Goal: Task Accomplishment & Management: Use online tool/utility

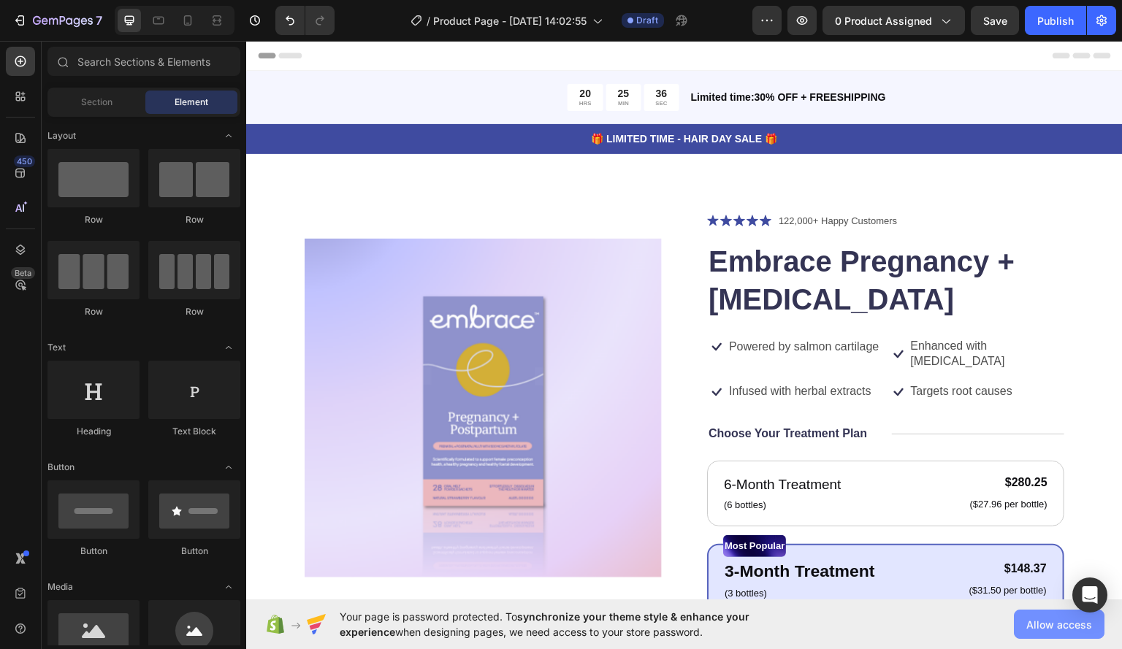
click at [1071, 634] on button "Allow access" at bounding box center [1059, 624] width 91 height 29
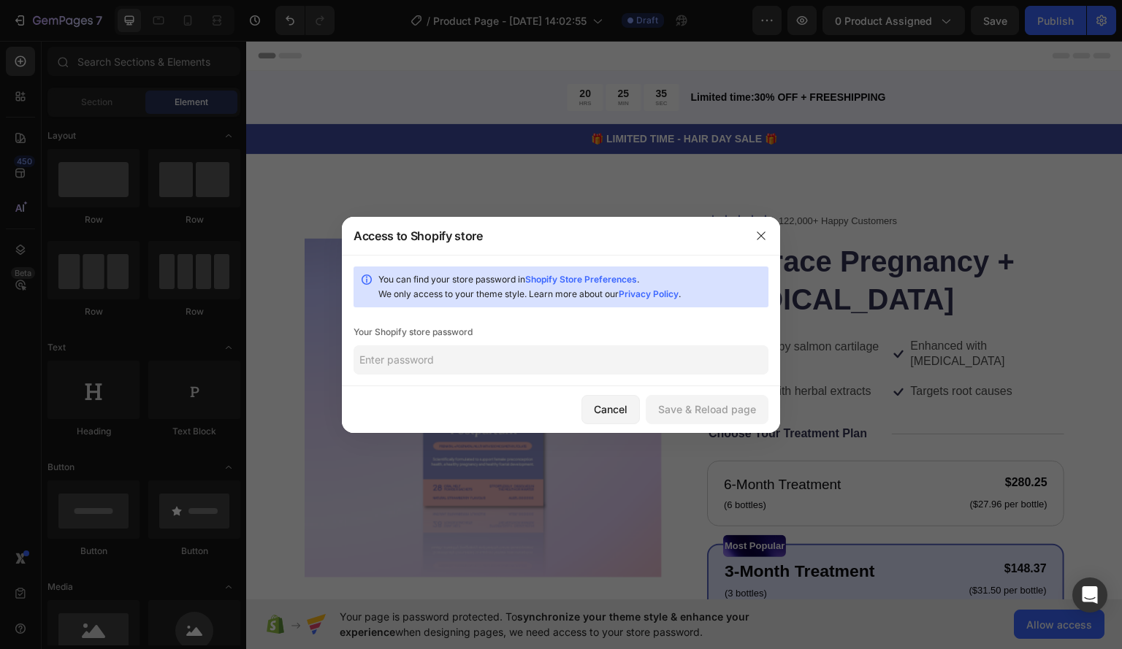
click at [438, 376] on div "You can find your store password in Shopify Store Preferences . We only access …" at bounding box center [561, 320] width 438 height 131
click at [440, 362] on input "text" at bounding box center [560, 359] width 415 height 29
click at [410, 362] on input "text" at bounding box center [560, 359] width 415 height 29
type input "WomensHealth2025!"
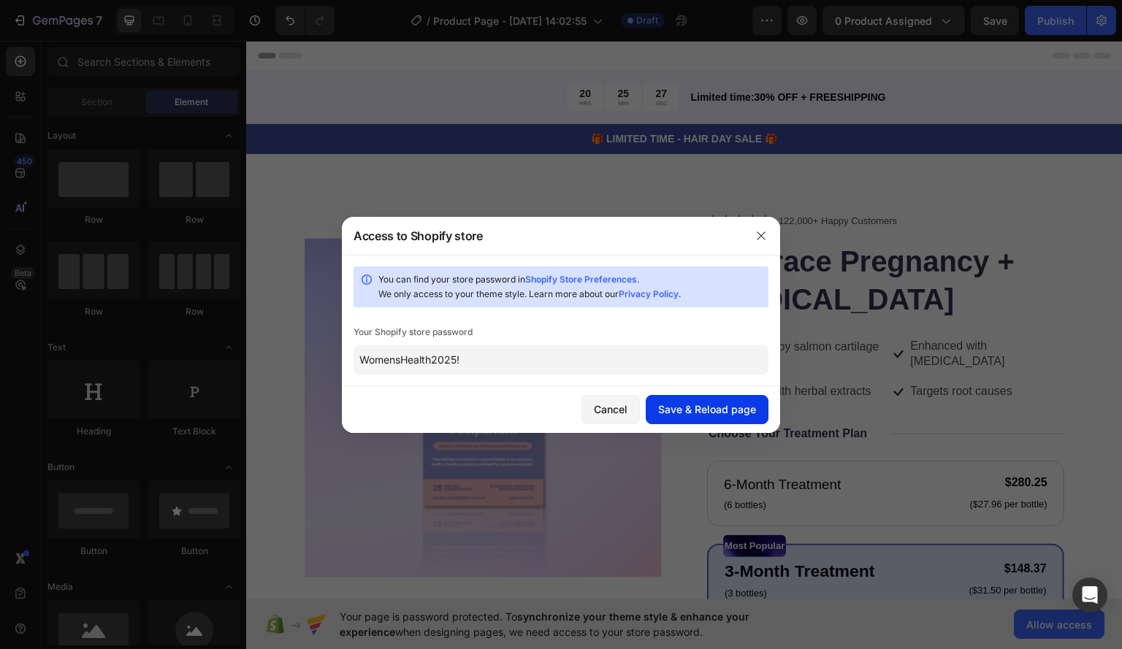
click at [673, 407] on div "Save & Reload page" at bounding box center [707, 409] width 98 height 15
click at [763, 235] on icon "button" at bounding box center [761, 236] width 12 height 12
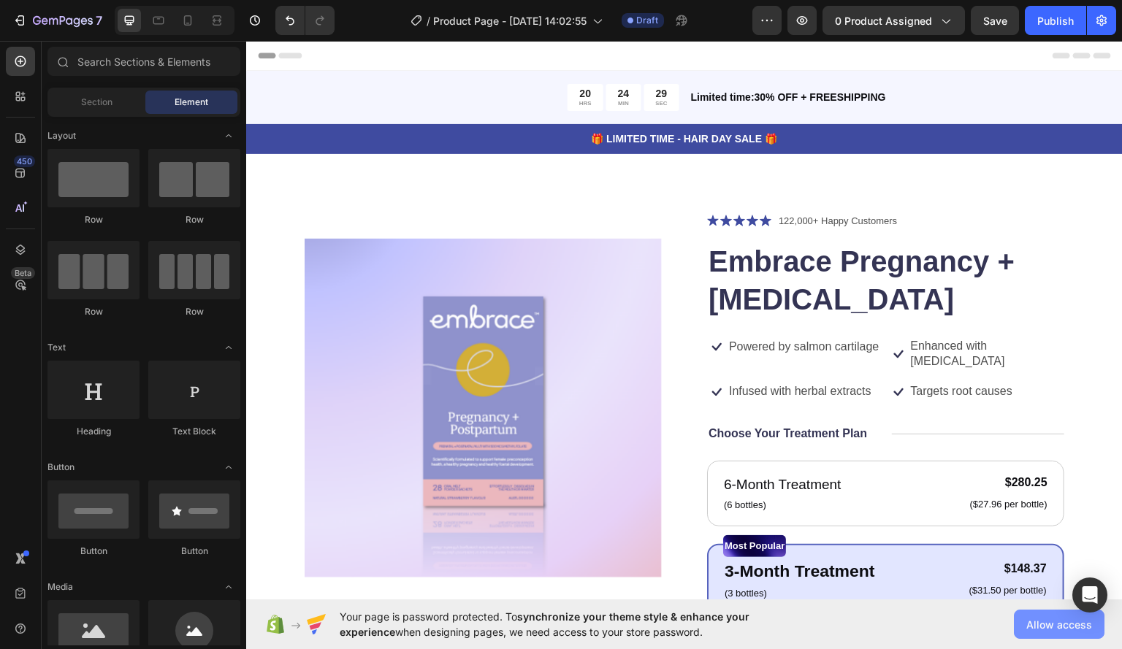
click at [1051, 618] on span "Allow access" at bounding box center [1059, 624] width 66 height 15
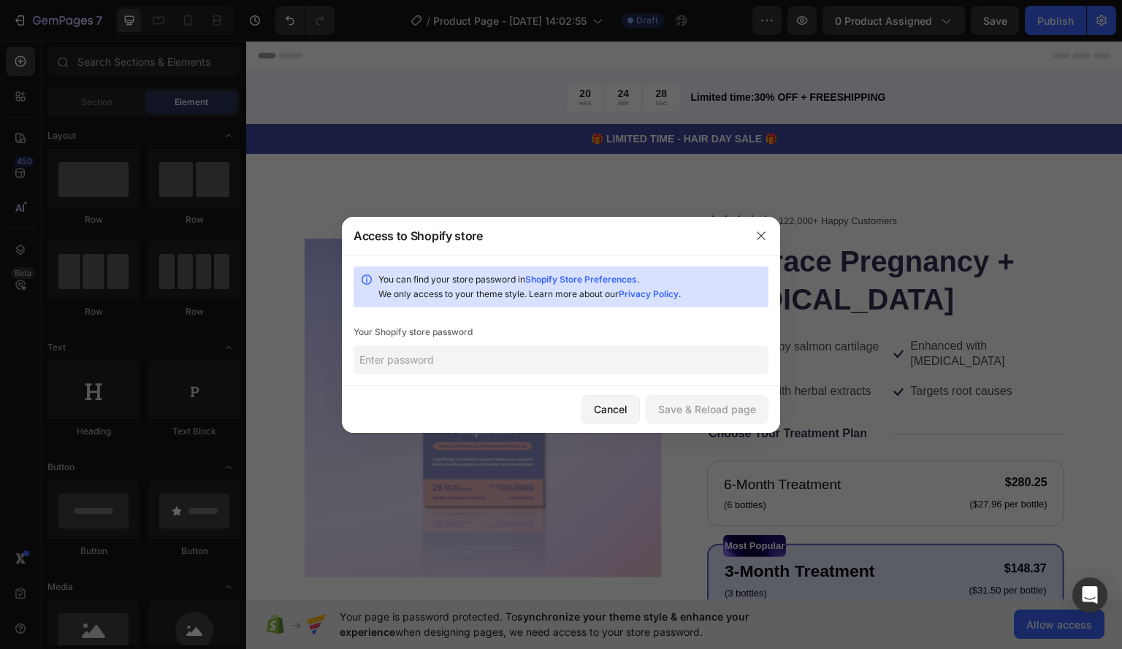
click at [473, 371] on input "text" at bounding box center [560, 359] width 415 height 29
paste input "tewlya"
type input "tewlya"
click at [711, 410] on div "Save & Reload page" at bounding box center [707, 409] width 98 height 15
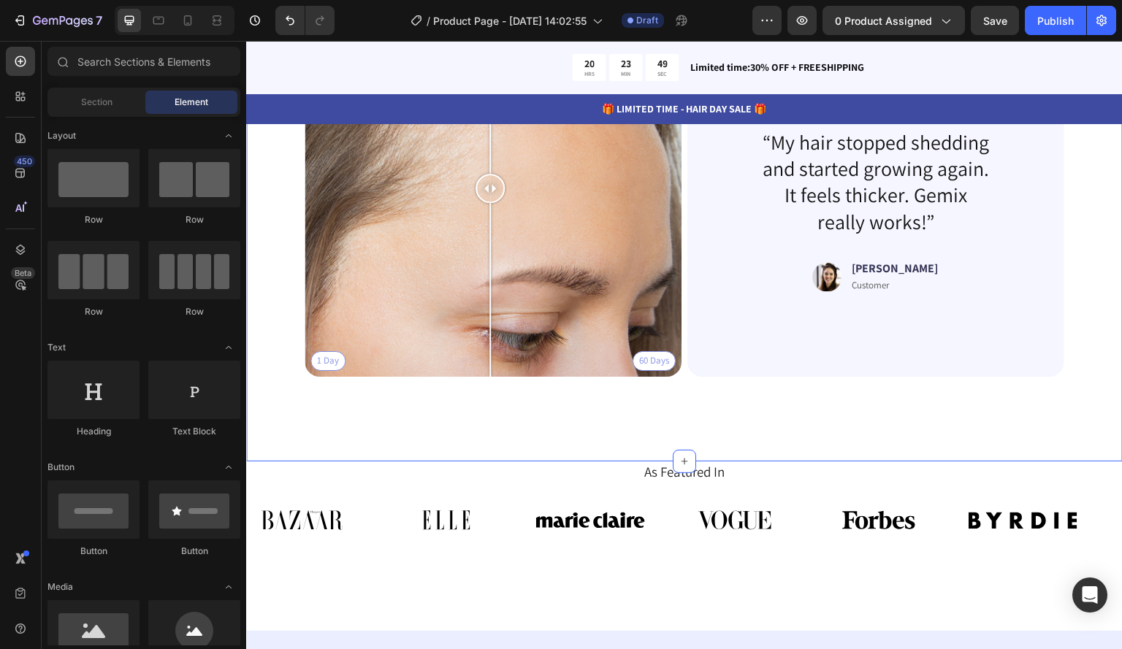
scroll to position [3286, 0]
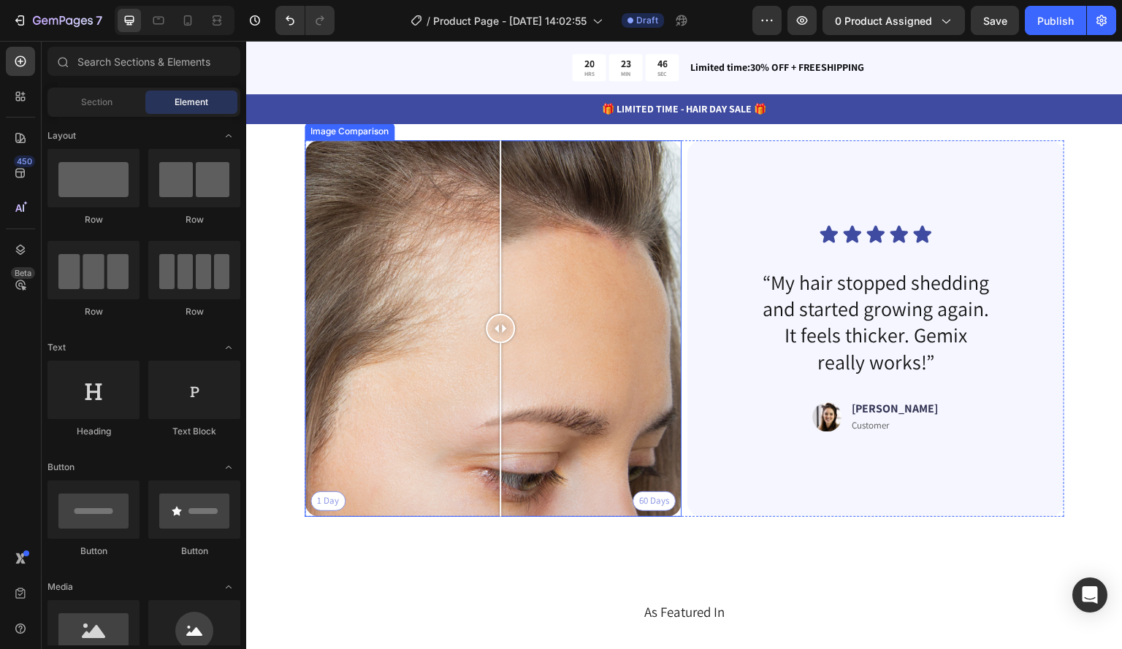
drag, startPoint x: 495, startPoint y: 326, endPoint x: 500, endPoint y: 313, distance: 14.8
click at [500, 314] on div at bounding box center [500, 328] width 29 height 29
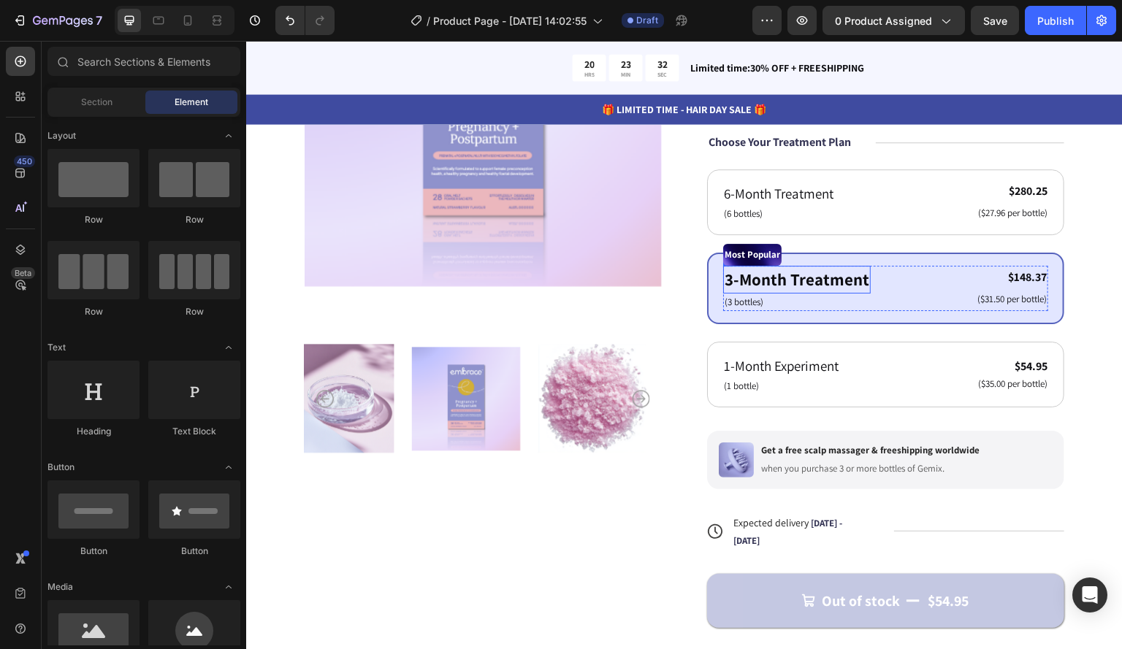
scroll to position [284, 0]
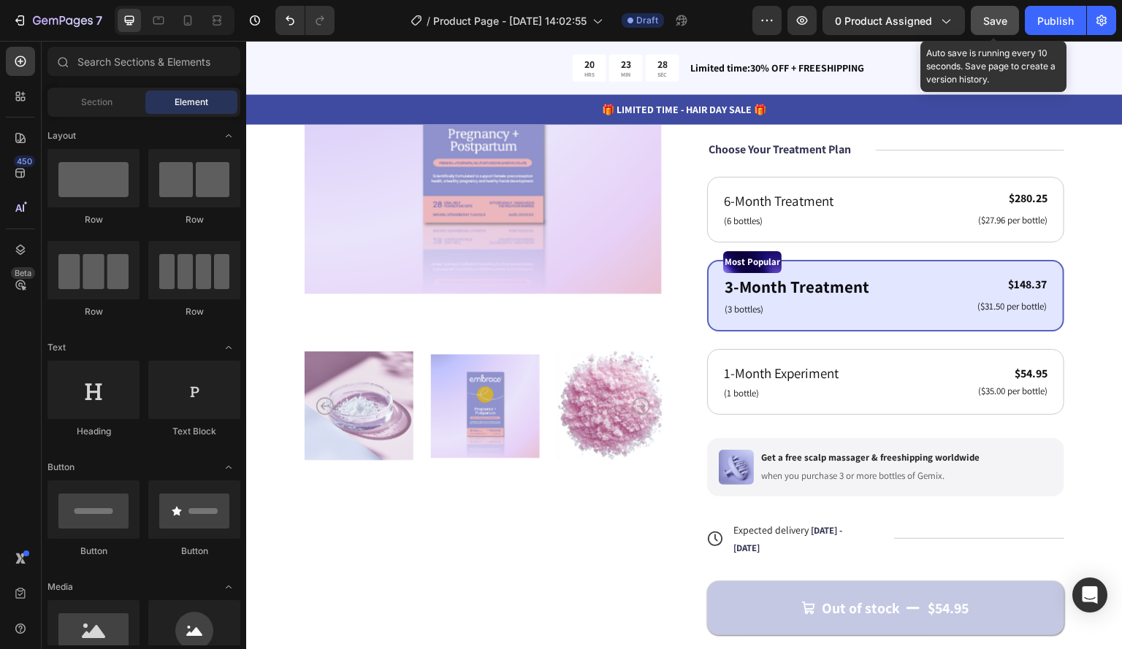
click at [990, 16] on span "Save" at bounding box center [995, 21] width 24 height 12
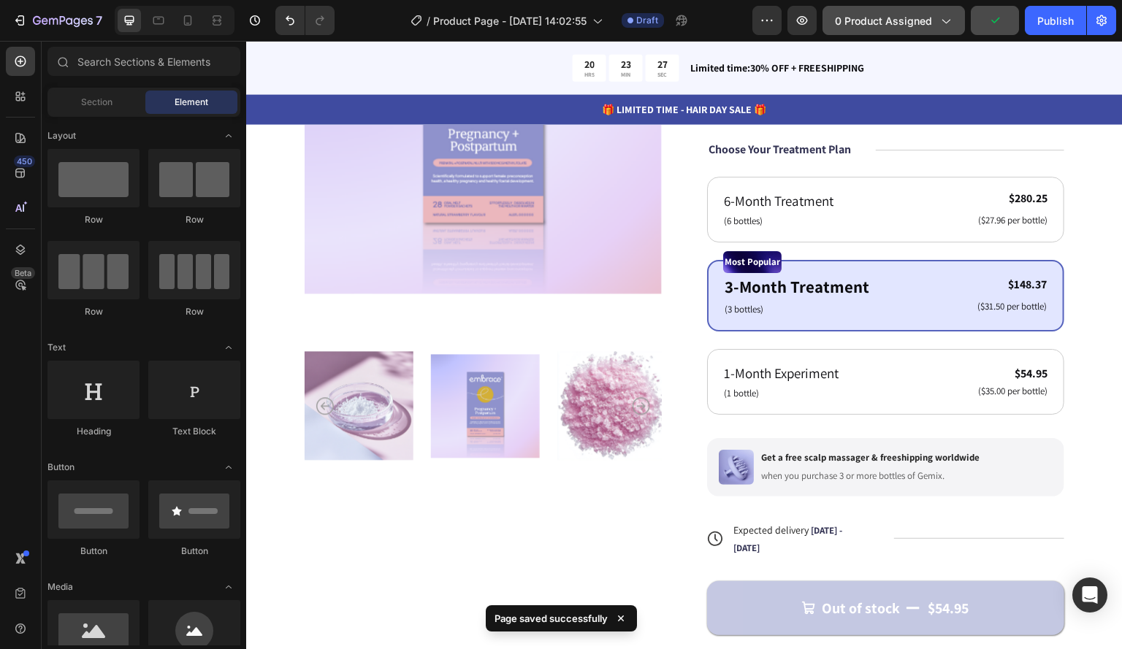
click at [943, 13] on div "0 product assigned" at bounding box center [894, 20] width 118 height 15
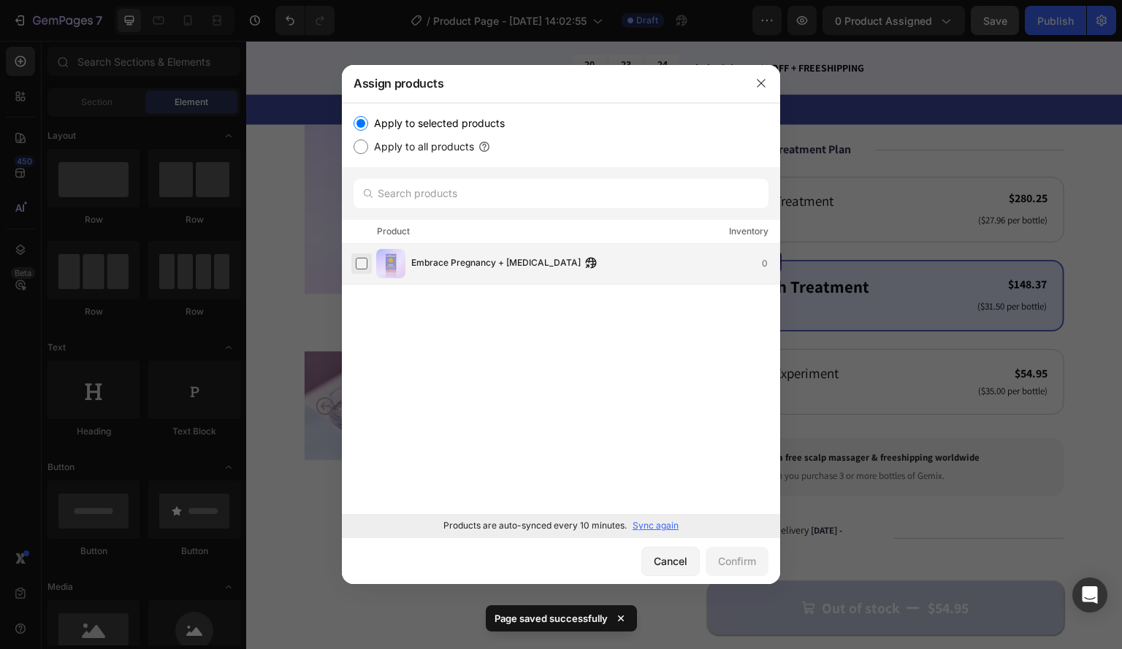
click at [366, 268] on label at bounding box center [362, 264] width 12 height 12
click at [734, 566] on div "Confirm" at bounding box center [737, 560] width 38 height 15
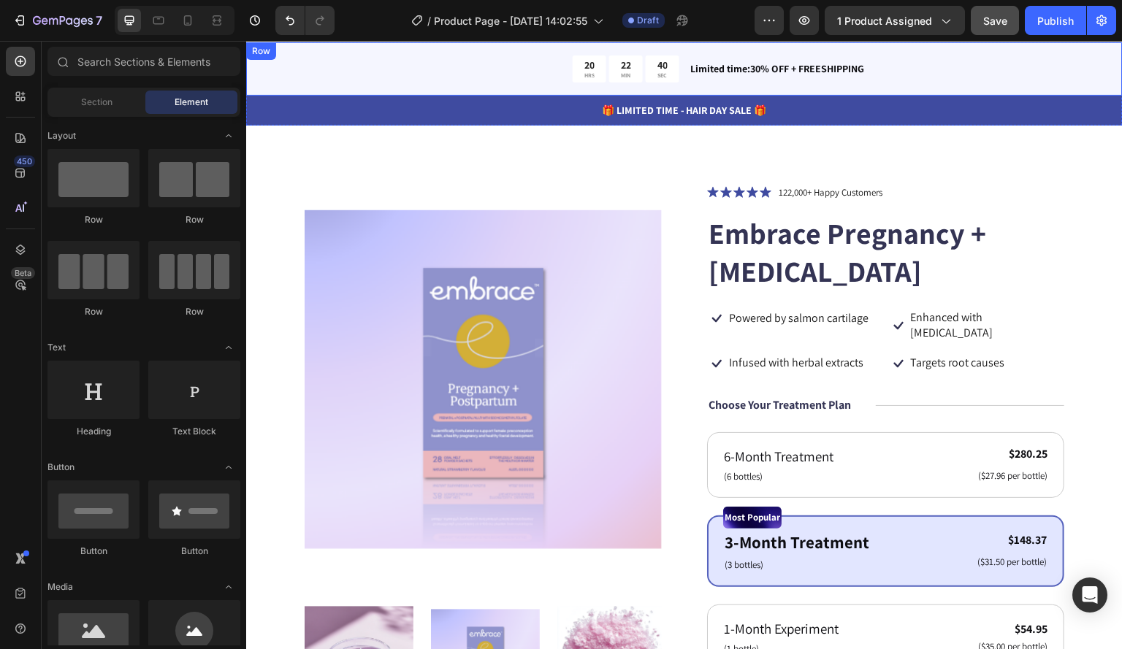
scroll to position [0, 0]
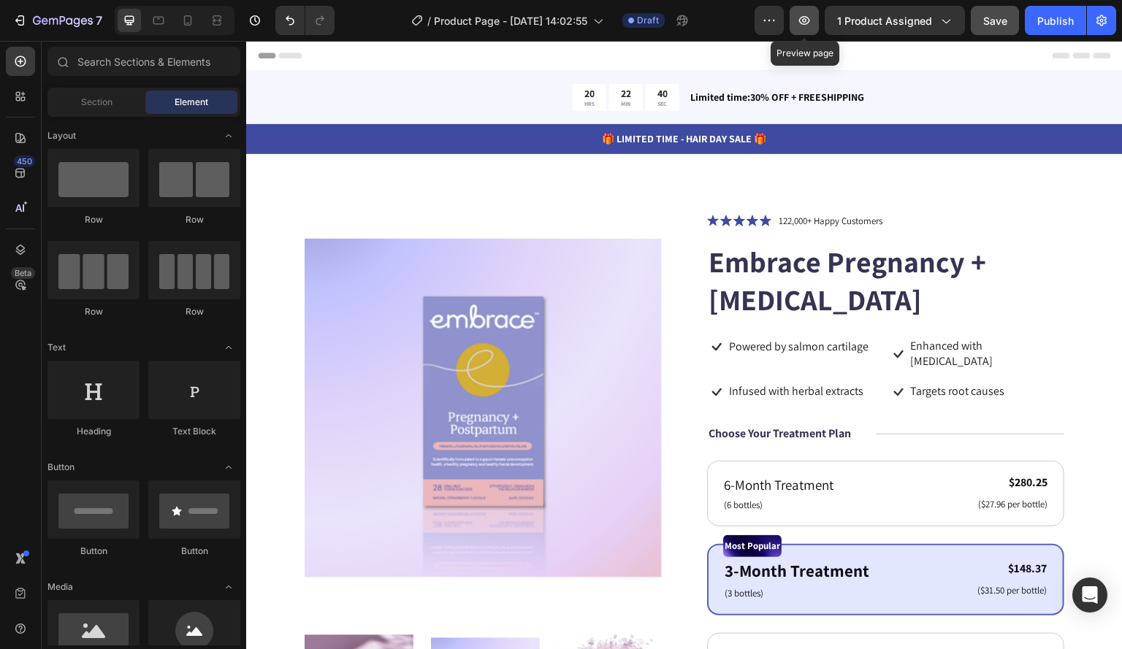
click at [808, 15] on icon "button" at bounding box center [804, 20] width 15 height 15
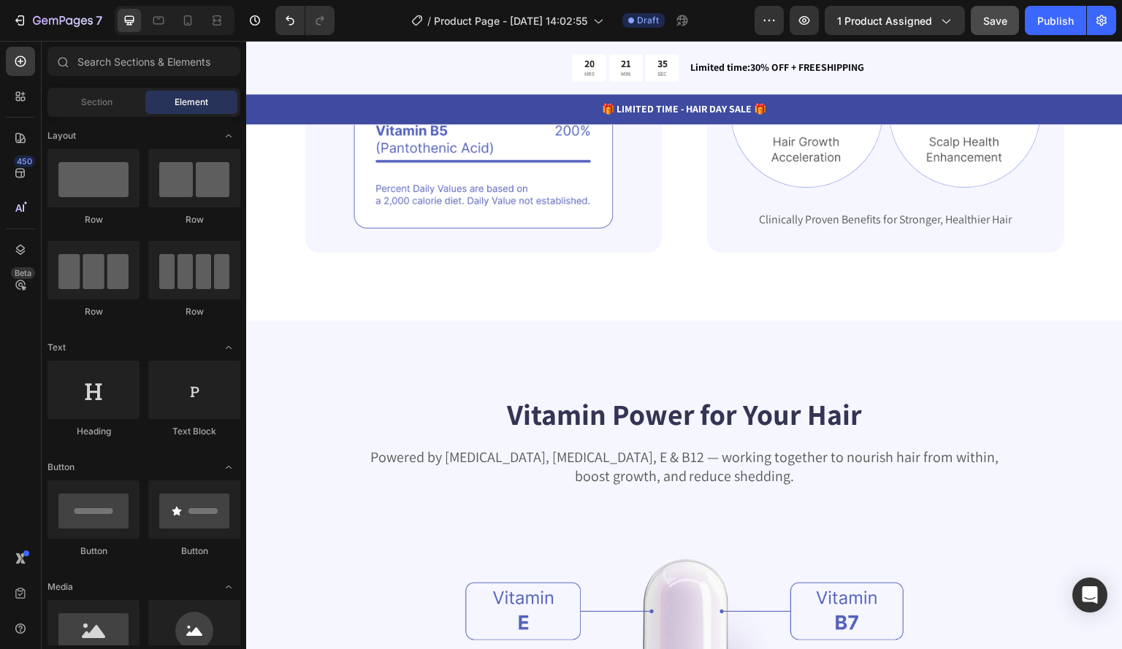
scroll to position [1679, 0]
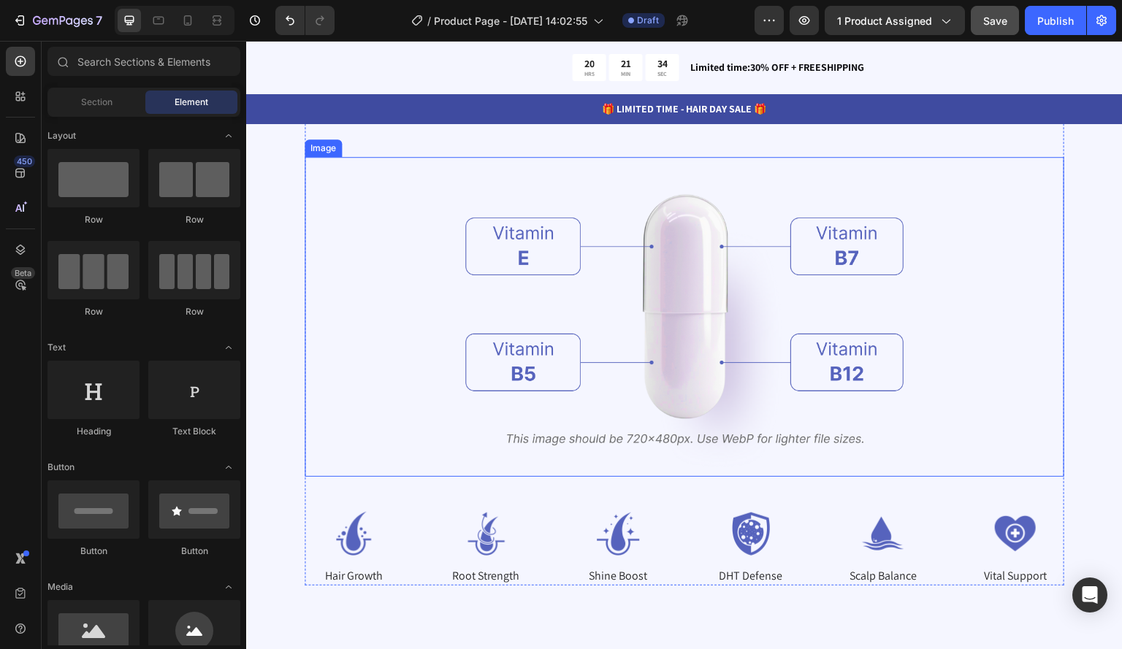
click at [525, 188] on img at bounding box center [684, 317] width 438 height 320
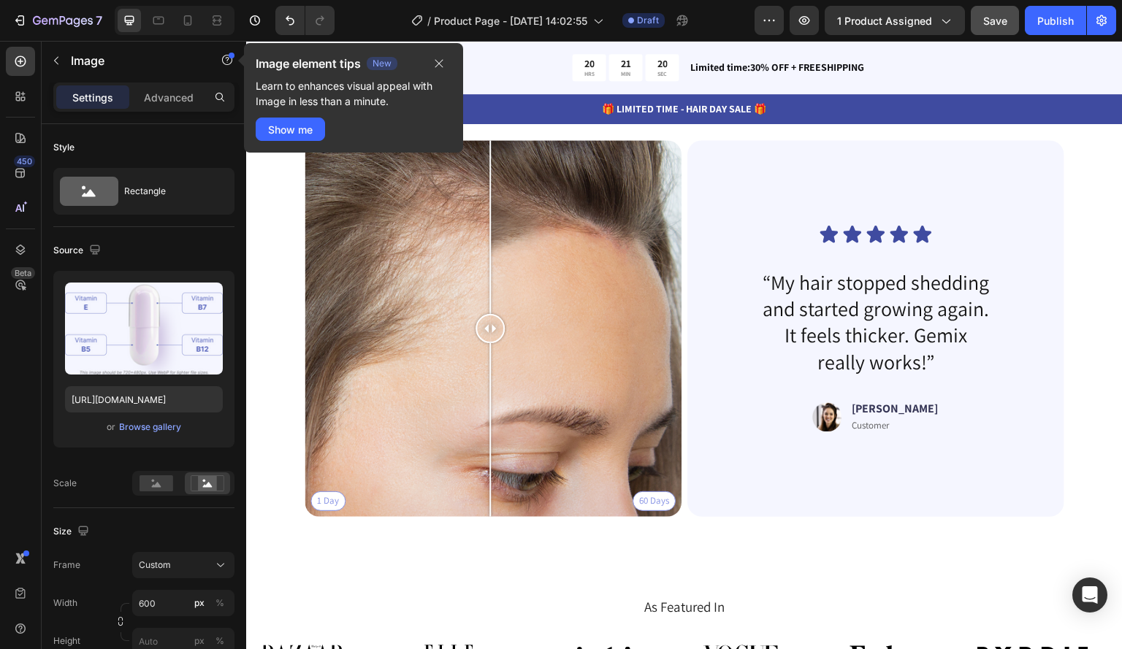
scroll to position [3578, 0]
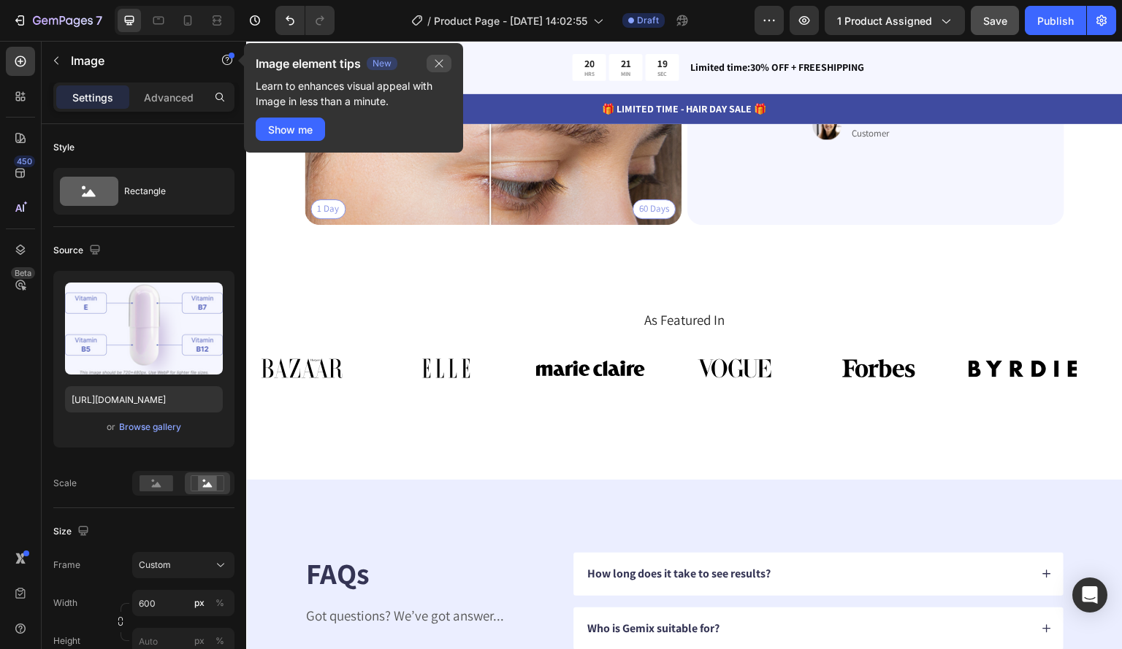
click at [440, 64] on icon "button" at bounding box center [439, 64] width 12 height 12
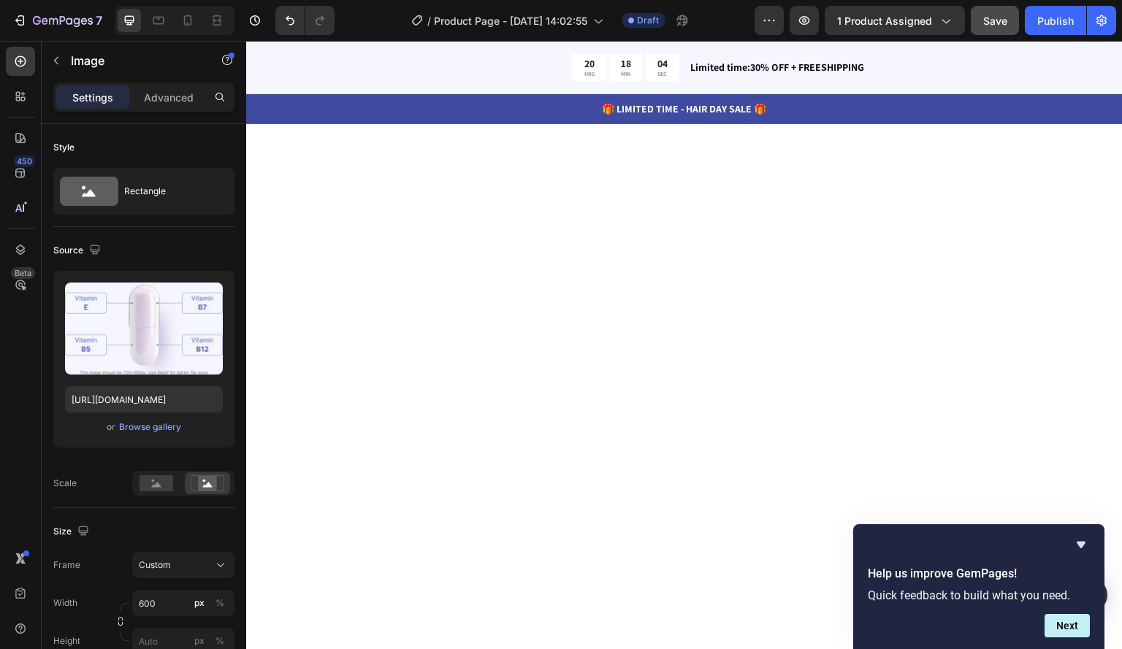
scroll to position [0, 0]
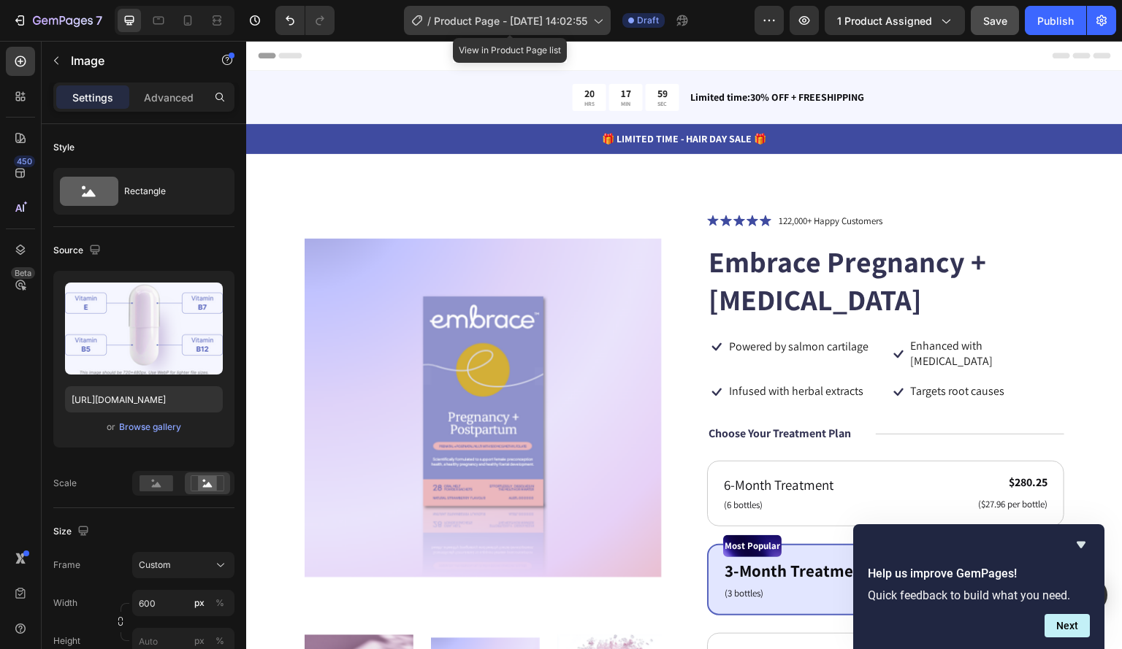
click at [587, 22] on span "Product Page - Sep 28, 14:02:55" at bounding box center [510, 20] width 153 height 15
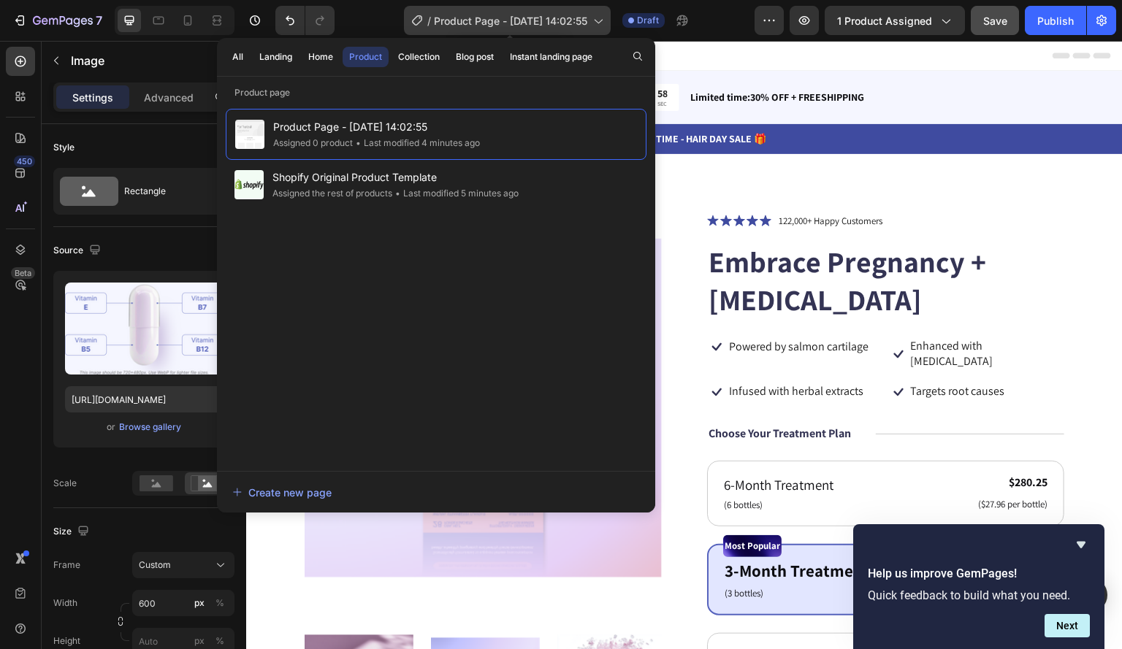
click at [594, 17] on icon at bounding box center [597, 20] width 15 height 15
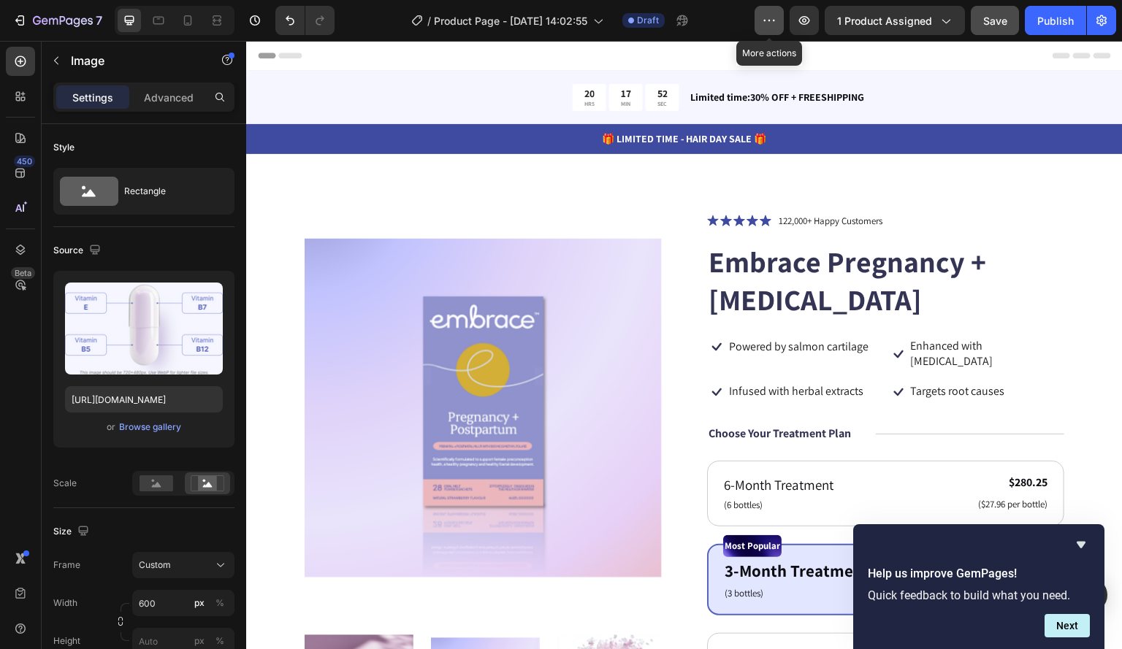
click at [767, 13] on icon "button" at bounding box center [769, 20] width 15 height 15
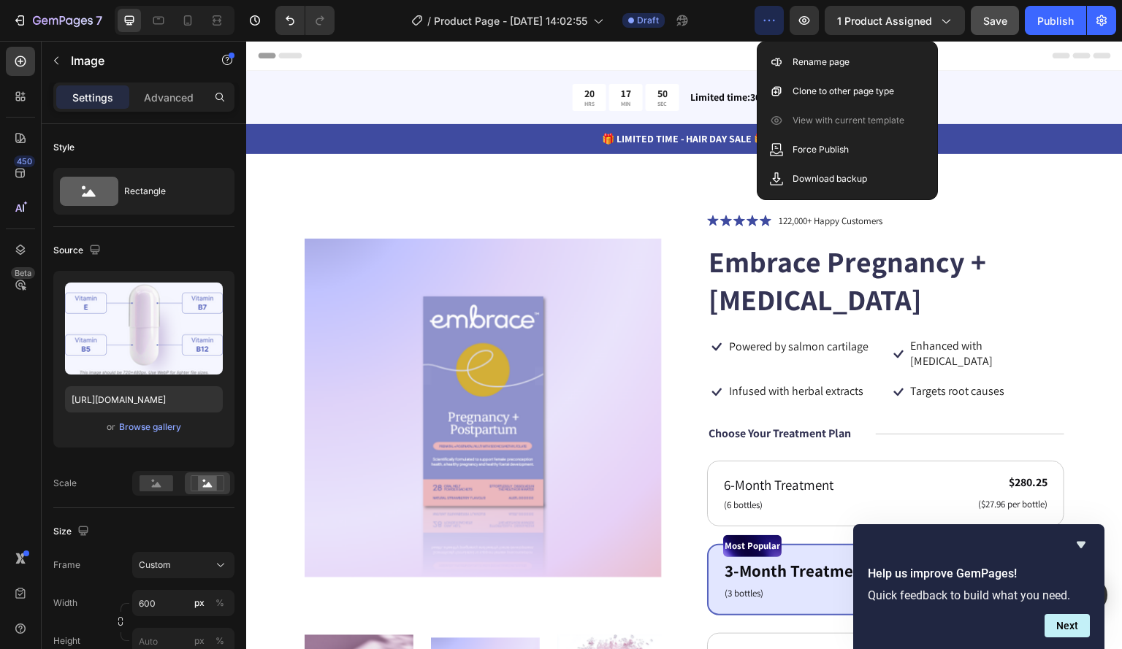
click at [767, 13] on icon "button" at bounding box center [769, 20] width 15 height 15
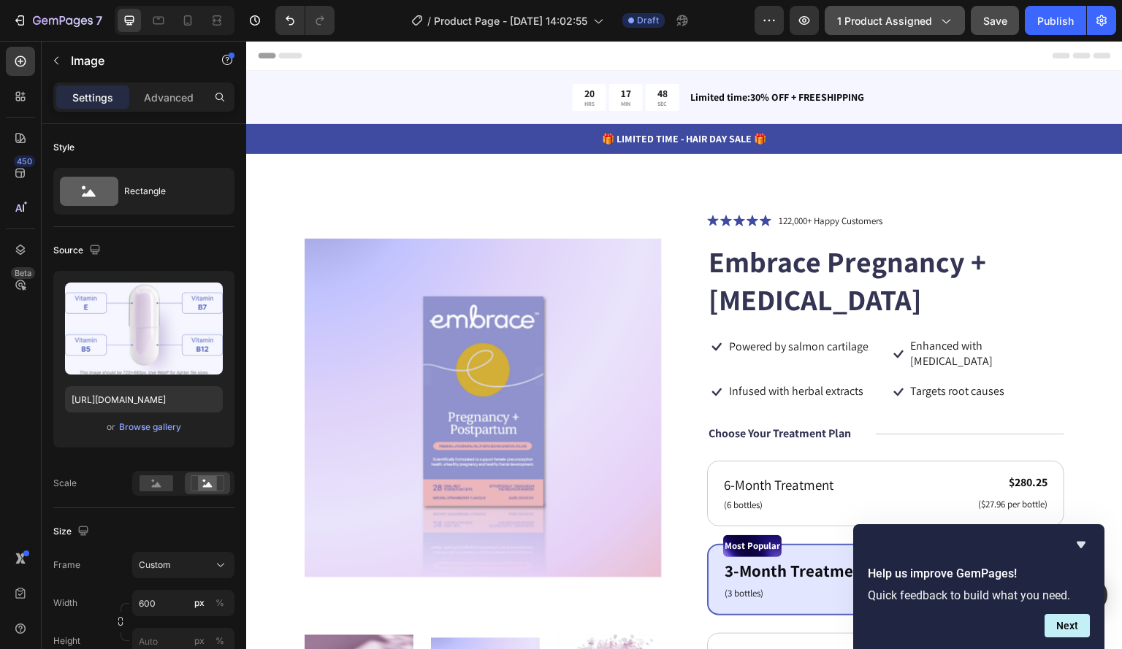
click at [941, 18] on icon "button" at bounding box center [945, 20] width 15 height 15
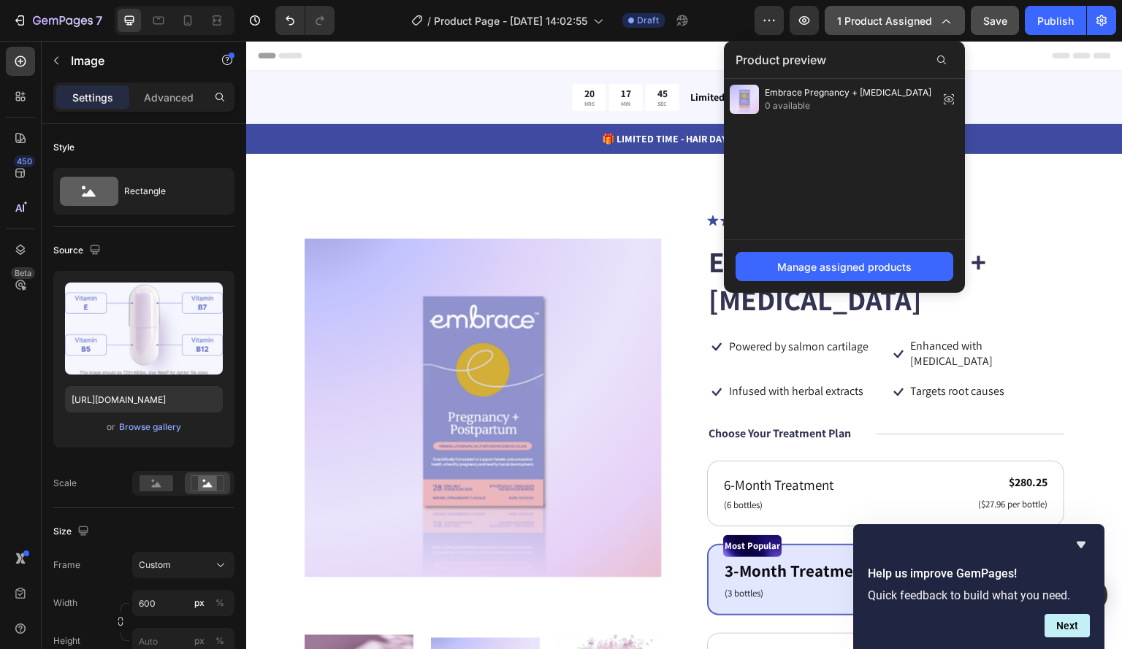
click at [941, 18] on icon "button" at bounding box center [945, 20] width 15 height 15
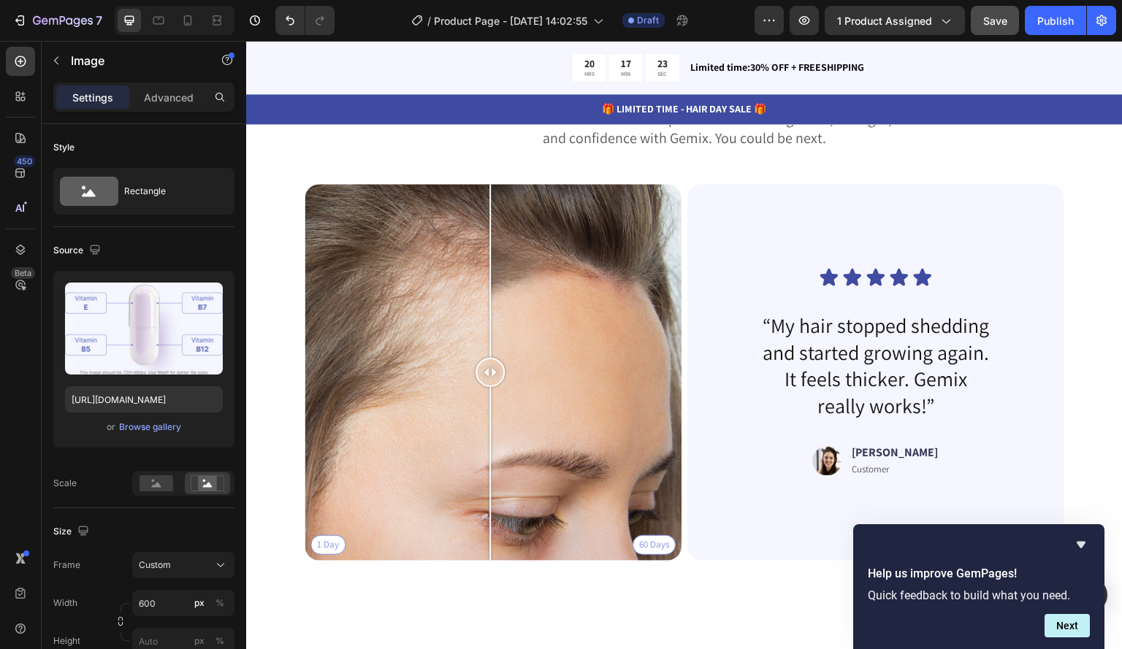
scroll to position [3213, 0]
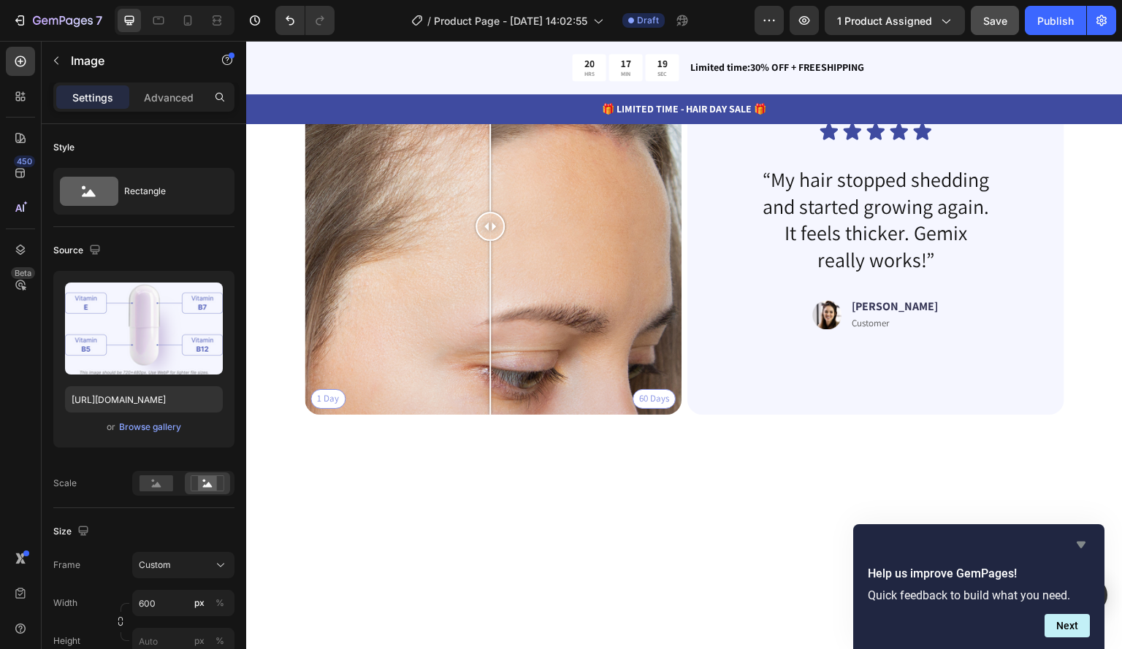
click at [1084, 545] on icon "Hide survey" at bounding box center [1081, 545] width 18 height 18
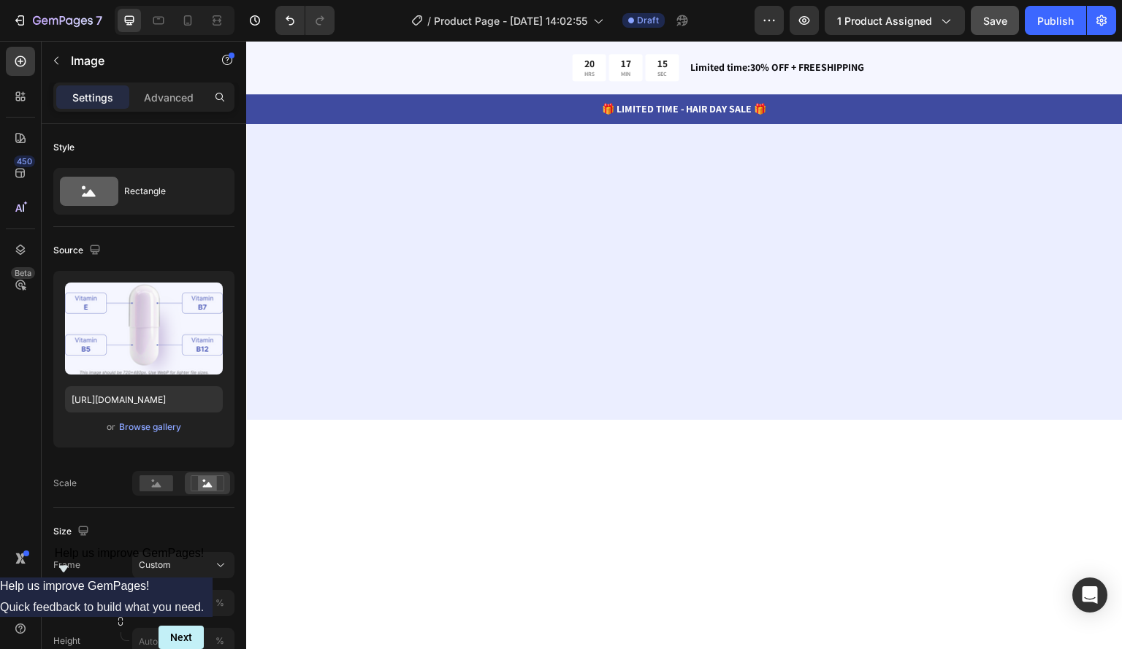
scroll to position [4811, 0]
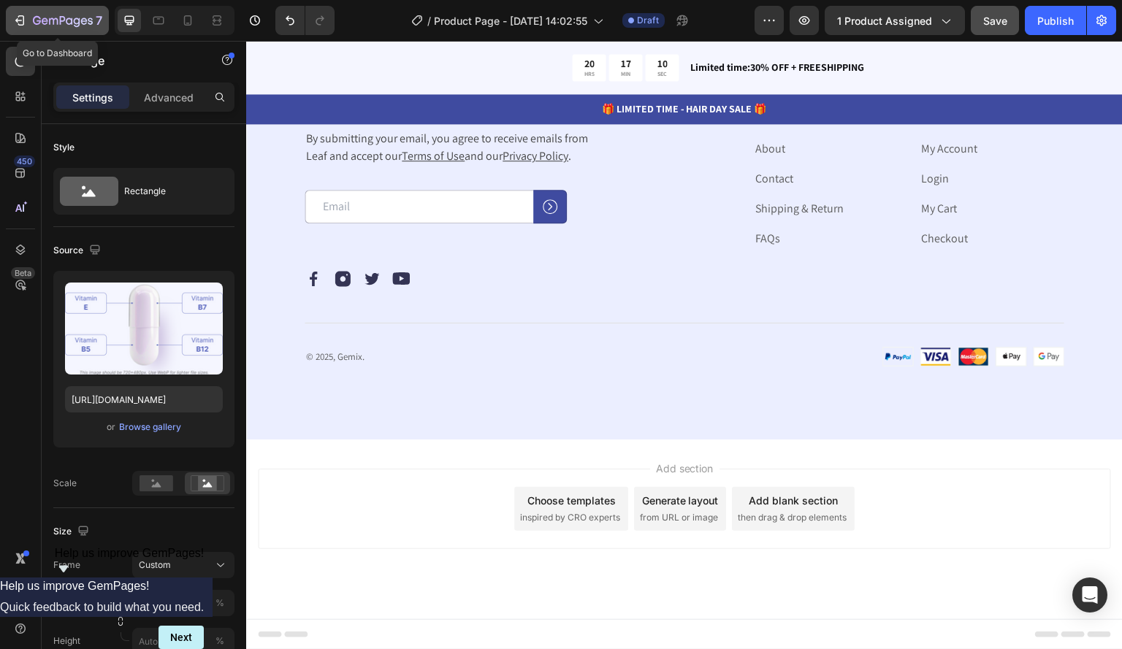
click at [53, 21] on icon "button" at bounding box center [53, 21] width 9 height 7
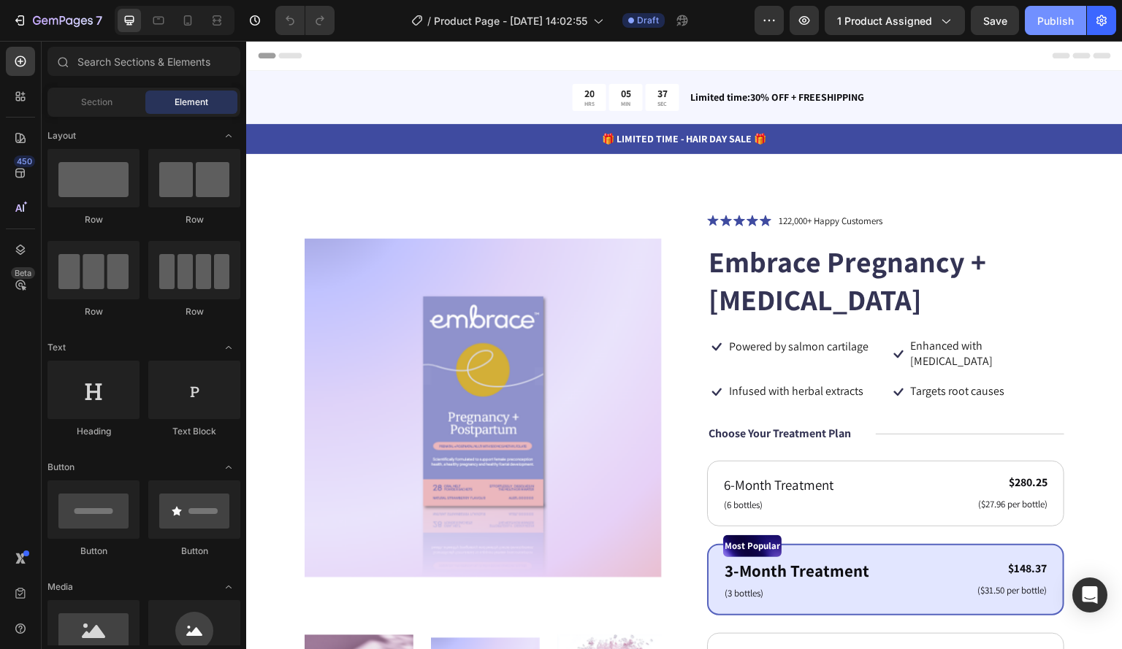
click at [1049, 24] on div "Publish" at bounding box center [1055, 20] width 37 height 15
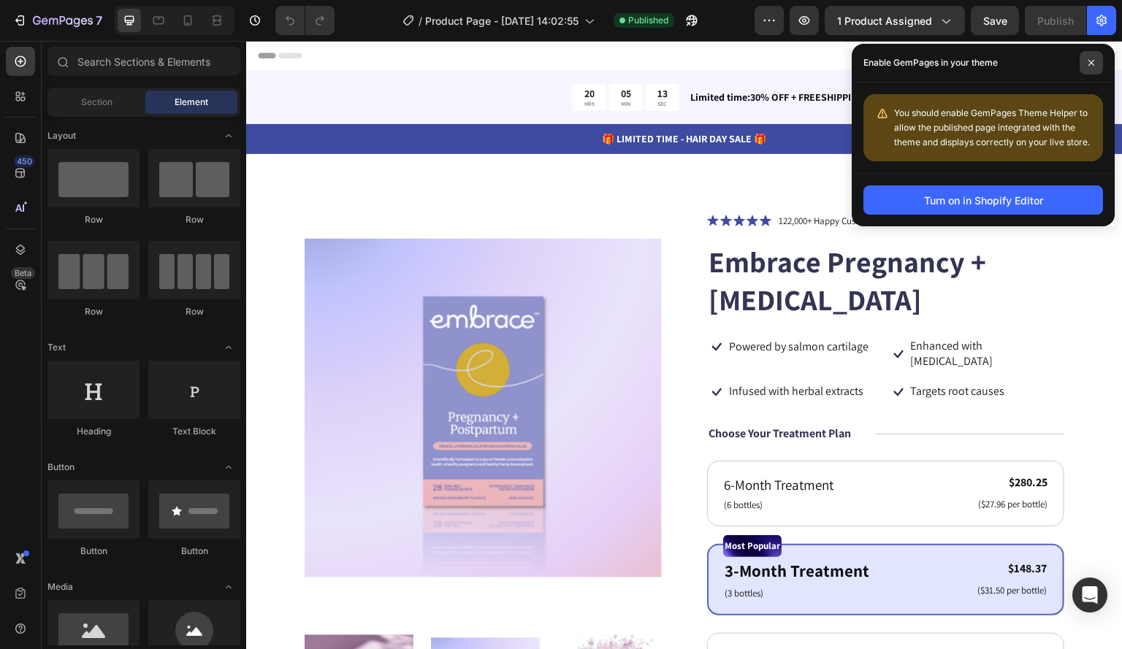
click at [1094, 53] on span at bounding box center [1090, 62] width 23 height 23
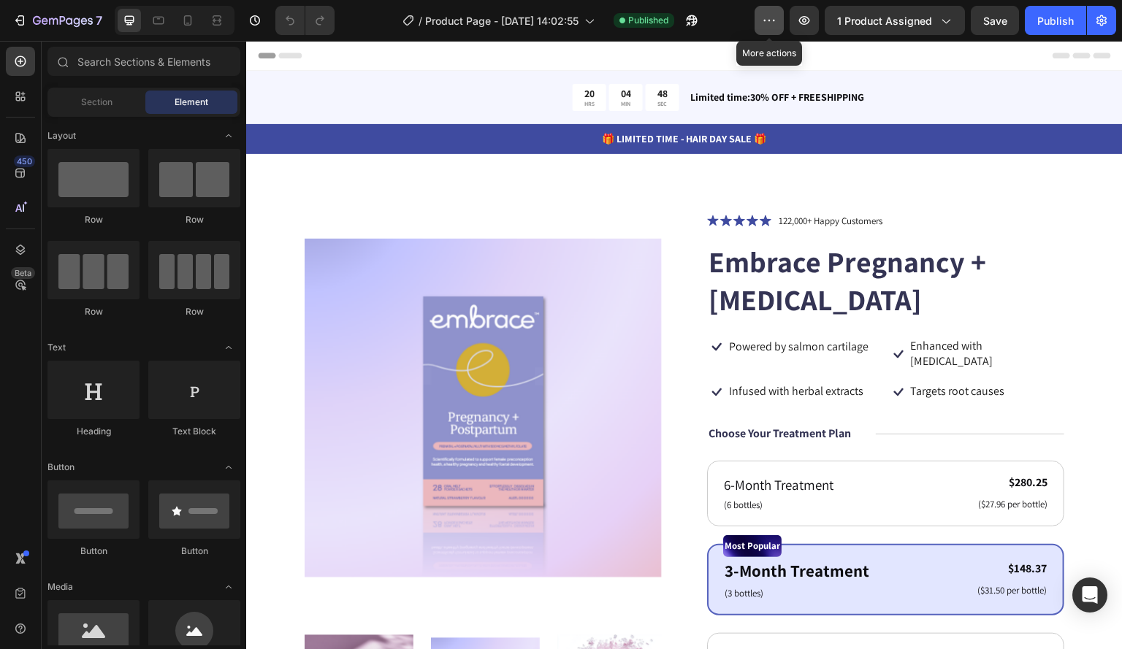
click at [775, 18] on icon "button" at bounding box center [769, 20] width 15 height 15
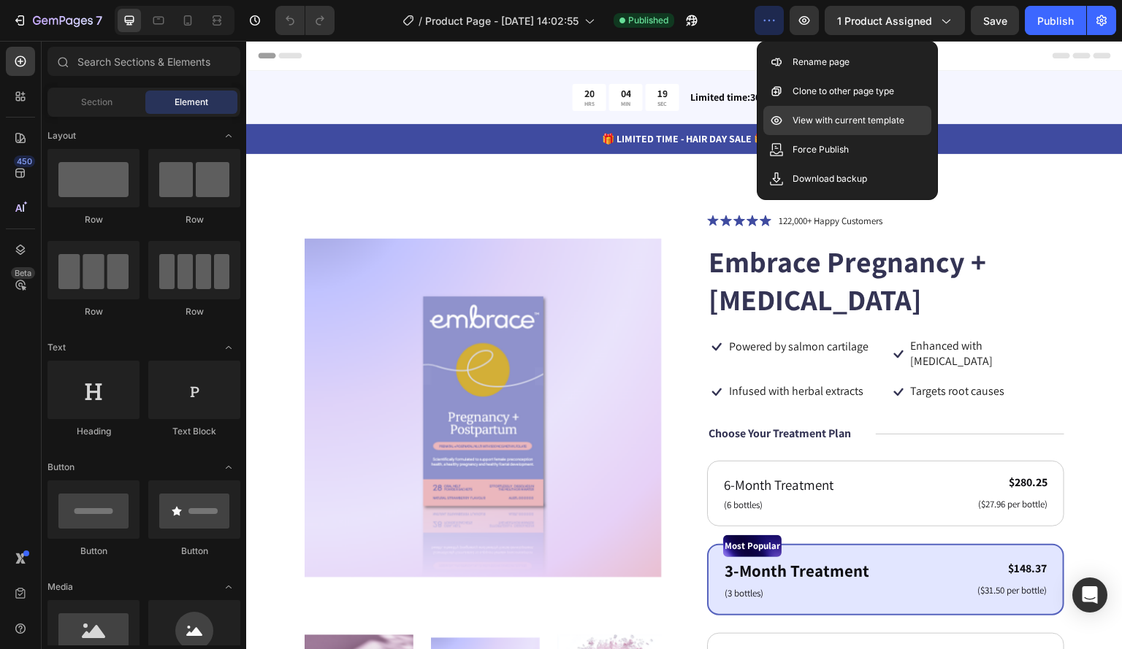
click at [850, 126] on p "View with current template" at bounding box center [848, 120] width 112 height 15
click at [324, 71] on div "20 HRS 03 MIN 57 SEC Countdown Timer Limited time:30% OFF + FREESHIPPING Text B…" at bounding box center [684, 97] width 876 height 53
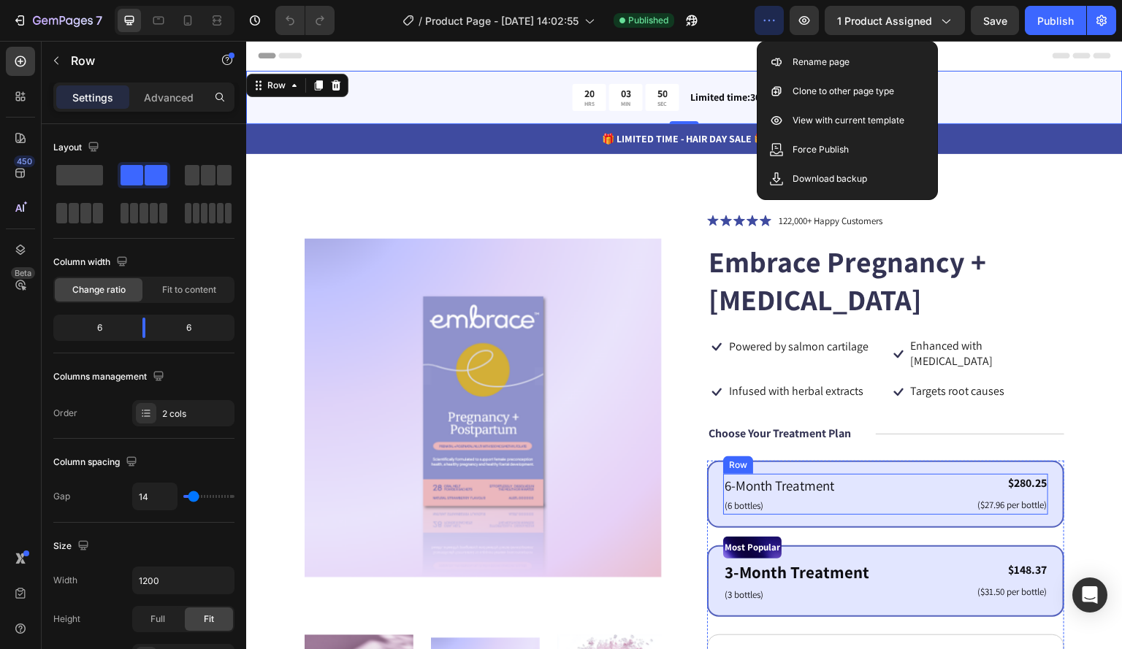
click at [847, 474] on div "6-Month Treatment Text Block (6 bottles) Text Block $280.25 Product Price Produ…" at bounding box center [885, 494] width 325 height 41
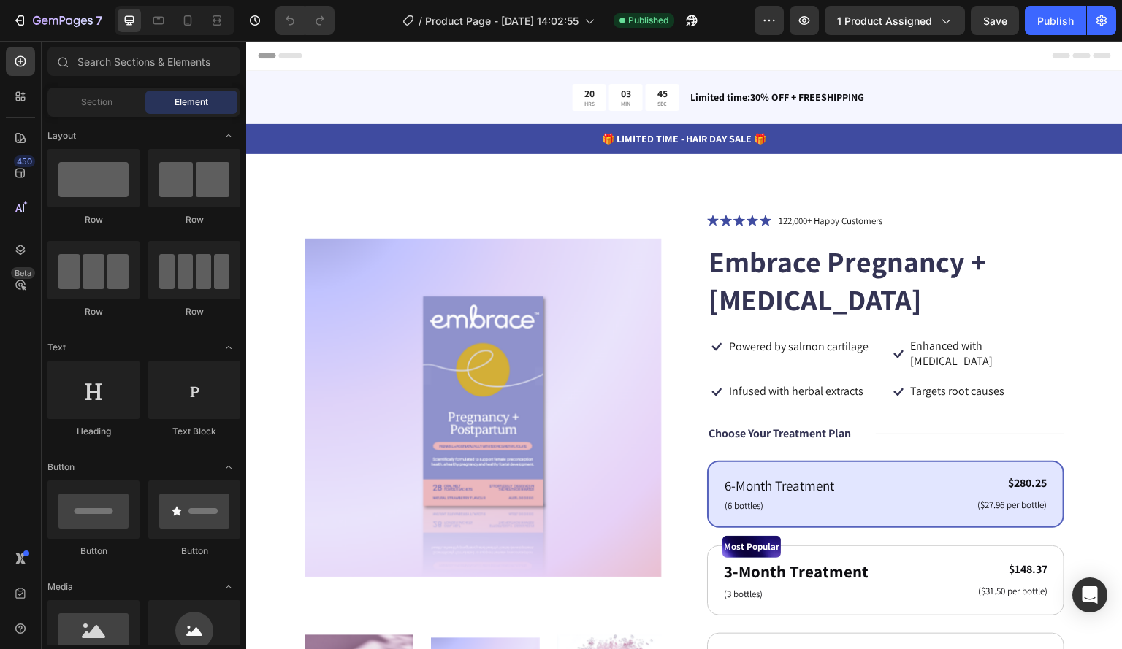
click at [738, 33] on div "/ Product Page - Sep 28, 14:02:55 Published" at bounding box center [550, 20] width 408 height 29
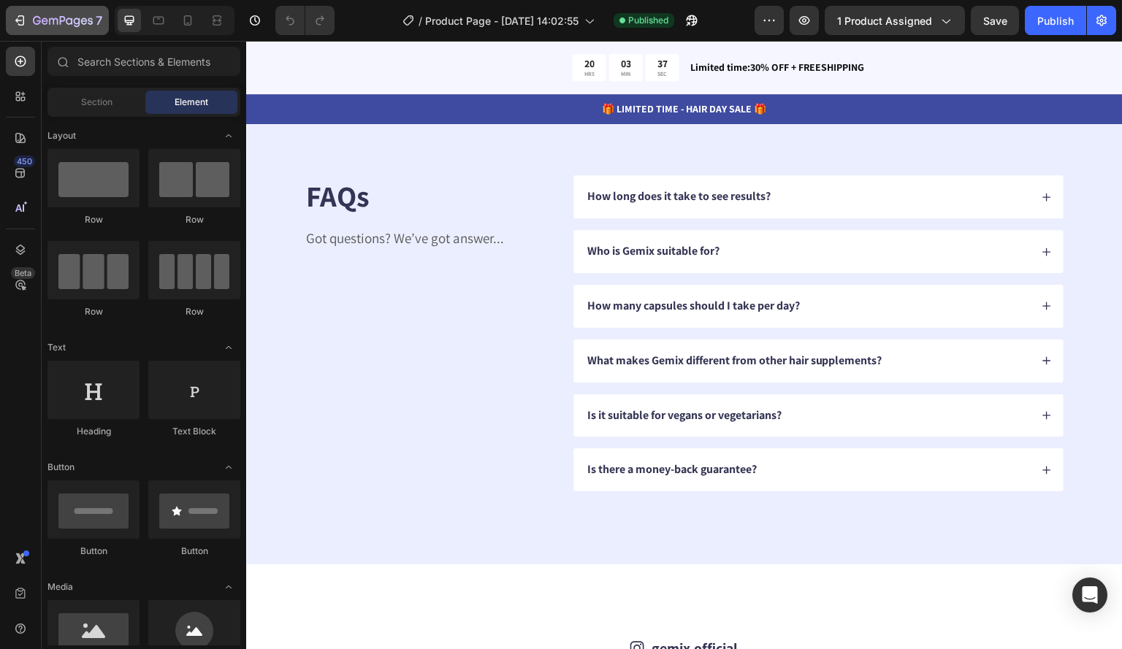
scroll to position [3276, 0]
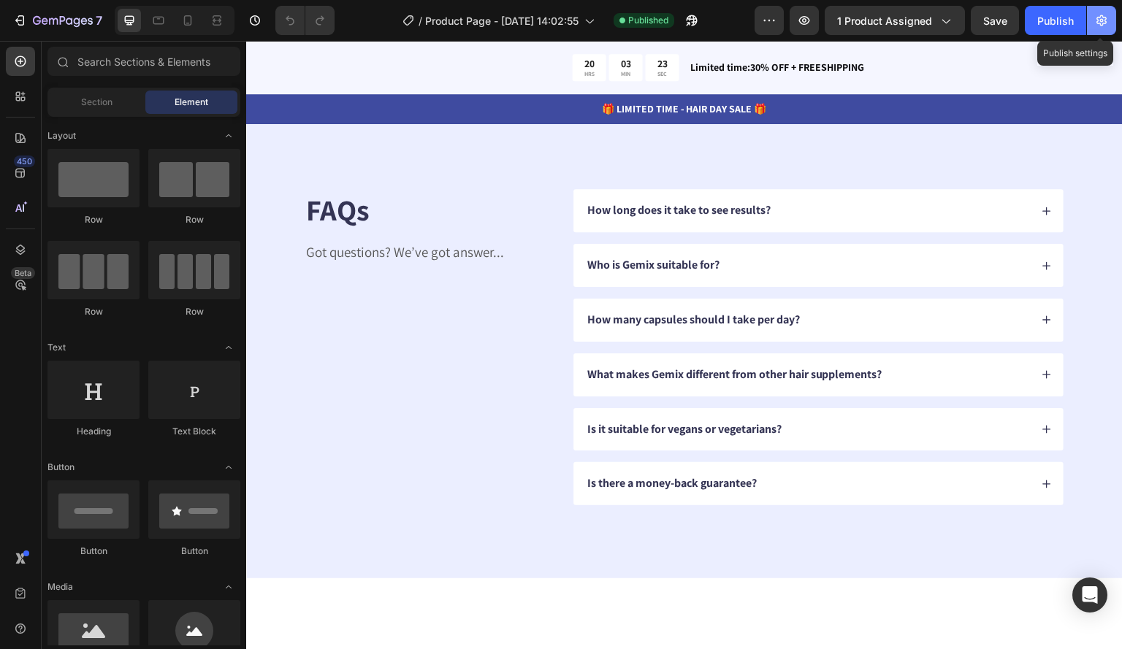
click at [1100, 19] on icon "button" at bounding box center [1102, 21] width 4 height 4
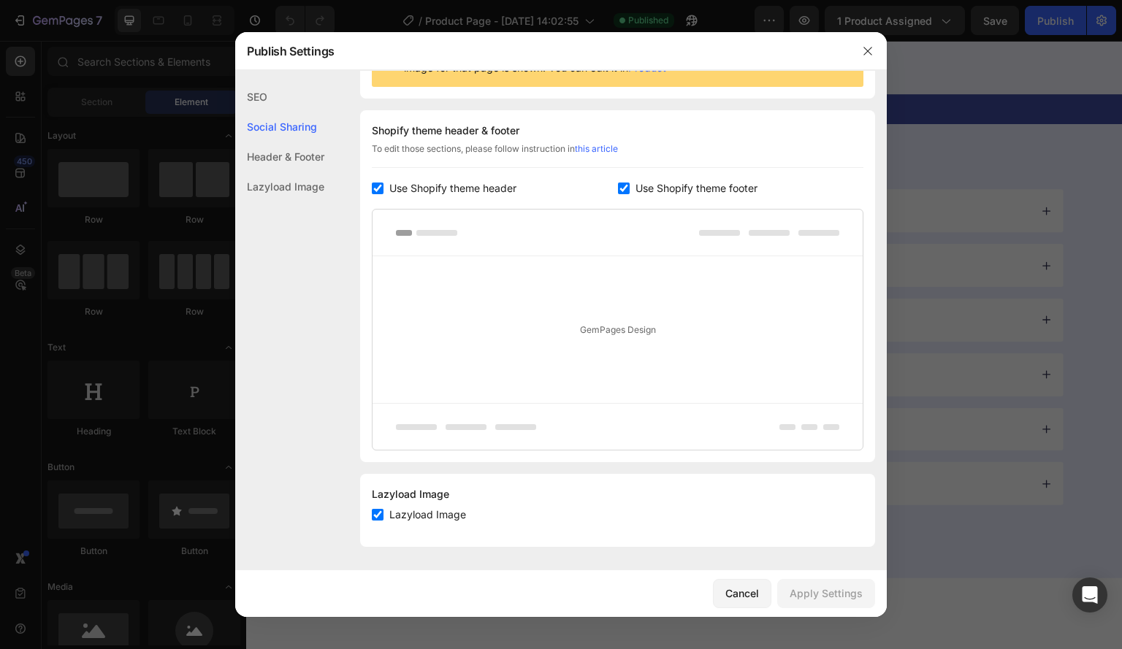
scroll to position [0, 0]
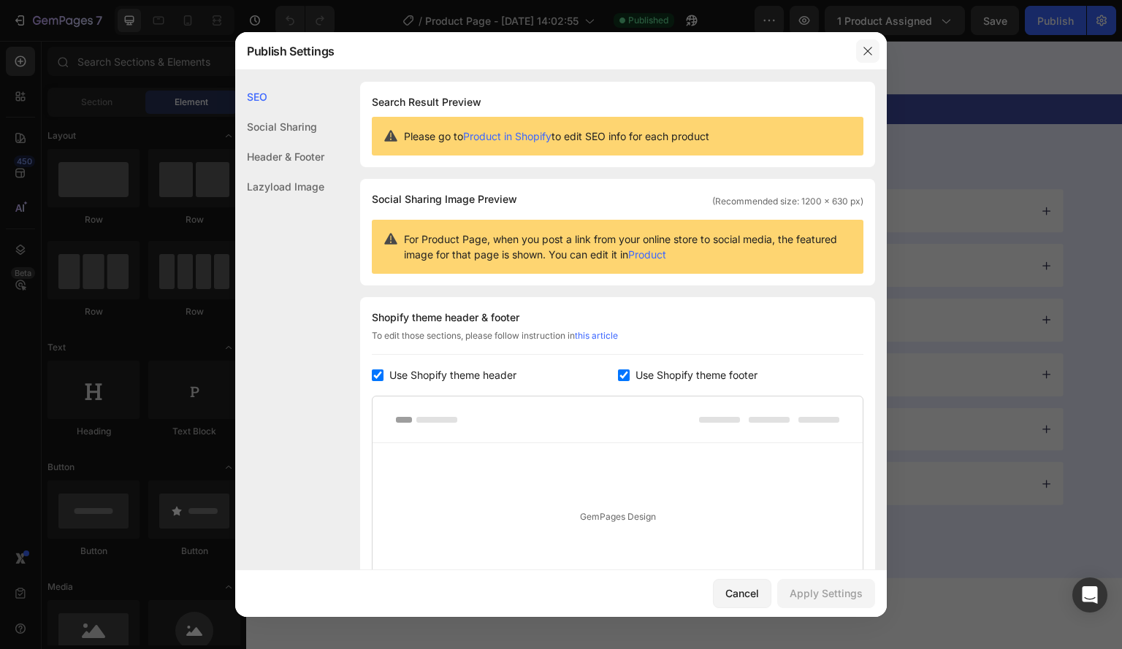
click at [862, 46] on icon "button" at bounding box center [868, 51] width 12 height 12
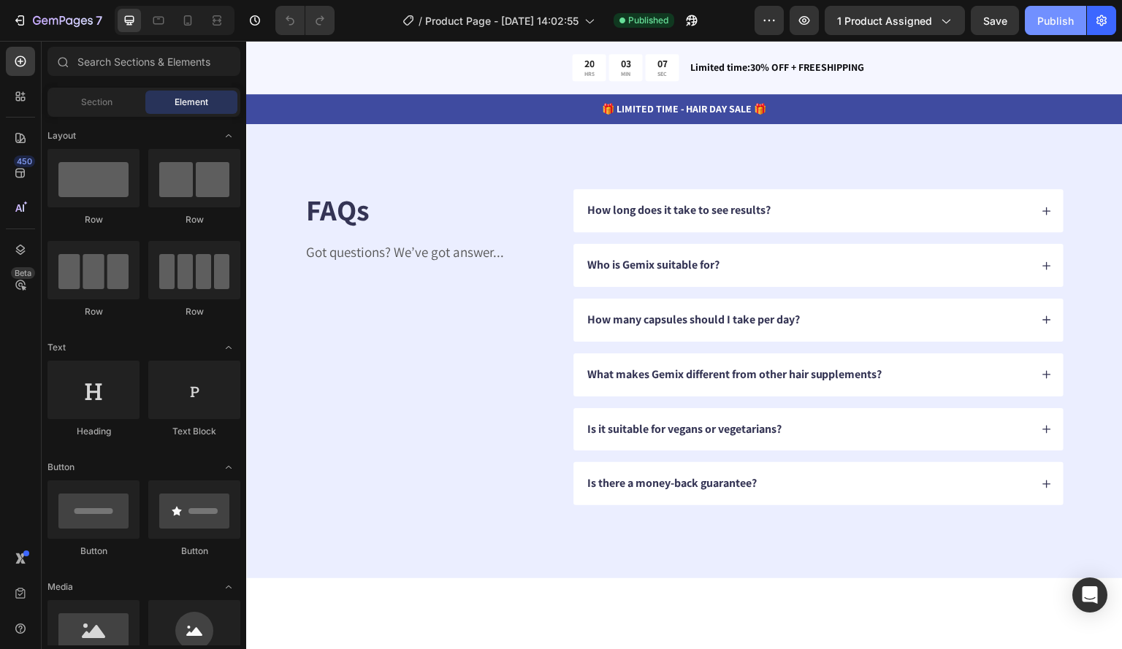
click at [1065, 13] on div "Publish" at bounding box center [1055, 20] width 37 height 15
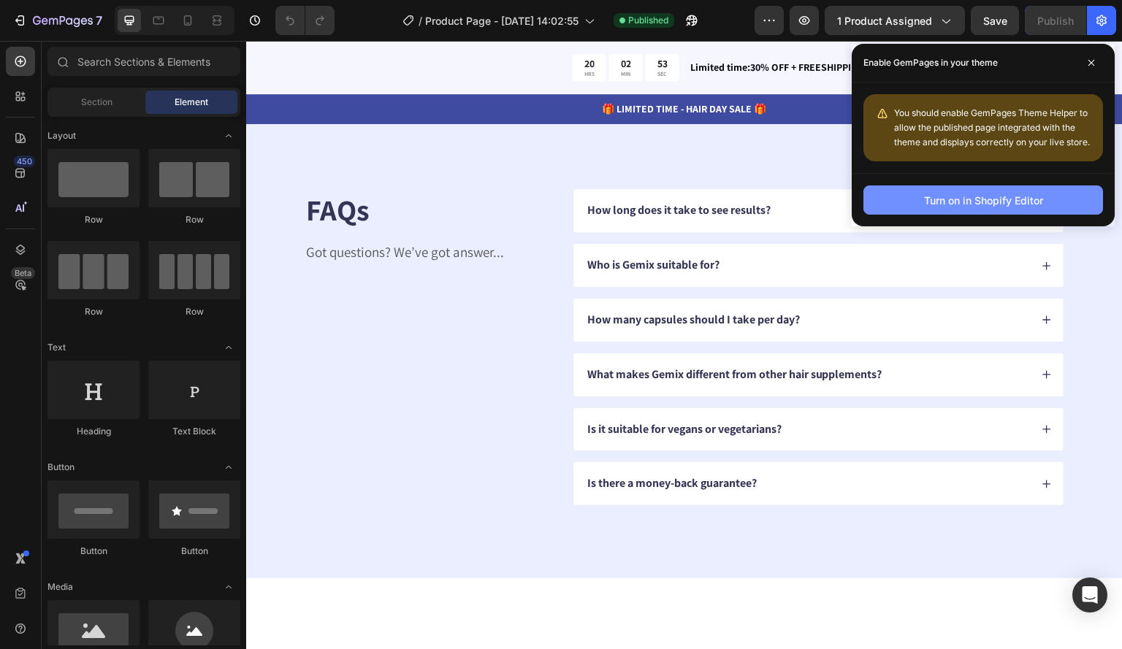
click at [986, 194] on div "Turn on in Shopify Editor" at bounding box center [983, 200] width 119 height 15
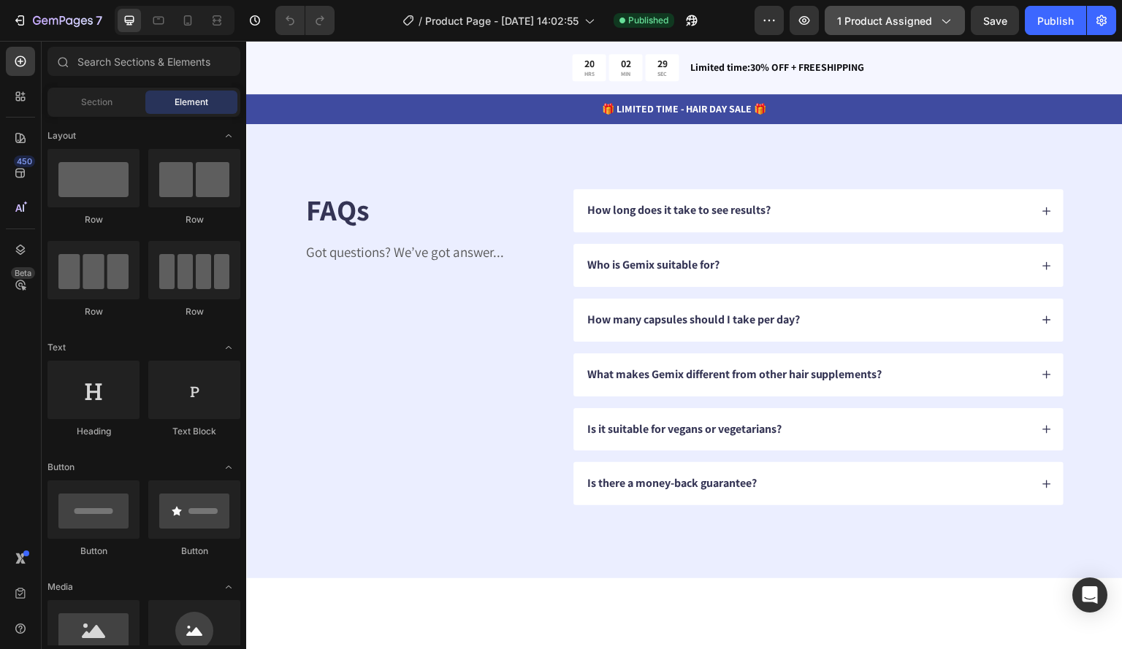
click at [930, 16] on span "1 product assigned" at bounding box center [884, 20] width 95 height 15
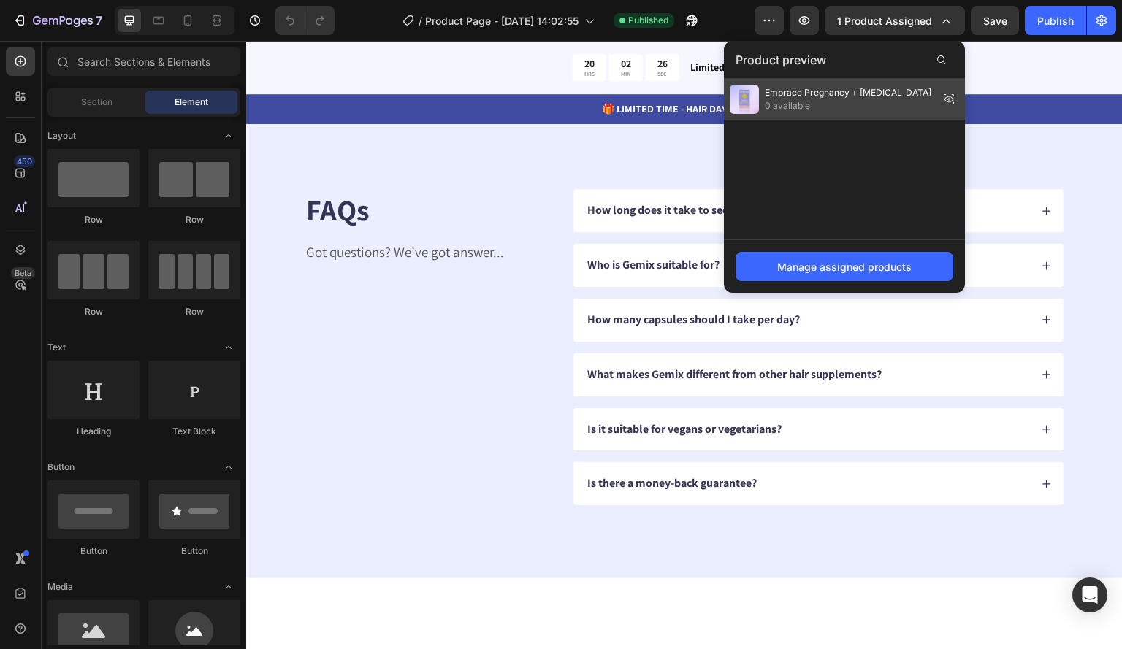
click at [907, 103] on span "0 available" at bounding box center [848, 105] width 166 height 13
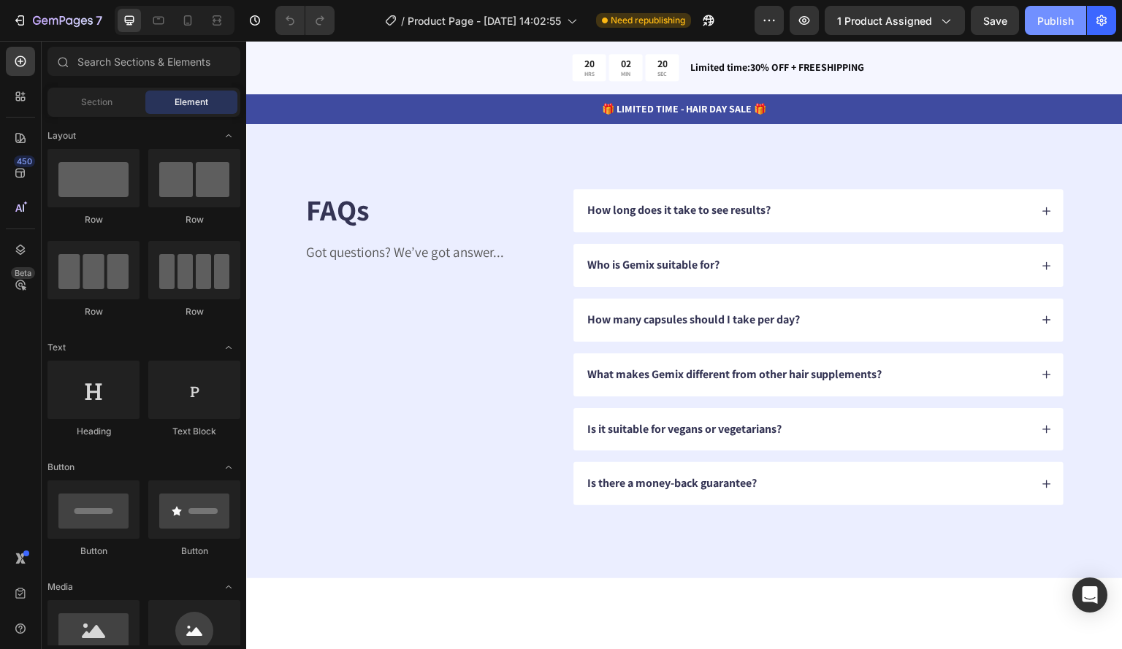
click at [1043, 14] on div "Publish" at bounding box center [1055, 20] width 37 height 15
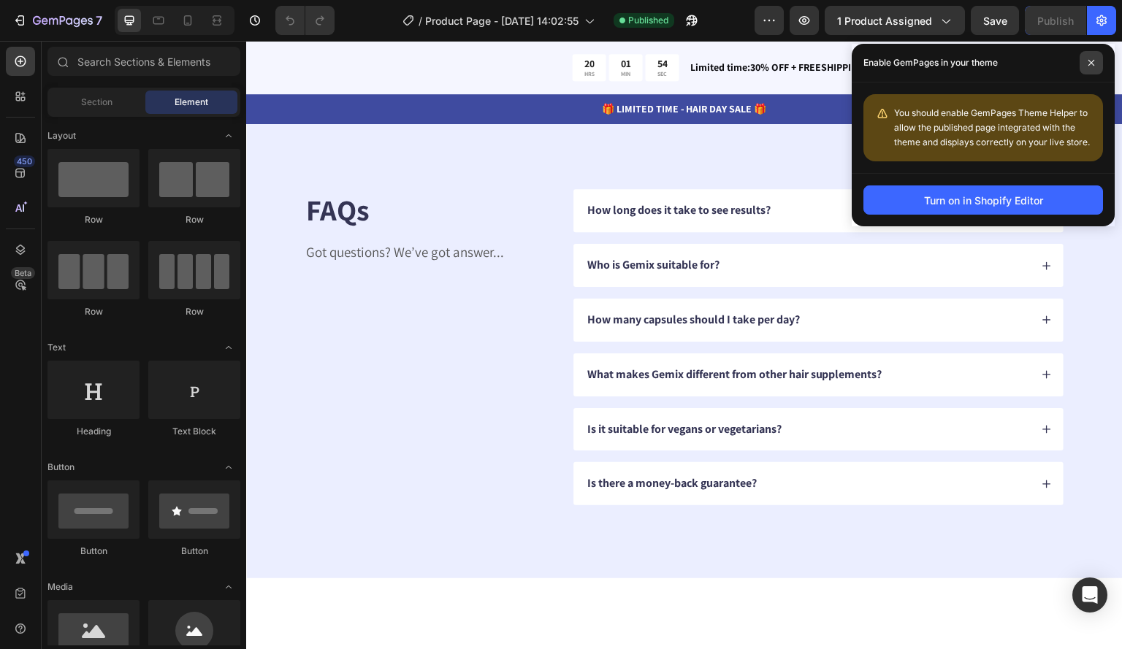
click at [1090, 62] on icon at bounding box center [1091, 63] width 6 height 6
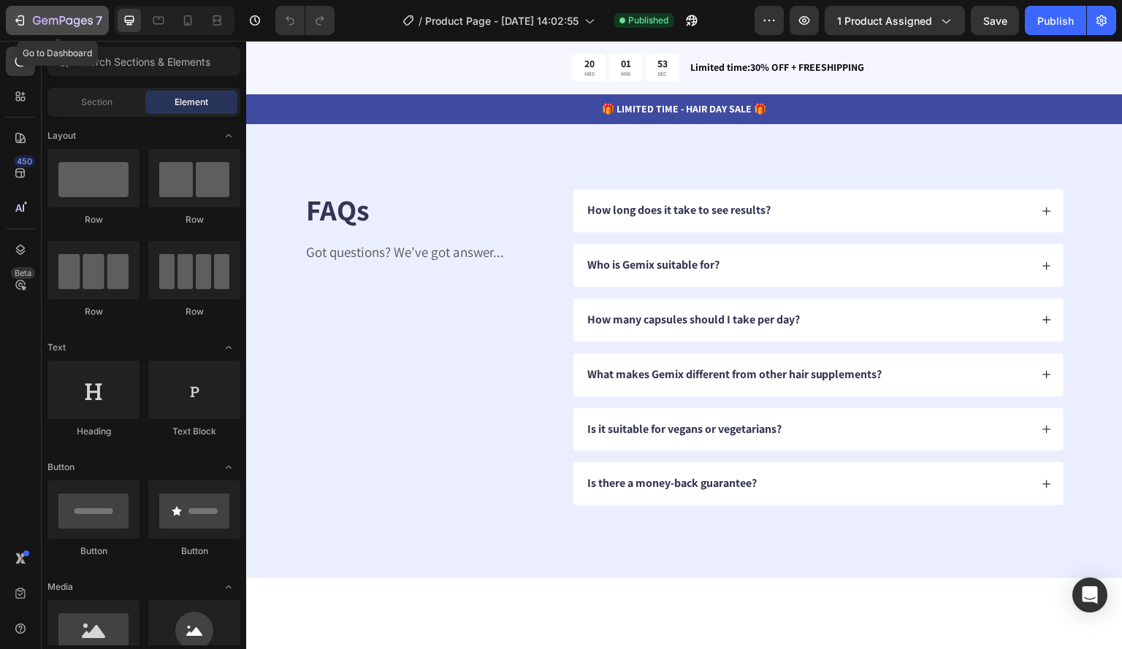
click at [23, 16] on icon "button" at bounding box center [21, 20] width 7 height 10
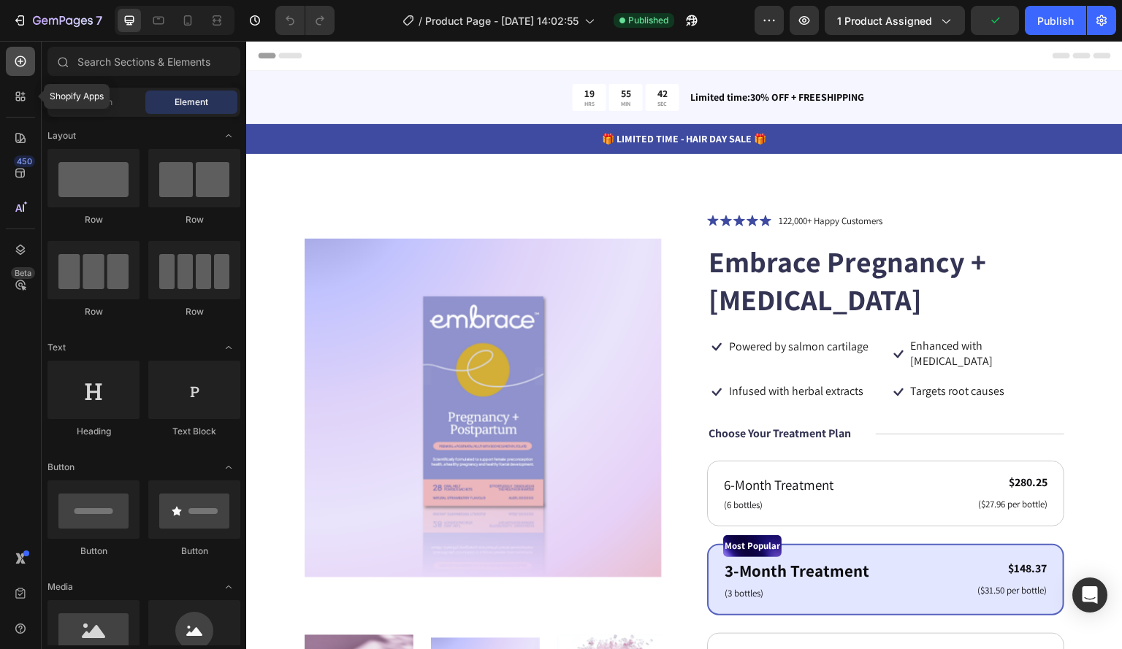
click at [26, 96] on icon at bounding box center [20, 96] width 15 height 15
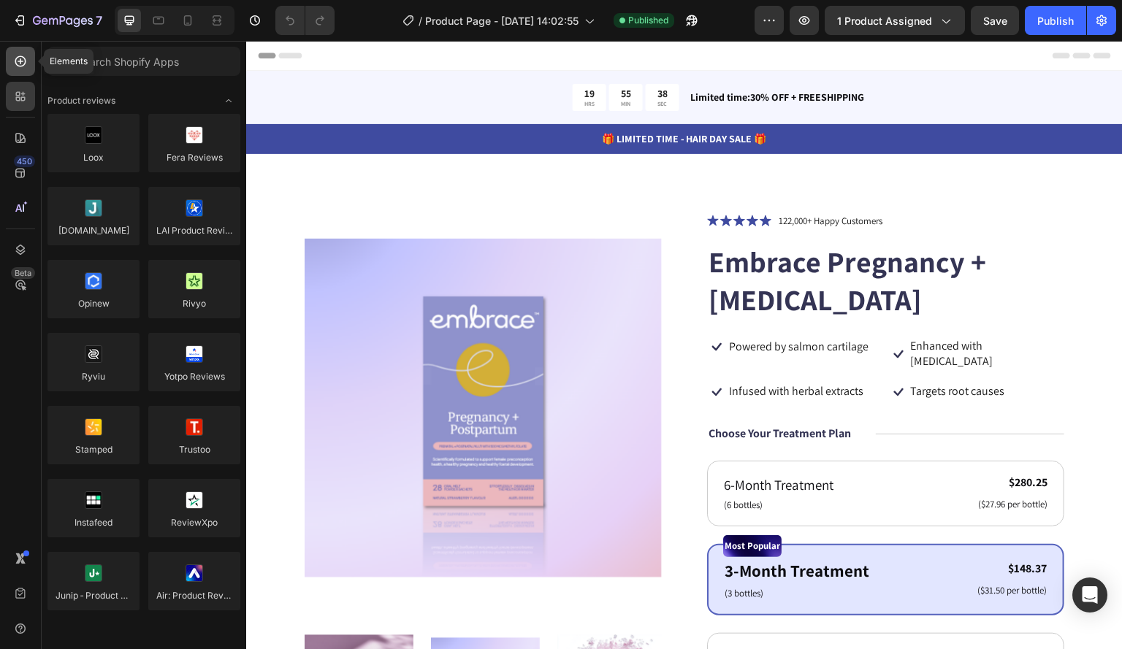
click at [11, 53] on div at bounding box center [20, 61] width 29 height 29
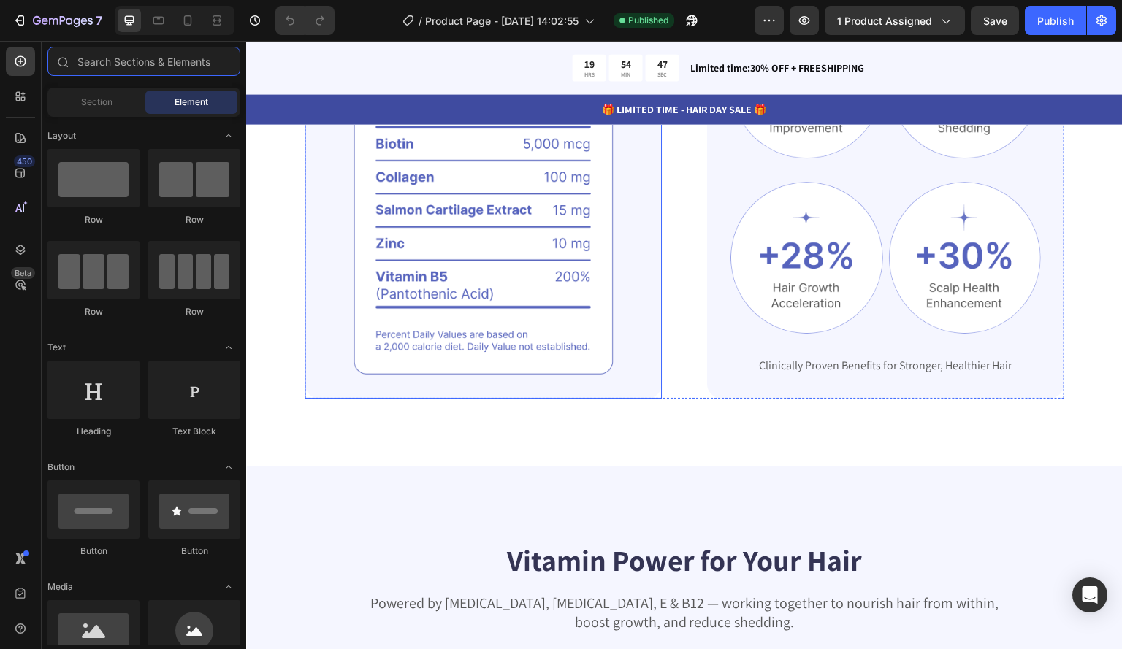
scroll to position [1533, 0]
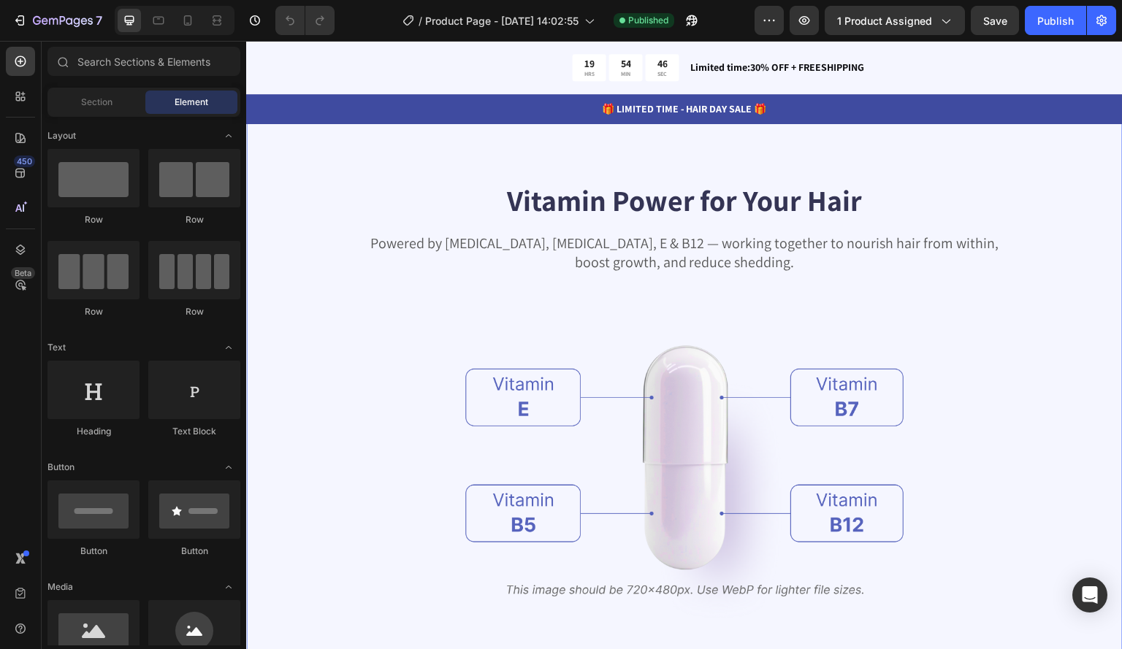
click at [272, 173] on div "Vitamin Power for Your Hair Heading Powered by Biotin, Vitamin B5, E & B12 — wo…" at bounding box center [684, 458] width 876 height 703
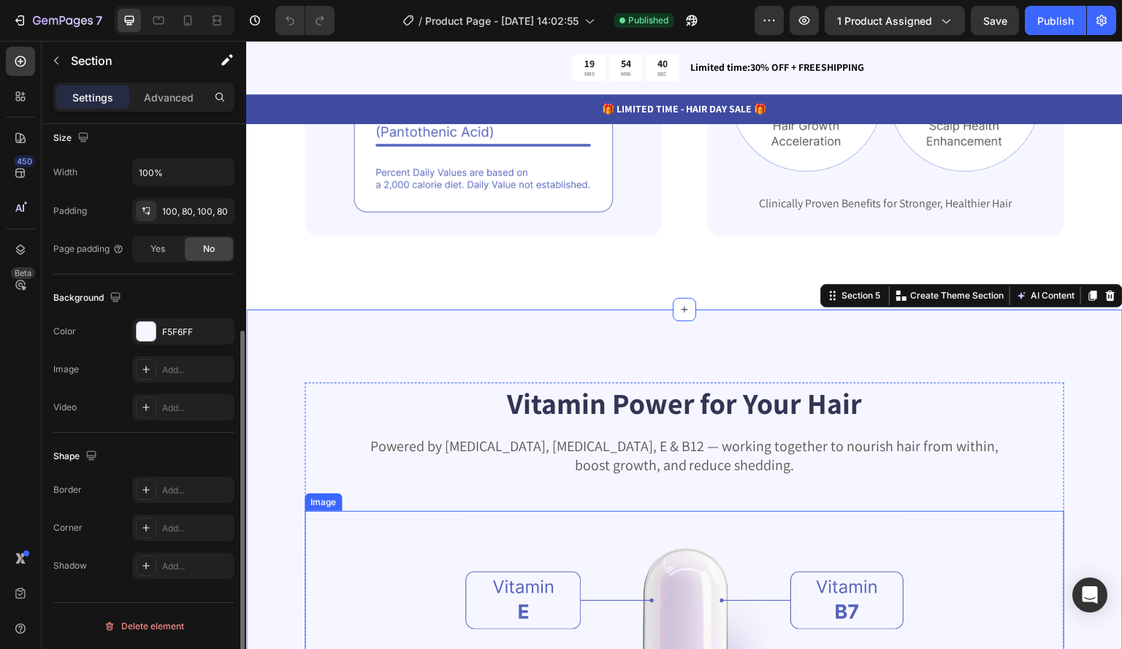
scroll to position [1314, 0]
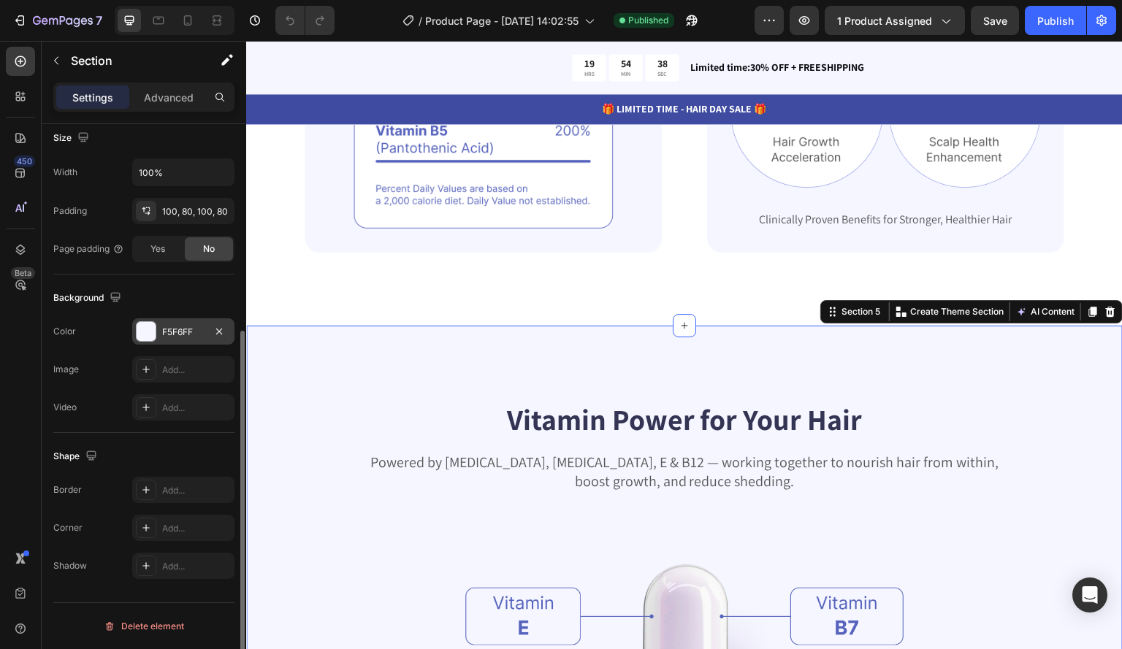
click at [189, 323] on div "F5F6FF" at bounding box center [183, 331] width 102 height 26
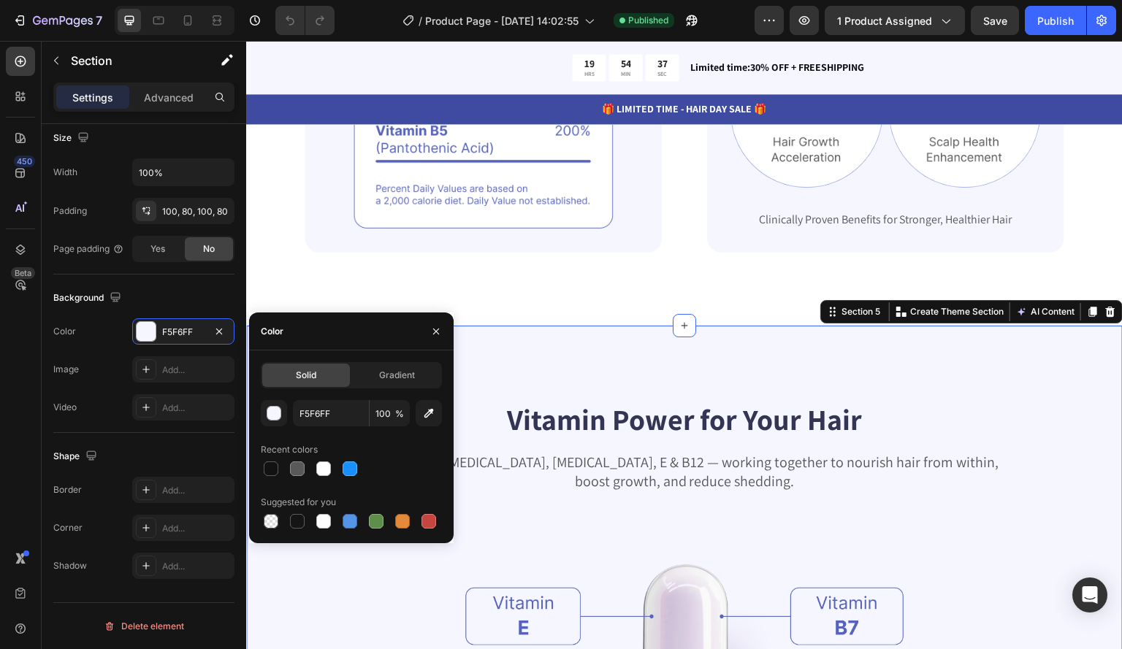
click at [0, 366] on div "450 Beta" at bounding box center [21, 345] width 42 height 608
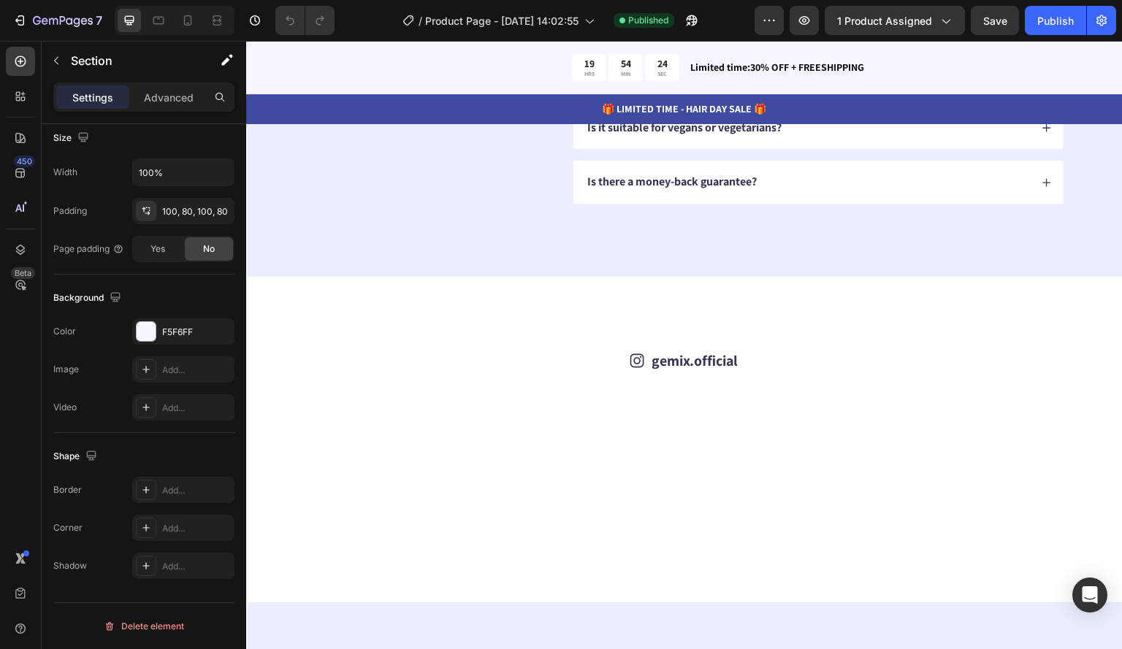
scroll to position [4187, 0]
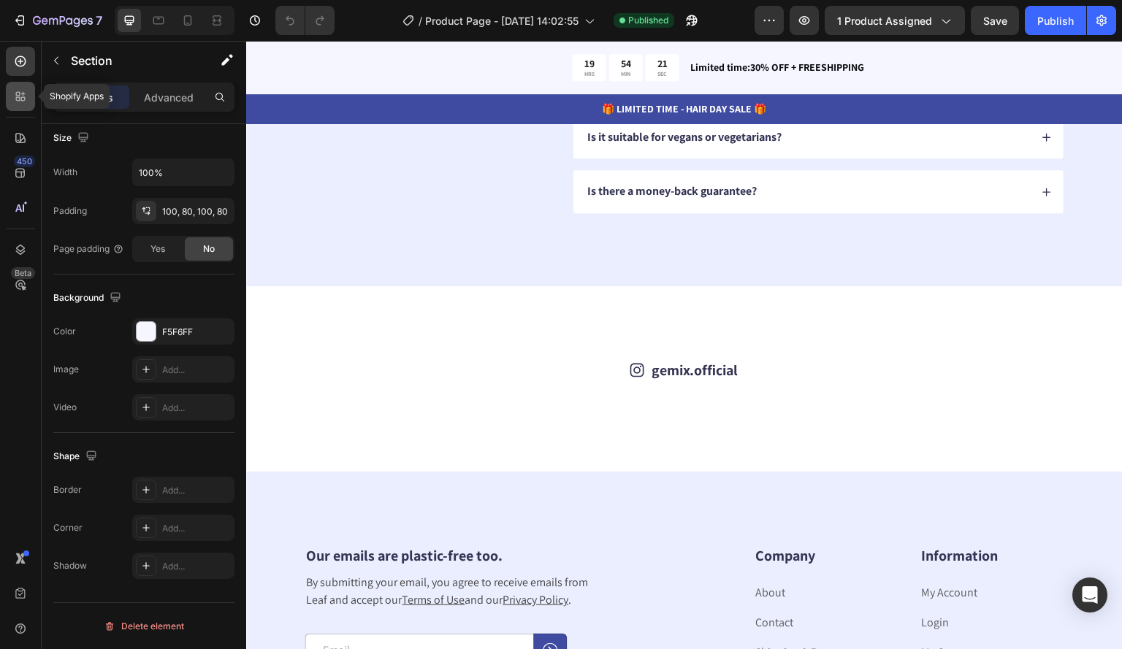
click at [30, 94] on div at bounding box center [20, 96] width 29 height 29
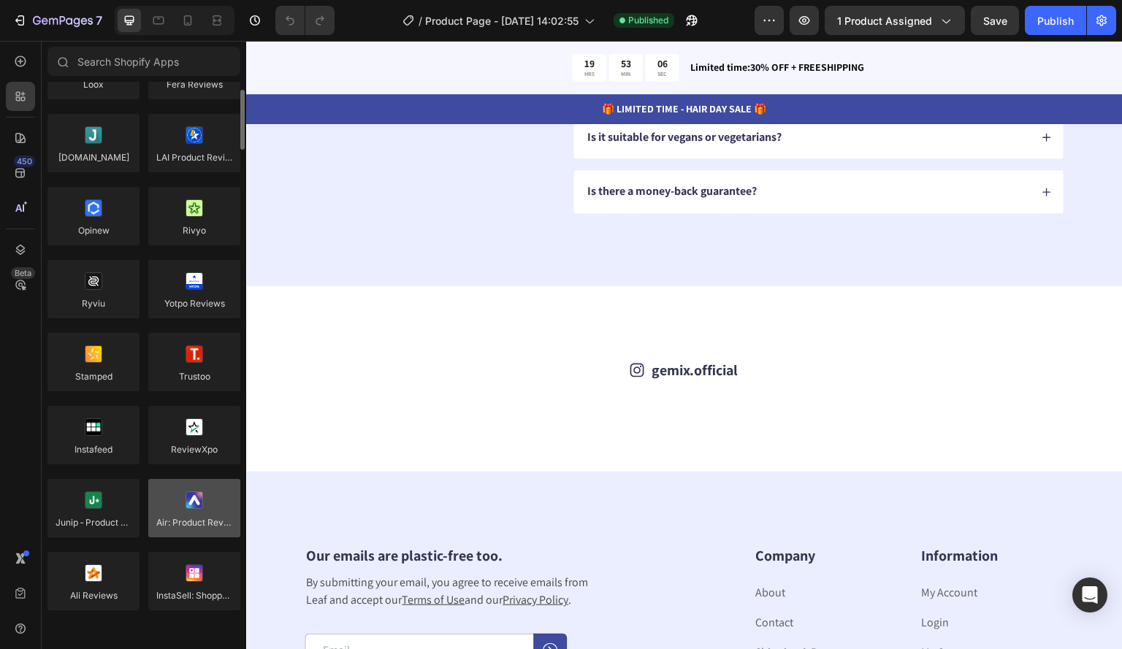
scroll to position [0, 0]
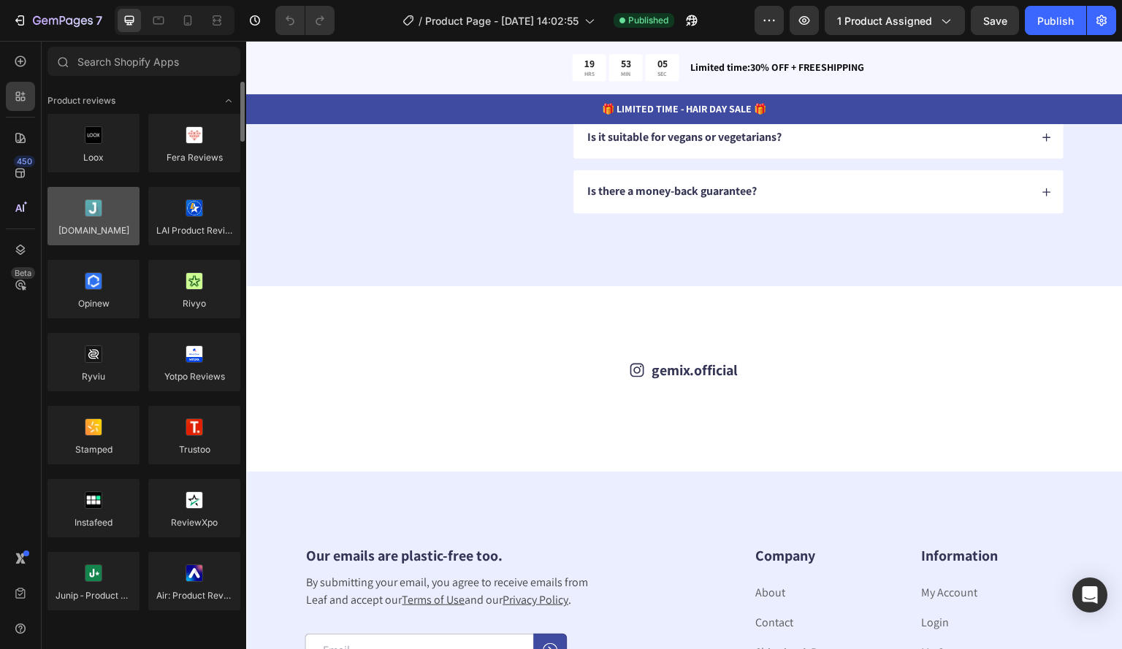
click at [91, 212] on div at bounding box center [93, 216] width 92 height 58
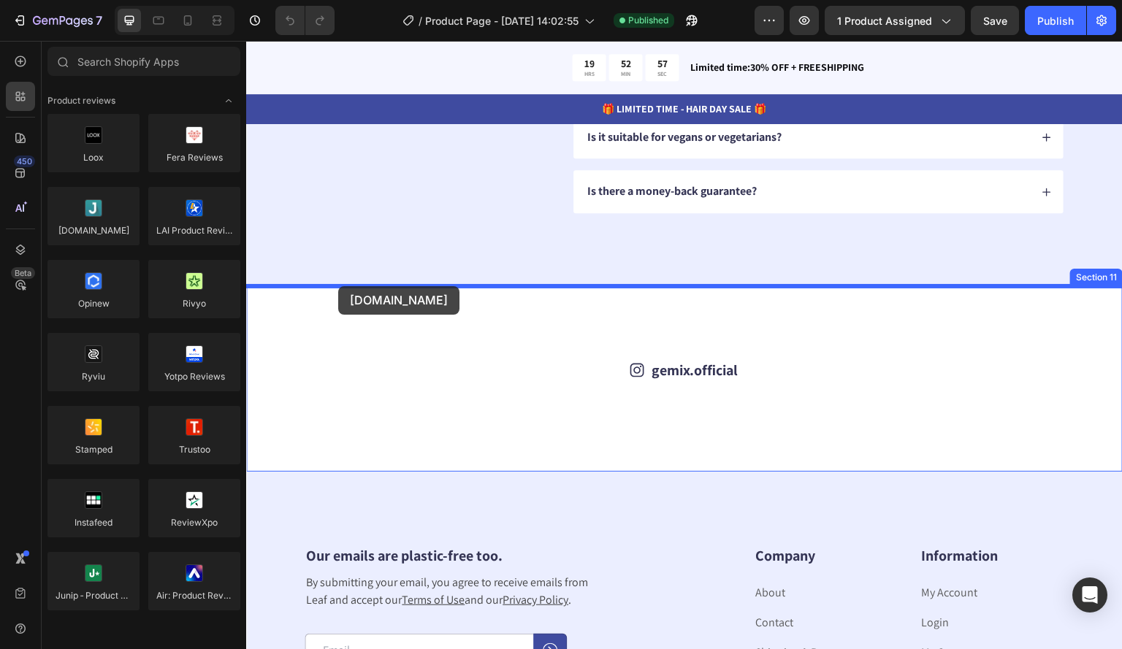
drag, startPoint x: 332, startPoint y: 253, endPoint x: 337, endPoint y: 288, distance: 35.5
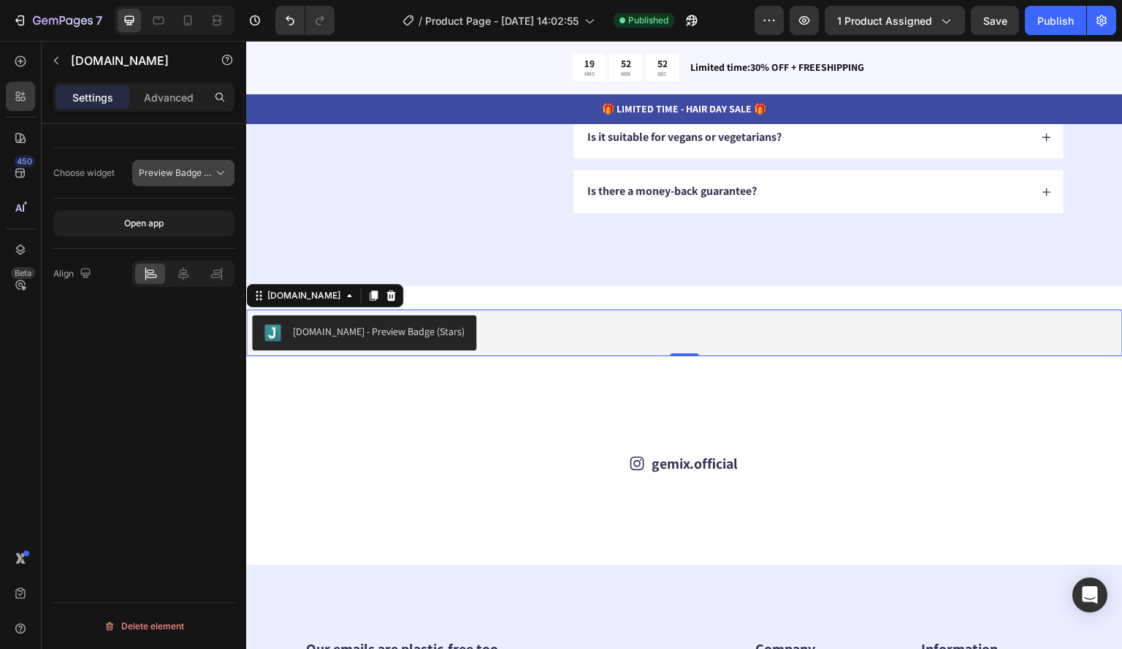
click at [196, 167] on span "Preview Badge (Stars)" at bounding box center [185, 172] width 93 height 11
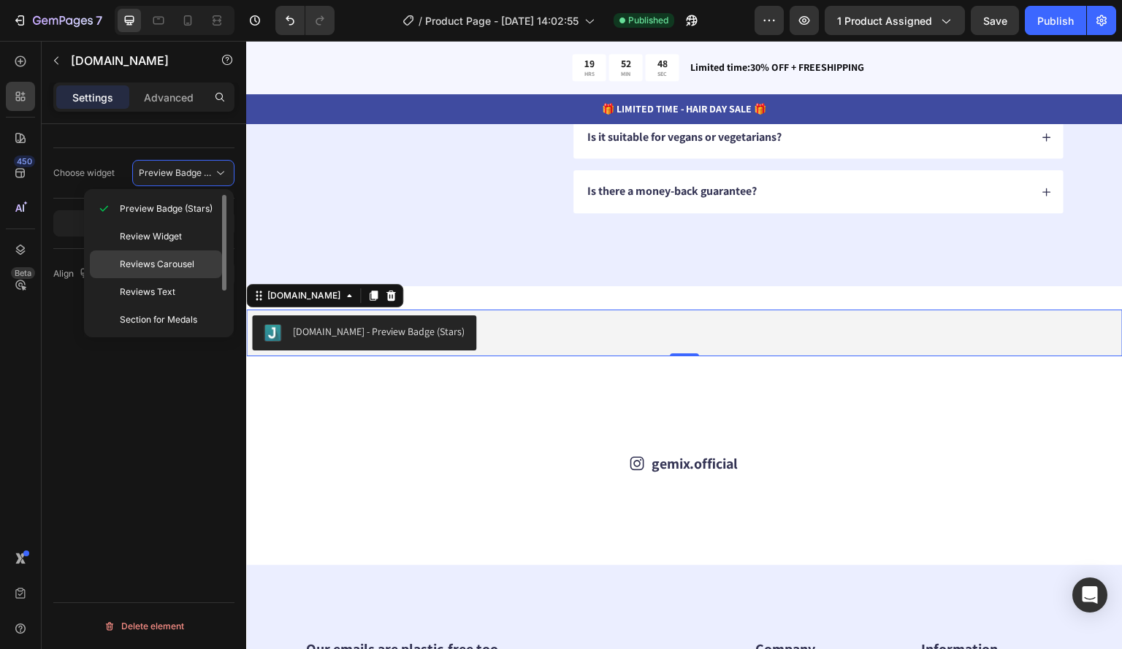
click at [169, 258] on span "Reviews Carousel" at bounding box center [157, 264] width 74 height 13
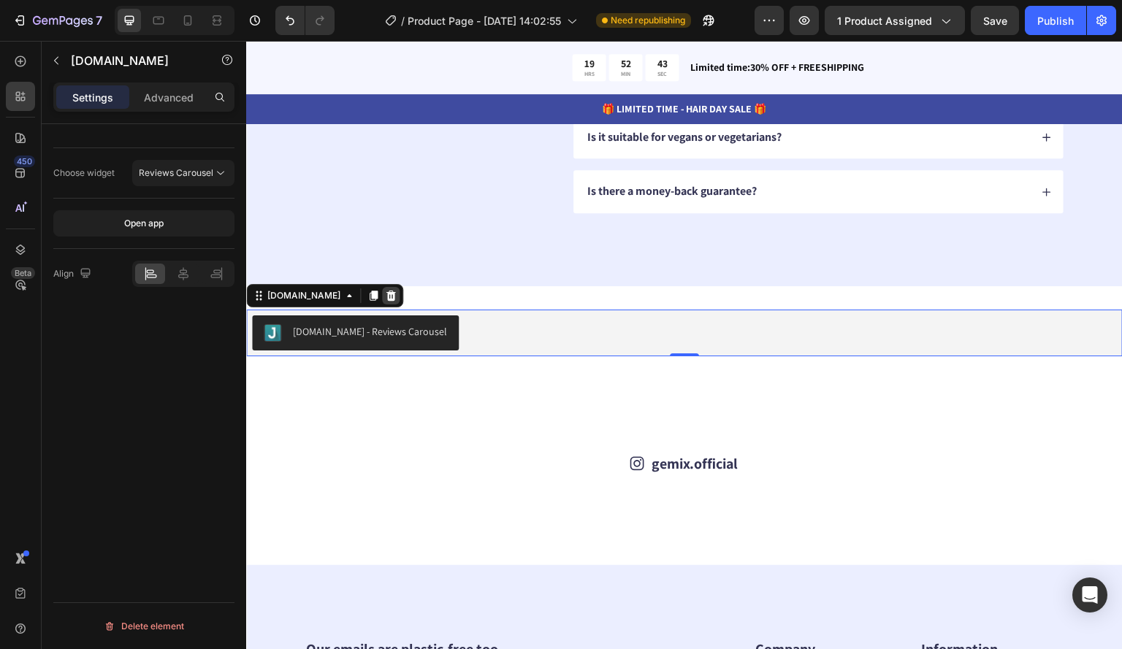
click at [385, 294] on icon at bounding box center [391, 296] width 12 height 12
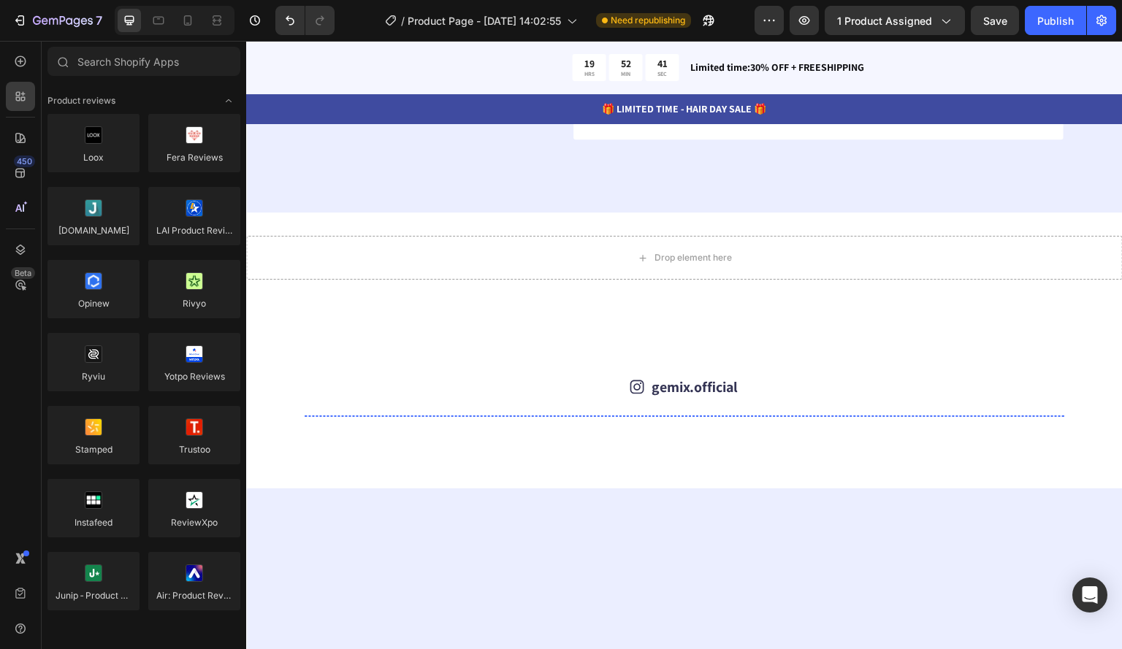
scroll to position [4187, 0]
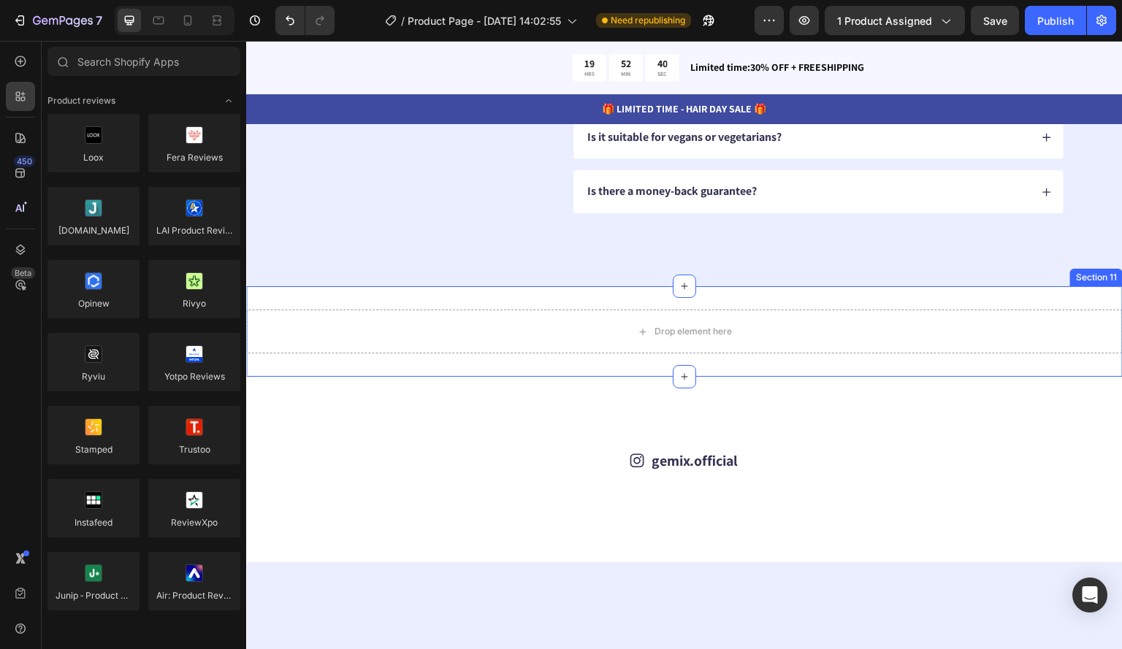
click at [915, 299] on div "Drop element here Section 11" at bounding box center [684, 331] width 876 height 91
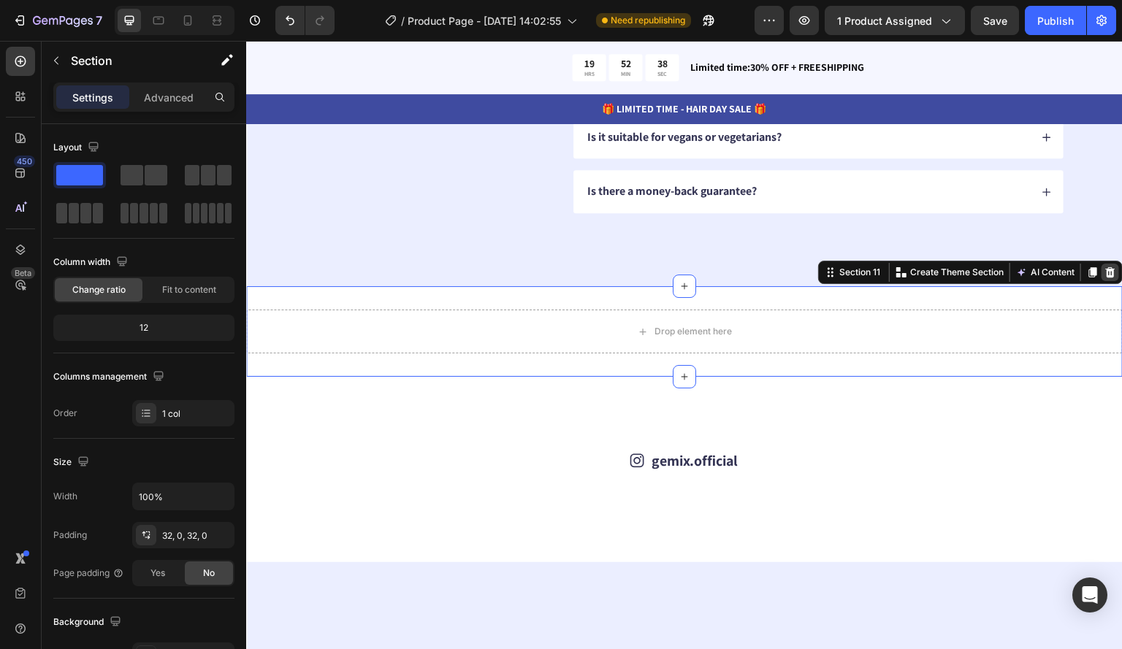
click at [1106, 273] on icon at bounding box center [1110, 272] width 9 height 10
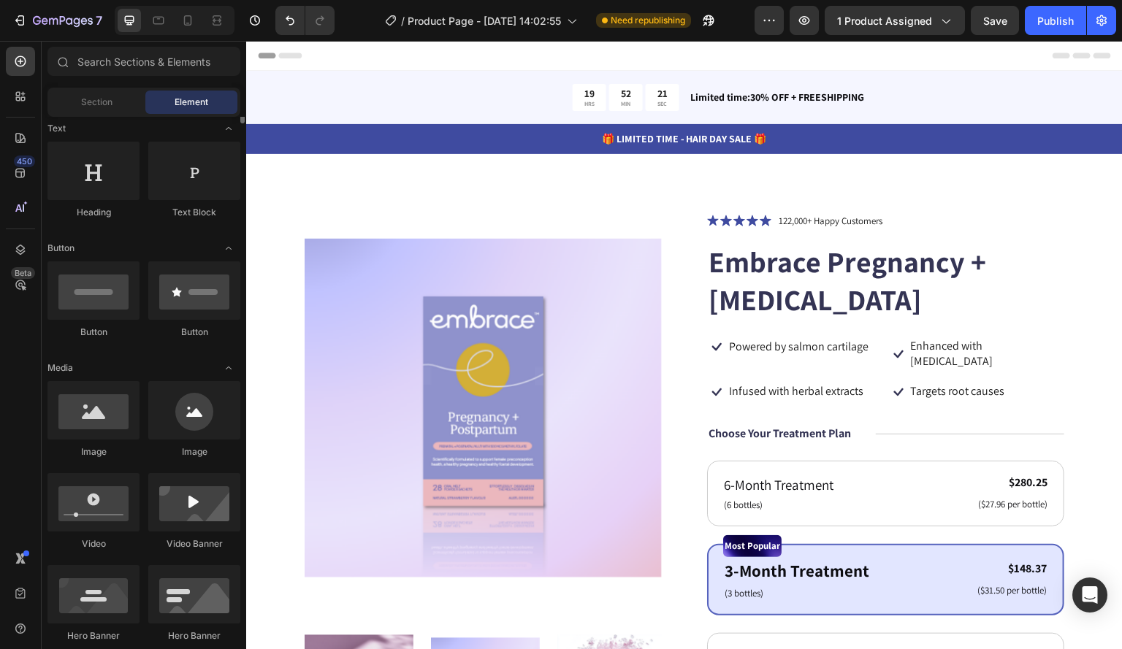
scroll to position [0, 0]
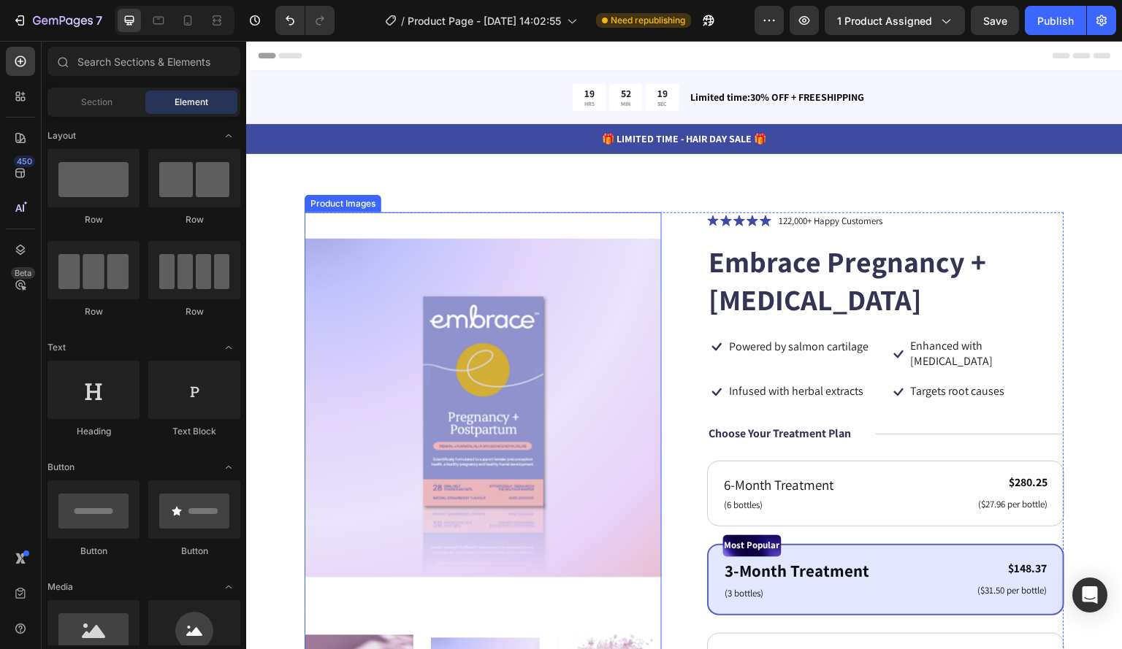
click at [434, 219] on img at bounding box center [482, 408] width 357 height 392
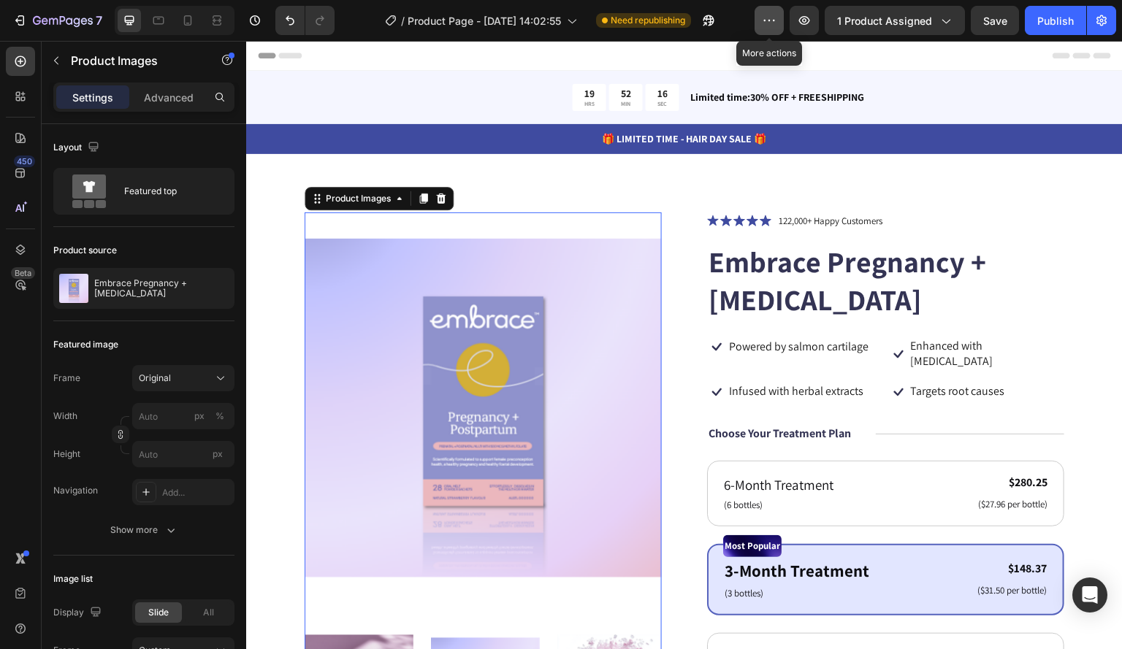
click at [770, 18] on icon "button" at bounding box center [769, 20] width 15 height 15
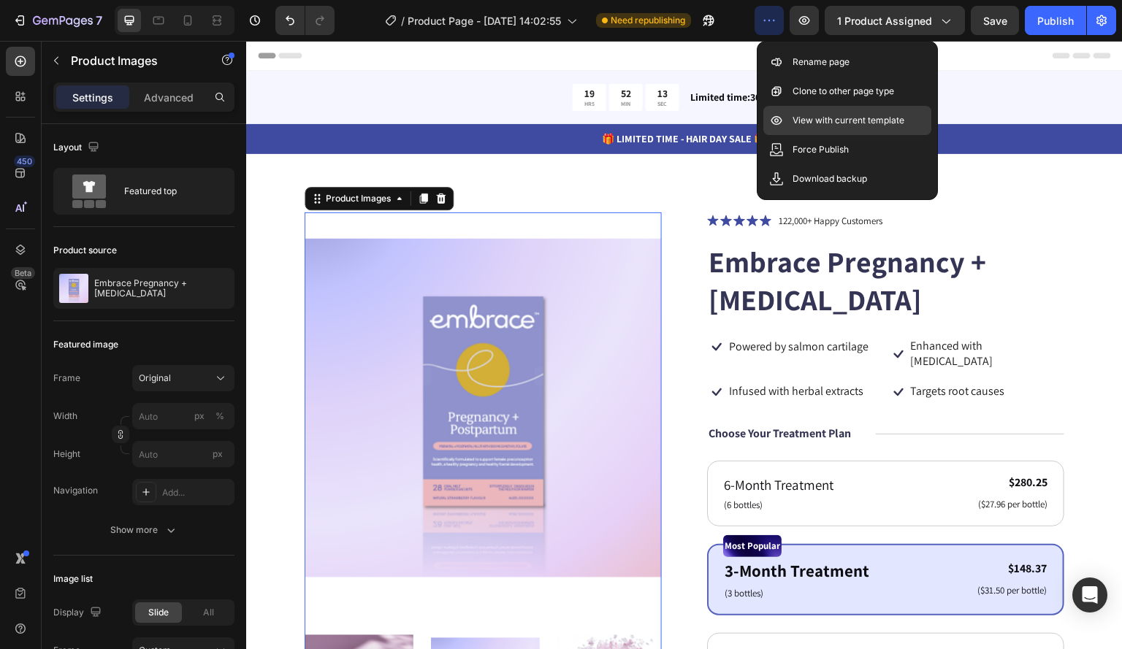
click at [840, 120] on p "View with current template" at bounding box center [848, 120] width 112 height 15
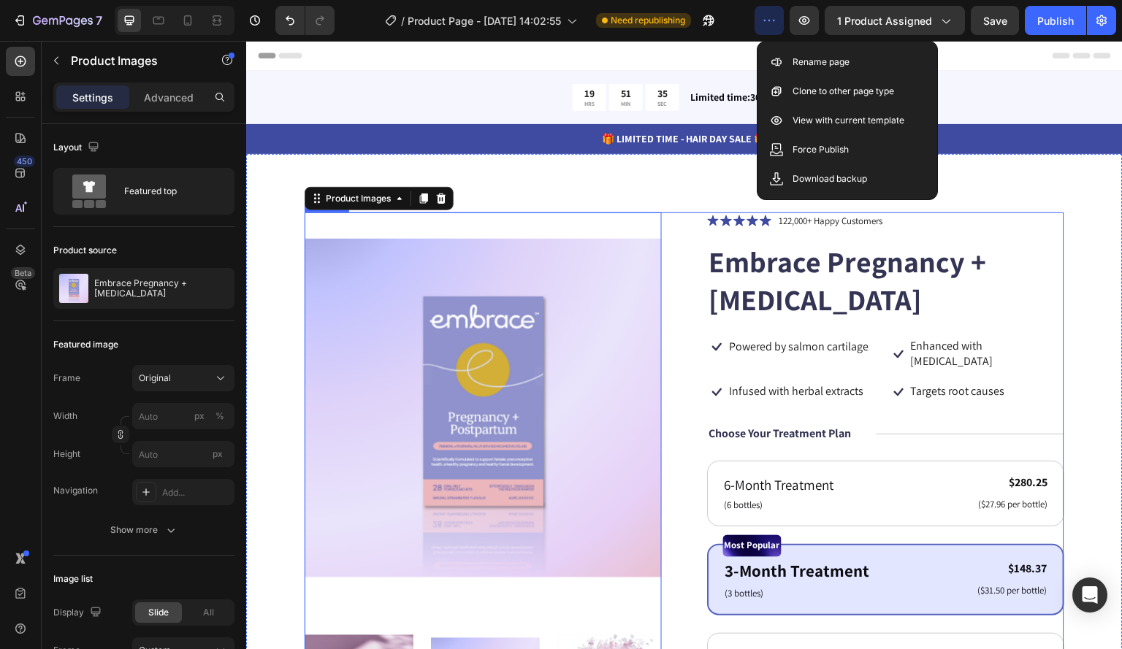
click at [683, 241] on div "Product Images 0 Icon Icon Icon Icon Icon Icon List 122,000+ Happy Customers Te…" at bounding box center [683, 598] width 759 height 772
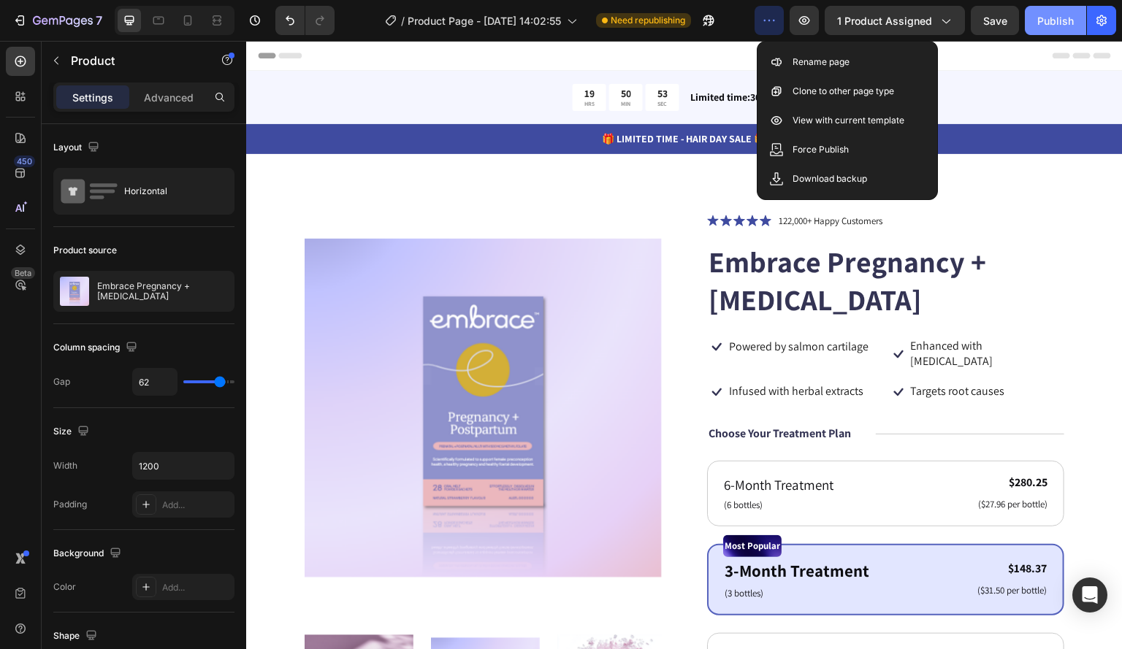
click at [1055, 21] on div "Publish" at bounding box center [1055, 20] width 37 height 15
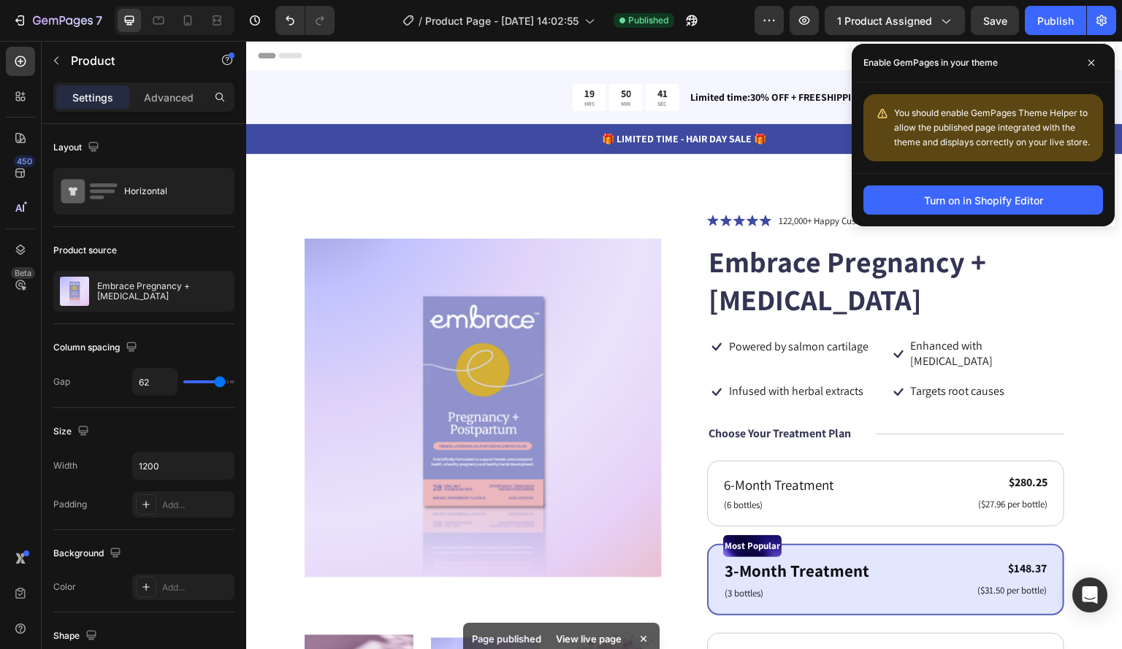
click at [597, 623] on div "Page published View live page" at bounding box center [561, 639] width 196 height 32
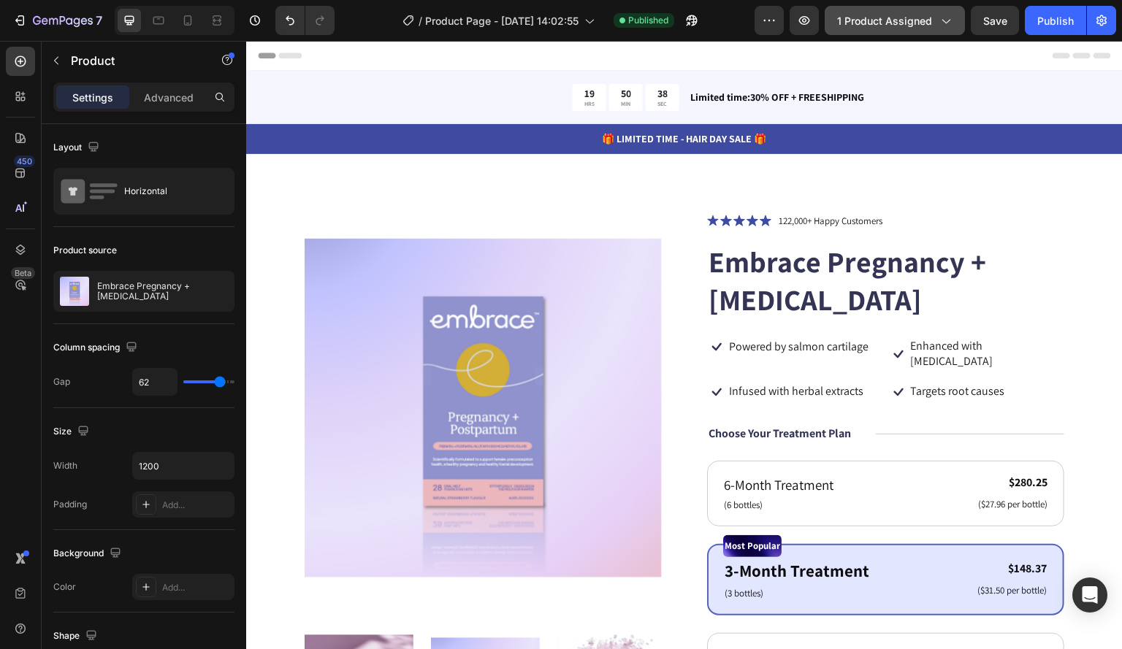
click at [944, 25] on icon "button" at bounding box center [945, 20] width 15 height 15
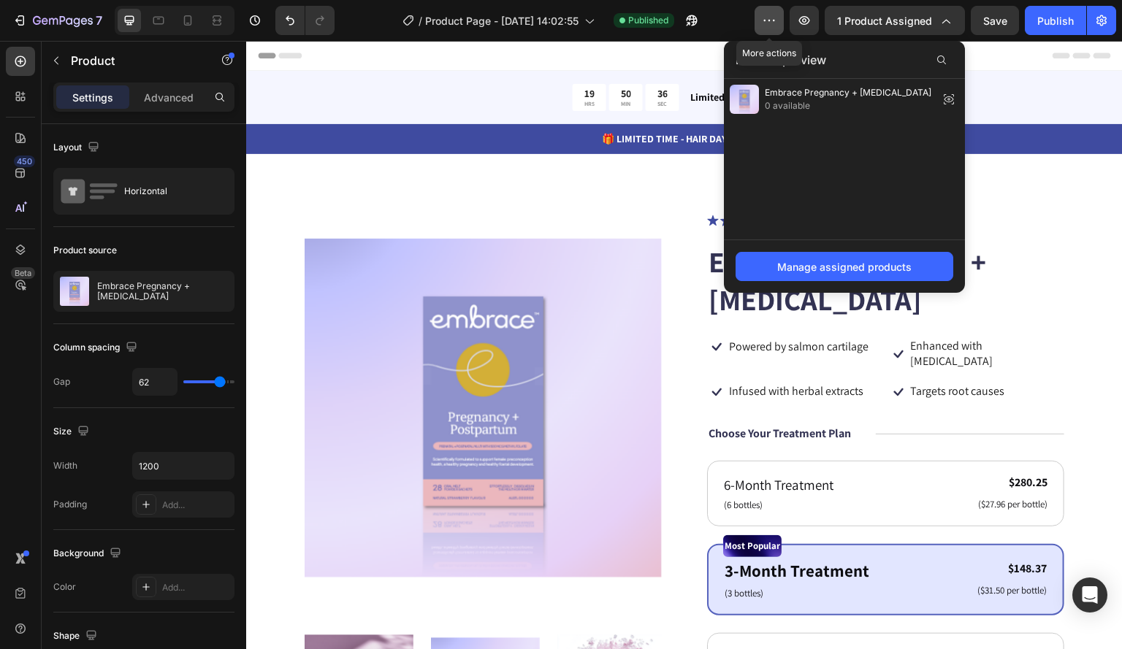
click at [764, 24] on icon "button" at bounding box center [769, 20] width 15 height 15
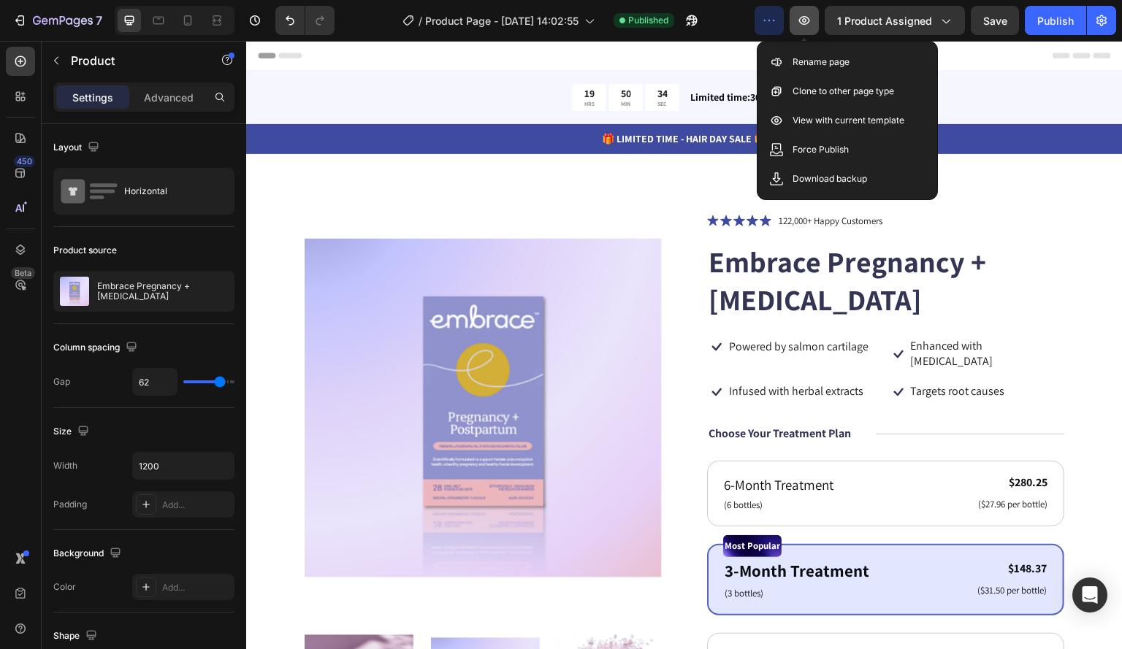
click at [804, 12] on button "button" at bounding box center [803, 20] width 29 height 29
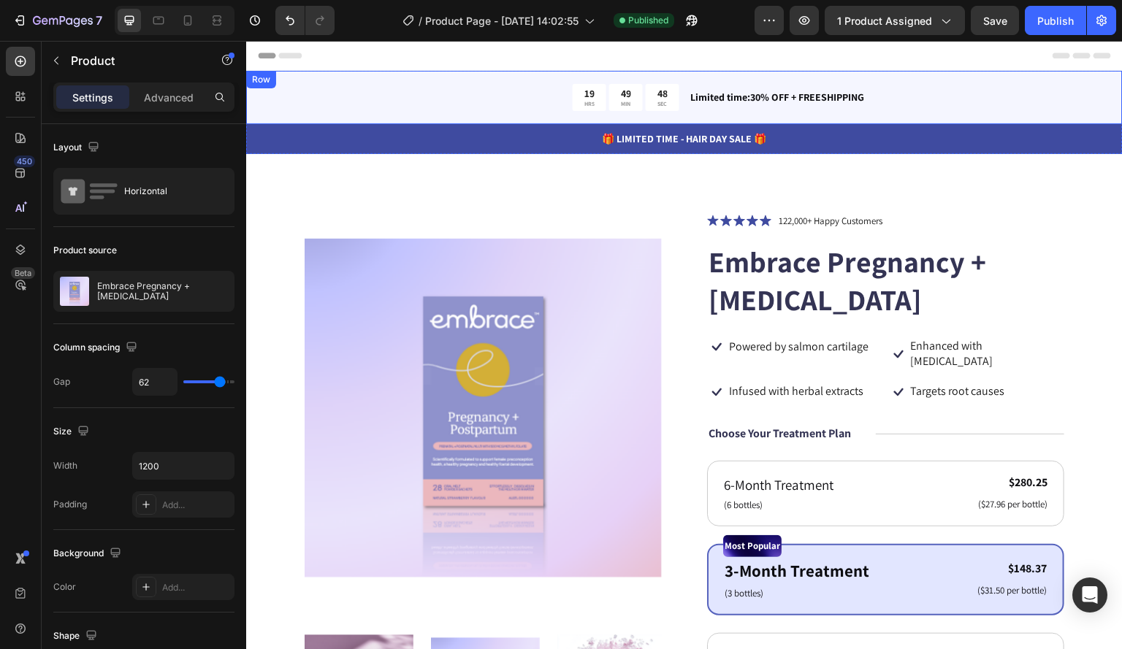
click at [344, 82] on div "19 HRS 49 MIN 48 SEC Countdown Timer Limited time:30% OFF + FREESHIPPING Text B…" at bounding box center [684, 97] width 876 height 53
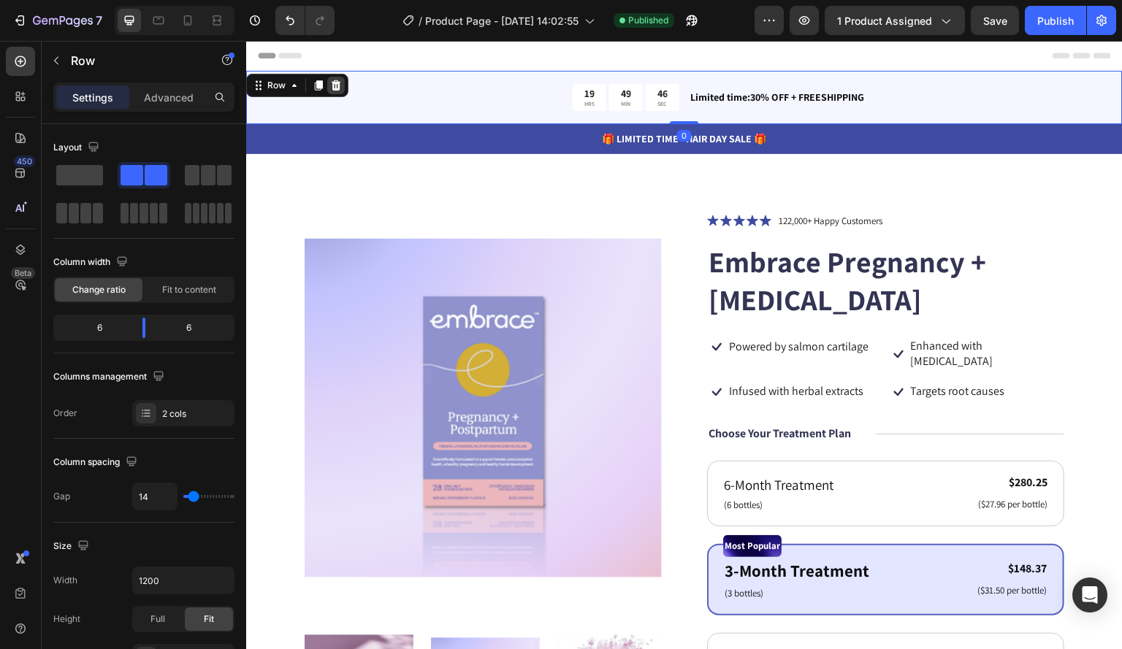
click at [335, 84] on icon at bounding box center [336, 85] width 9 height 10
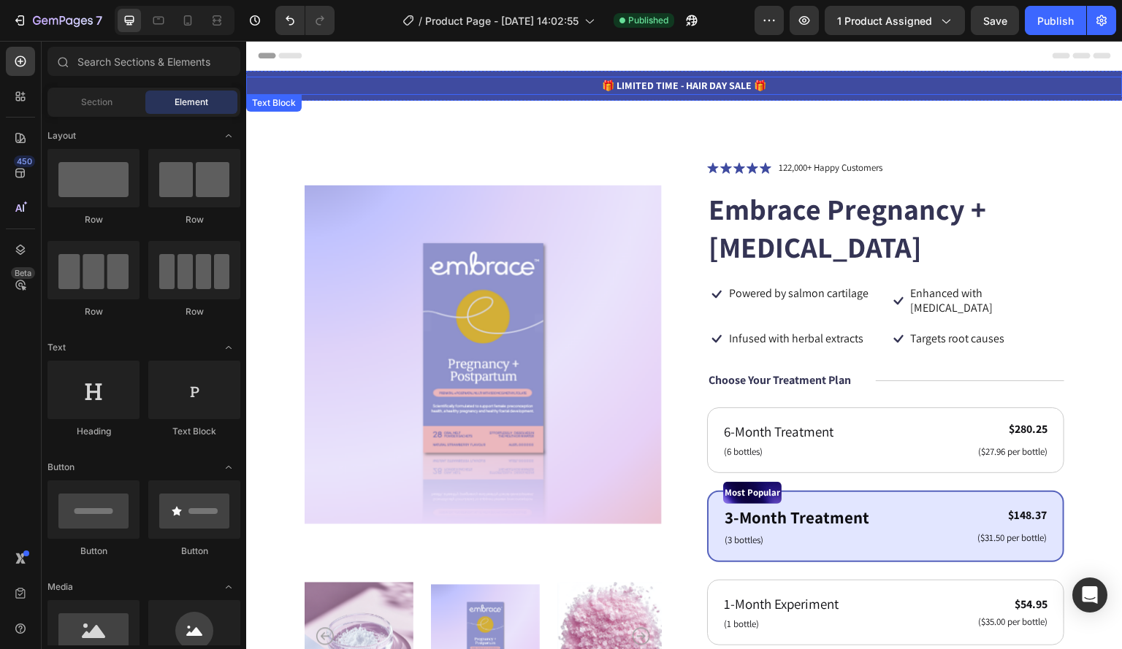
click at [364, 79] on p "🎁 LIMITED TIME - HAIR DAY SALE 🎁" at bounding box center [684, 85] width 873 height 15
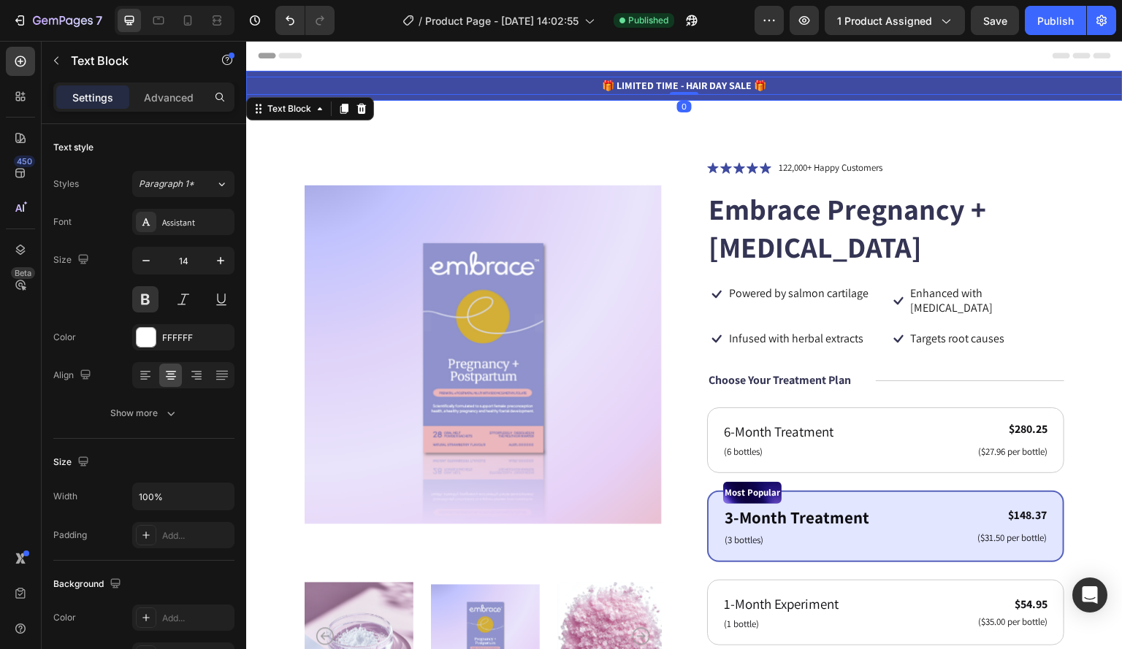
click at [342, 71] on div "🎁 LIMITED TIME - HAIR DAY SALE 🎁 Text Block 0 Row" at bounding box center [684, 86] width 876 height 30
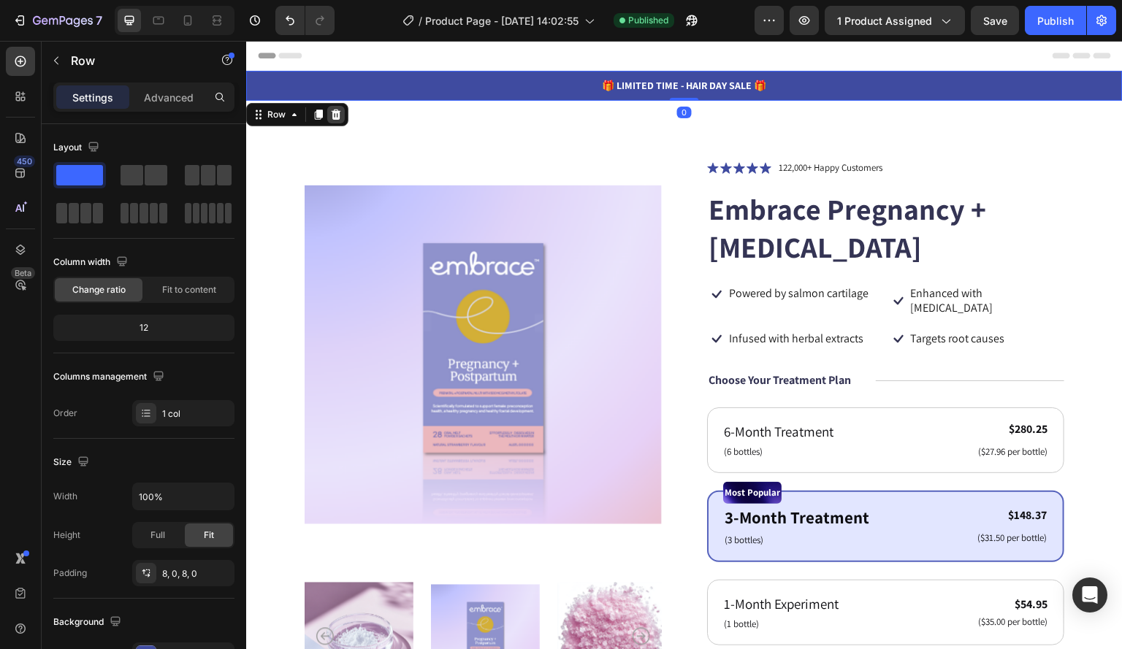
click at [341, 113] on icon at bounding box center [336, 115] width 12 height 12
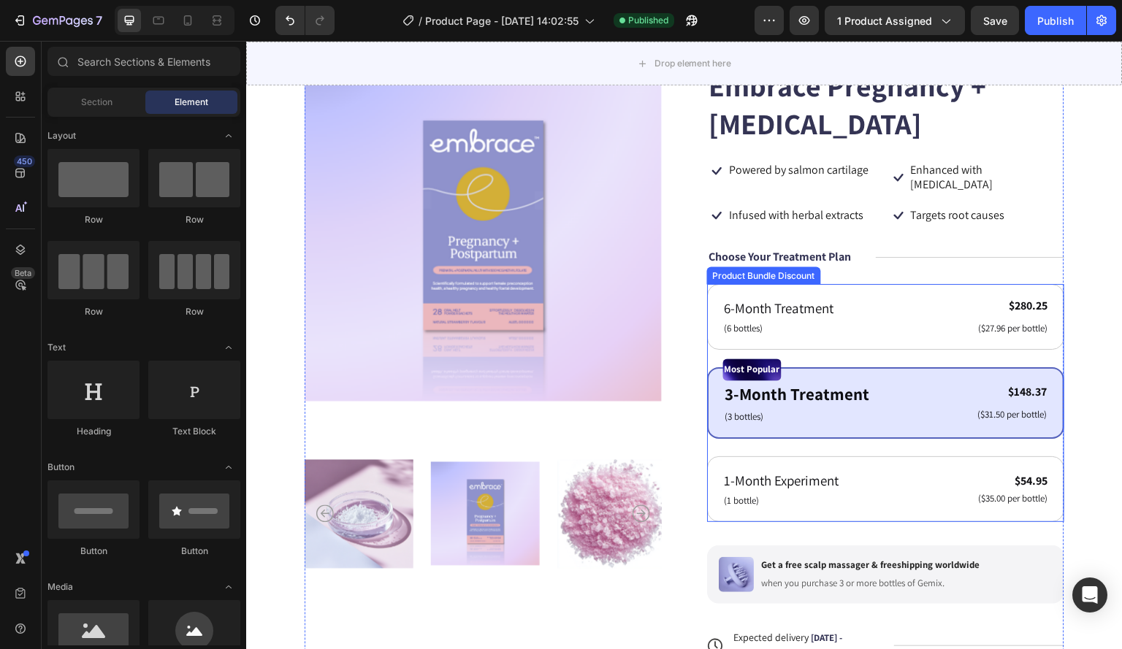
scroll to position [146, 0]
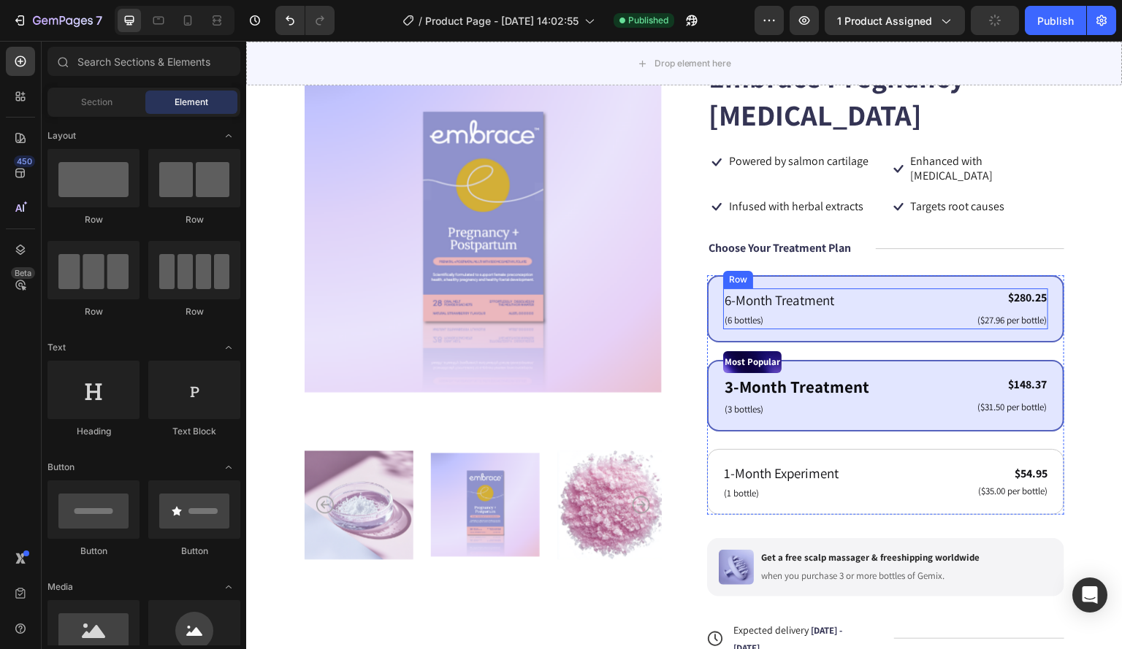
click at [869, 288] on div "6-Month Treatment Text Block (6 bottles) Text Block $280.25 Product Price Produ…" at bounding box center [885, 308] width 325 height 41
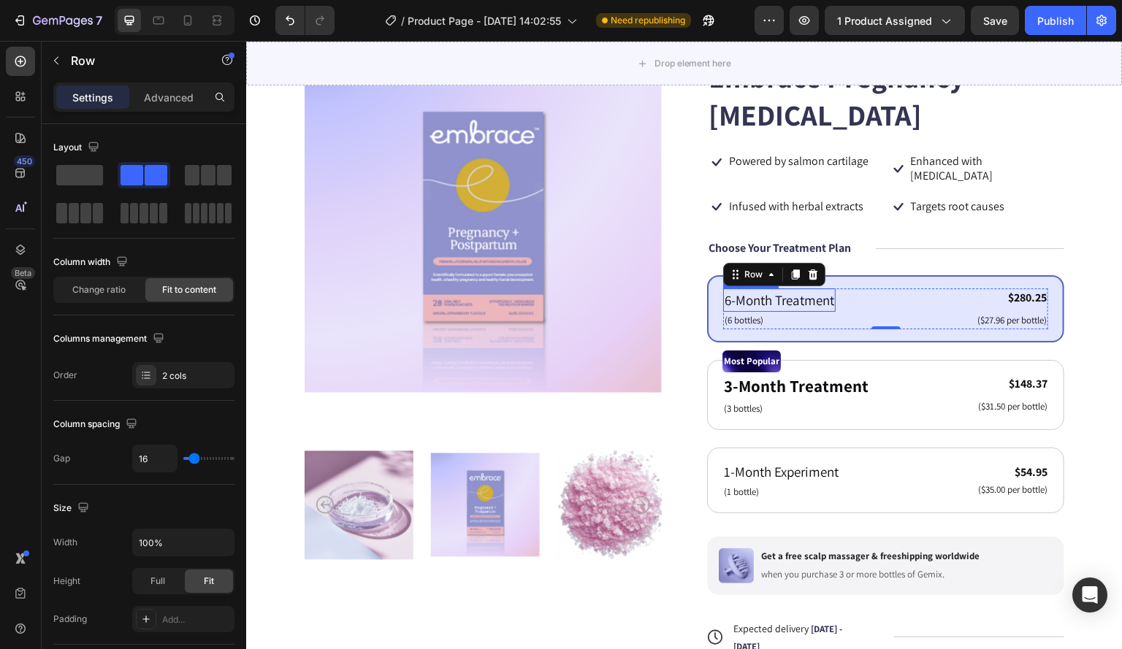
click at [773, 291] on p "6-Month Treatment" at bounding box center [779, 300] width 110 height 21
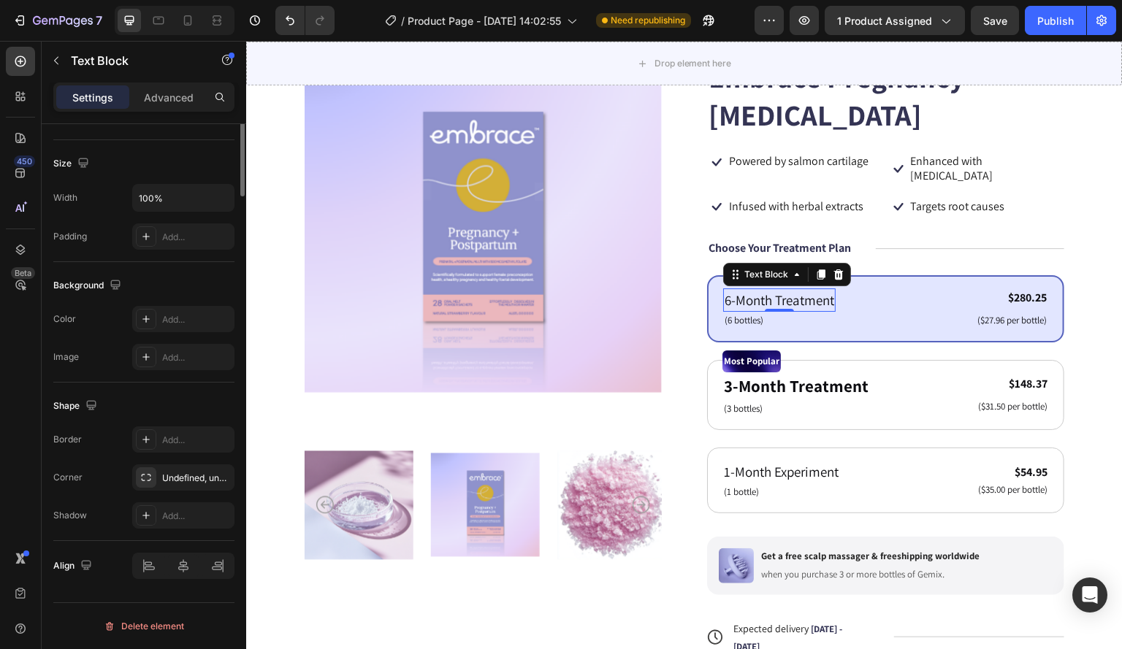
scroll to position [0, 0]
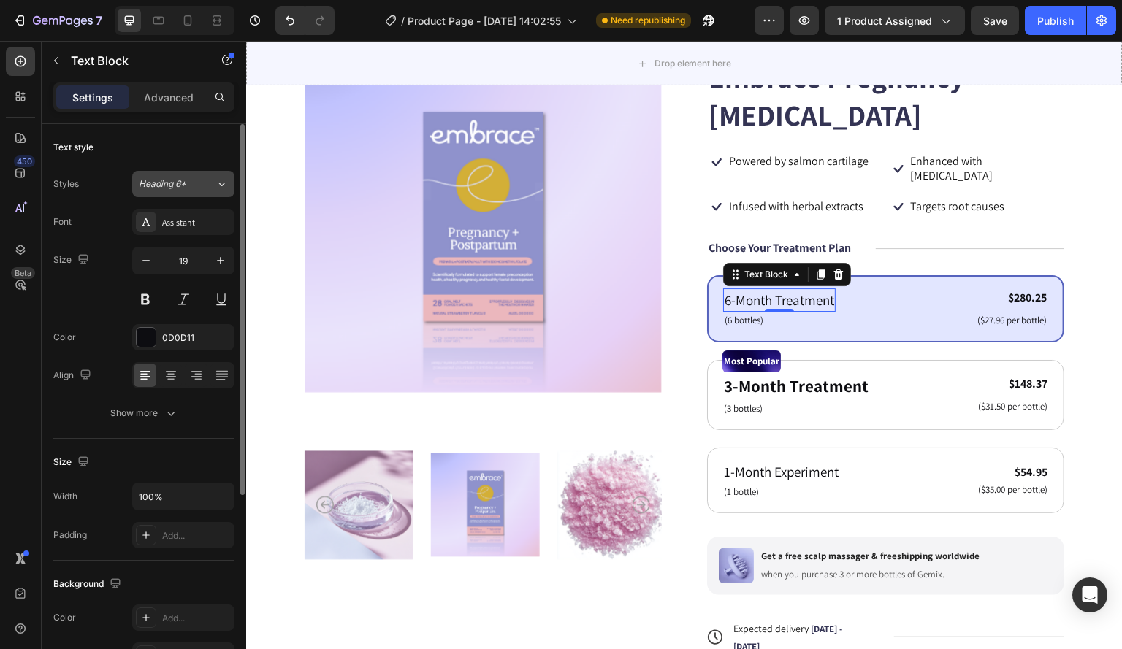
click at [172, 184] on span "Heading 6*" at bounding box center [162, 183] width 47 height 13
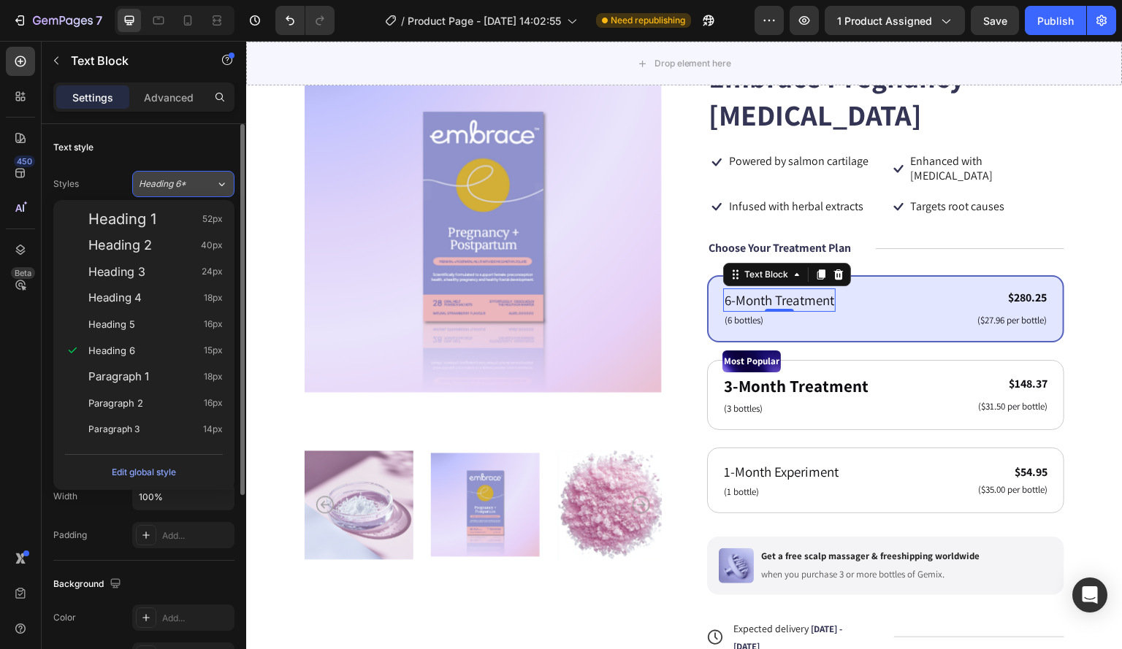
click at [172, 184] on span "Heading 6*" at bounding box center [162, 183] width 47 height 13
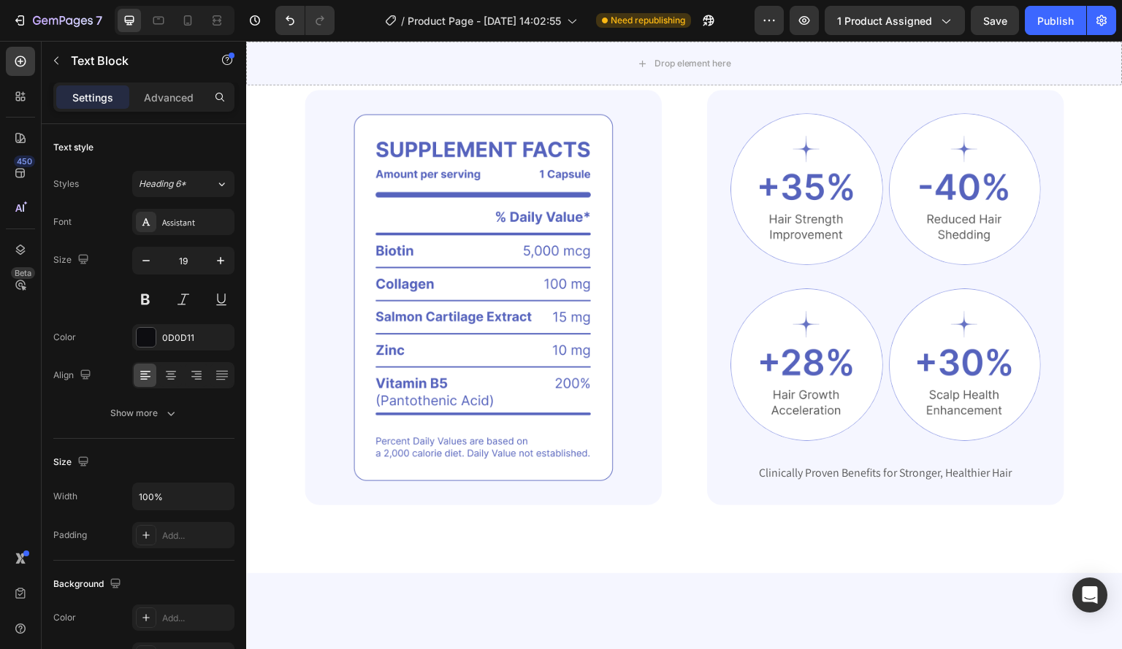
scroll to position [219, 0]
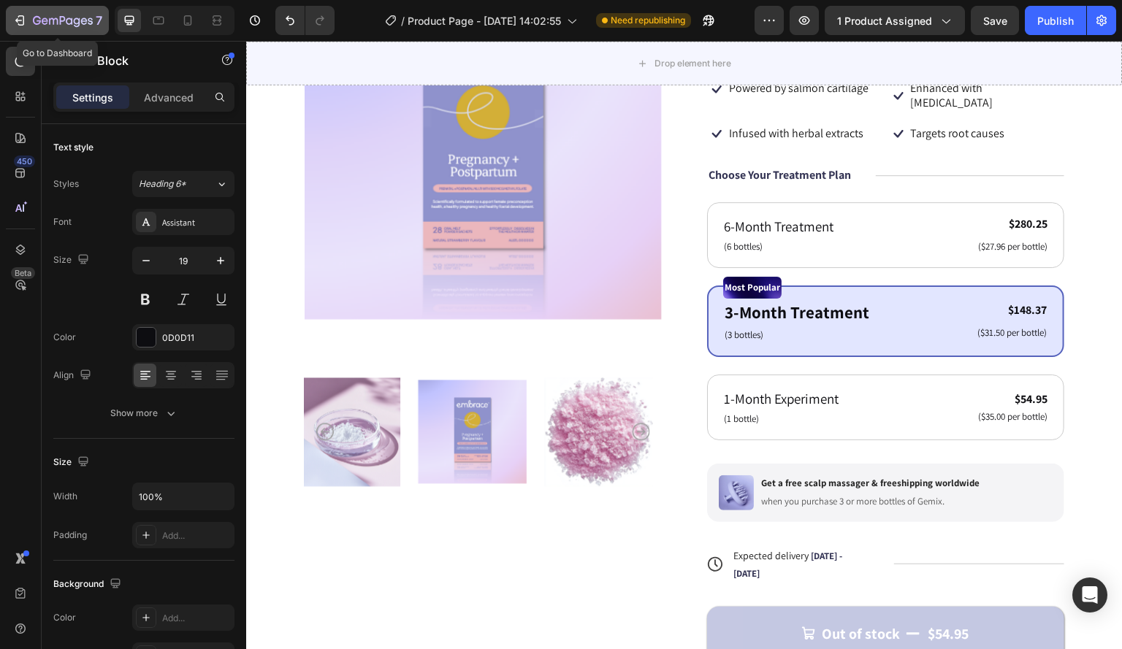
click at [18, 21] on icon "button" at bounding box center [19, 20] width 15 height 15
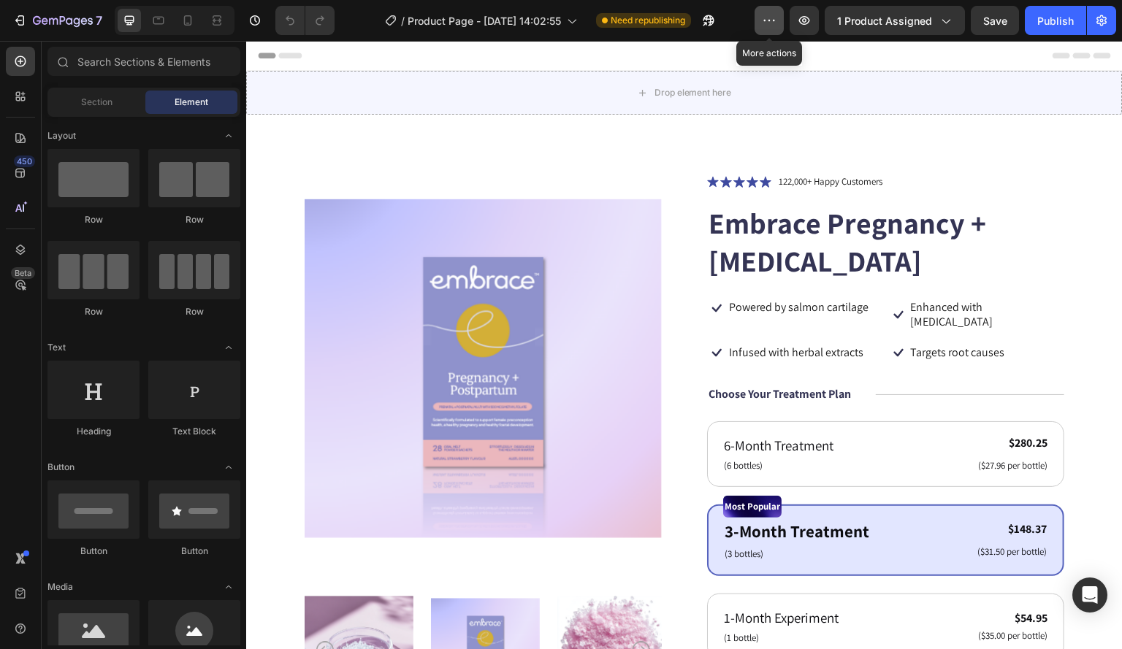
click at [773, 19] on icon "button" at bounding box center [769, 20] width 15 height 15
click at [770, 20] on icon "button" at bounding box center [769, 20] width 2 height 1
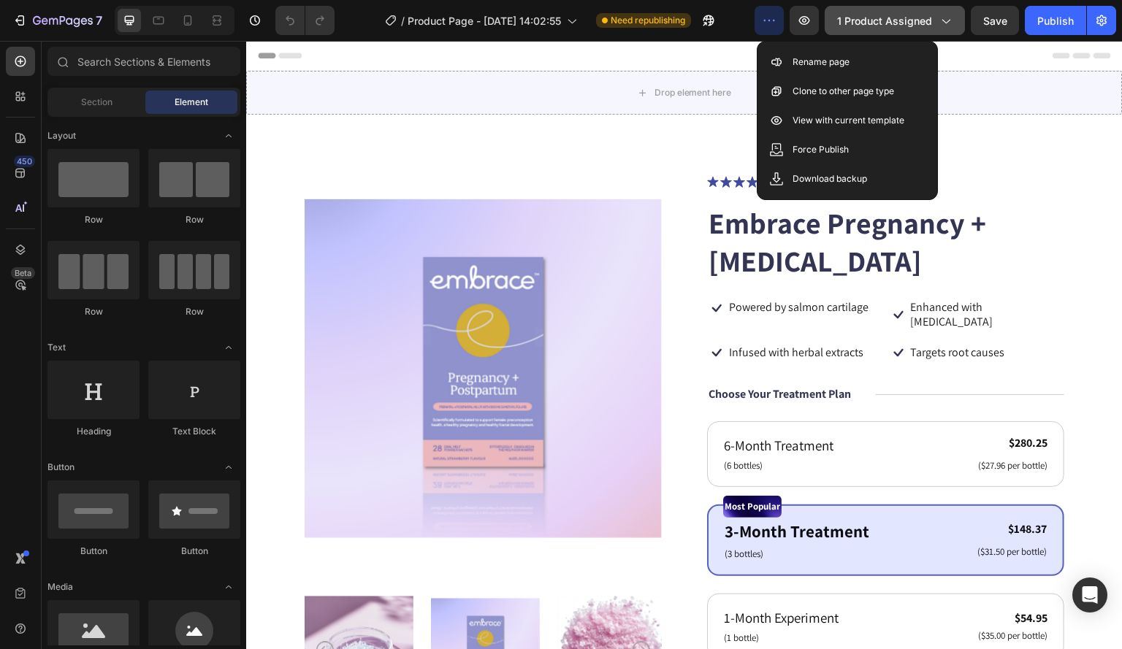
click at [947, 20] on icon "button" at bounding box center [945, 20] width 15 height 15
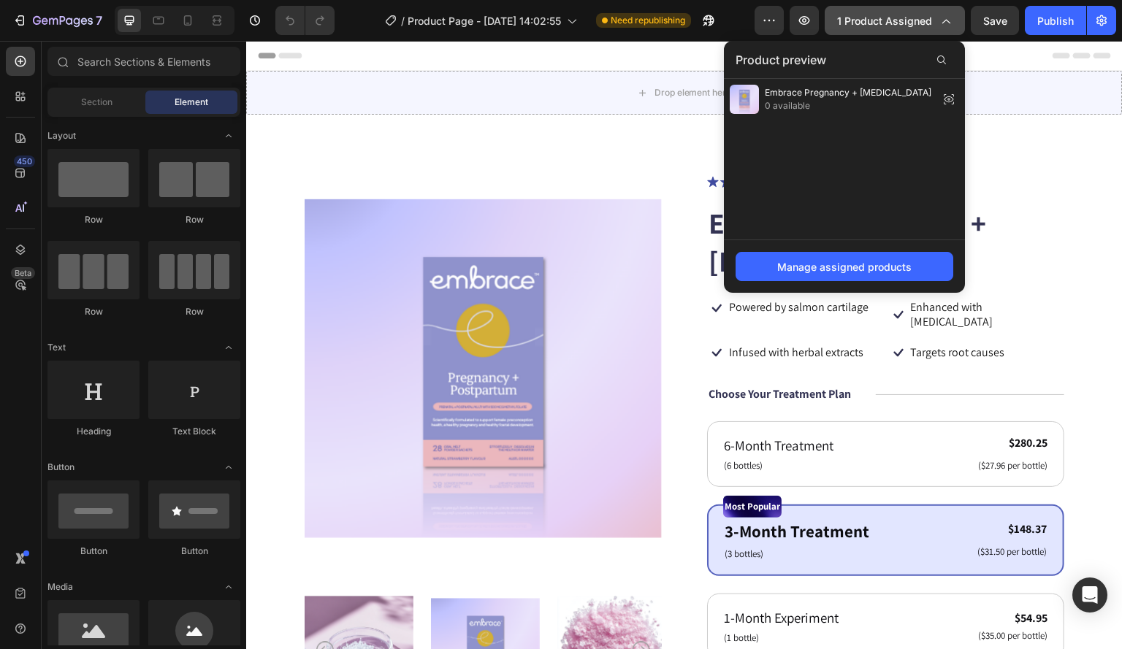
click at [947, 20] on icon "button" at bounding box center [946, 22] width 8 height 4
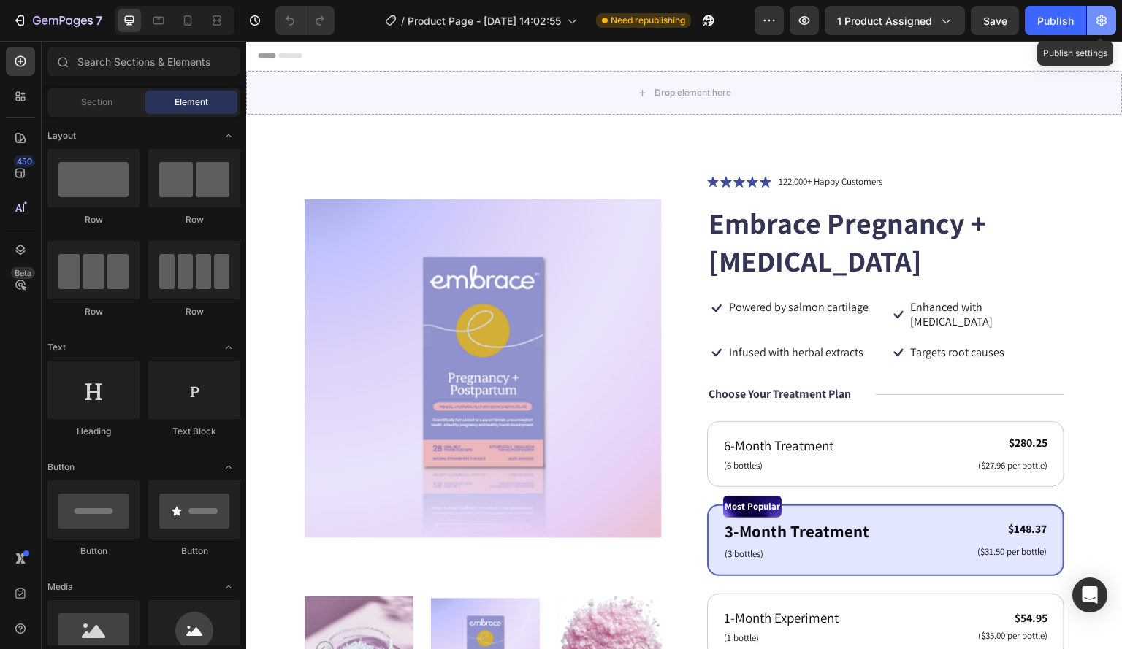
click at [1099, 23] on icon "button" at bounding box center [1101, 20] width 10 height 11
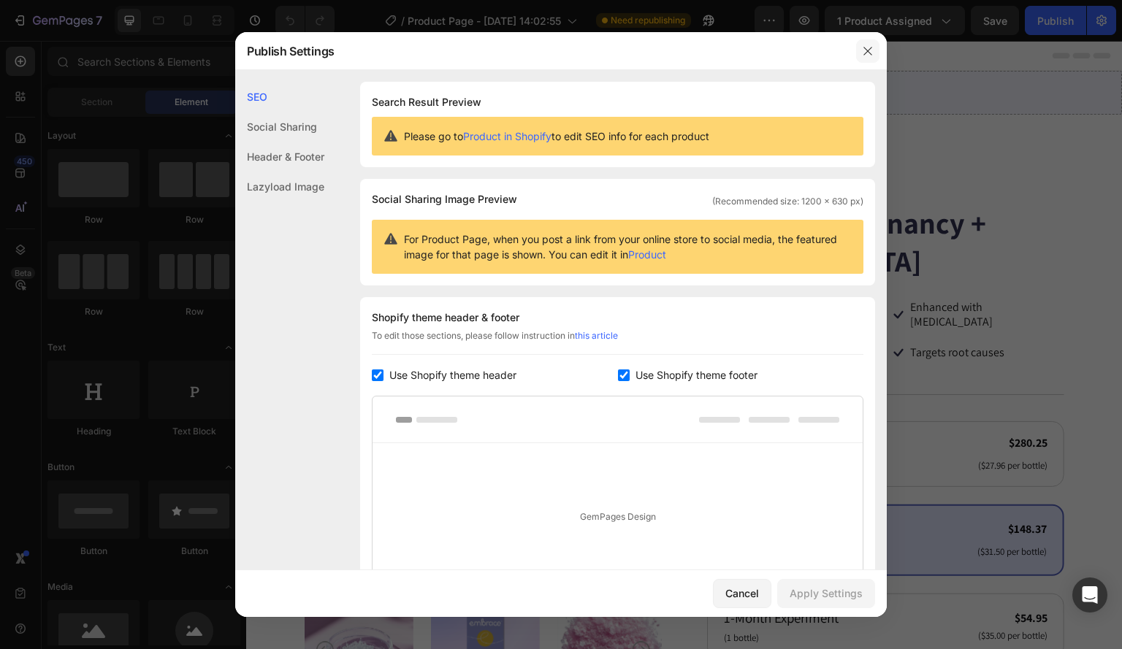
click at [864, 49] on icon "button" at bounding box center [868, 51] width 12 height 12
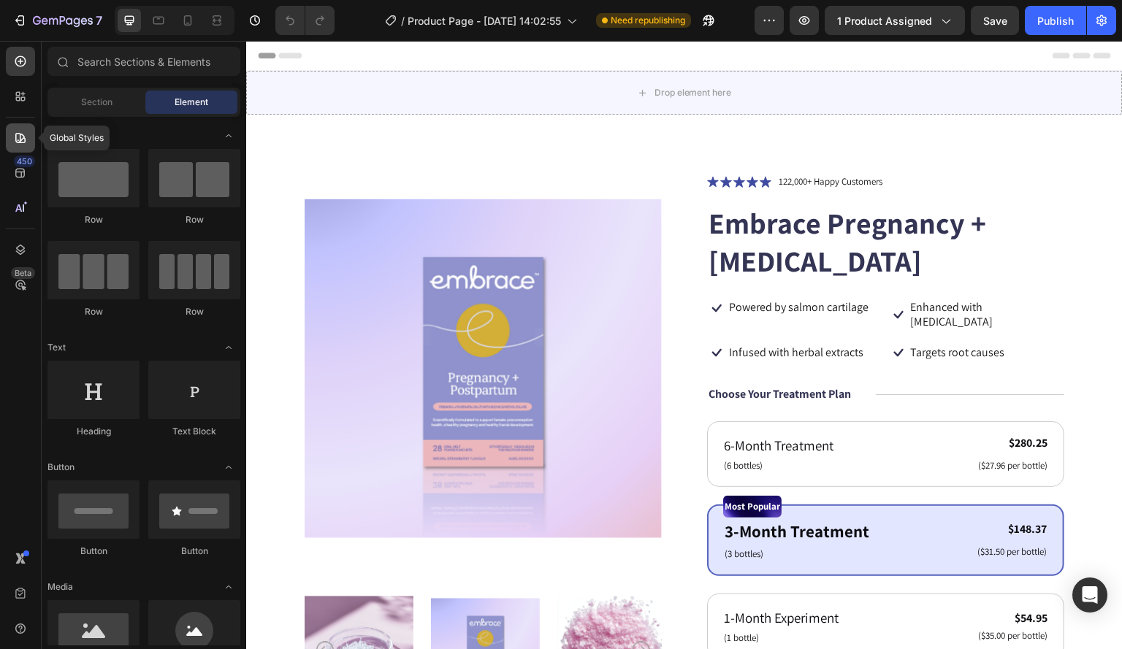
click at [19, 136] on icon at bounding box center [20, 138] width 15 height 15
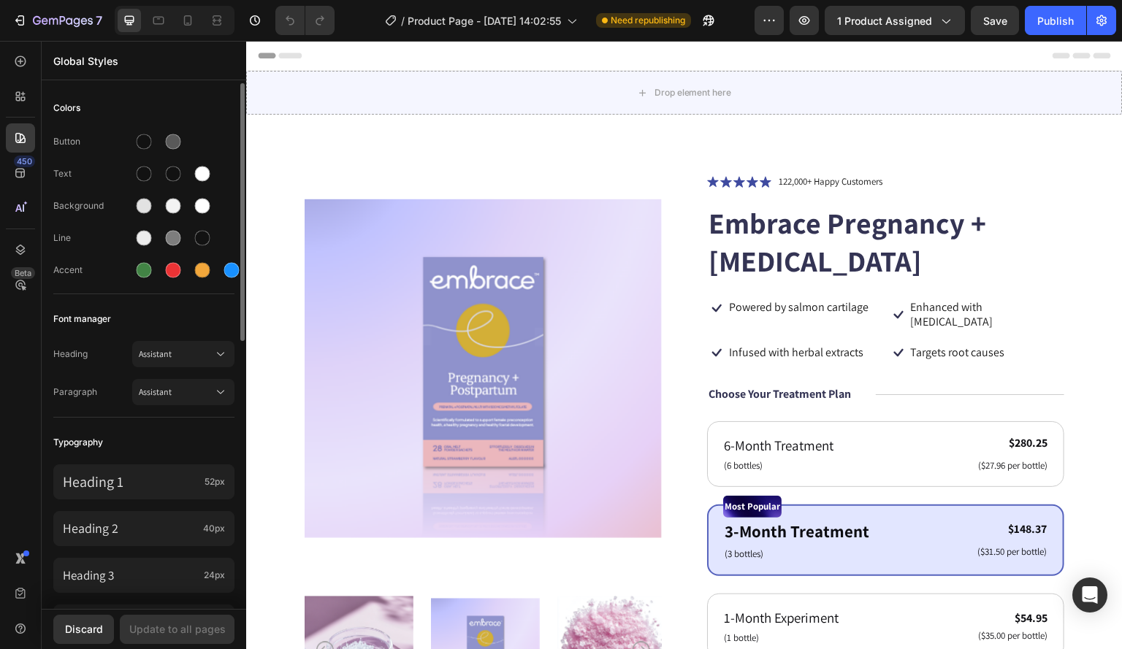
scroll to position [146, 0]
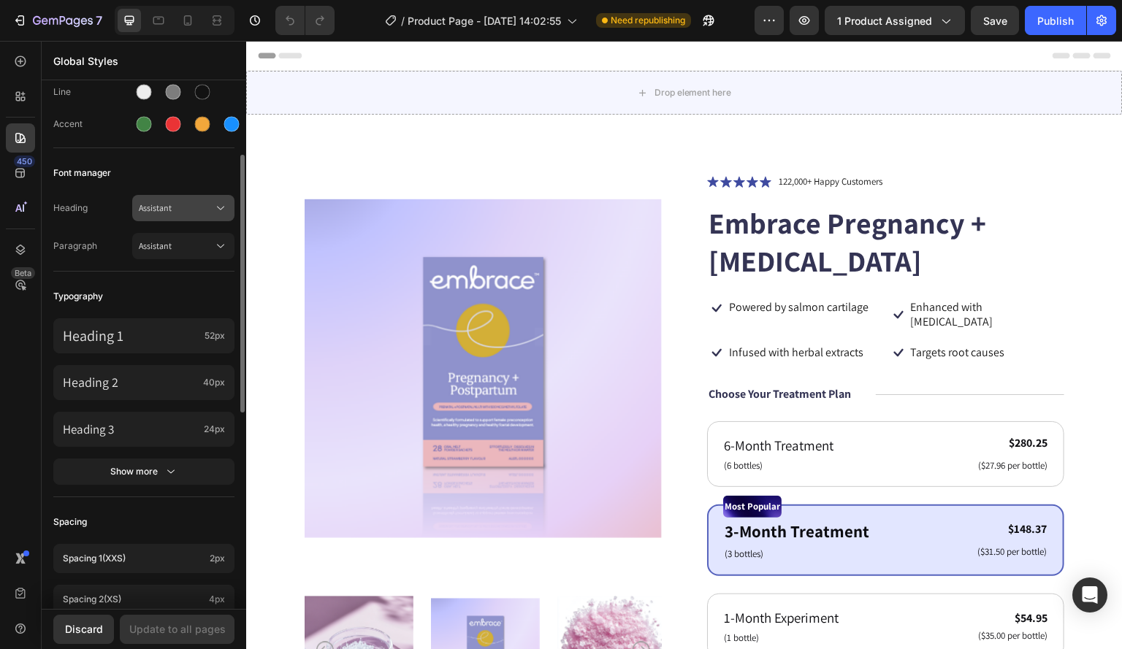
click at [173, 203] on span "Assistant" at bounding box center [176, 208] width 74 height 13
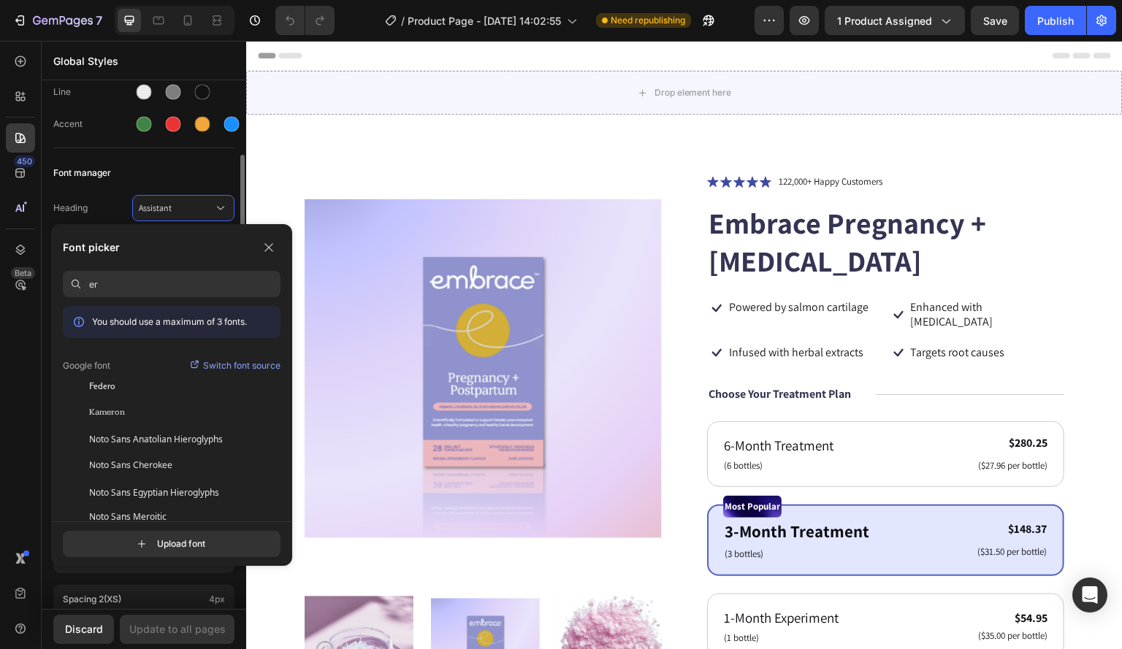
type input "e"
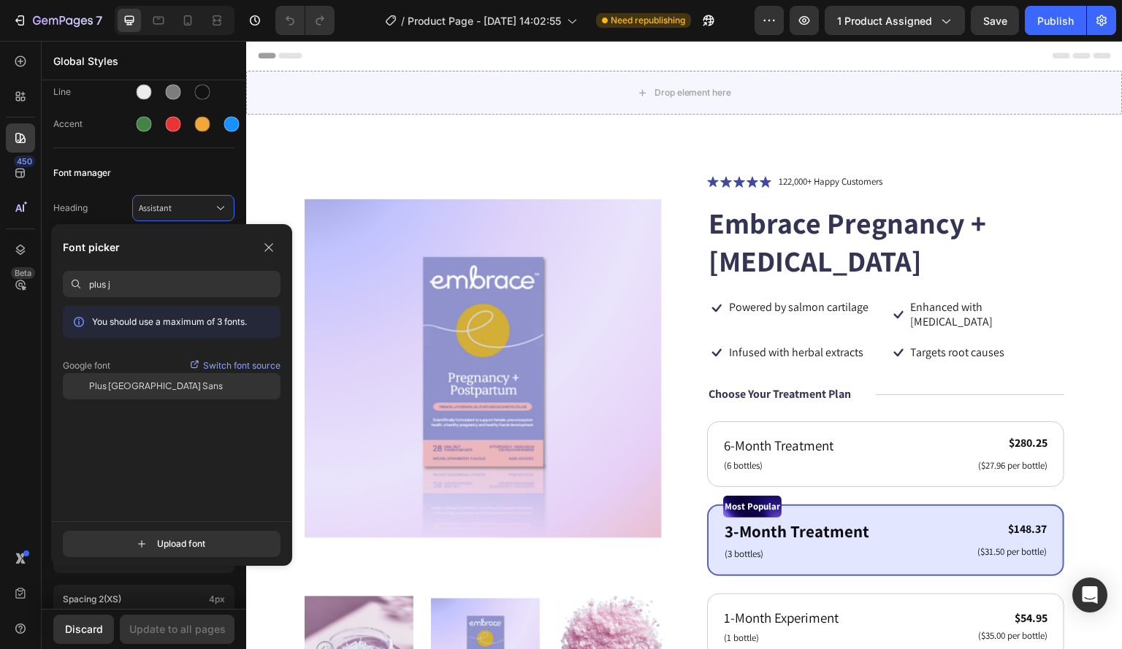
type input "plus j"
click at [110, 385] on span "Plus [GEOGRAPHIC_DATA] Sans" at bounding box center [156, 386] width 134 height 13
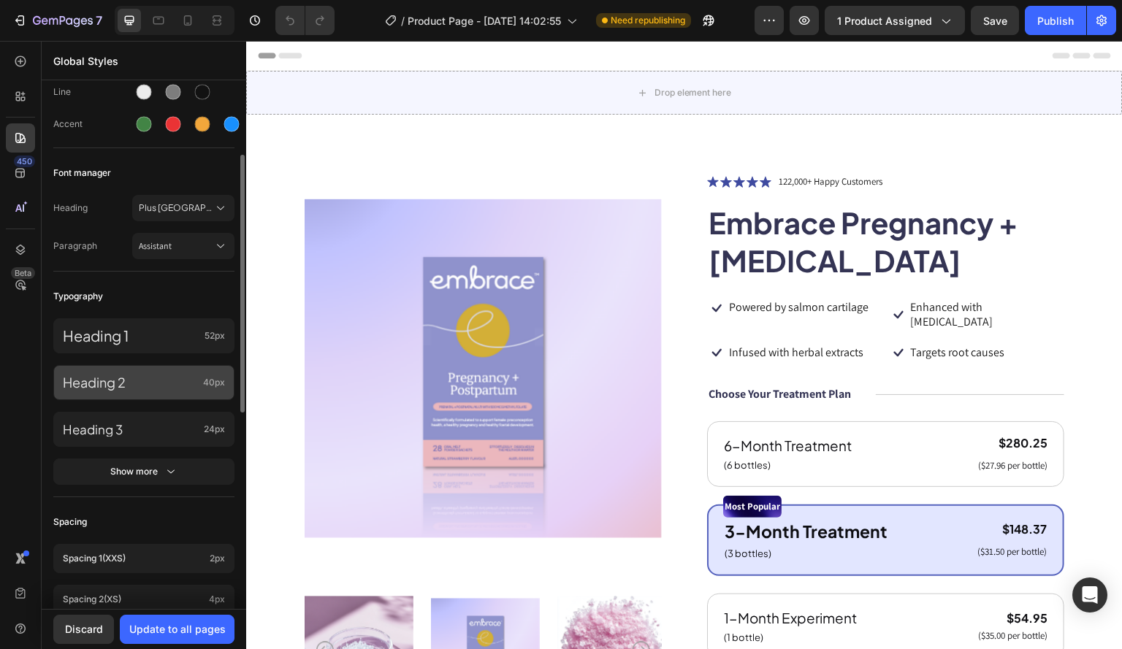
click at [135, 385] on p "Heading 2" at bounding box center [130, 383] width 134 height 16
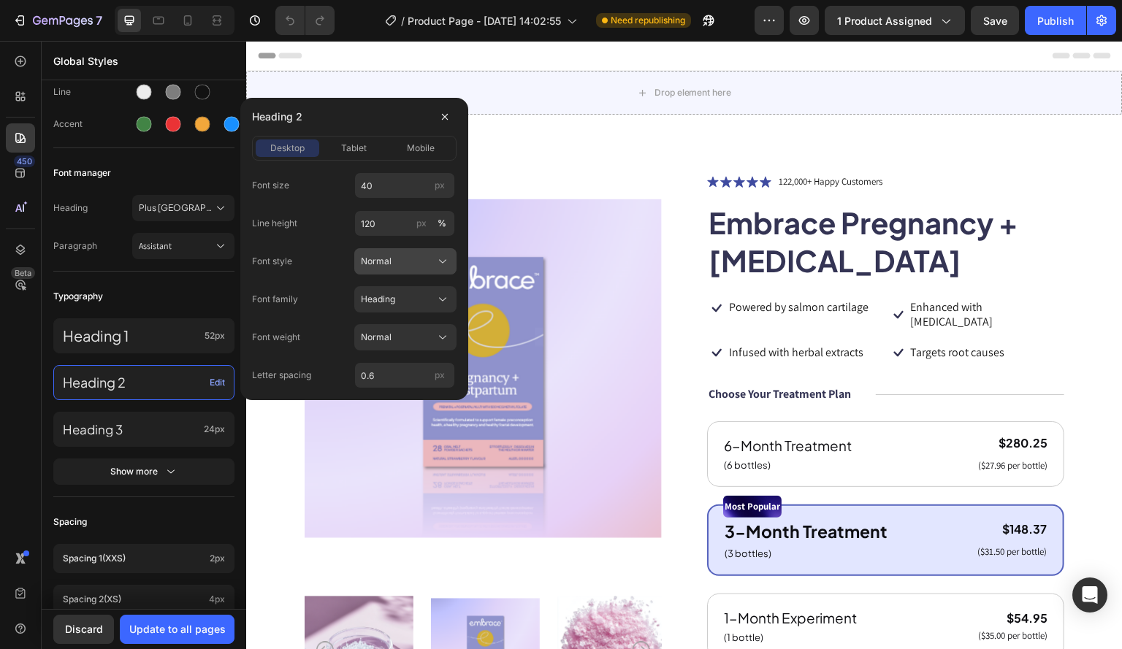
click at [375, 254] on div "Normal" at bounding box center [405, 261] width 89 height 15
click at [0, 346] on div "450 Beta" at bounding box center [21, 345] width 42 height 608
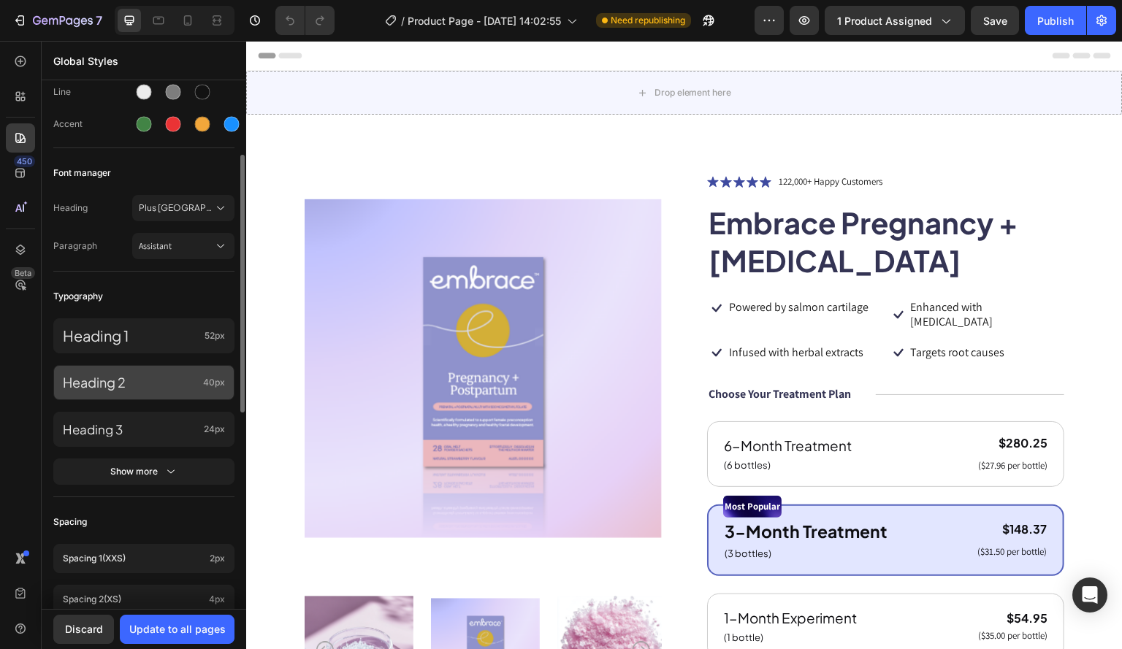
click at [141, 383] on p "Heading 2" at bounding box center [130, 383] width 134 height 16
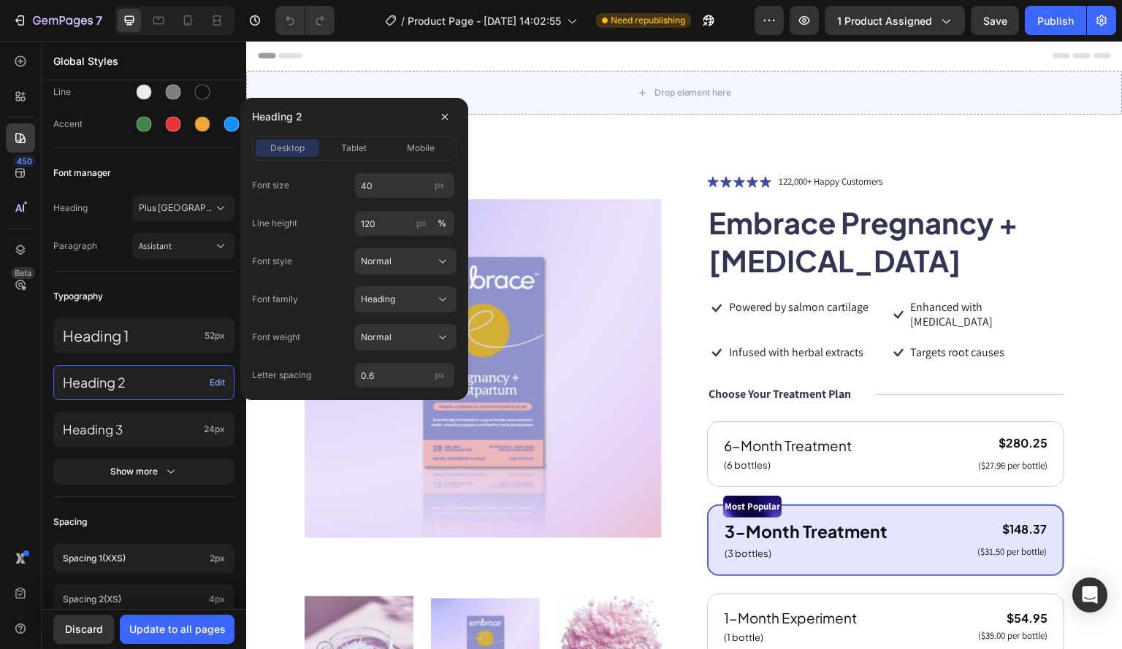
click at [0, 504] on div "450 Beta" at bounding box center [21, 345] width 42 height 608
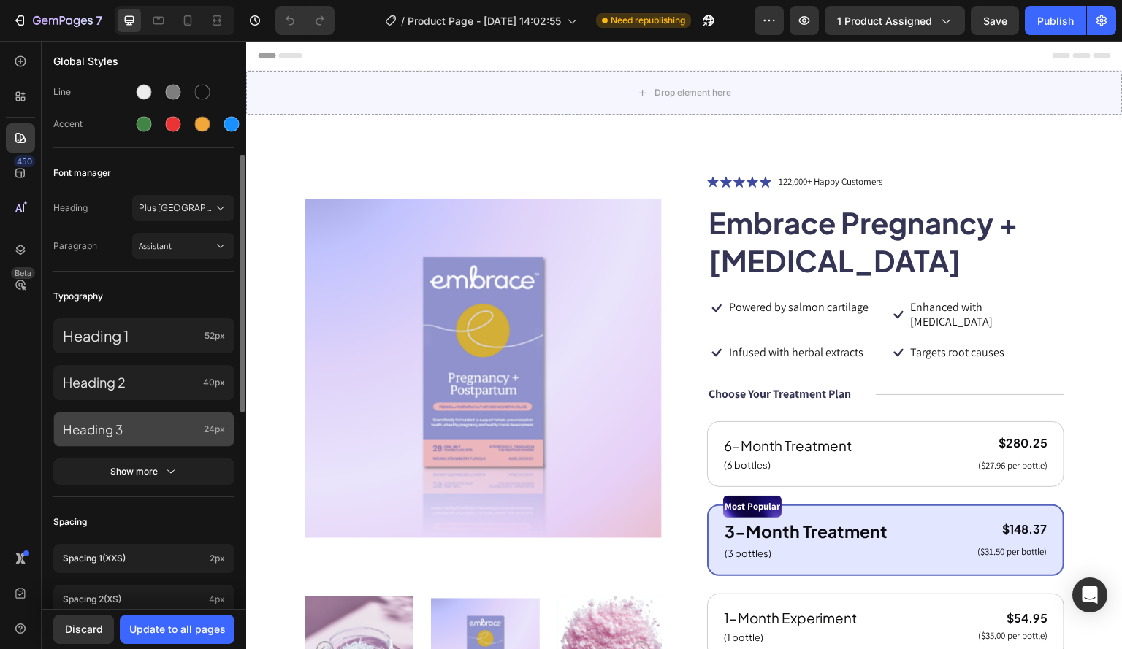
click at [126, 422] on p "Heading 3" at bounding box center [130, 429] width 135 height 15
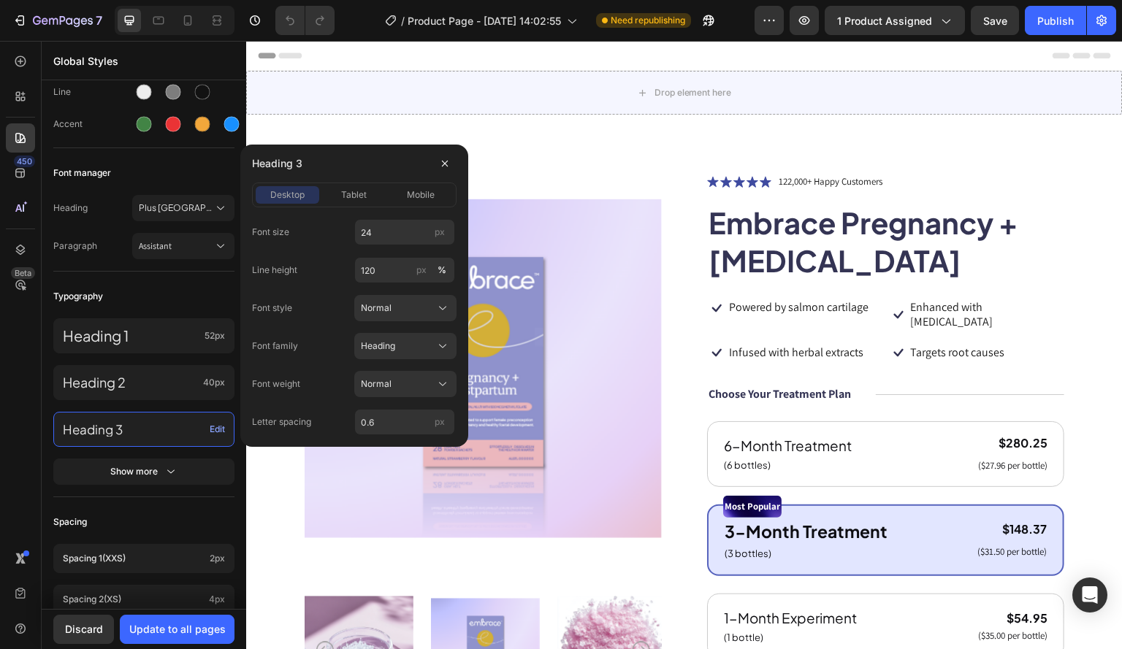
click at [0, 422] on div "450 Beta" at bounding box center [21, 345] width 42 height 608
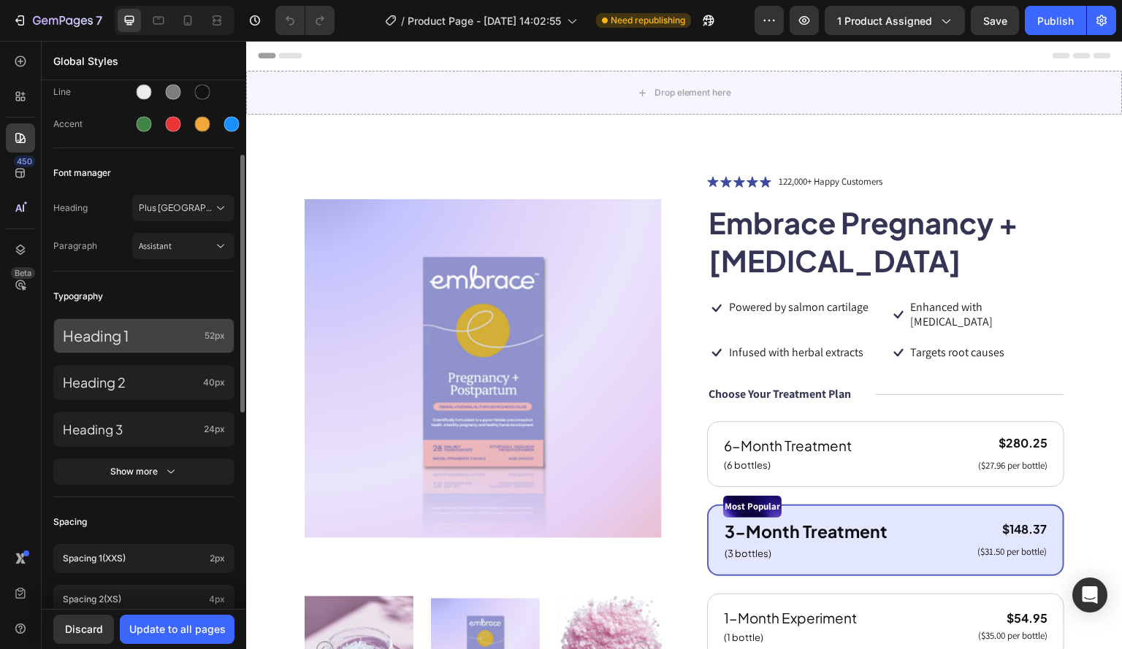
click at [136, 337] on p "Heading 1" at bounding box center [131, 335] width 136 height 19
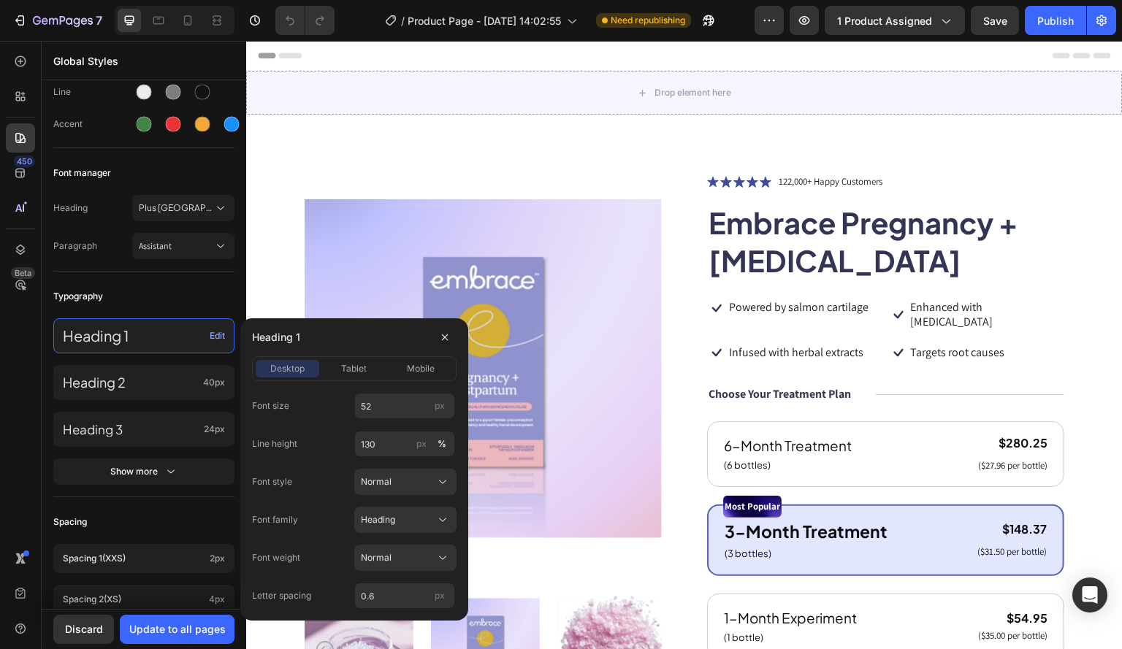
click at [0, 401] on div "450 Beta" at bounding box center [21, 345] width 42 height 608
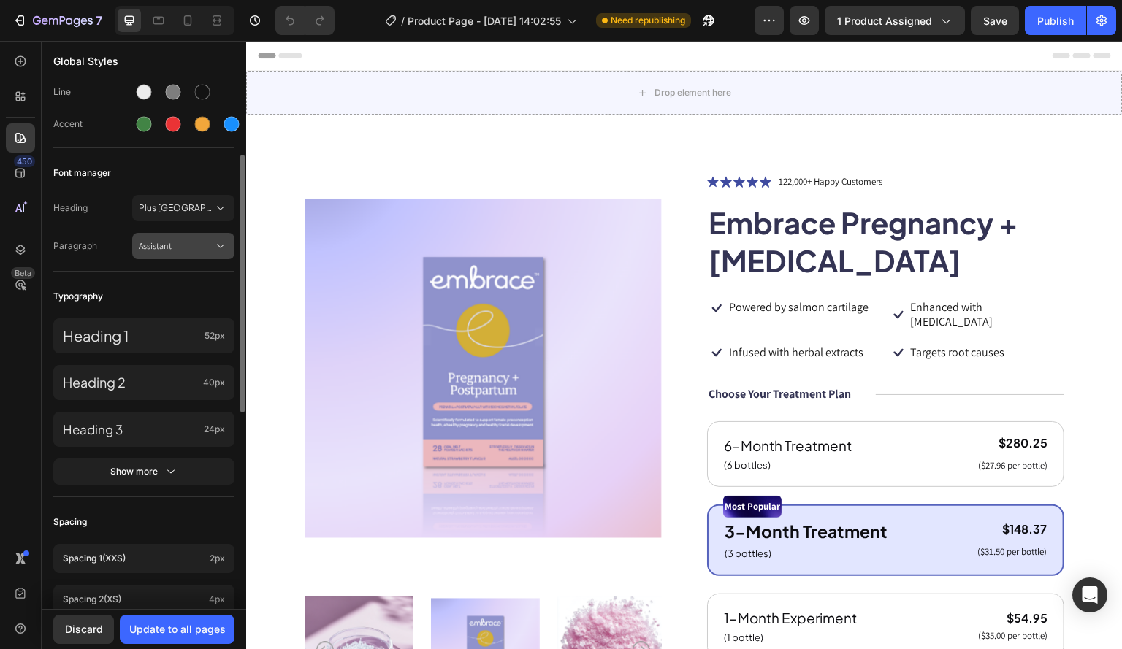
click at [179, 240] on span "Assistant" at bounding box center [176, 246] width 74 height 13
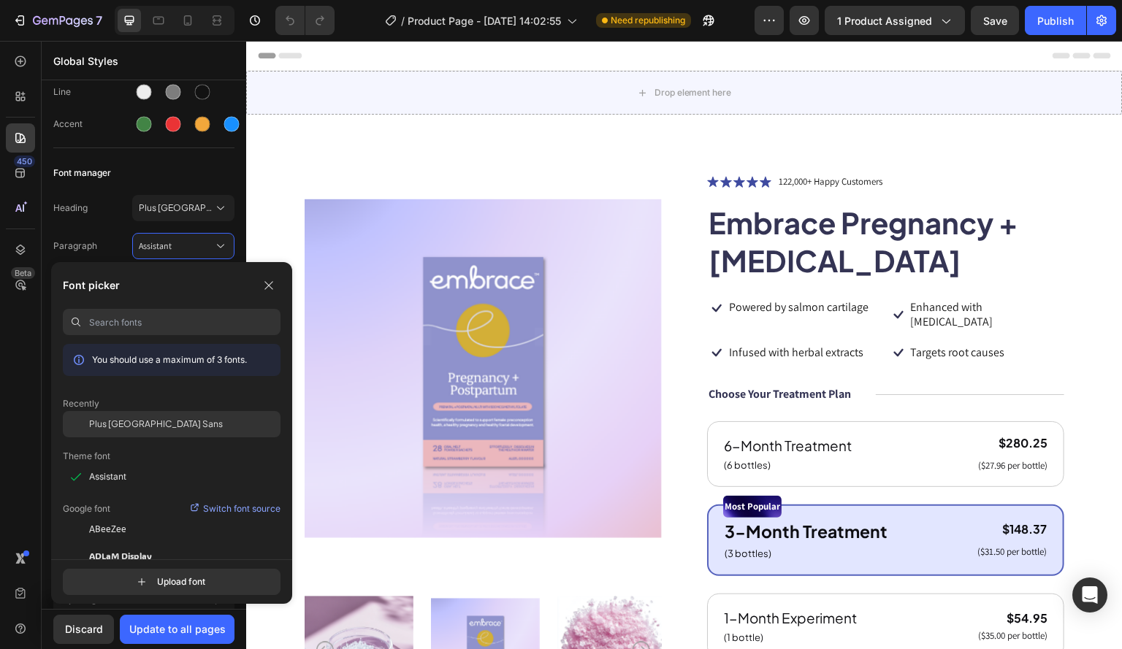
click at [134, 430] on span "Plus Jakarta Sans" at bounding box center [156, 424] width 134 height 13
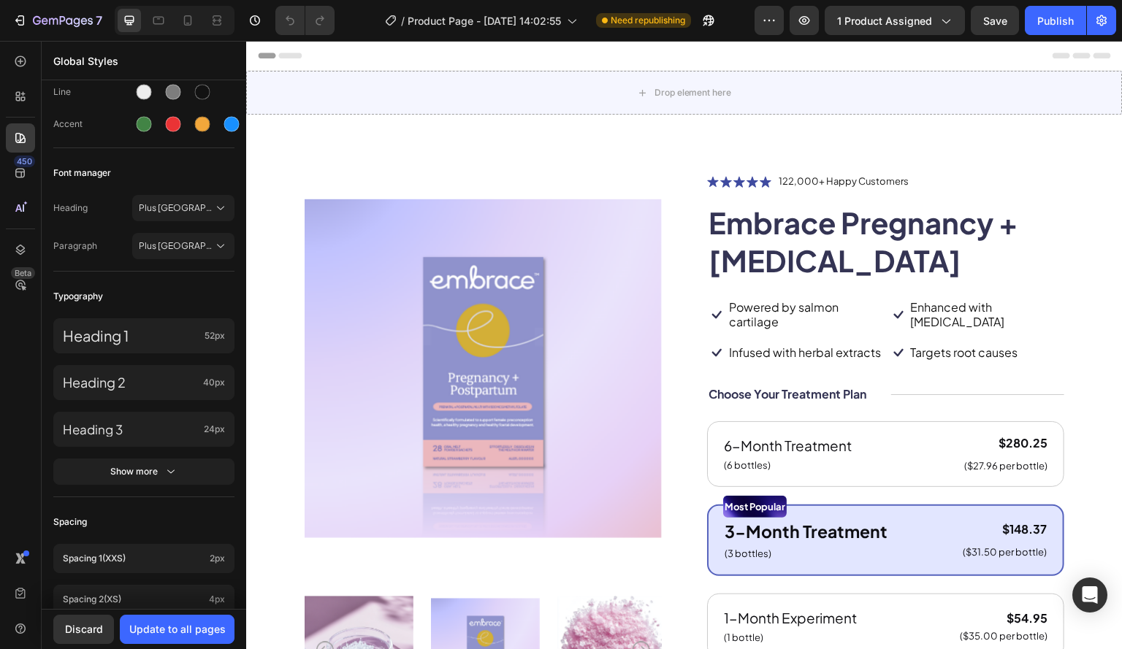
click at [0, 392] on div "450 Beta" at bounding box center [21, 345] width 42 height 608
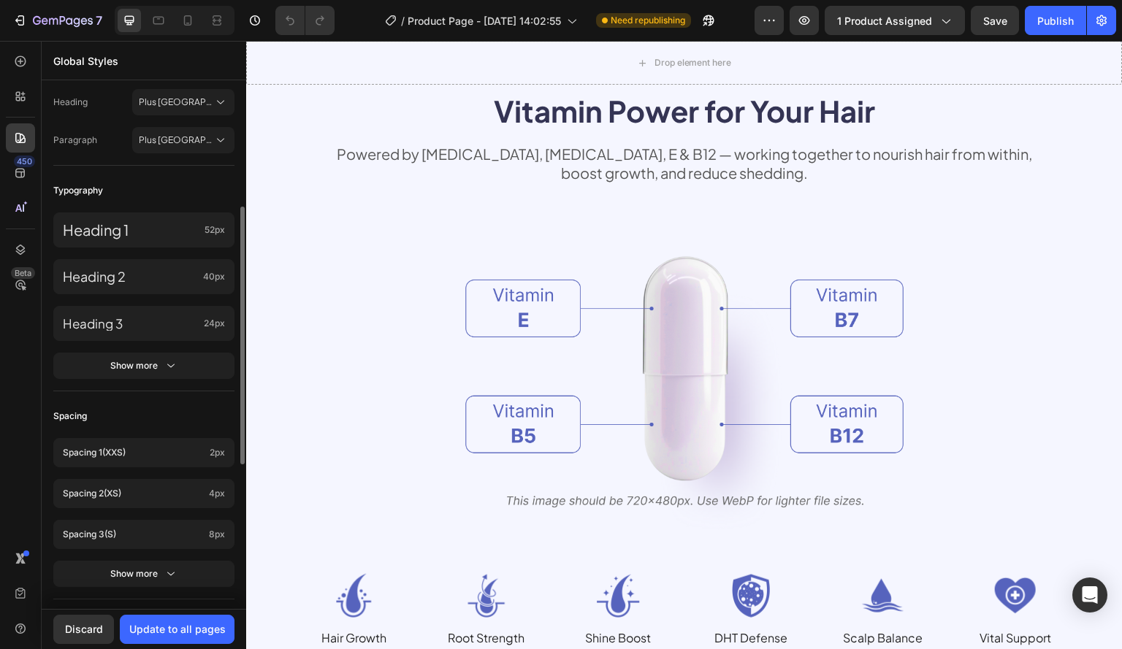
scroll to position [0, 0]
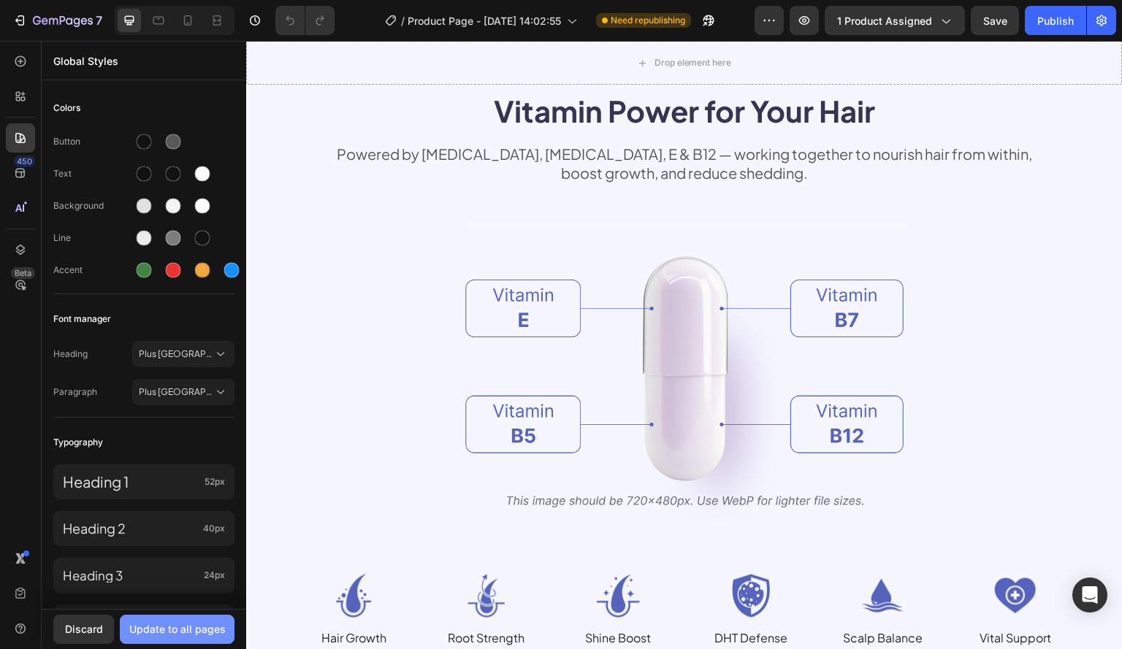
click at [192, 632] on div "Update to all pages" at bounding box center [177, 628] width 96 height 15
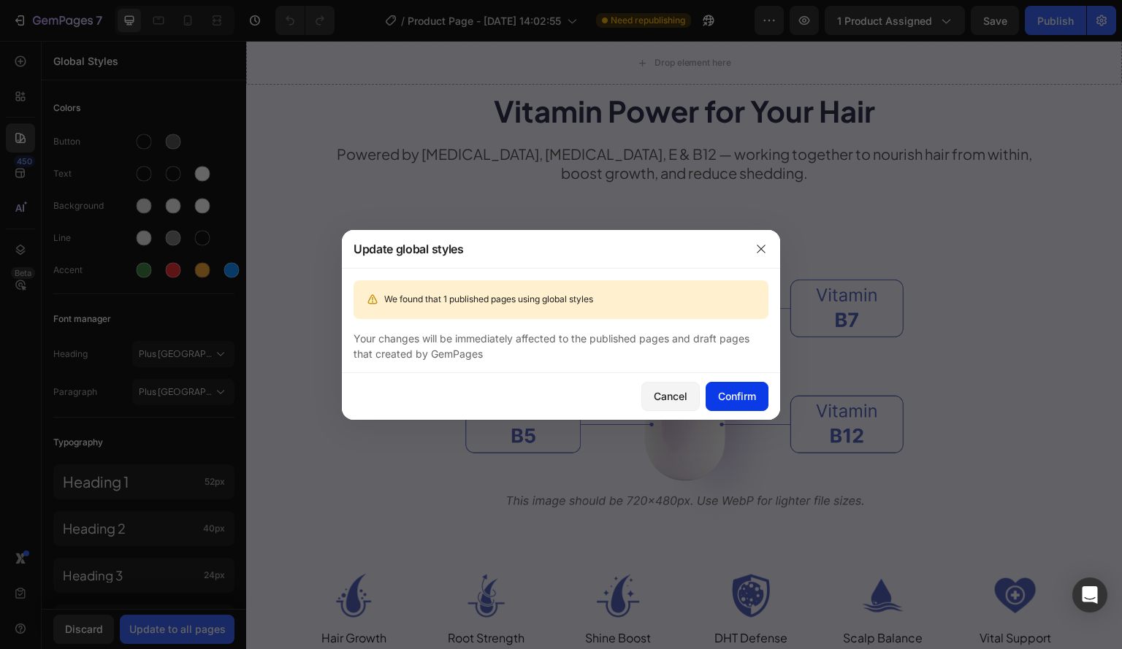
click at [743, 394] on div "Confirm" at bounding box center [737, 395] width 38 height 15
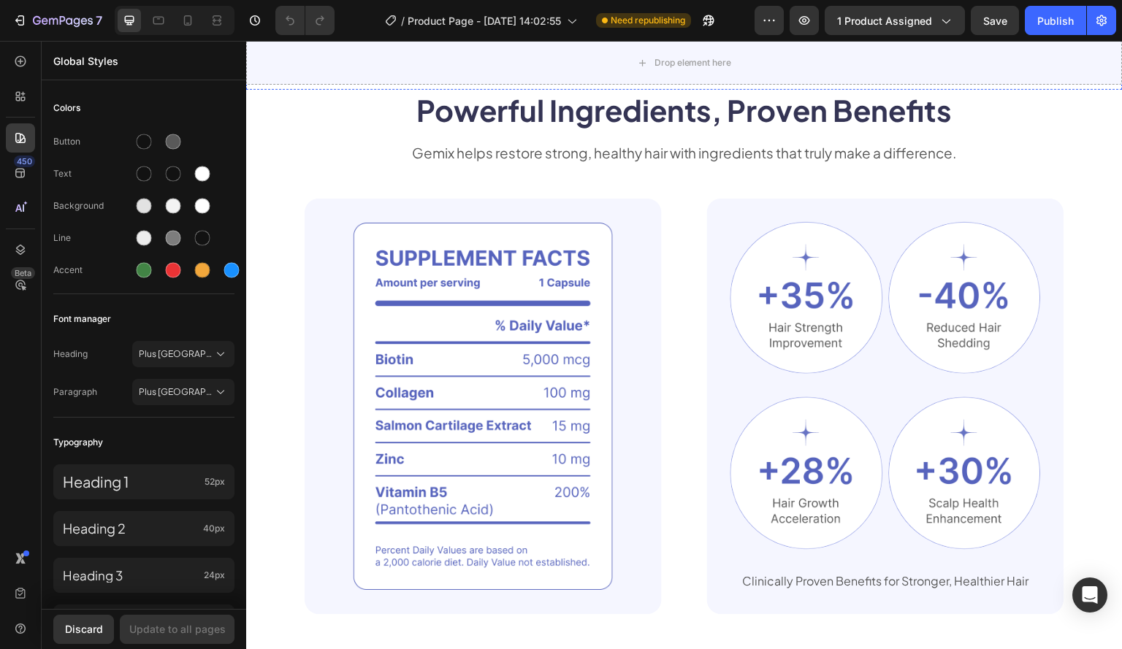
scroll to position [1022, 0]
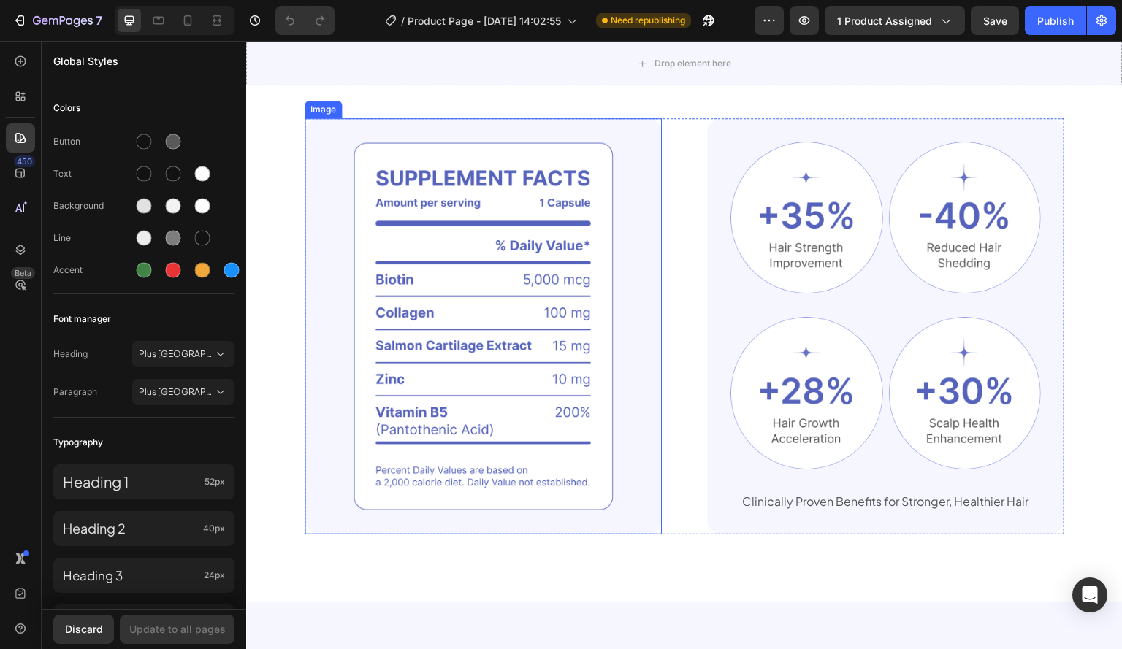
click at [329, 164] on img at bounding box center [482, 326] width 357 height 416
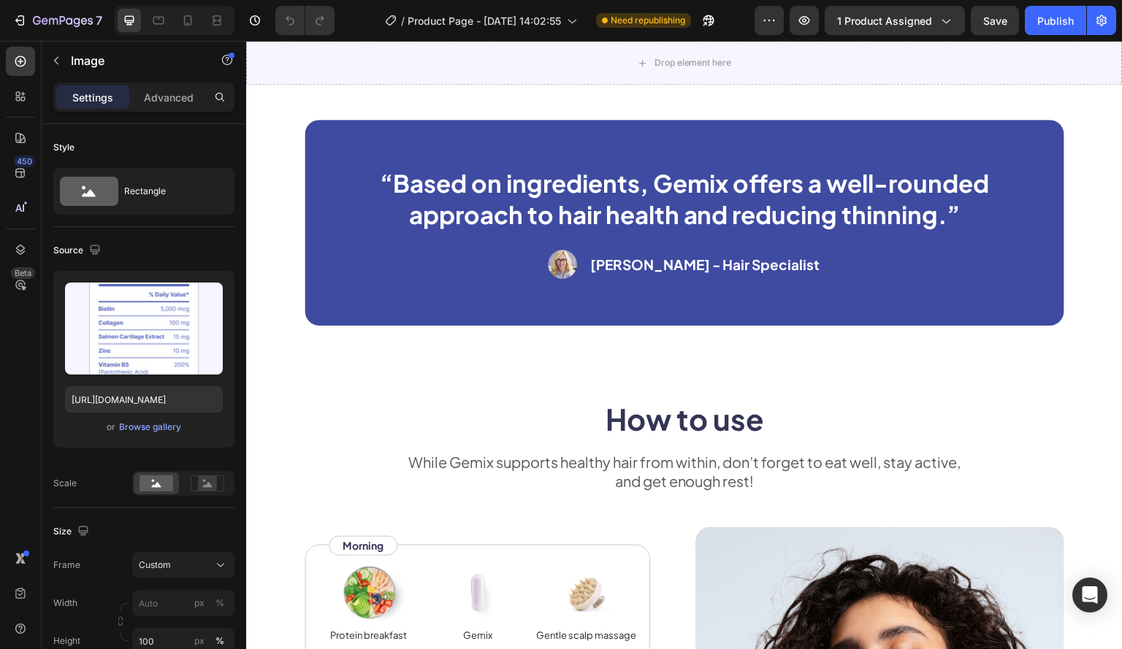
scroll to position [2264, 0]
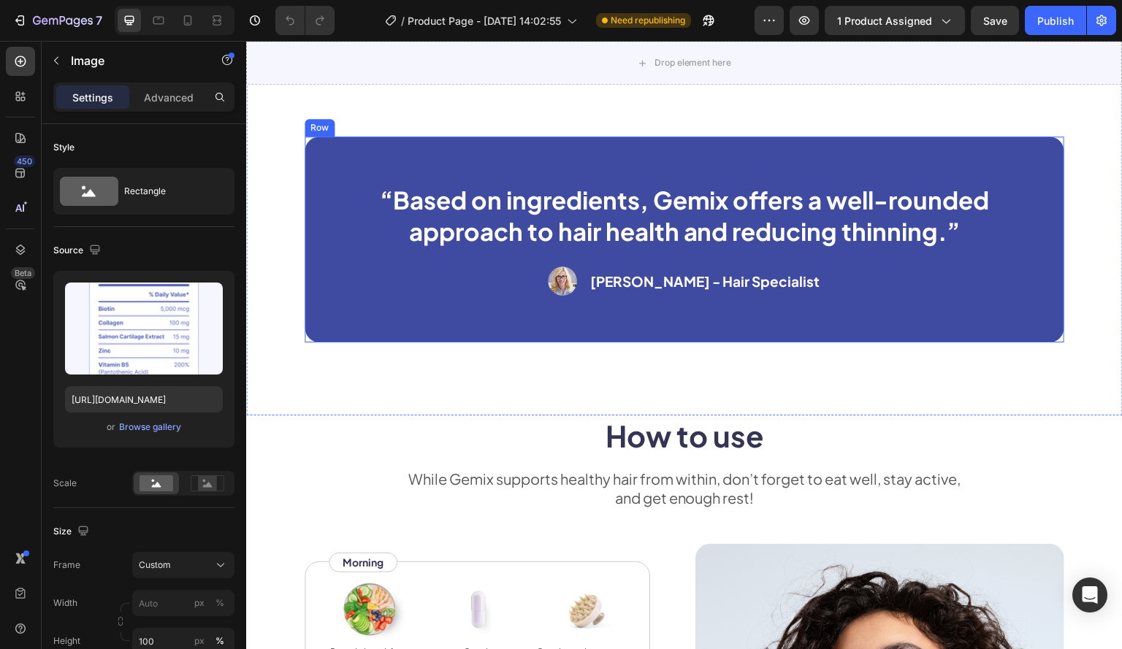
click at [334, 288] on div "“Based on ingredients, Gemix offers a well-rounded approach to hair health and …" at bounding box center [683, 240] width 759 height 206
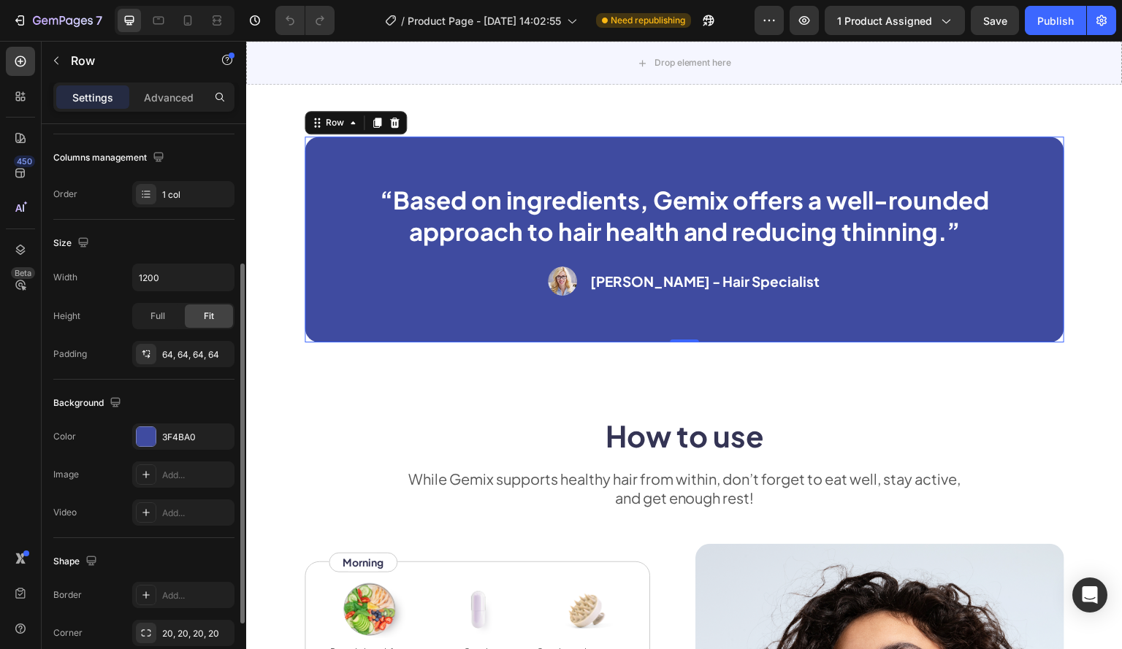
scroll to position [324, 0]
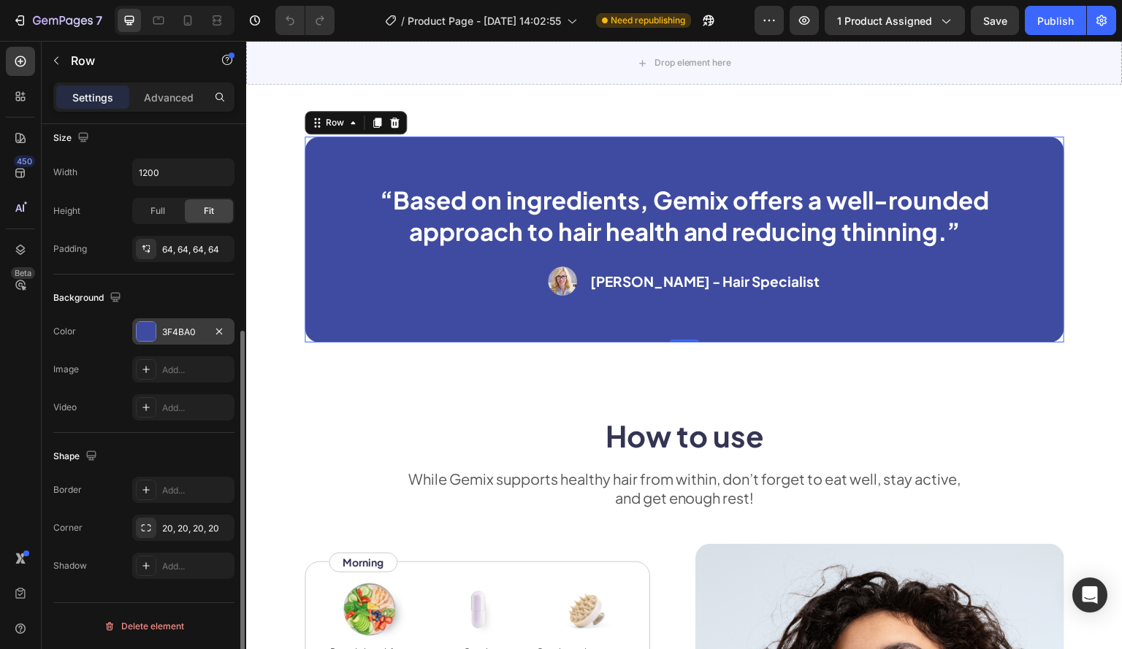
click at [166, 329] on div "3F4BA0" at bounding box center [183, 332] width 42 height 13
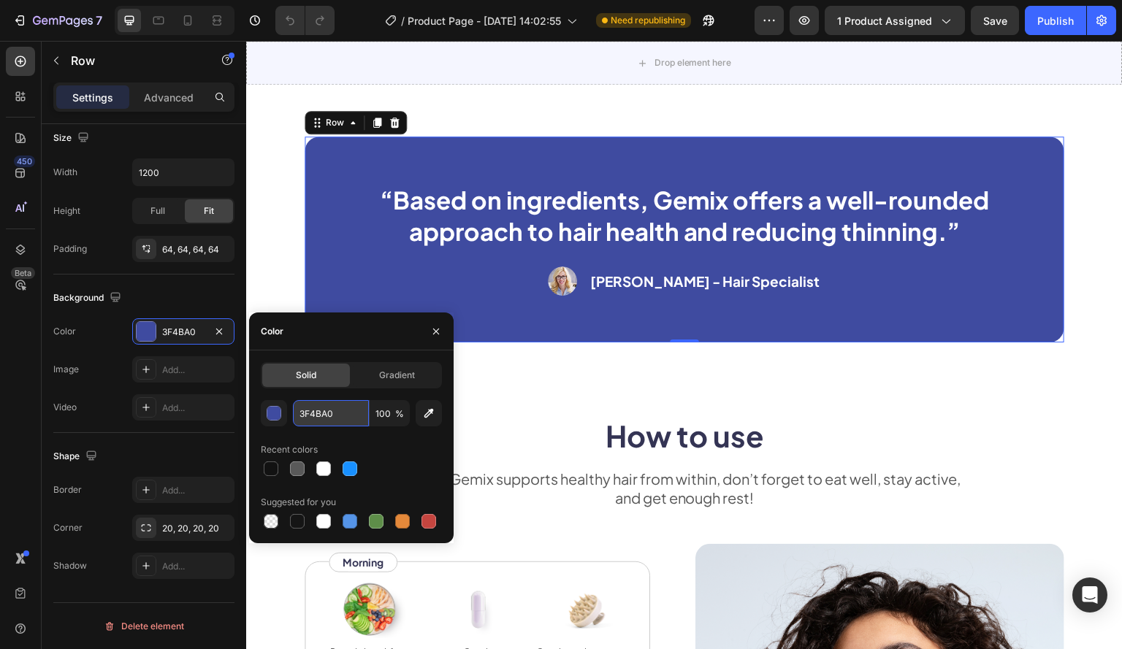
click at [323, 418] on input "3F4BA0" at bounding box center [331, 413] width 76 height 26
paste input "DADCEE"
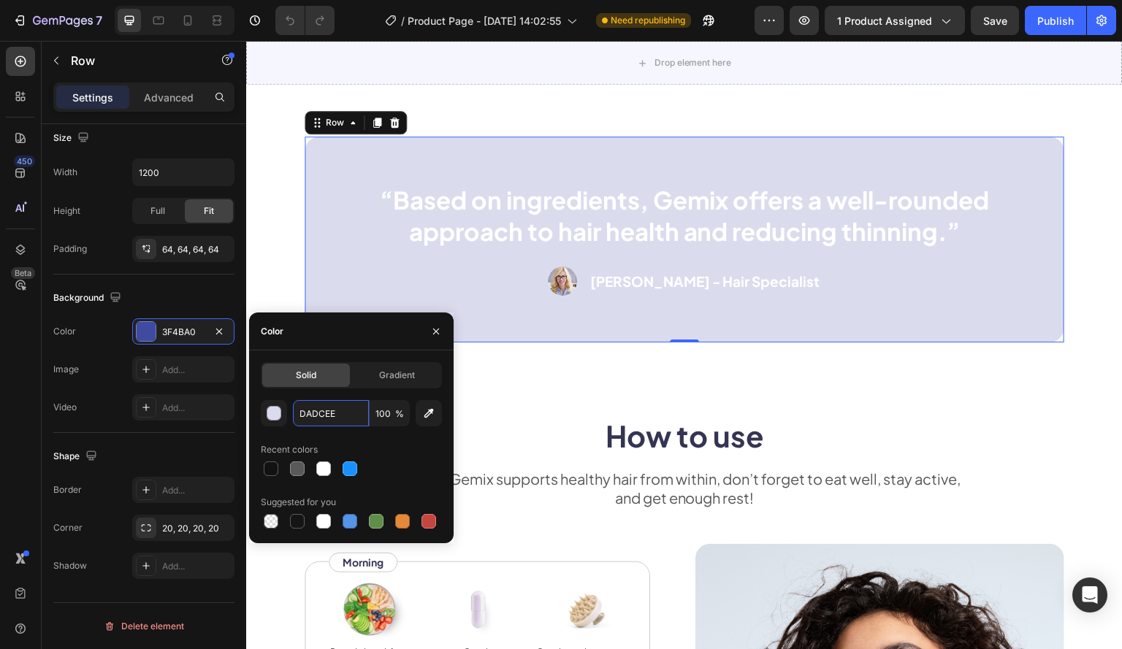
type input "DADCEE"
click at [407, 437] on div "DADCEE 100 % Recent colors Suggested for you" at bounding box center [351, 465] width 181 height 131
click at [400, 374] on span "Gradient" at bounding box center [397, 375] width 36 height 13
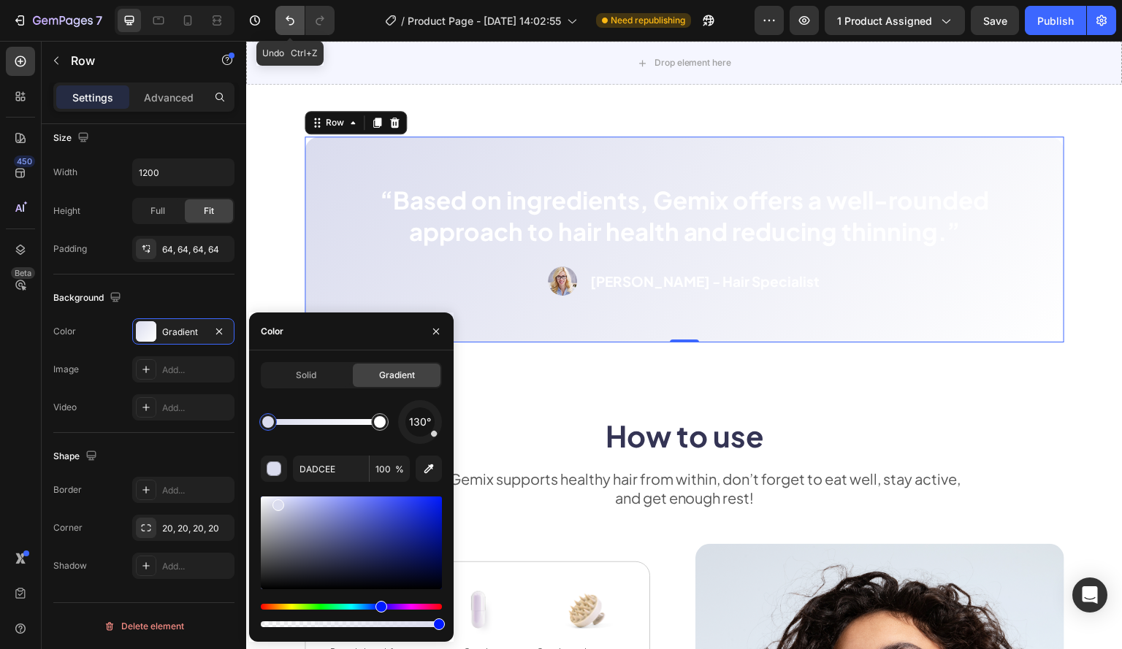
click at [287, 14] on icon "Undo/Redo" at bounding box center [290, 20] width 15 height 15
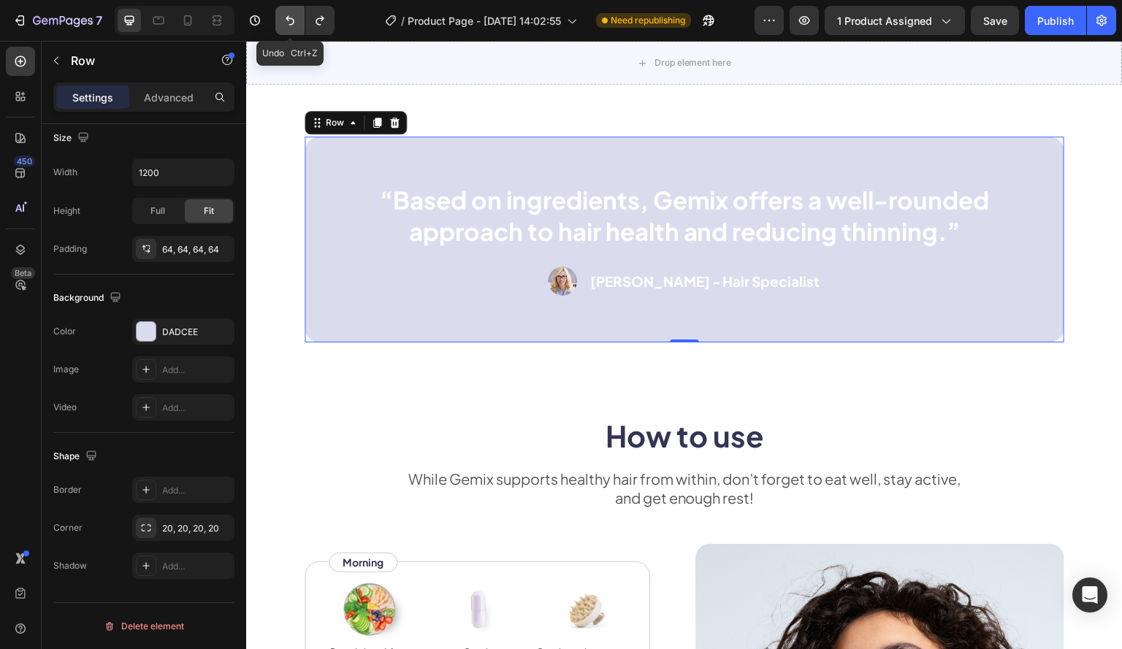
click at [287, 14] on icon "Undo/Redo" at bounding box center [290, 20] width 15 height 15
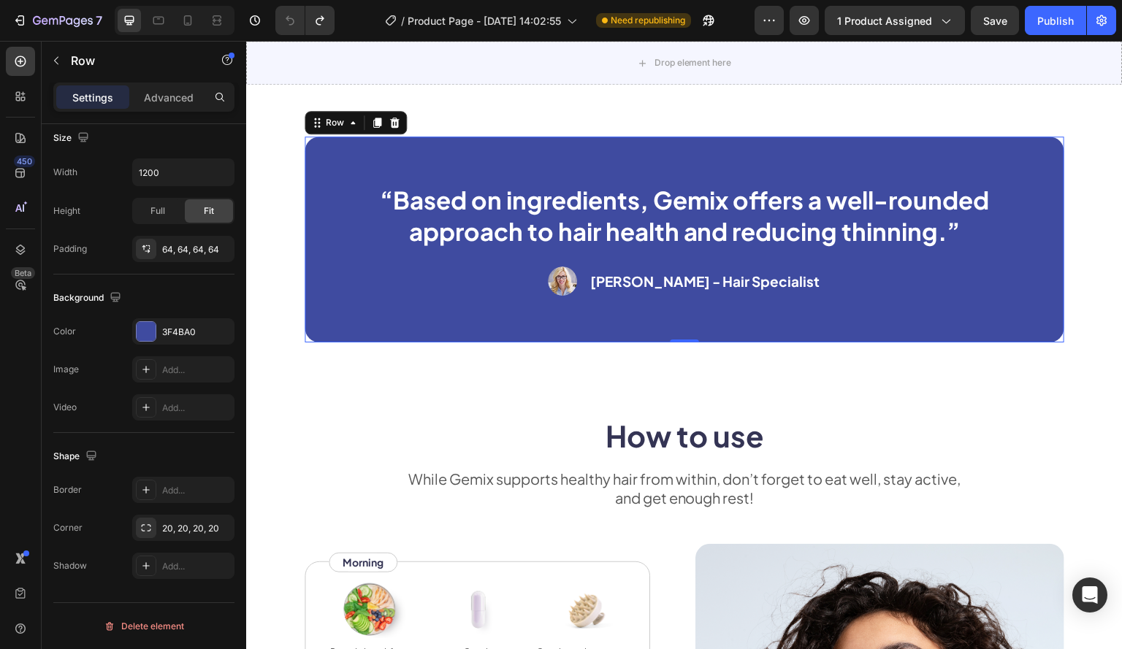
click at [6, 446] on div "450 Beta" at bounding box center [20, 295] width 29 height 497
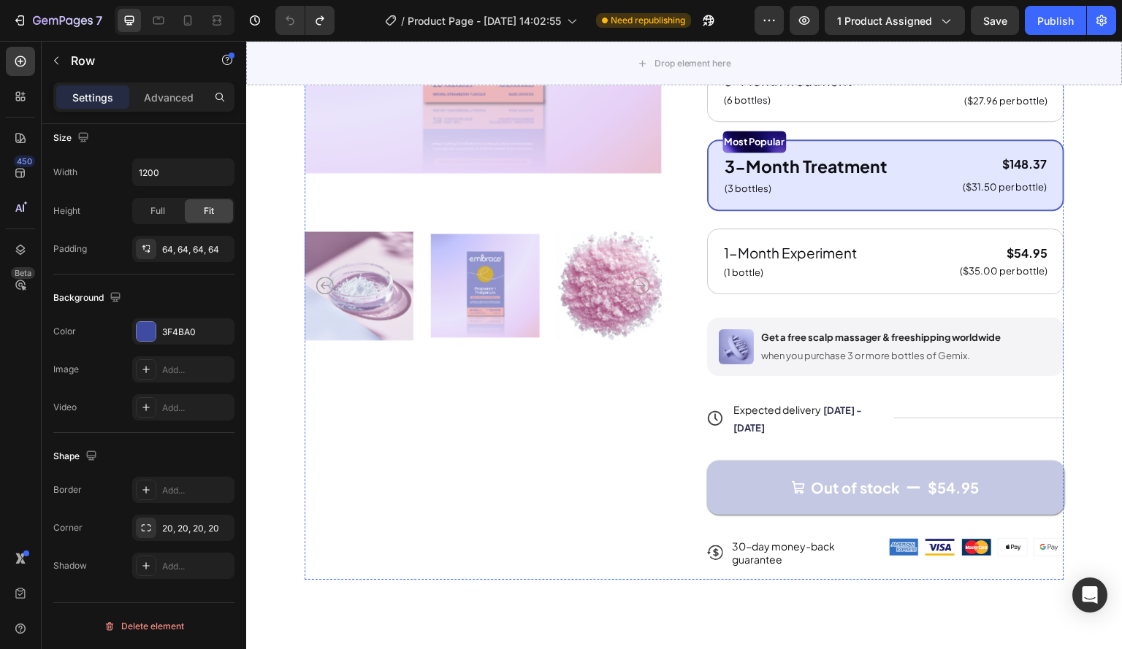
scroll to position [803, 0]
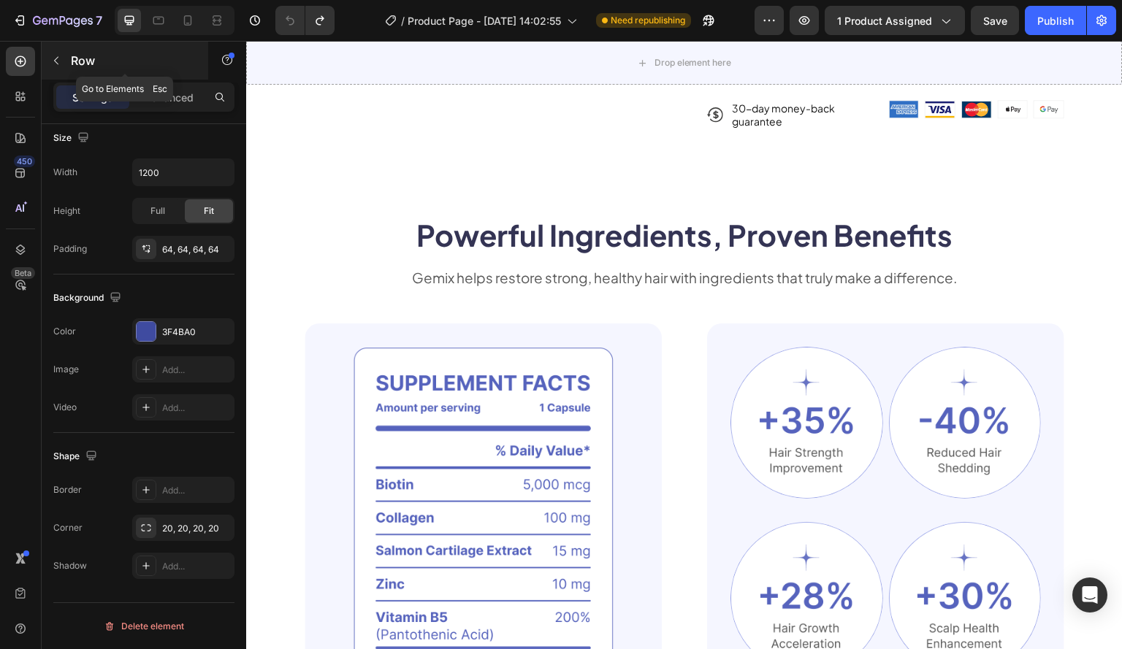
click at [55, 62] on icon "button" at bounding box center [56, 61] width 4 height 8
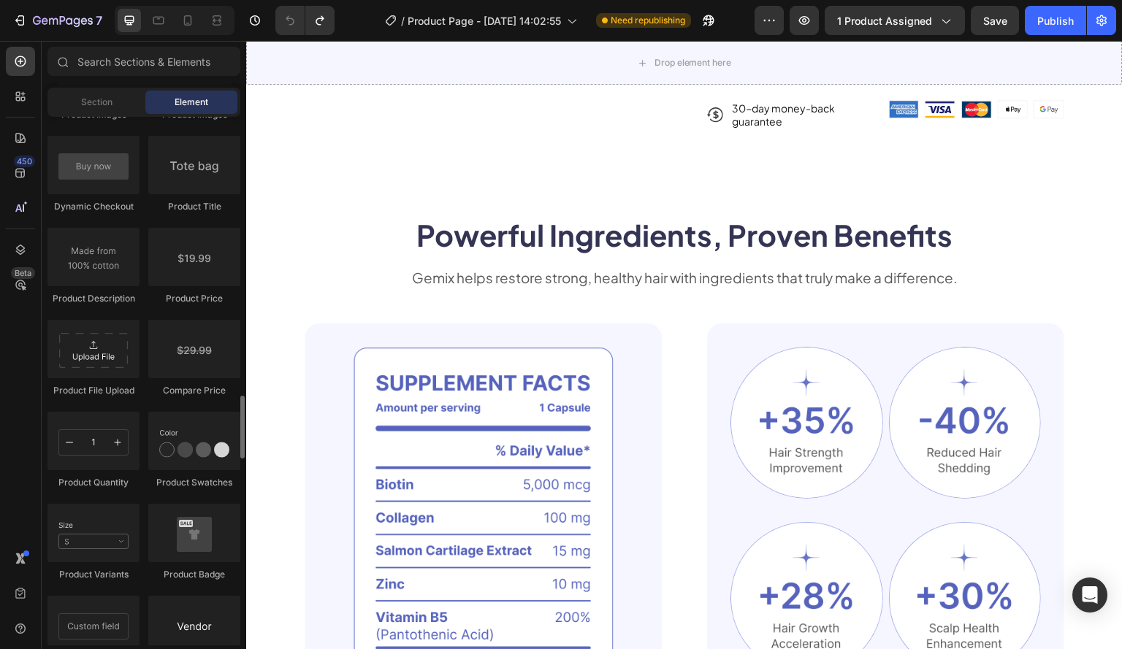
scroll to position [2483, 0]
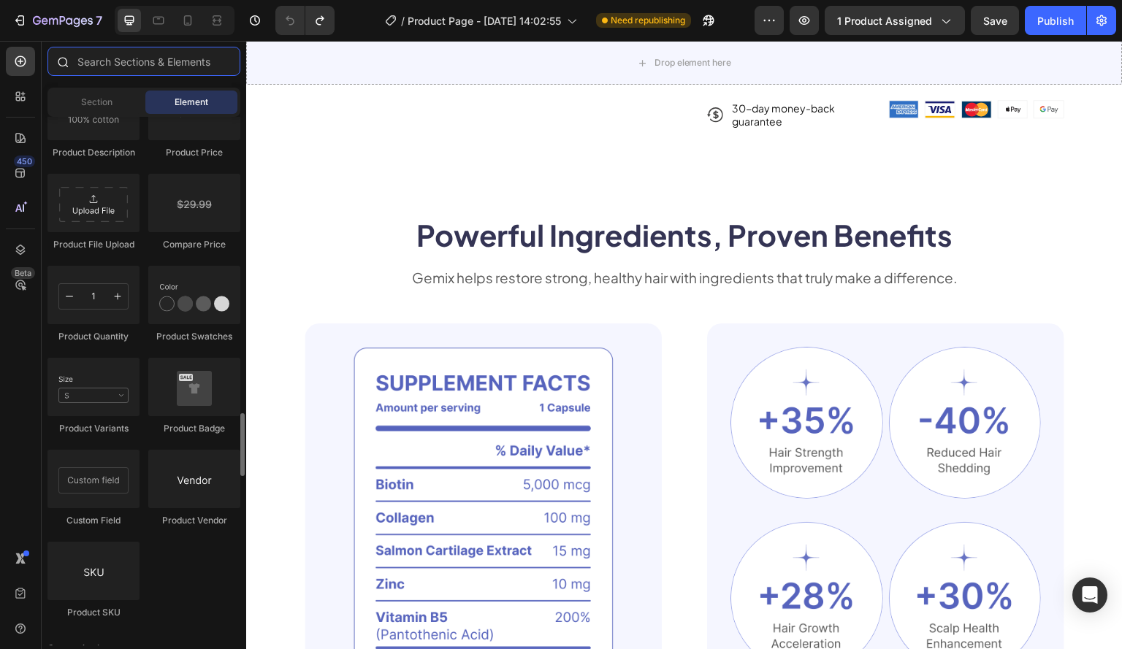
click at [191, 72] on input "text" at bounding box center [143, 61] width 193 height 29
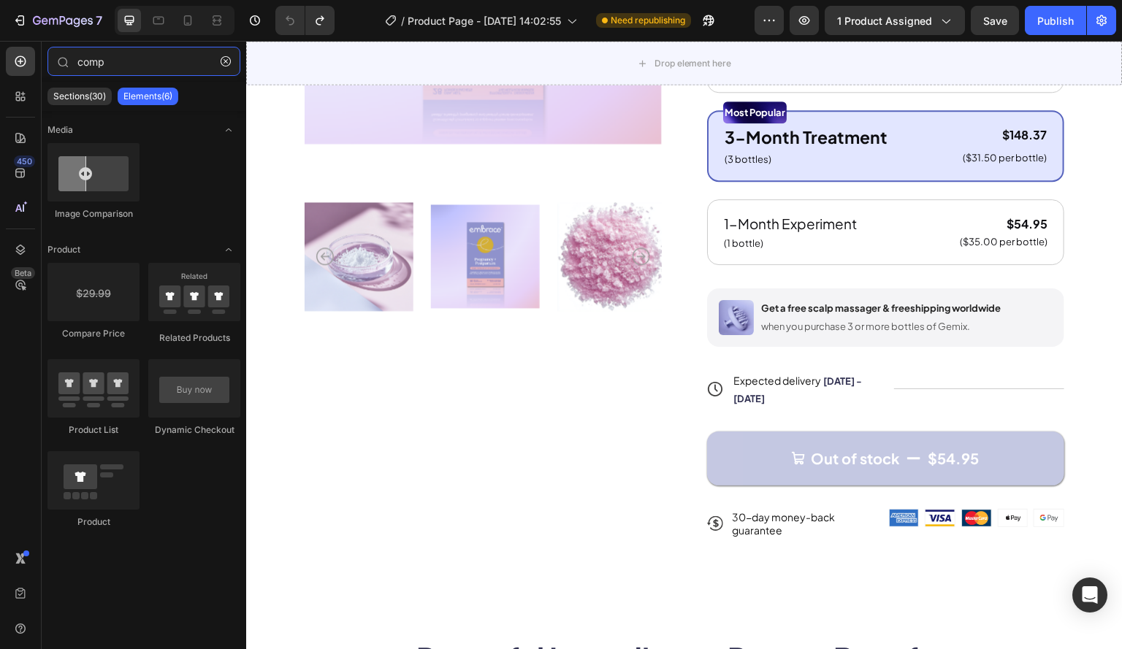
scroll to position [438, 0]
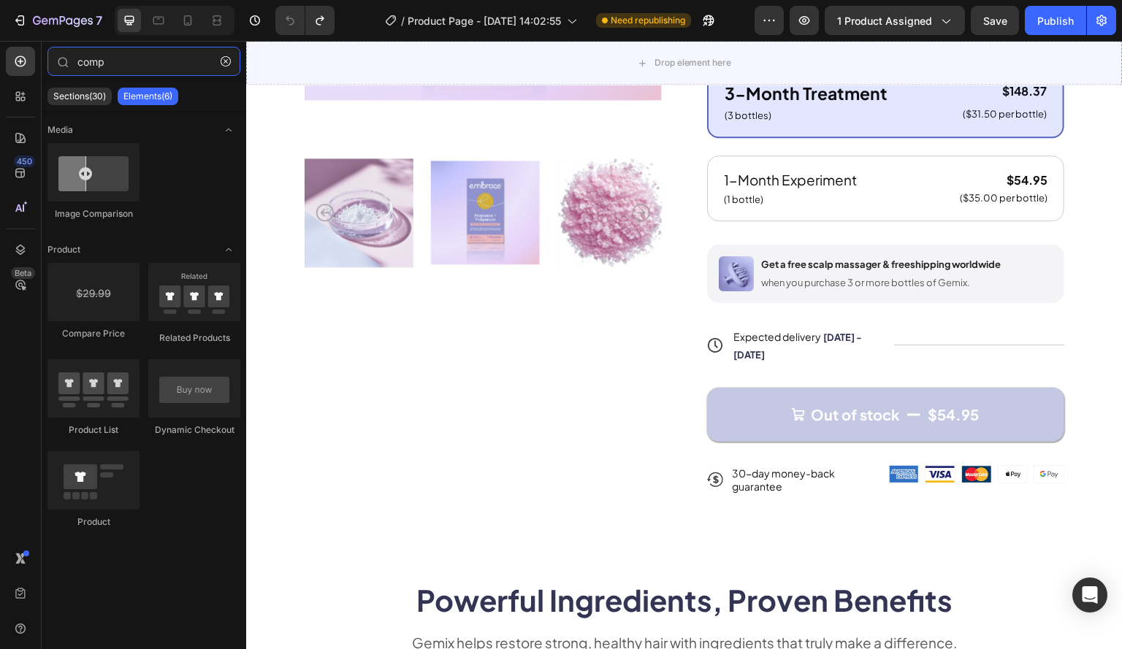
drag, startPoint x: 119, startPoint y: 61, endPoint x: 37, endPoint y: 58, distance: 82.5
click at [38, 58] on div "450 Beta comp Sections(30) Elements(6) Media Image Comparison Product Compare P…" at bounding box center [123, 345] width 246 height 608
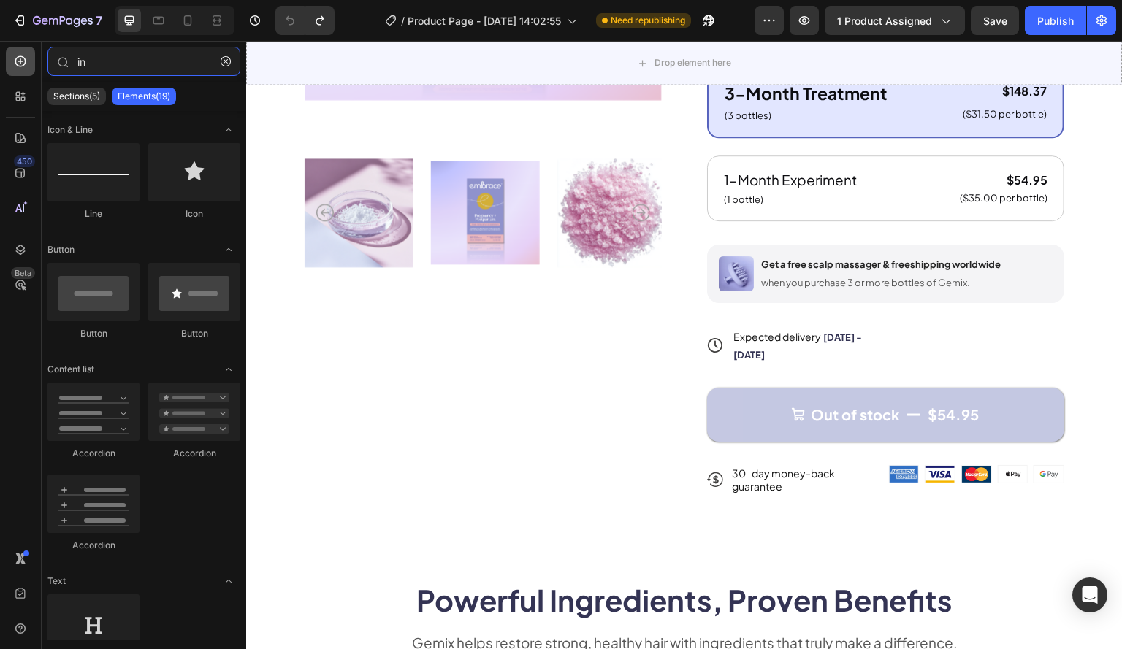
type input "i"
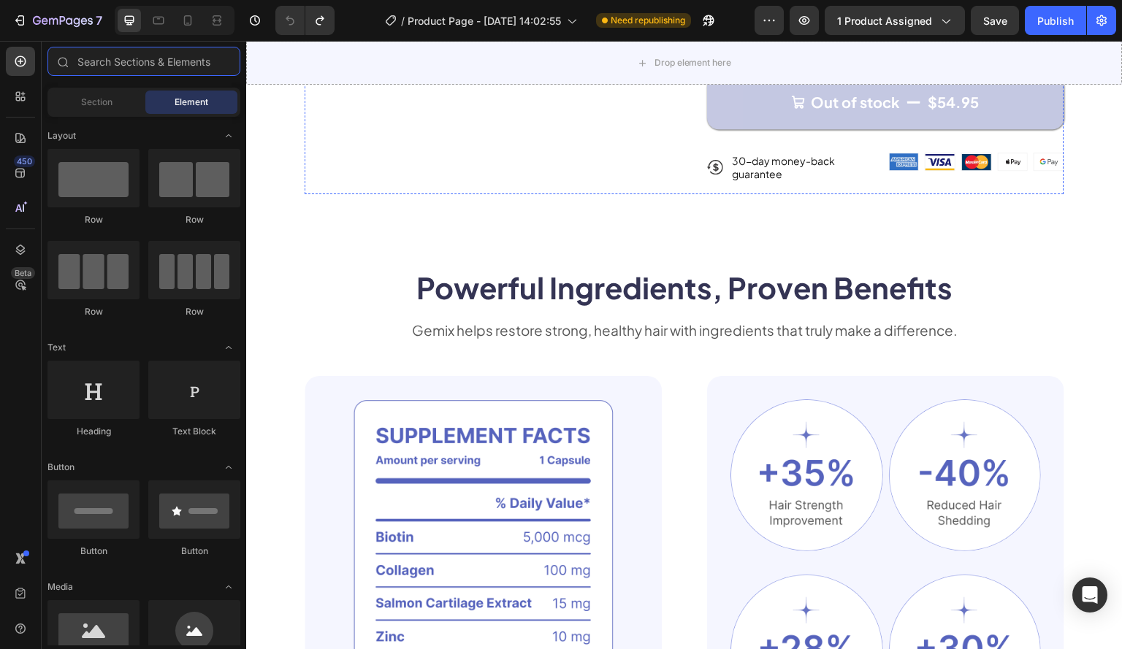
scroll to position [803, 0]
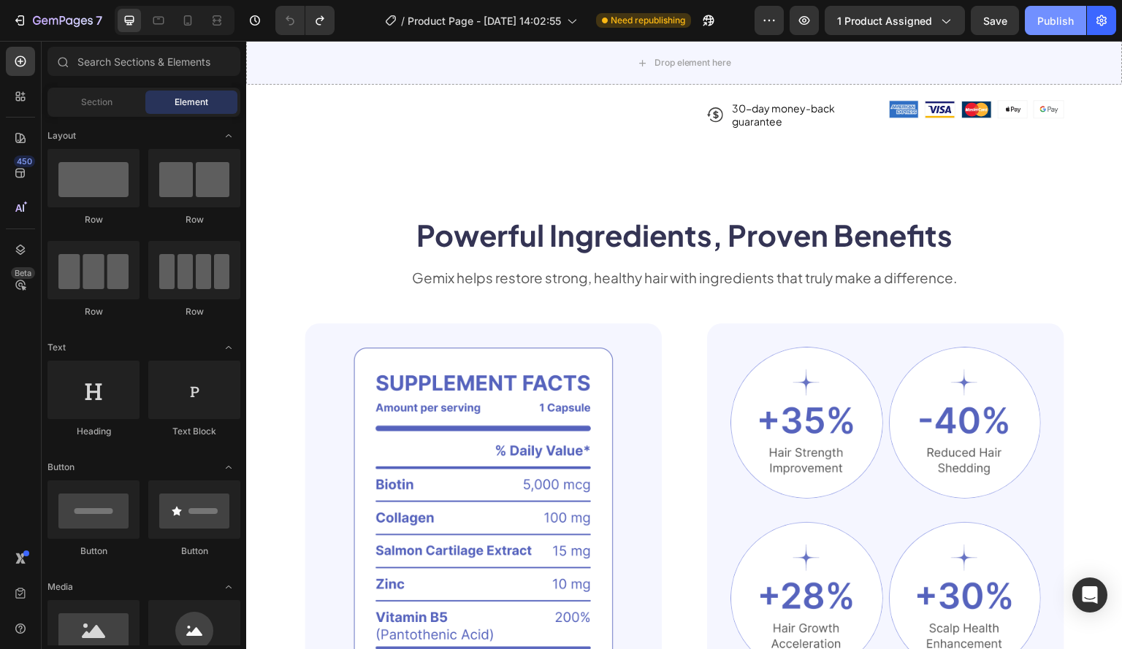
click at [1060, 17] on div "Publish" at bounding box center [1055, 20] width 37 height 15
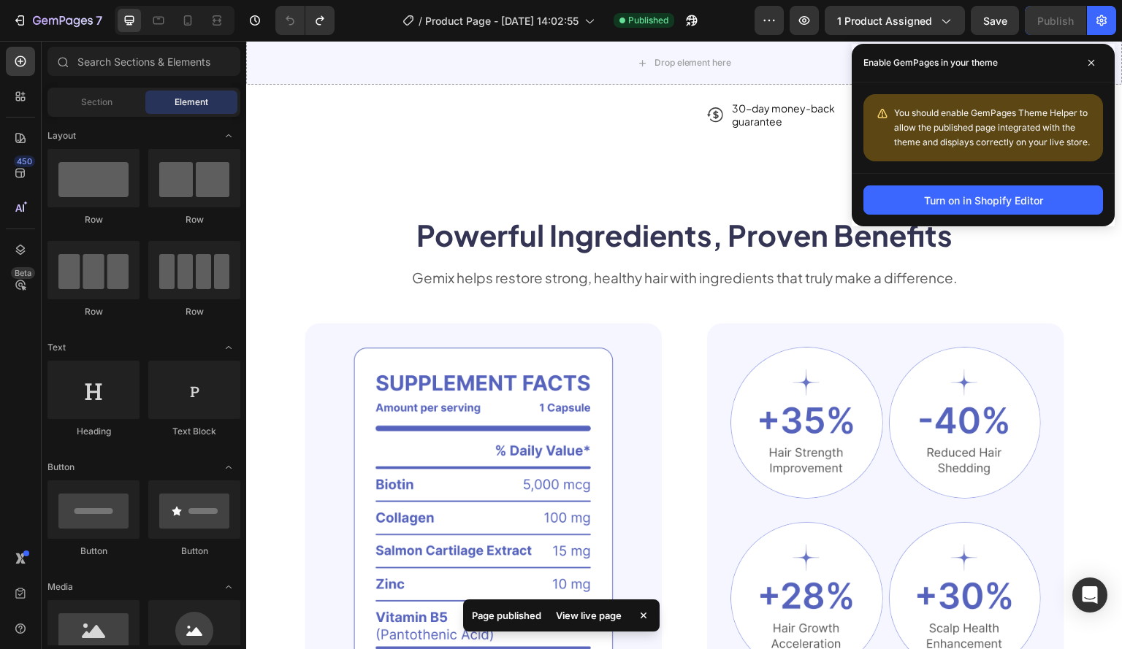
click at [586, 610] on div "View live page" at bounding box center [588, 615] width 83 height 20
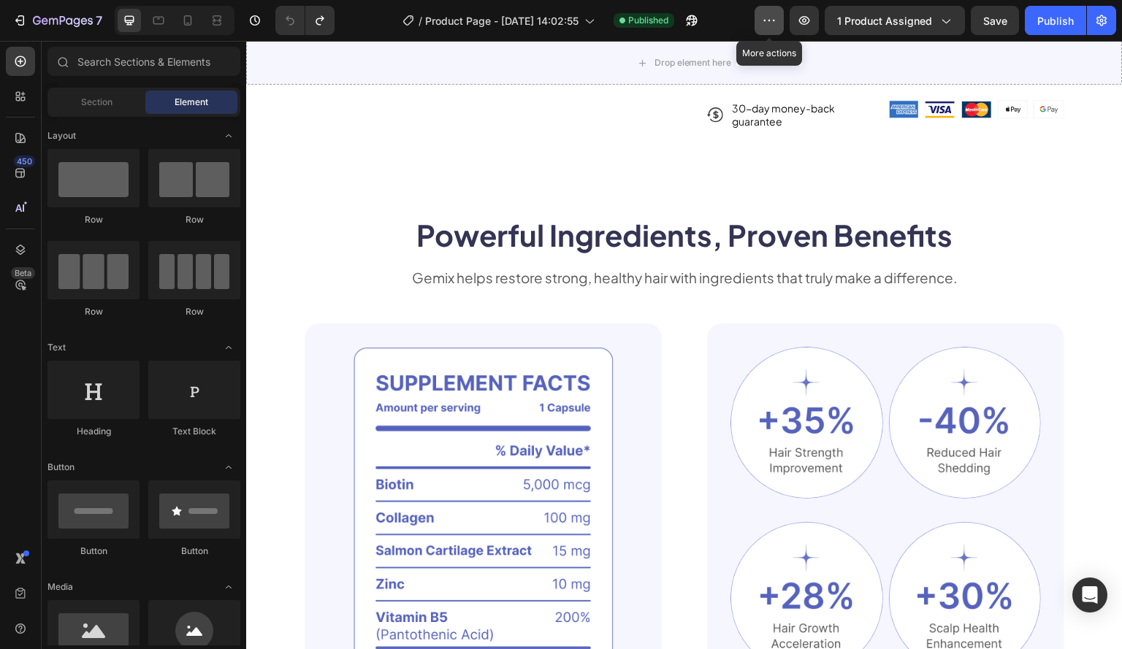
click at [764, 13] on icon "button" at bounding box center [769, 20] width 15 height 15
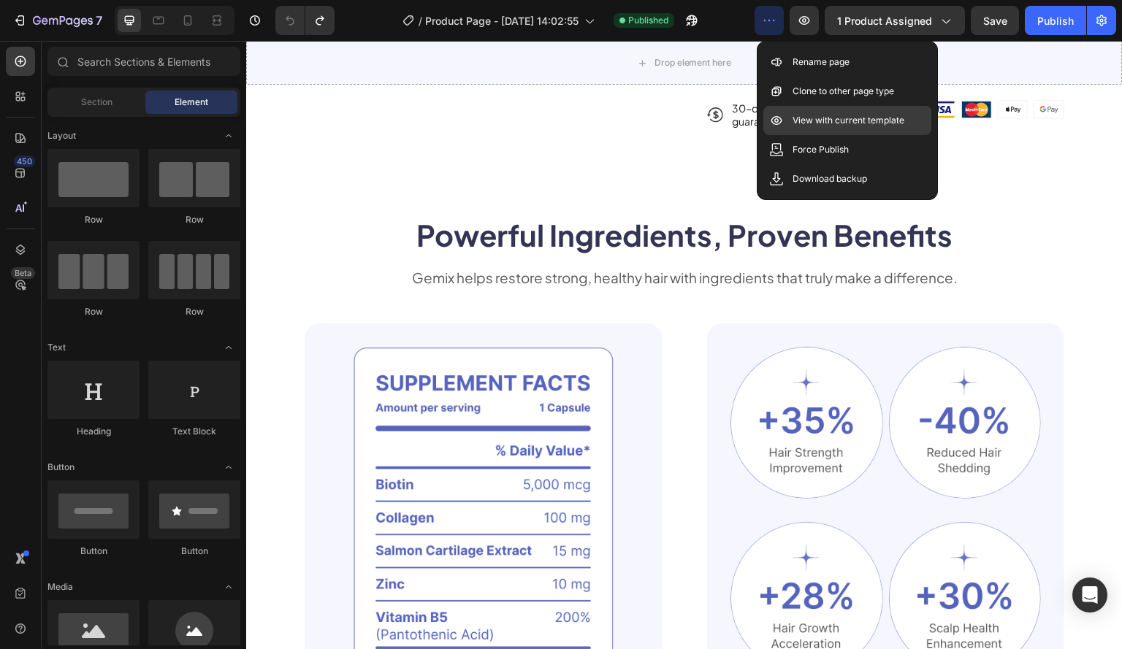
click at [813, 112] on div "View with current template" at bounding box center [847, 120] width 168 height 29
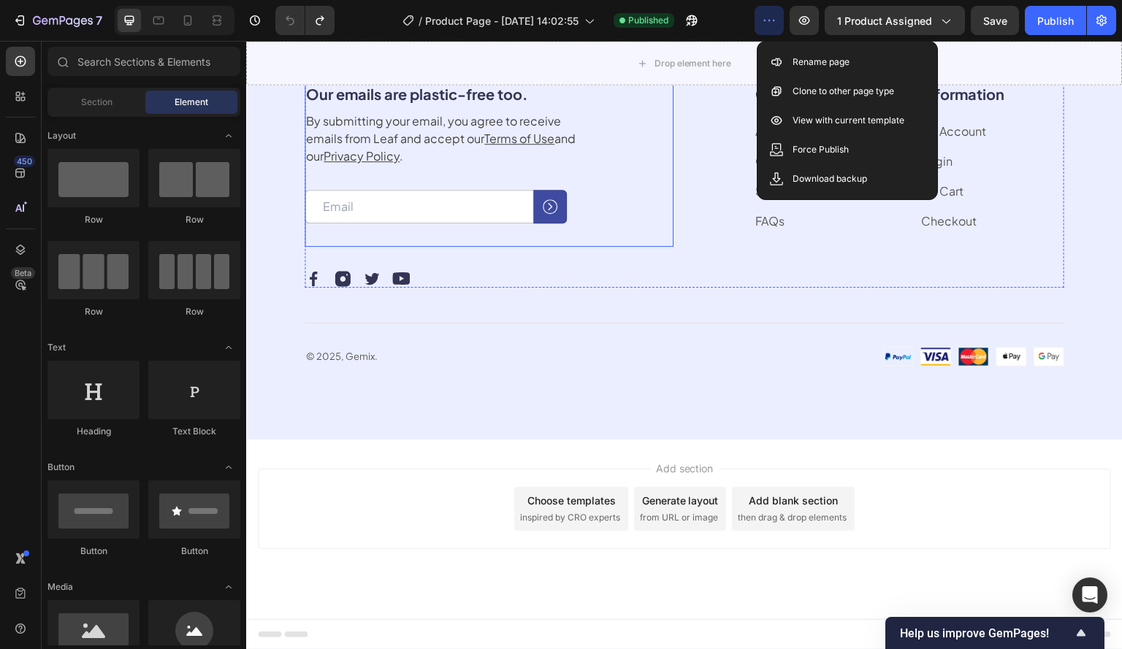
scroll to position [4673, 0]
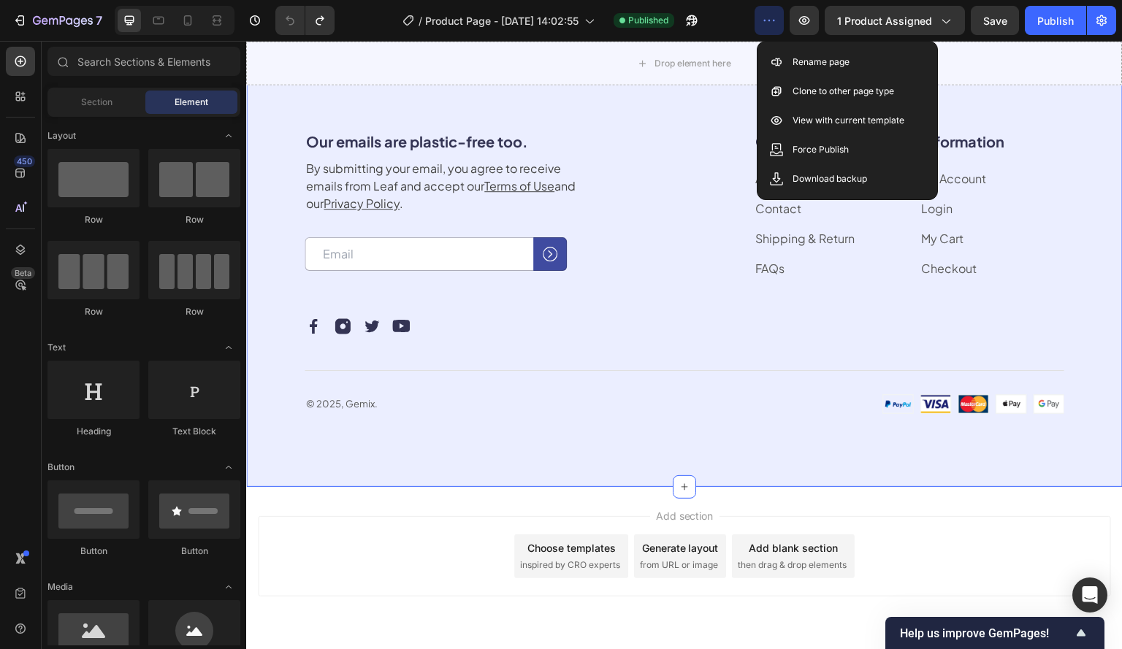
click at [588, 232] on div "Our emails are plastic-free too. Heading By submitting your email, you agree to…" at bounding box center [684, 272] width 876 height 429
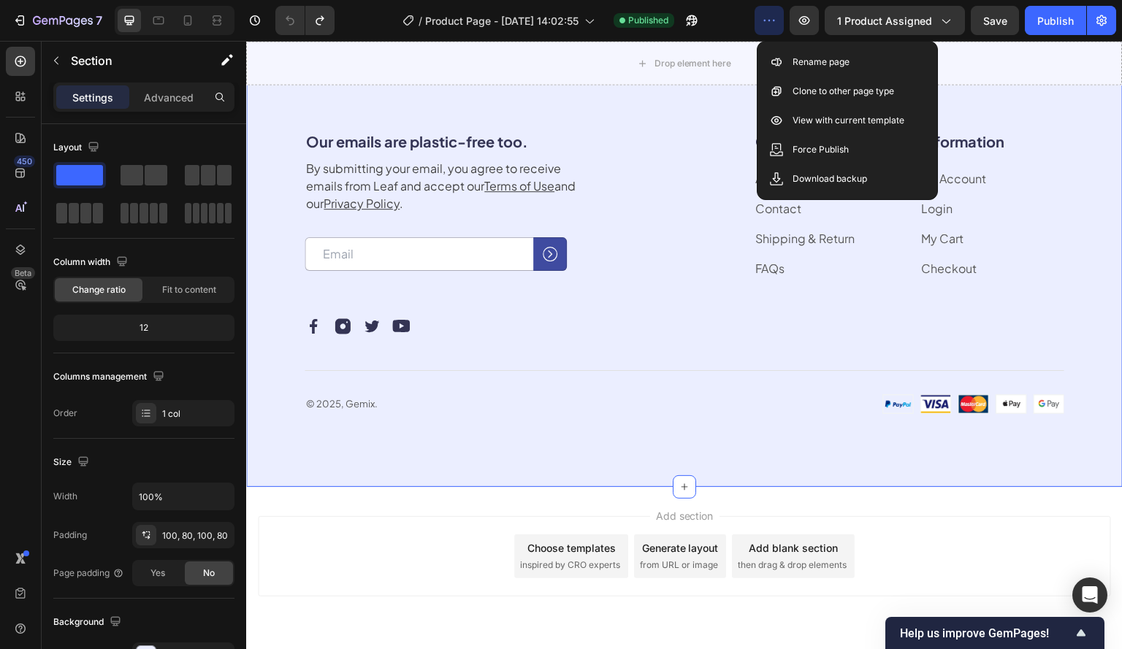
click at [1106, 49] on icon at bounding box center [1110, 44] width 9 height 10
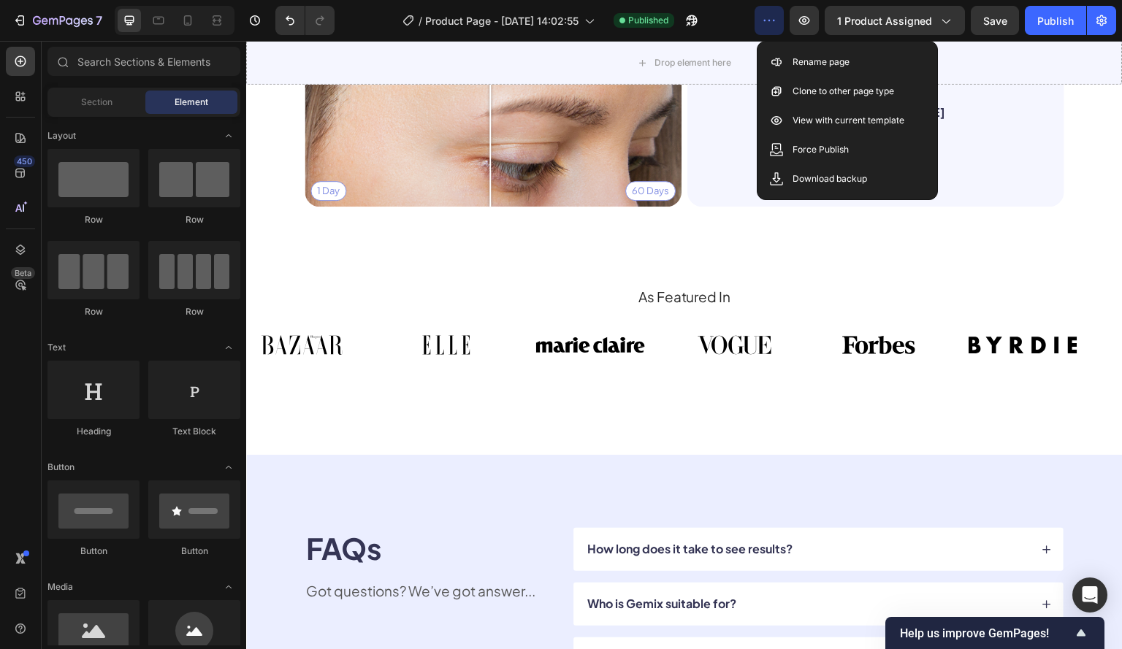
scroll to position [3336, 0]
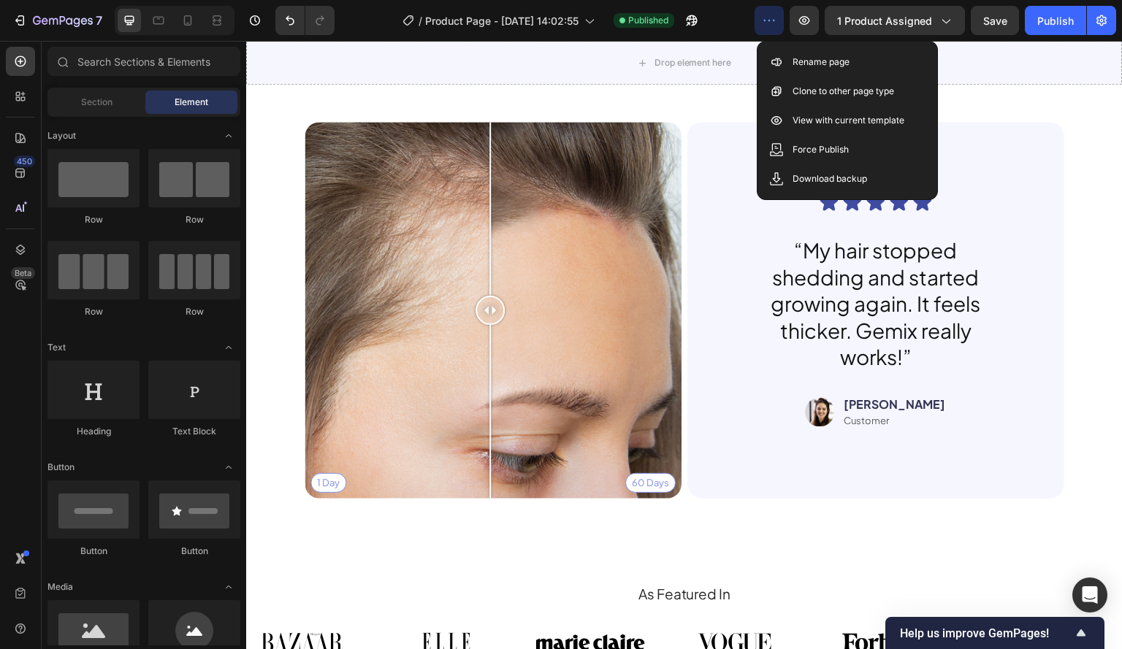
click at [770, 17] on icon "button" at bounding box center [769, 20] width 15 height 15
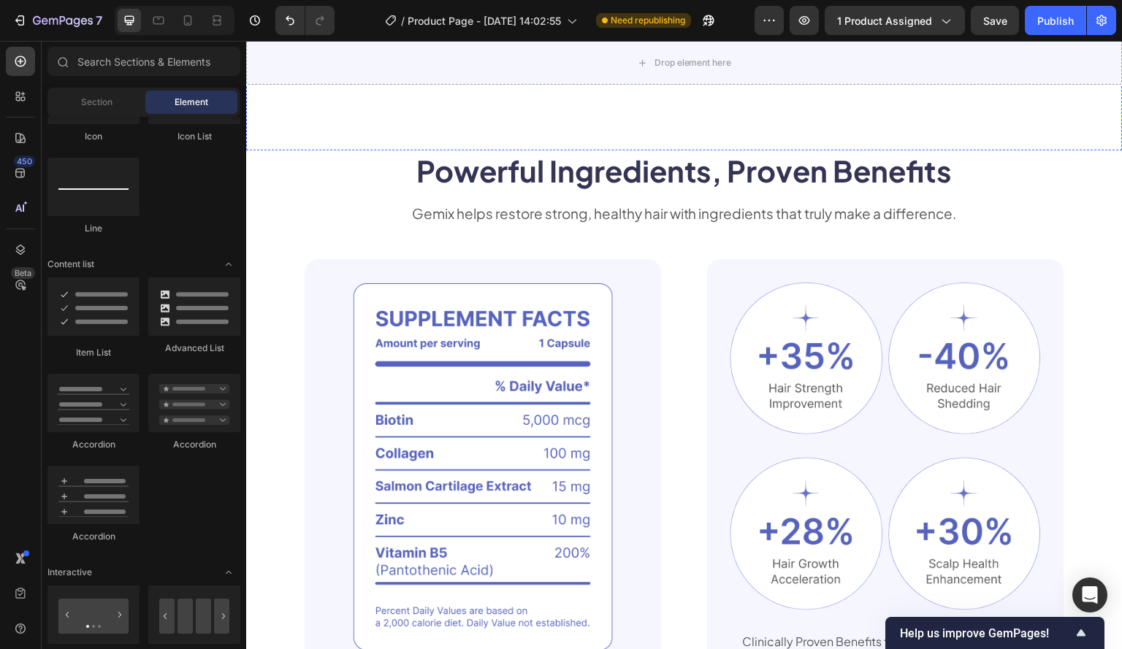
scroll to position [876, 0]
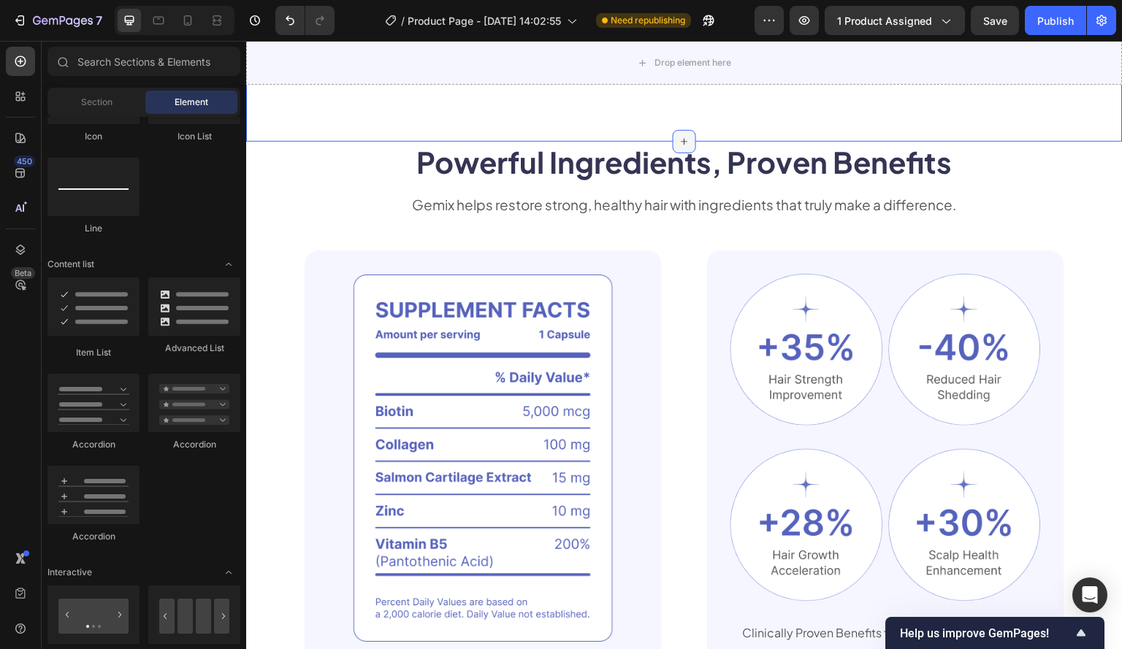
click at [683, 148] on icon at bounding box center [684, 142] width 12 height 12
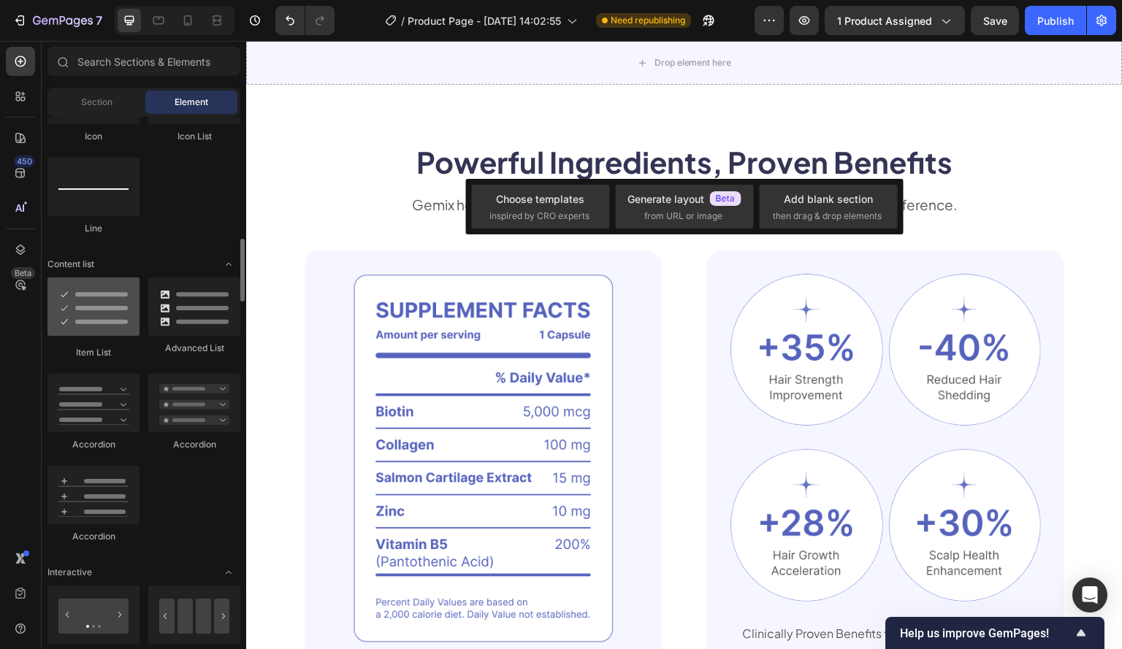
click at [104, 321] on div at bounding box center [93, 306] width 92 height 58
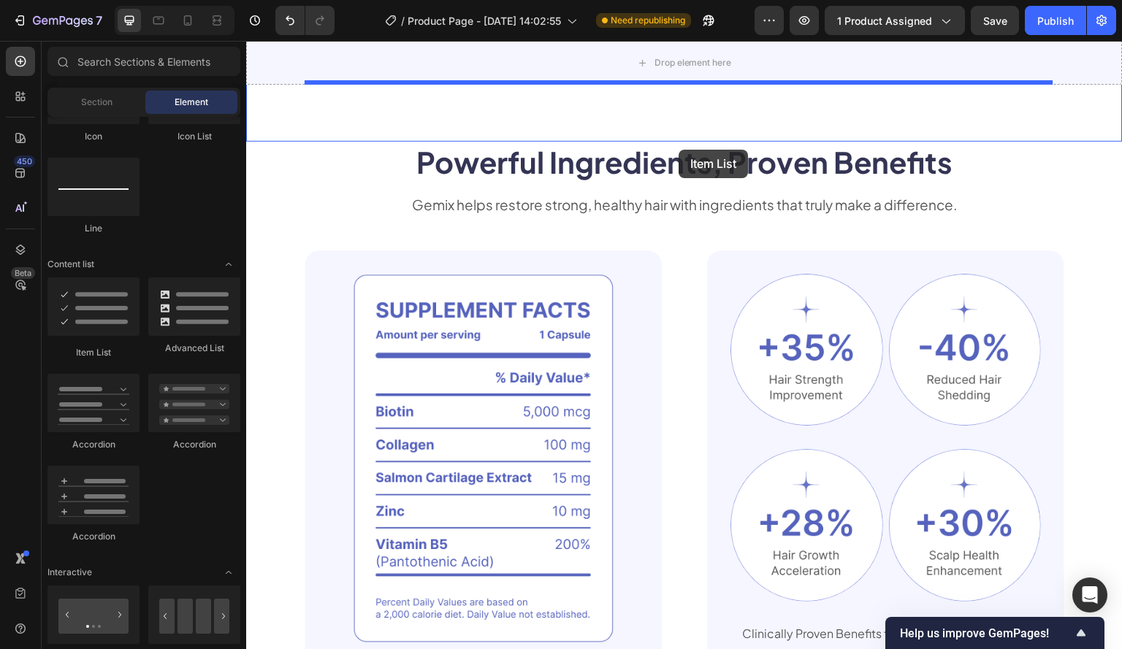
drag, startPoint x: 342, startPoint y: 345, endPoint x: 678, endPoint y: 150, distance: 388.7
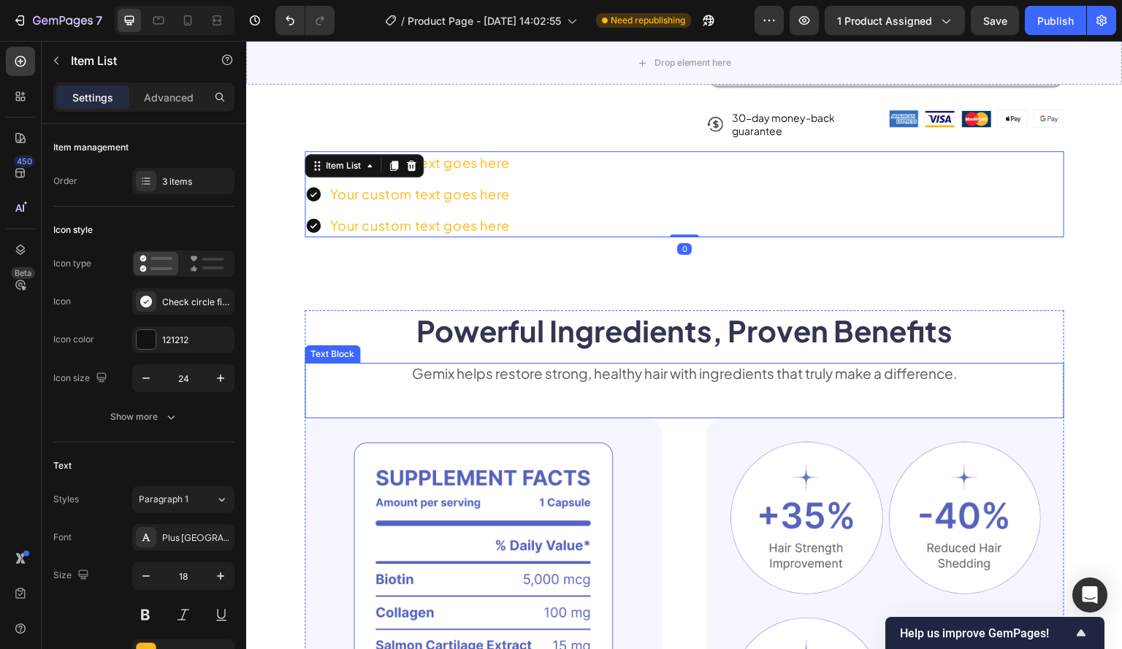
scroll to position [730, 0]
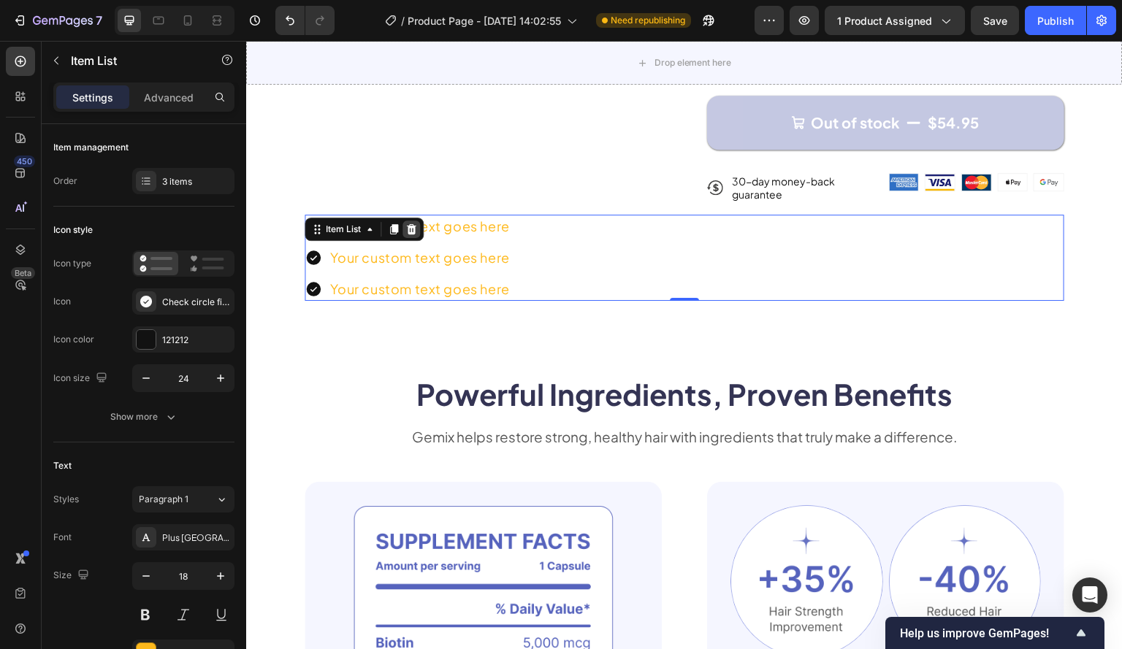
click at [410, 235] on icon at bounding box center [411, 229] width 12 height 12
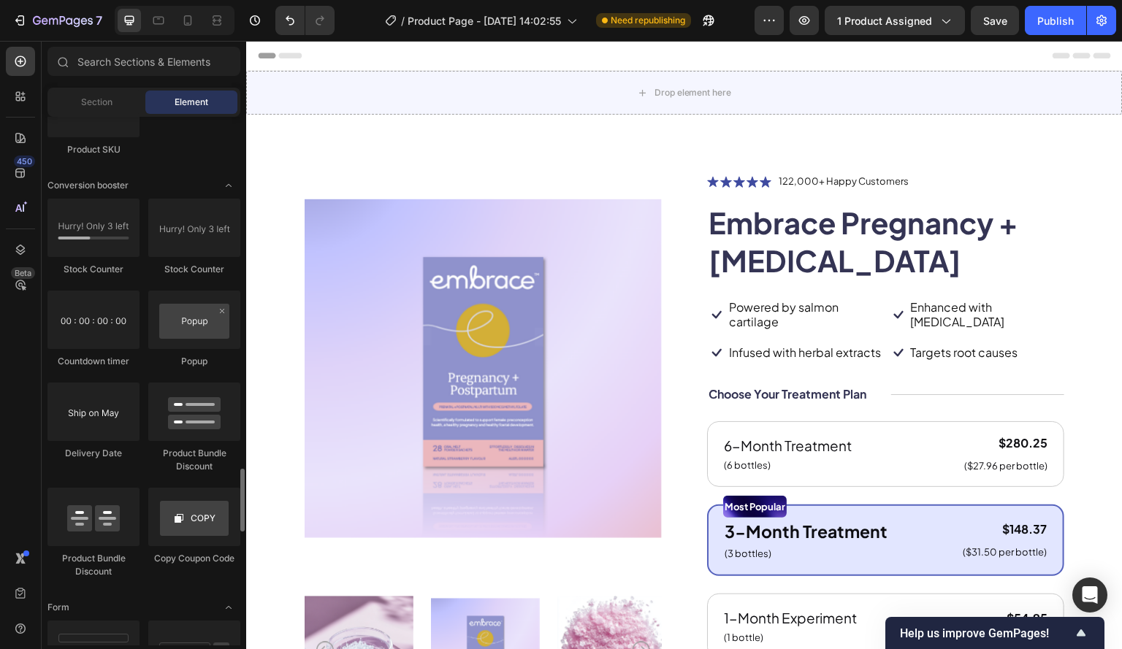
scroll to position [2873, 0]
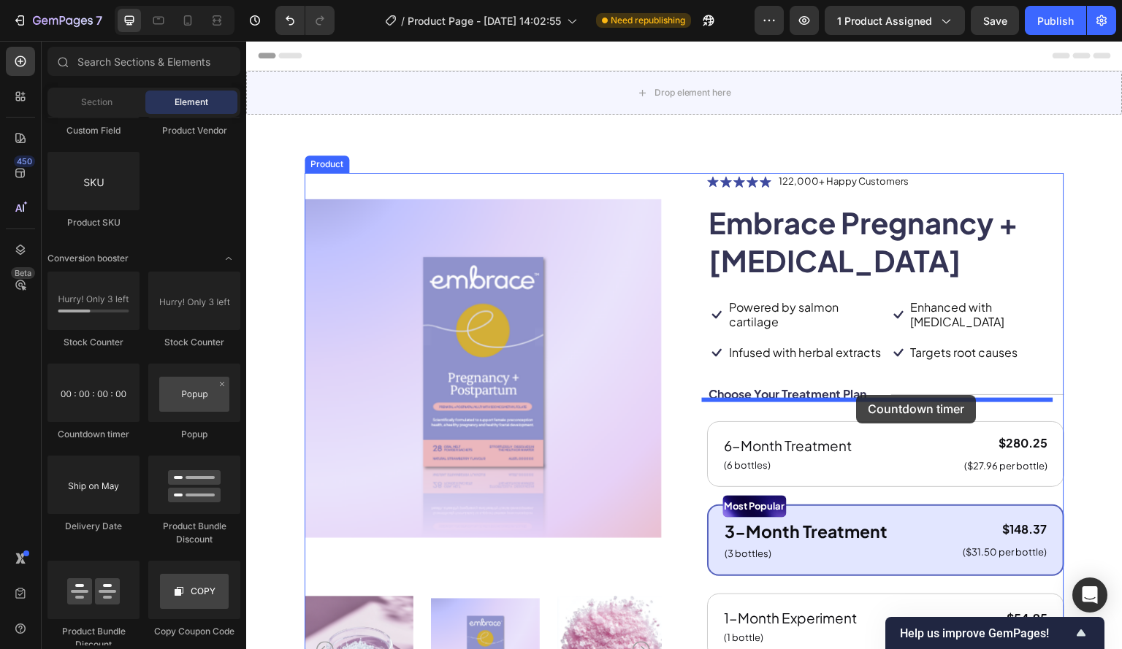
drag, startPoint x: 334, startPoint y: 433, endPoint x: 857, endPoint y: 395, distance: 523.5
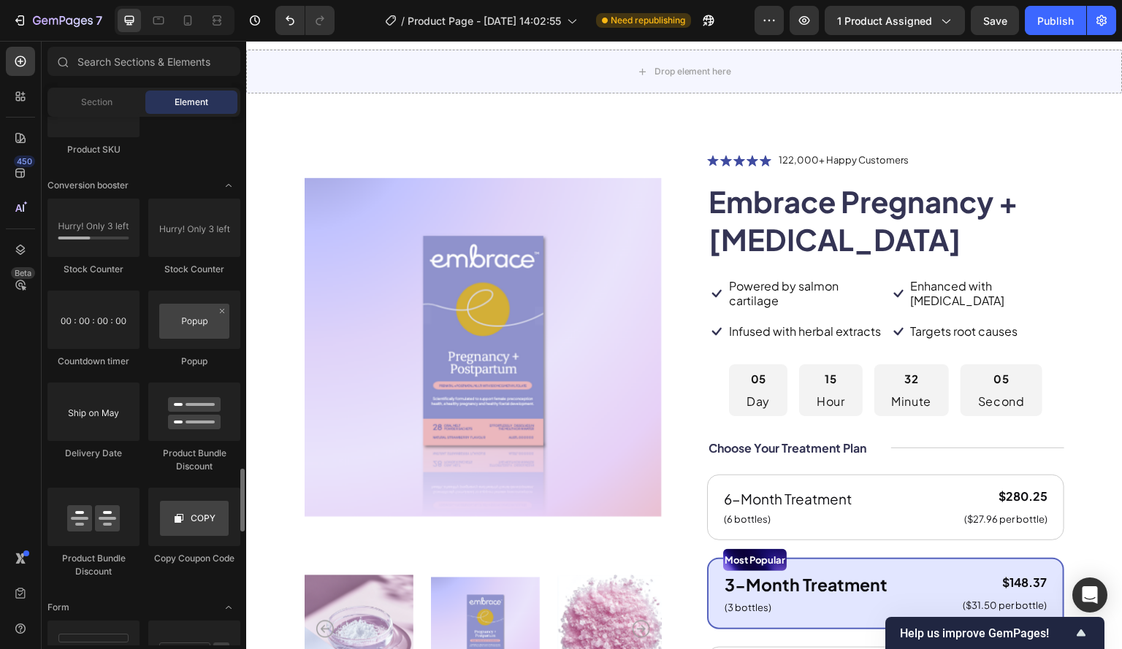
scroll to position [3092, 0]
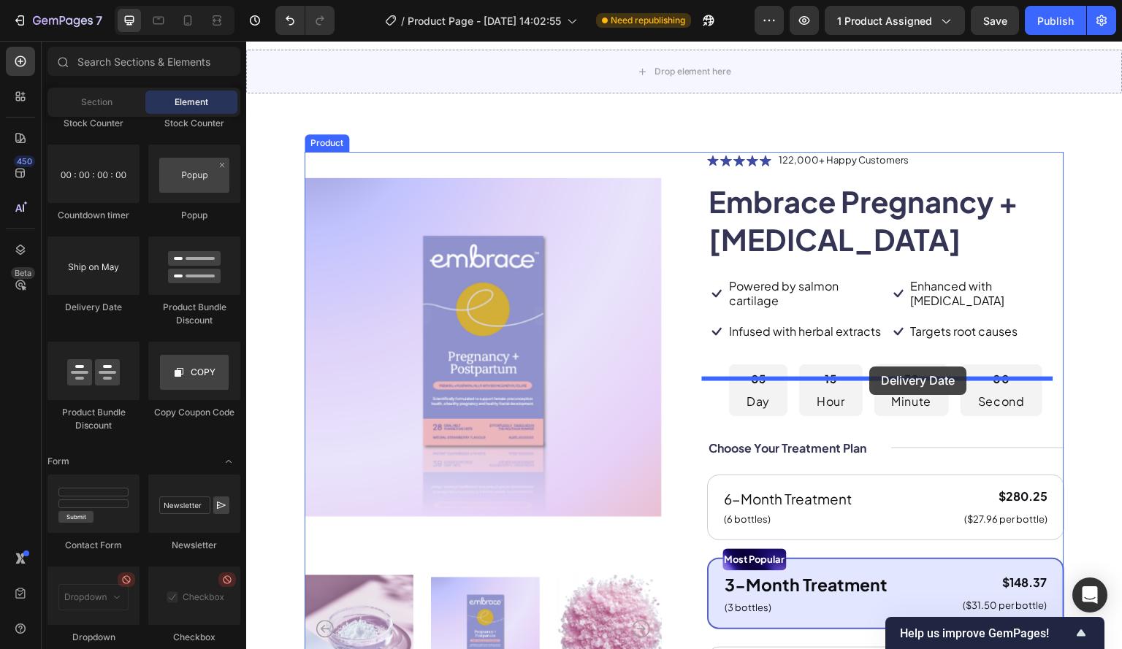
drag, startPoint x: 341, startPoint y: 310, endPoint x: 870, endPoint y: 367, distance: 531.7
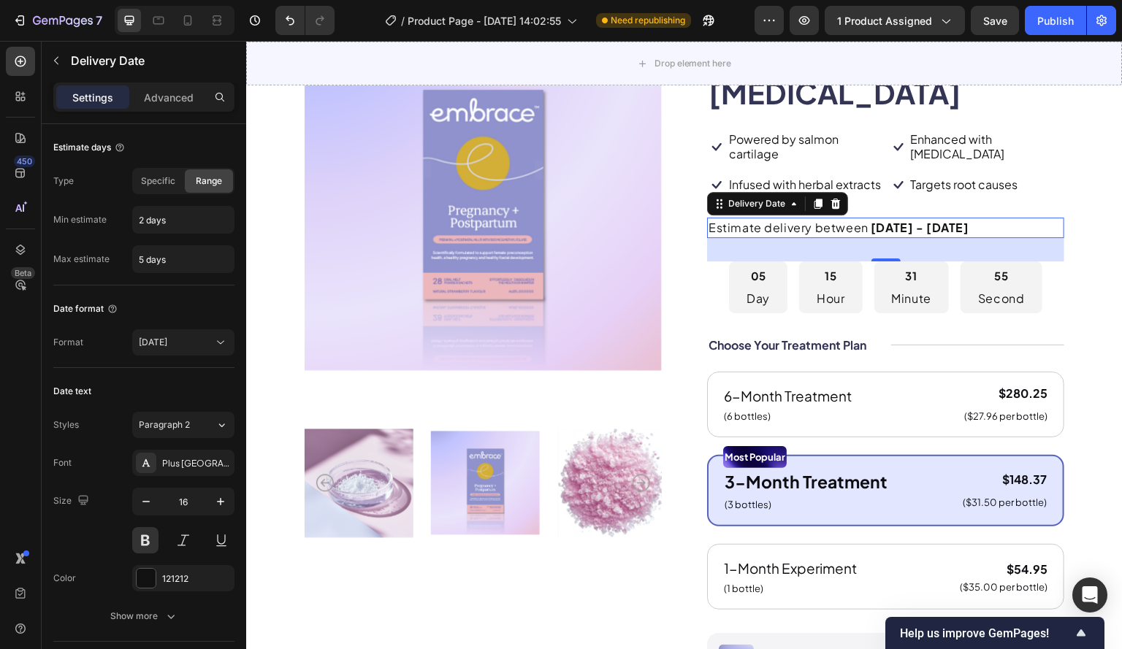
scroll to position [167, 0]
click at [830, 210] on icon at bounding box center [836, 205] width 12 height 12
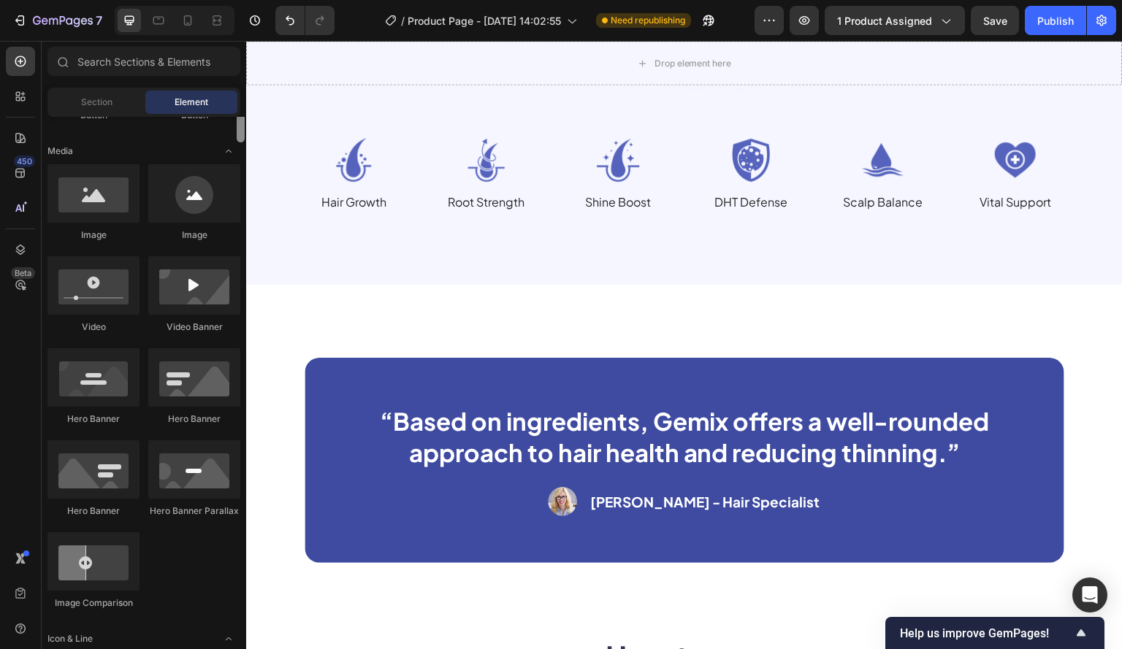
scroll to position [0, 0]
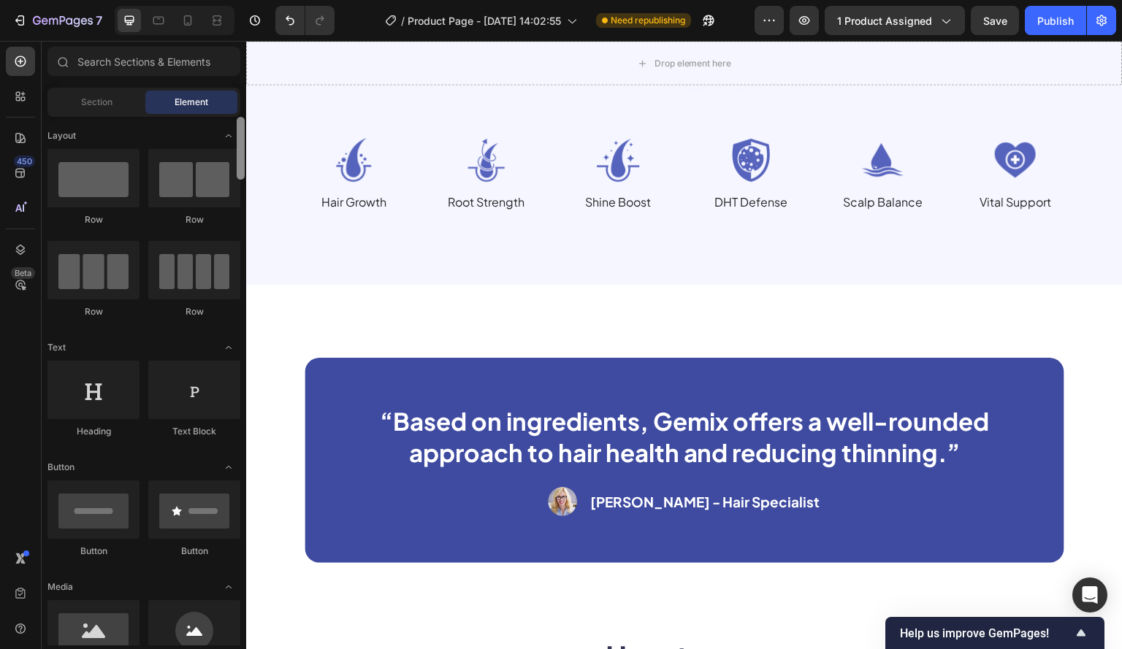
drag, startPoint x: 240, startPoint y: 315, endPoint x: 239, endPoint y: 104, distance: 211.0
click at [239, 104] on div "Sections(5) Elements(84) Section Element Hero Section Product Detail Brands Tru…" at bounding box center [144, 346] width 204 height 599
click at [148, 70] on input "text" at bounding box center [143, 61] width 193 height 29
click at [91, 110] on div "Section" at bounding box center [96, 102] width 92 height 23
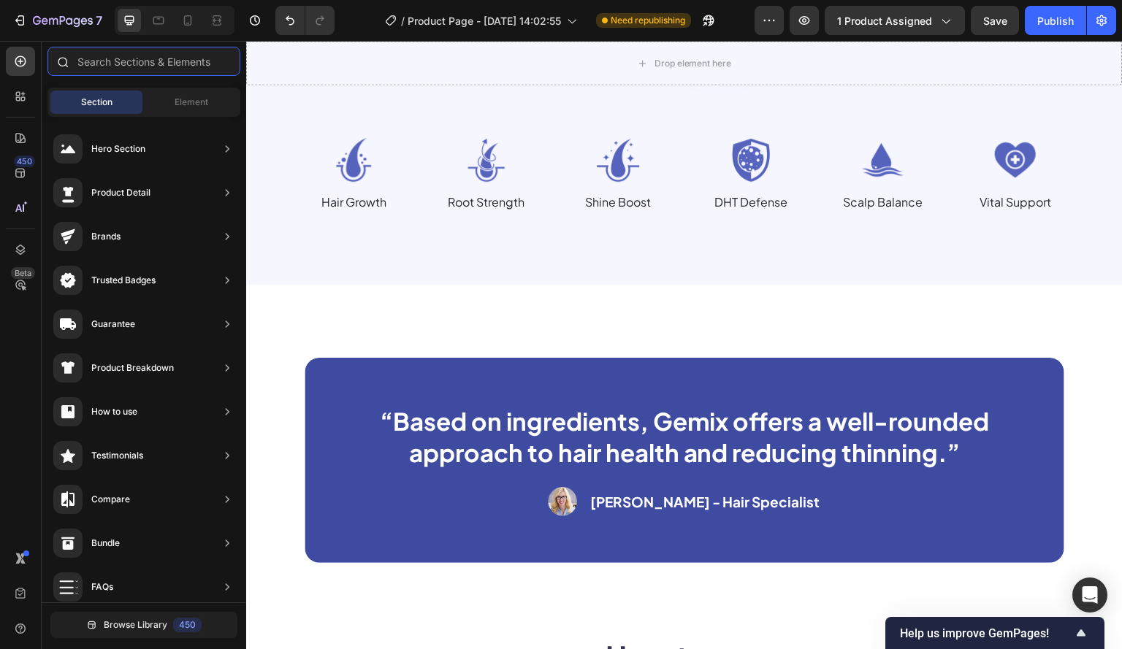
click at [160, 58] on input "text" at bounding box center [143, 61] width 193 height 29
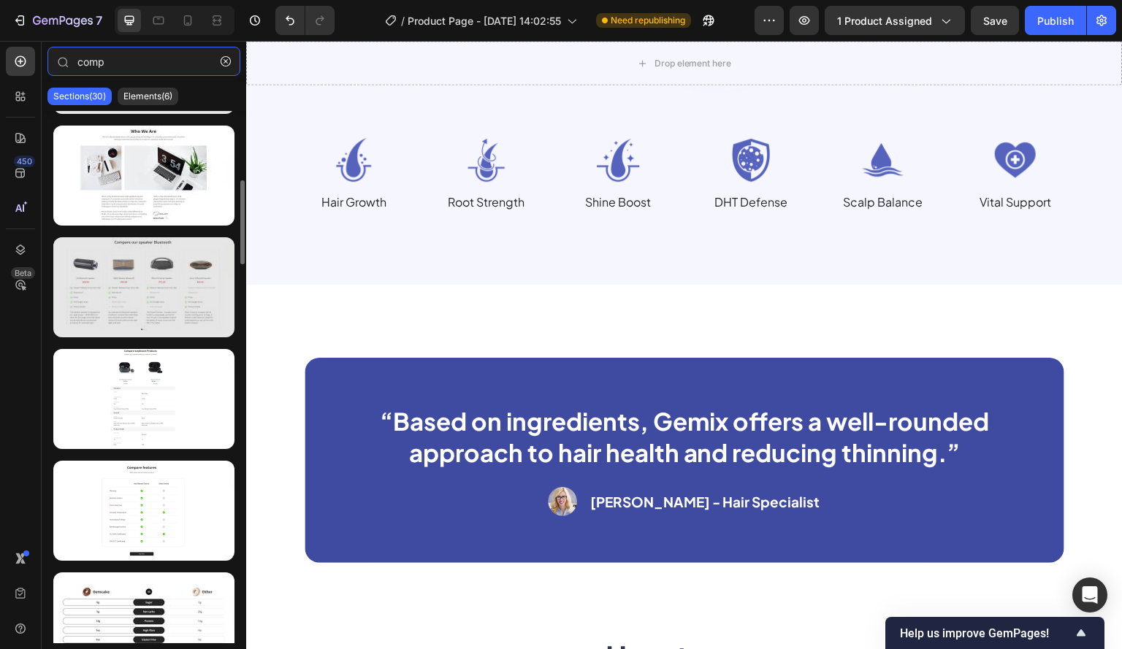
scroll to position [584, 0]
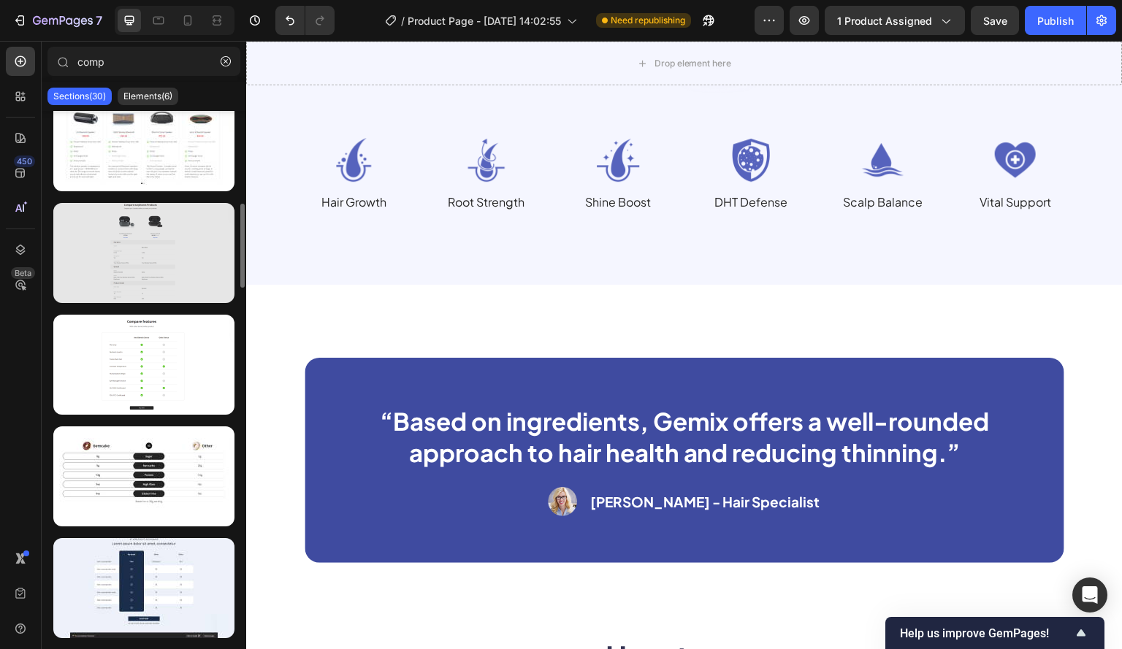
click at [176, 228] on div at bounding box center [143, 253] width 181 height 100
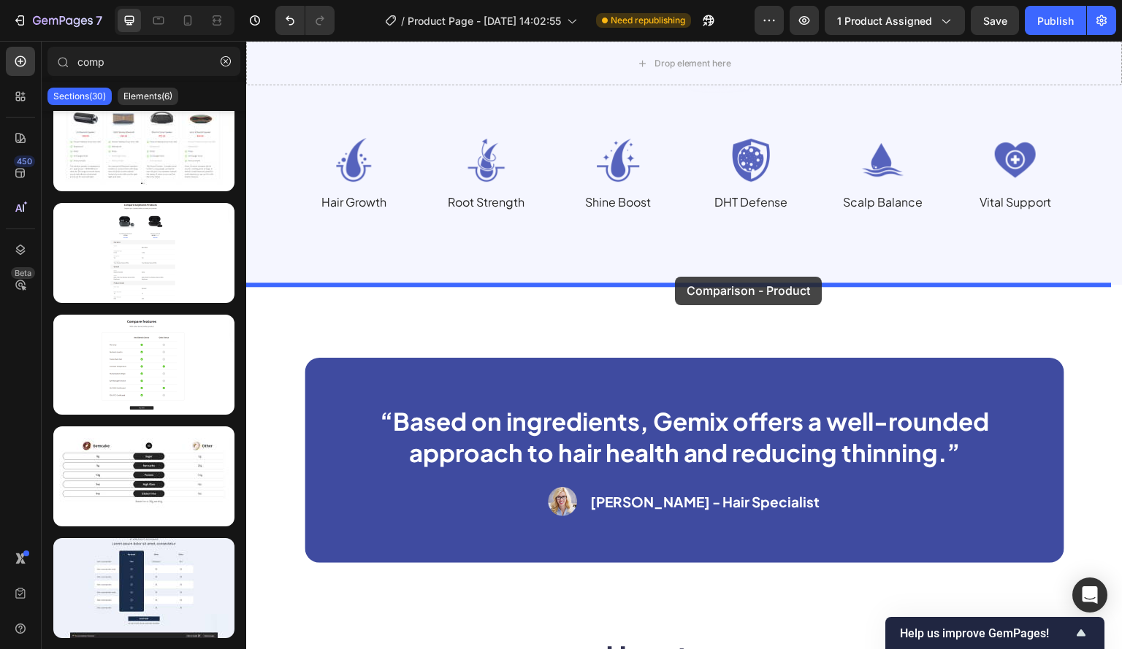
drag, startPoint x: 388, startPoint y: 294, endPoint x: 675, endPoint y: 277, distance: 287.5
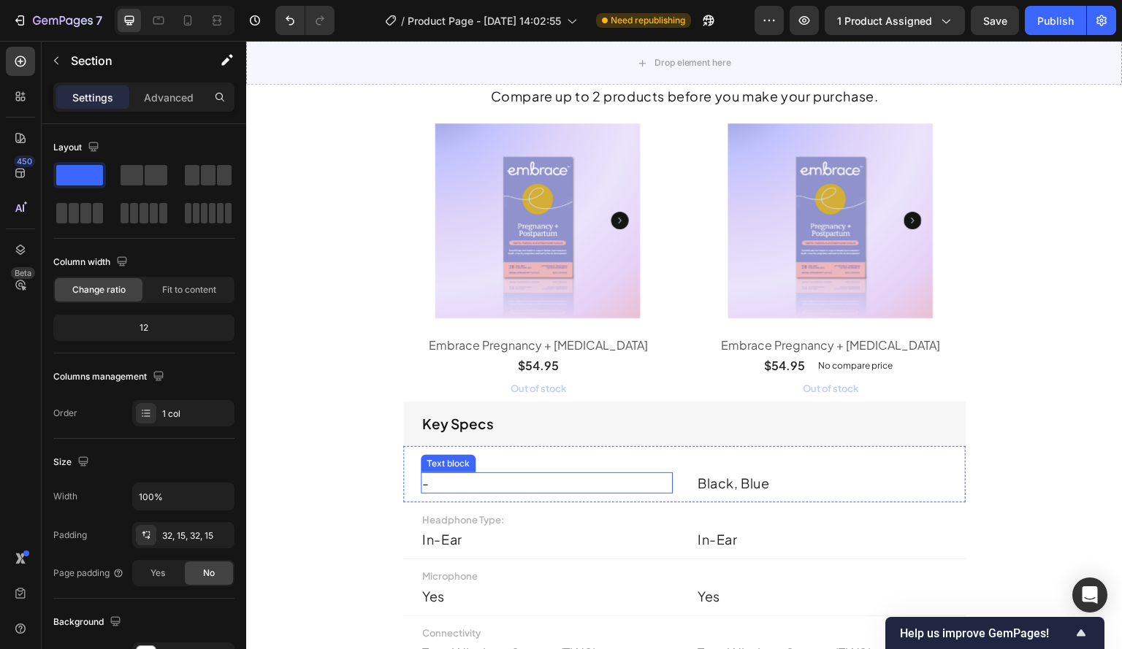
scroll to position [2237, 0]
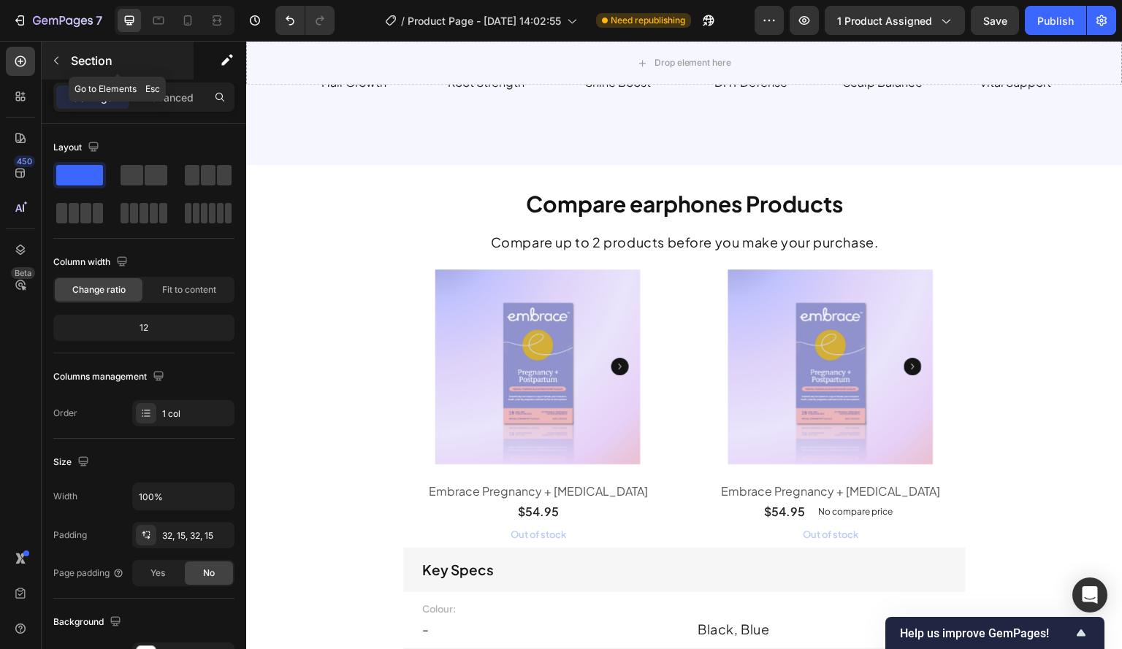
click at [49, 58] on button "button" at bounding box center [56, 60] width 23 height 23
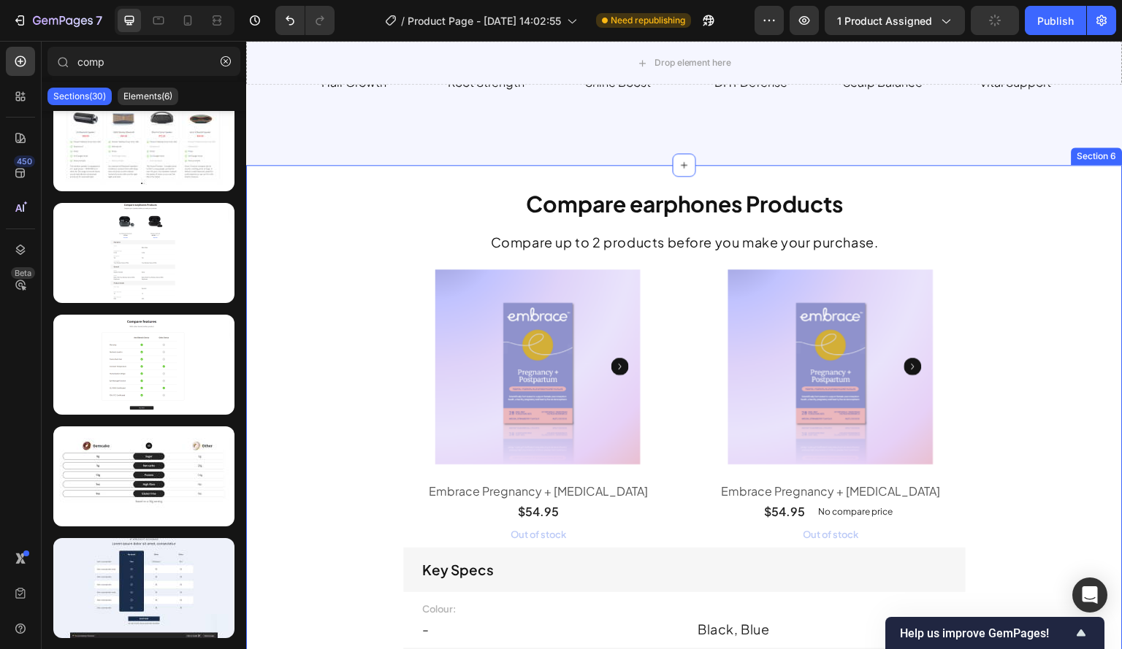
click at [1084, 158] on div "Section 6" at bounding box center [1096, 156] width 45 height 13
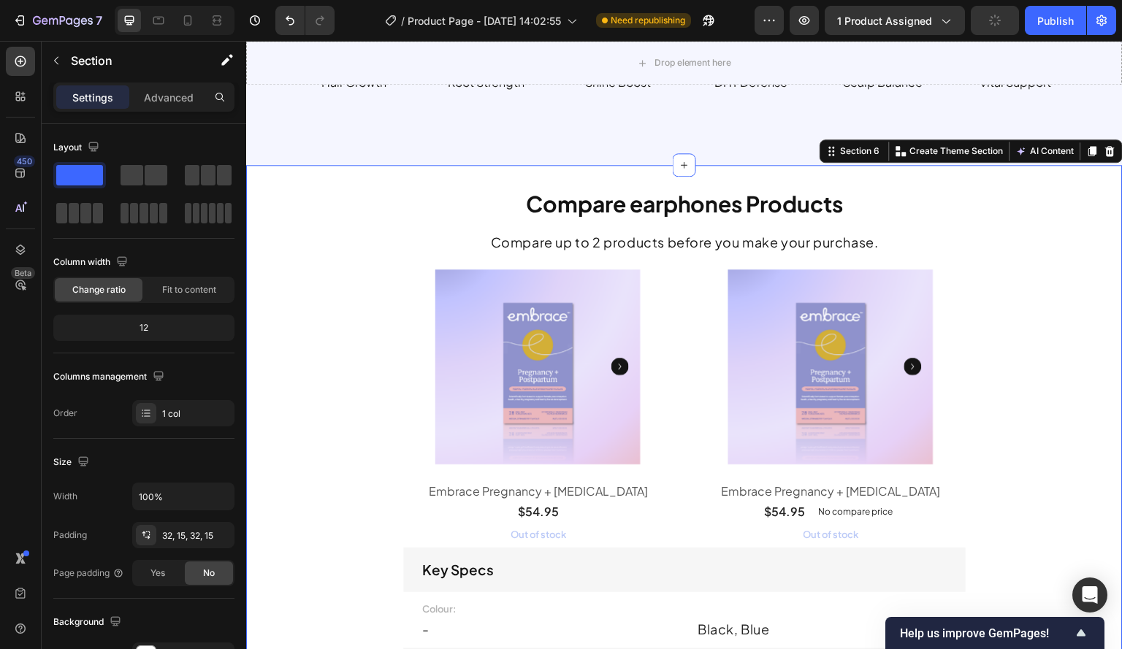
click at [1105, 147] on div at bounding box center [1110, 151] width 18 height 18
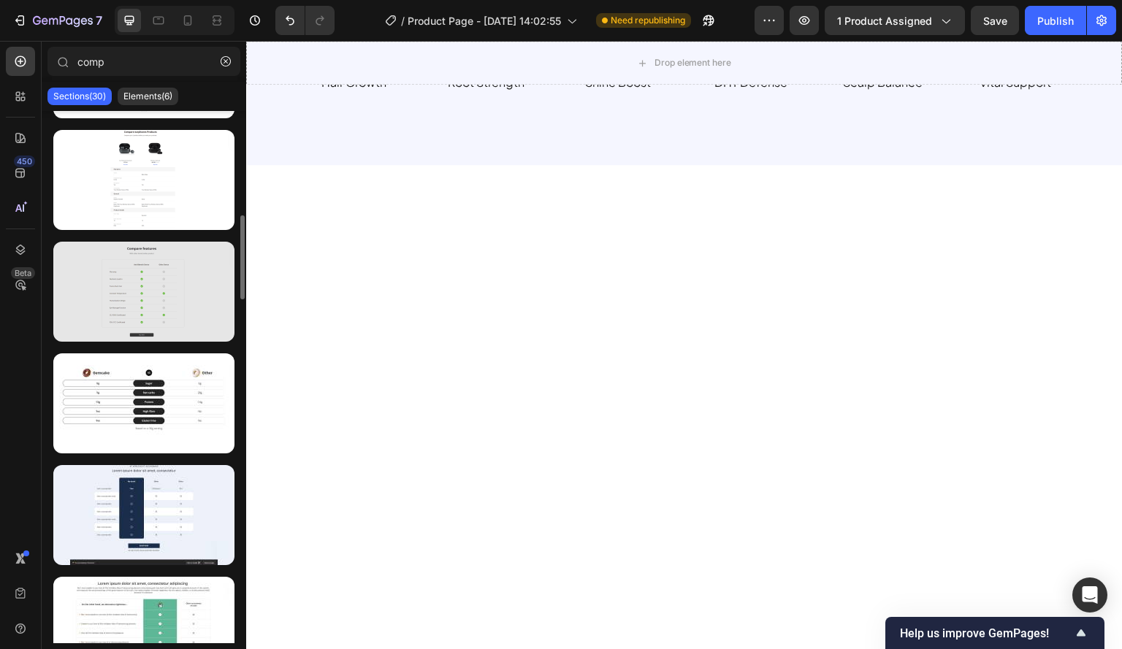
scroll to position [730, 0]
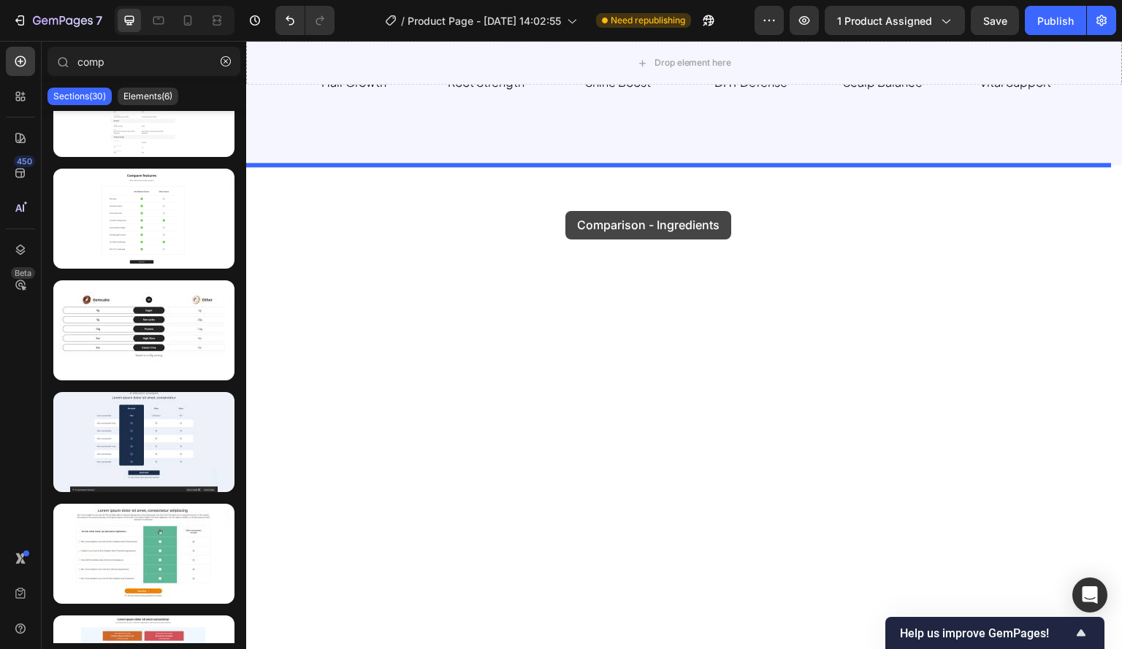
drag, startPoint x: 370, startPoint y: 375, endPoint x: 572, endPoint y: 199, distance: 268.1
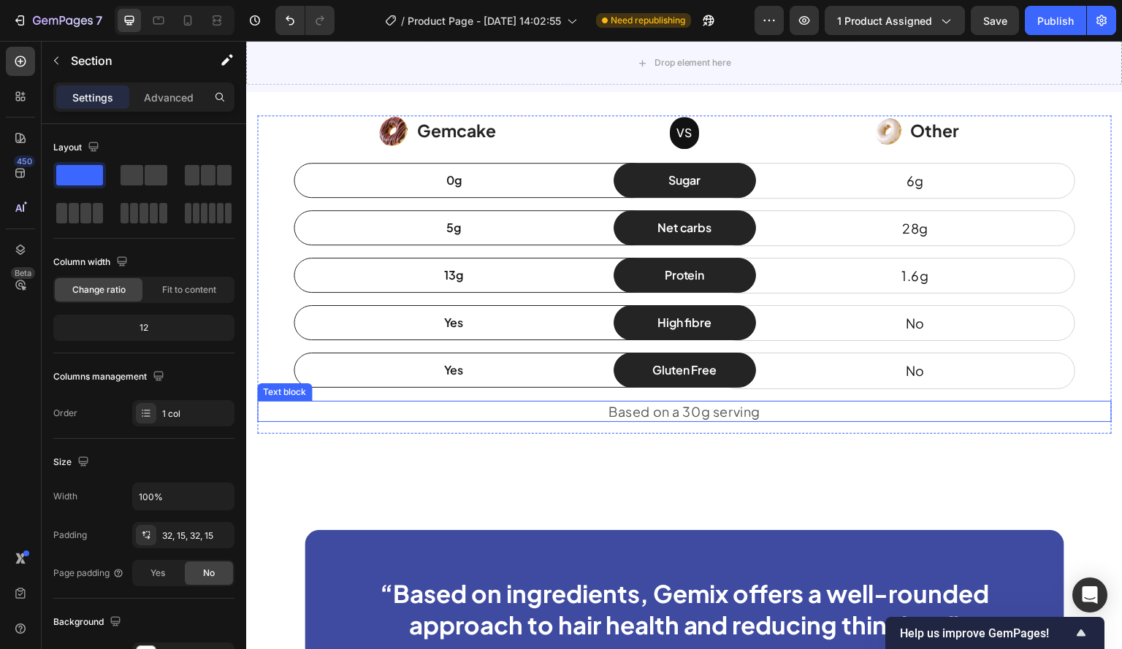
scroll to position [2237, 0]
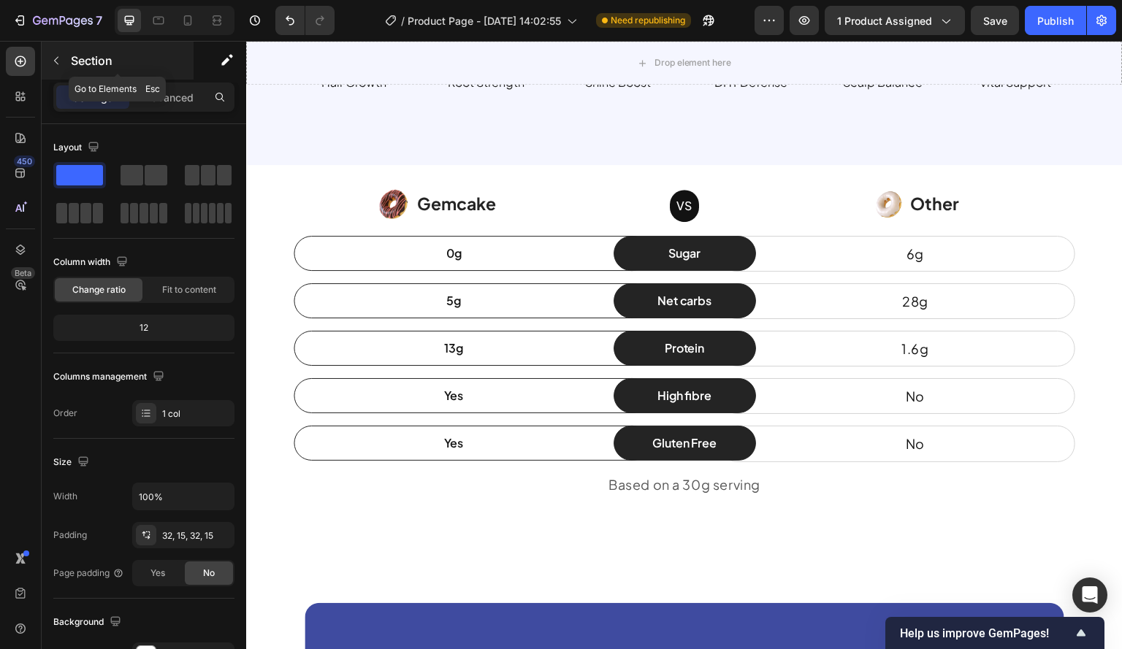
click at [56, 60] on icon "button" at bounding box center [56, 61] width 12 height 12
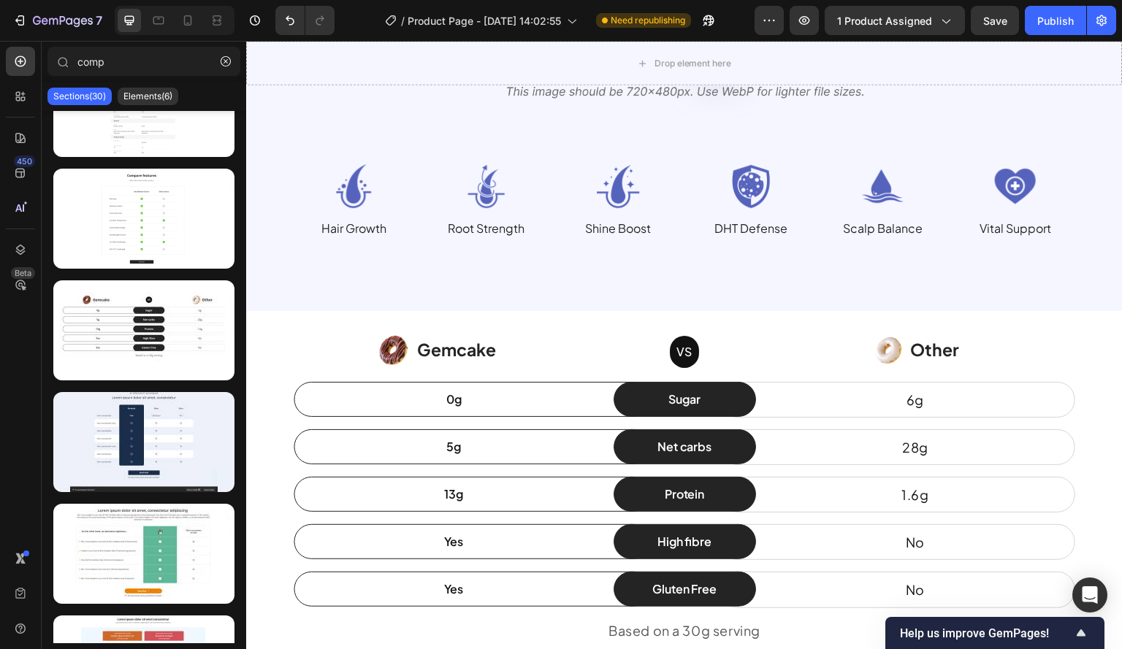
scroll to position [657, 0]
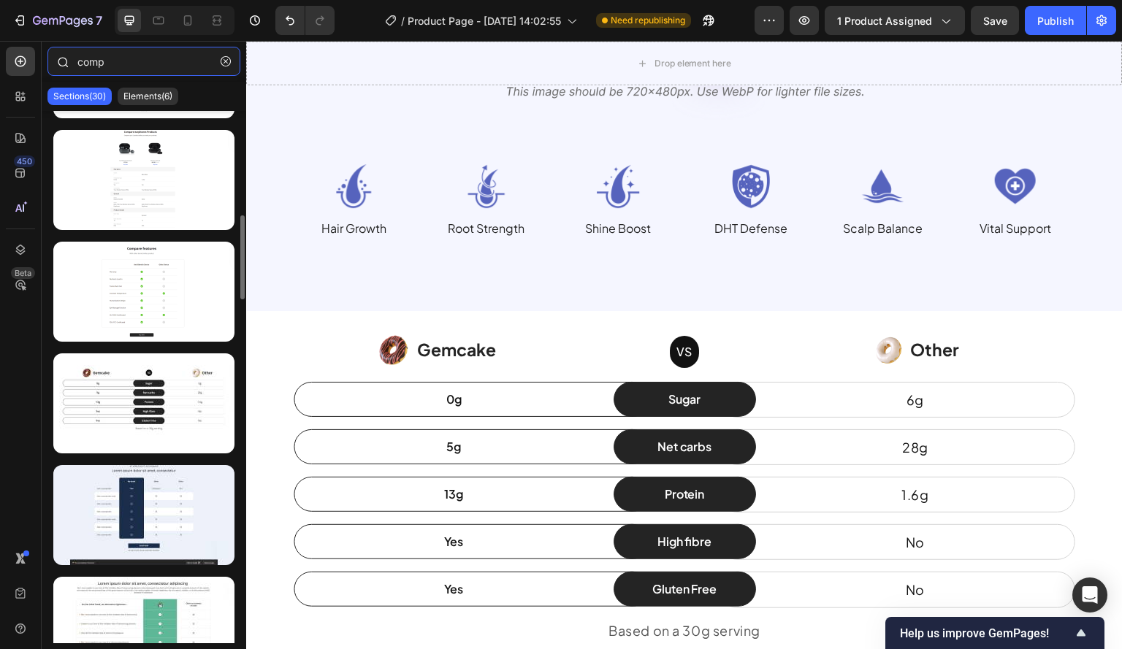
click at [77, 59] on input "comp" at bounding box center [143, 61] width 193 height 29
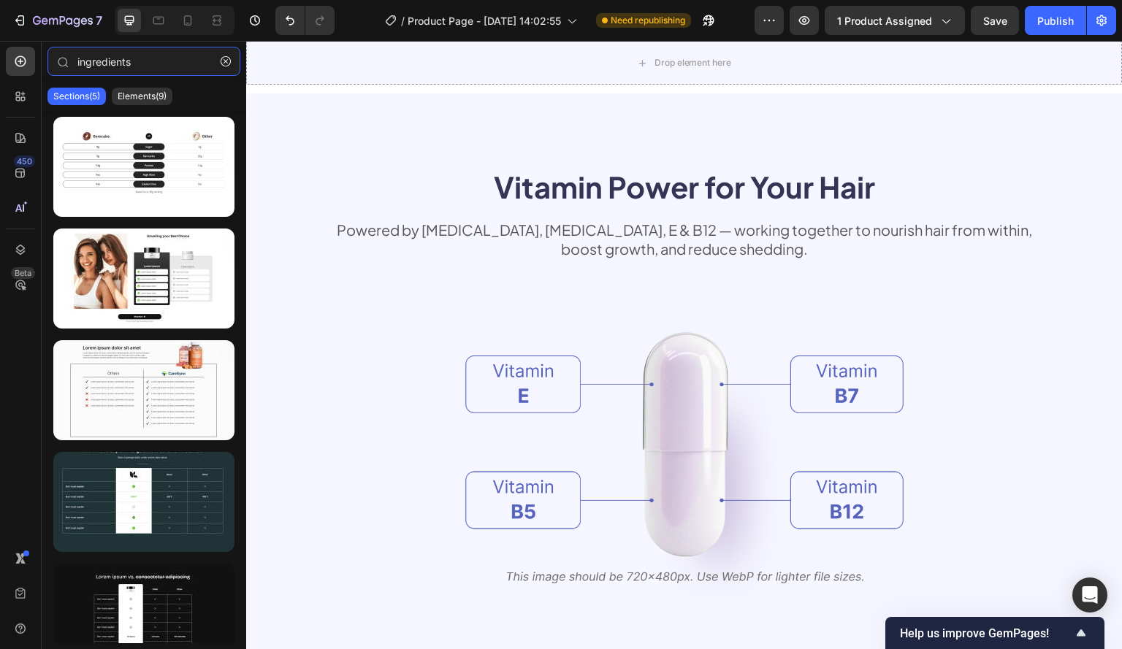
scroll to position [1580, 0]
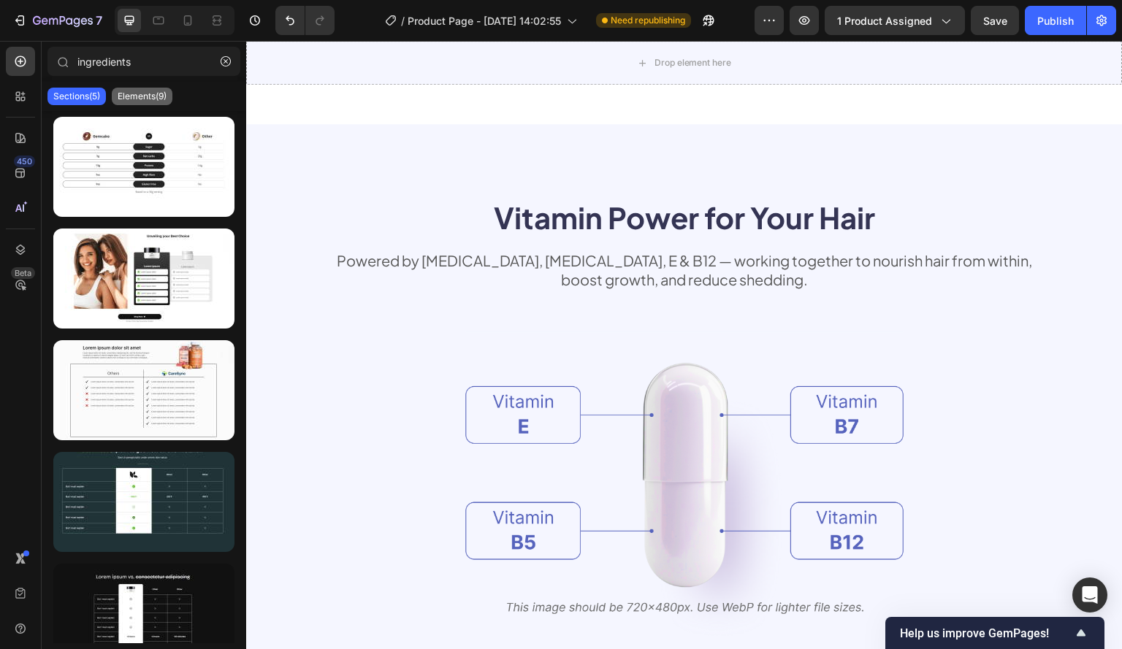
click at [172, 97] on div "Elements(9)" at bounding box center [142, 97] width 61 height 18
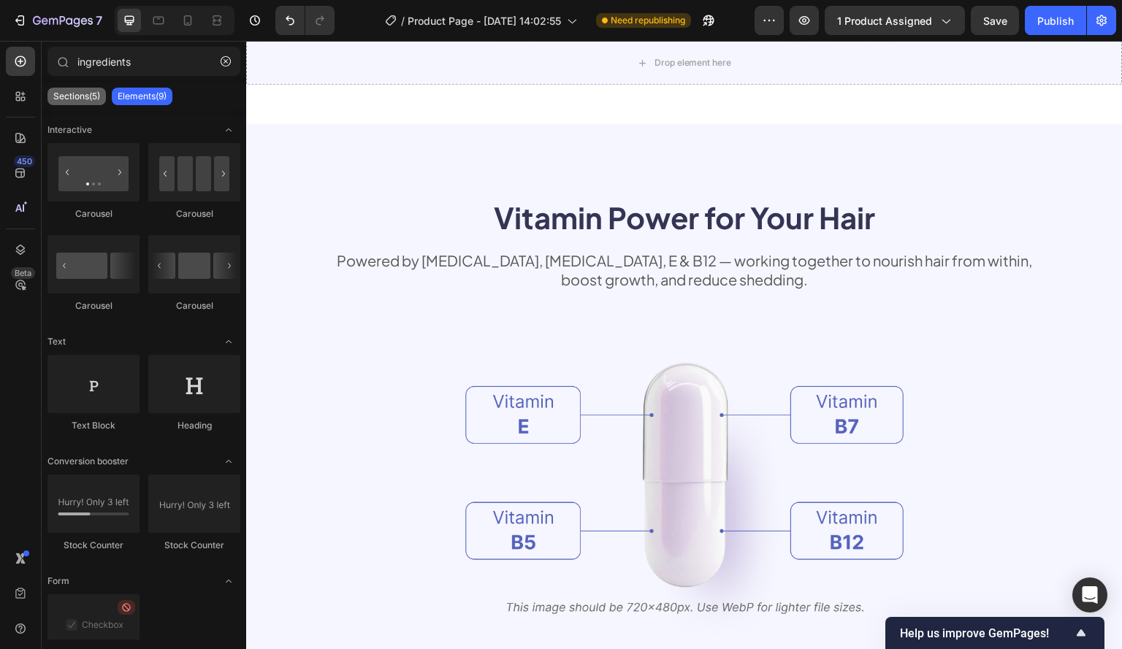
click at [80, 95] on p "Sections(5)" at bounding box center [76, 97] width 47 height 12
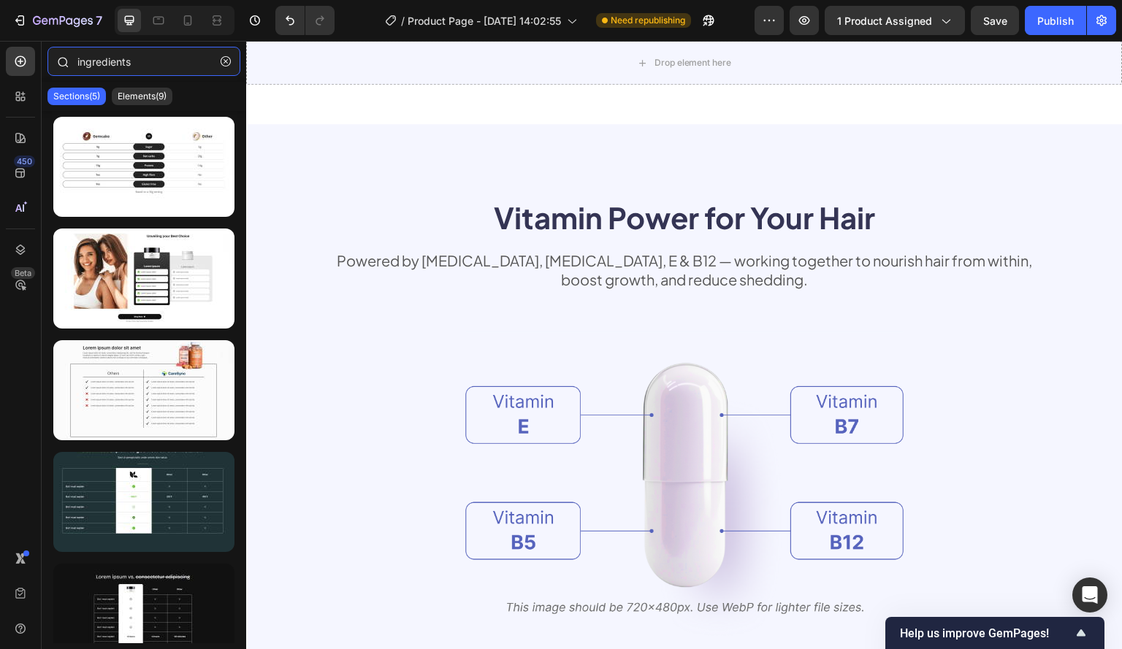
click at [111, 55] on input "ingredients" at bounding box center [143, 61] width 193 height 29
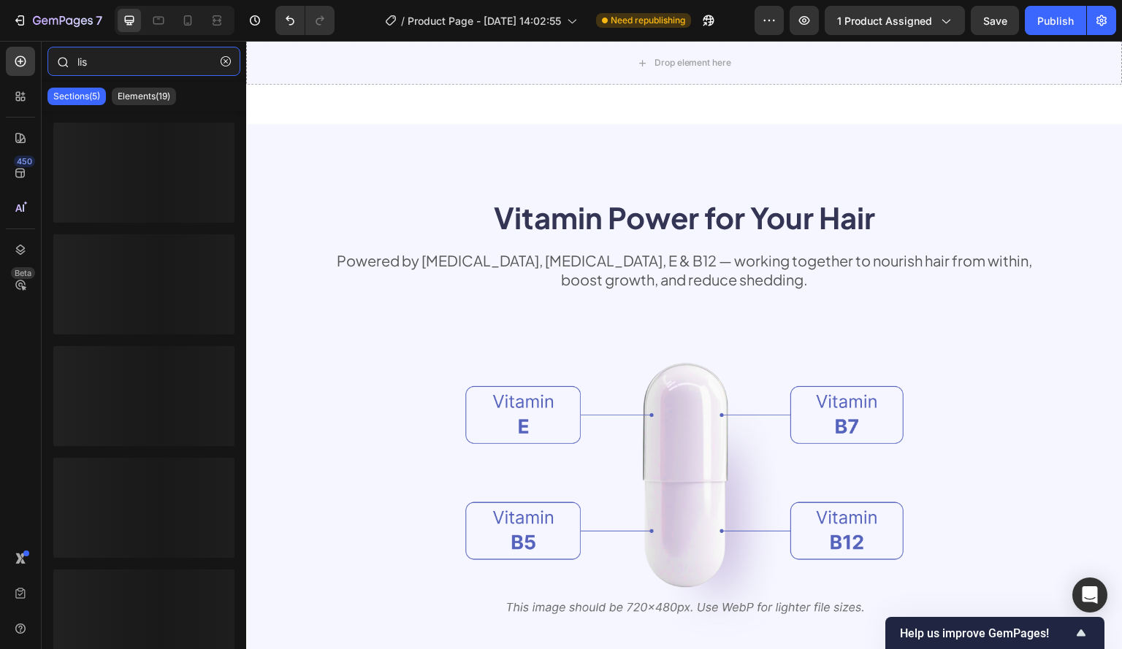
type input "list"
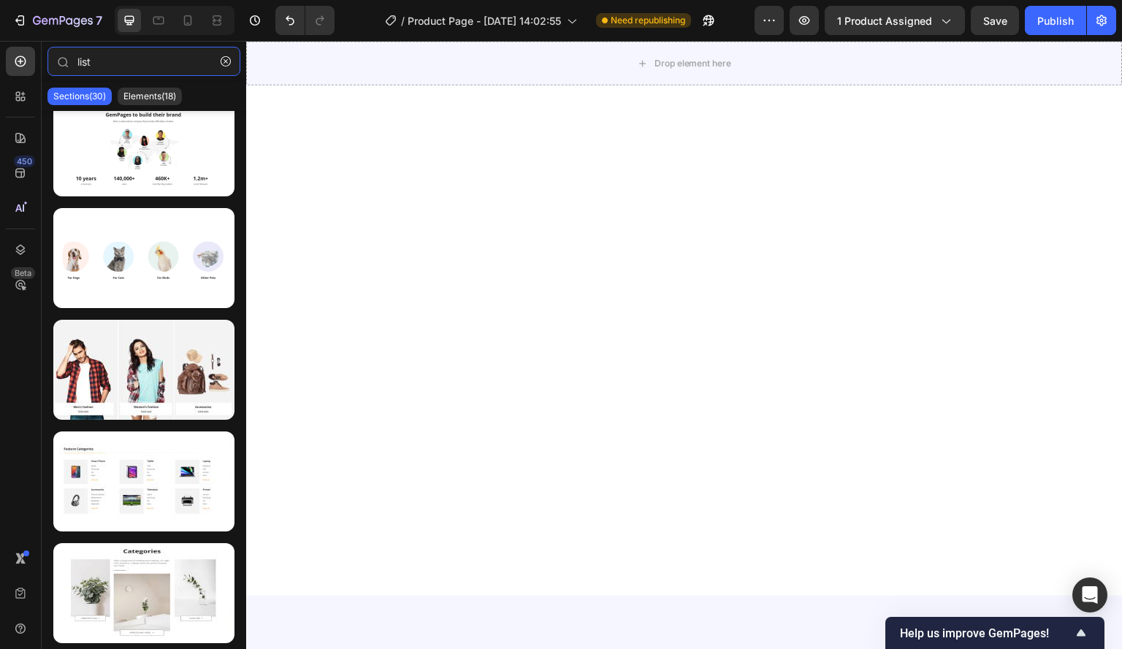
scroll to position [2237, 0]
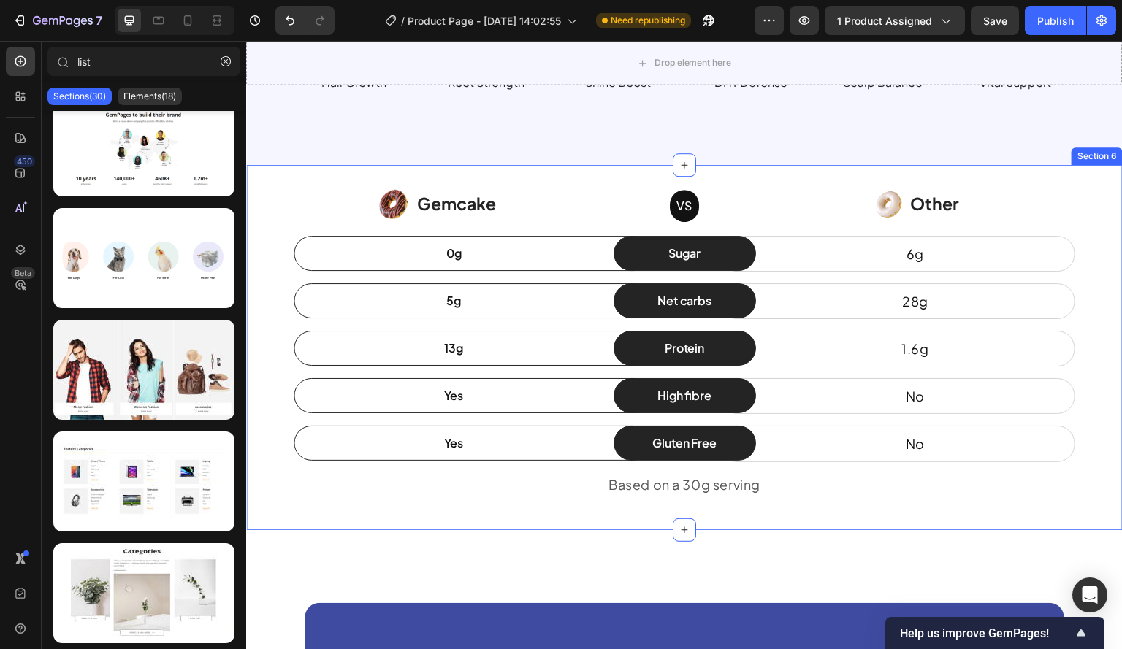
click at [318, 172] on div "Image Gemcake Text block Icon List VS Text block Row Image Other Text block Ico…" at bounding box center [684, 347] width 876 height 365
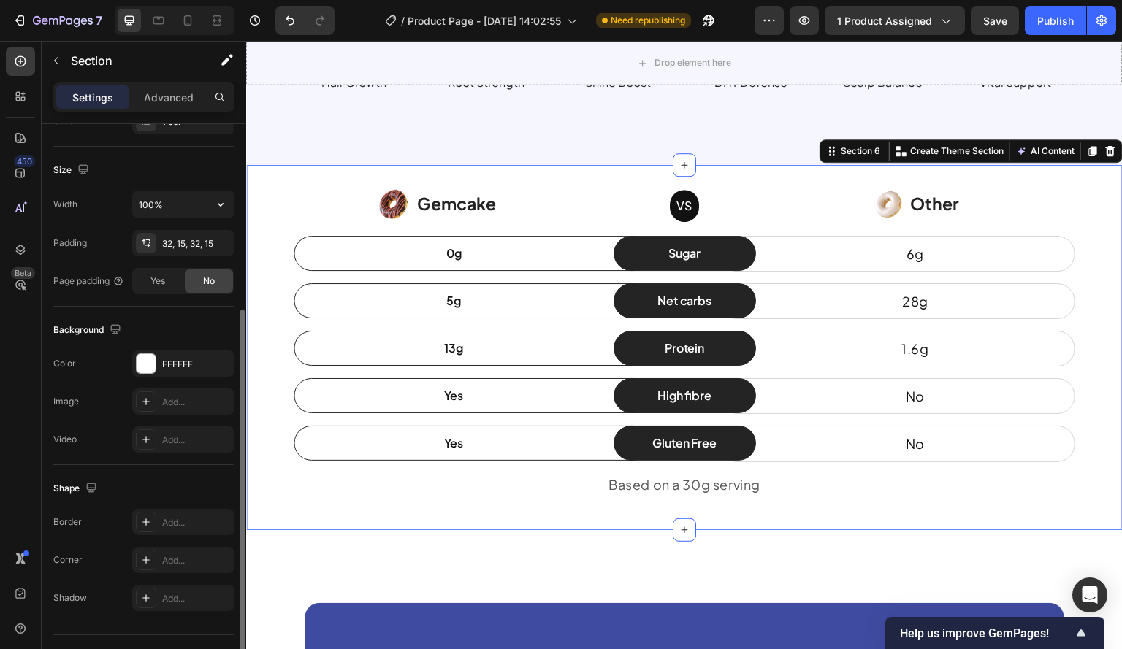
scroll to position [324, 0]
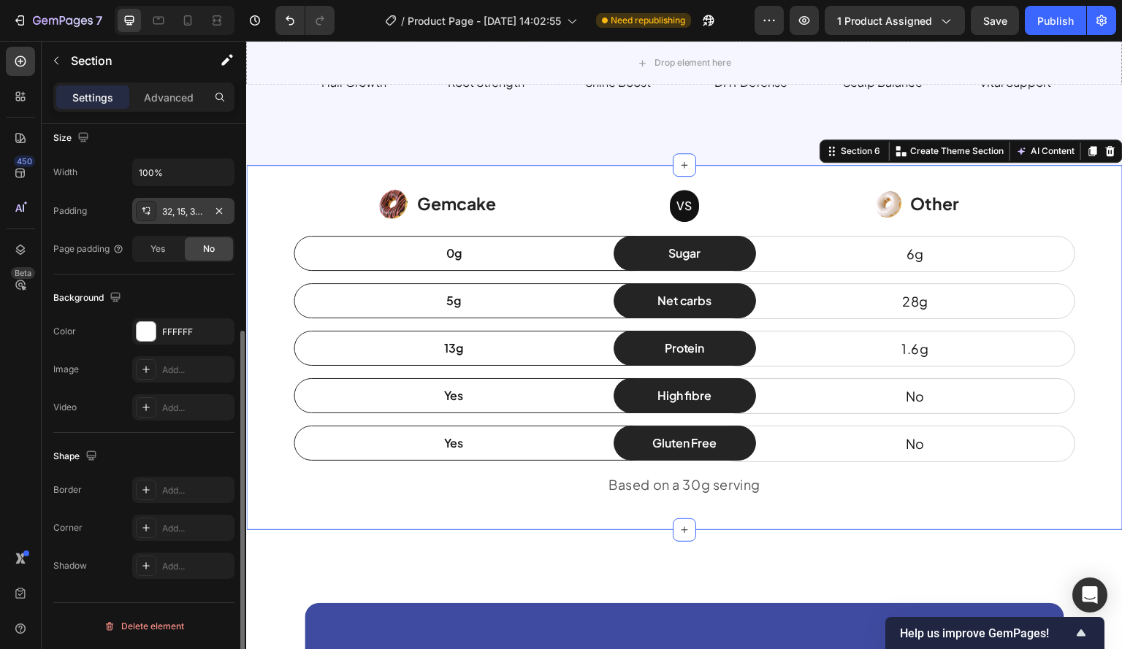
click at [188, 210] on div "32, 15, 32, 15" at bounding box center [183, 211] width 42 height 13
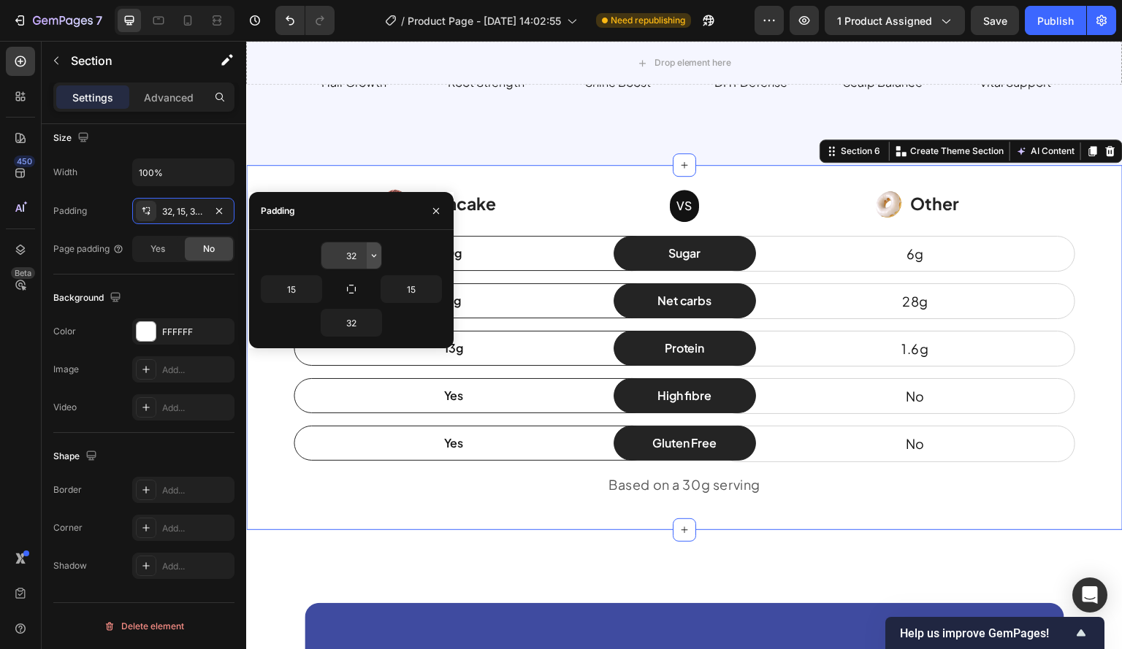
click at [376, 258] on icon "button" at bounding box center [374, 256] width 12 height 12
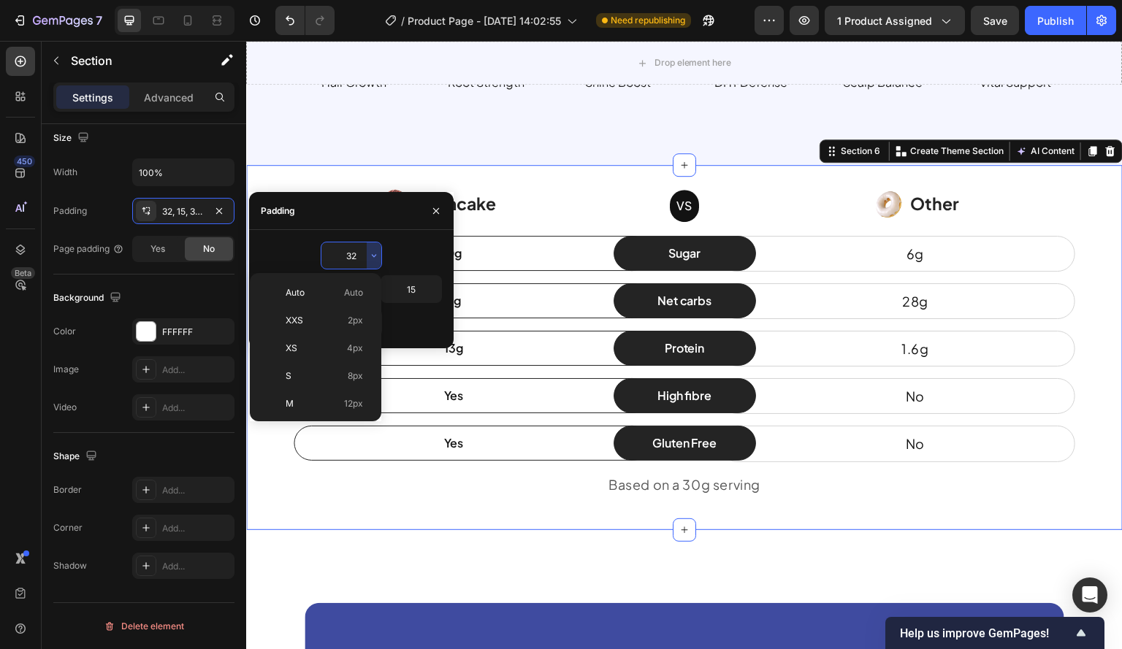
scroll to position [105, 0]
click at [329, 407] on p "3XL 48px" at bounding box center [324, 409] width 77 height 13
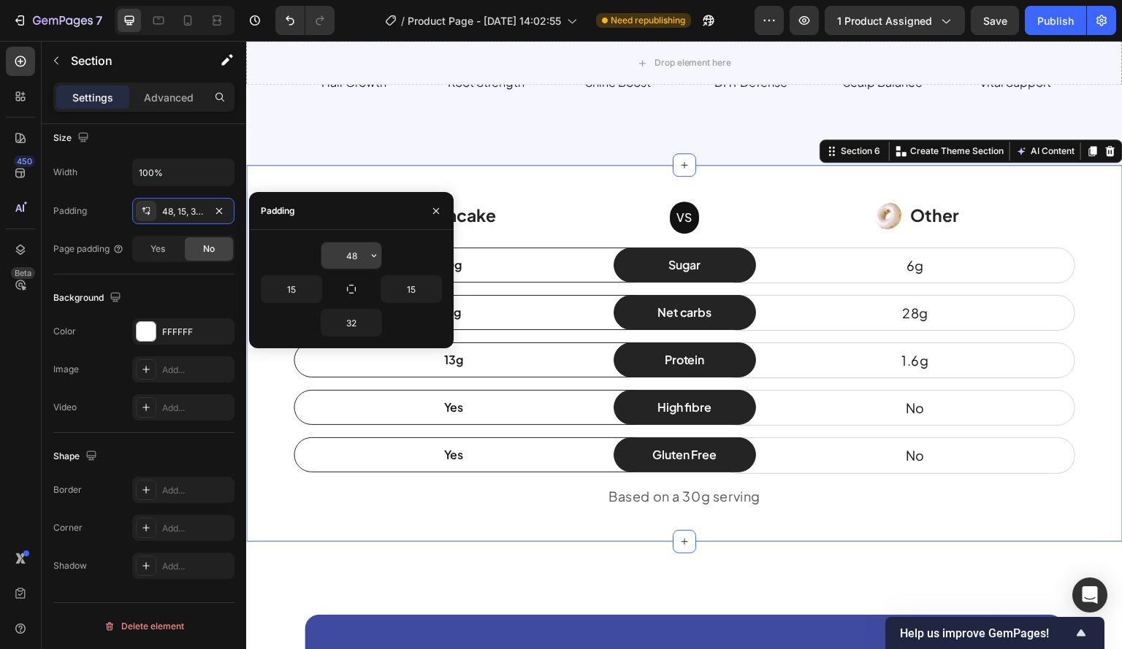
click at [368, 260] on icon "button" at bounding box center [374, 256] width 12 height 12
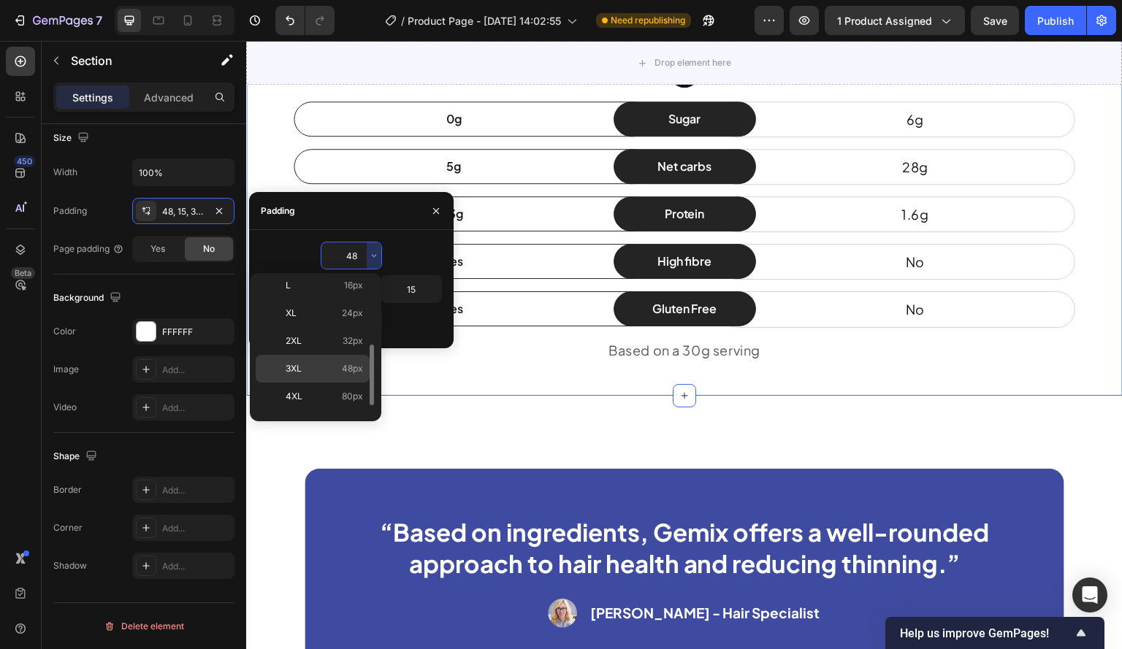
scroll to position [169, 0]
click at [341, 394] on div "5XL 112px" at bounding box center [313, 402] width 114 height 28
type input "112"
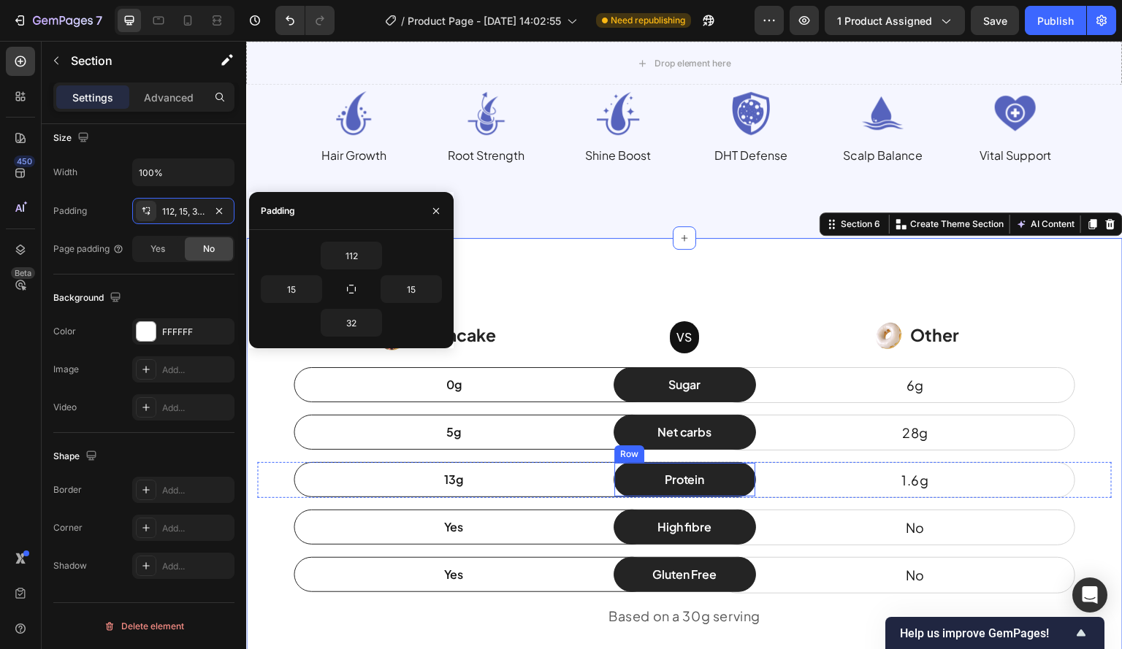
scroll to position [2237, 0]
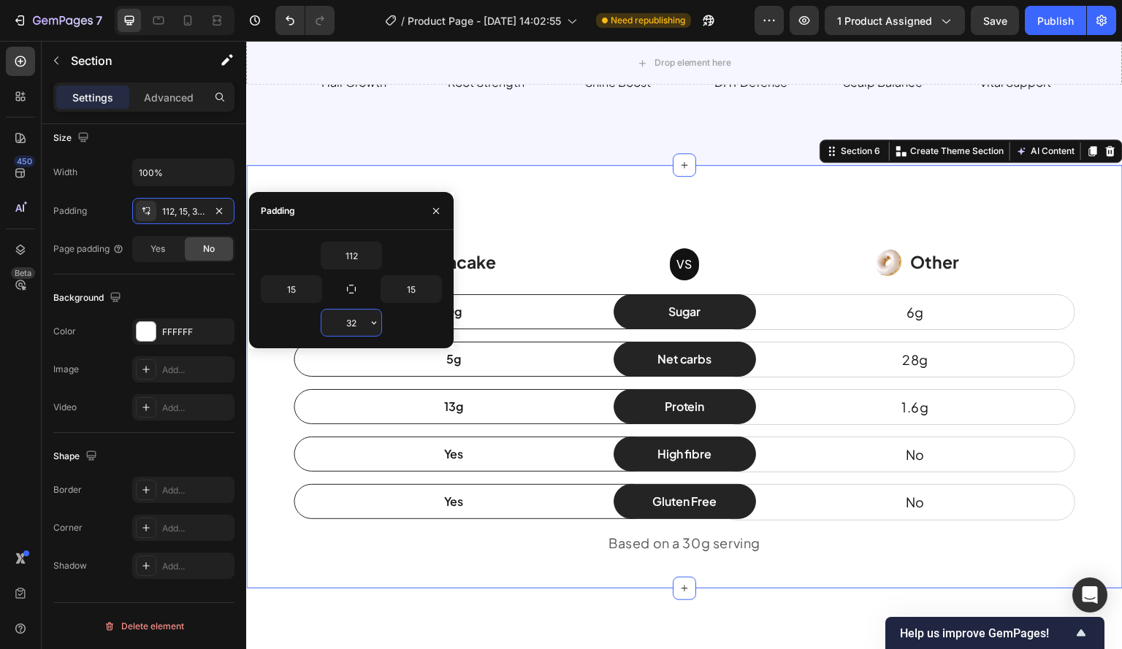
click at [345, 334] on input "32" at bounding box center [351, 323] width 60 height 26
click at [376, 317] on icon "button" at bounding box center [374, 323] width 12 height 12
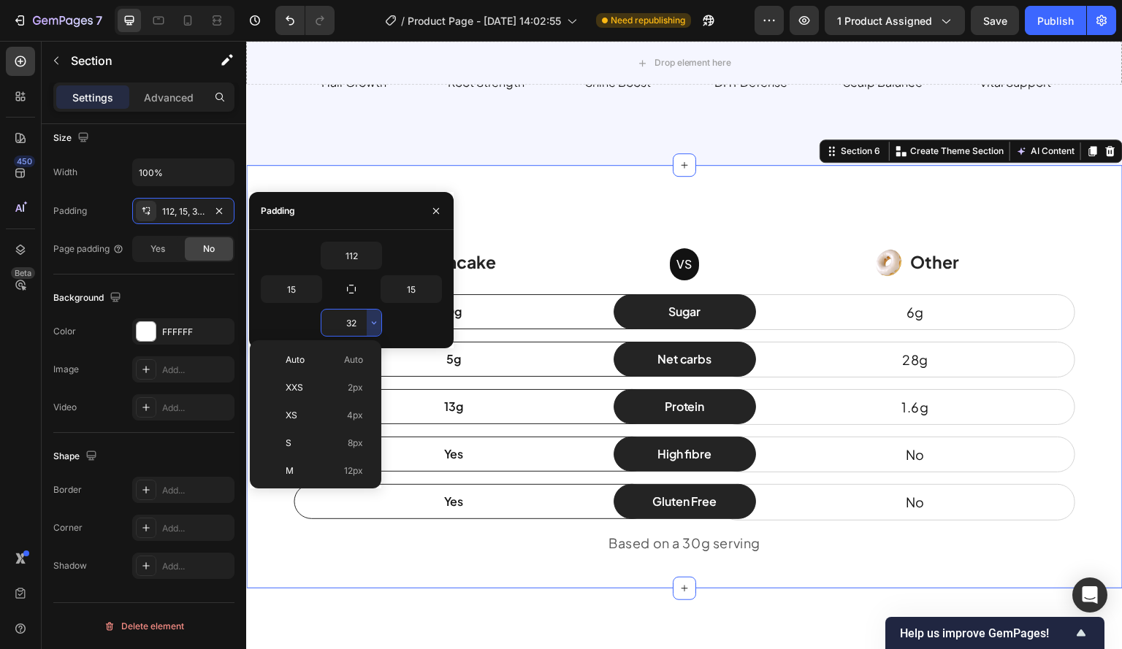
scroll to position [169, 0]
click at [316, 466] on p "5XL 112px" at bounding box center [324, 468] width 77 height 13
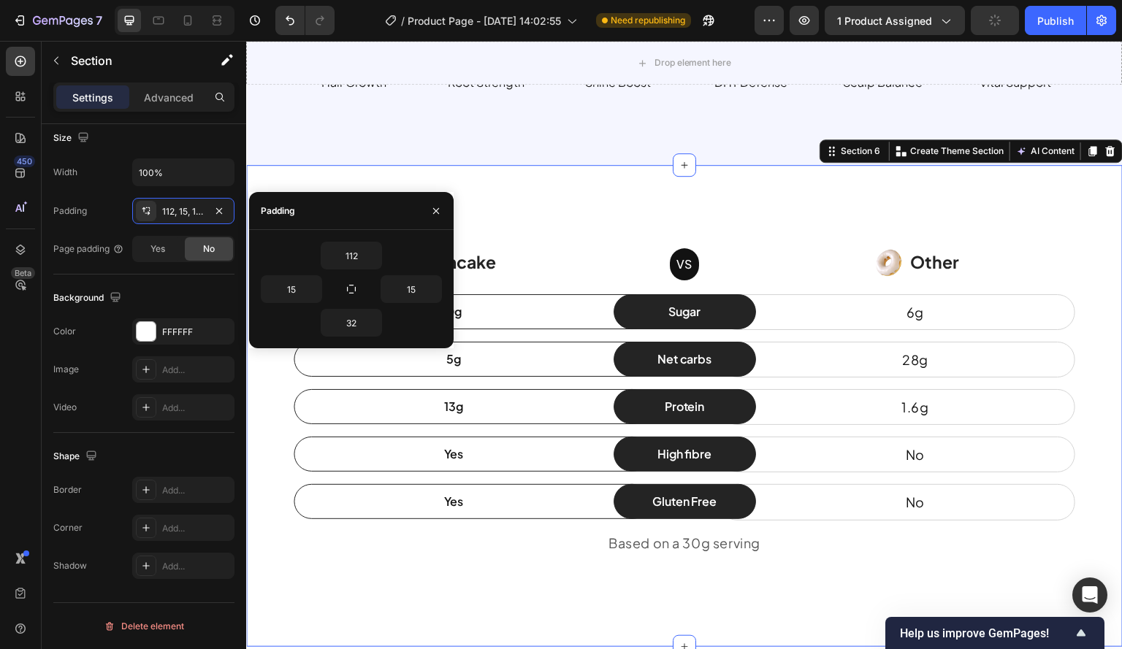
type input "112"
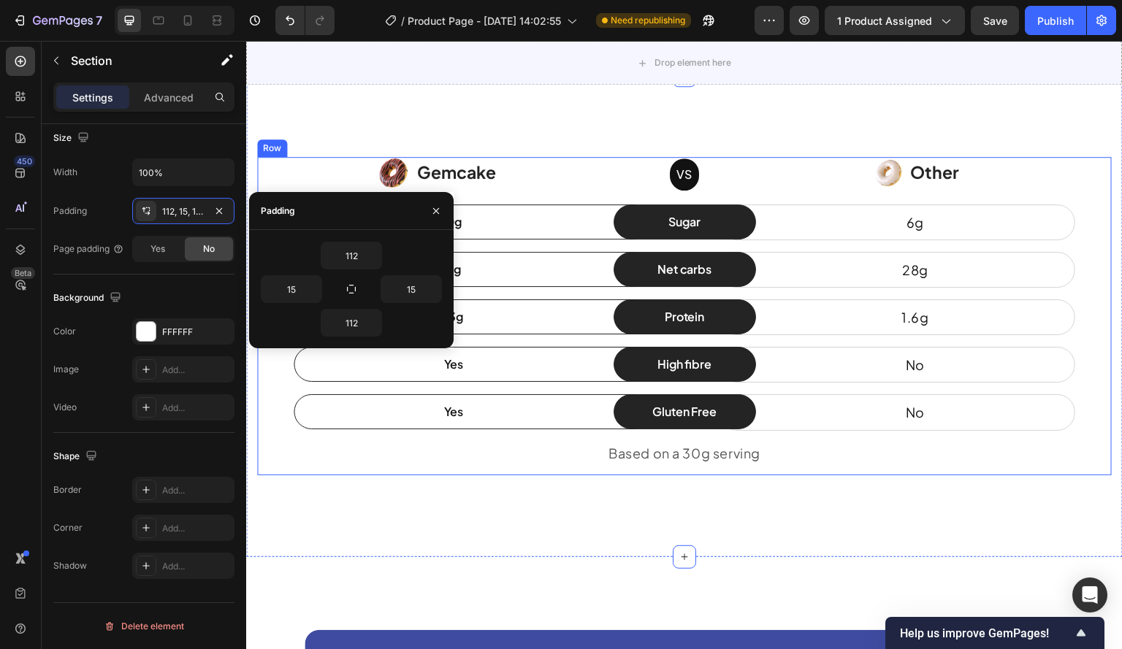
scroll to position [2310, 0]
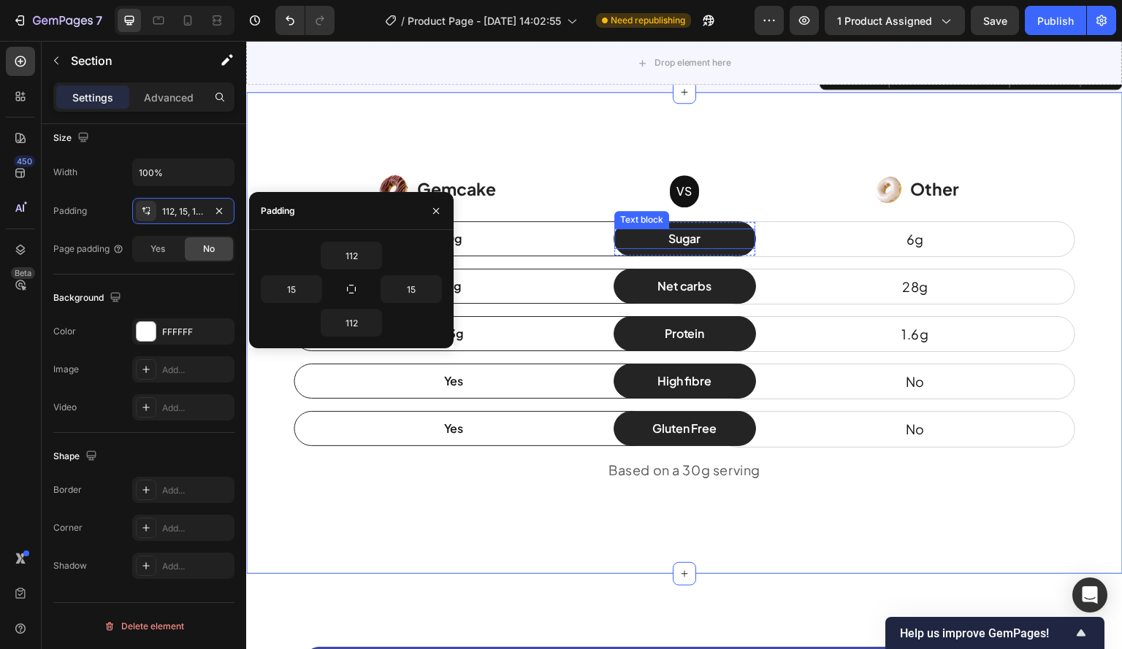
click at [640, 226] on div "Sugar Text block Row" at bounding box center [684, 238] width 142 height 35
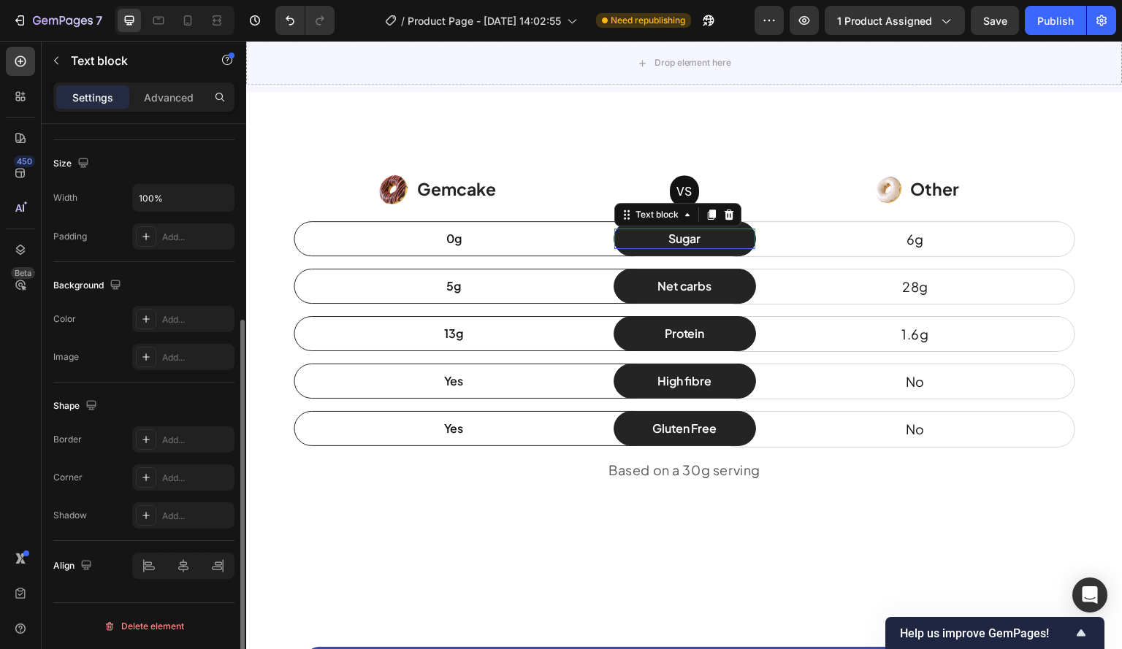
scroll to position [0, 0]
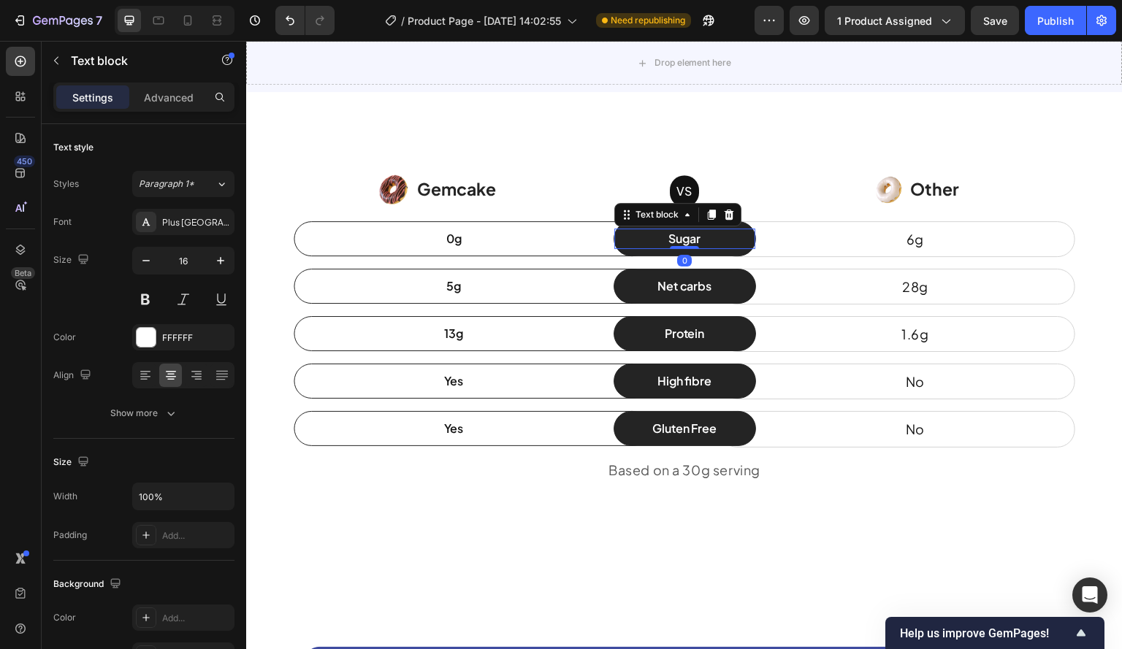
click at [1, 325] on div "450 Beta" at bounding box center [21, 345] width 42 height 608
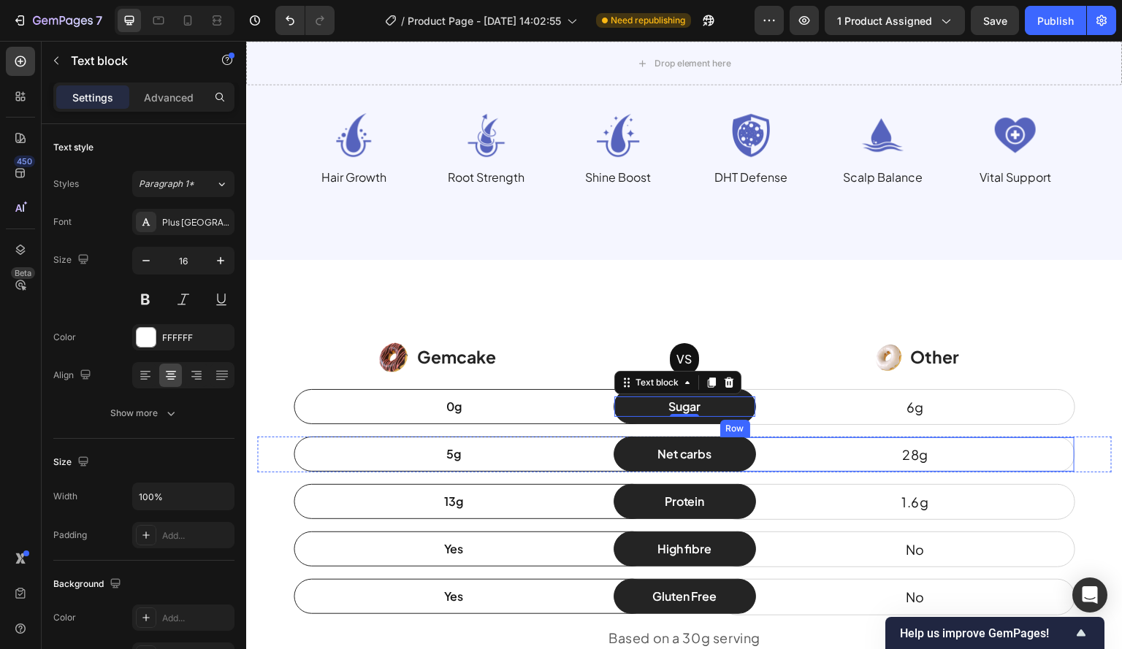
scroll to position [2237, 0]
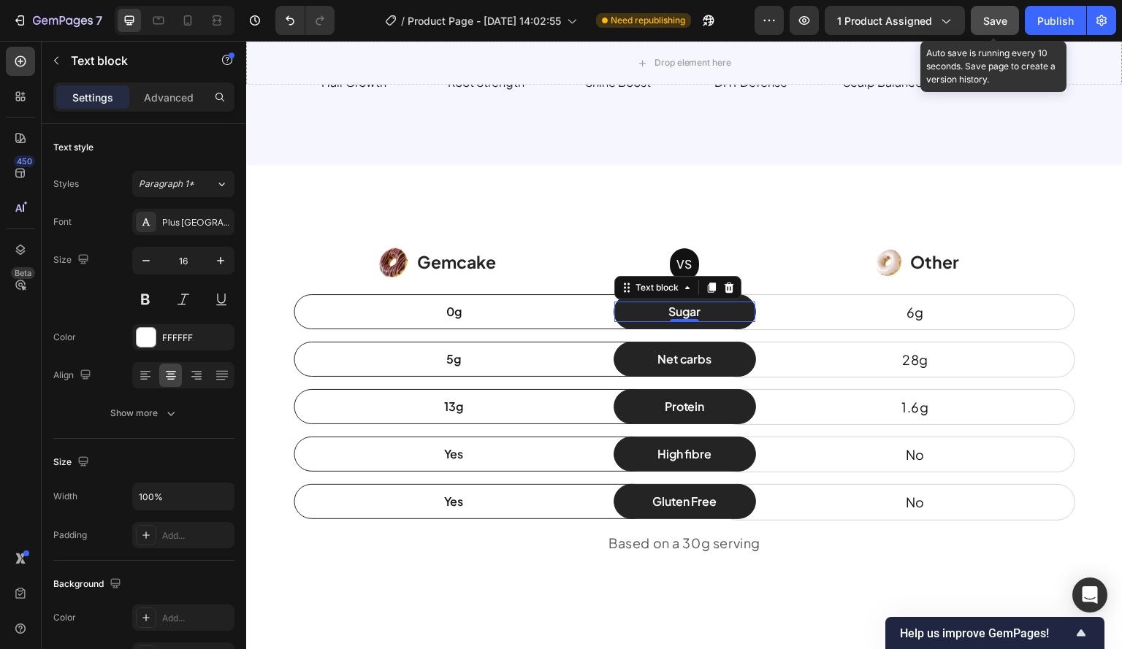
click at [991, 12] on button "Save" at bounding box center [994, 20] width 48 height 29
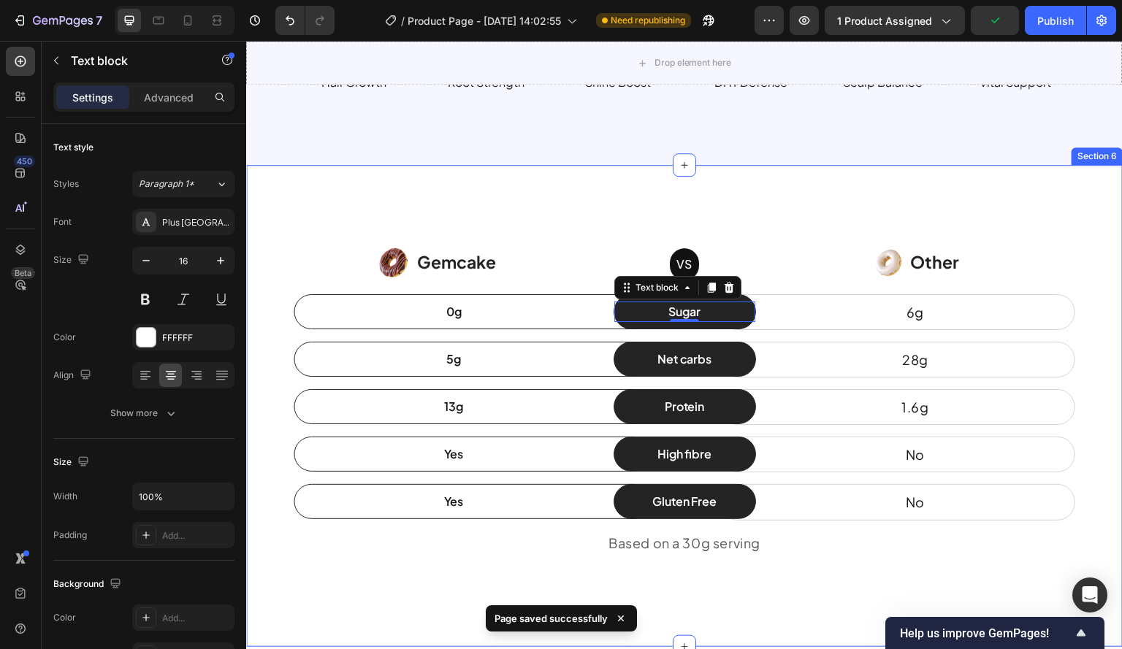
scroll to position [2383, 0]
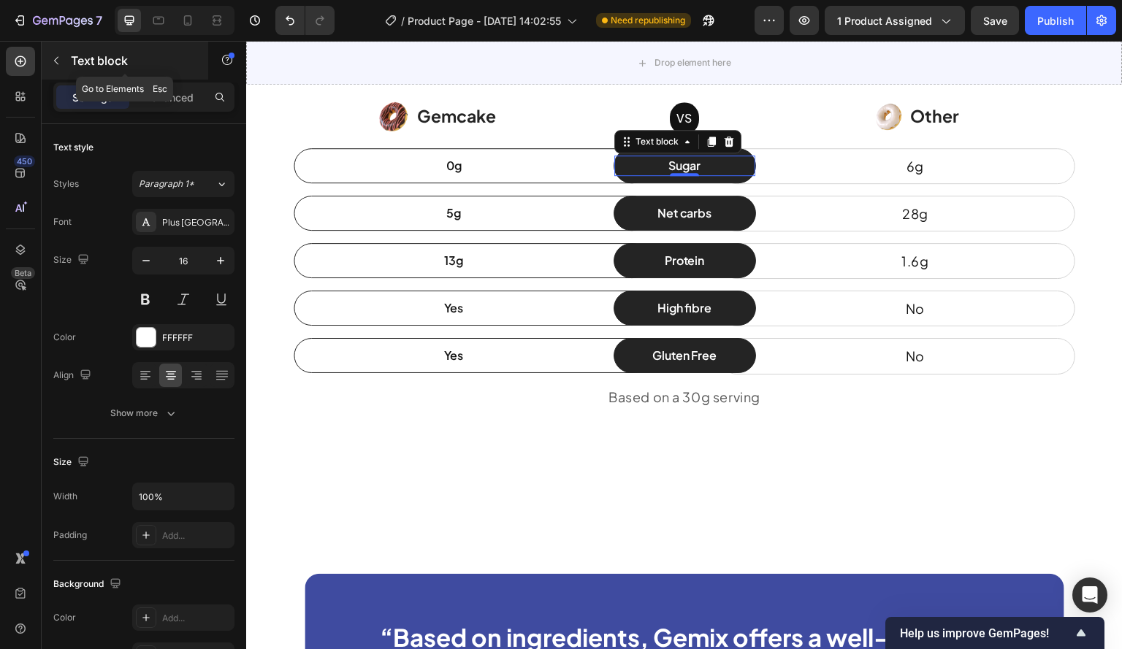
click at [58, 57] on icon "button" at bounding box center [56, 61] width 4 height 8
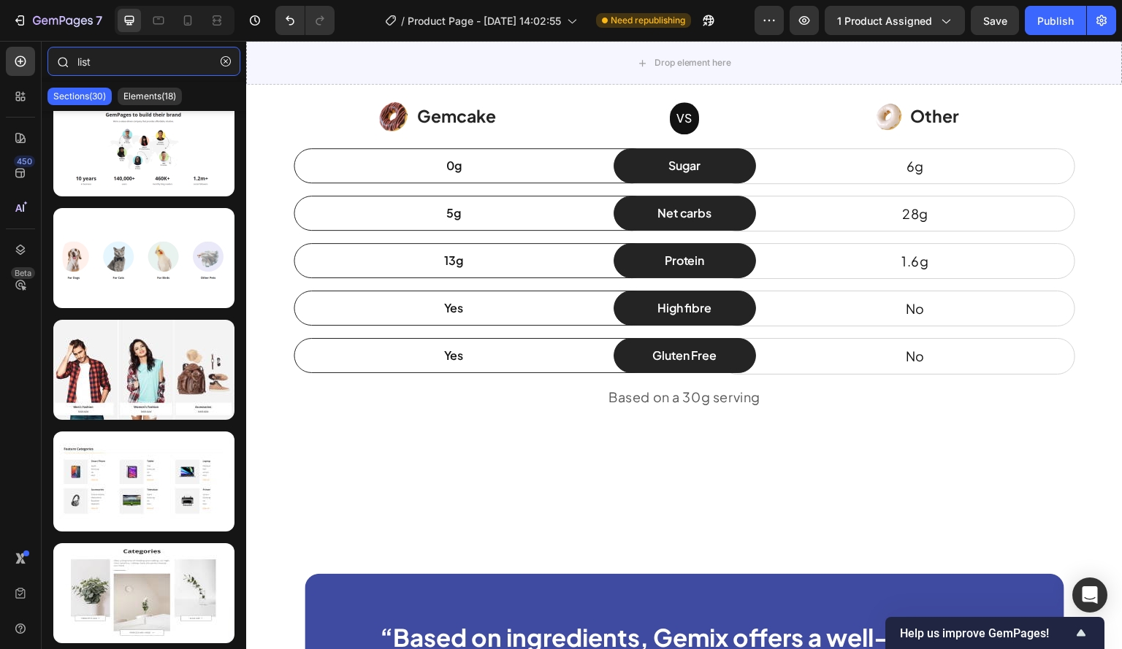
click at [96, 64] on input "list" at bounding box center [143, 61] width 193 height 29
drag, startPoint x: 94, startPoint y: 62, endPoint x: 37, endPoint y: 52, distance: 57.9
click at [37, 52] on div "450 Beta list Sections(30) Elements(18) Product Product List Related Products P…" at bounding box center [123, 345] width 246 height 608
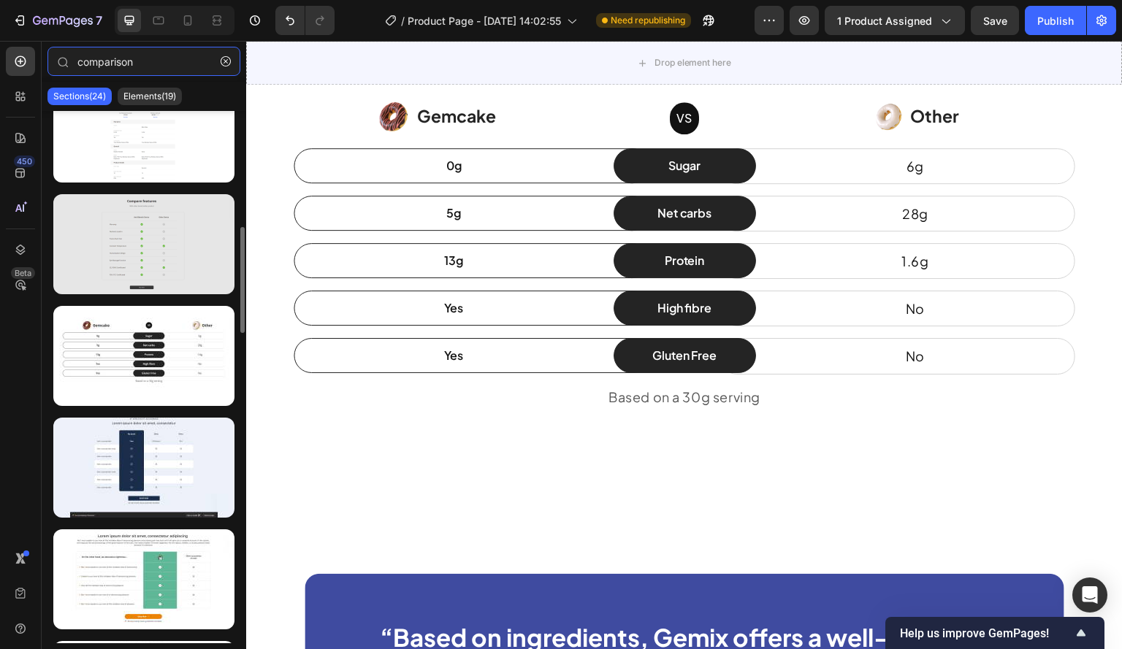
scroll to position [292, 0]
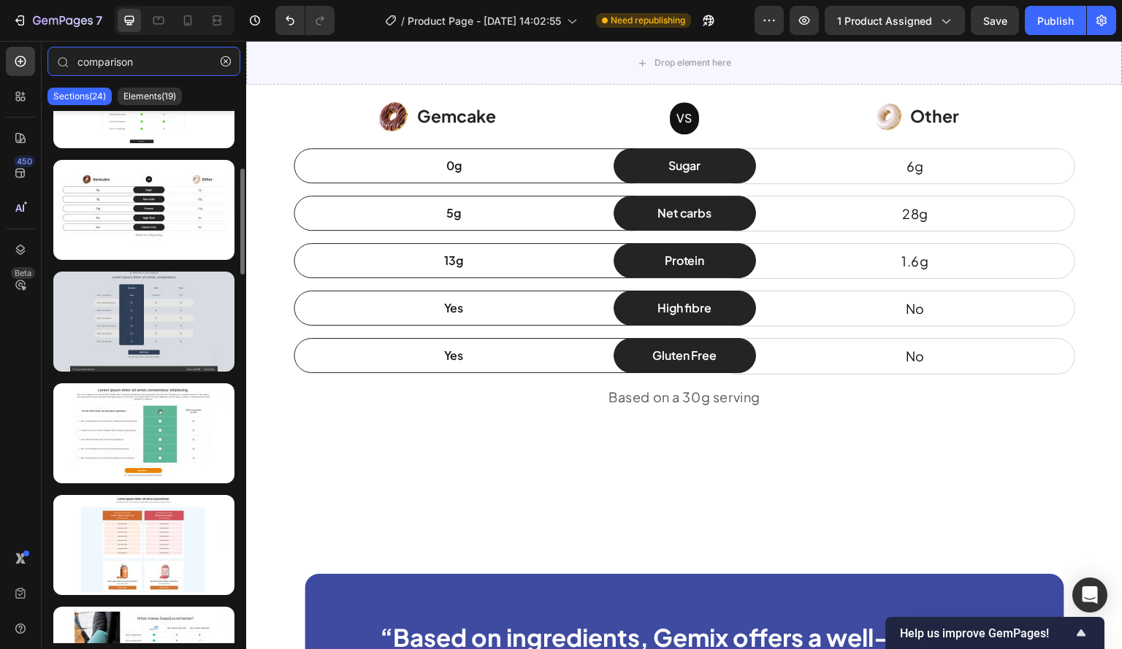
type input "comparison"
click at [166, 304] on div at bounding box center [143, 322] width 181 height 100
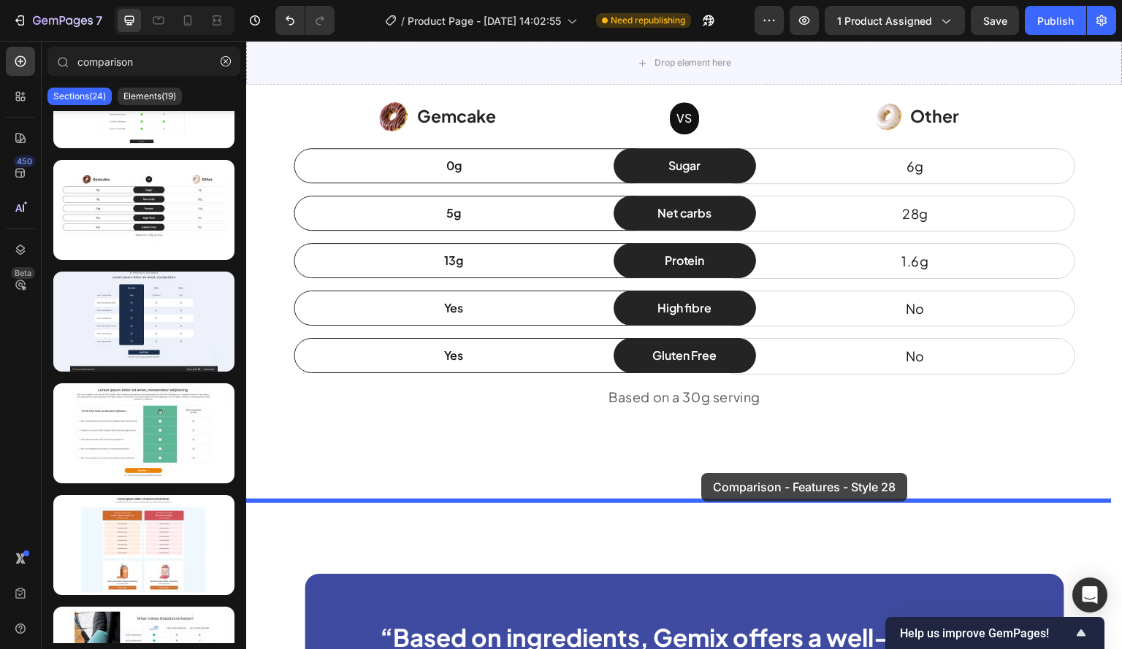
drag, startPoint x: 392, startPoint y: 345, endPoint x: 686, endPoint y: 481, distance: 324.1
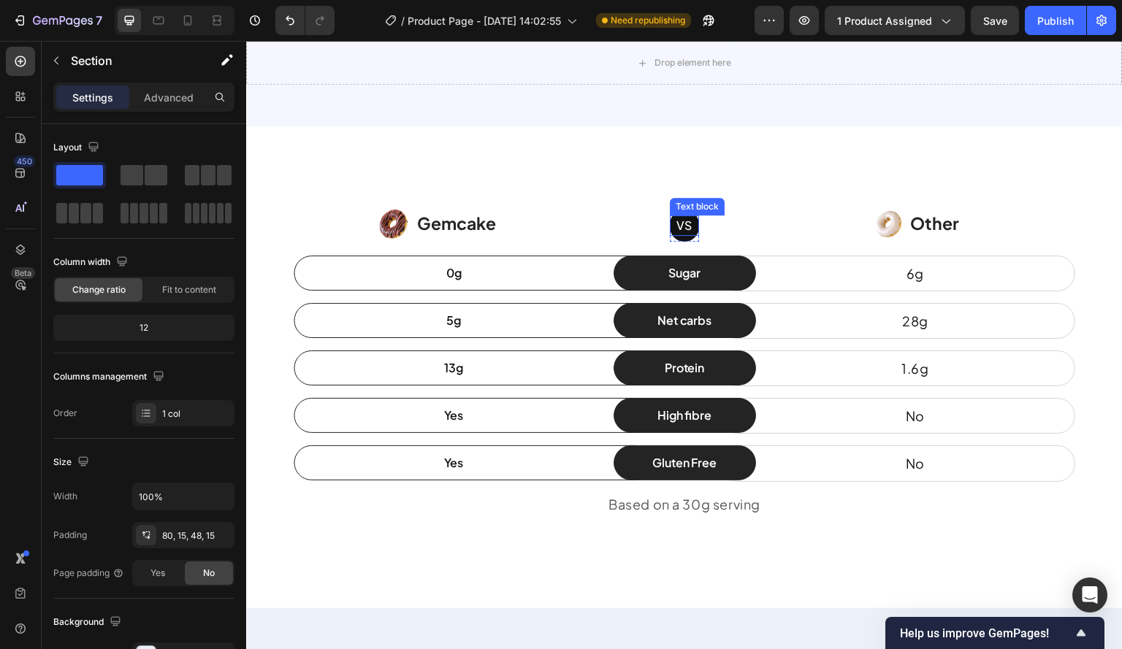
scroll to position [2208, 0]
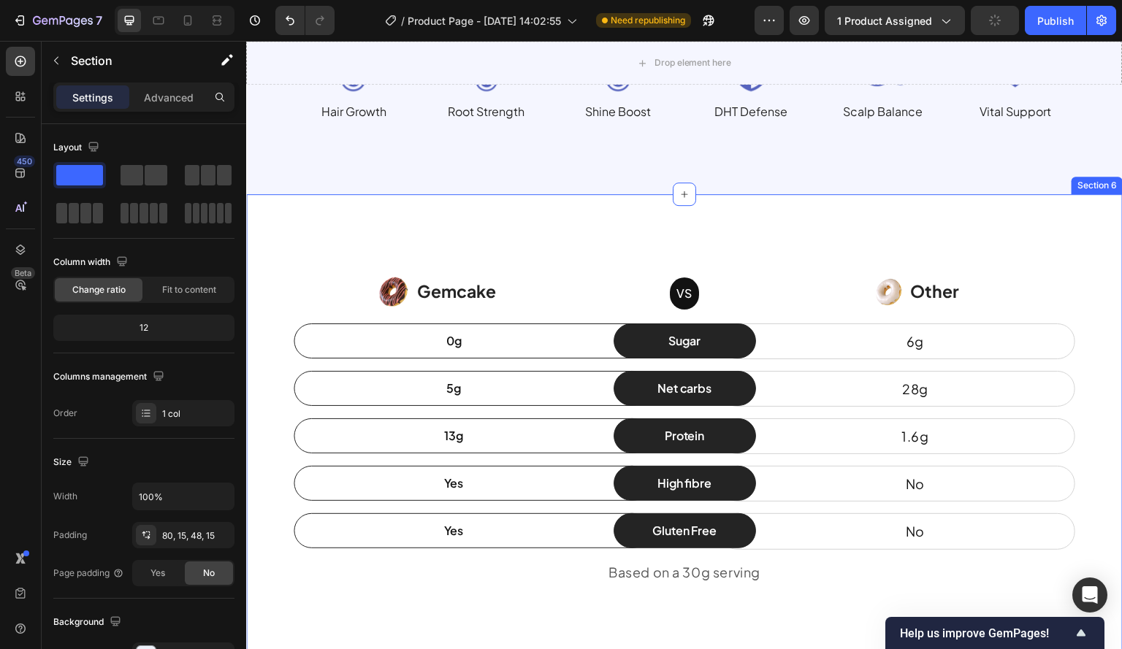
click at [1076, 216] on div "Image Gemcake Text block Icon List VS Text block Row Image Other Text block Ico…" at bounding box center [684, 435] width 876 height 482
click at [1106, 180] on icon at bounding box center [1110, 180] width 9 height 10
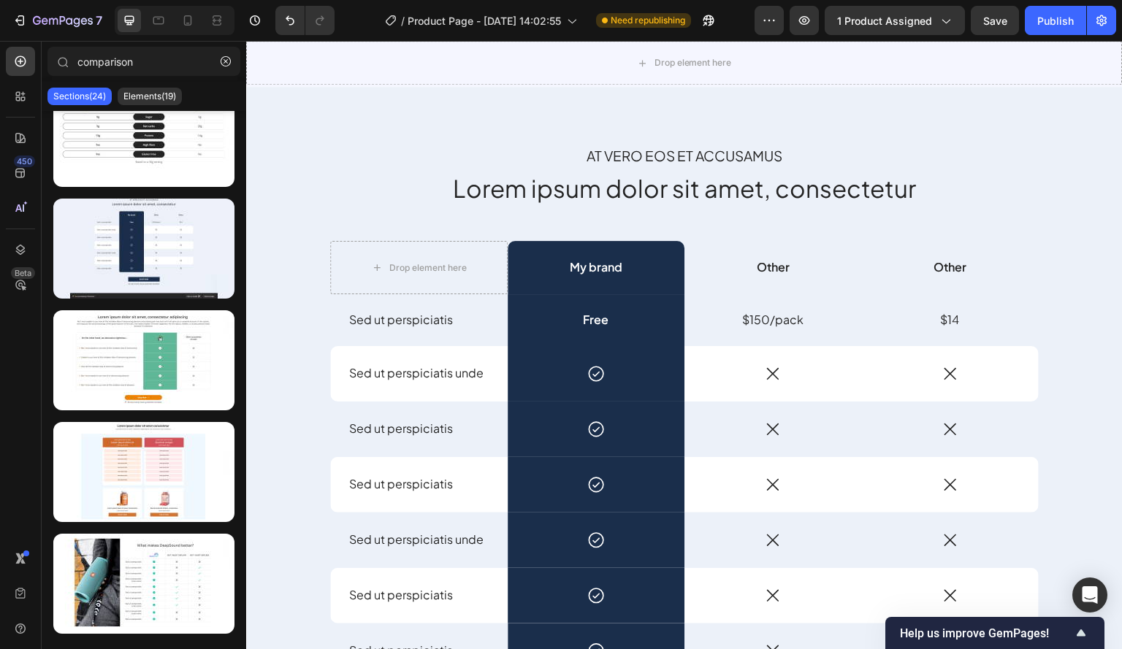
scroll to position [2332, 0]
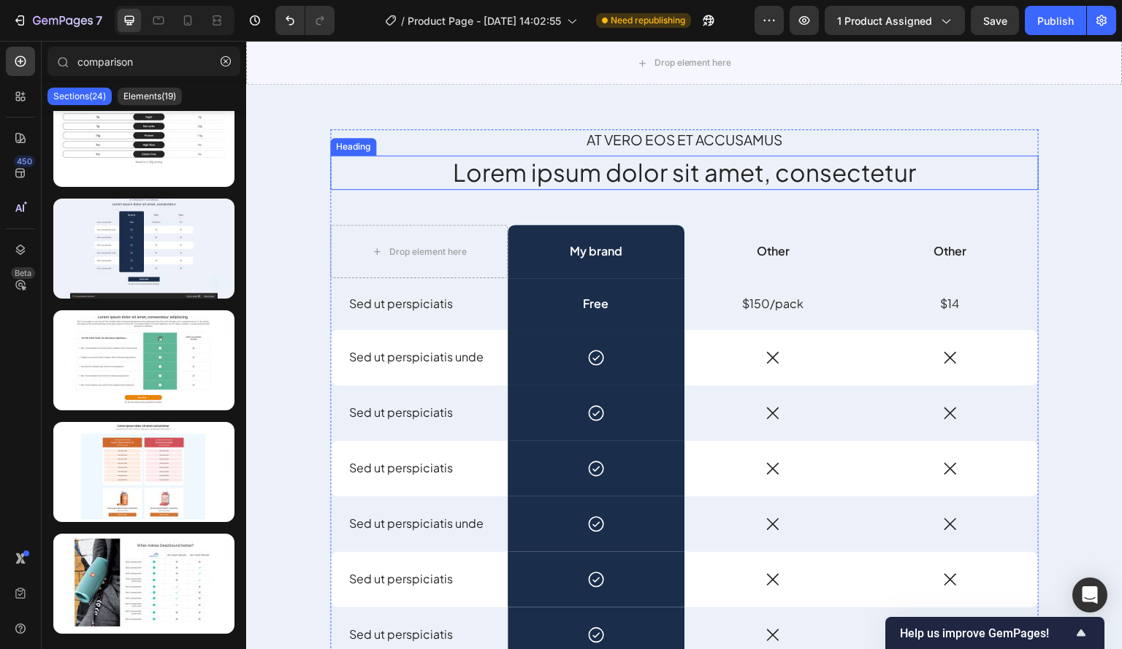
click at [364, 139] on div "Heading" at bounding box center [353, 147] width 46 height 18
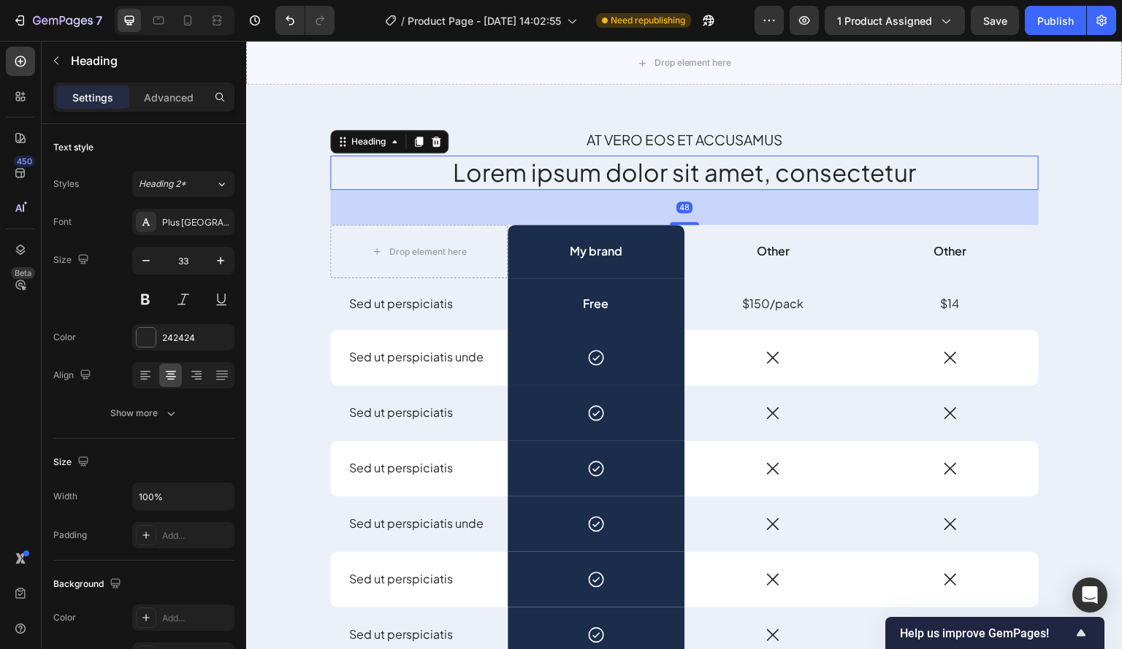
click at [281, 104] on div "At vero eos et accusamus Text Block Lorem ipsum dolor sit amet, consectetur Hea…" at bounding box center [684, 444] width 876 height 746
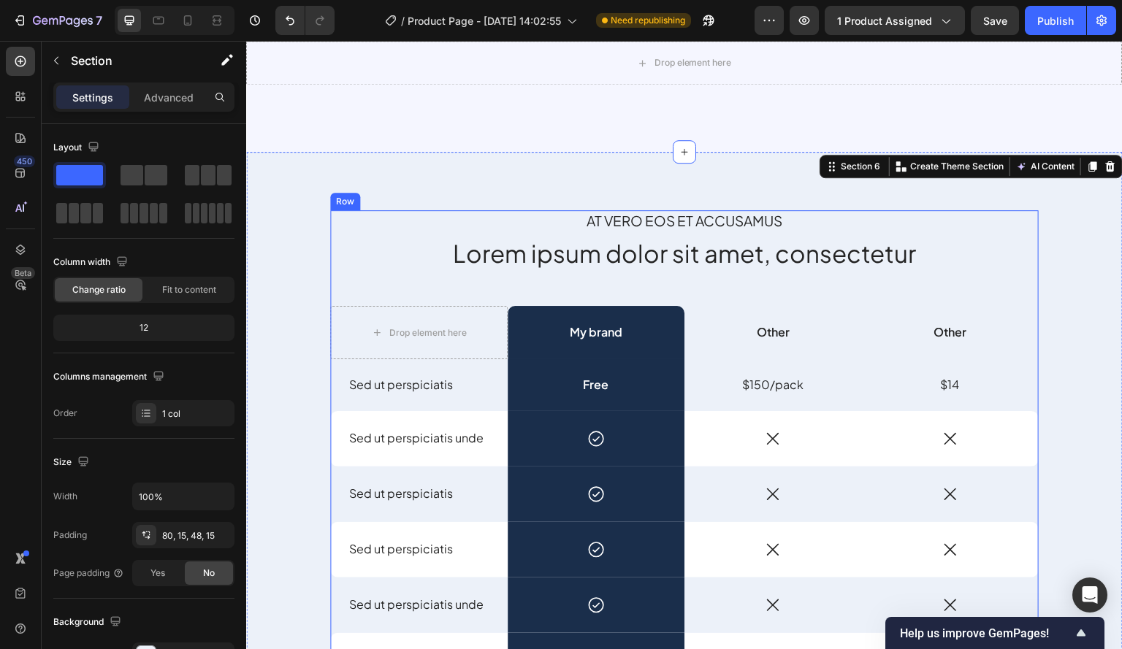
scroll to position [2186, 0]
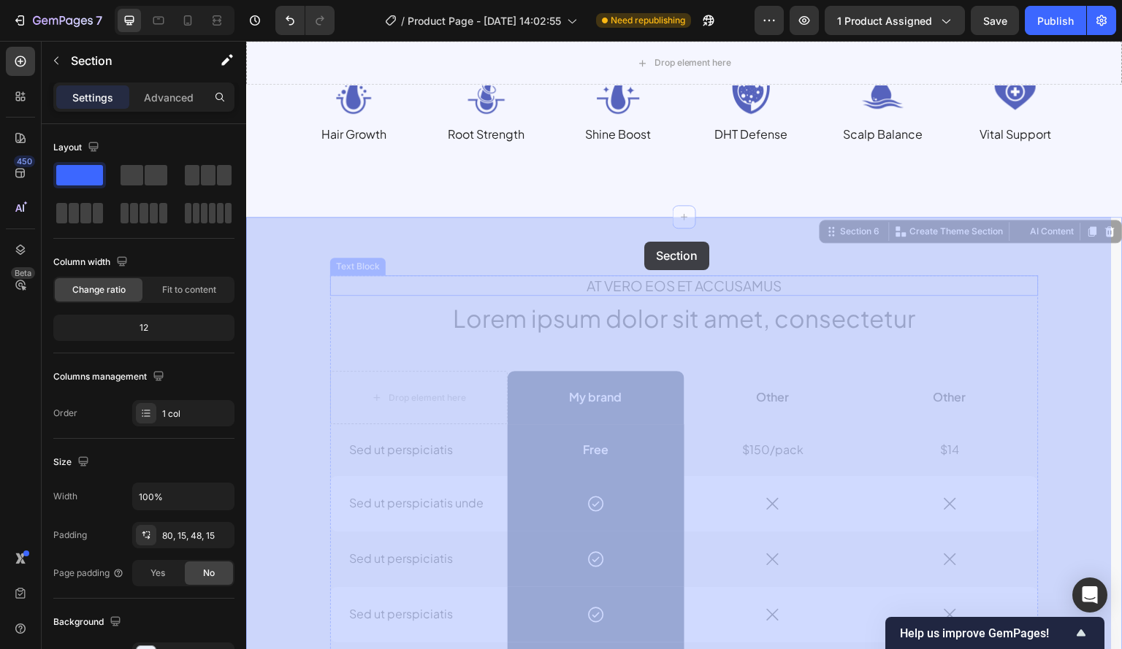
drag, startPoint x: 342, startPoint y: 232, endPoint x: 646, endPoint y: 241, distance: 303.2
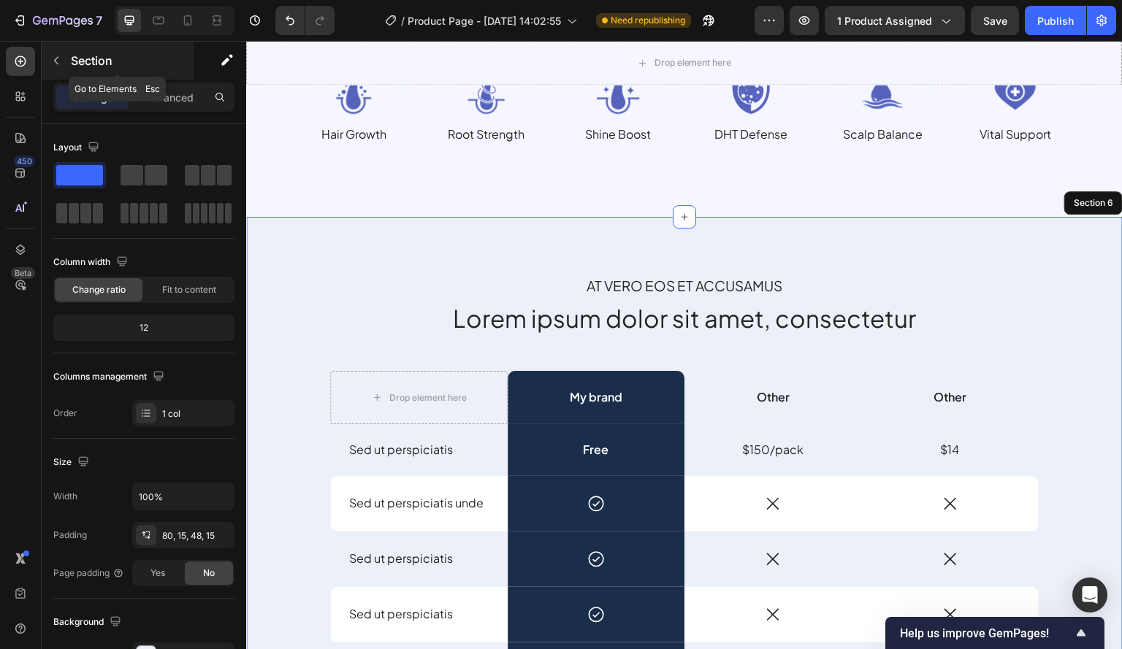
click at [54, 58] on icon "button" at bounding box center [56, 61] width 12 height 12
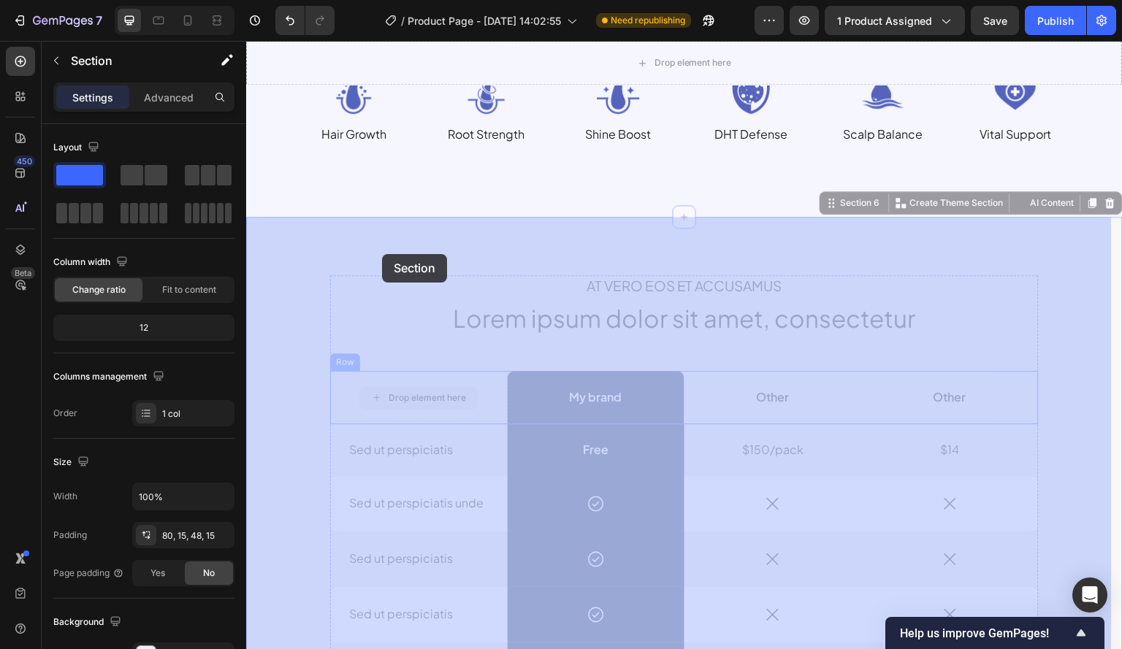
drag, startPoint x: 323, startPoint y: 254, endPoint x: 348, endPoint y: 411, distance: 159.1
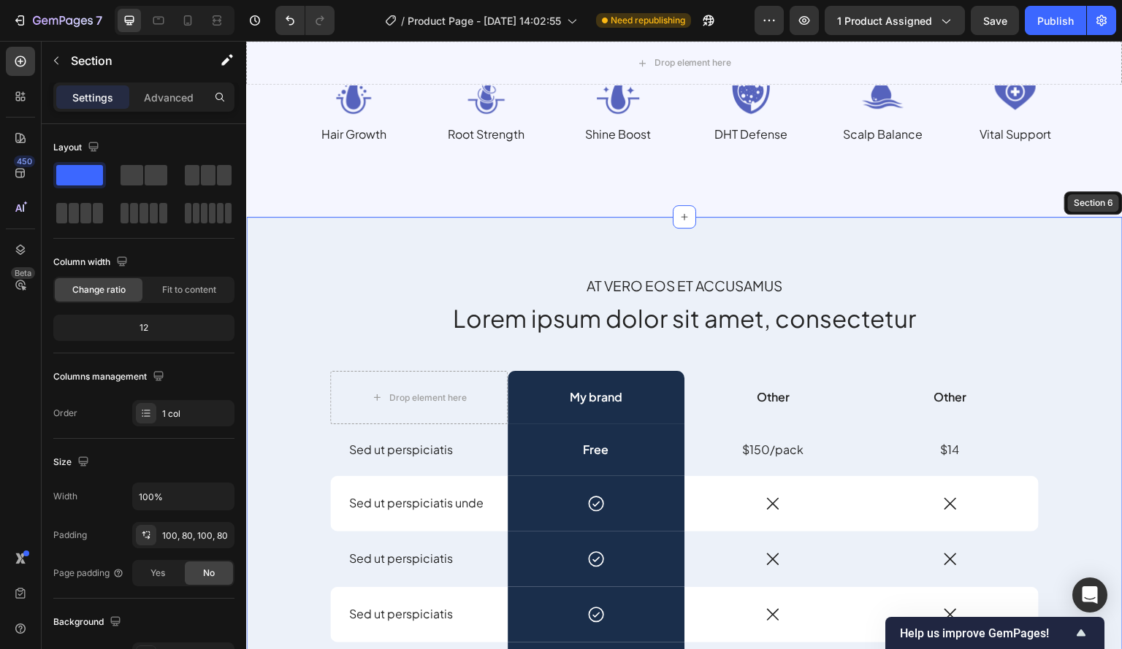
click at [1076, 206] on div "Section 6" at bounding box center [1092, 202] width 45 height 13
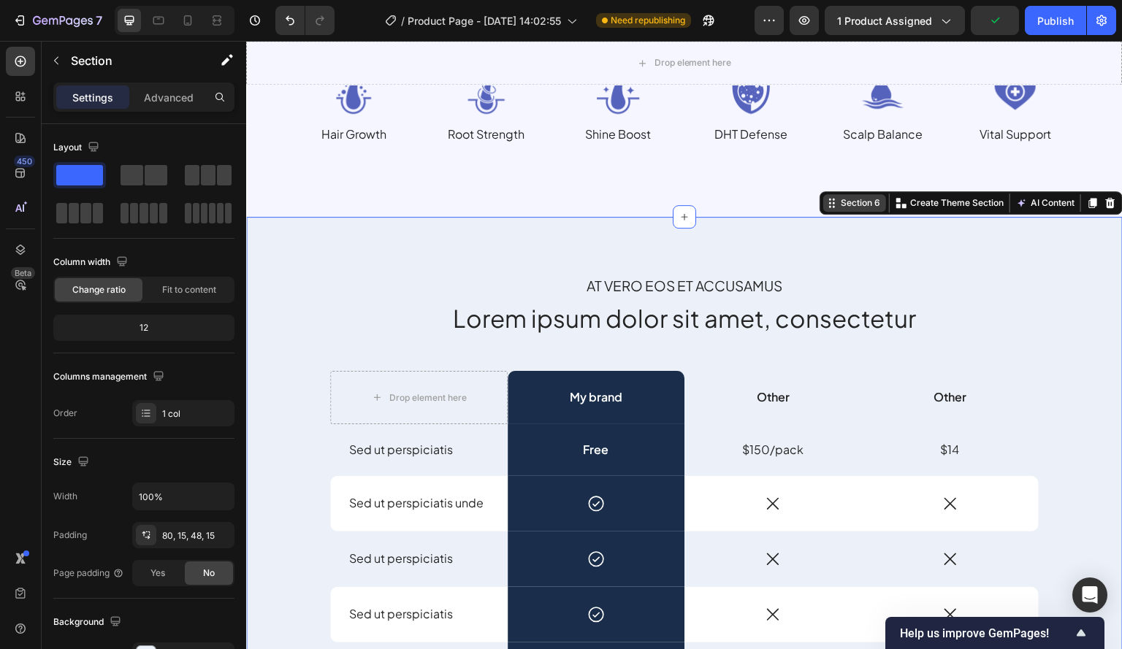
click at [843, 203] on div "Section 6" at bounding box center [860, 202] width 45 height 13
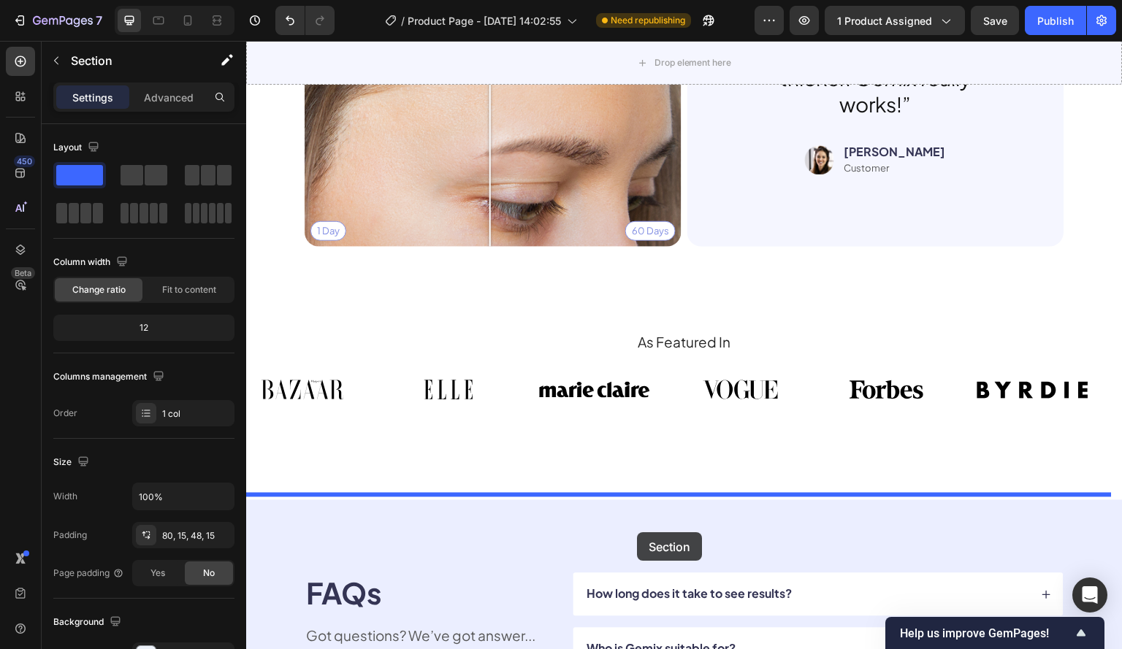
scroll to position [4441, 0]
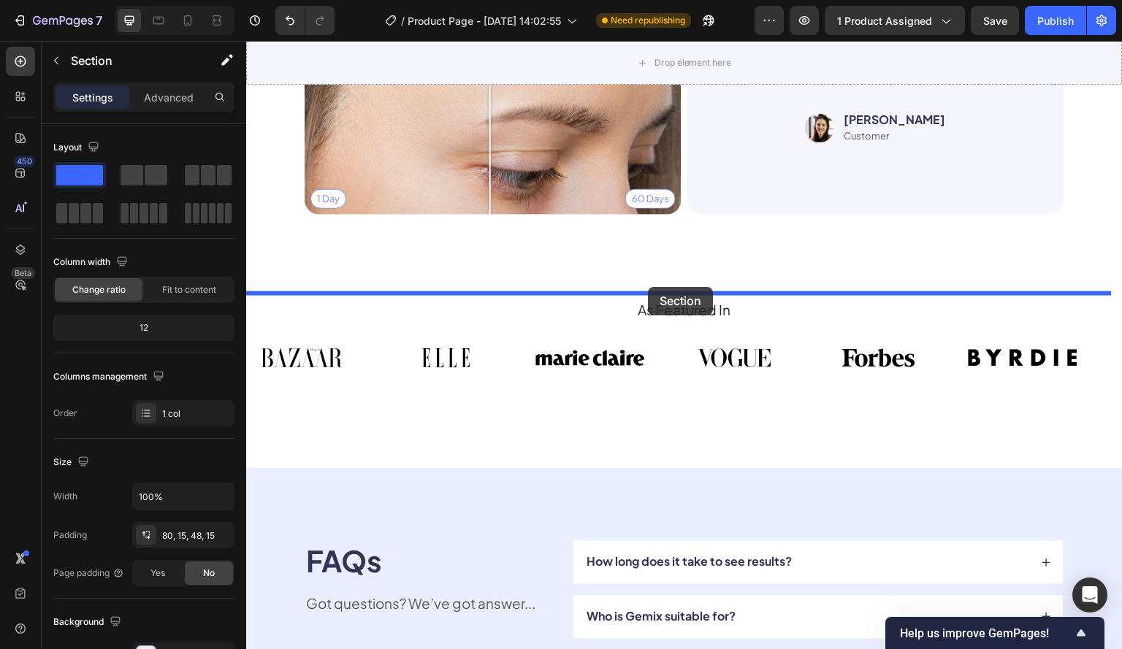
drag, startPoint x: 831, startPoint y: 204, endPoint x: 648, endPoint y: 287, distance: 201.0
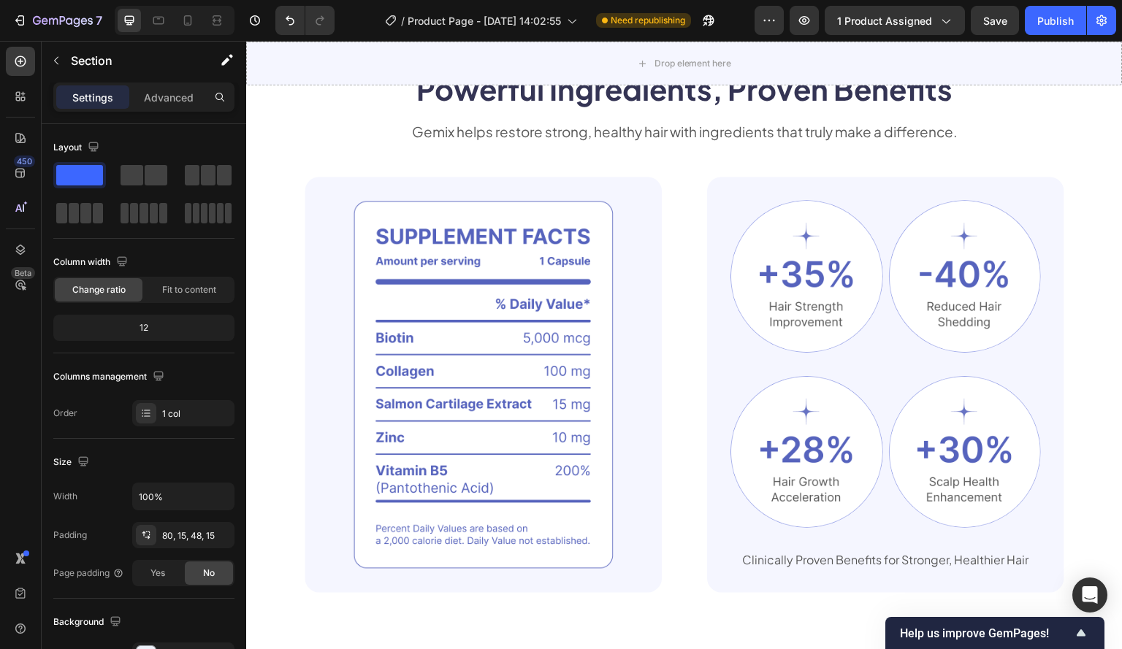
scroll to position [1460, 0]
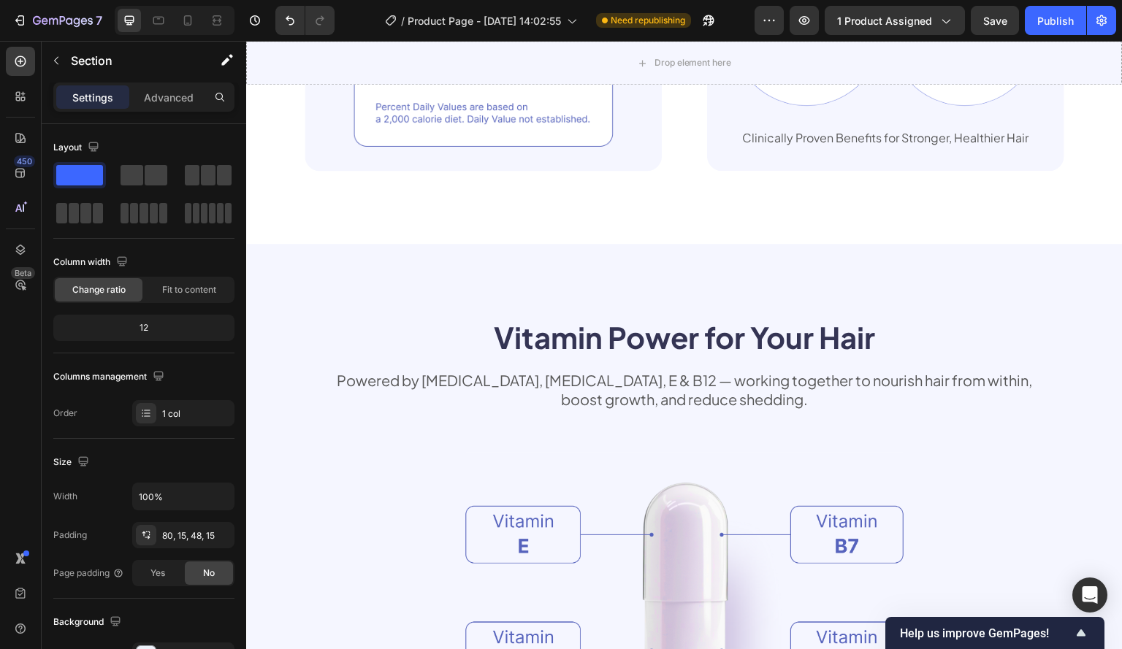
click at [998, 3] on div "7 / Product Page - Sep 28, 14:02:55 Need republishing Preview 1 product assigne…" at bounding box center [561, 21] width 1122 height 42
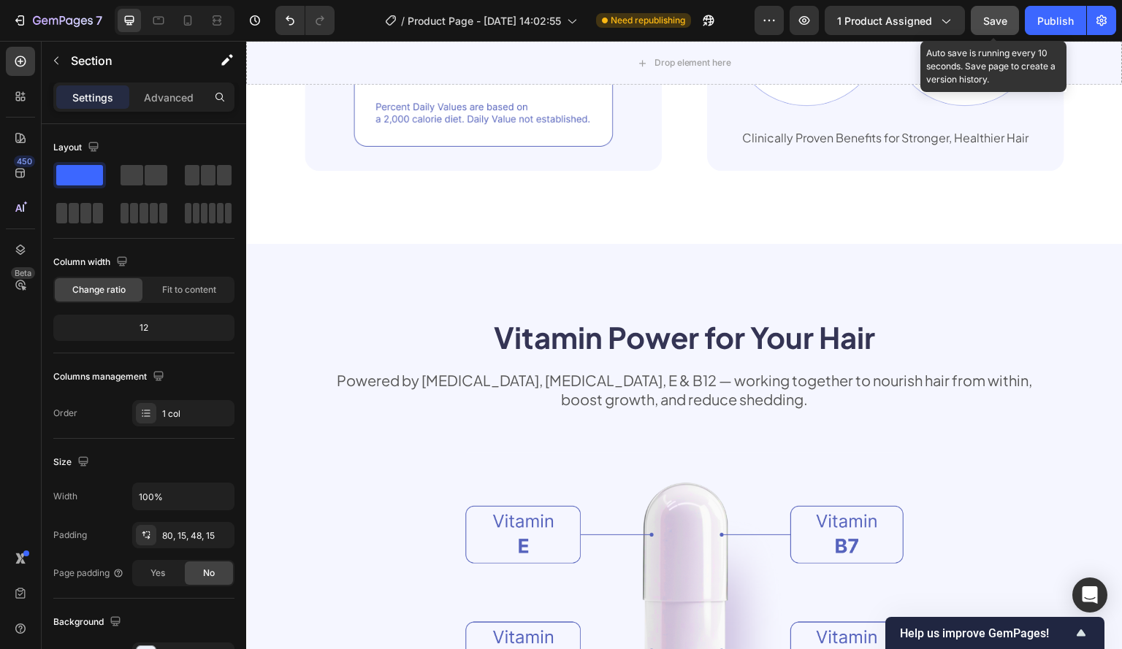
click at [997, 22] on span "Save" at bounding box center [995, 21] width 24 height 12
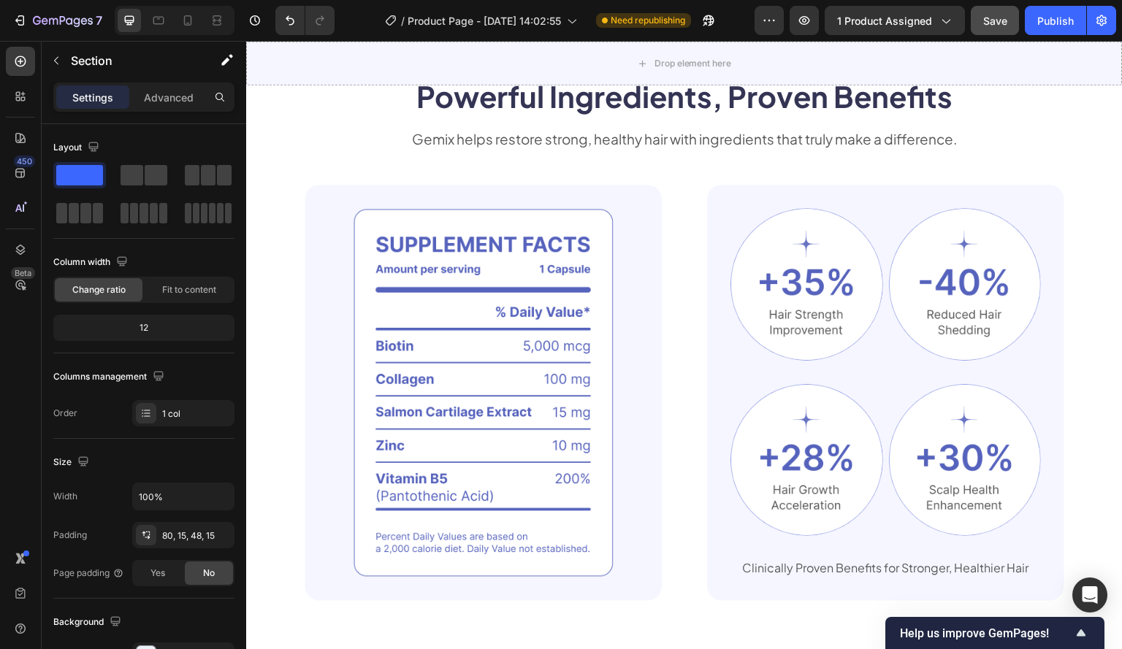
scroll to position [1022, 0]
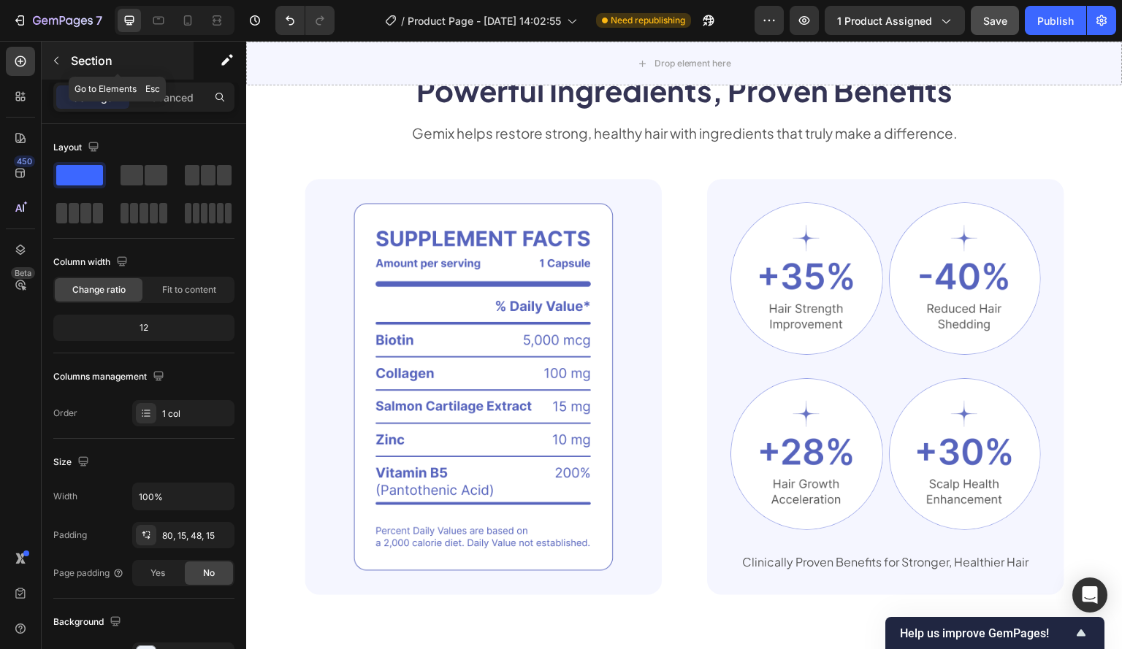
click at [60, 59] on icon "button" at bounding box center [56, 61] width 12 height 12
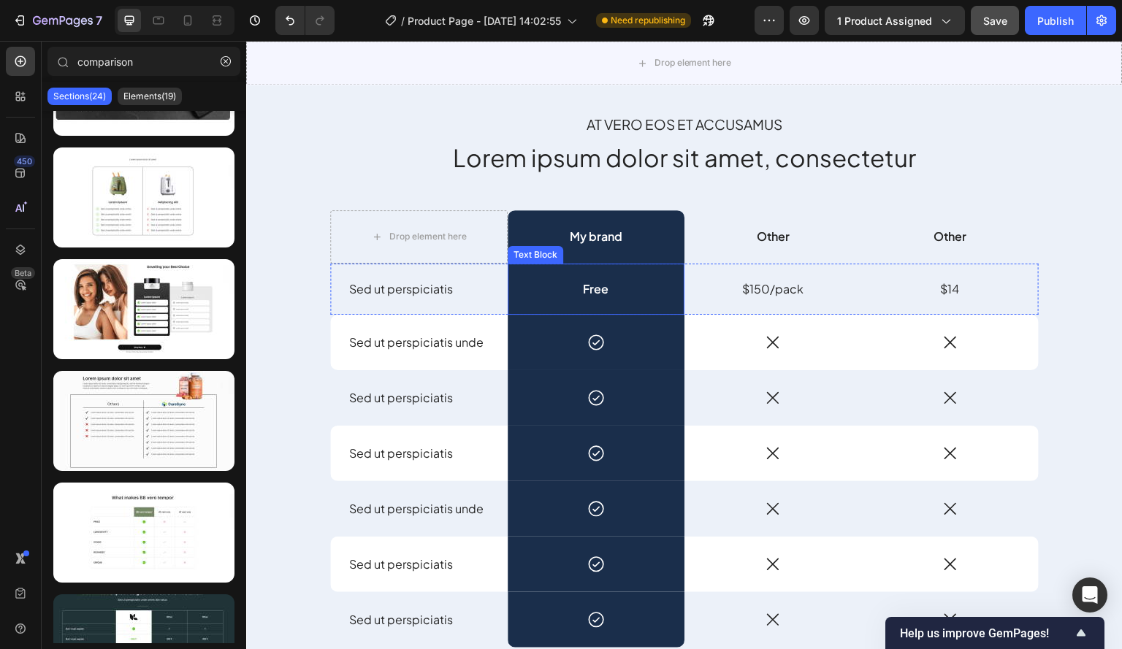
scroll to position [3870, 0]
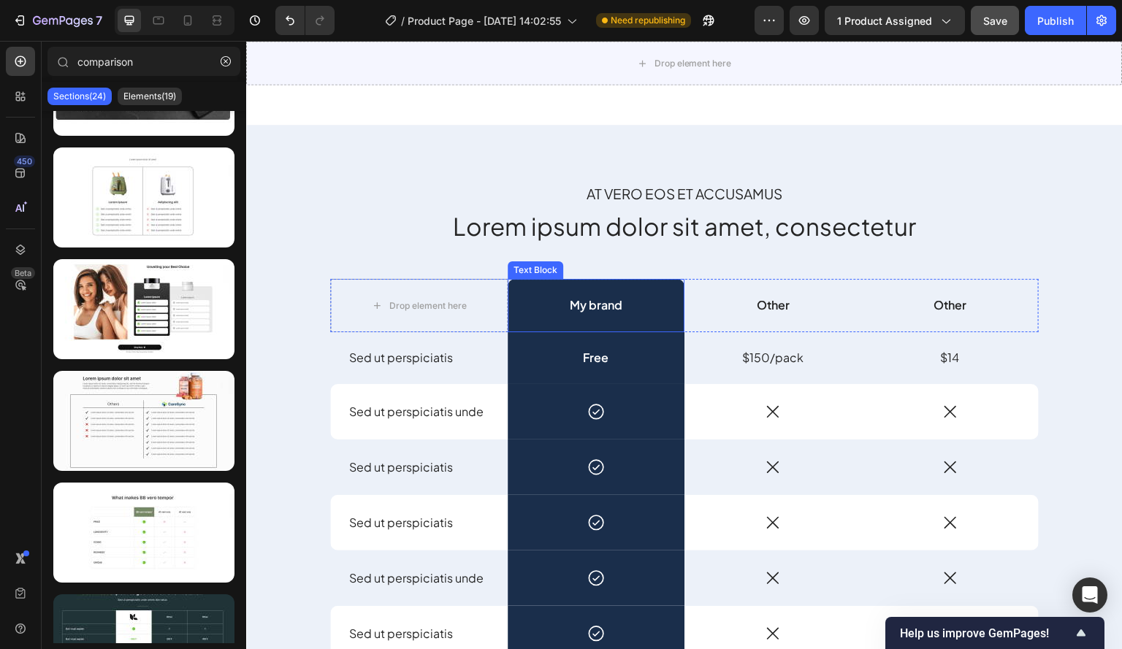
click at [612, 298] on p "My brand" at bounding box center [596, 305] width 175 height 15
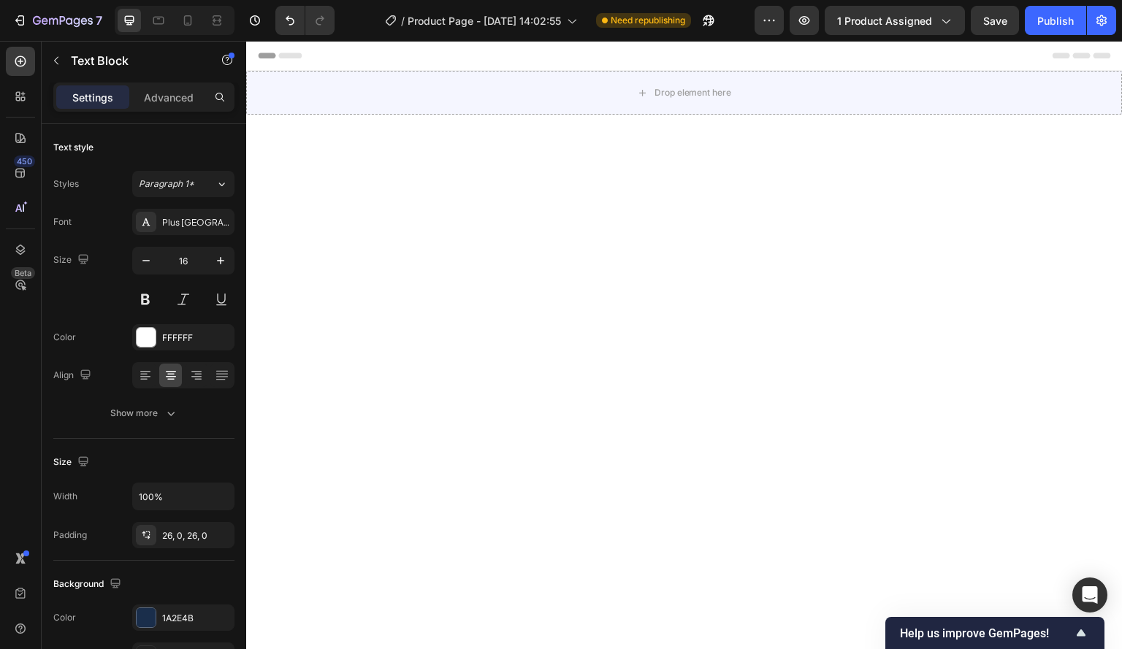
scroll to position [3870, 0]
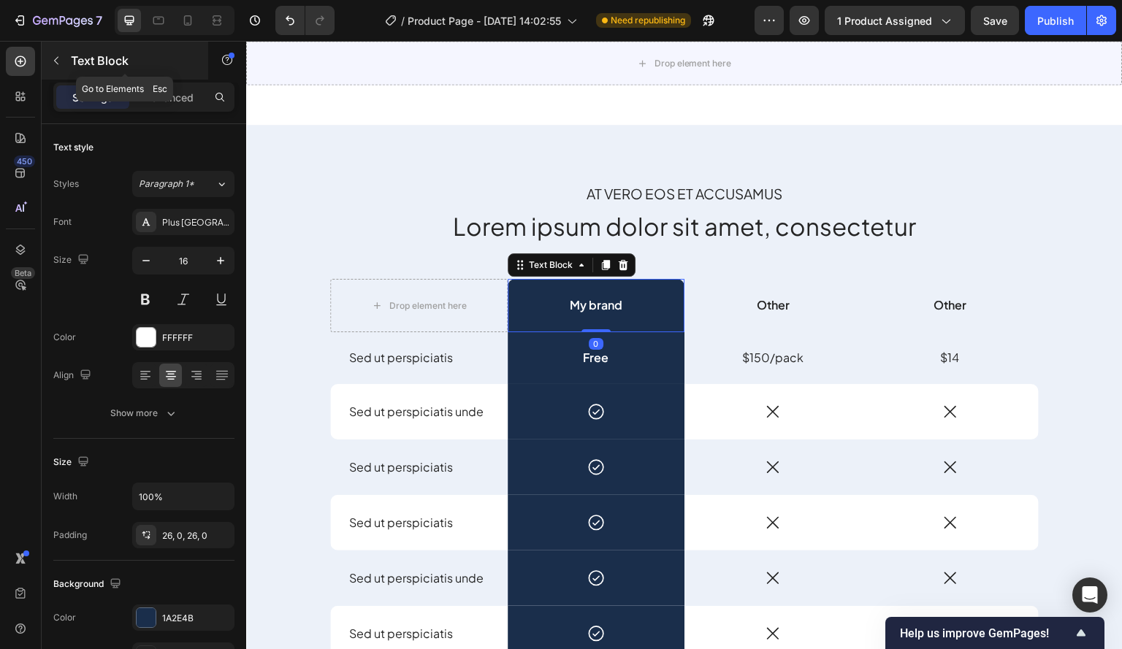
click at [58, 57] on icon "button" at bounding box center [56, 61] width 4 height 8
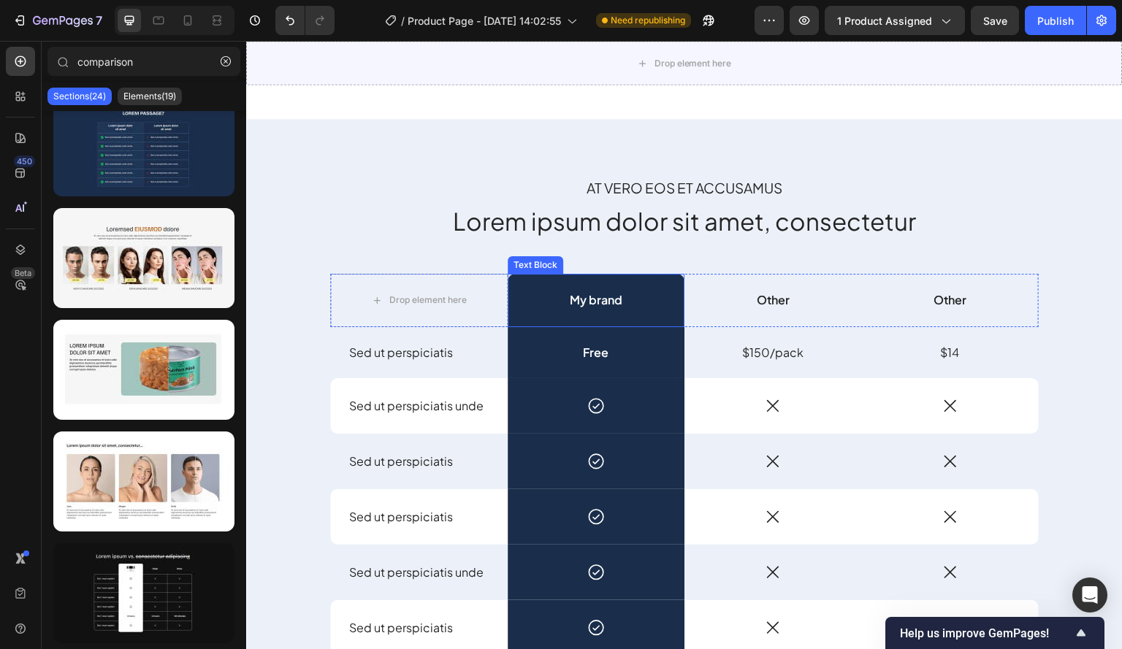
click at [583, 300] on p "My brand" at bounding box center [596, 300] width 175 height 15
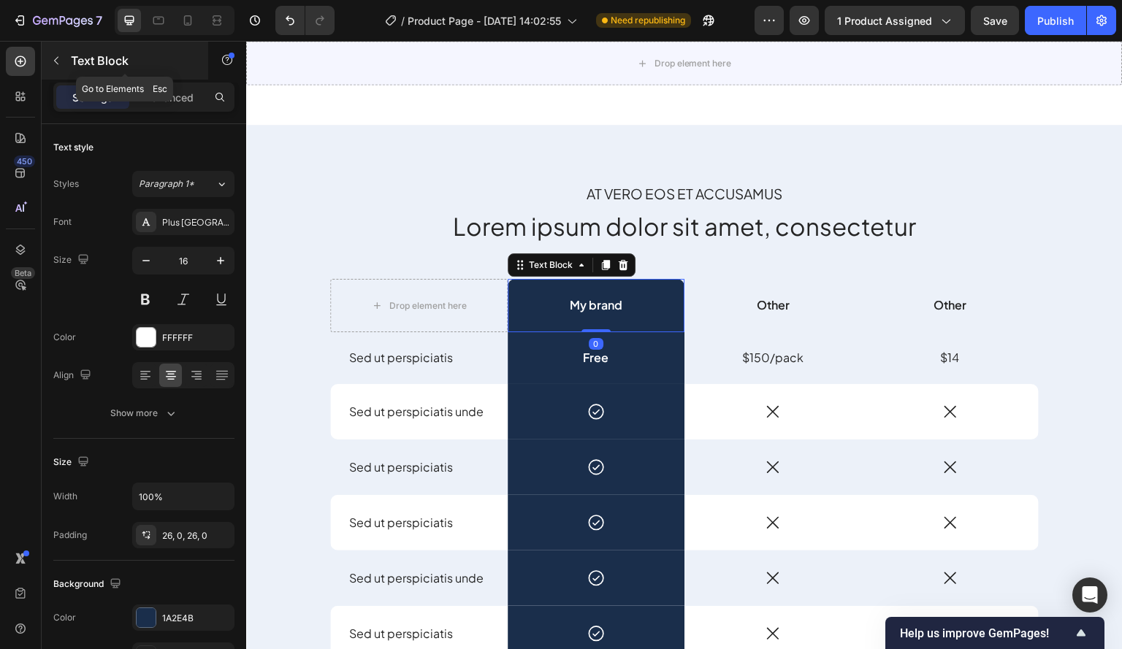
click at [64, 55] on button "button" at bounding box center [56, 60] width 23 height 23
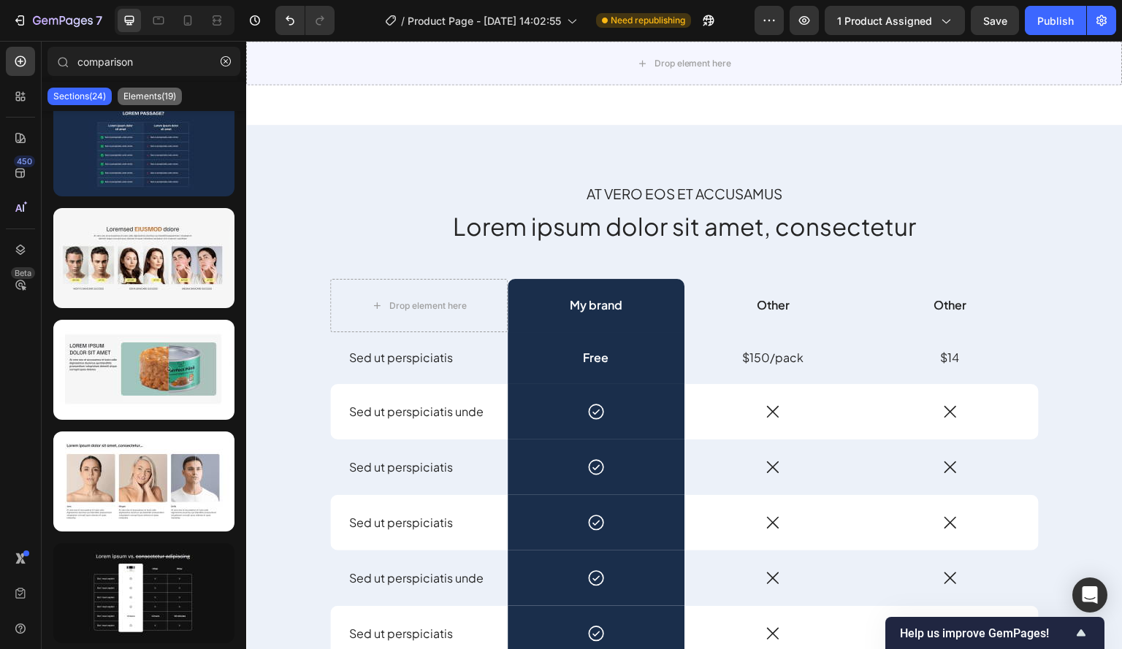
click at [172, 102] on div "Elements(19)" at bounding box center [150, 97] width 64 height 18
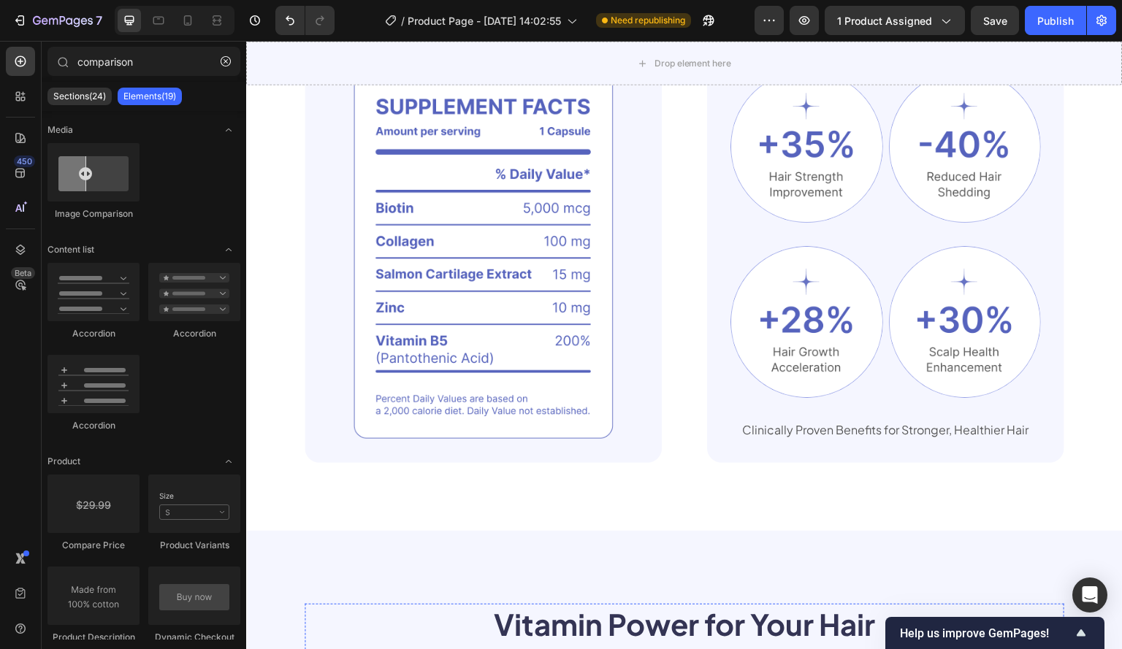
scroll to position [1079, 0]
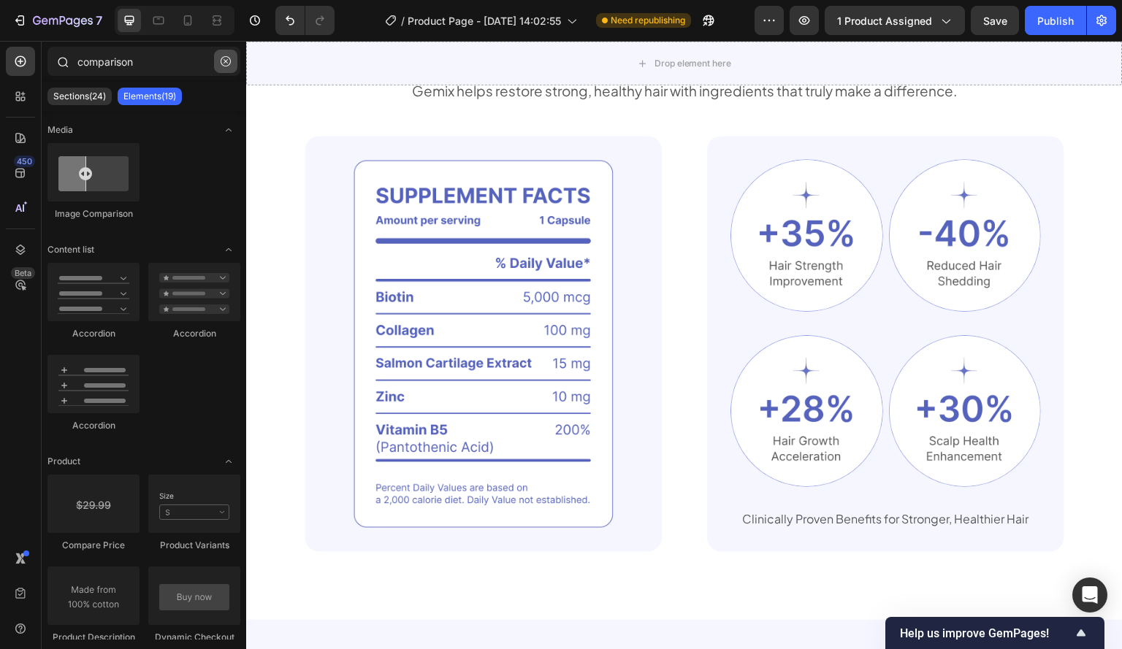
click at [223, 55] on button "button" at bounding box center [225, 61] width 23 height 23
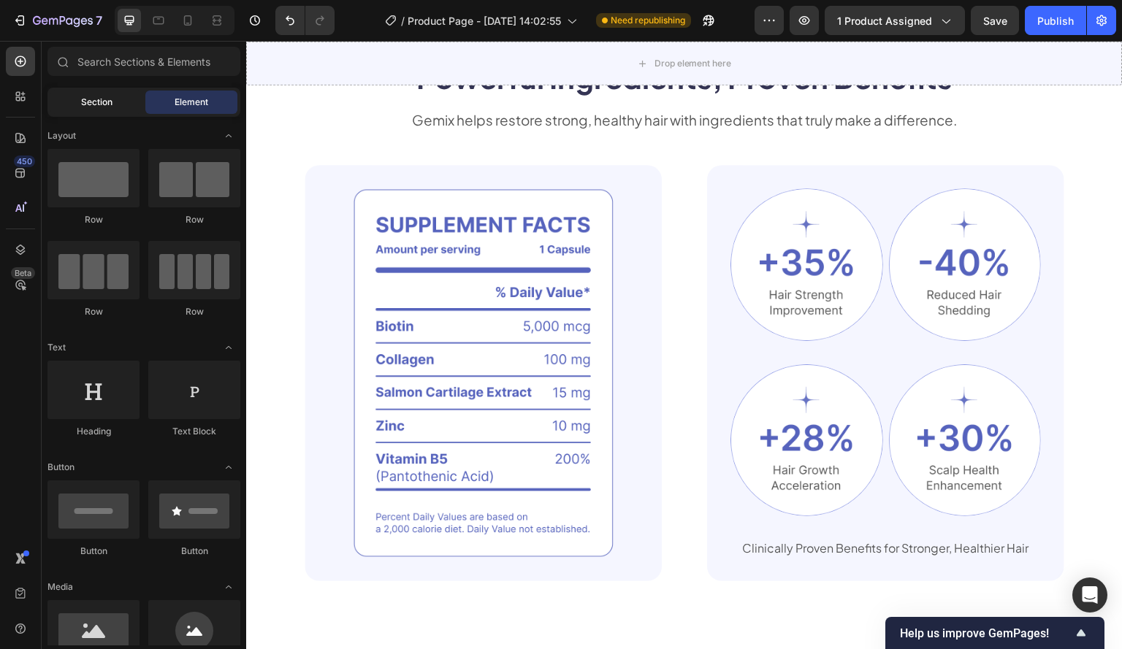
click at [94, 96] on span "Section" at bounding box center [96, 102] width 31 height 13
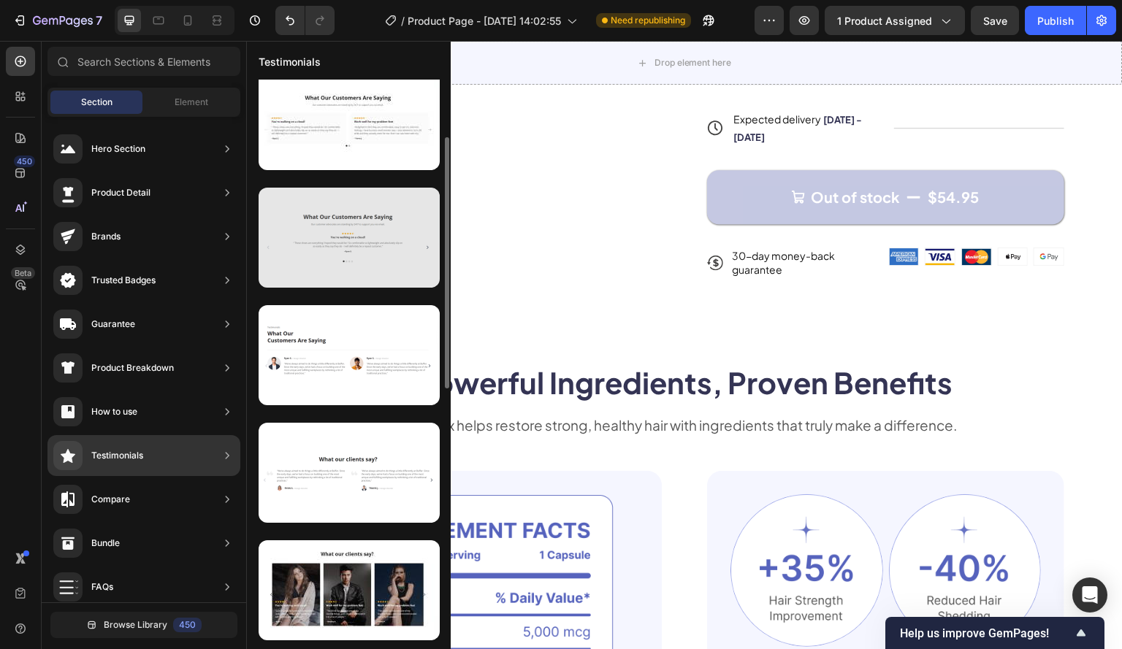
scroll to position [0, 0]
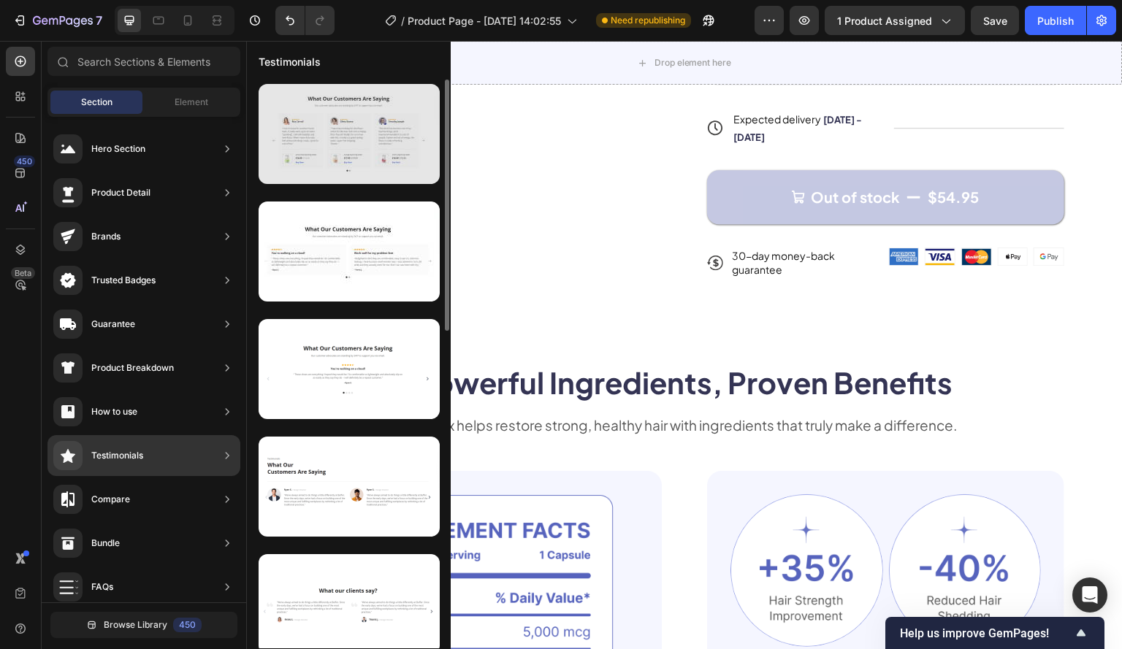
click at [342, 137] on div at bounding box center [348, 134] width 181 height 100
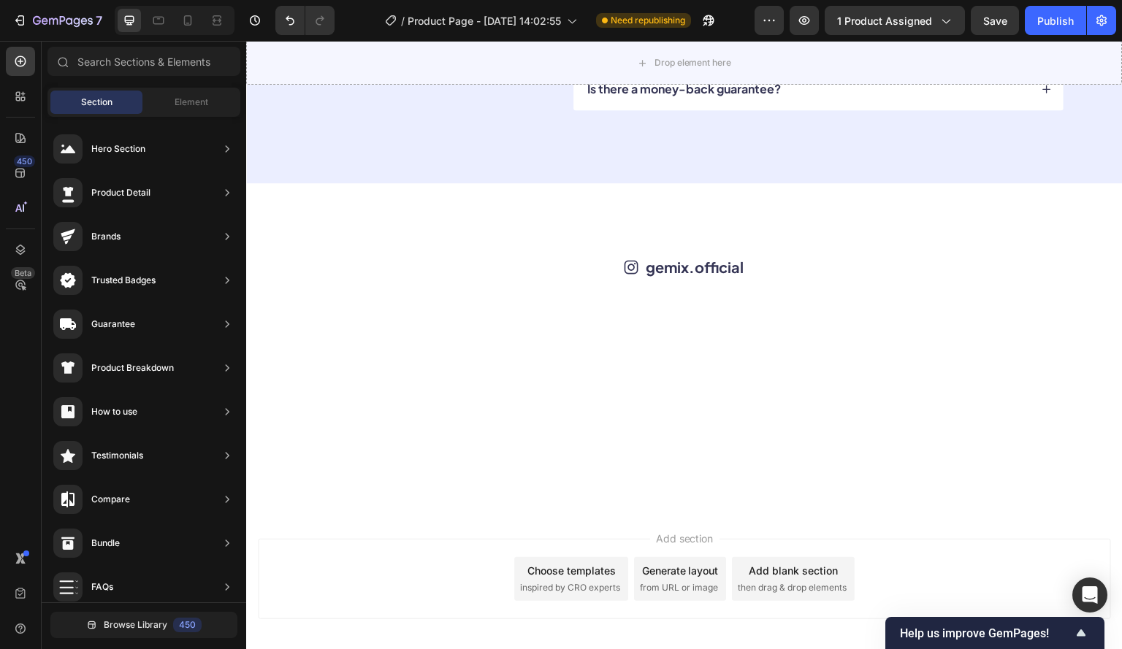
scroll to position [5184, 0]
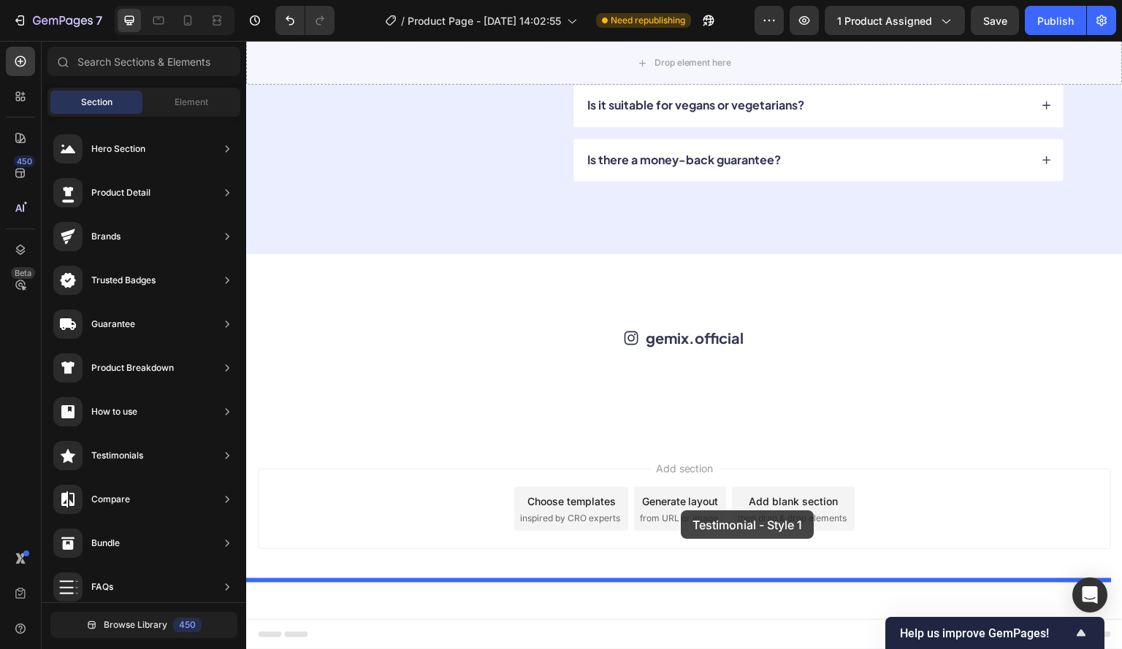
drag, startPoint x: 618, startPoint y: 170, endPoint x: 681, endPoint y: 511, distance: 346.7
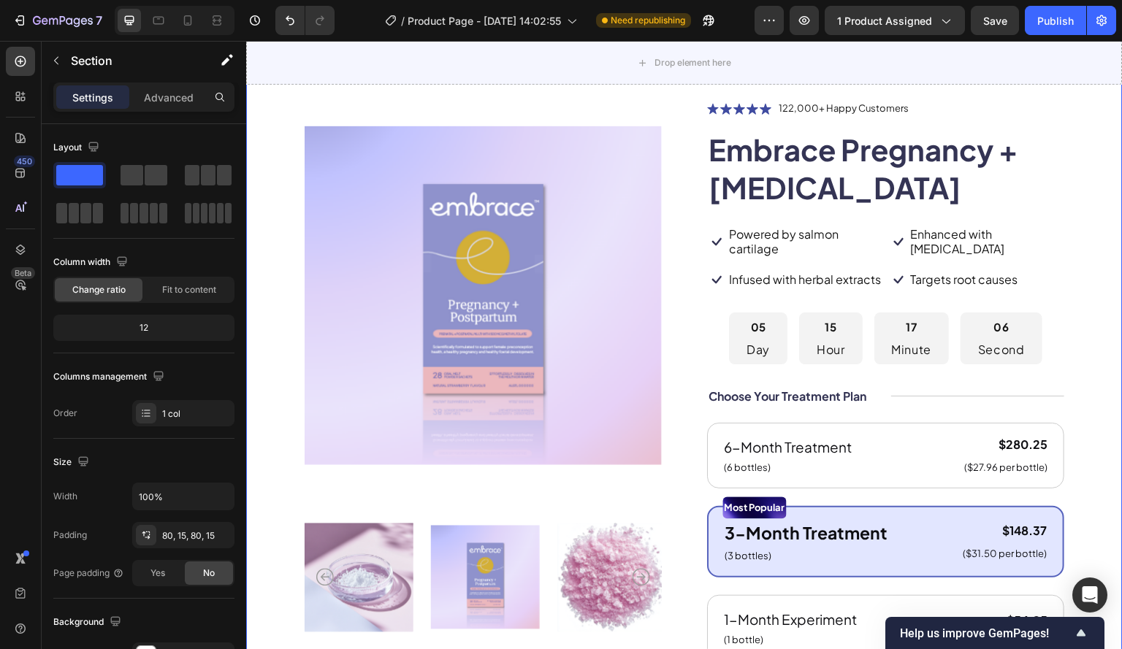
scroll to position [0, 0]
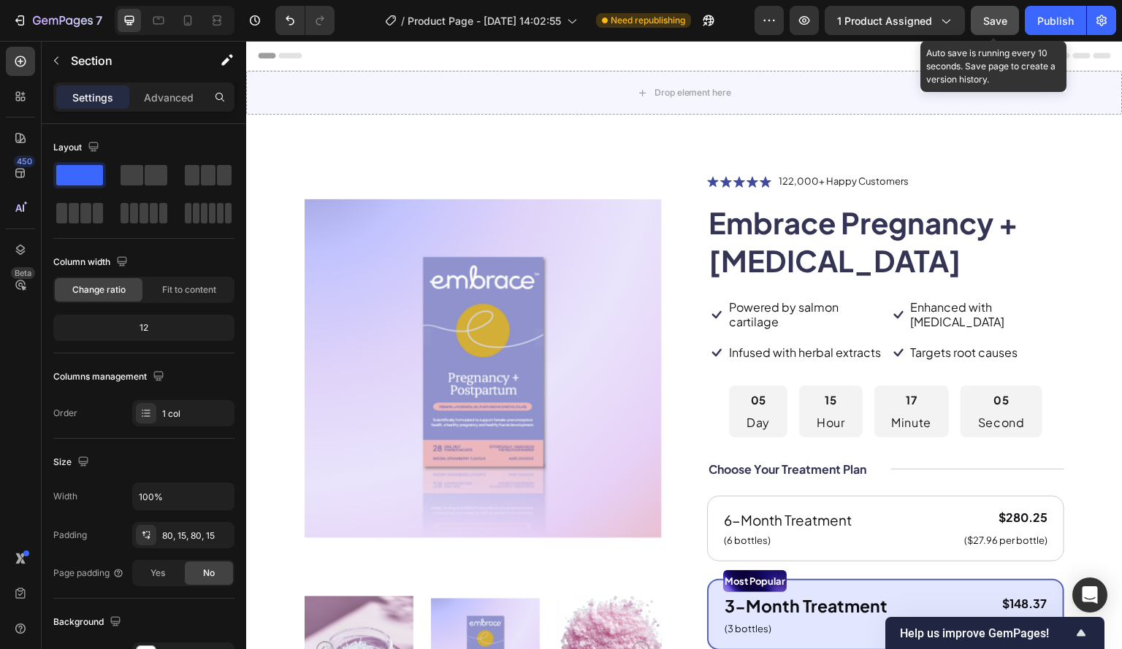
click at [995, 20] on span "Save" at bounding box center [995, 21] width 24 height 12
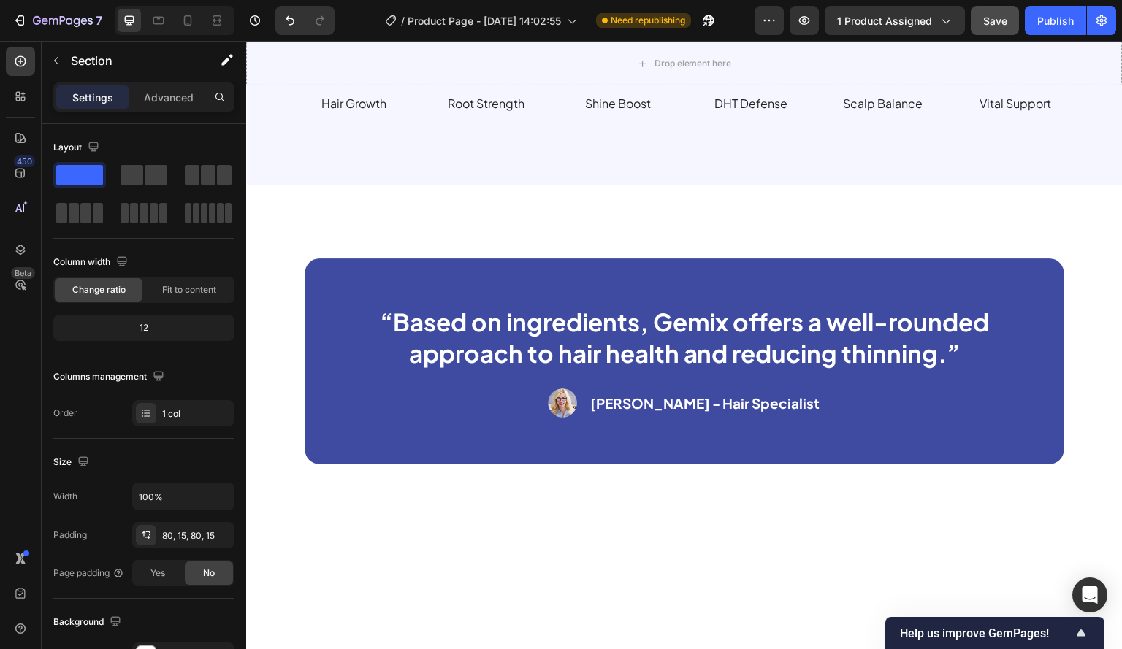
scroll to position [1972, 0]
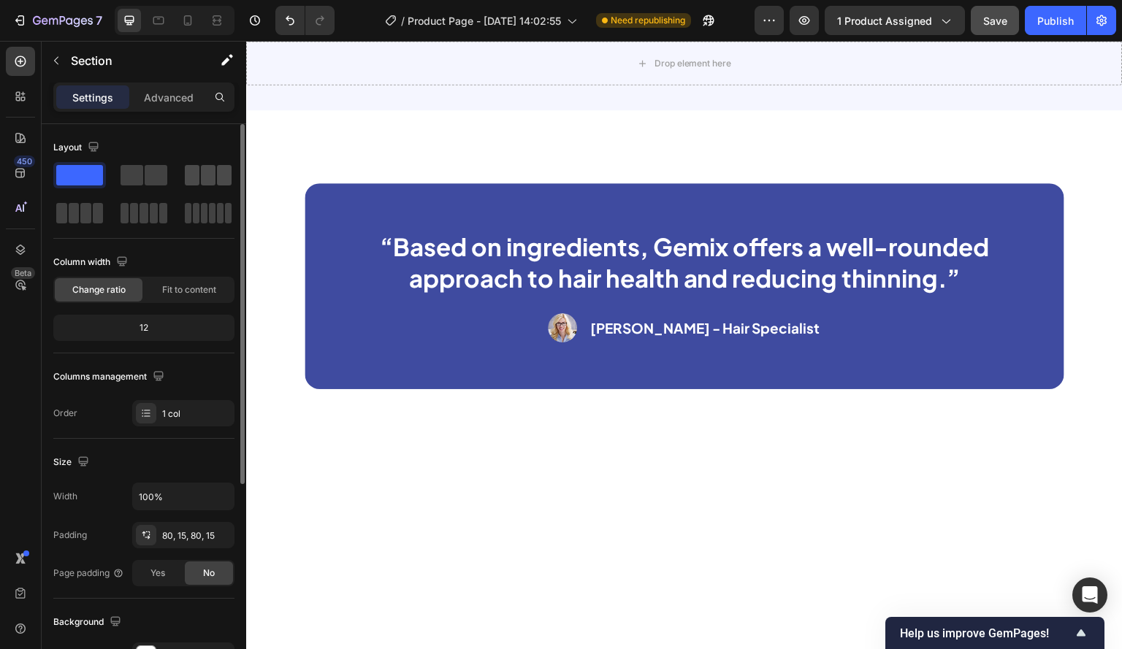
click at [209, 173] on span at bounding box center [208, 175] width 15 height 20
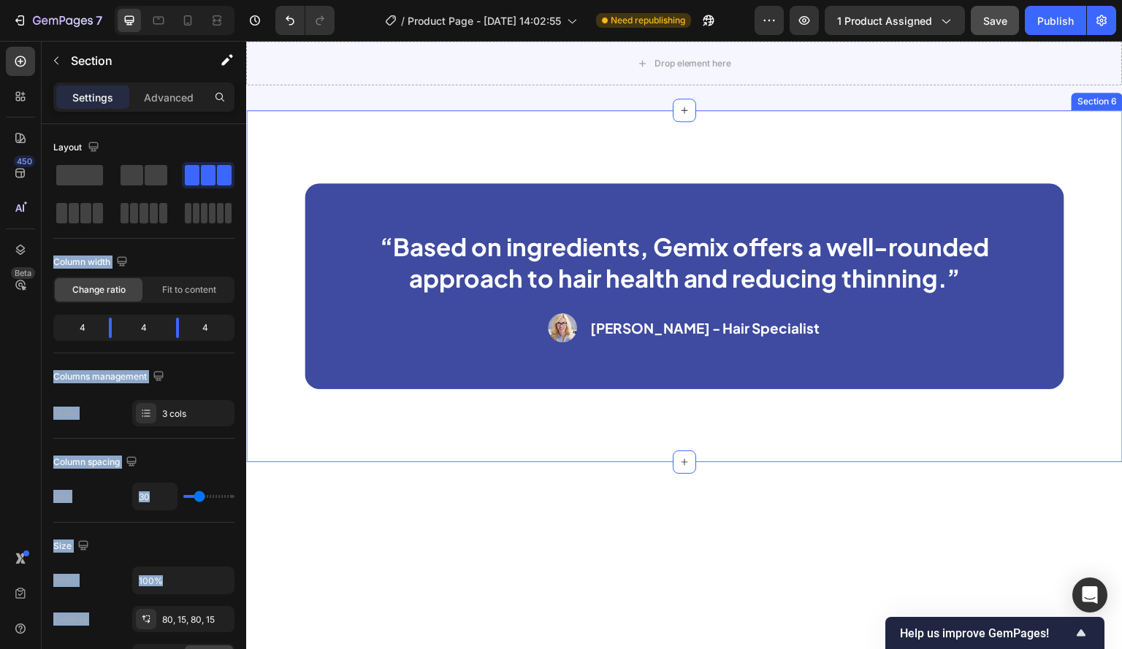
drag, startPoint x: 456, startPoint y: 214, endPoint x: 634, endPoint y: 431, distance: 280.7
click at [678, 116] on icon at bounding box center [684, 110] width 12 height 12
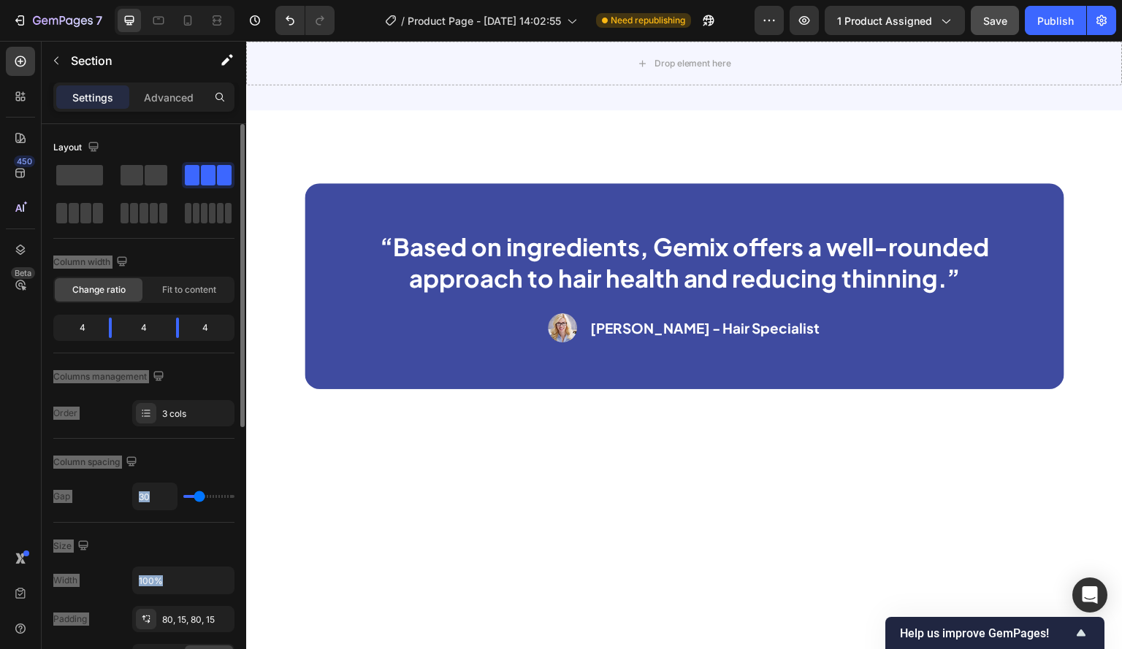
click at [202, 175] on span at bounding box center [208, 175] width 15 height 20
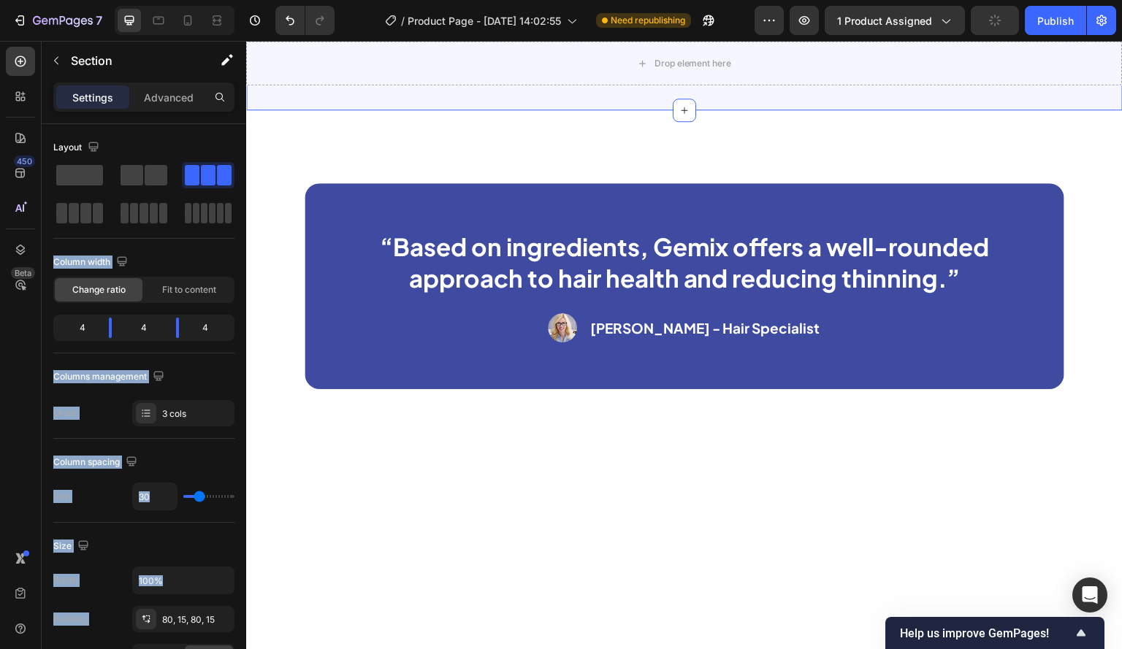
drag, startPoint x: 445, startPoint y: 219, endPoint x: 399, endPoint y: 427, distance: 213.1
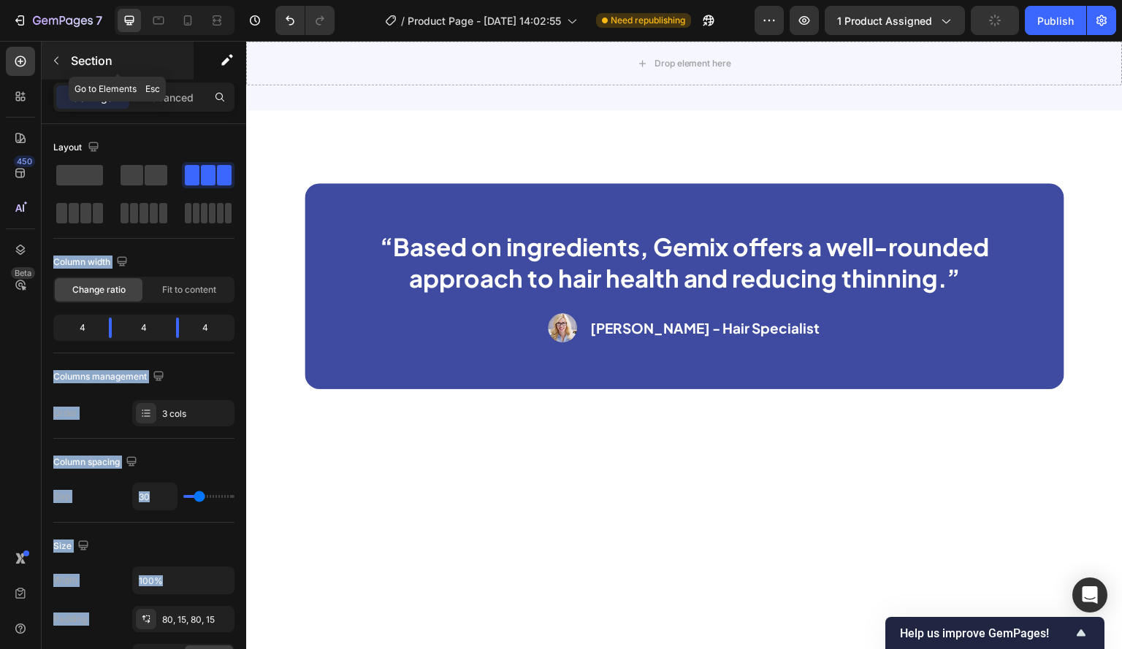
click at [61, 59] on icon "button" at bounding box center [56, 61] width 12 height 12
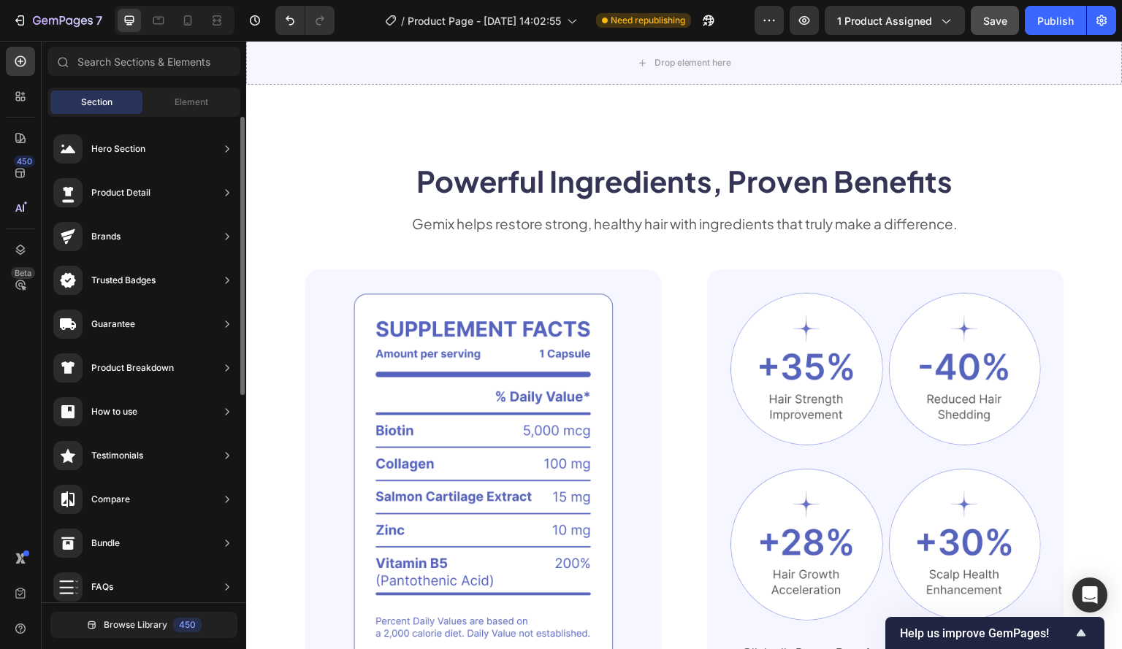
scroll to position [851, 0]
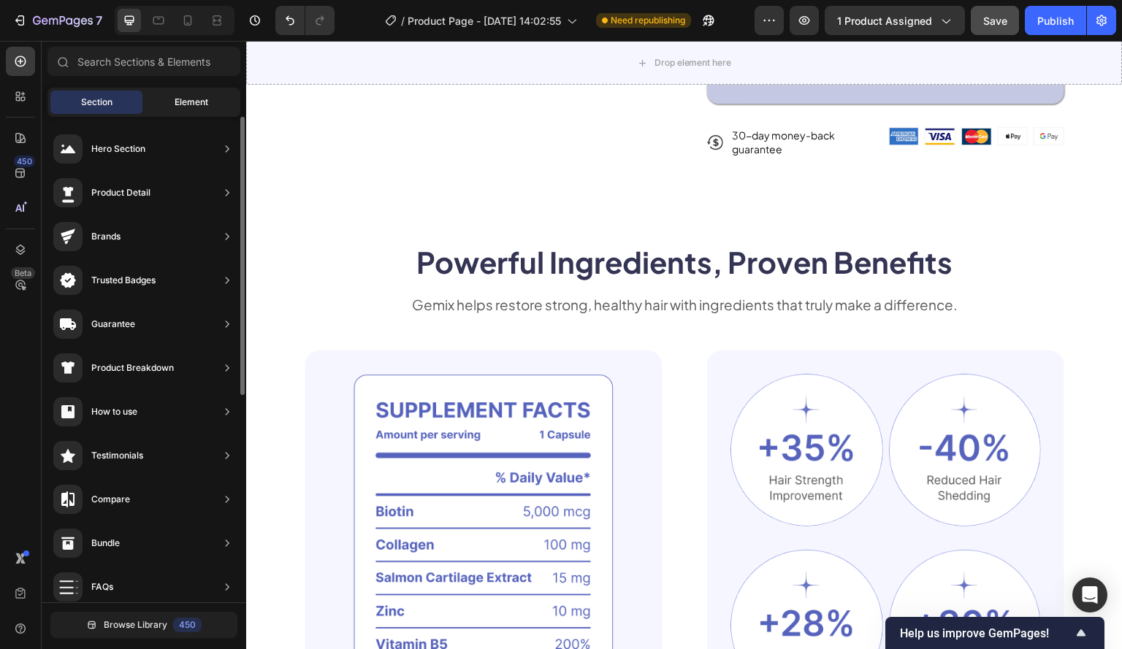
click at [178, 101] on span "Element" at bounding box center [192, 102] width 34 height 13
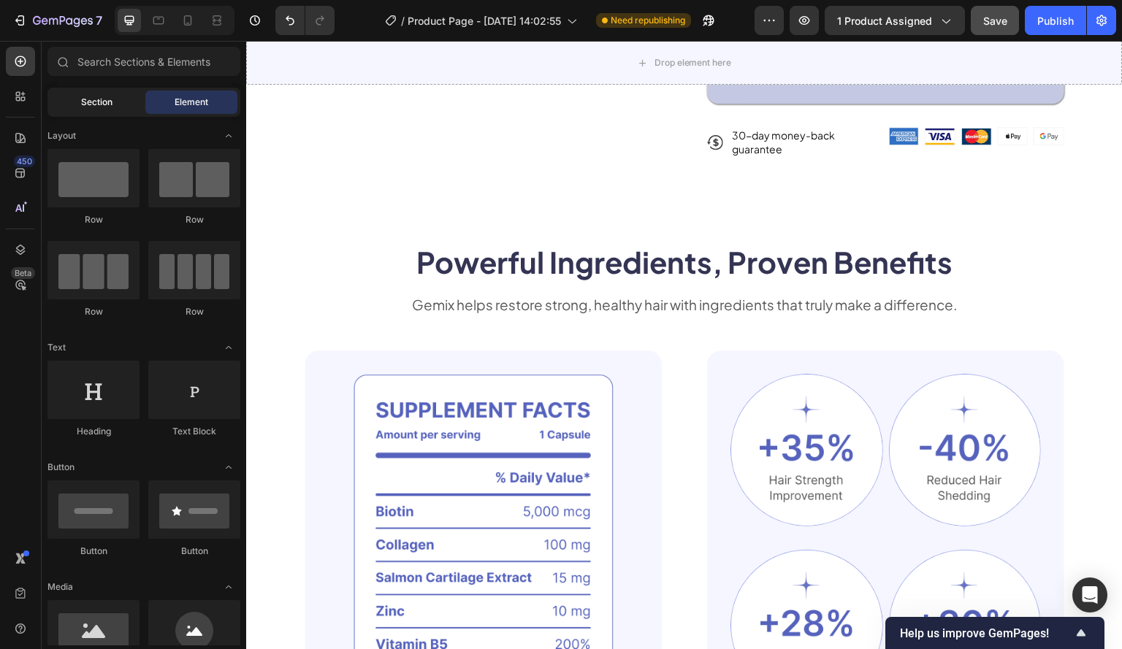
click at [107, 101] on span "Section" at bounding box center [96, 102] width 31 height 13
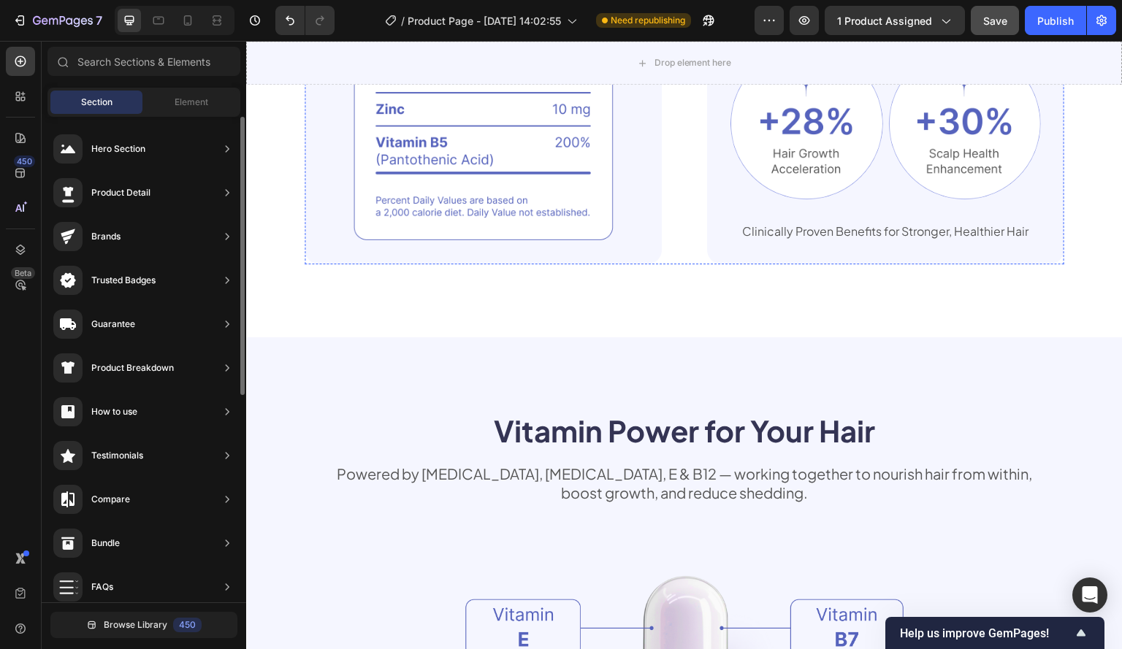
scroll to position [1508, 0]
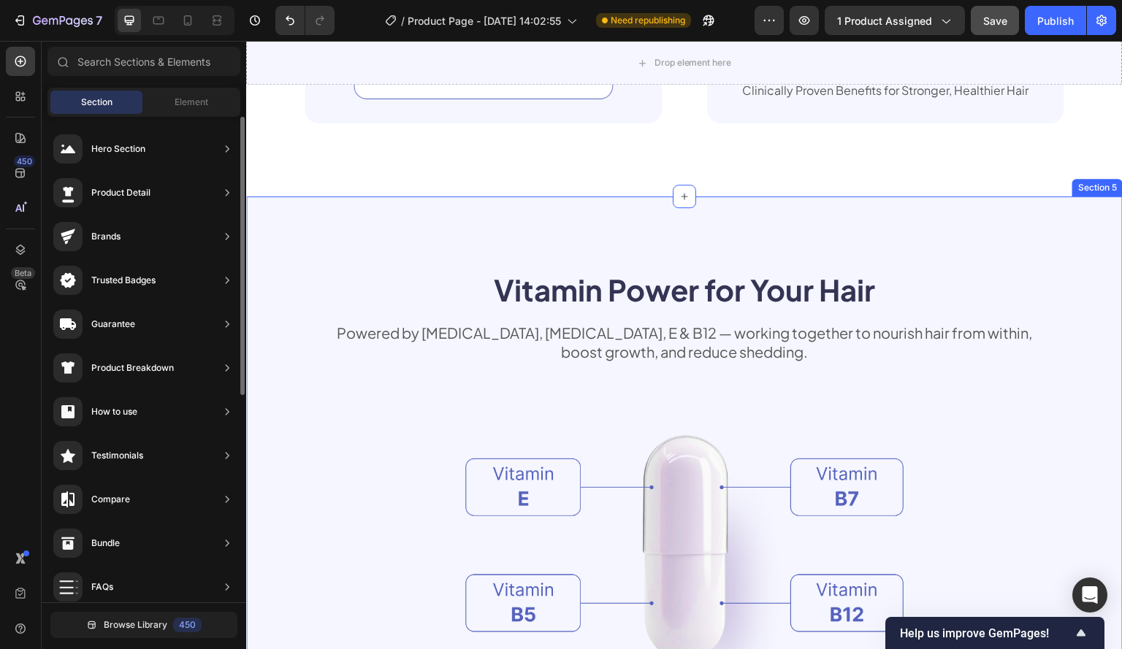
click at [417, 223] on div "Vitamin Power for Your Hair Heading Powered by Biotin, Vitamin B5, E & B12 — wo…" at bounding box center [684, 547] width 876 height 703
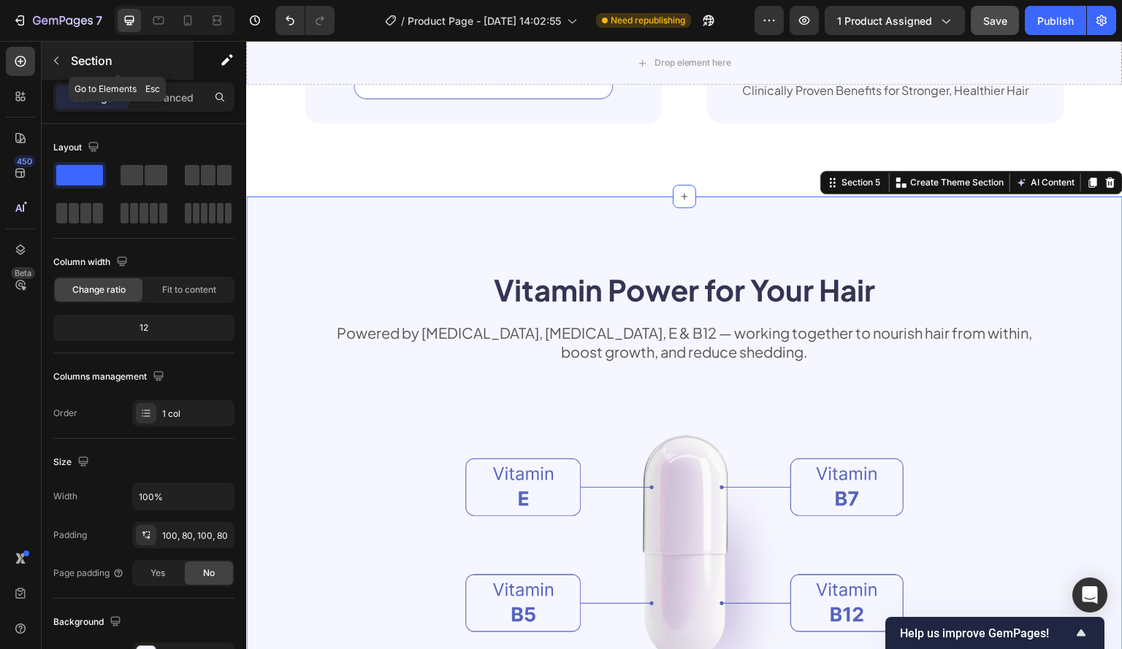
click at [59, 64] on icon "button" at bounding box center [56, 61] width 12 height 12
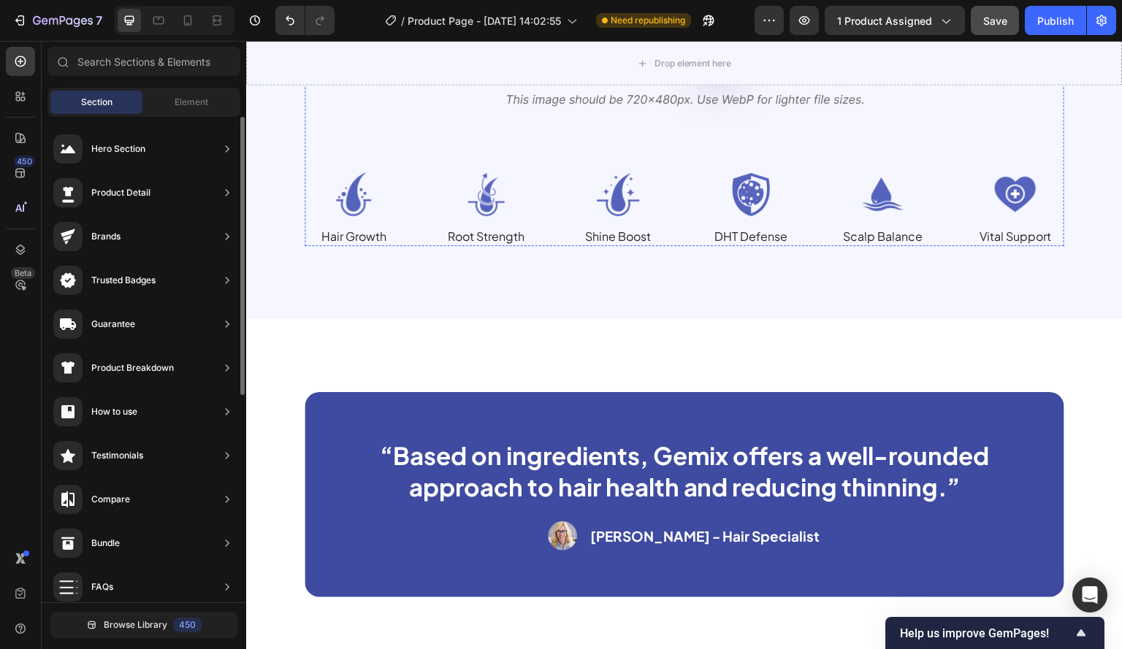
scroll to position [2092, 0]
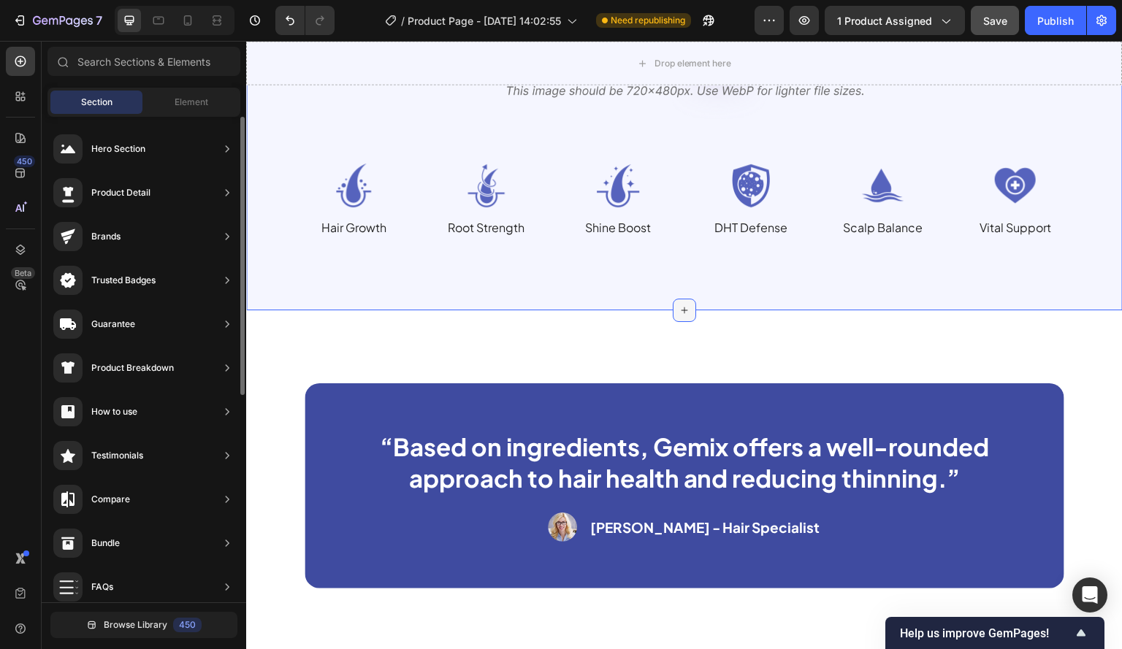
click at [681, 310] on icon at bounding box center [684, 310] width 7 height 7
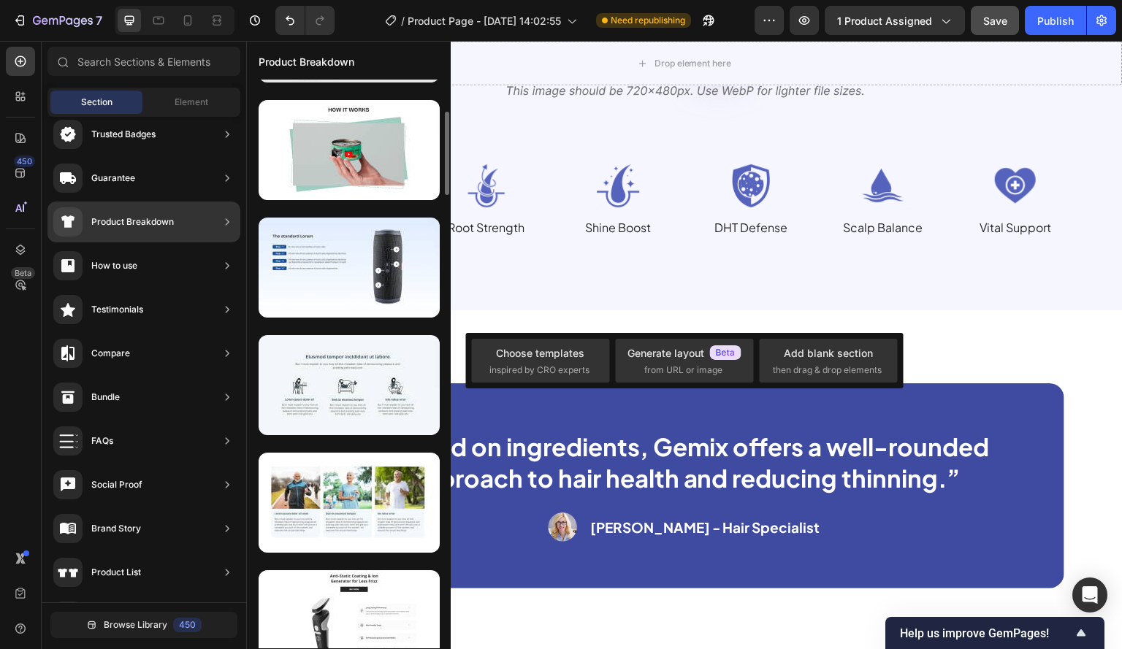
scroll to position [365, 0]
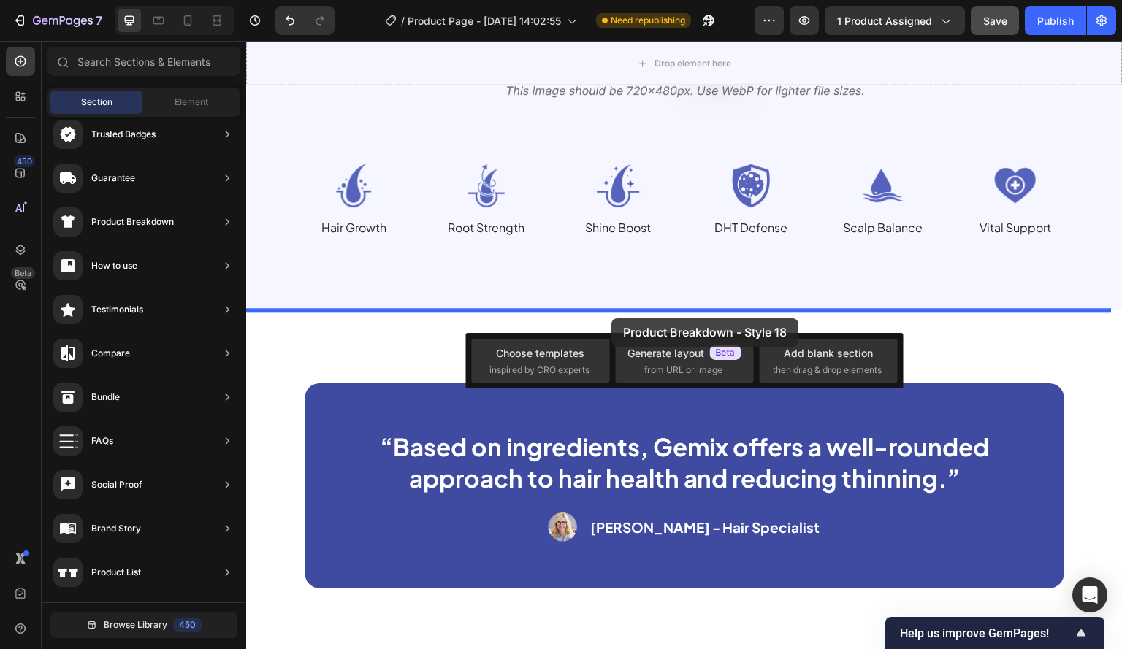
drag, startPoint x: 583, startPoint y: 271, endPoint x: 611, endPoint y: 317, distance: 53.7
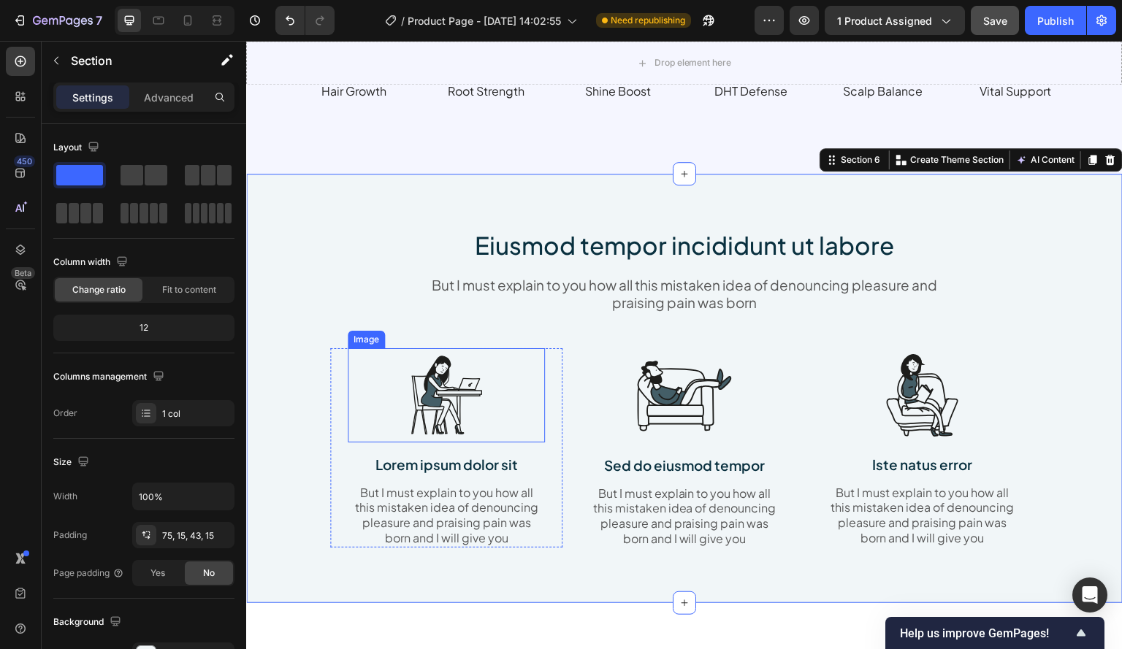
scroll to position [2165, 0]
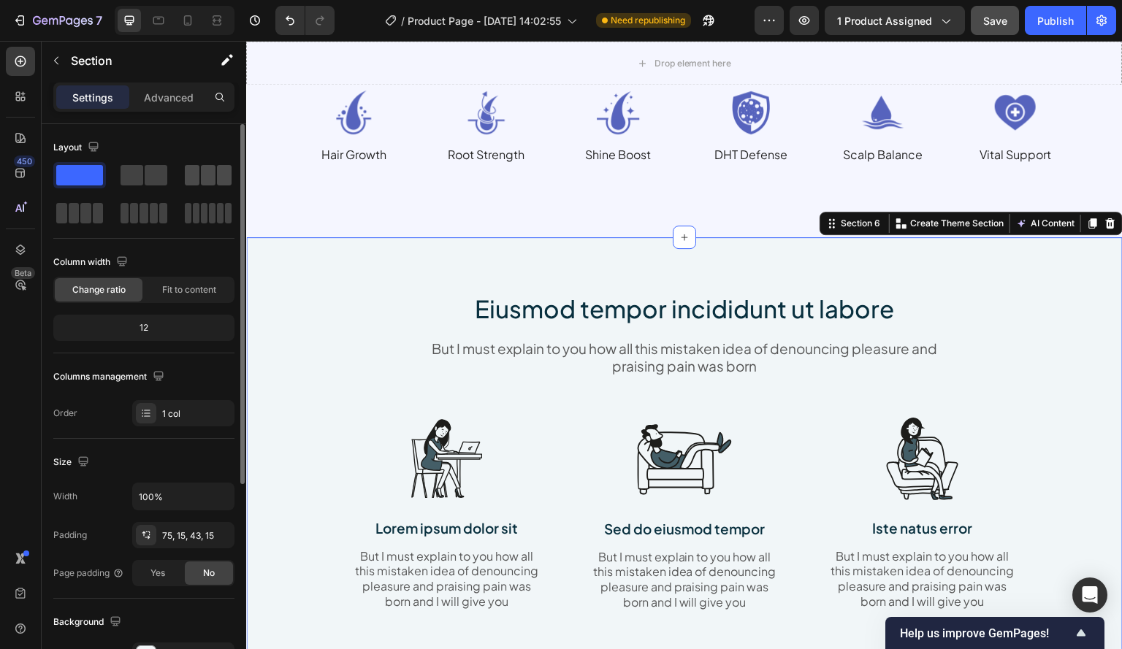
click at [215, 177] on span at bounding box center [208, 175] width 15 height 20
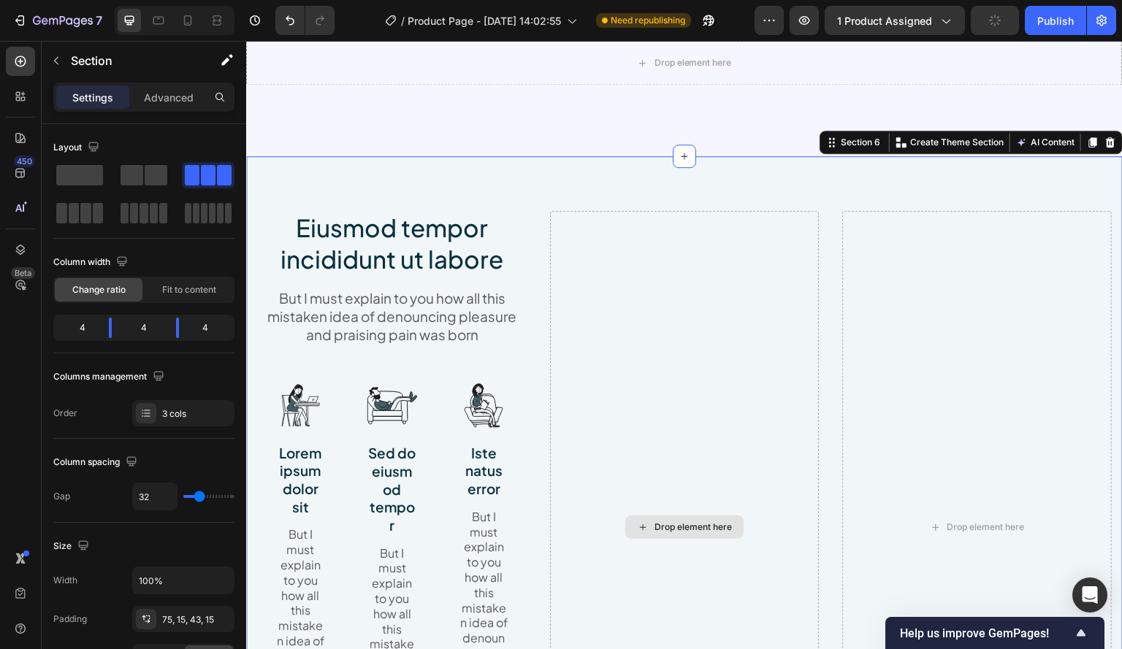
scroll to position [2238, 0]
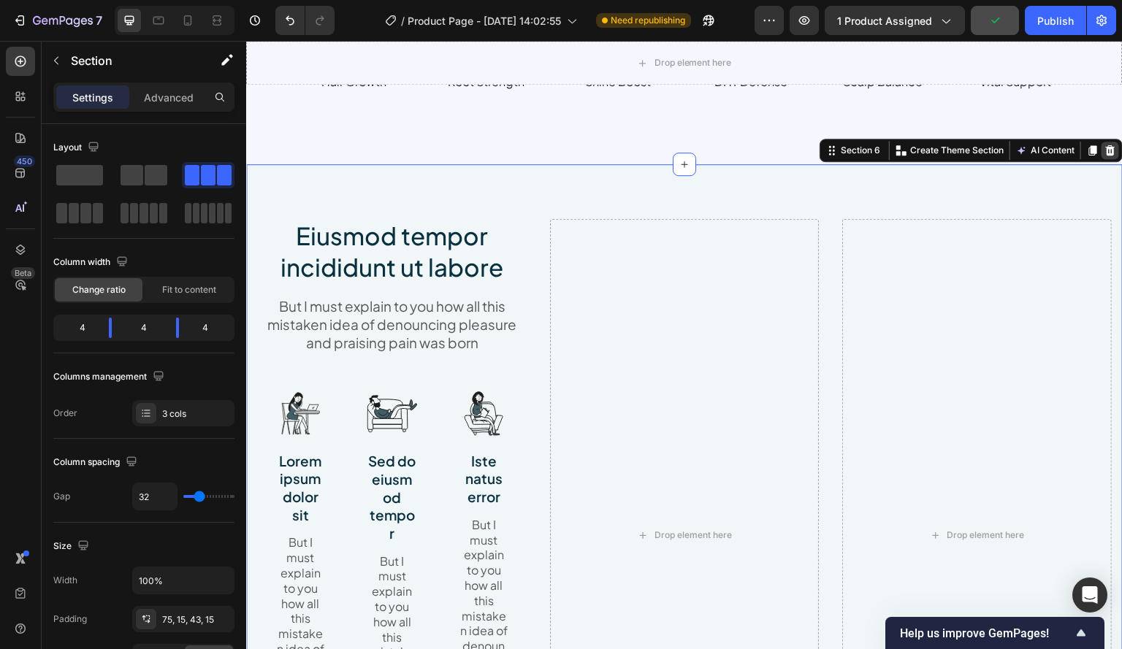
click at [1106, 150] on div at bounding box center [1110, 151] width 18 height 18
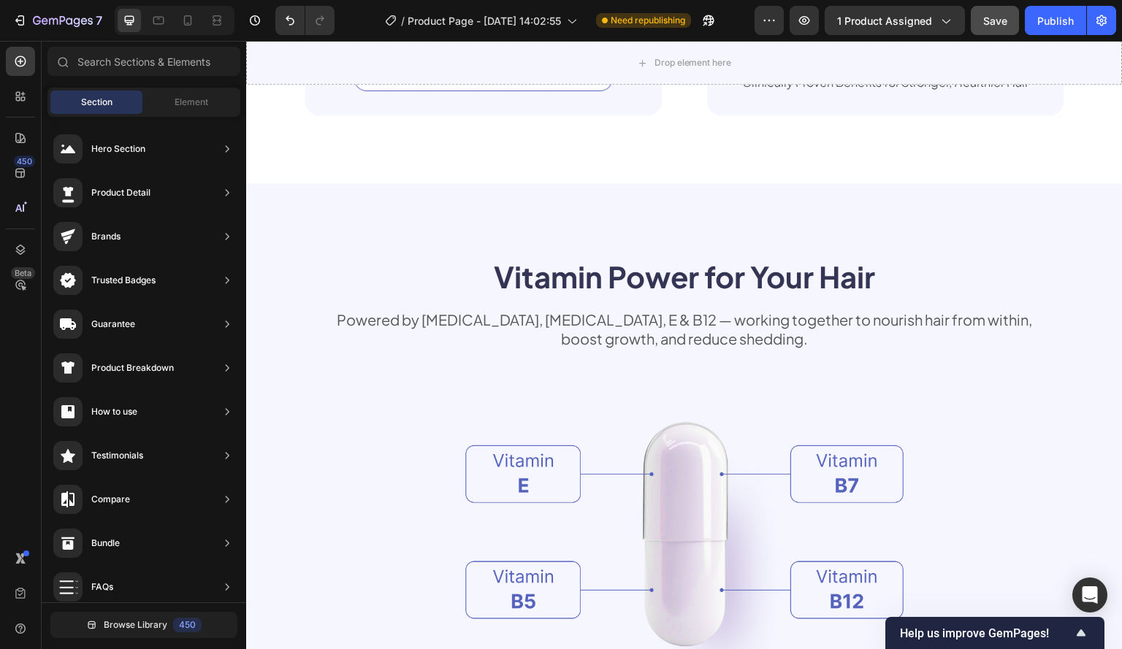
scroll to position [1508, 0]
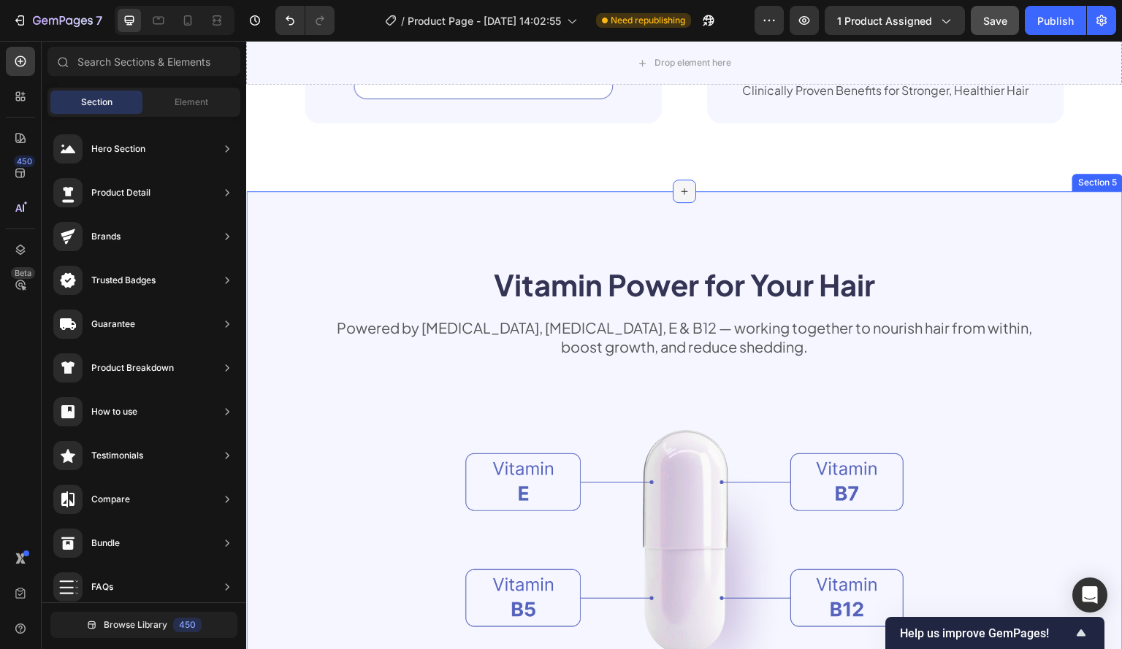
click at [679, 196] on icon at bounding box center [684, 191] width 12 height 12
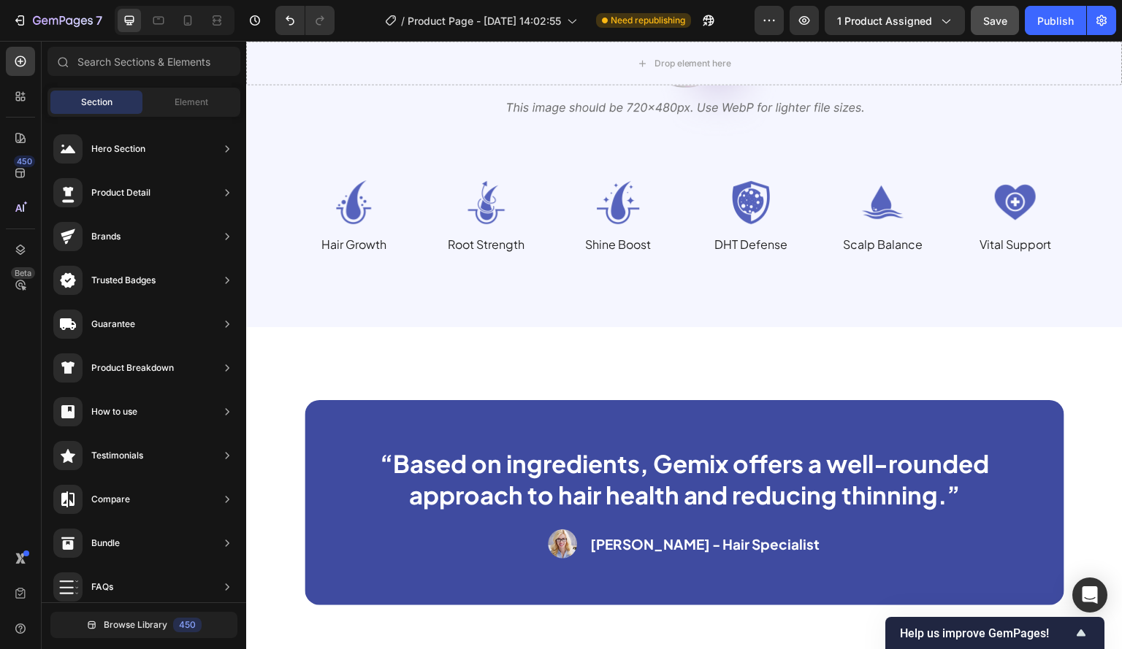
scroll to position [2092, 0]
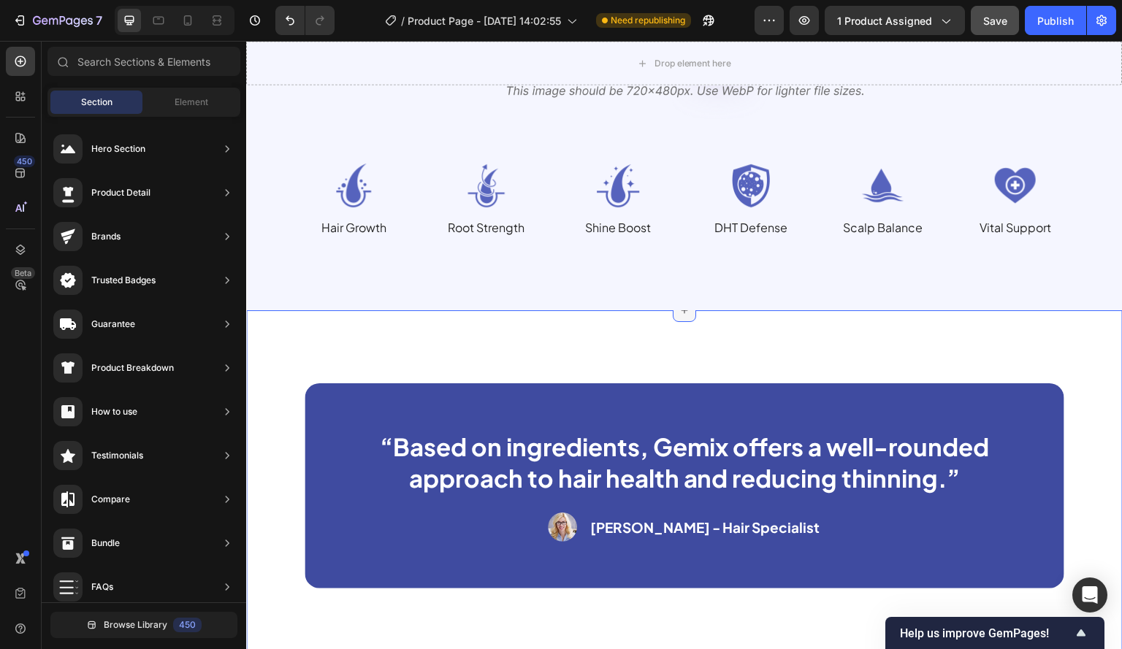
click at [681, 315] on icon at bounding box center [684, 310] width 12 height 12
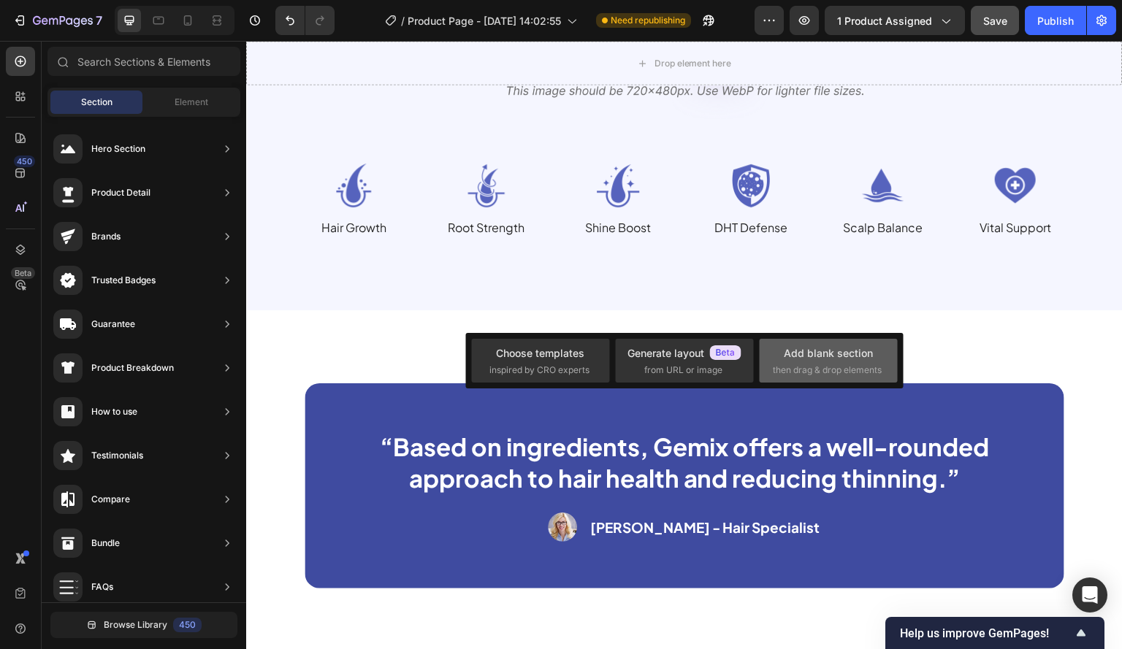
click at [816, 359] on div "Add blank section" at bounding box center [828, 352] width 89 height 15
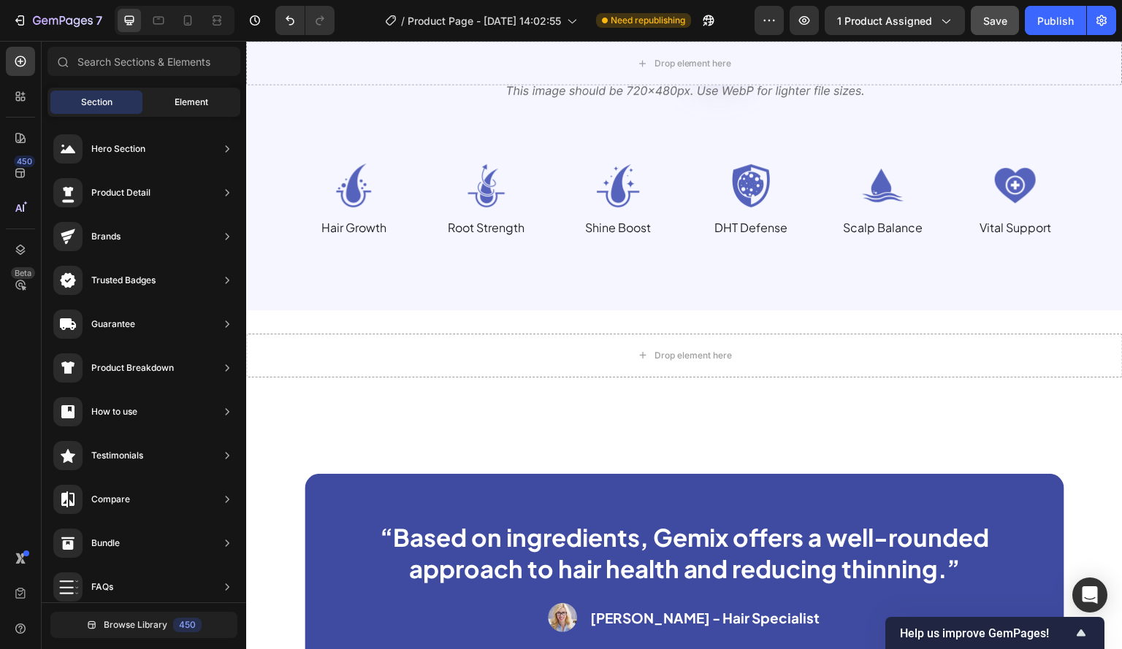
click at [167, 98] on div "Element" at bounding box center [191, 102] width 92 height 23
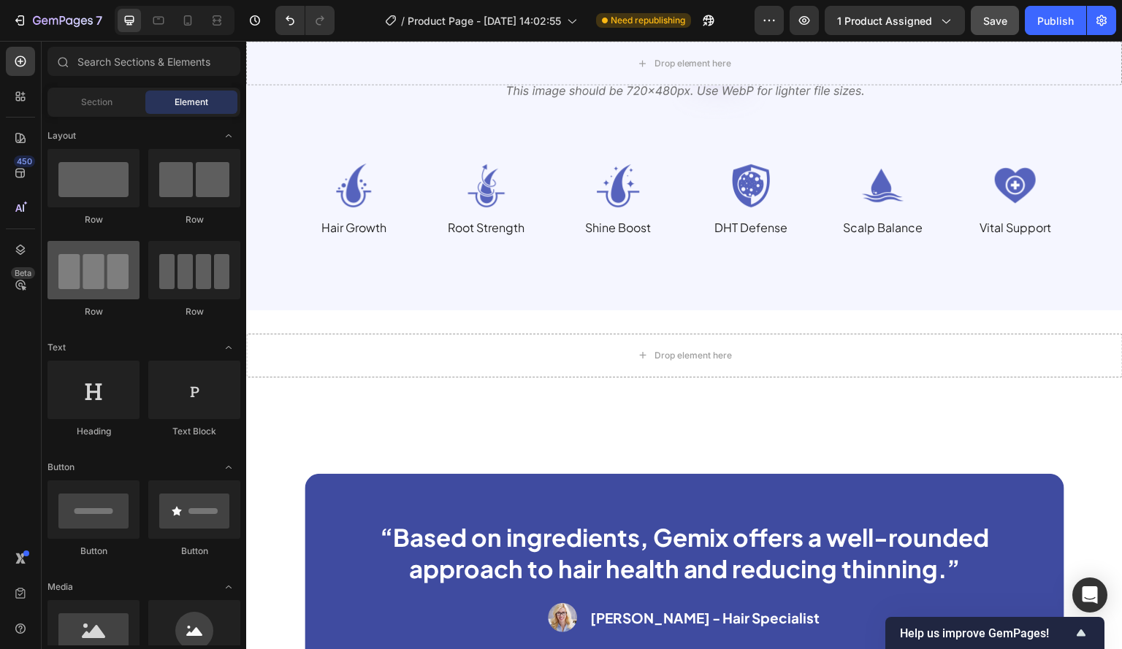
click at [77, 264] on div at bounding box center [93, 270] width 92 height 58
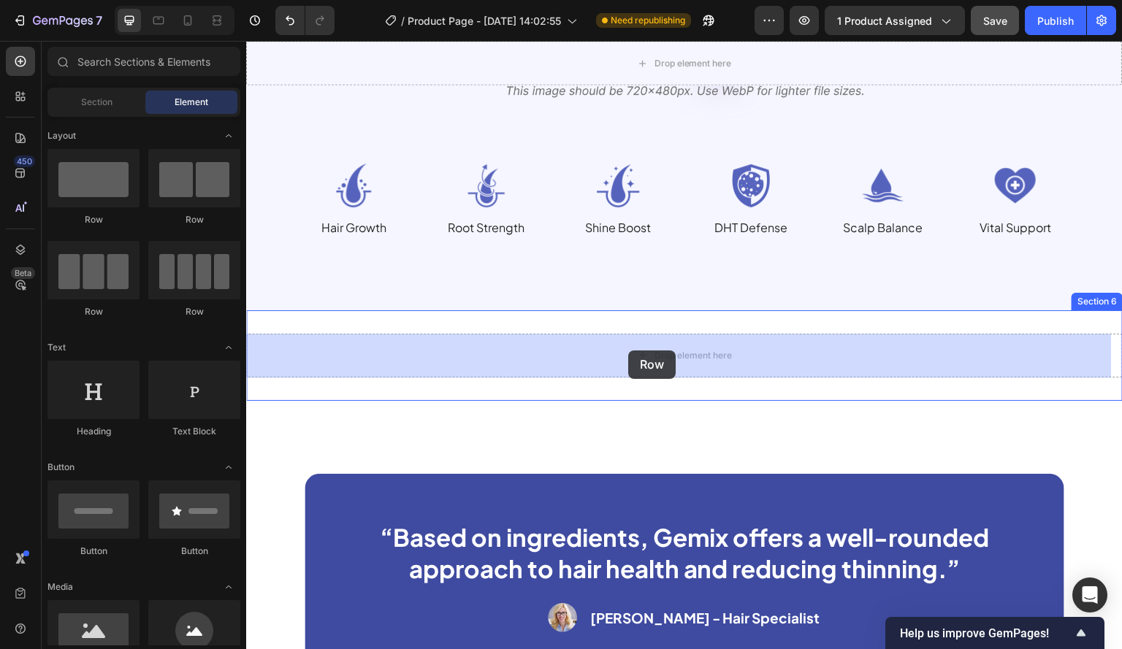
drag, startPoint x: 334, startPoint y: 311, endPoint x: 632, endPoint y: 351, distance: 300.5
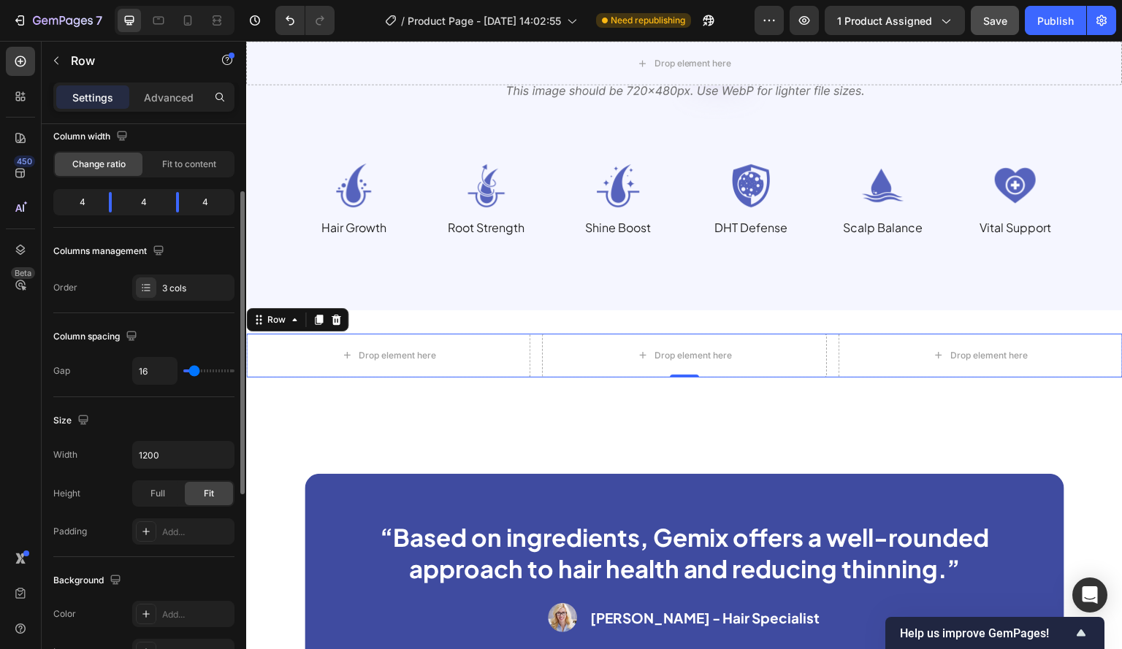
scroll to position [0, 0]
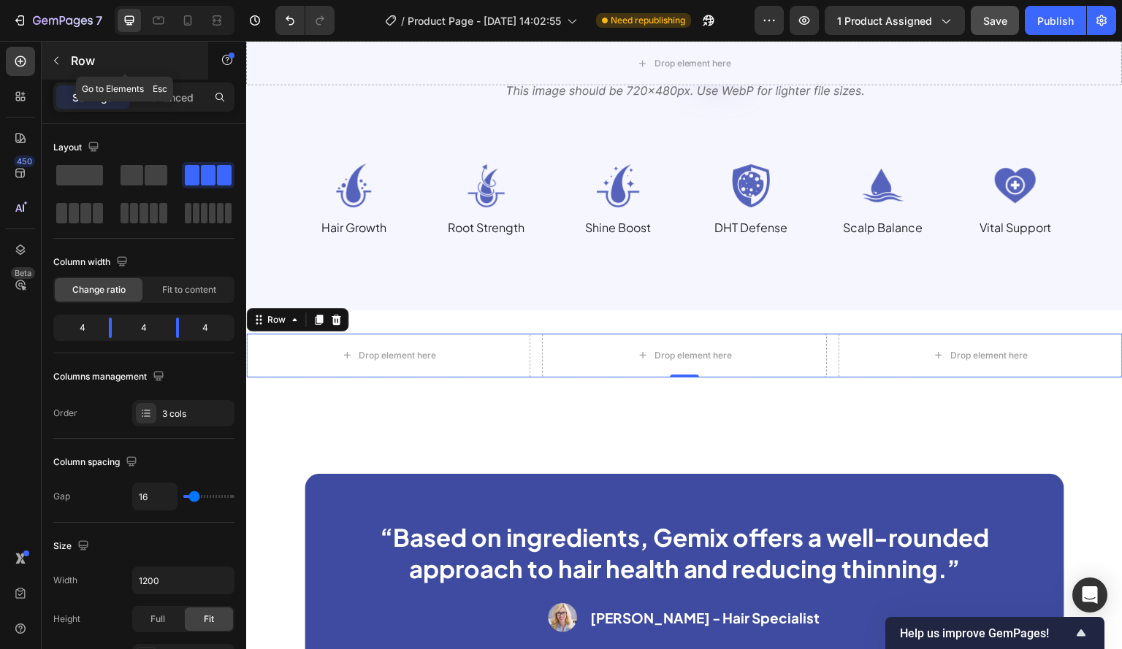
click at [53, 58] on icon "button" at bounding box center [56, 61] width 12 height 12
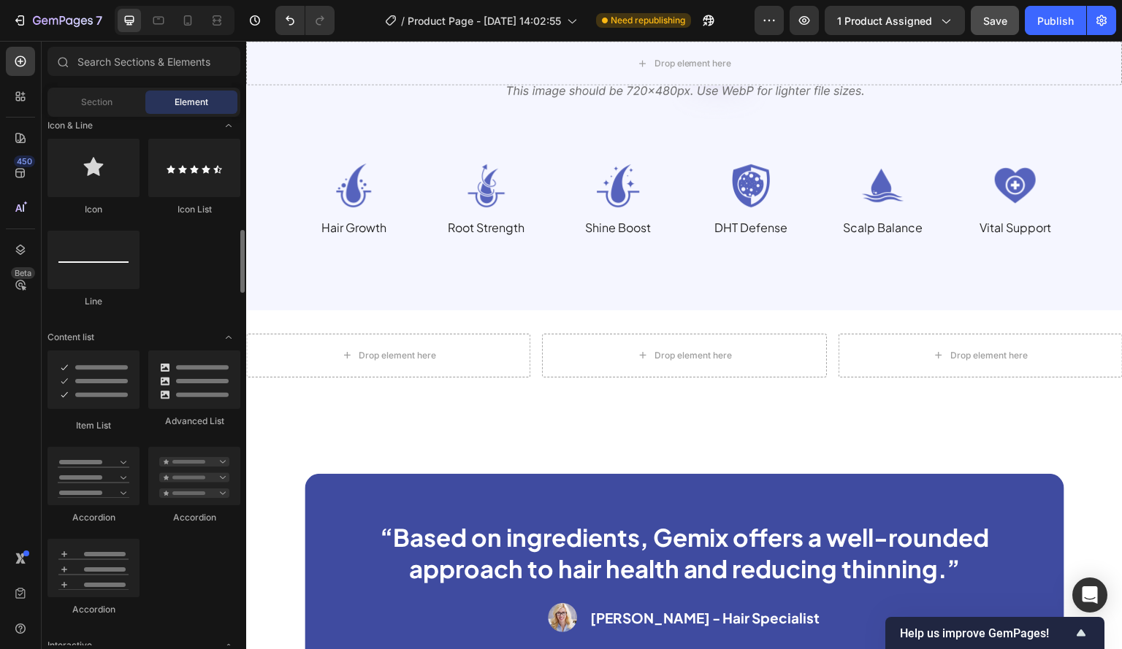
scroll to position [1095, 0]
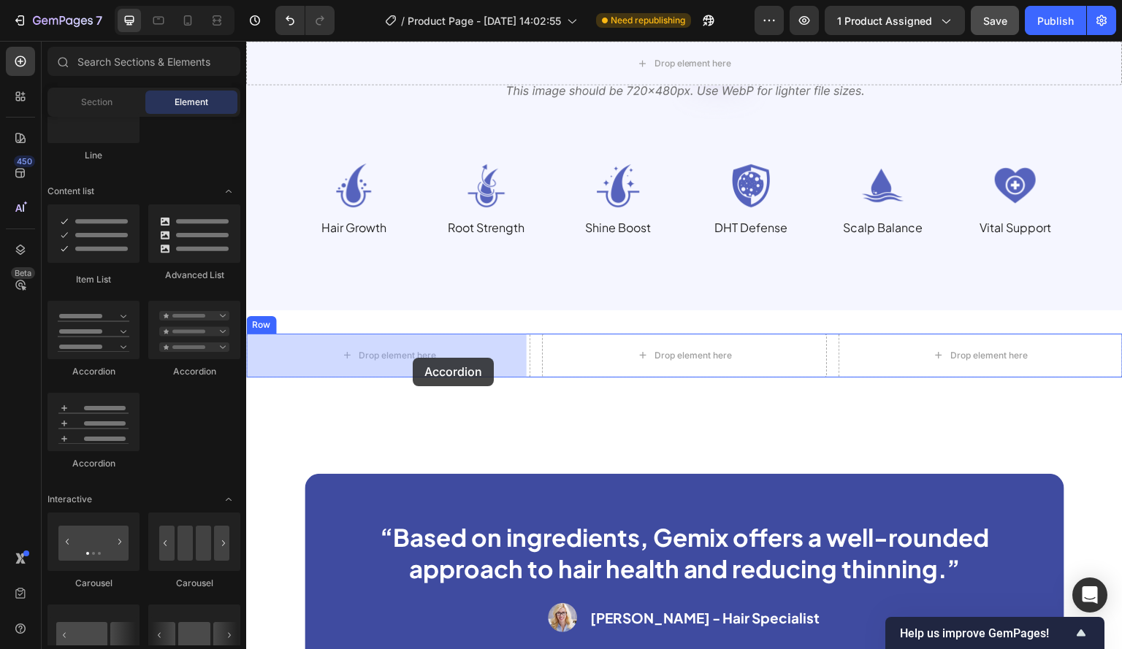
drag, startPoint x: 338, startPoint y: 372, endPoint x: 413, endPoint y: 358, distance: 75.9
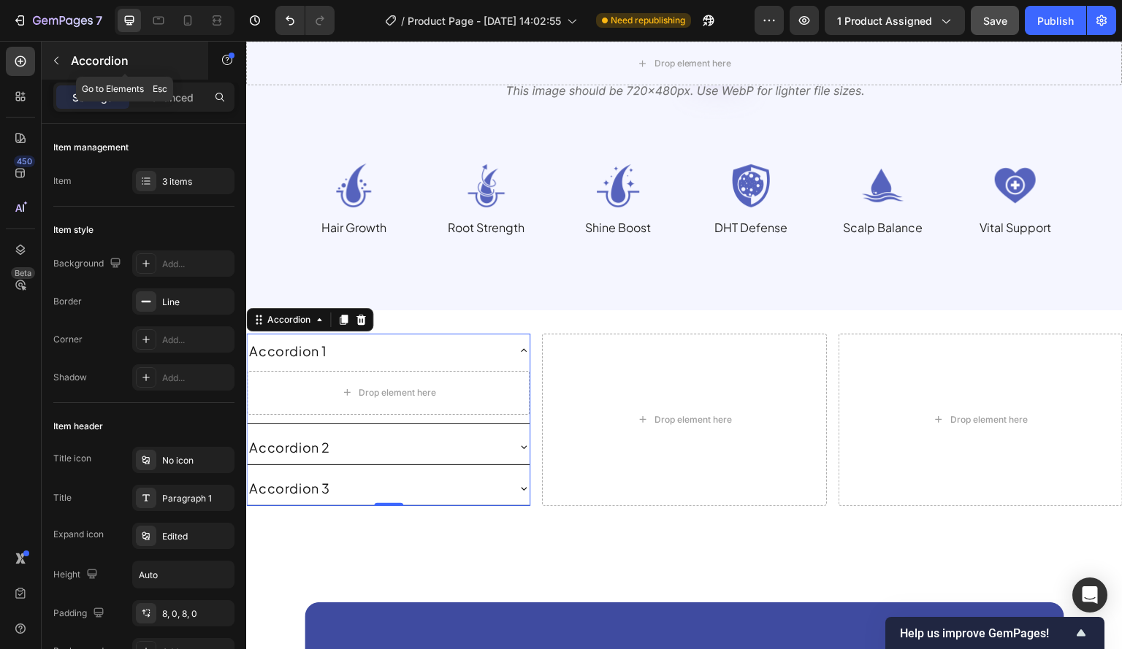
click at [58, 59] on icon "button" at bounding box center [56, 61] width 12 height 12
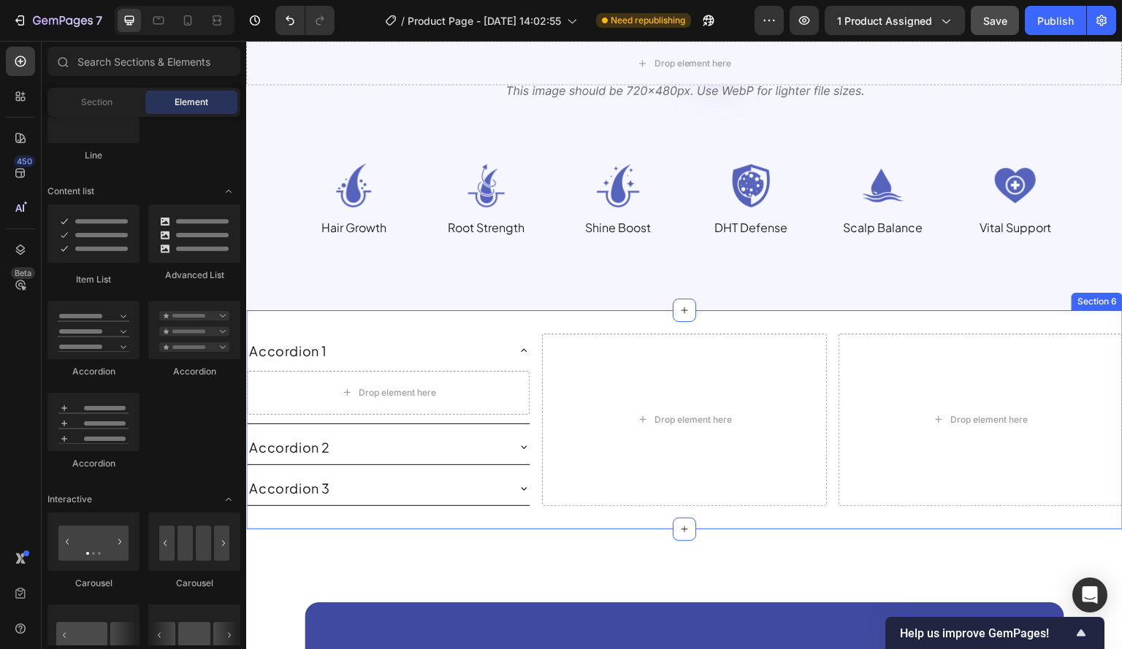
click at [341, 318] on div "Accordion 1 Drop element here Accordion 2 Accordion 3 Accordion Drop element he…" at bounding box center [684, 420] width 876 height 220
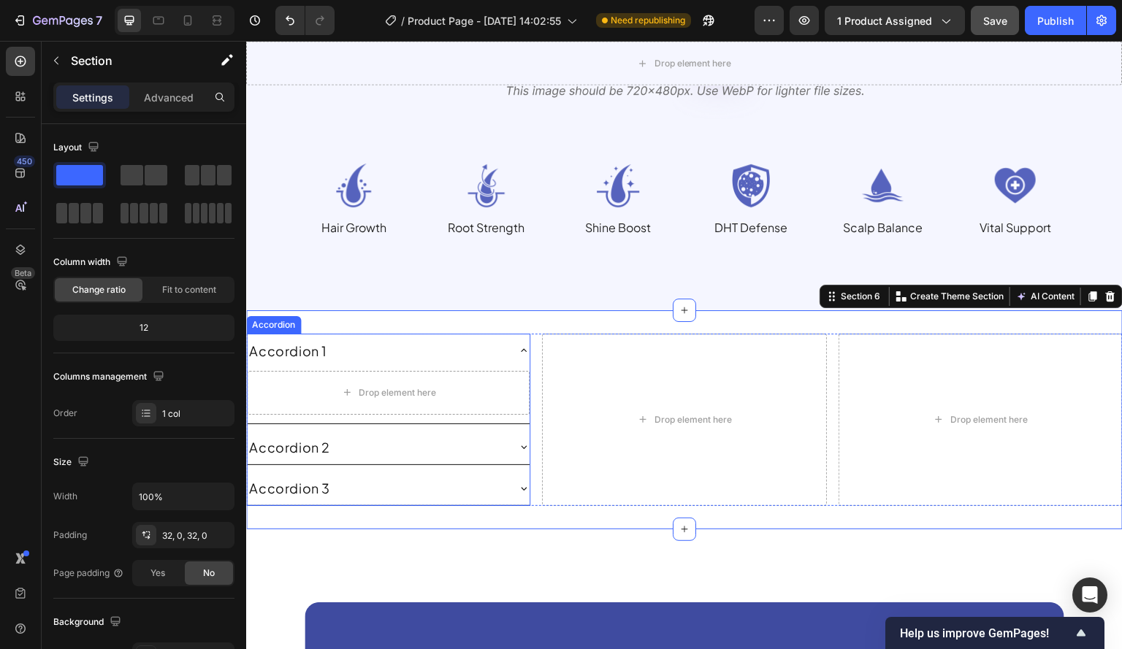
click at [406, 345] on div "Accordion 1" at bounding box center [376, 351] width 259 height 23
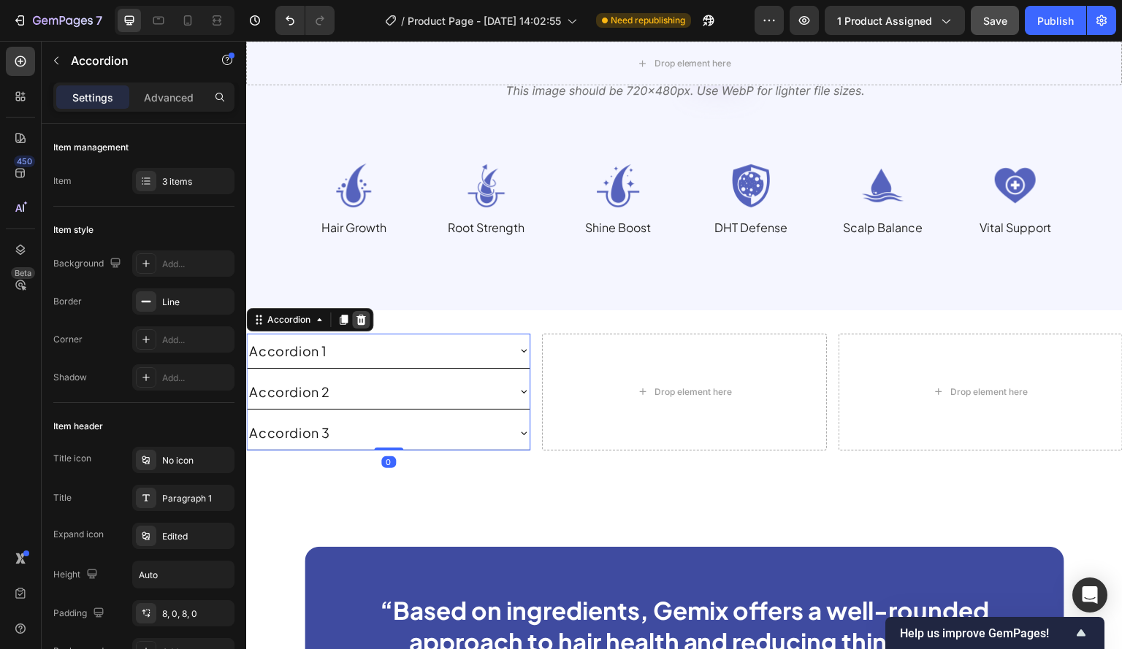
click at [361, 318] on icon at bounding box center [360, 320] width 9 height 10
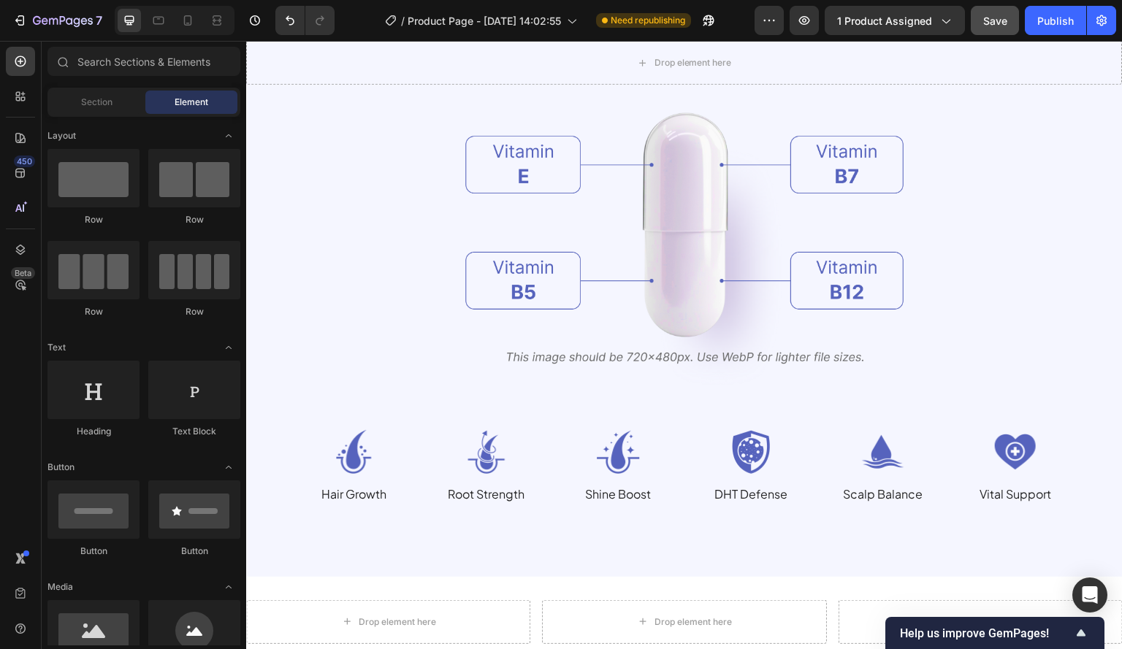
scroll to position [2118, 0]
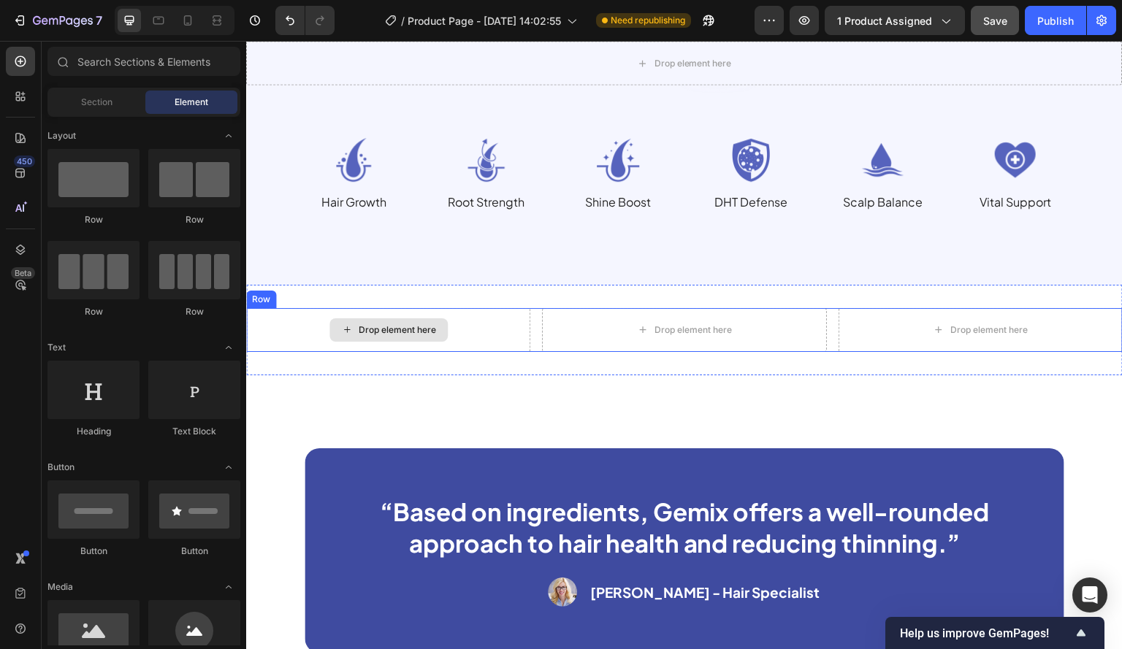
click at [359, 327] on div "Drop element here" at bounding box center [397, 330] width 77 height 12
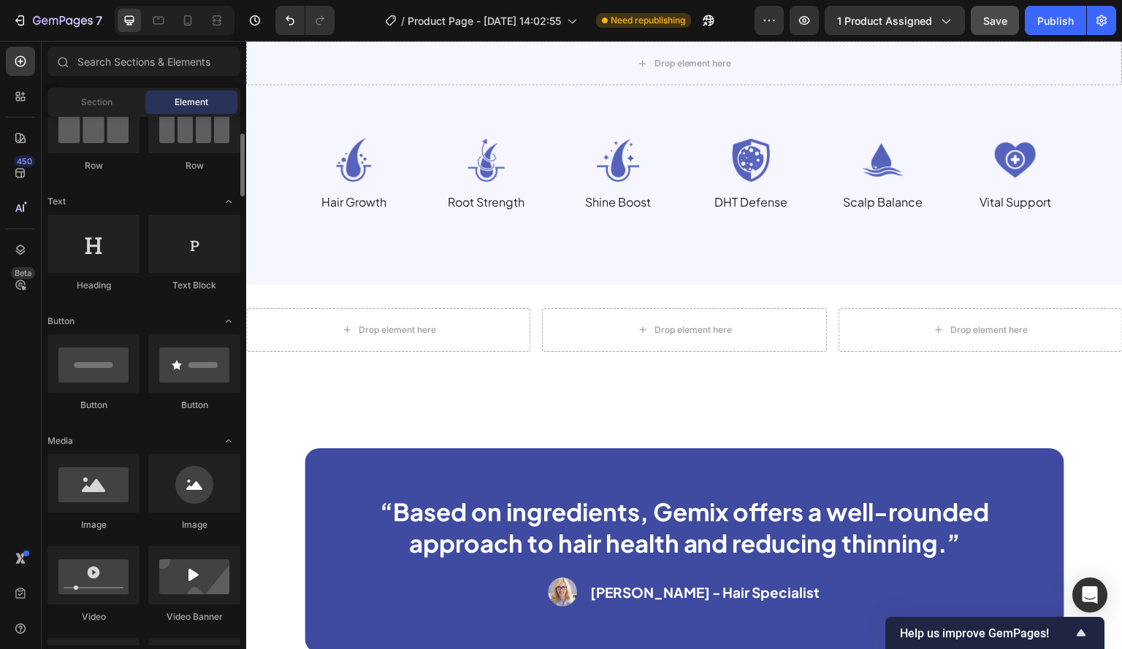
scroll to position [219, 0]
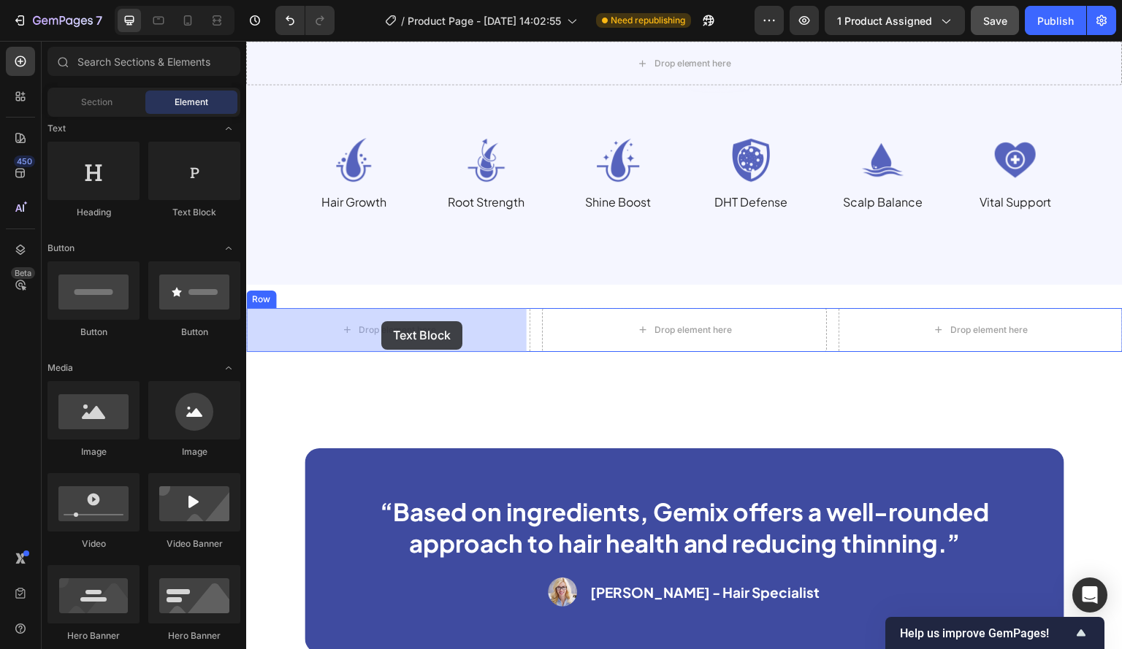
drag, startPoint x: 436, startPoint y: 217, endPoint x: 381, endPoint y: 321, distance: 117.9
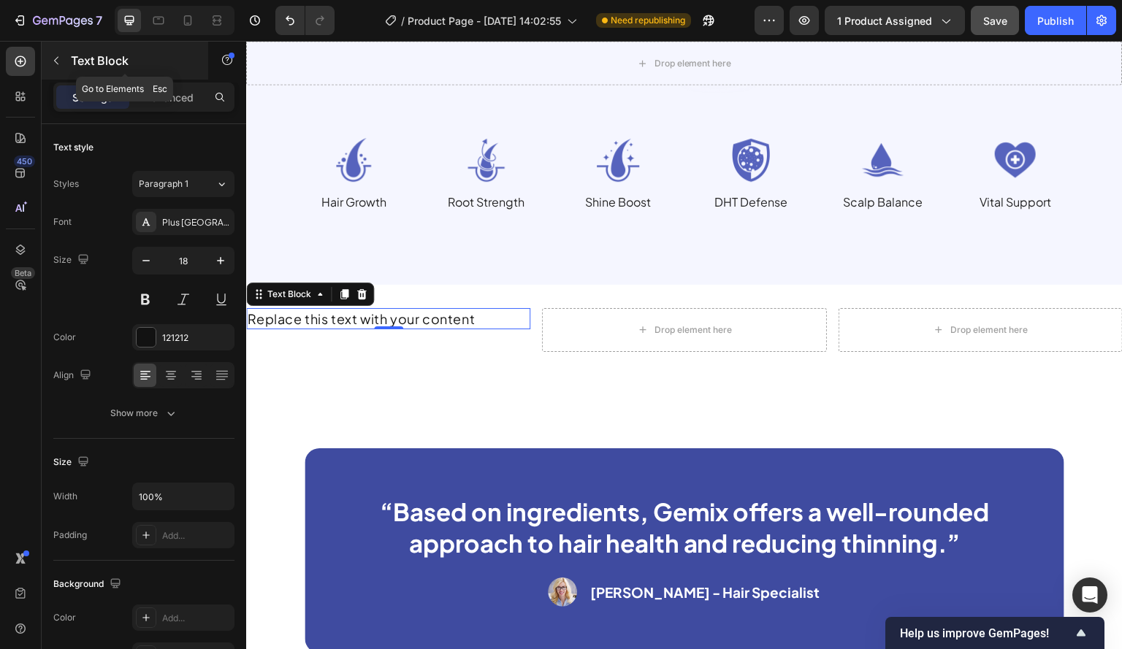
click at [52, 56] on icon "button" at bounding box center [56, 61] width 12 height 12
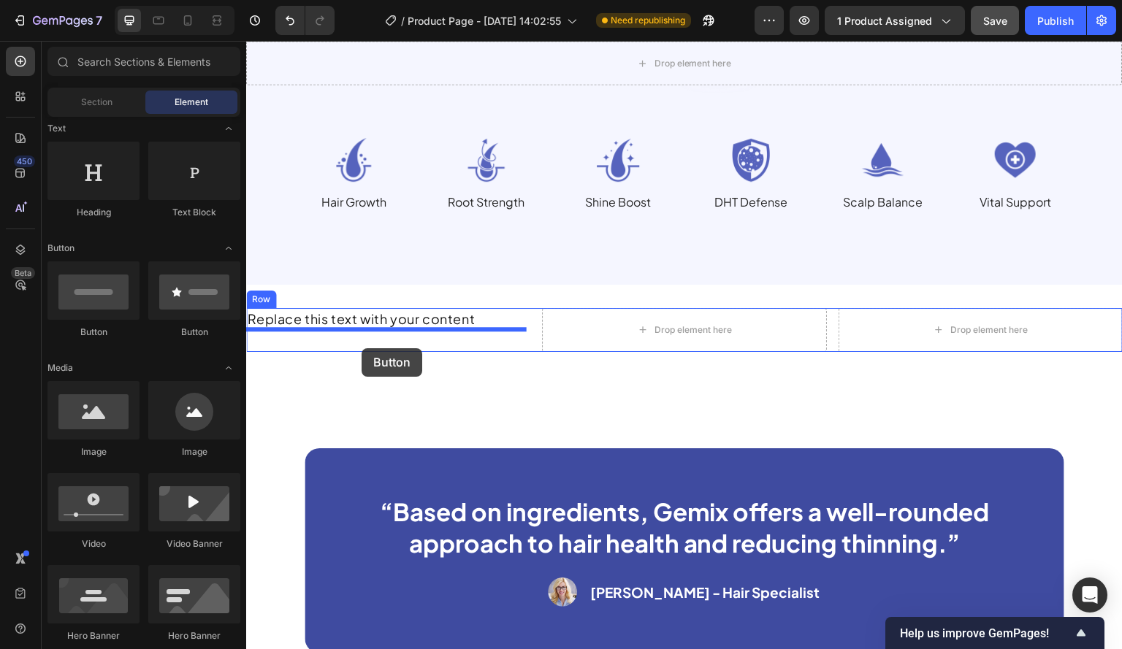
drag, startPoint x: 348, startPoint y: 337, endPoint x: 361, endPoint y: 348, distance: 17.1
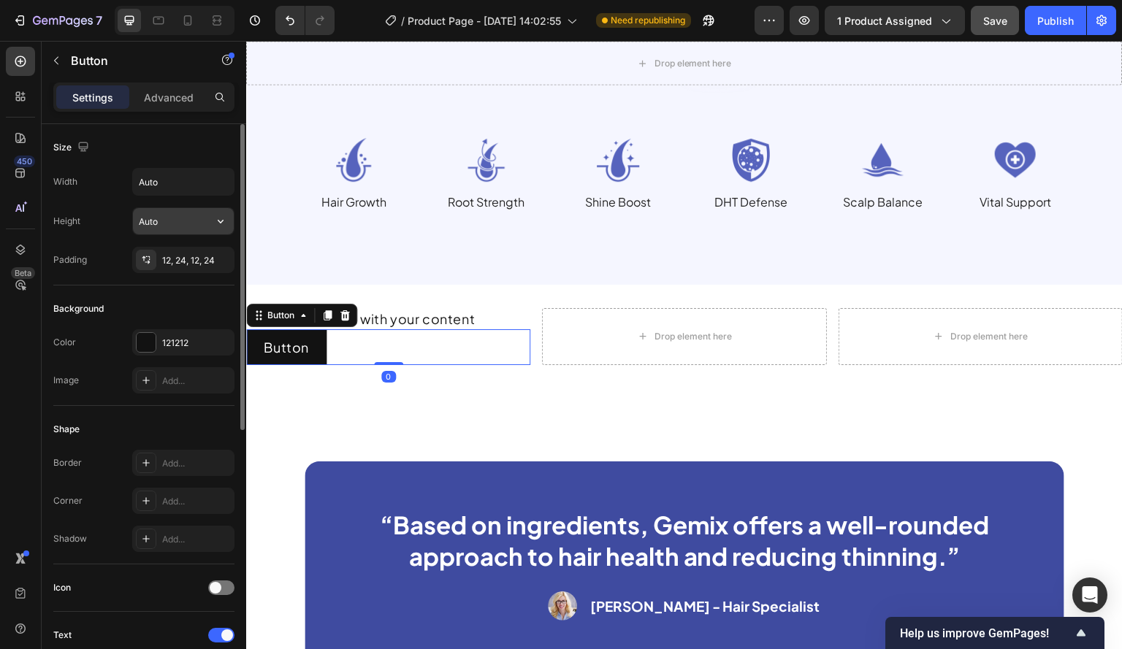
scroll to position [146, 0]
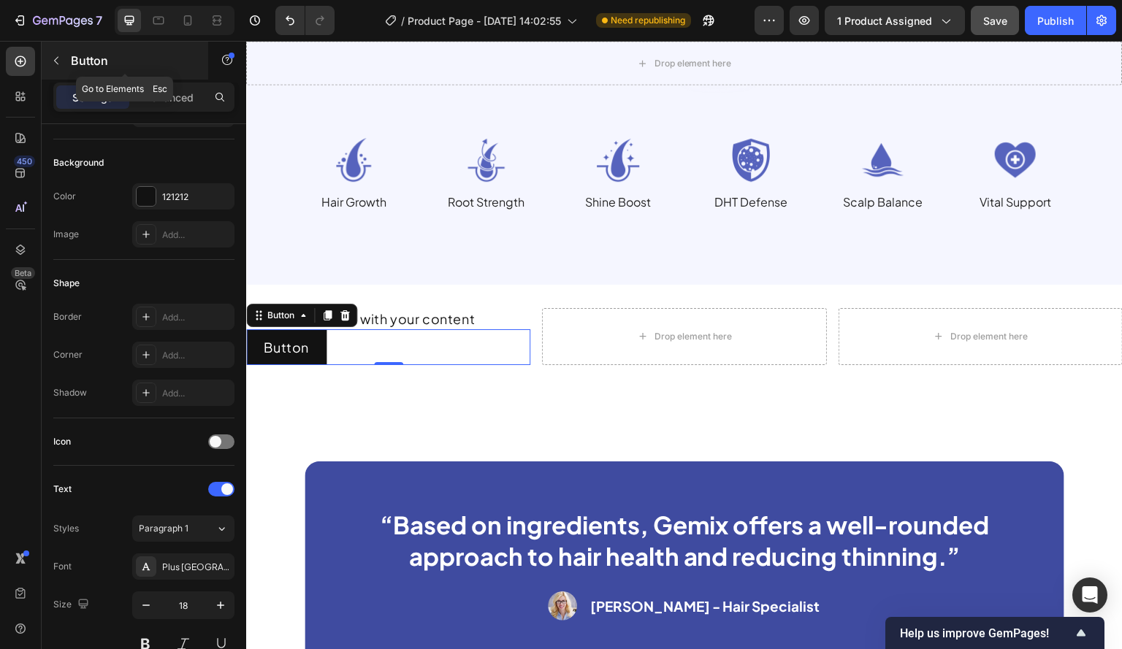
click at [63, 62] on button "button" at bounding box center [56, 60] width 23 height 23
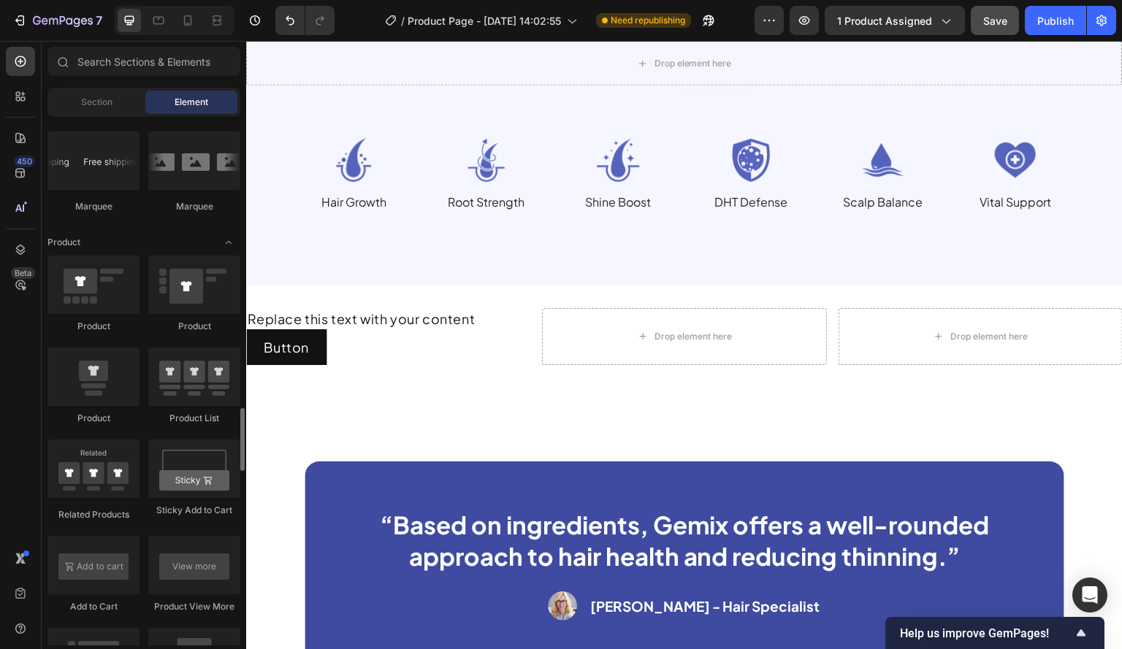
scroll to position [1826, 0]
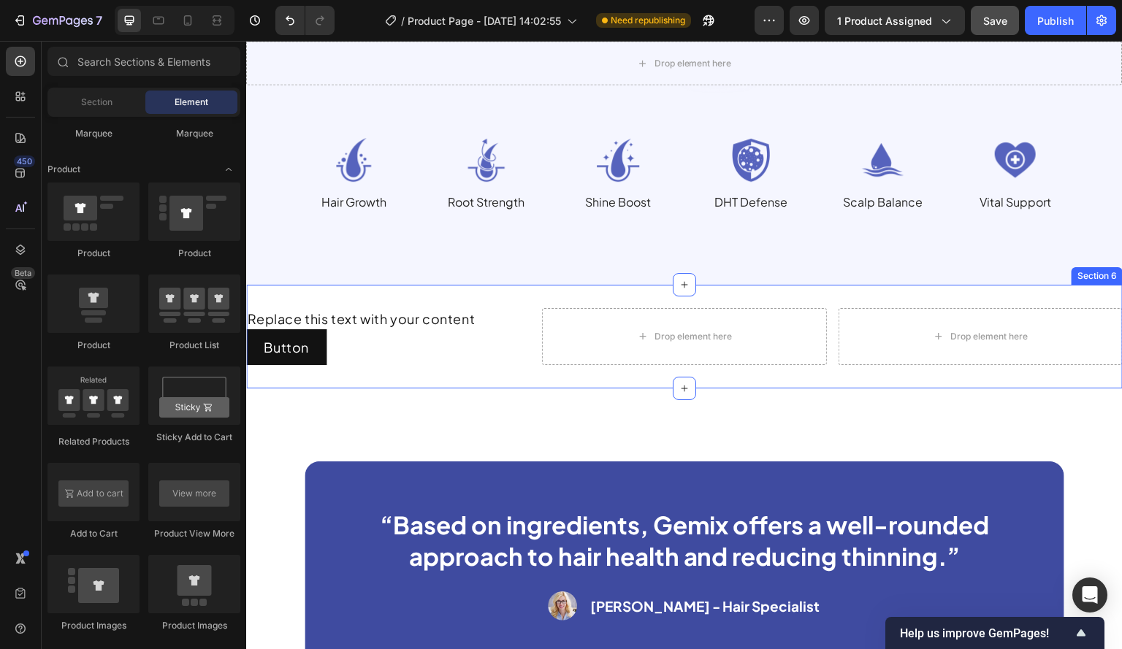
click at [1092, 274] on div "Section 6" at bounding box center [1096, 275] width 45 height 13
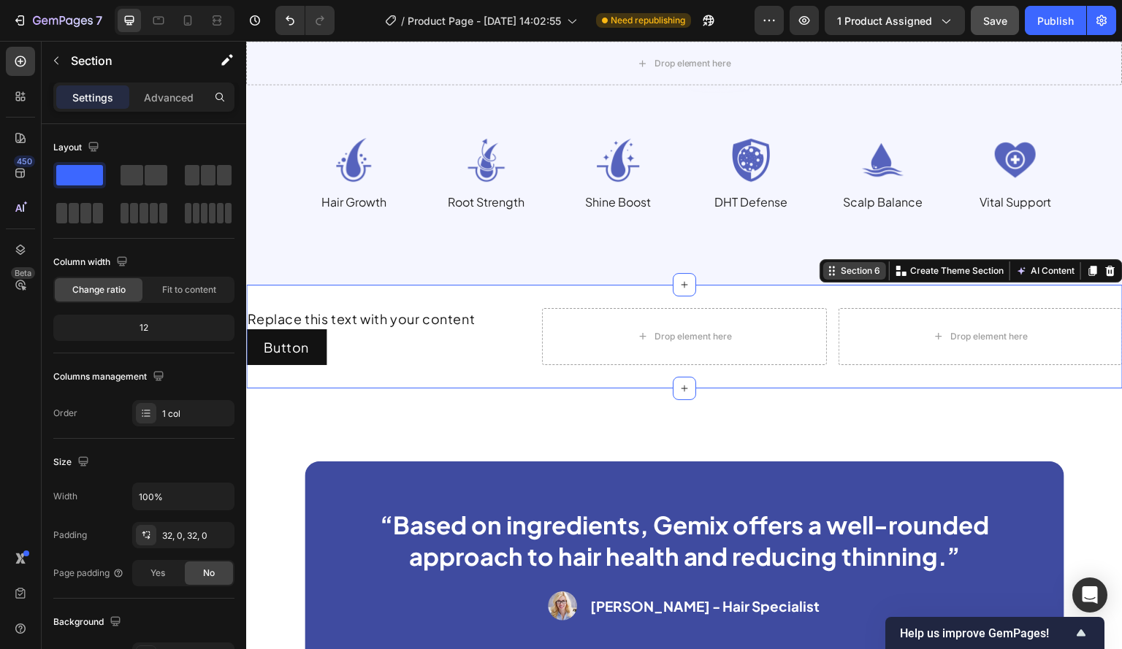
click at [1101, 274] on div at bounding box center [1110, 271] width 18 height 18
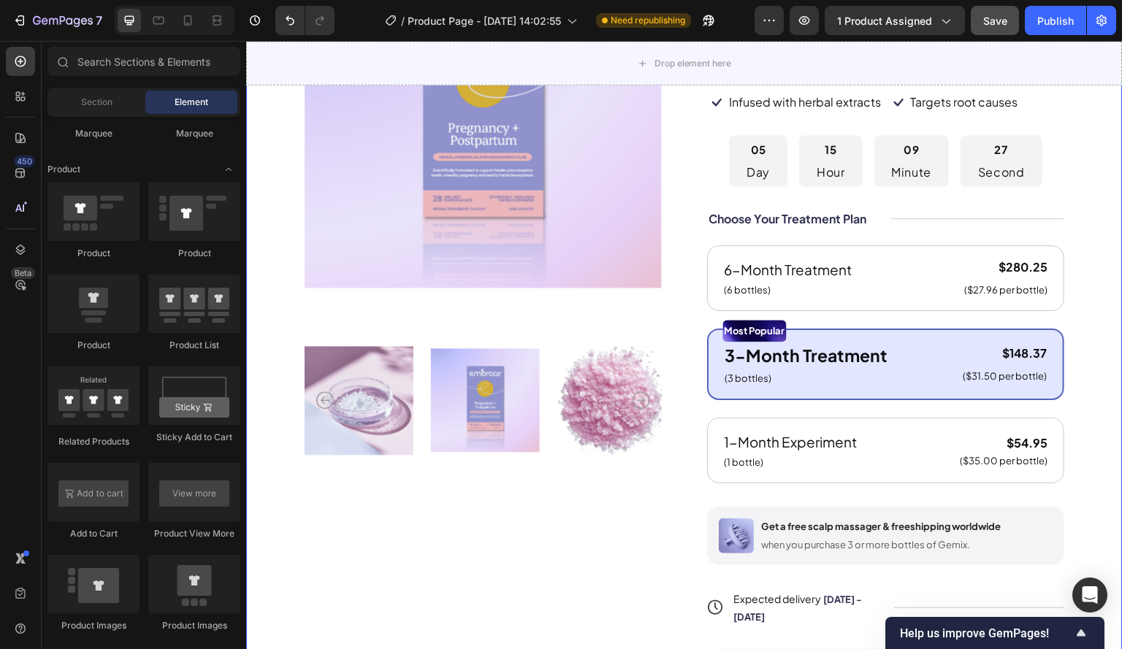
scroll to position [365, 0]
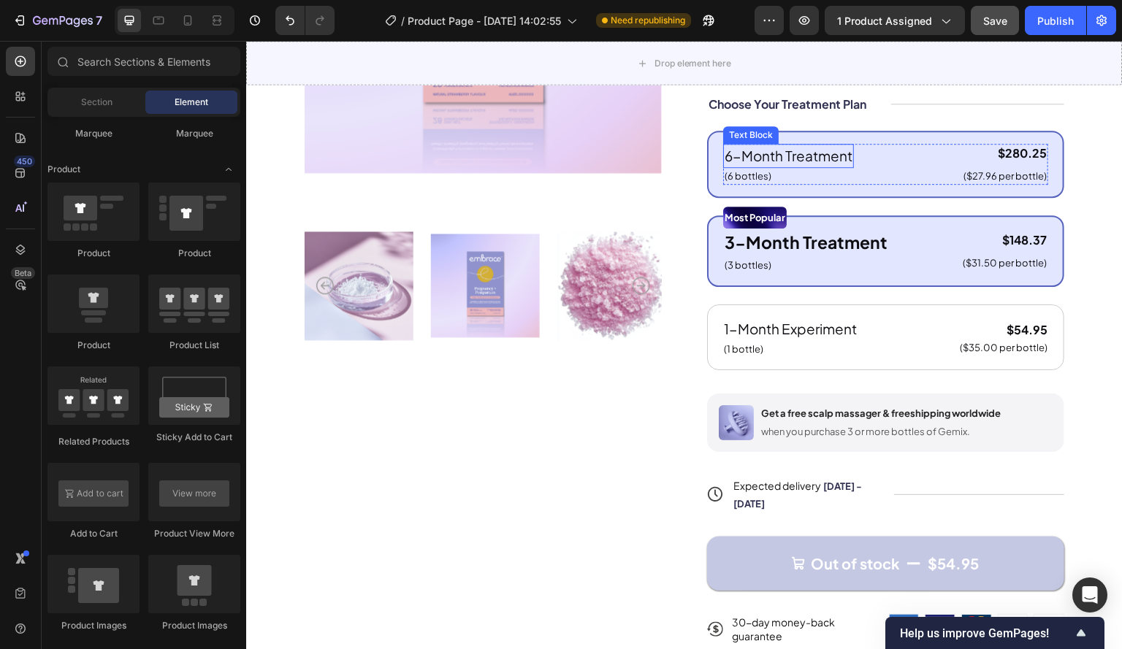
click at [854, 164] on div "6-Month Treatment Text Block (6 bottles) Text Block $280.25 Product Price Produ…" at bounding box center [885, 164] width 325 height 41
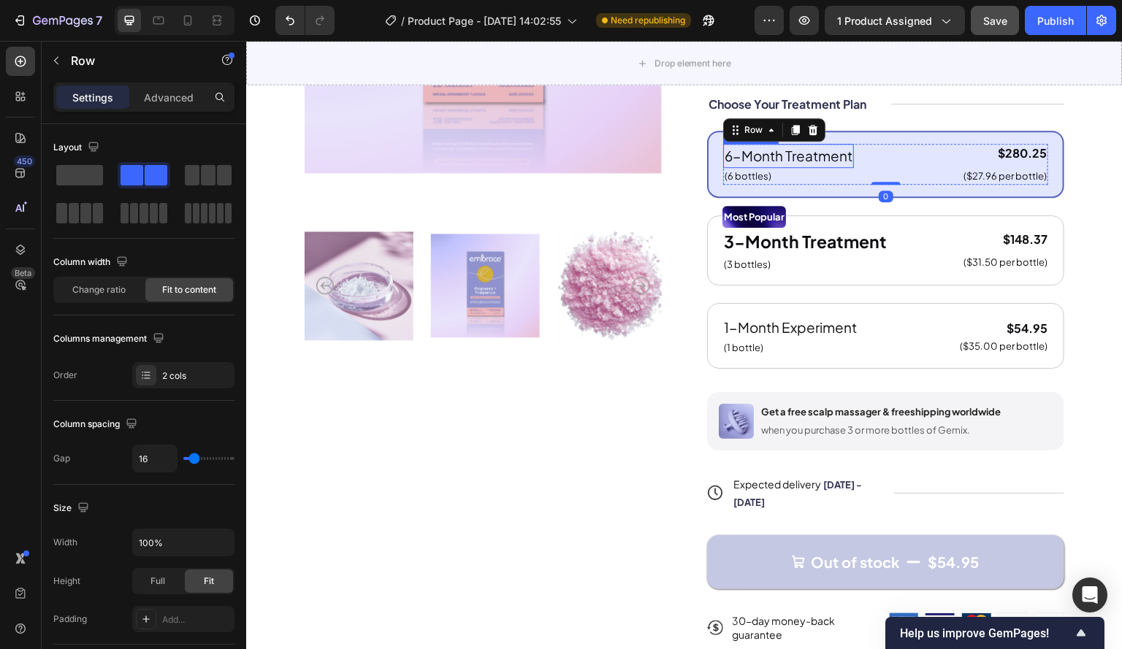
click at [803, 166] on p "6-Month Treatment" at bounding box center [788, 155] width 128 height 21
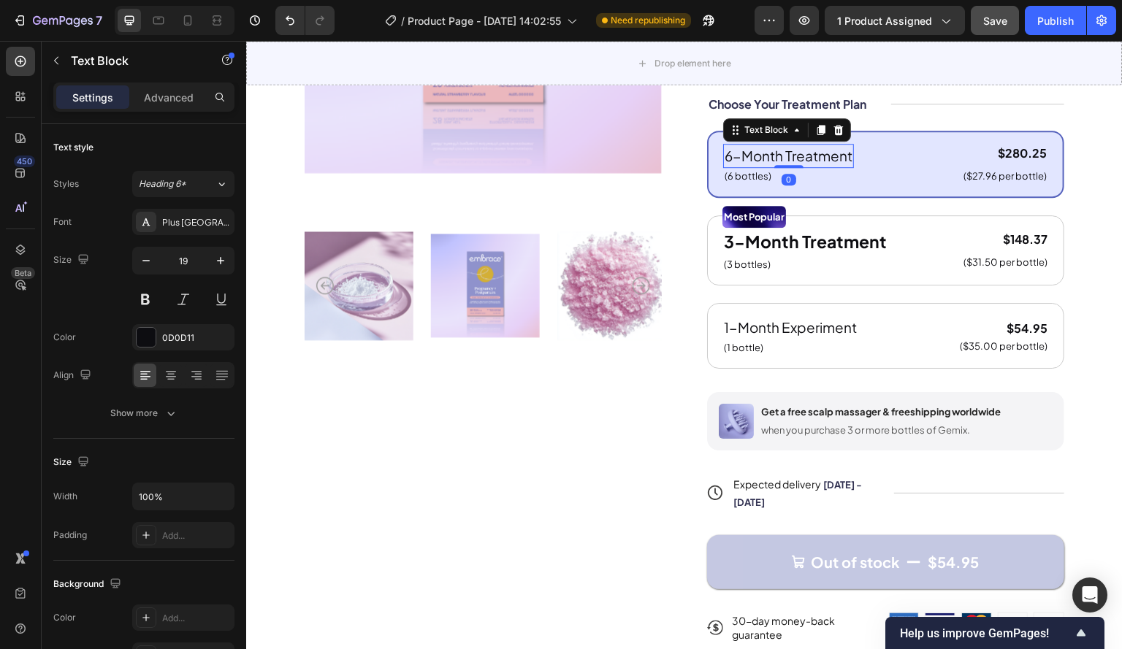
click at [753, 165] on p "6-Month Treatment" at bounding box center [788, 155] width 128 height 21
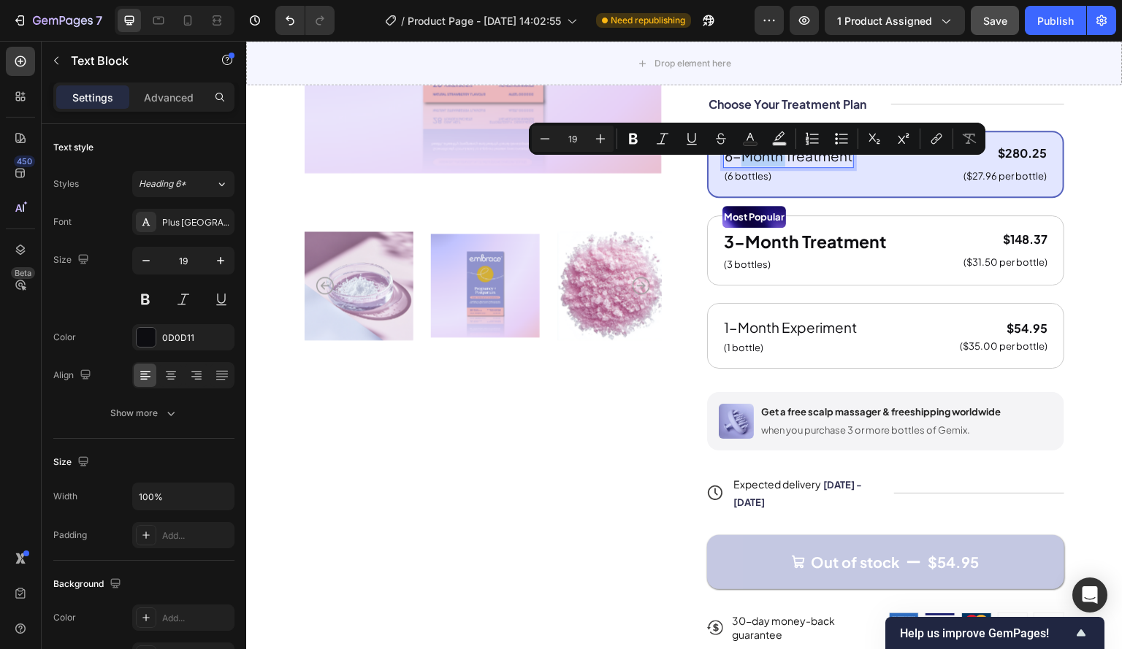
click at [738, 166] on p "6-Month Treatment" at bounding box center [788, 155] width 128 height 21
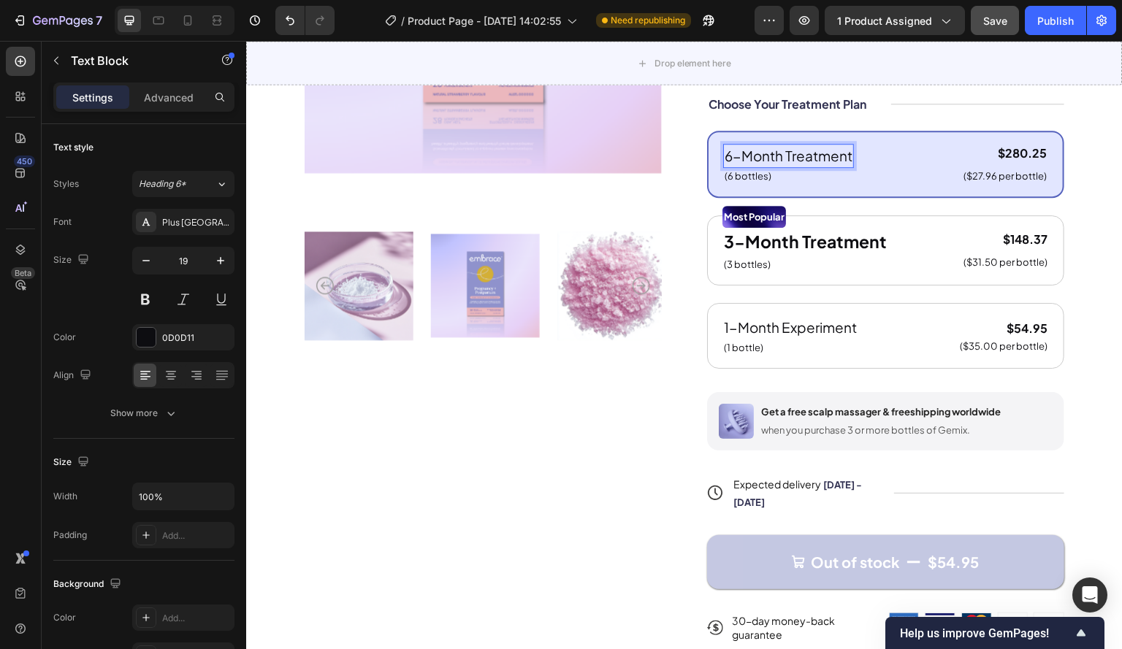
click at [787, 166] on p "6-Month Treatment" at bounding box center [788, 155] width 128 height 21
click at [1014, 163] on div "$280.25" at bounding box center [1005, 154] width 86 height 18
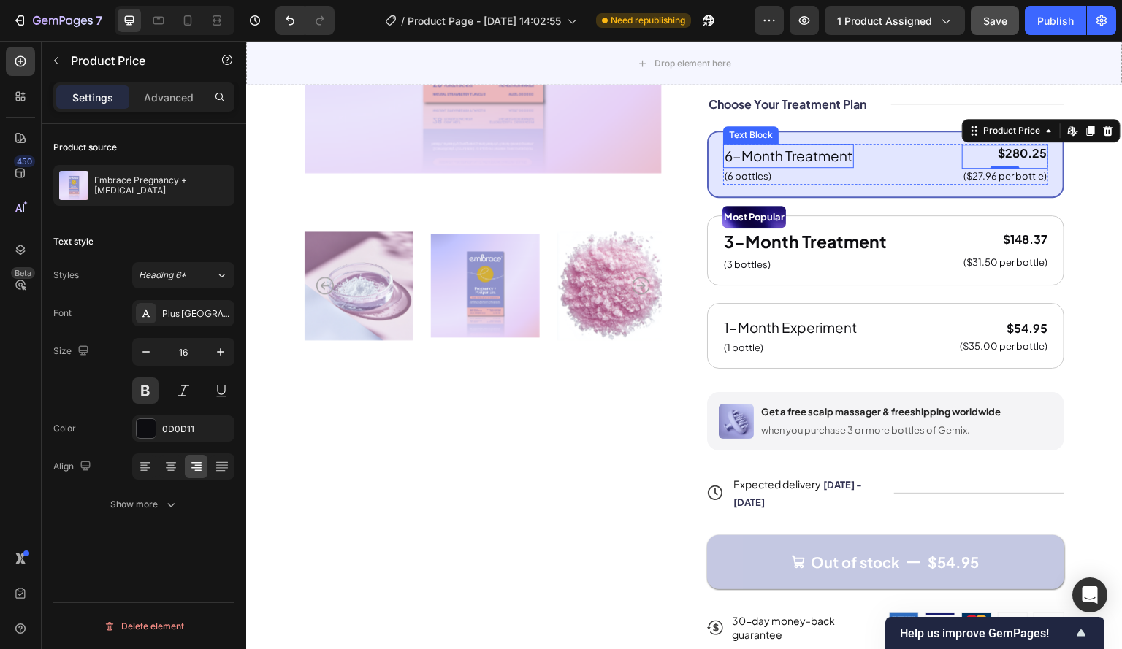
click at [754, 166] on p "6-Month Treatment" at bounding box center [788, 155] width 128 height 21
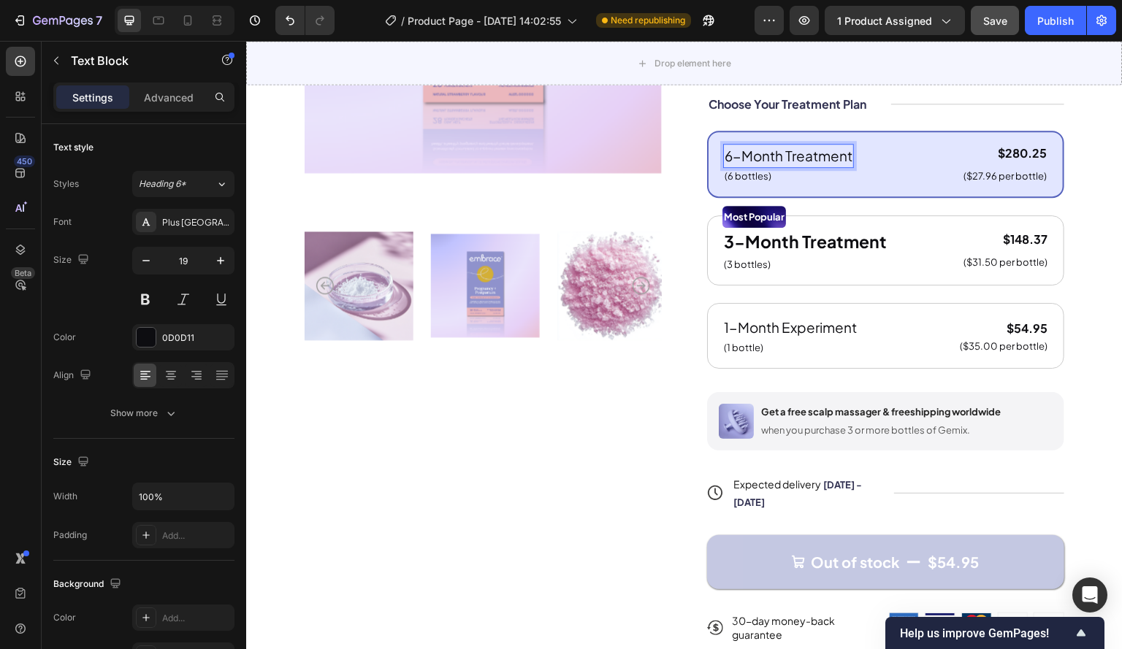
click at [725, 166] on p "6-Month Treatment" at bounding box center [788, 155] width 128 height 21
click at [775, 166] on p "6-Month Treatment" at bounding box center [788, 155] width 128 height 21
click at [819, 166] on p "6-Month Treatment" at bounding box center [788, 155] width 128 height 21
click at [748, 166] on p "6-Month Treatment" at bounding box center [788, 155] width 128 height 21
click at [824, 166] on p "6-Month Treatment" at bounding box center [788, 155] width 128 height 21
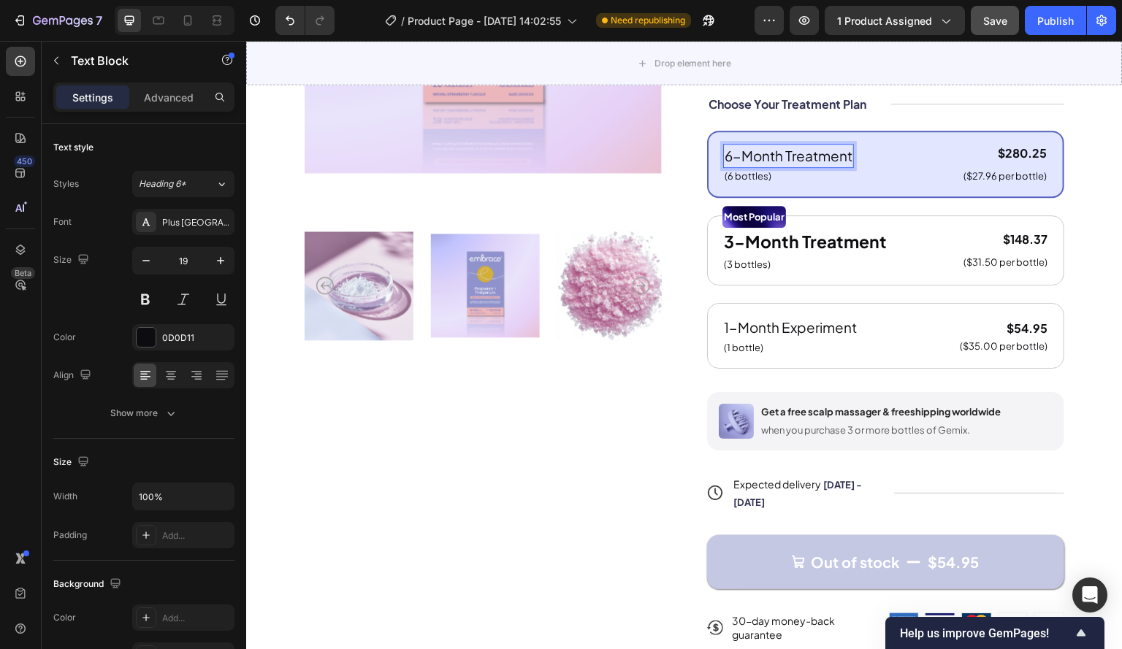
click at [745, 166] on p "6-Month Treatment" at bounding box center [788, 155] width 128 height 21
click at [803, 166] on p "6-Month Treatment" at bounding box center [788, 155] width 128 height 21
click at [726, 166] on p "6-Month Treatment" at bounding box center [788, 155] width 128 height 21
click at [814, 165] on p "1-Month Treatment" at bounding box center [786, 155] width 125 height 21
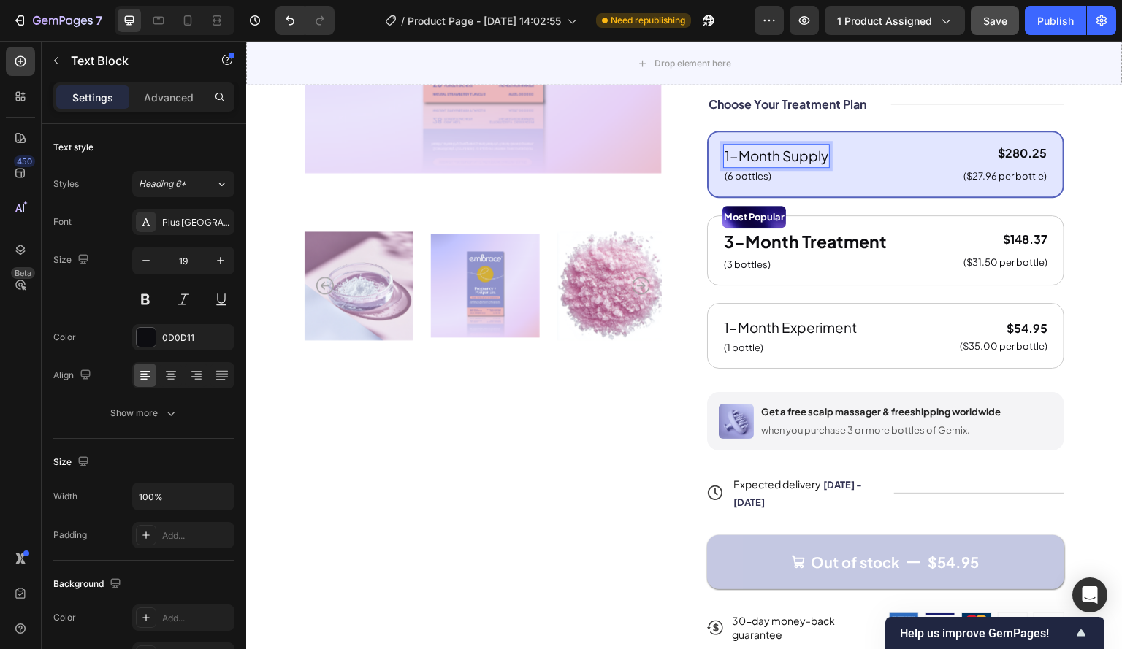
click at [724, 166] on p "1-Month Supply" at bounding box center [776, 155] width 104 height 21
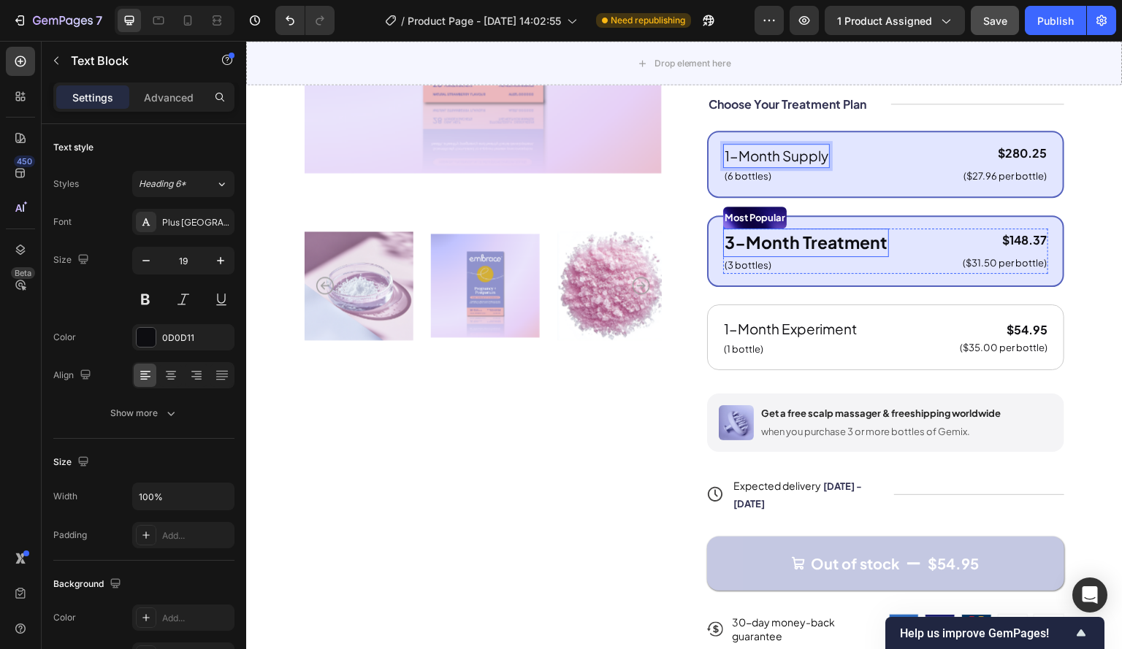
click at [765, 256] on p "3-Month Treatment" at bounding box center [805, 243] width 163 height 26
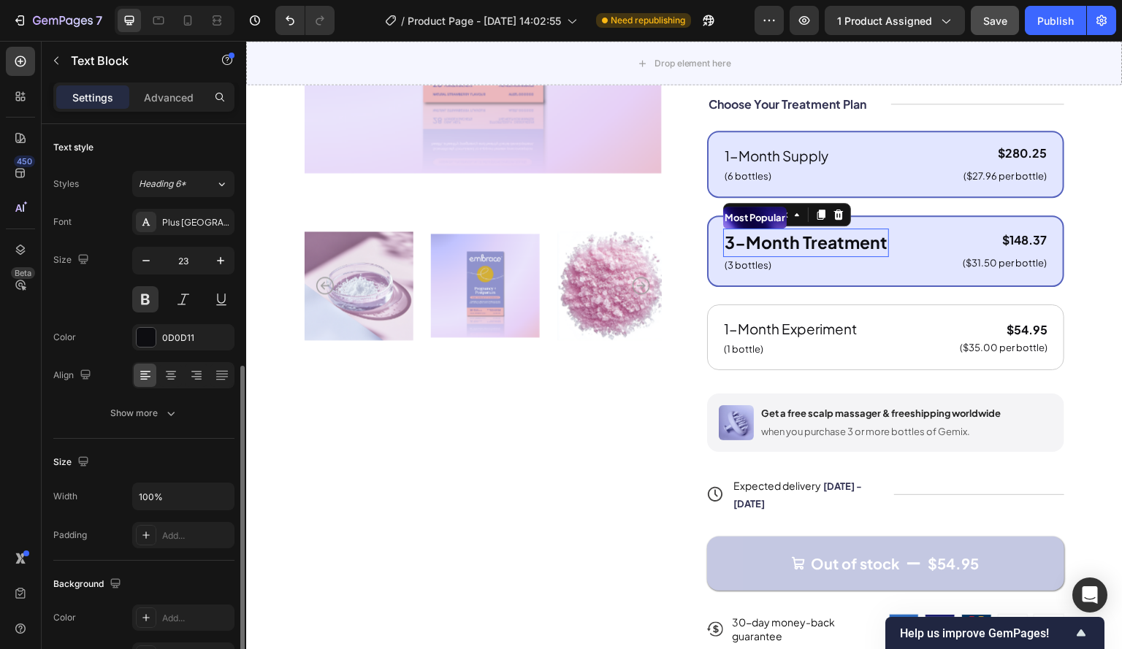
scroll to position [146, 0]
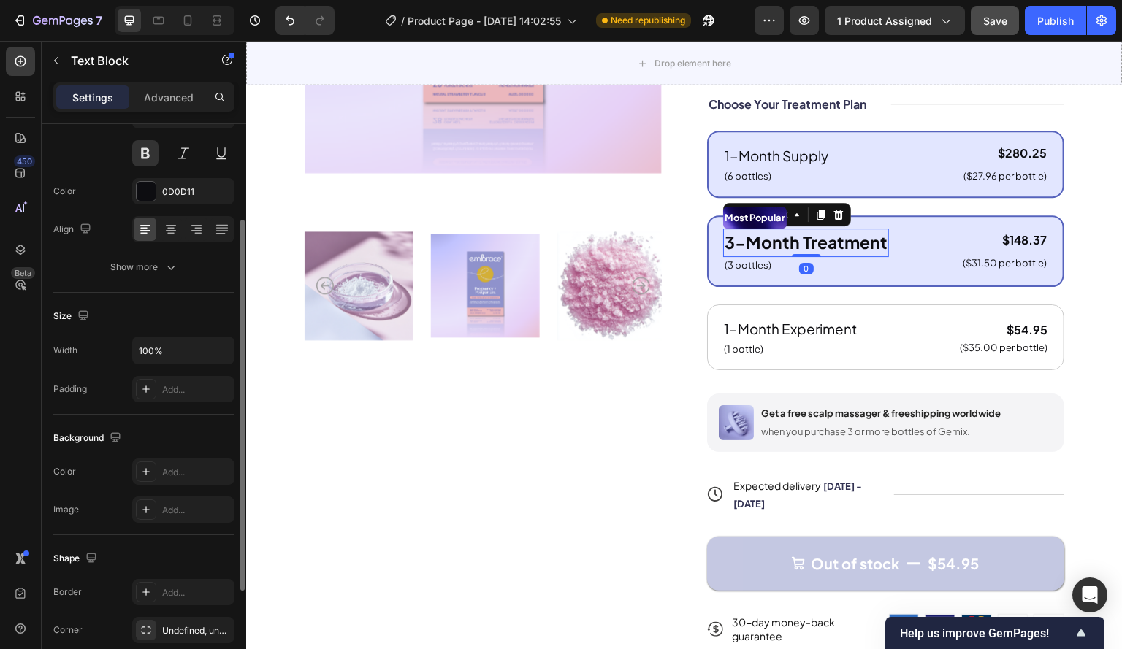
click at [724, 256] on p "3-Month Treatment" at bounding box center [805, 243] width 163 height 26
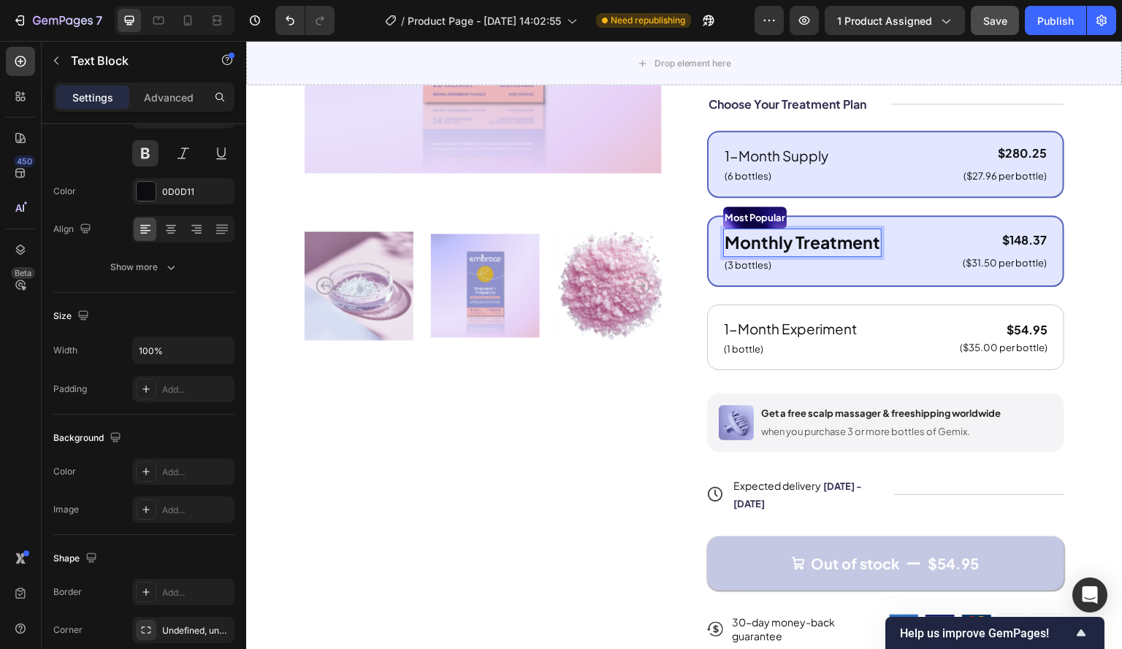
click at [830, 254] on p "Monthly Treatment" at bounding box center [802, 243] width 156 height 26
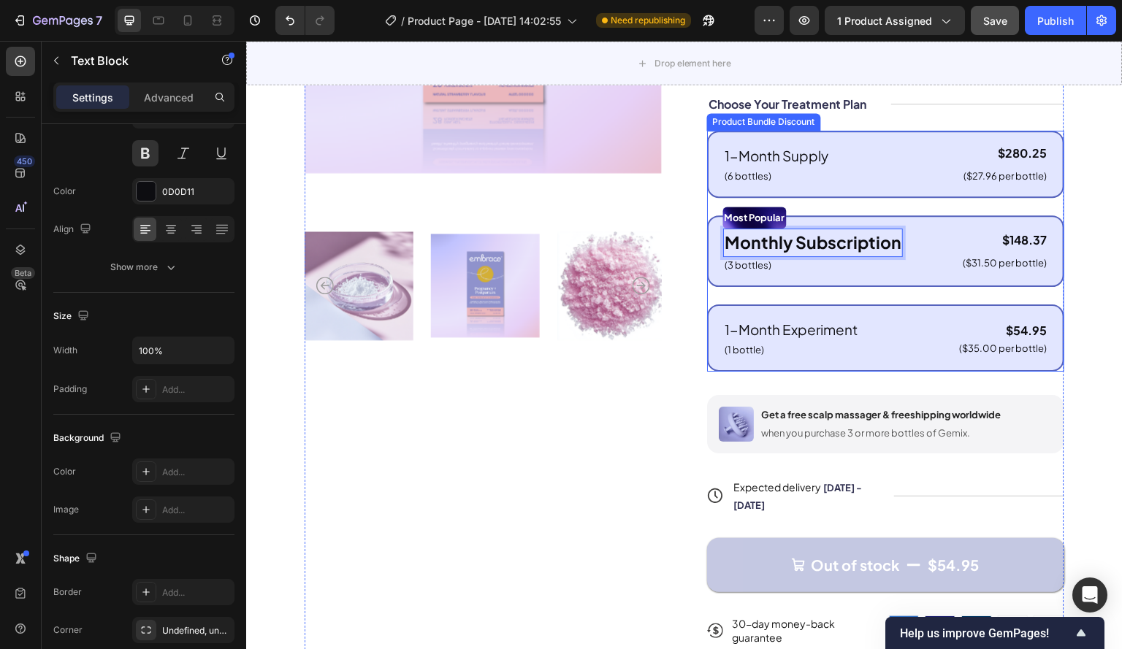
click at [724, 340] on p "1-Month Experiment" at bounding box center [790, 329] width 133 height 21
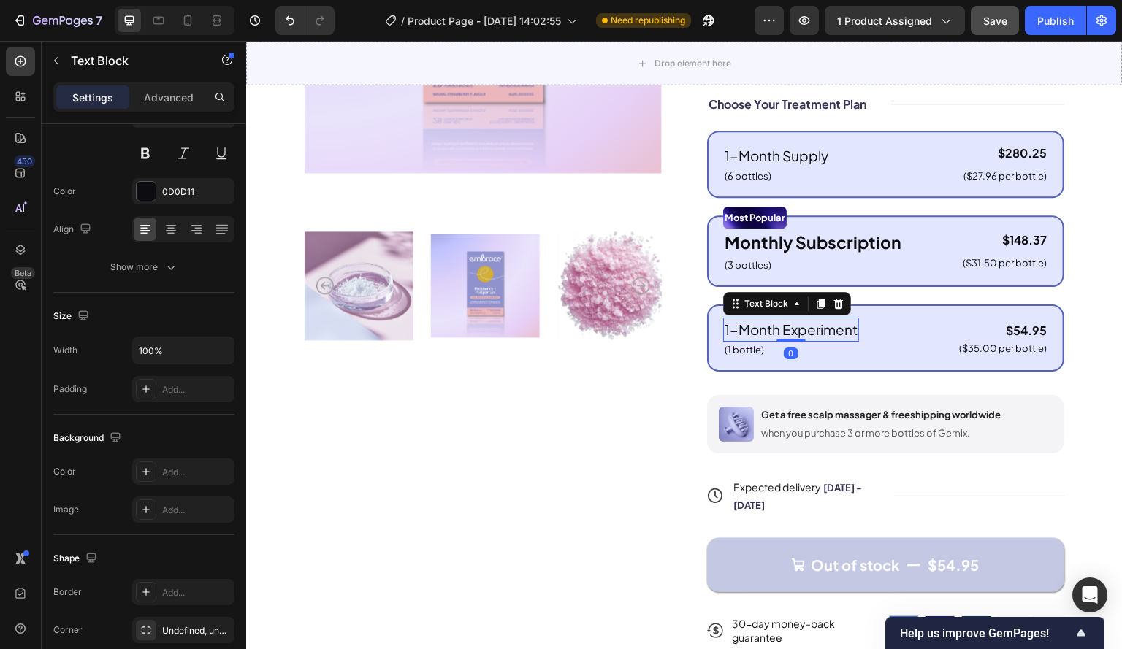
click at [724, 340] on p "1-Month Experiment" at bounding box center [790, 329] width 133 height 21
click at [729, 340] on p "1-Month Experiment" at bounding box center [790, 329] width 133 height 21
click at [835, 339] on p "3-Months Experiment" at bounding box center [796, 329] width 144 height 21
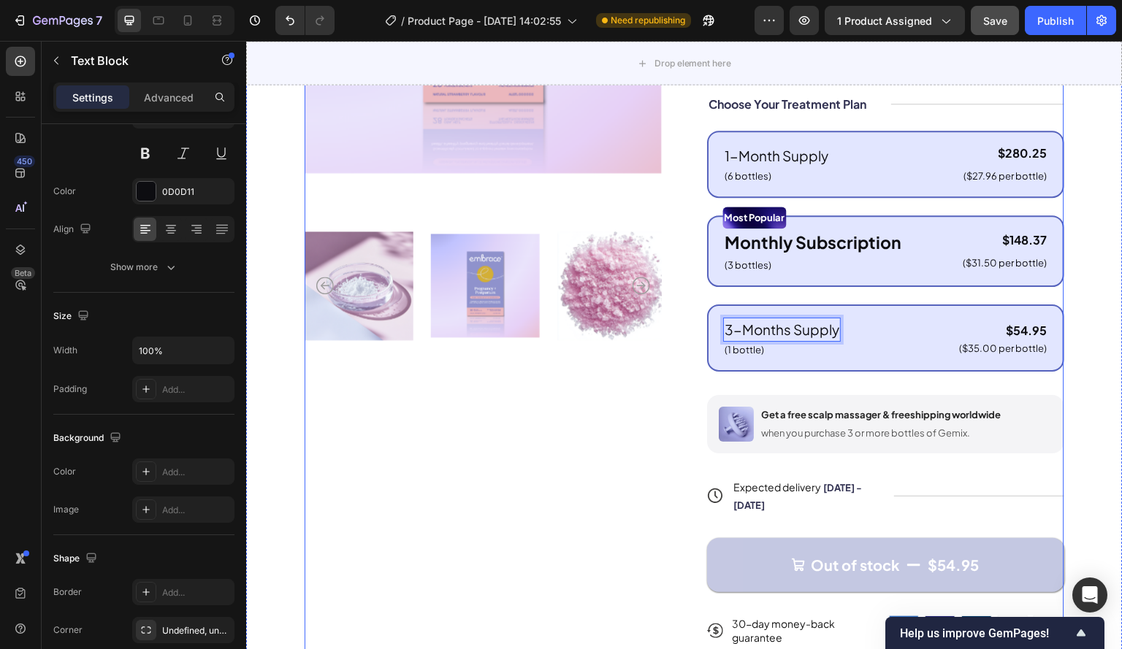
scroll to position [367, 0]
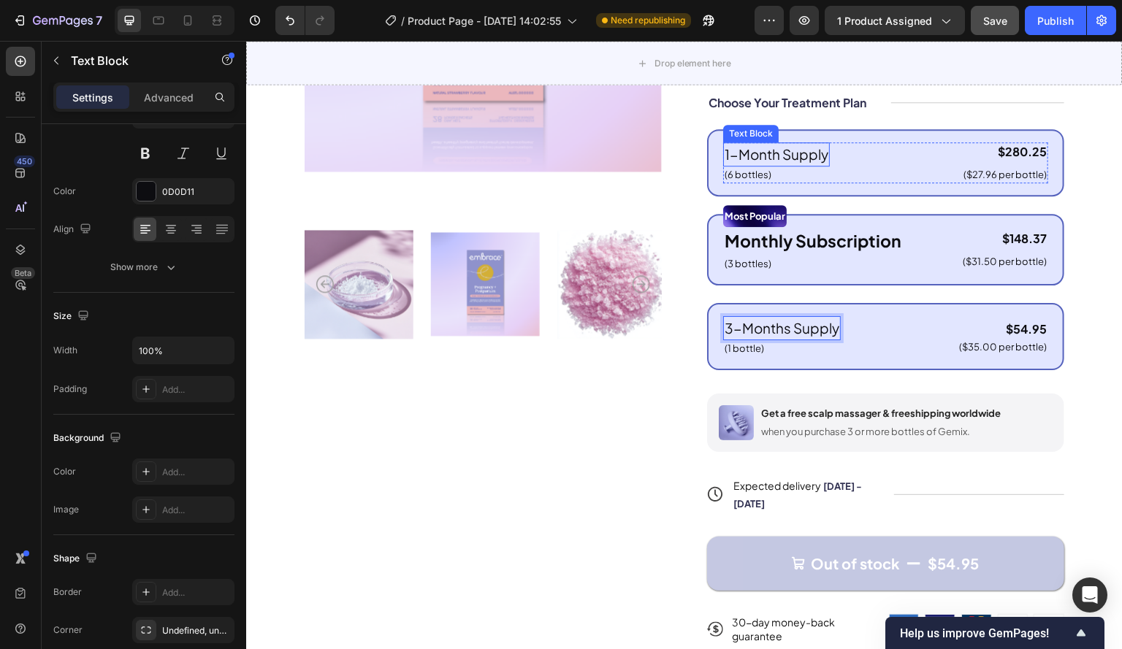
click at [746, 165] on p "1-Month Supply" at bounding box center [776, 154] width 104 height 21
click at [772, 164] on p "1-Month Supply" at bounding box center [776, 154] width 104 height 21
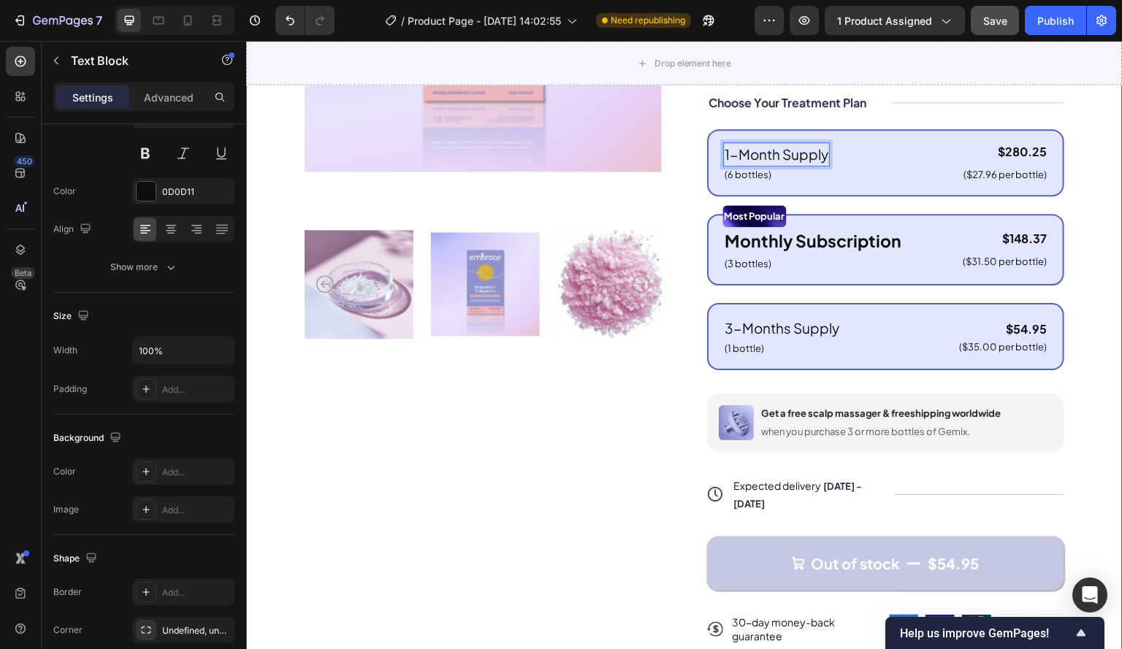
click at [1102, 328] on div "Product Images Icon Icon Icon Icon Icon Icon List 122,000+ Happy Customers Text…" at bounding box center [684, 238] width 876 height 981
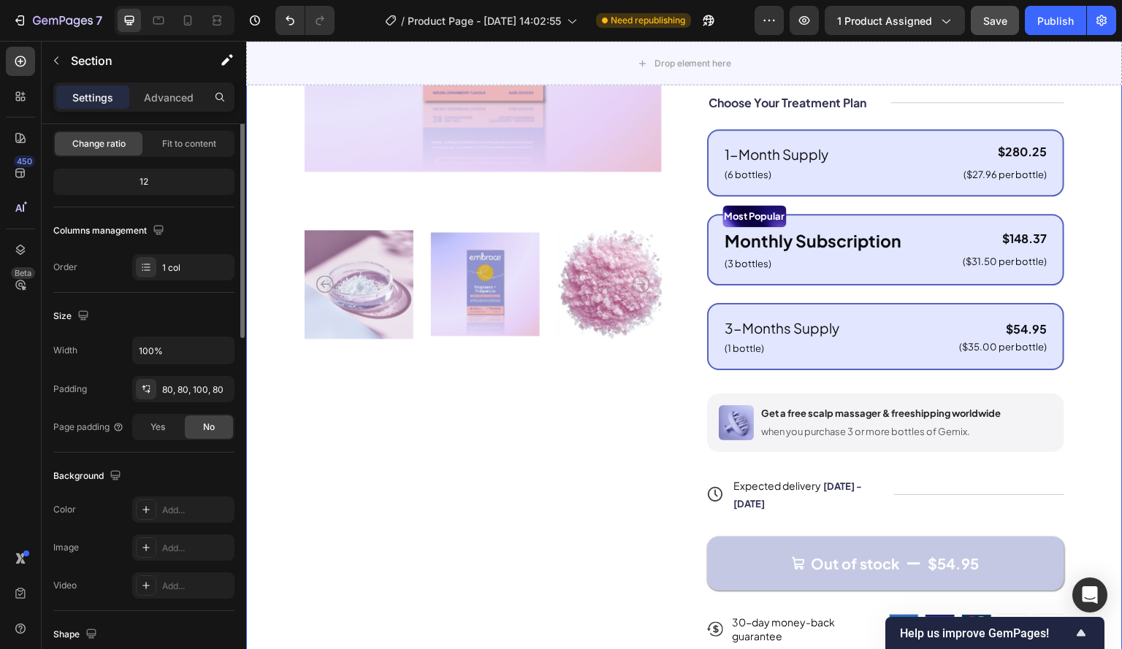
scroll to position [0, 0]
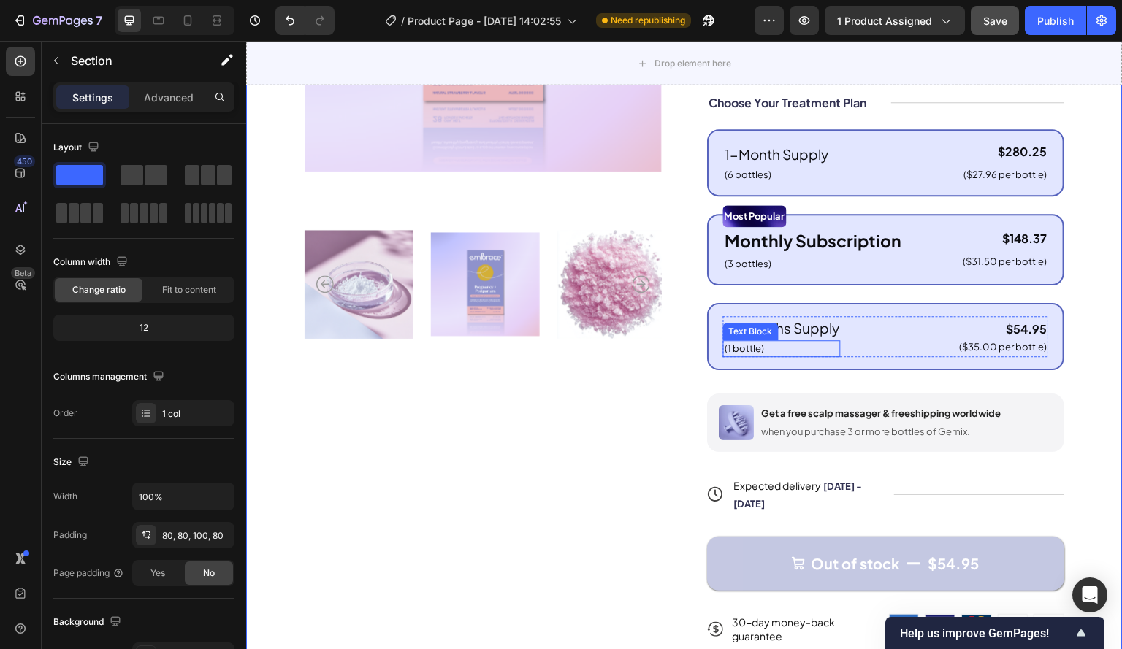
click at [748, 356] on p "(1 bottle)" at bounding box center [781, 349] width 115 height 15
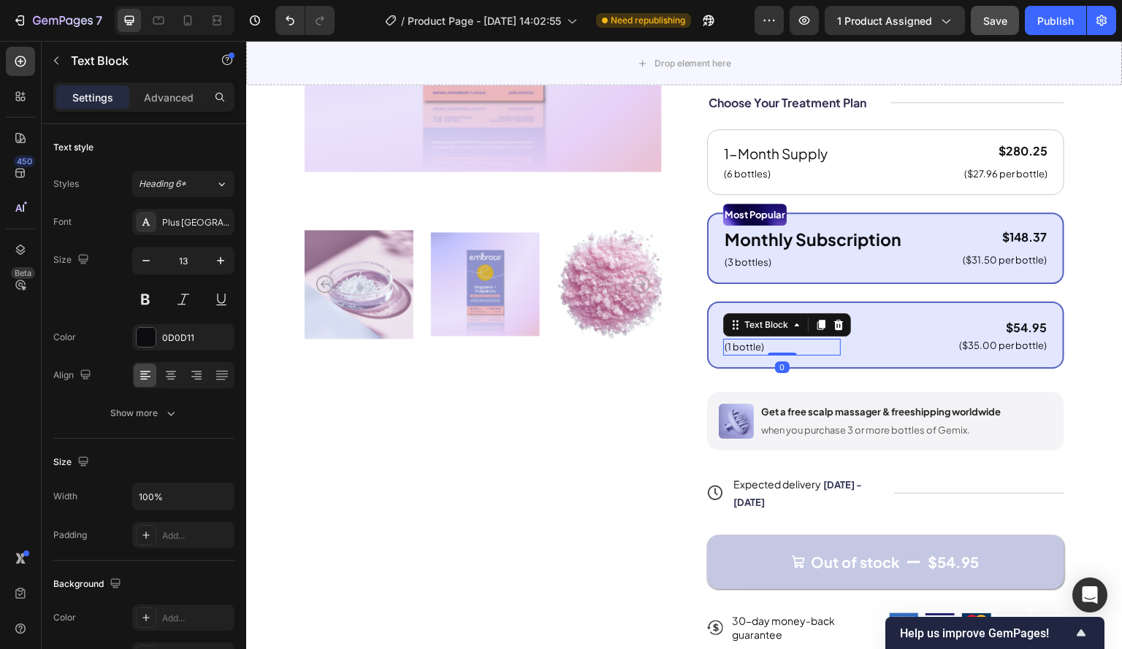
click at [743, 355] on p "(1 bottle)" at bounding box center [781, 347] width 115 height 15
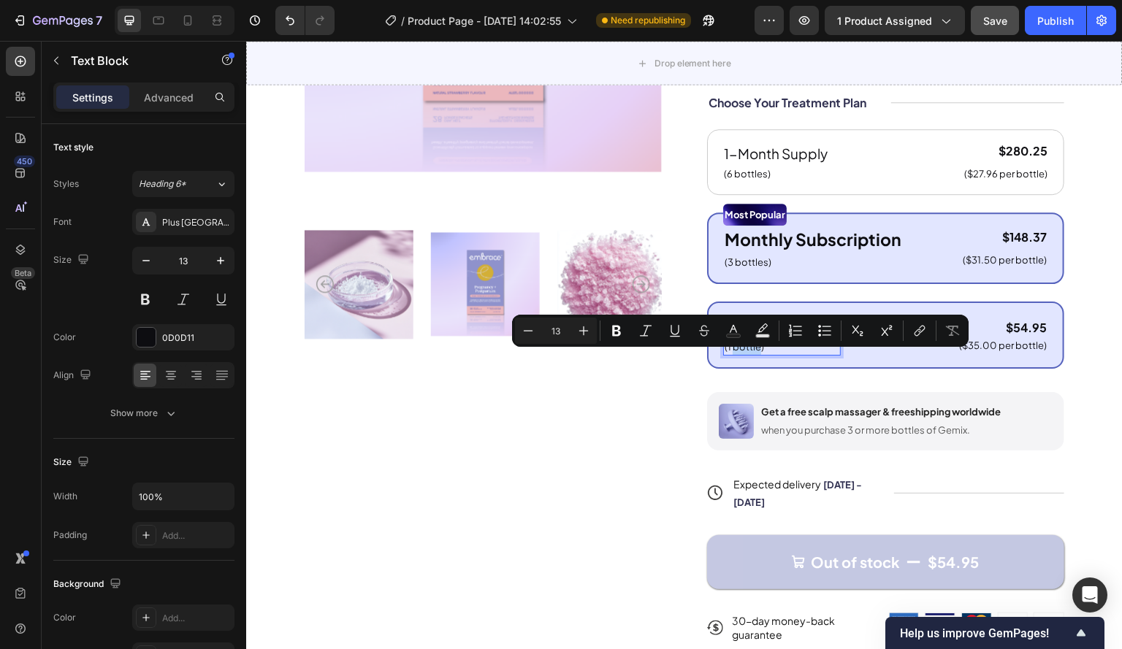
click at [733, 355] on p "(1 bottle)" at bounding box center [781, 347] width 115 height 15
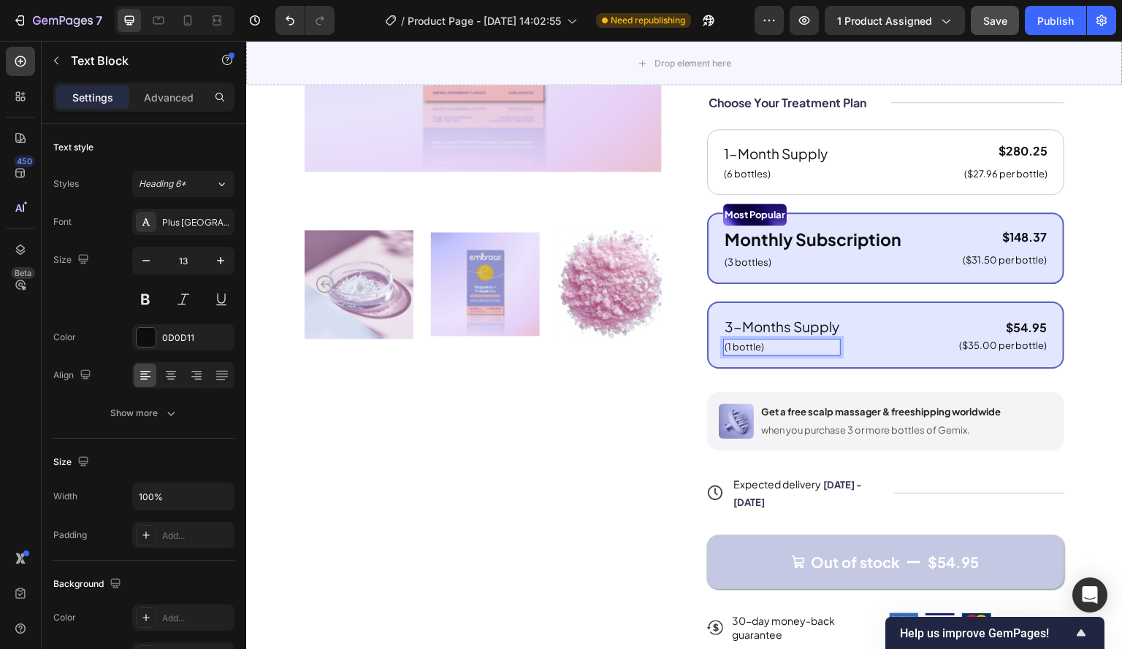
click at [728, 355] on p "(1 bottle)" at bounding box center [781, 347] width 115 height 15
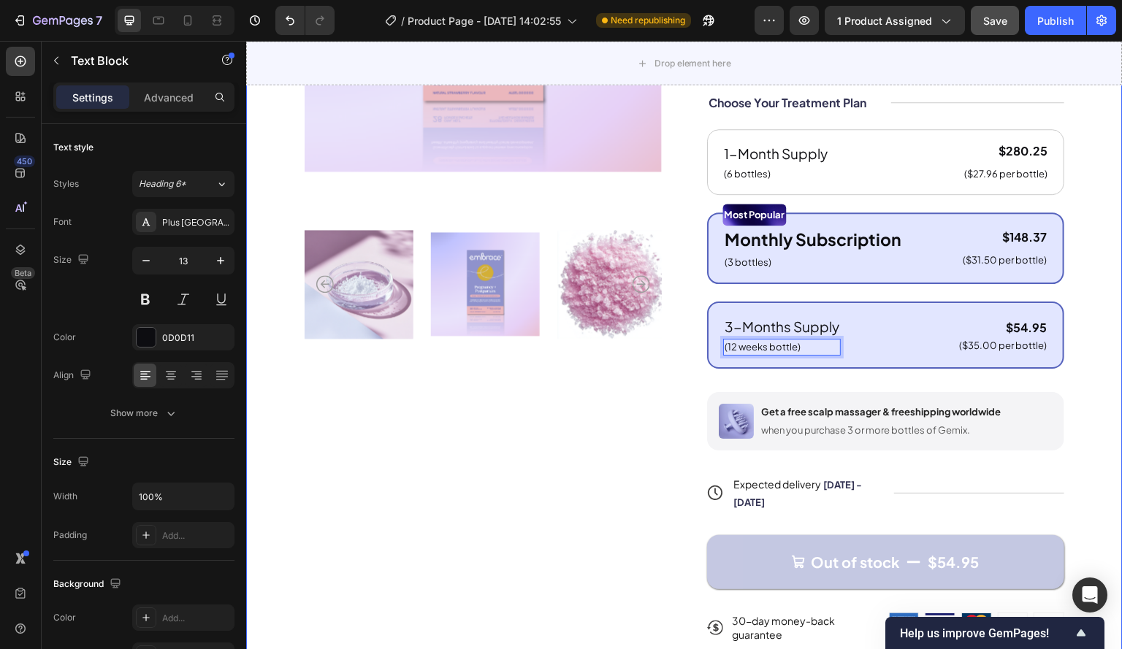
click at [1079, 348] on div "Product Images Icon Icon Icon Icon Icon Icon List 122,000+ Happy Customers Text…" at bounding box center [684, 237] width 876 height 979
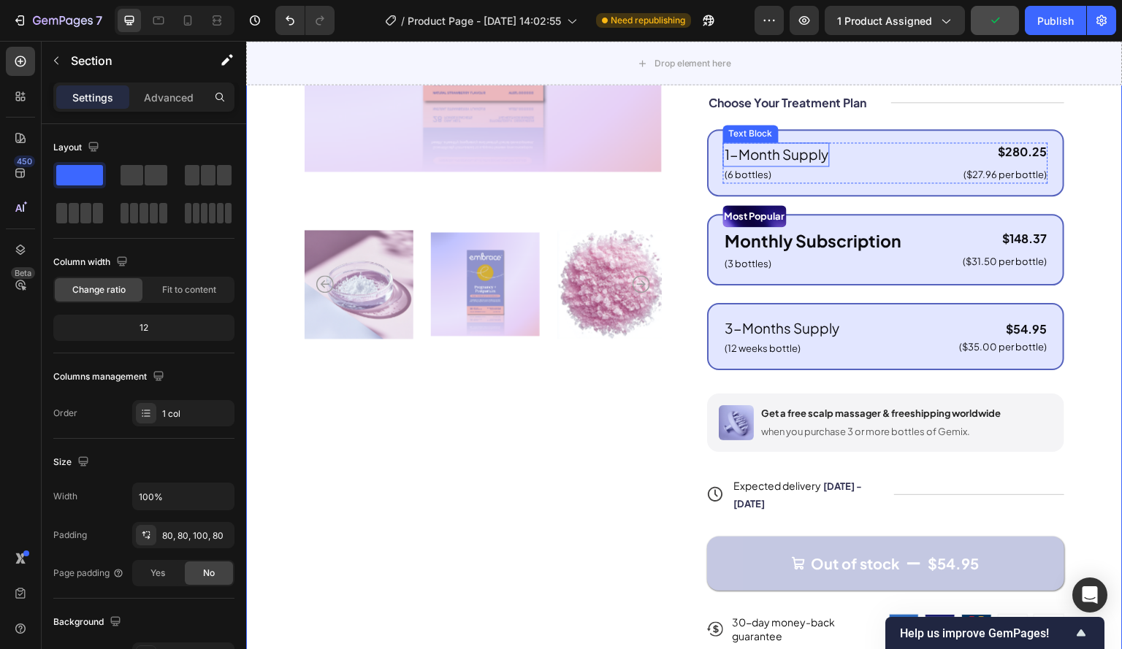
click at [784, 165] on p "1-Month Supply" at bounding box center [776, 154] width 104 height 21
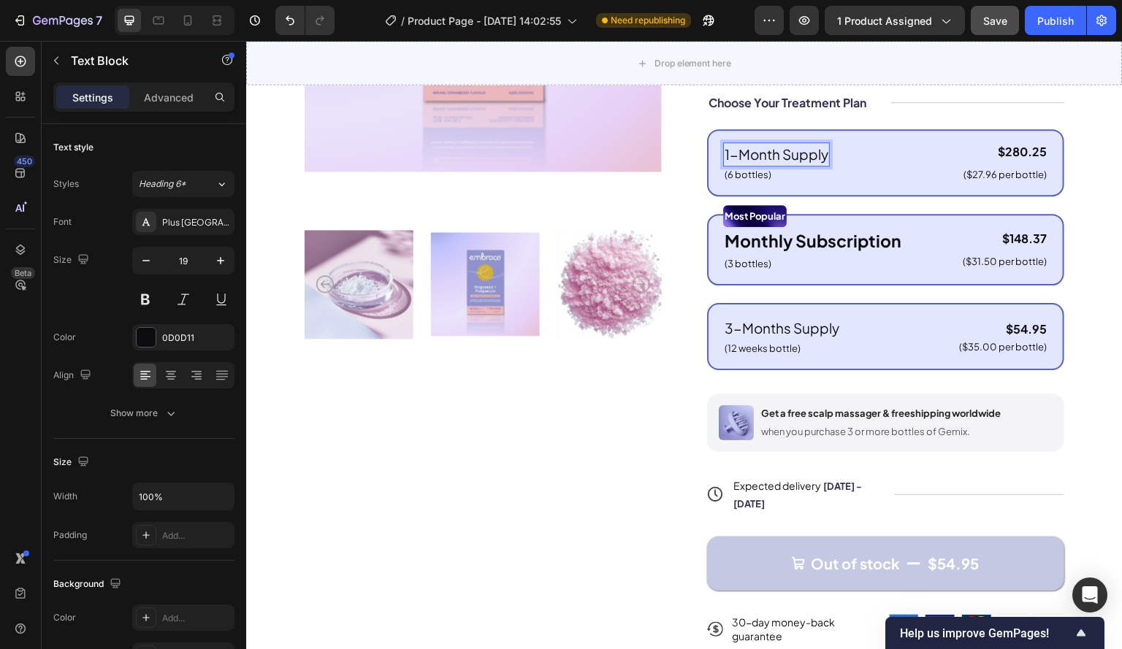
click at [777, 165] on p "1-Month Supply" at bounding box center [776, 154] width 104 height 21
click at [802, 165] on p "1-Month Supply" at bounding box center [776, 154] width 104 height 21
click at [737, 183] on p "(6 bottles)" at bounding box center [816, 175] width 184 height 15
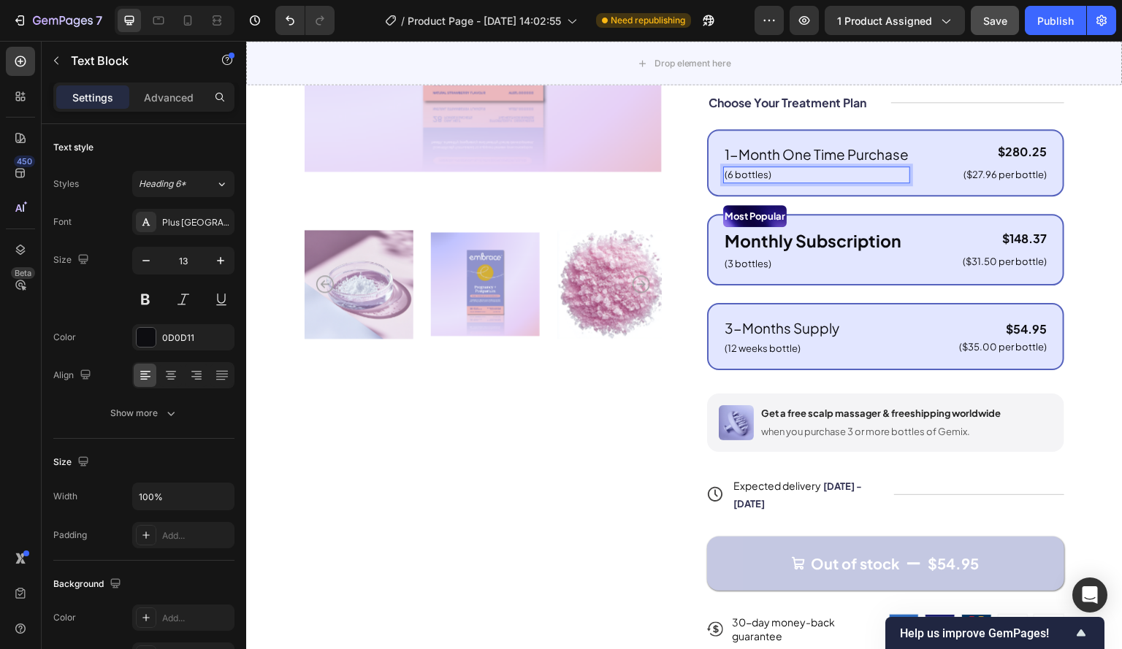
click at [727, 183] on p "(6 bottles)" at bounding box center [816, 175] width 184 height 15
click at [801, 183] on p "(4 weeks supply bottles)" at bounding box center [816, 175] width 184 height 15
click at [755, 272] on p "(3 bottles)" at bounding box center [812, 264] width 177 height 15
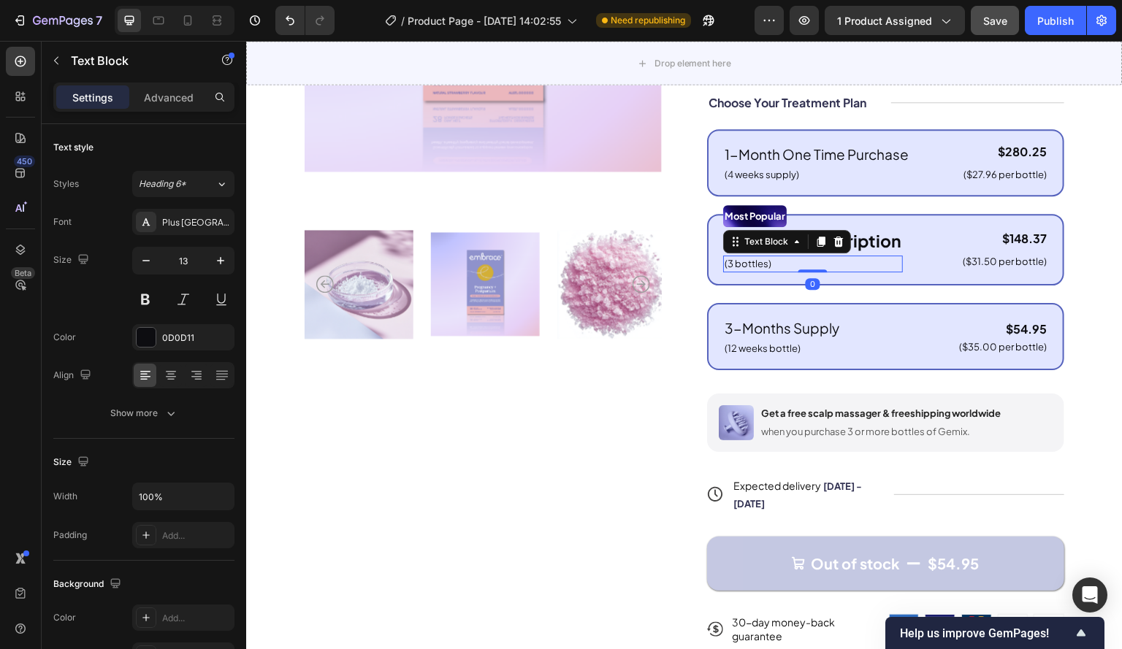
click at [748, 272] on p "(3 bottles)" at bounding box center [812, 264] width 177 height 15
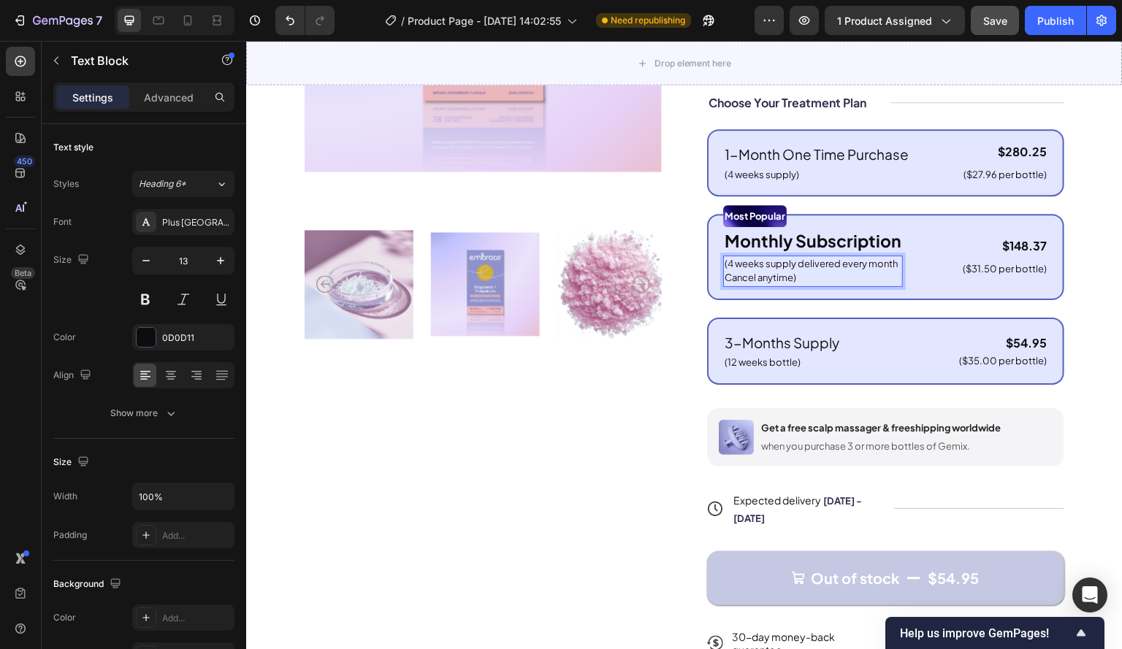
click at [724, 272] on p "(4 weeks supply delivered every month" at bounding box center [812, 264] width 177 height 15
click at [812, 286] on p "- Cancel anytime)" at bounding box center [812, 278] width 177 height 15
click at [890, 272] on p "- 4 weeks supply delivered every month" at bounding box center [812, 264] width 177 height 15
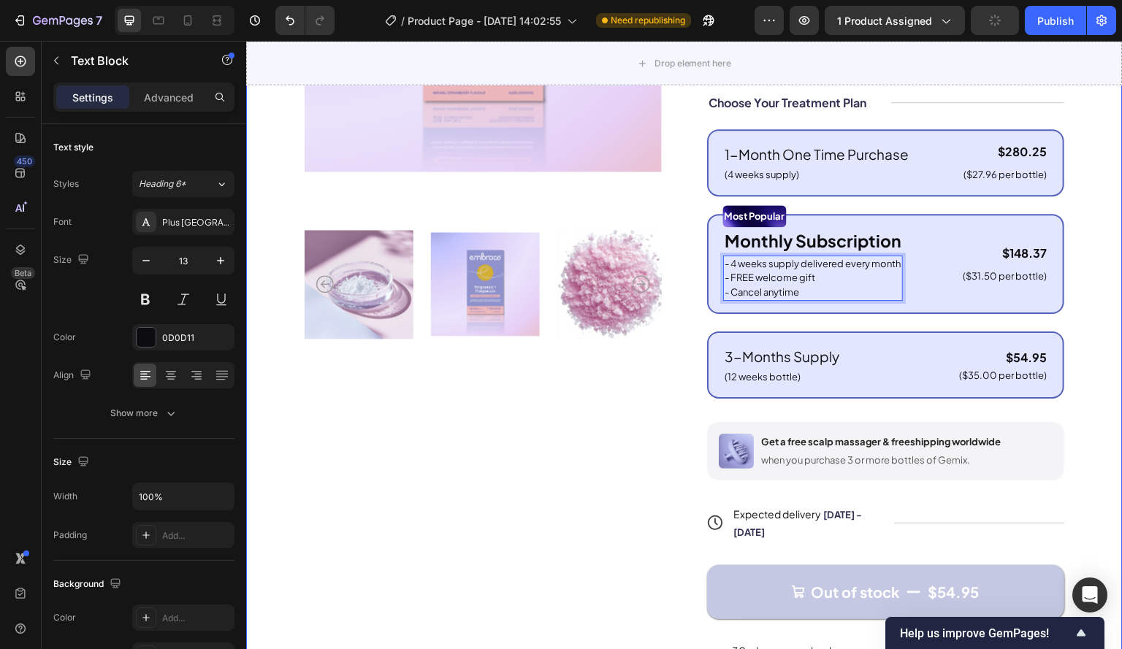
click at [1092, 254] on div "Product Images Icon Icon Icon Icon Icon Icon List 122,000+ Happy Customers Text…" at bounding box center [684, 252] width 876 height 1009
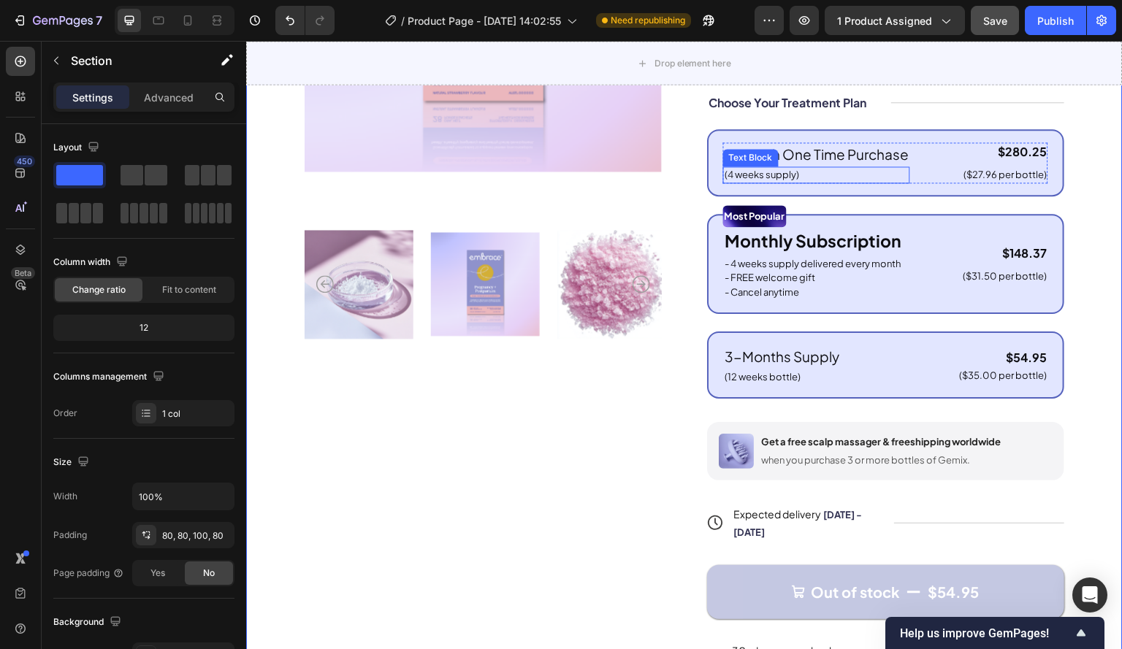
click at [738, 183] on p "(4 weeks supply)" at bounding box center [816, 175] width 184 height 15
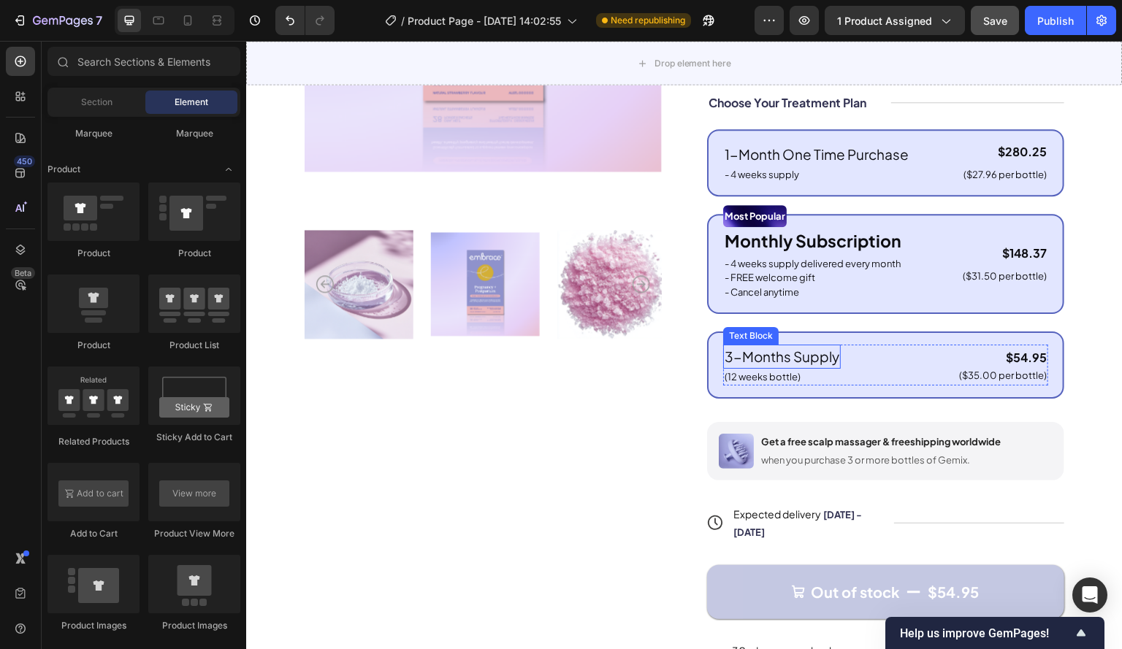
click at [780, 381] on div "(12 weeks bottle)" at bounding box center [782, 378] width 118 height 18
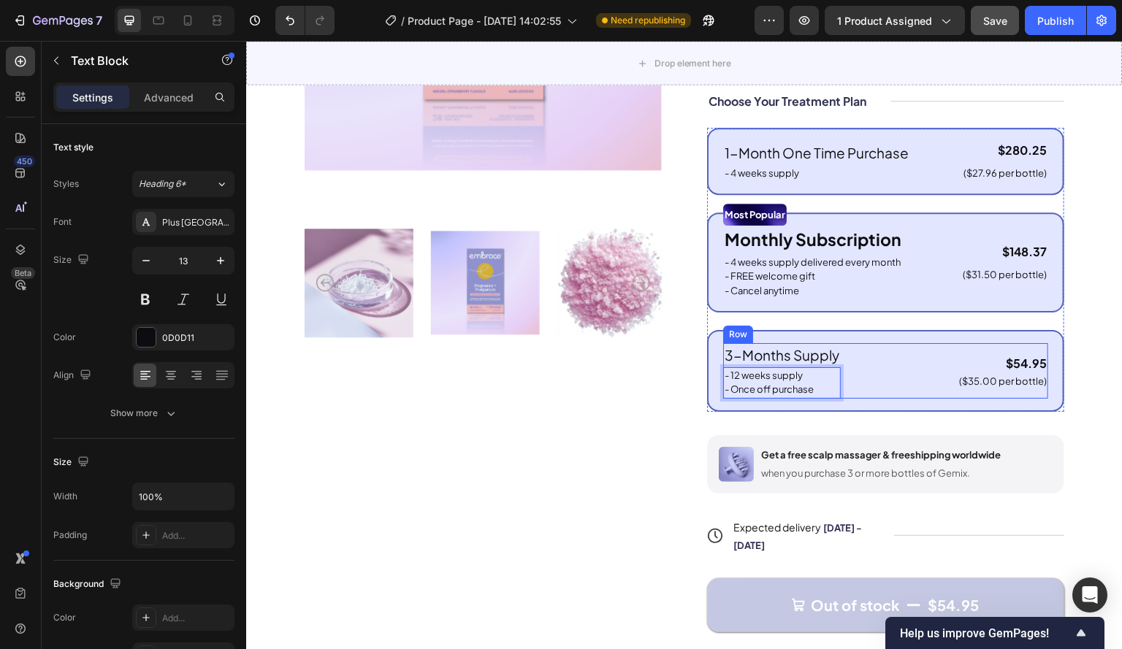
scroll to position [367, 0]
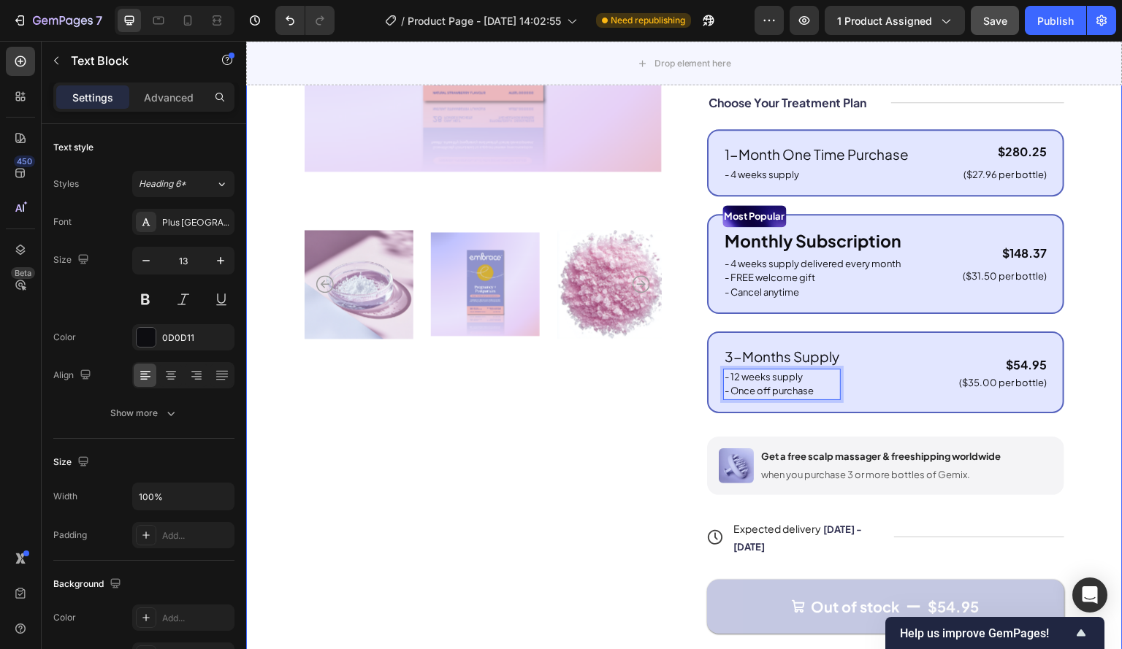
click at [1090, 192] on div "Product Images Icon Icon Icon Icon Icon Icon List 122,000+ Happy Customers Text…" at bounding box center [684, 260] width 876 height 1024
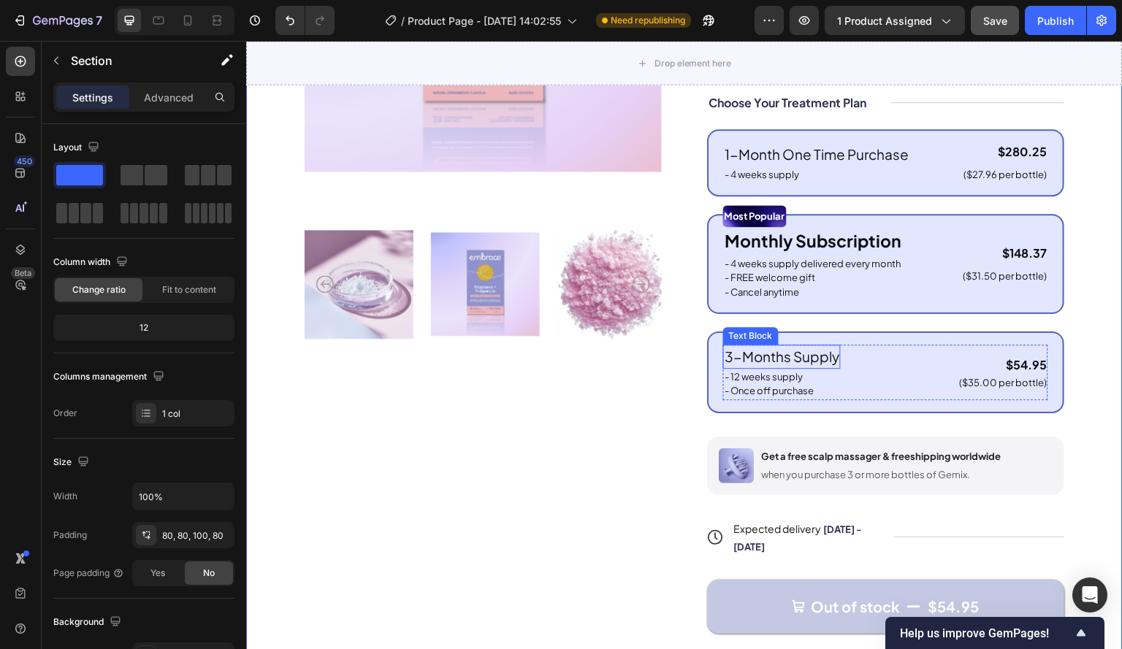
click at [816, 366] on p "3-Months Supply" at bounding box center [781, 356] width 115 height 21
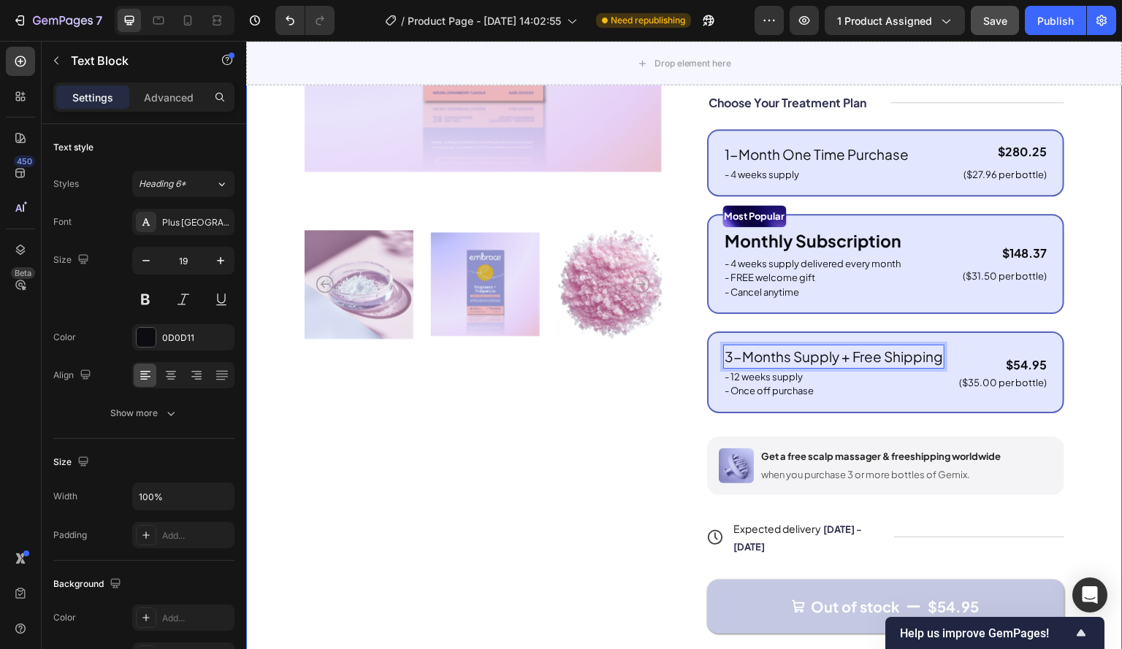
click at [1087, 343] on div "Product Images Icon Icon Icon Icon Icon Icon List 122,000+ Happy Customers Text…" at bounding box center [684, 260] width 876 height 1024
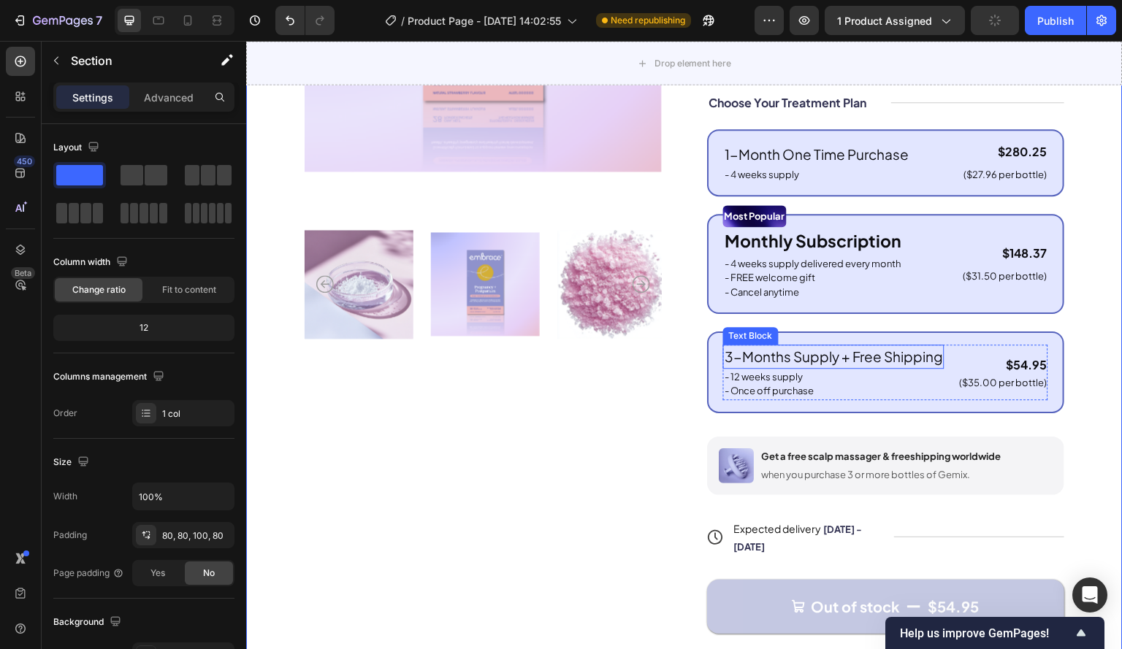
click at [850, 367] on p "3-Months Supply + Free Shipping" at bounding box center [833, 356] width 218 height 21
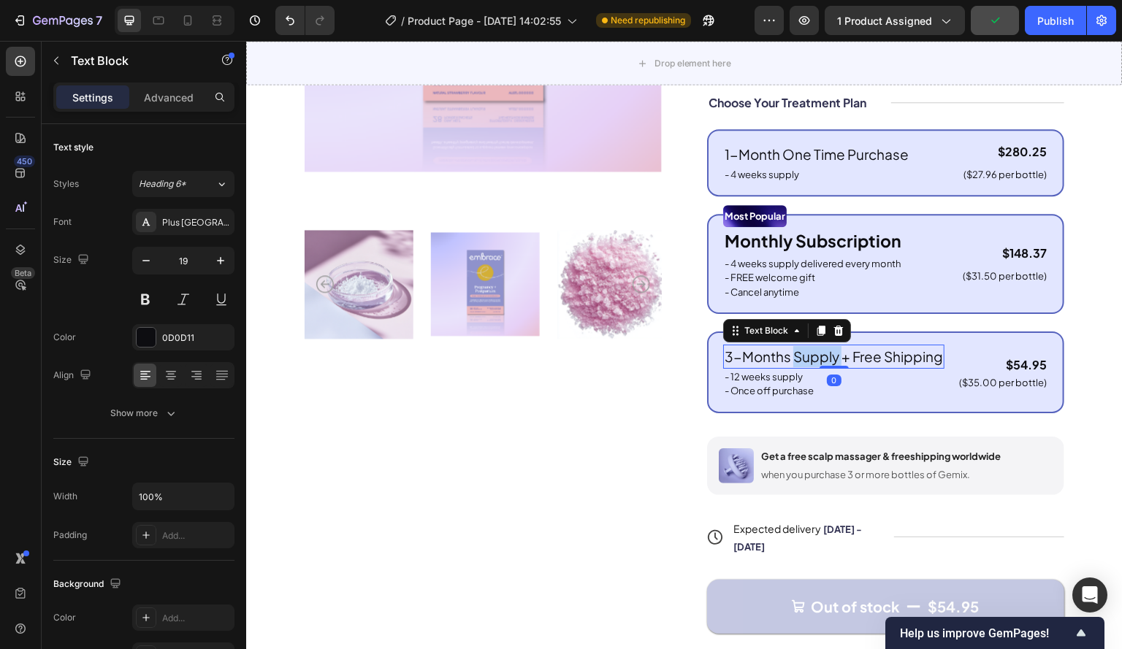
click at [824, 367] on p "3-Months Supply + Free Shipping" at bounding box center [833, 356] width 218 height 21
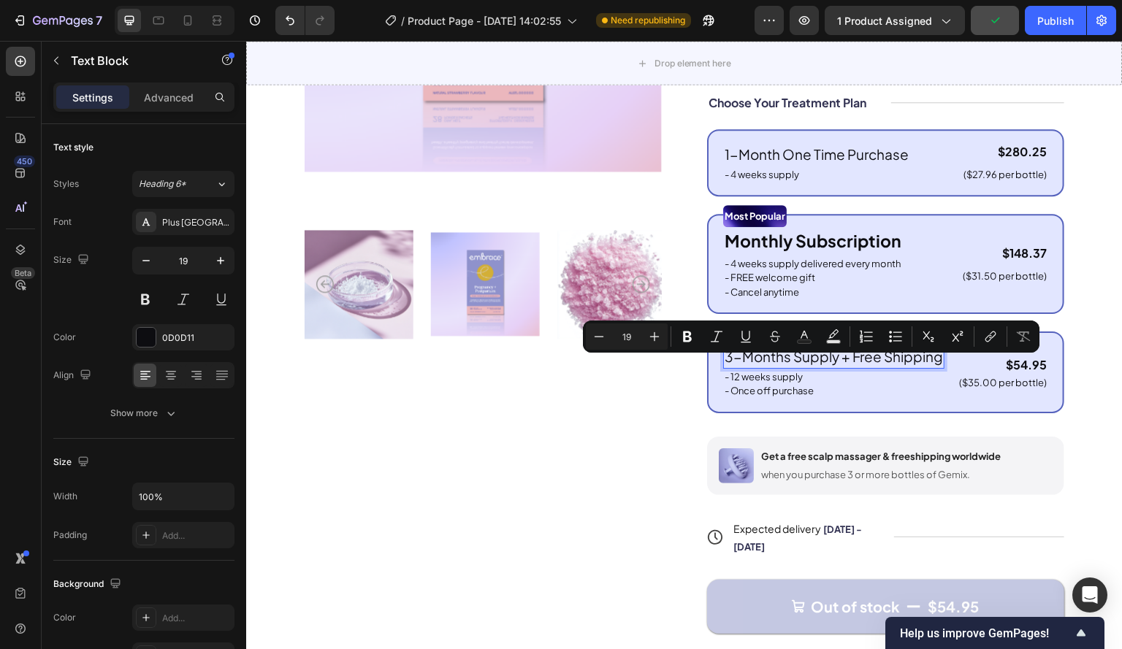
click at [873, 367] on p "3-Months Supply + Free Shipping" at bounding box center [833, 356] width 218 height 21
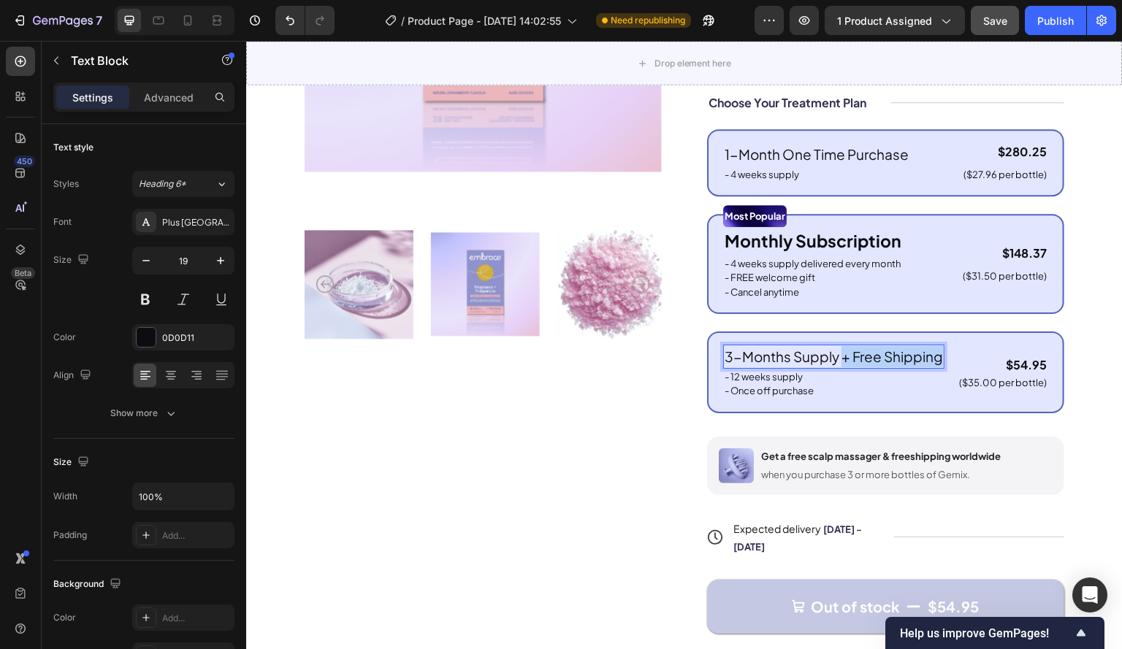
drag, startPoint x: 814, startPoint y: 391, endPoint x: 838, endPoint y: 369, distance: 31.5
click at [838, 367] on p "3-Months Supply + Free Shipping" at bounding box center [833, 356] width 218 height 21
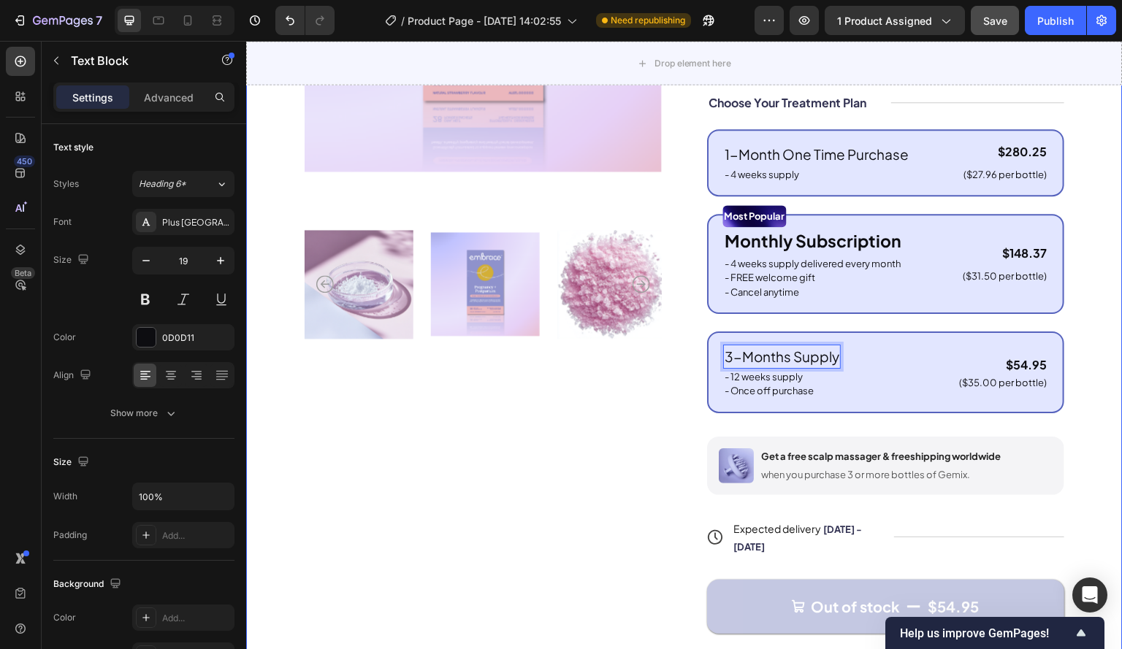
click at [1092, 392] on div "Product Images Icon Icon Icon Icon Icon Icon List 122,000+ Happy Customers Text…" at bounding box center [684, 260] width 876 height 1024
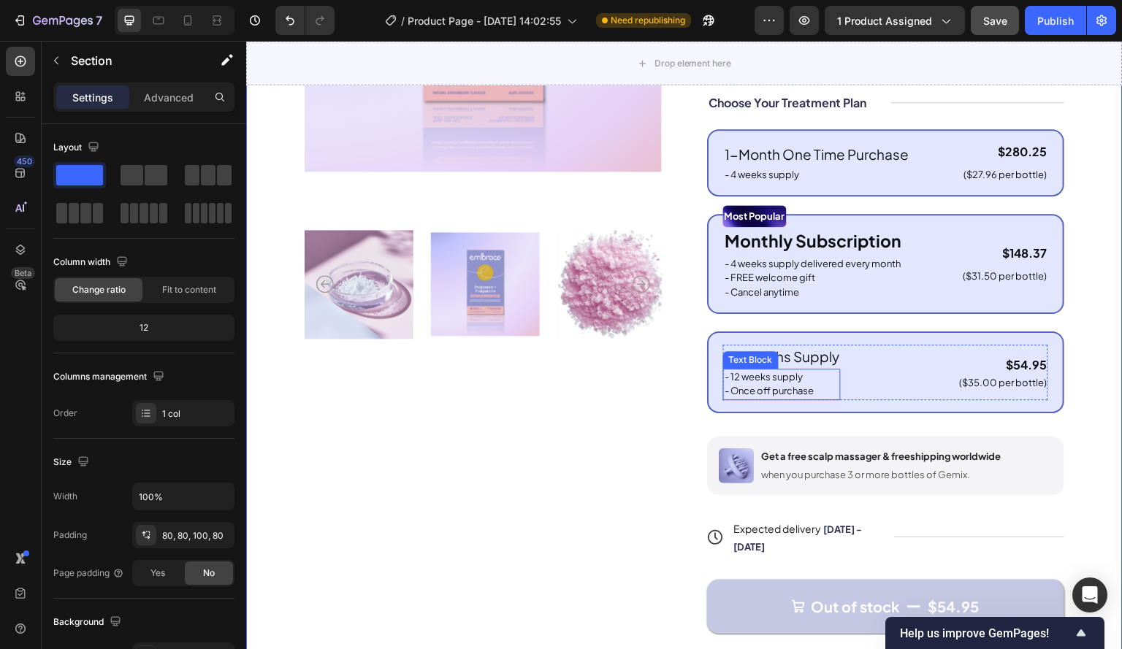
click at [818, 367] on p "3-Months Supply" at bounding box center [781, 356] width 115 height 21
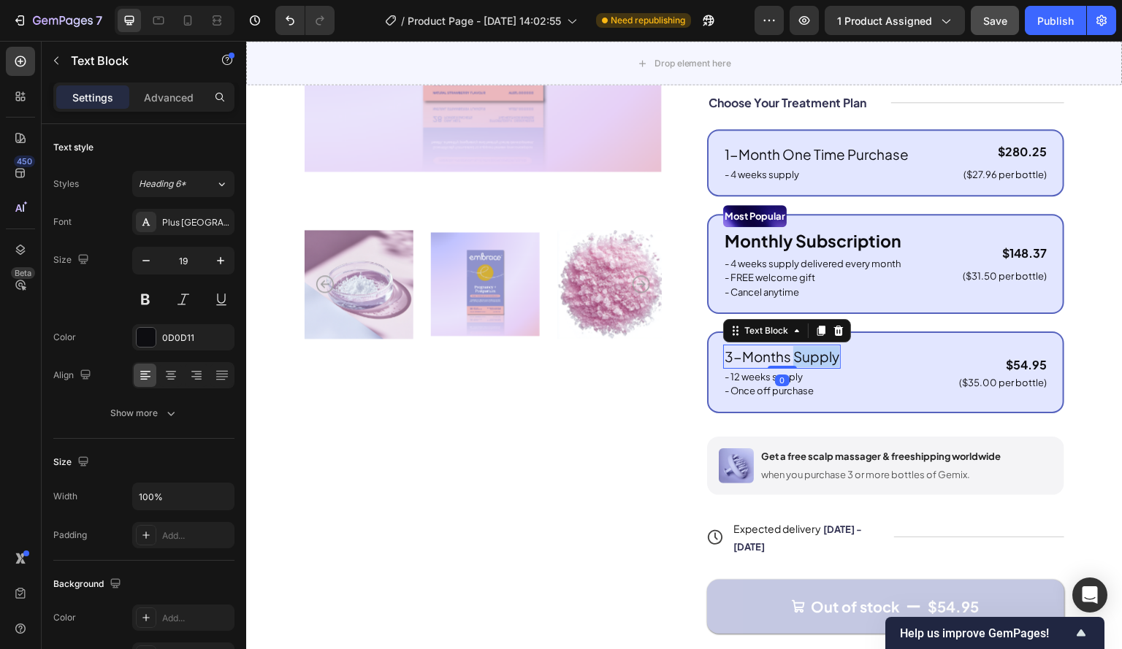
click at [793, 366] on p "3-Months Supply" at bounding box center [781, 356] width 115 height 21
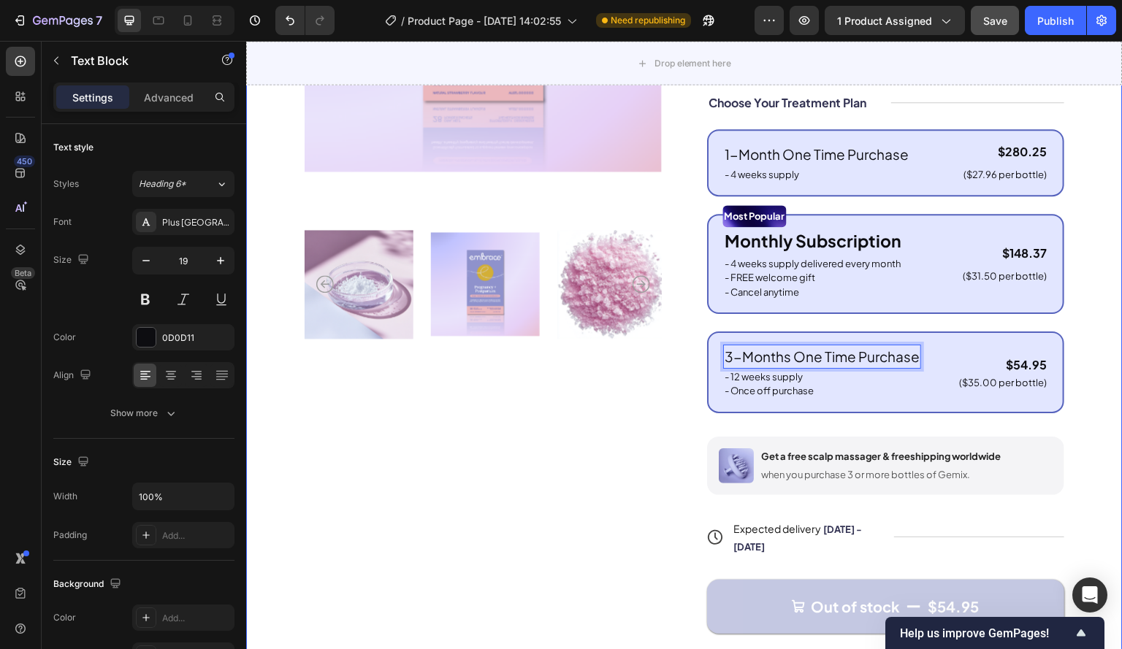
click at [1089, 366] on div "Product Images Icon Icon Icon Icon Icon Icon List 122,000+ Happy Customers Text…" at bounding box center [684, 260] width 876 height 1024
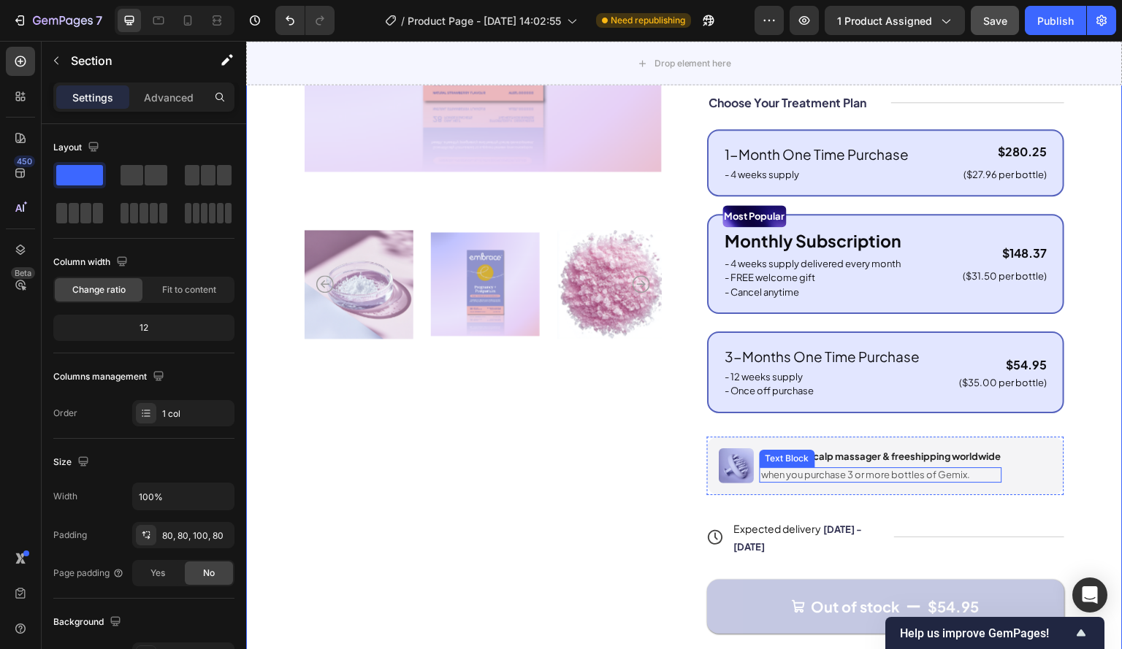
click at [862, 481] on p "when you purchase 3 or more bottles of Gemix." at bounding box center [881, 475] width 240 height 12
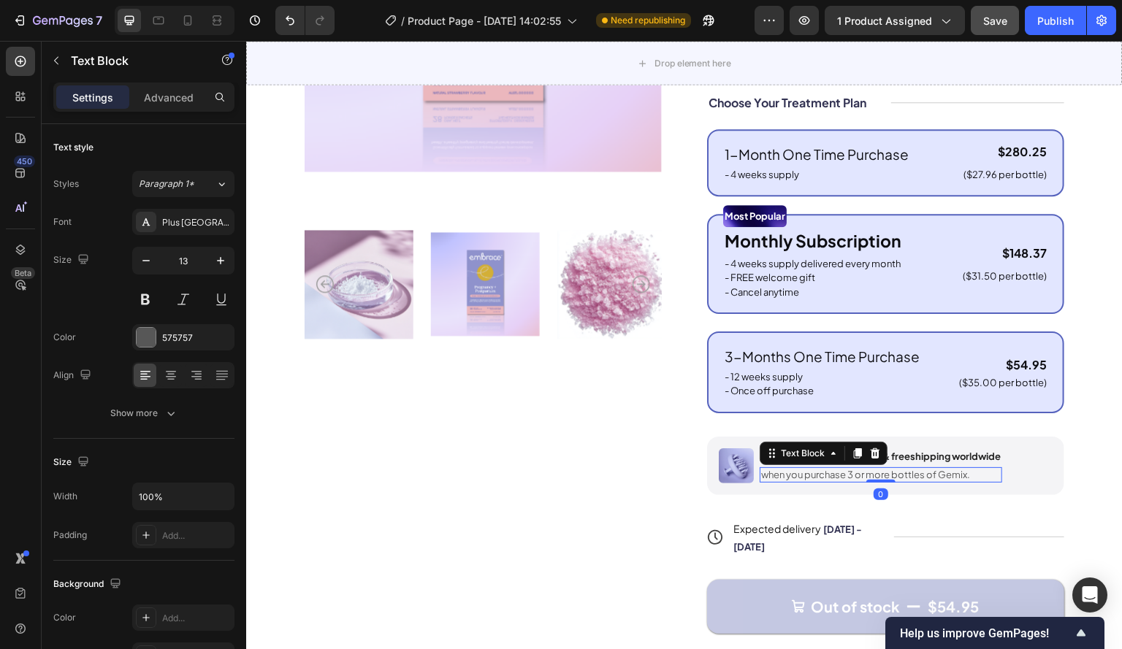
click at [1090, 424] on div "Product Images Icon Icon Icon Icon Icon Icon List 122,000+ Happy Customers Text…" at bounding box center [684, 260] width 876 height 1024
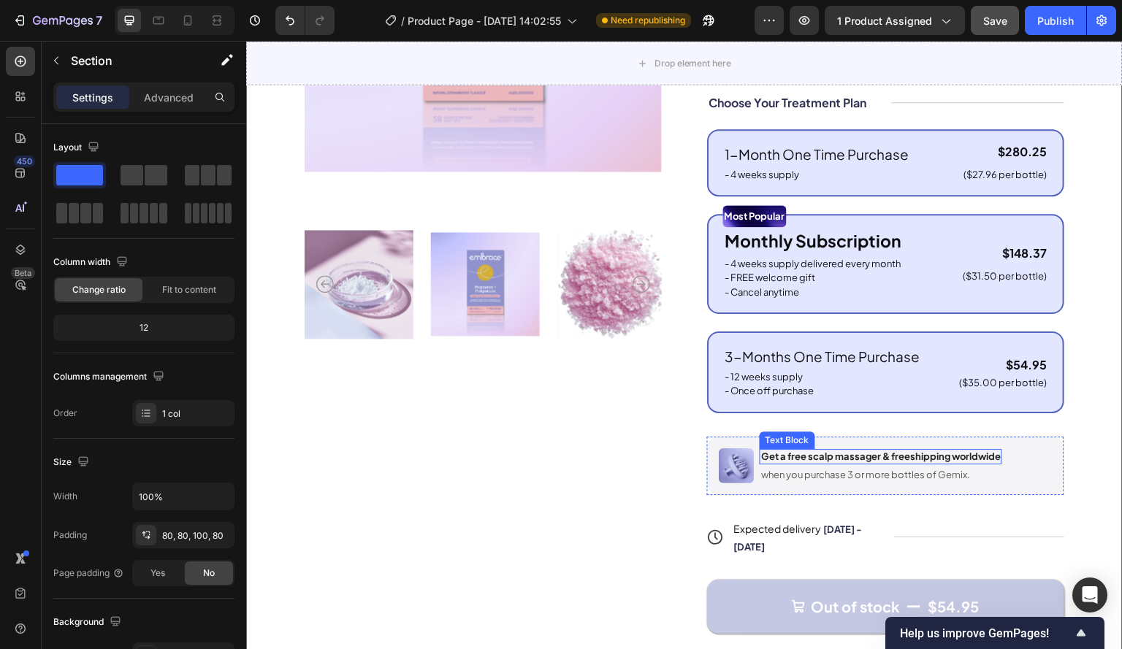
click at [806, 463] on p "Get a free scalp massager & freeshipping worldwide" at bounding box center [881, 457] width 240 height 12
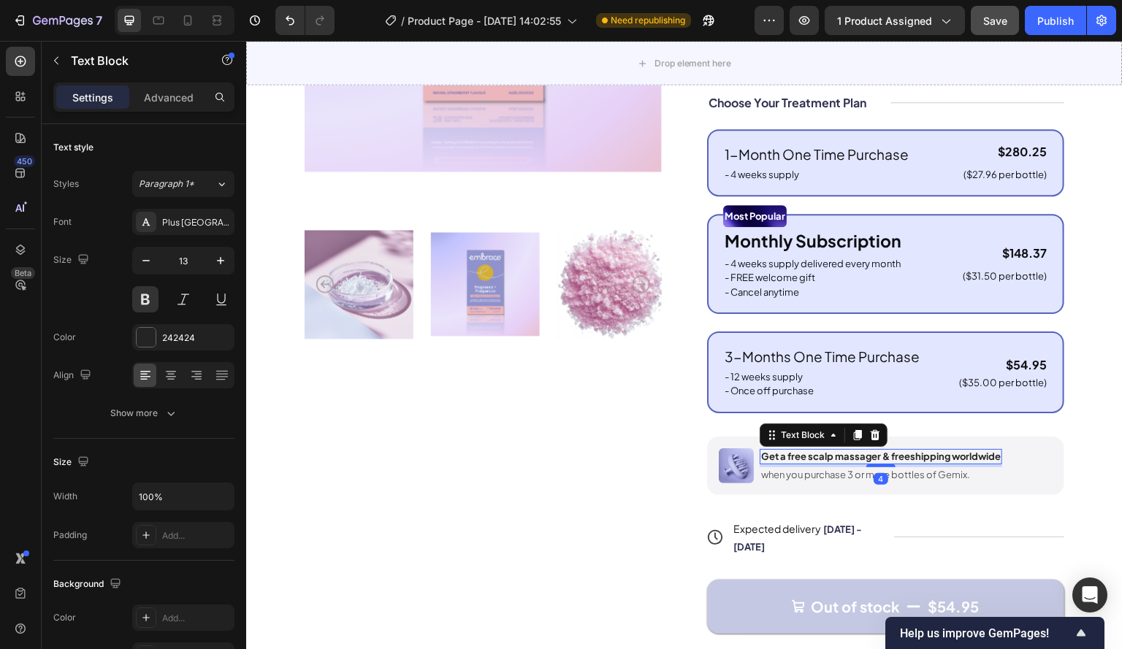
click at [841, 463] on p "Get a free scalp massager & freeshipping worldwide" at bounding box center [881, 457] width 240 height 12
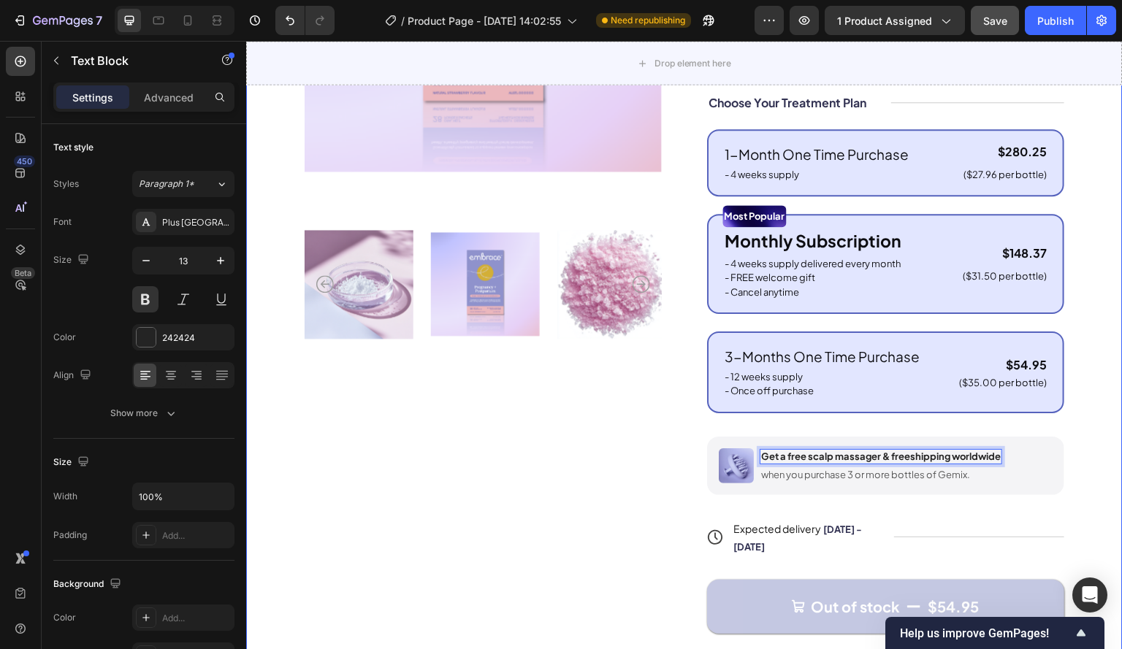
click at [1088, 444] on div "Product Images Icon Icon Icon Icon Icon Icon List 122,000+ Happy Customers Text…" at bounding box center [684, 260] width 876 height 1024
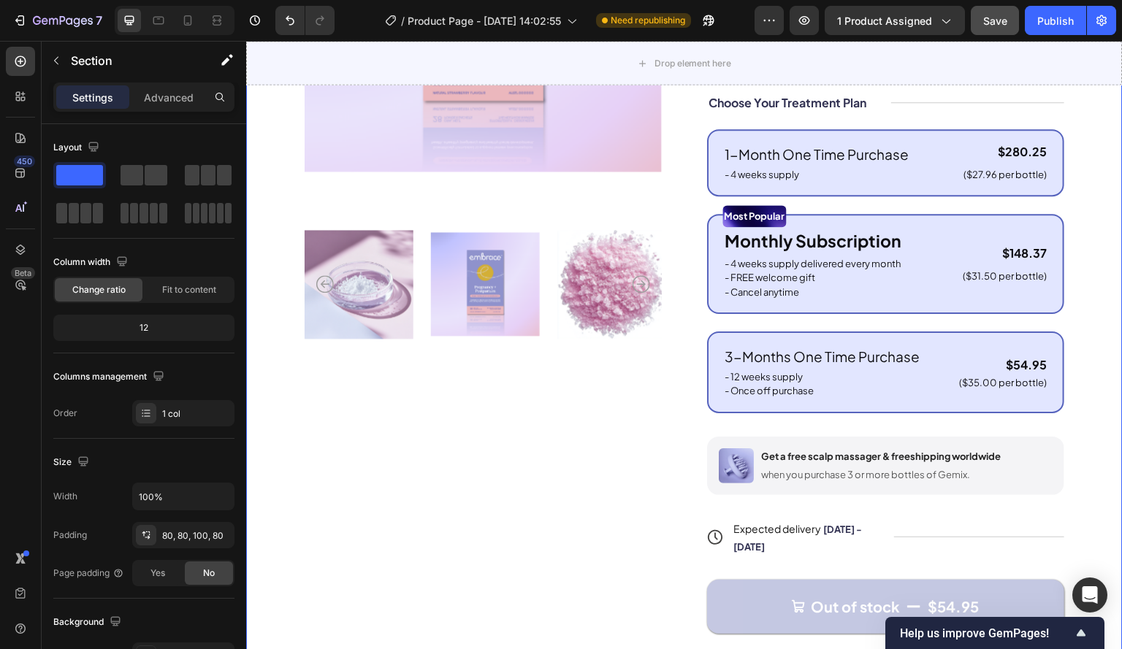
scroll to position [586, 0]
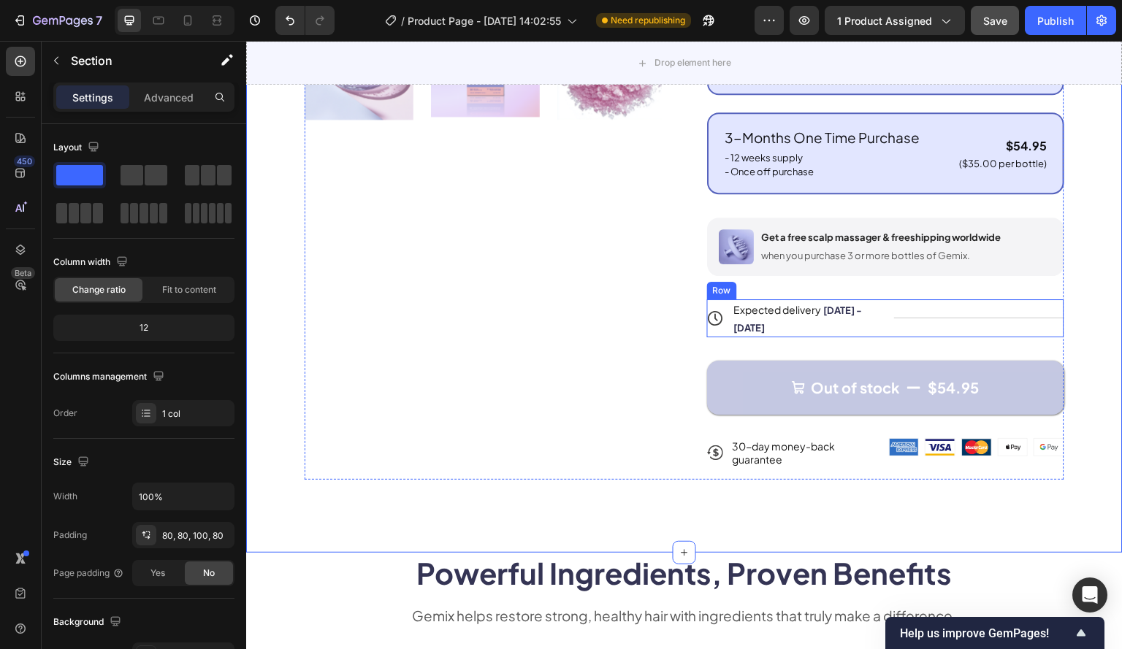
click at [946, 326] on div "Title Line" at bounding box center [979, 318] width 171 height 38
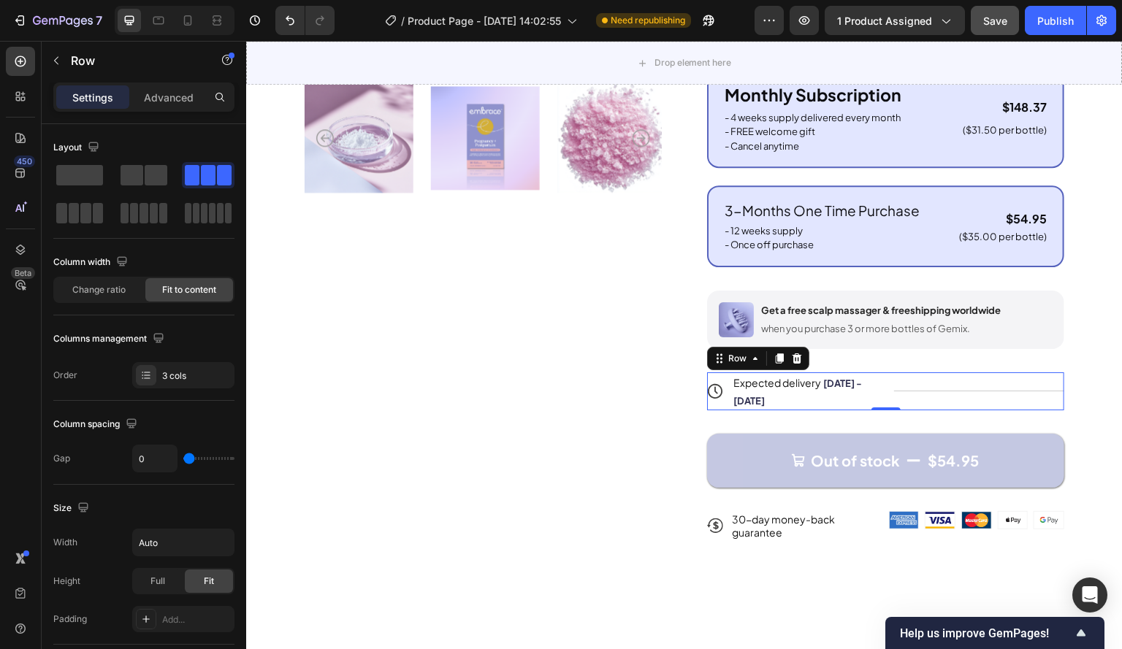
scroll to position [221, 0]
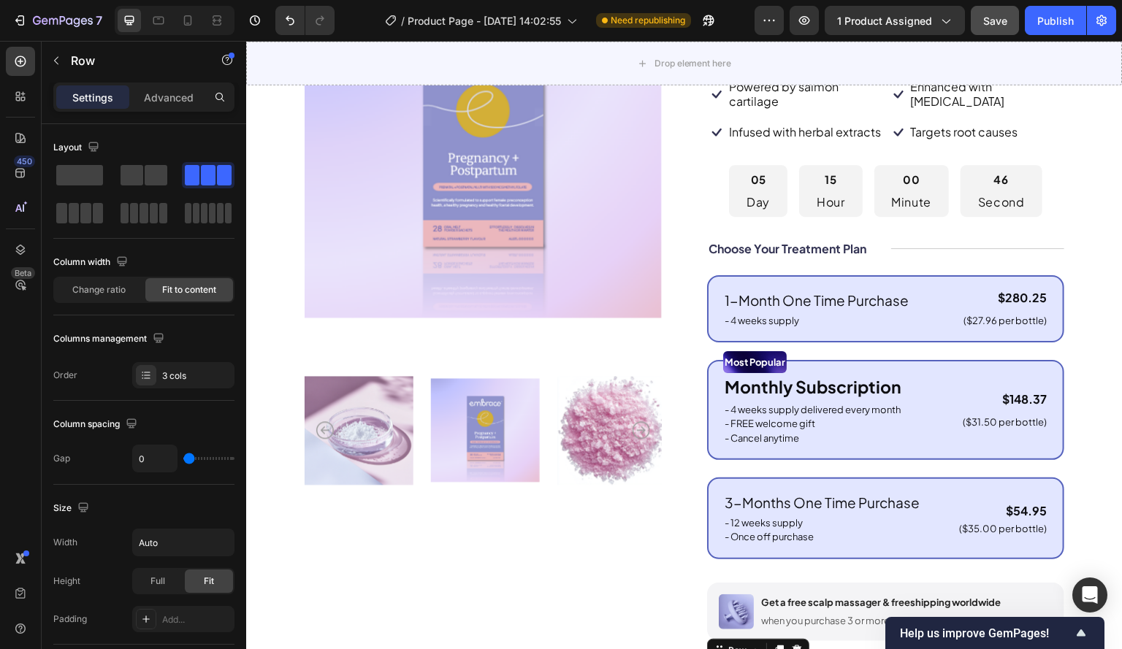
click at [1002, 19] on span "Save" at bounding box center [995, 21] width 24 height 12
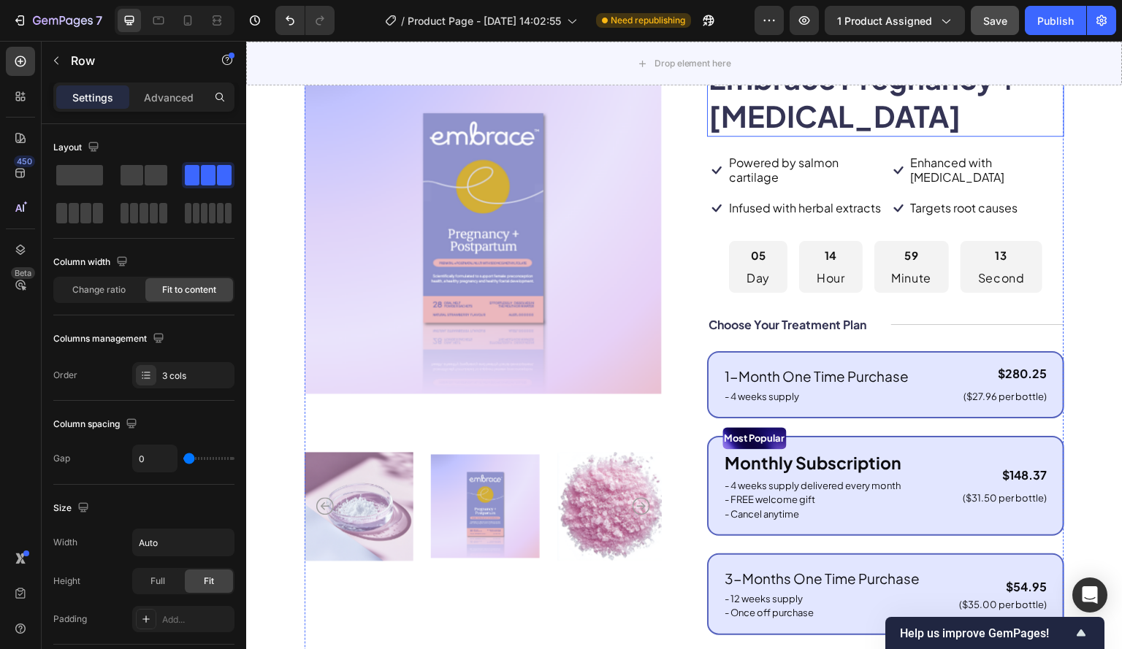
scroll to position [146, 0]
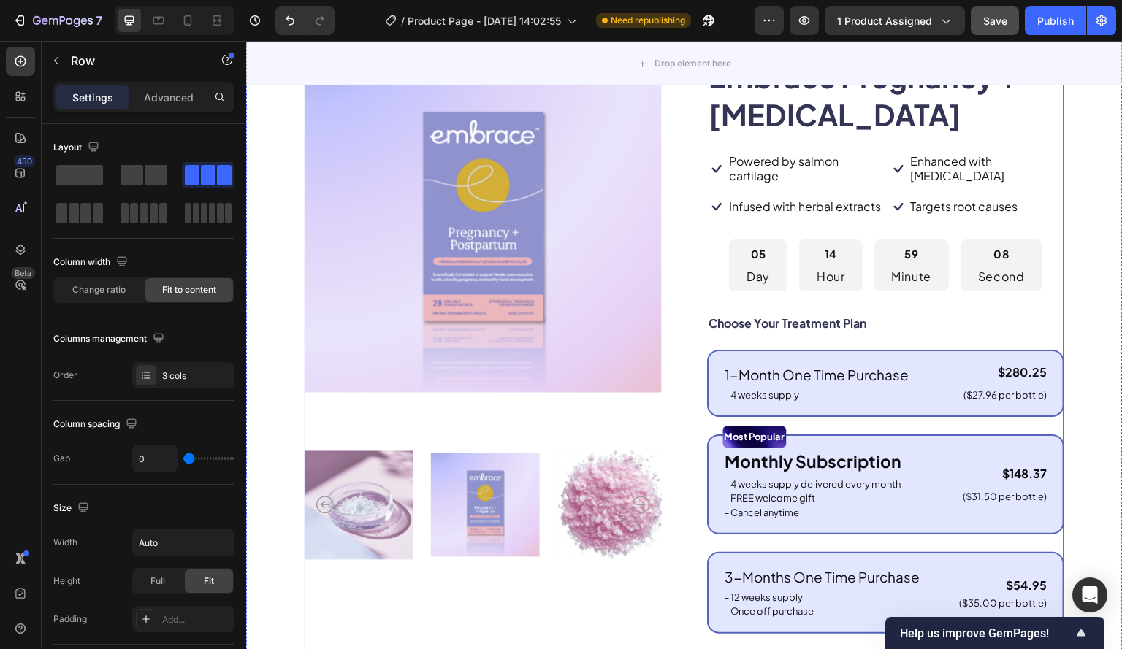
click at [1027, 185] on div "Icon Icon Icon Icon Icon Icon List 122,000+ Happy Customers Text Block Row Embr…" at bounding box center [885, 473] width 357 height 892
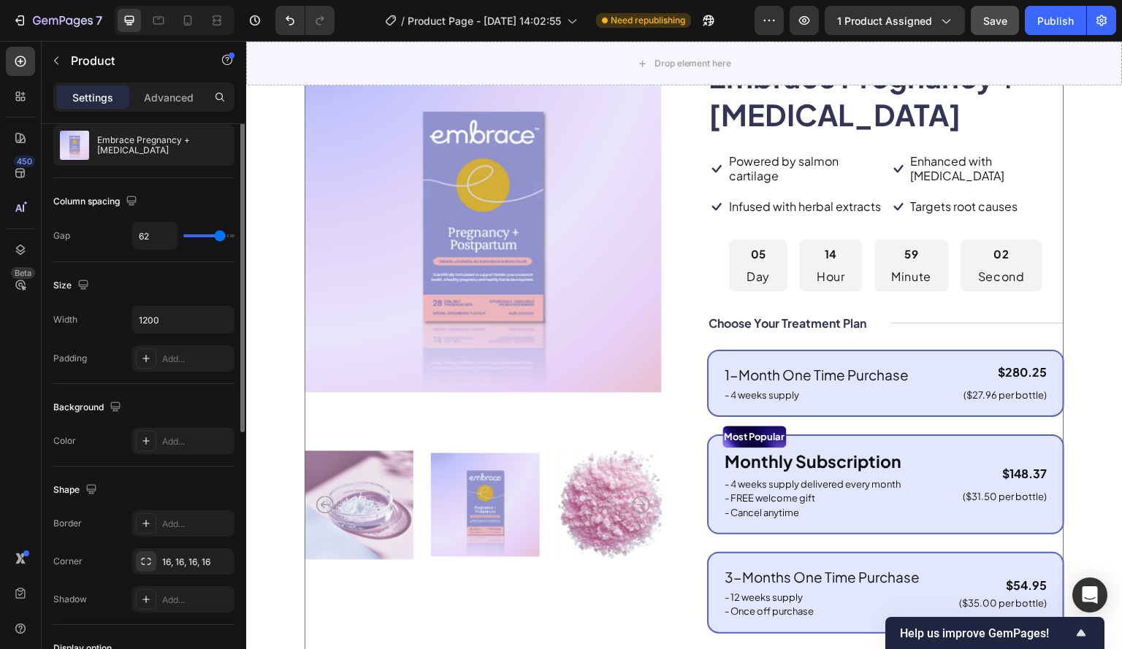
scroll to position [73, 0]
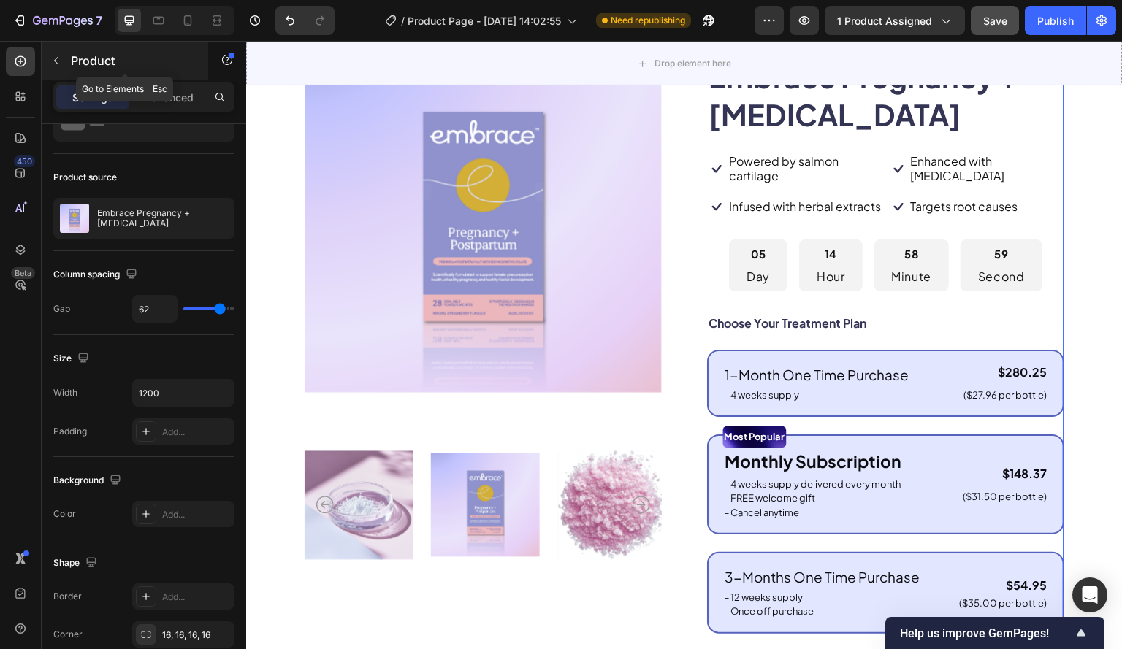
click at [58, 61] on icon "button" at bounding box center [56, 61] width 12 height 12
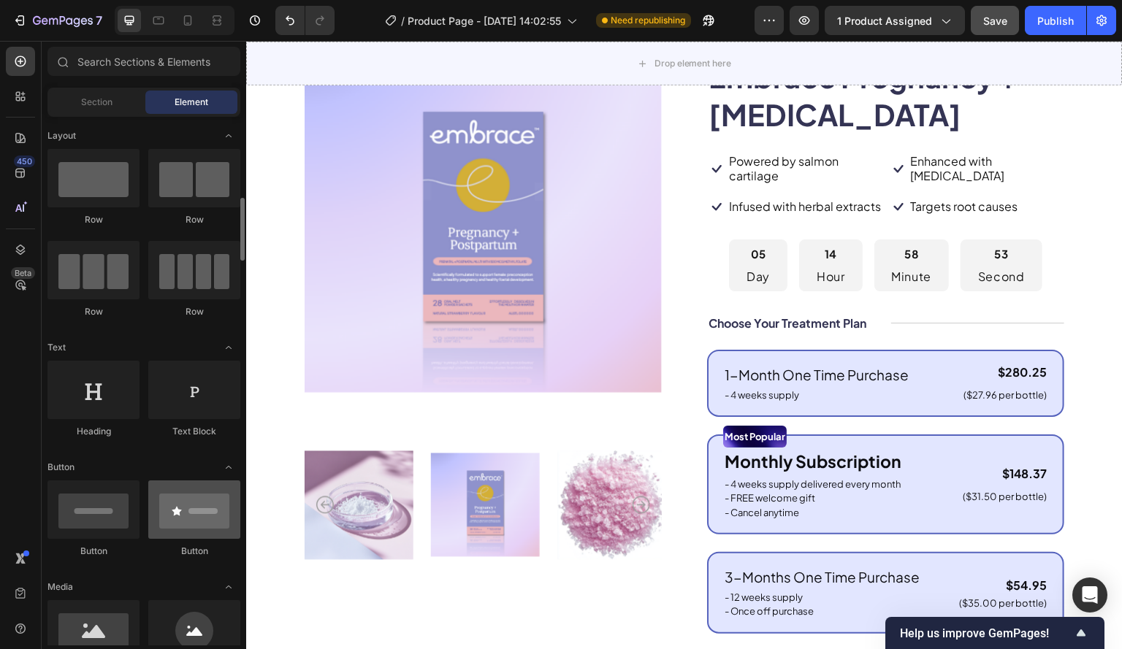
scroll to position [146, 0]
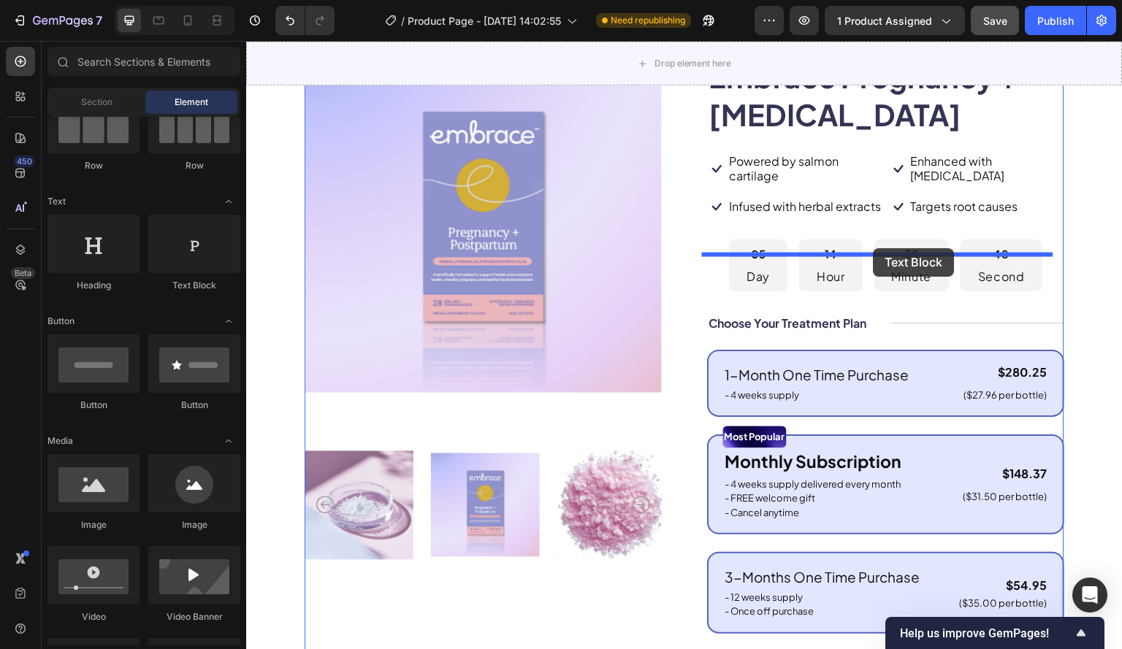
drag, startPoint x: 415, startPoint y: 288, endPoint x: 873, endPoint y: 248, distance: 460.3
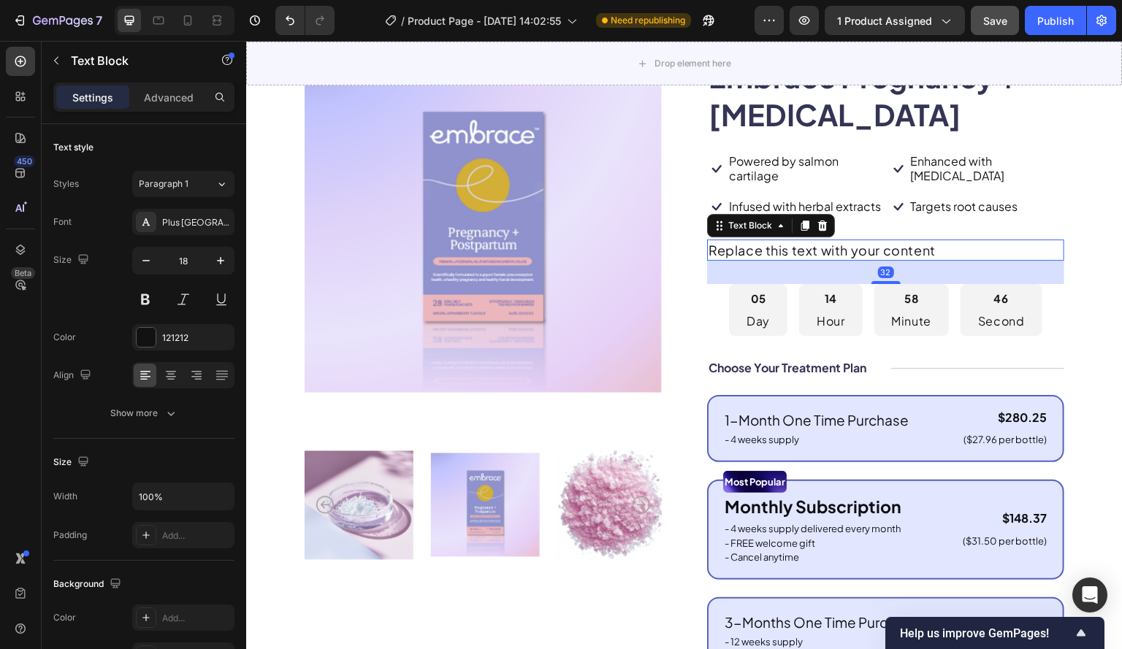
click at [779, 261] on div "Replace this text with your content" at bounding box center [885, 250] width 357 height 21
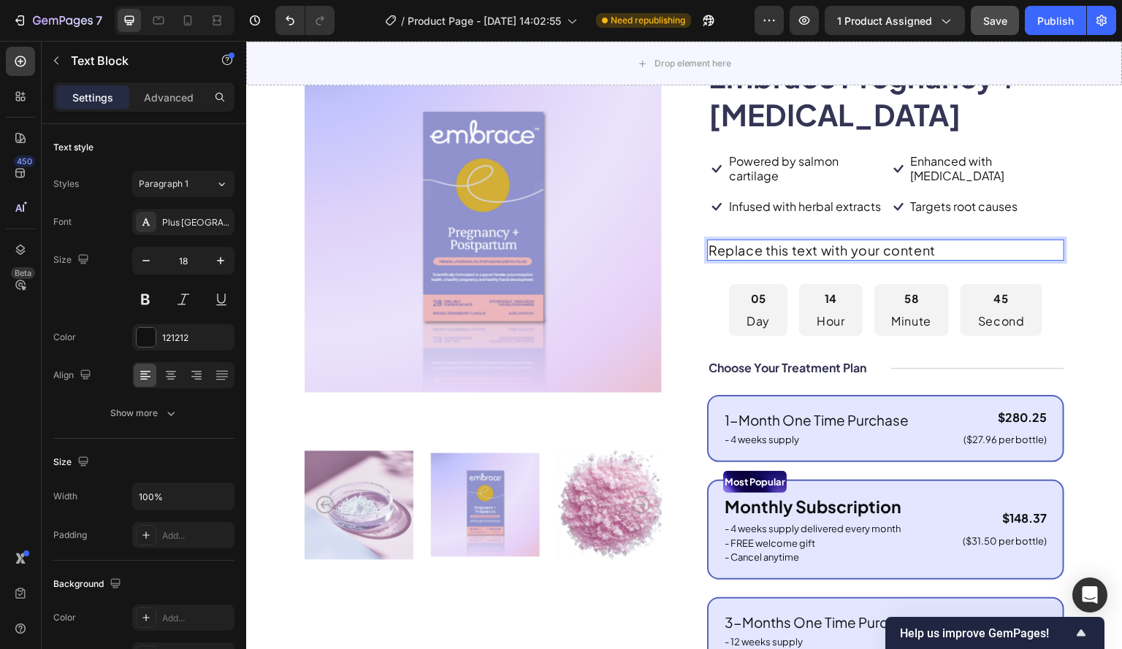
click at [721, 259] on p "Replace this text with your content" at bounding box center [885, 250] width 354 height 18
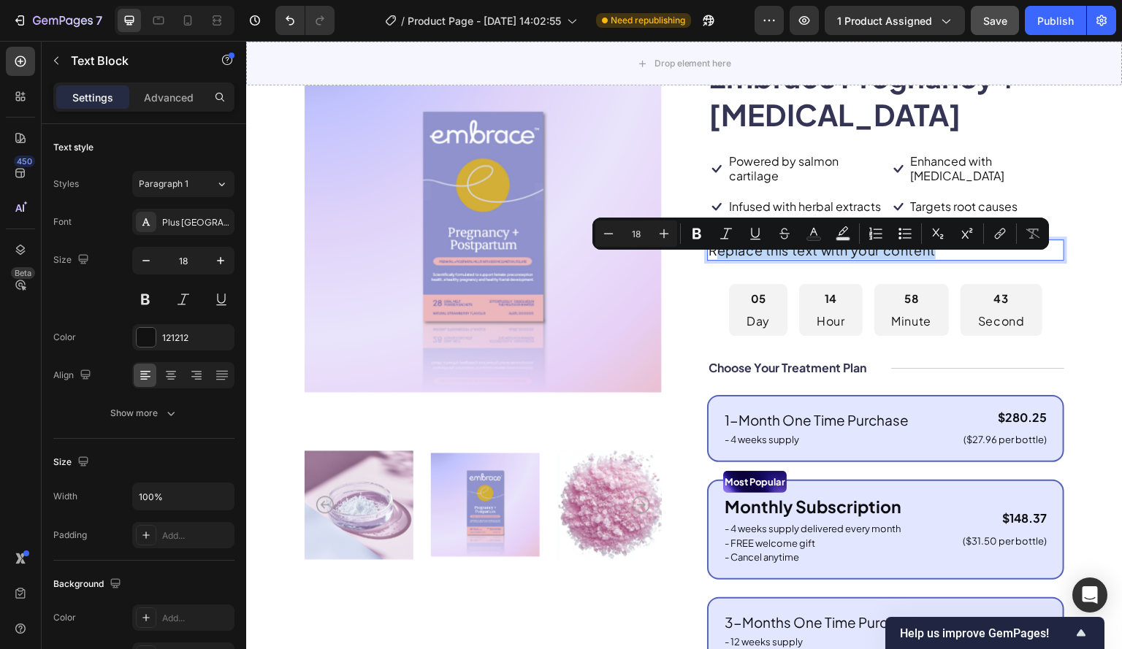
drag, startPoint x: 708, startPoint y: 264, endPoint x: 959, endPoint y: 275, distance: 252.1
click at [959, 261] on div "Replace this text with your content" at bounding box center [885, 250] width 357 height 21
click at [832, 259] on p "Replace this text with your content" at bounding box center [885, 250] width 354 height 18
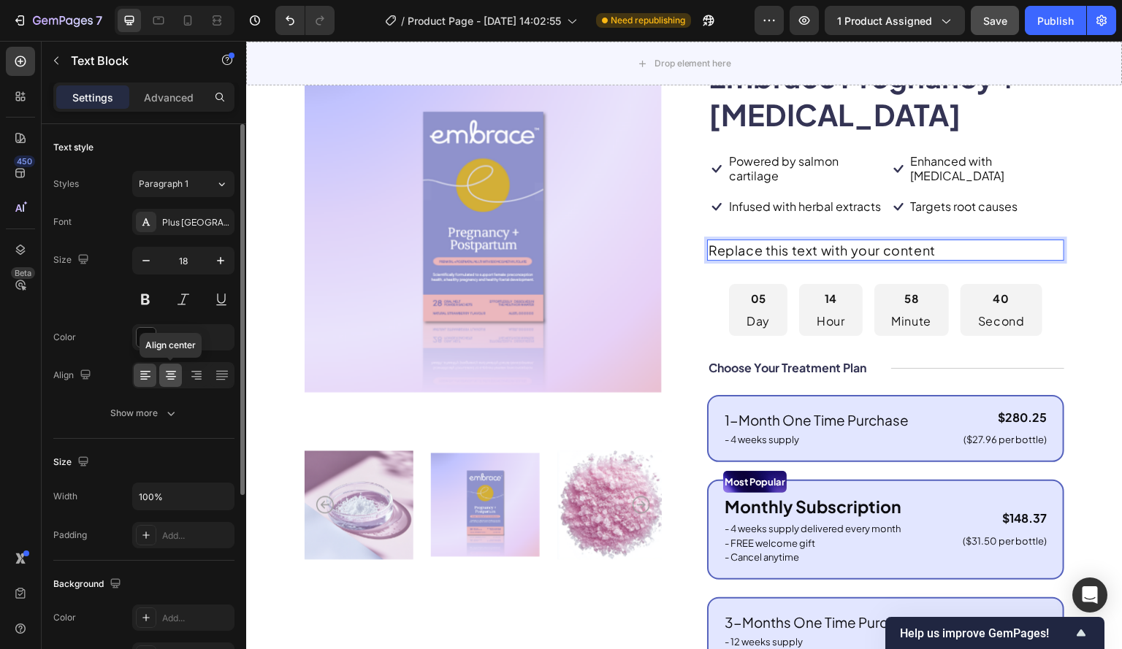
click at [164, 380] on icon at bounding box center [171, 375] width 15 height 15
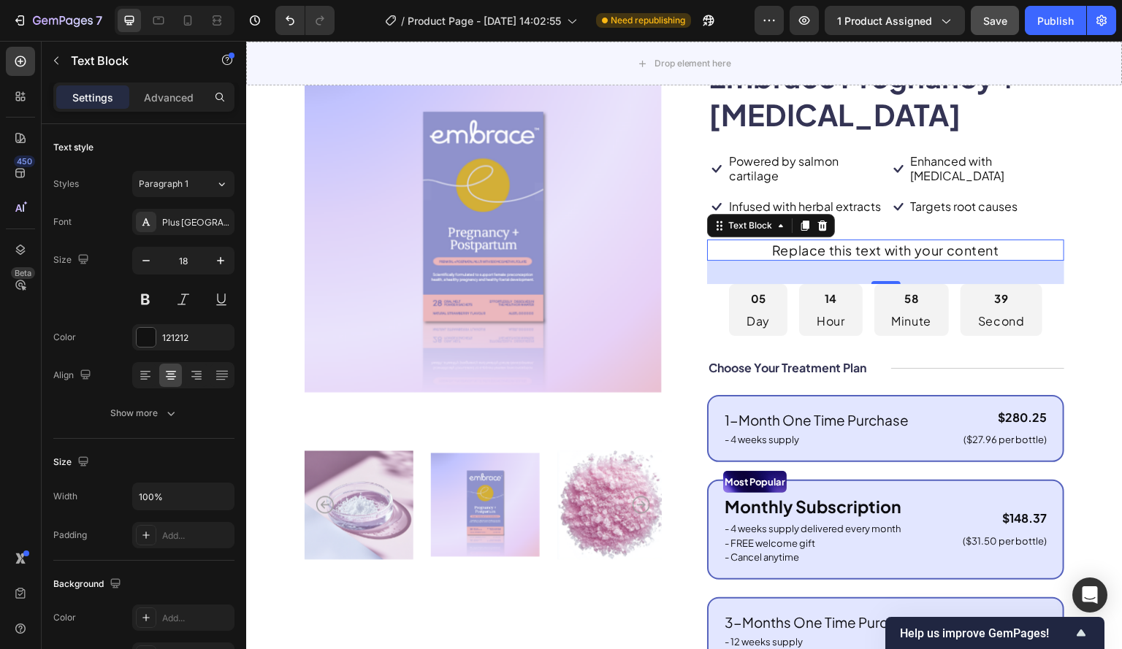
click at [777, 259] on p "Replace this text with your content" at bounding box center [885, 250] width 354 height 18
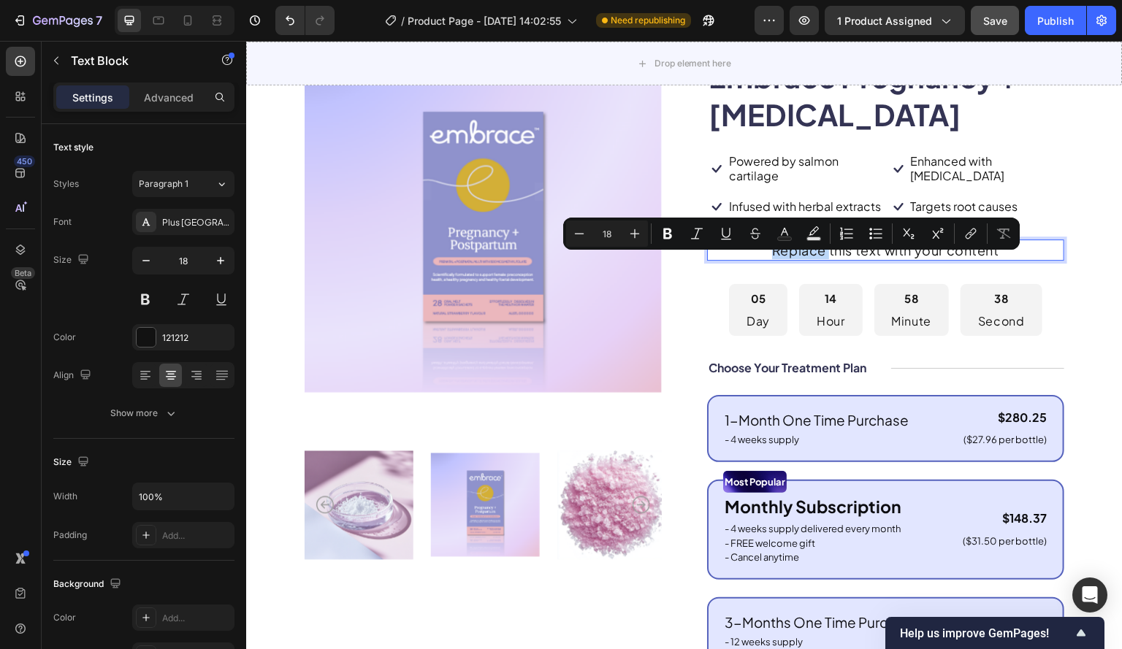
click at [792, 259] on p "Replace this text with your content" at bounding box center [885, 250] width 354 height 18
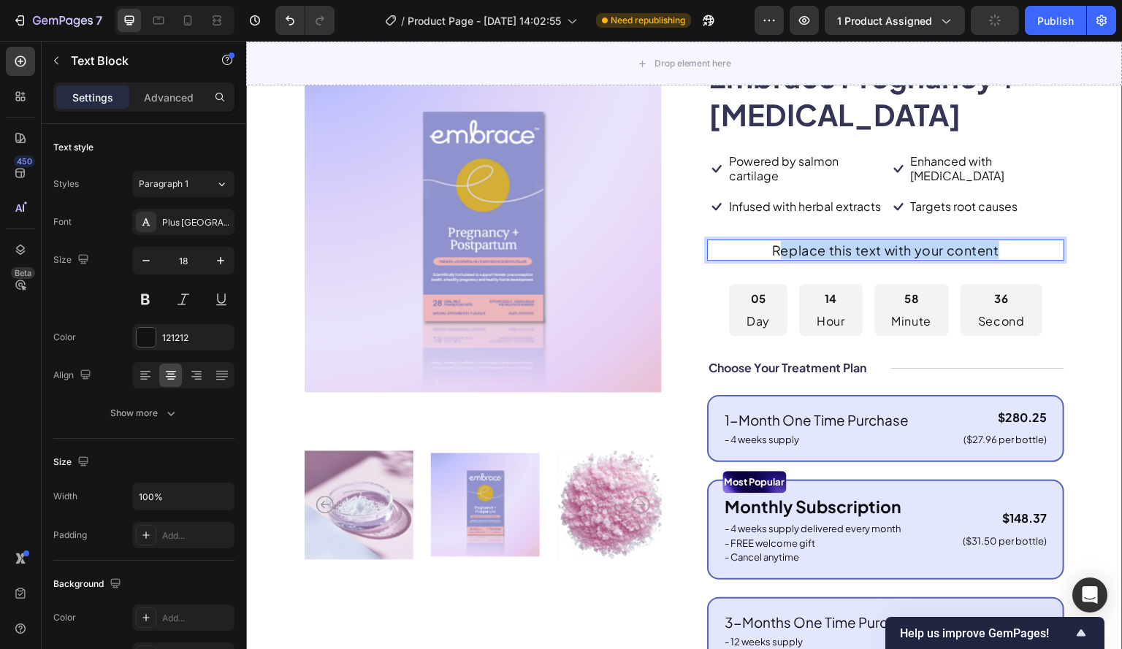
drag, startPoint x: 771, startPoint y: 264, endPoint x: 1073, endPoint y: 264, distance: 301.6
click at [1073, 264] on div "Product Images Icon Icon Icon Icon Icon Icon List 122,000+ Happy Customers Text…" at bounding box center [684, 503] width 876 height 1068
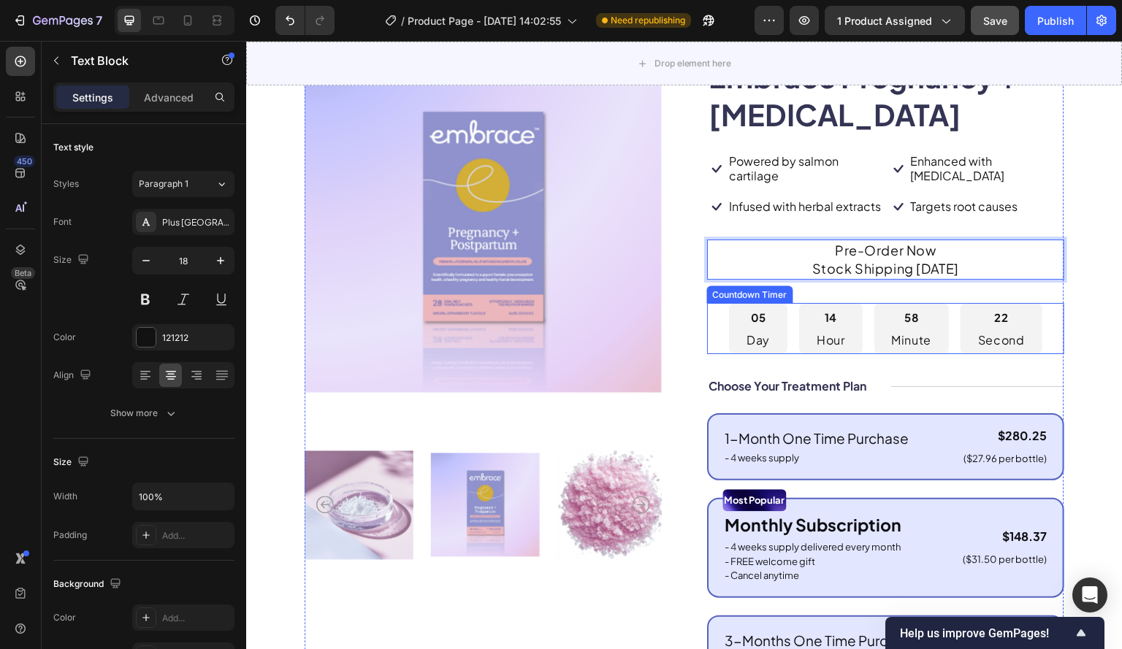
click at [716, 334] on div "05 Day 14 Hour 58 Minute 22 Second" at bounding box center [885, 328] width 357 height 51
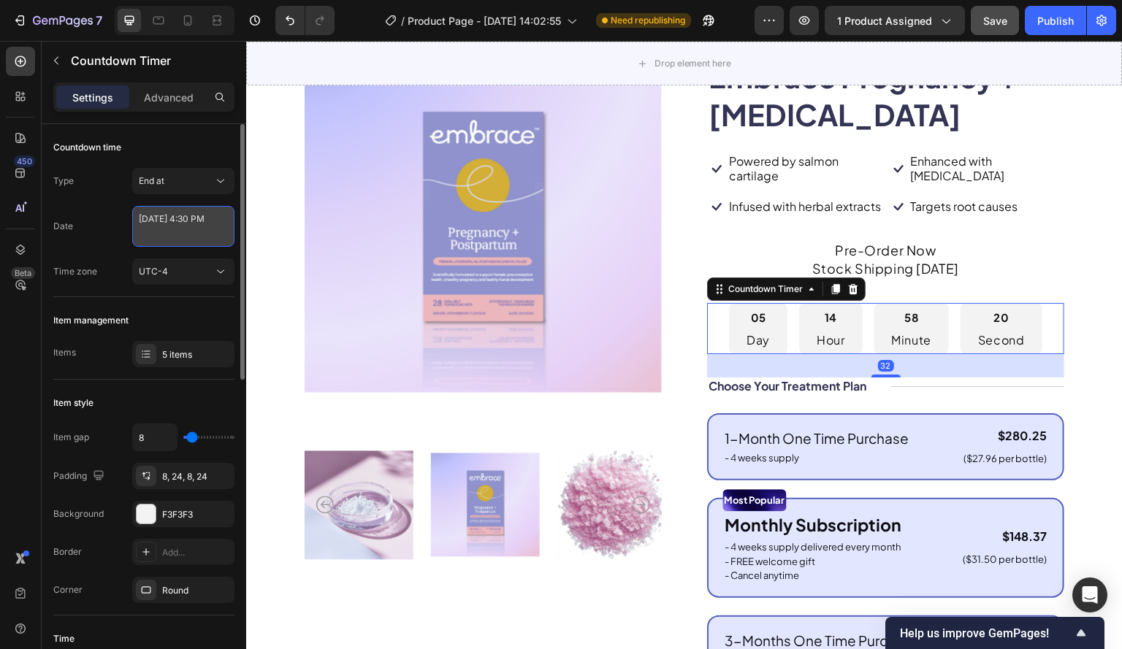
click at [183, 228] on textarea "October 03 2025 4:30 PM" at bounding box center [183, 226] width 102 height 41
select select "16"
select select "30"
select select "false"
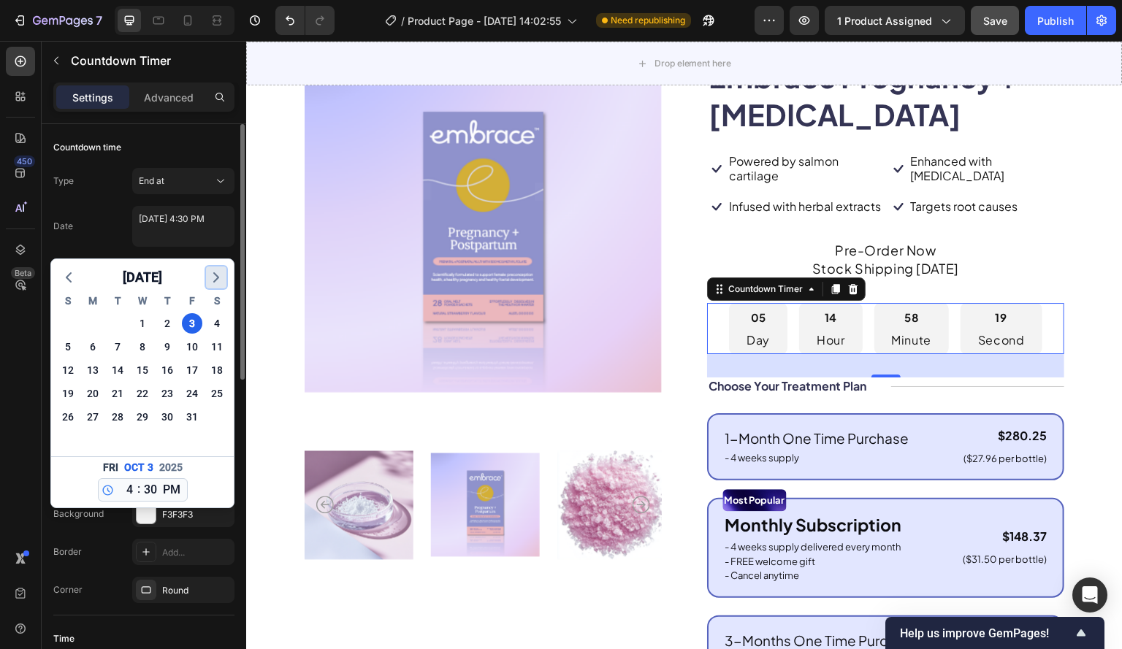
click at [218, 274] on icon "button" at bounding box center [216, 278] width 18 height 18
click at [164, 327] on div "1" at bounding box center [167, 323] width 20 height 20
type textarea "January 01 2026 4:30 PM"
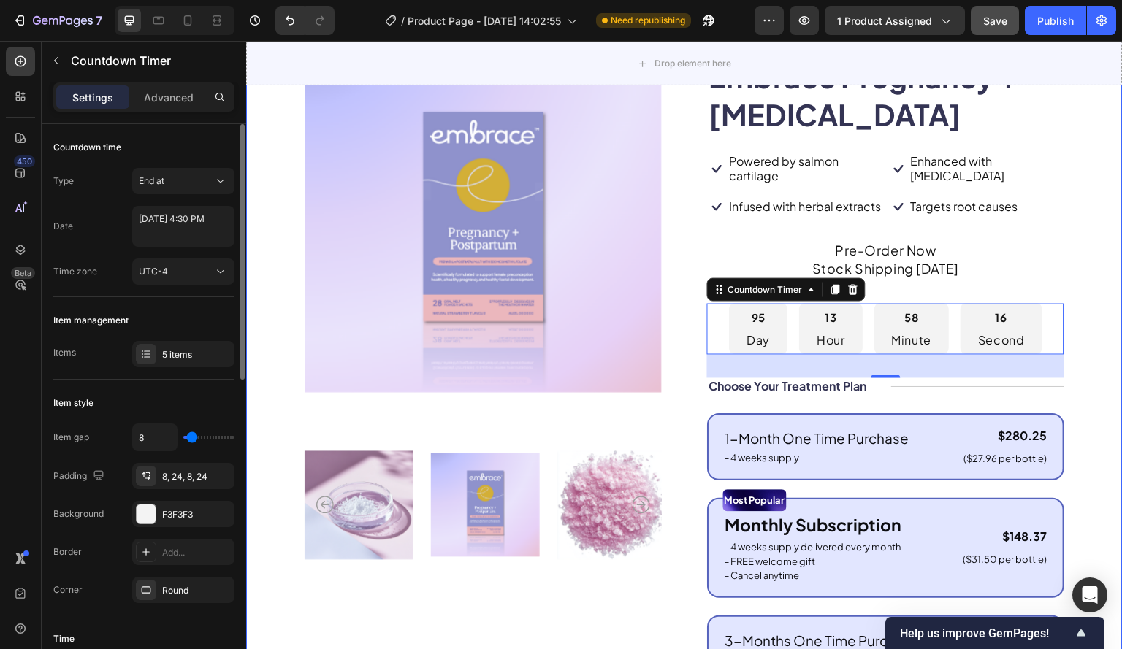
scroll to position [0, 0]
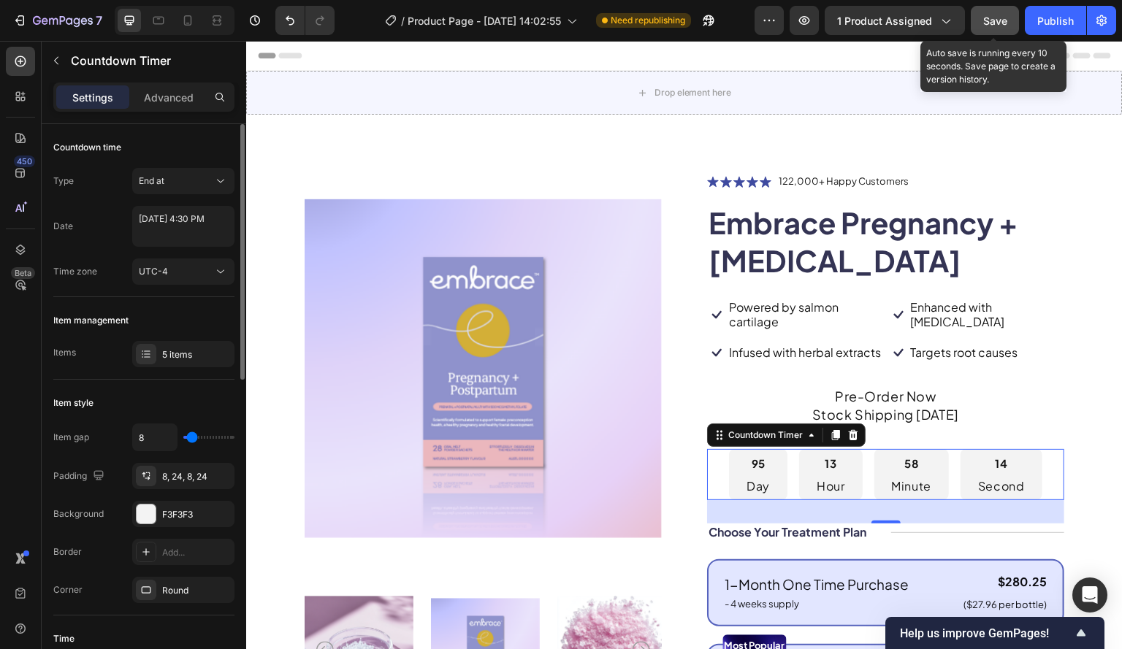
click at [994, 19] on span "Save" at bounding box center [995, 21] width 24 height 12
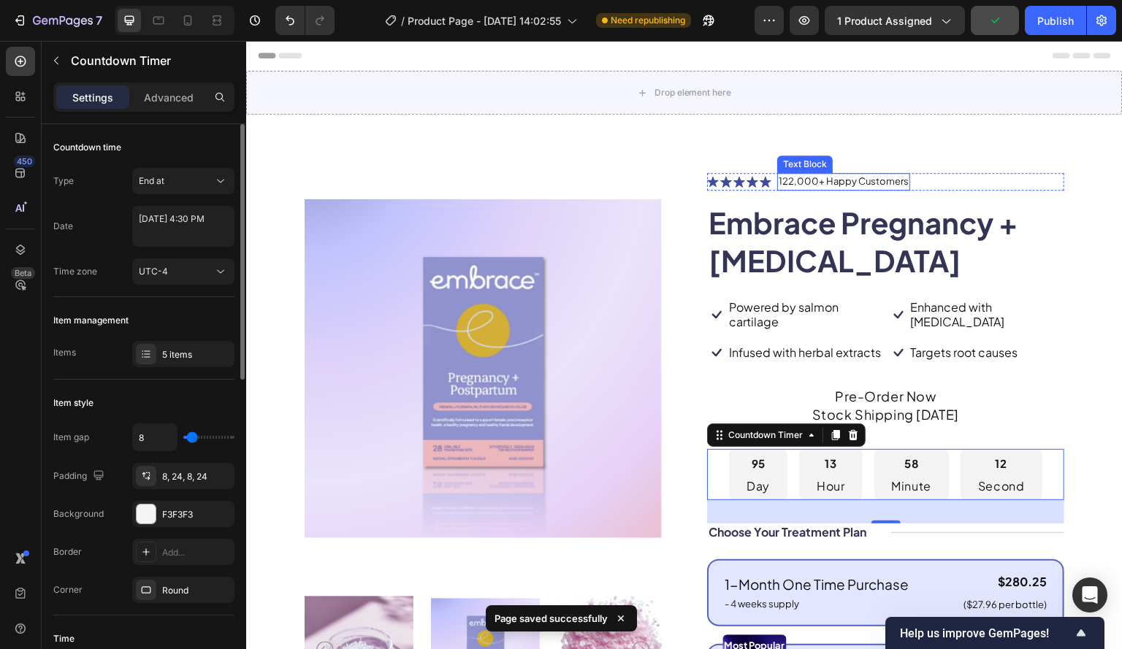
click at [864, 181] on p "122,000+ Happy Customers" at bounding box center [843, 182] width 130 height 15
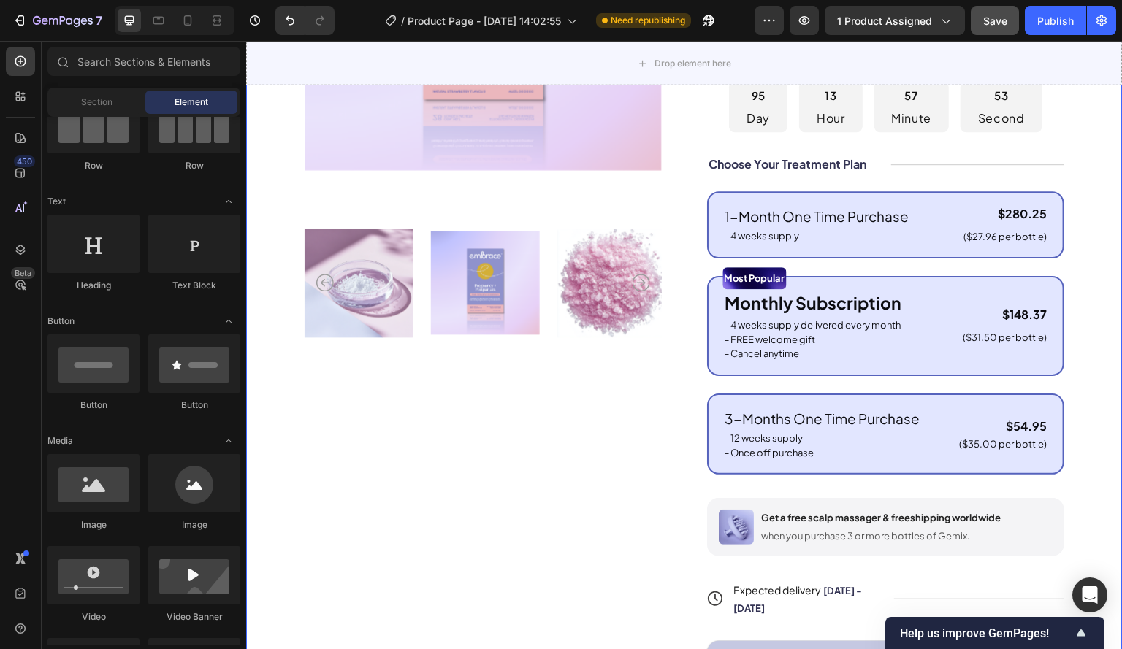
scroll to position [365, 0]
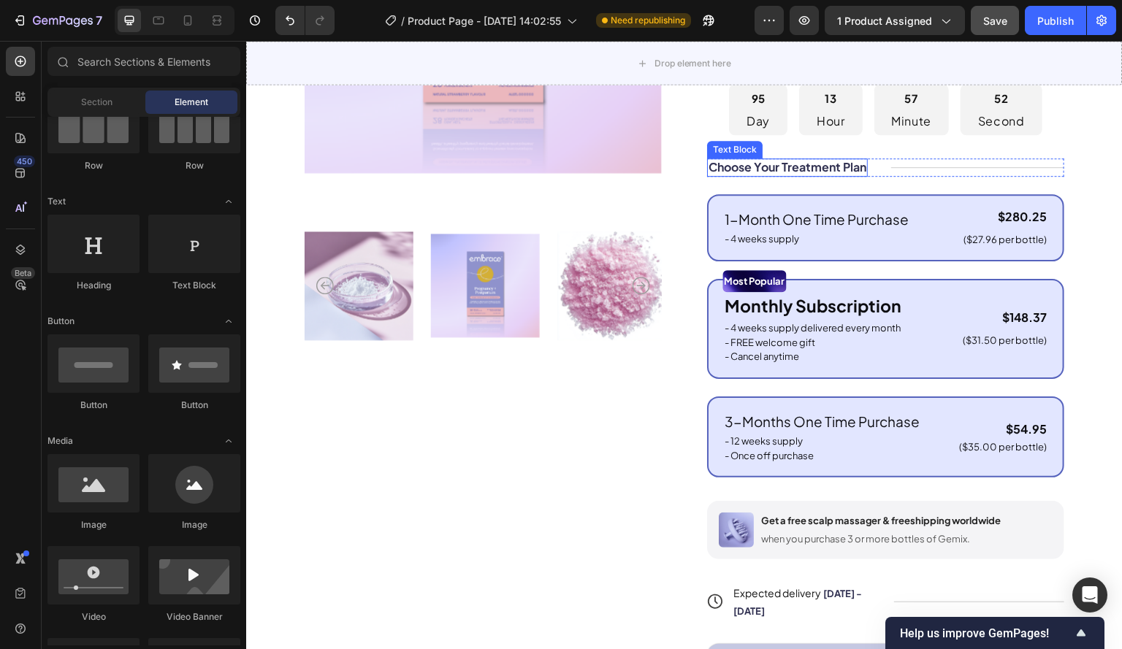
click at [790, 175] on p "Choose Your Treatment Plan" at bounding box center [787, 167] width 158 height 15
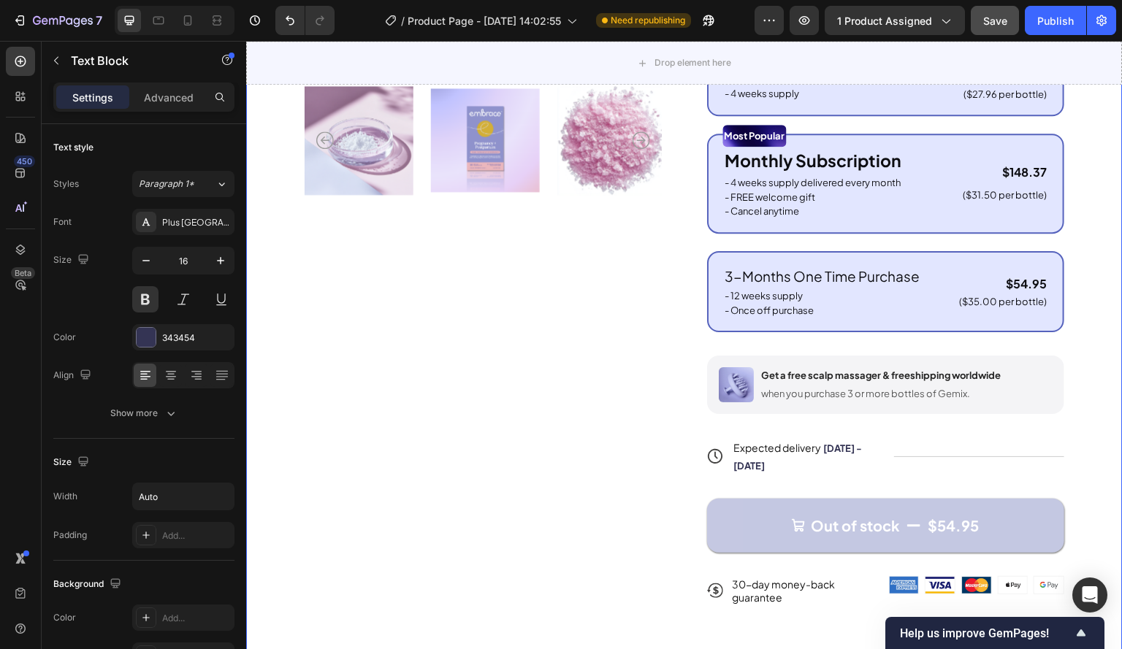
scroll to position [511, 0]
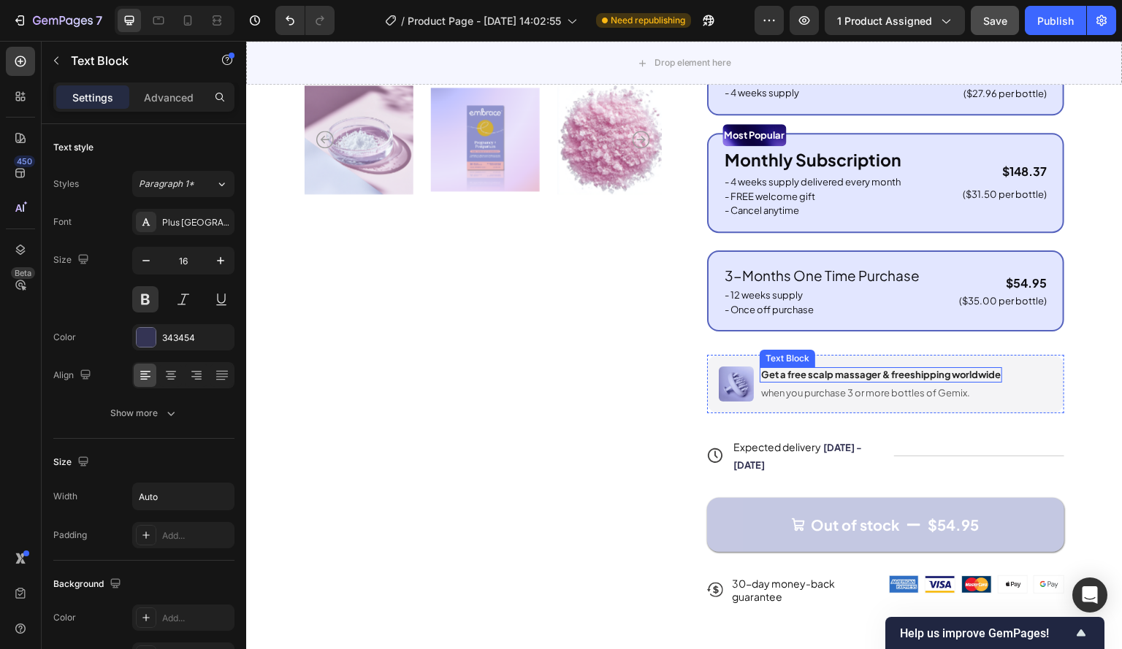
click at [837, 381] on p "Get a free scalp massager & freeshipping worldwide" at bounding box center [881, 375] width 240 height 12
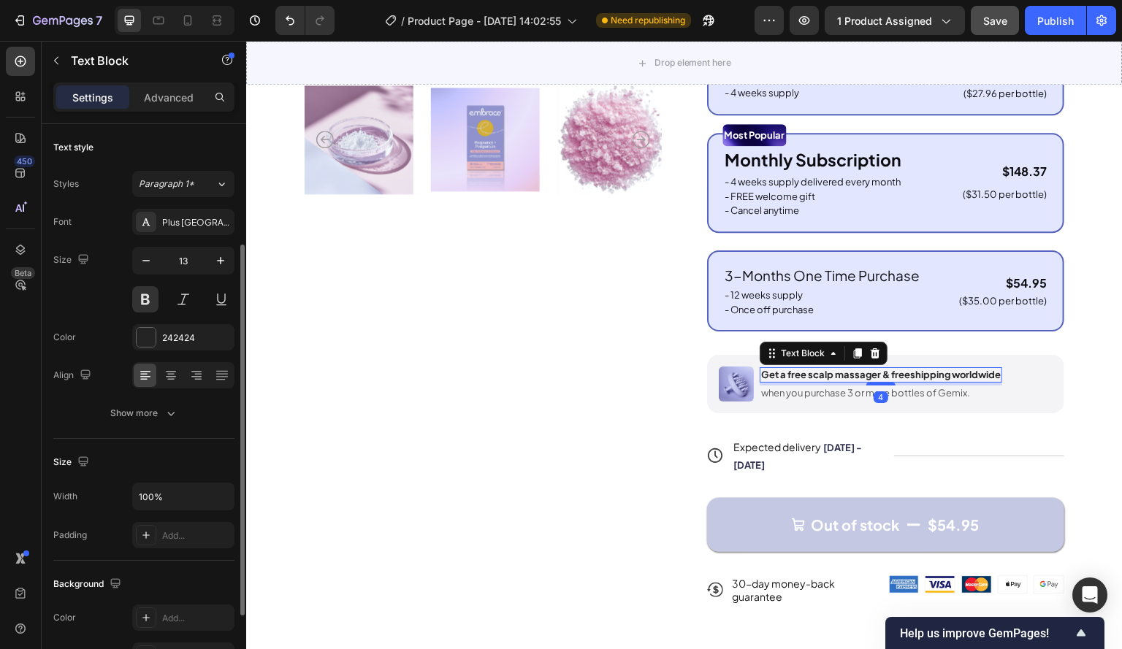
scroll to position [73, 0]
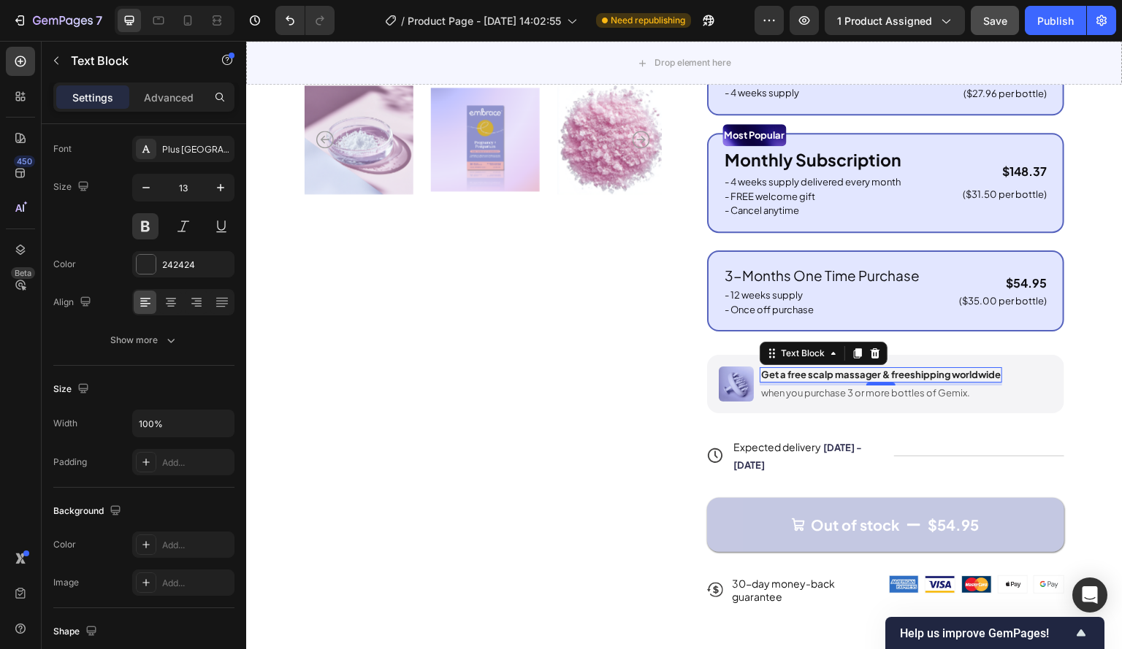
click at [900, 381] on p "Get a free scalp massager & freeshipping worldwide" at bounding box center [881, 375] width 240 height 12
click at [896, 381] on p "Get a free scalp massager &worldwide" at bounding box center [865, 375] width 209 height 12
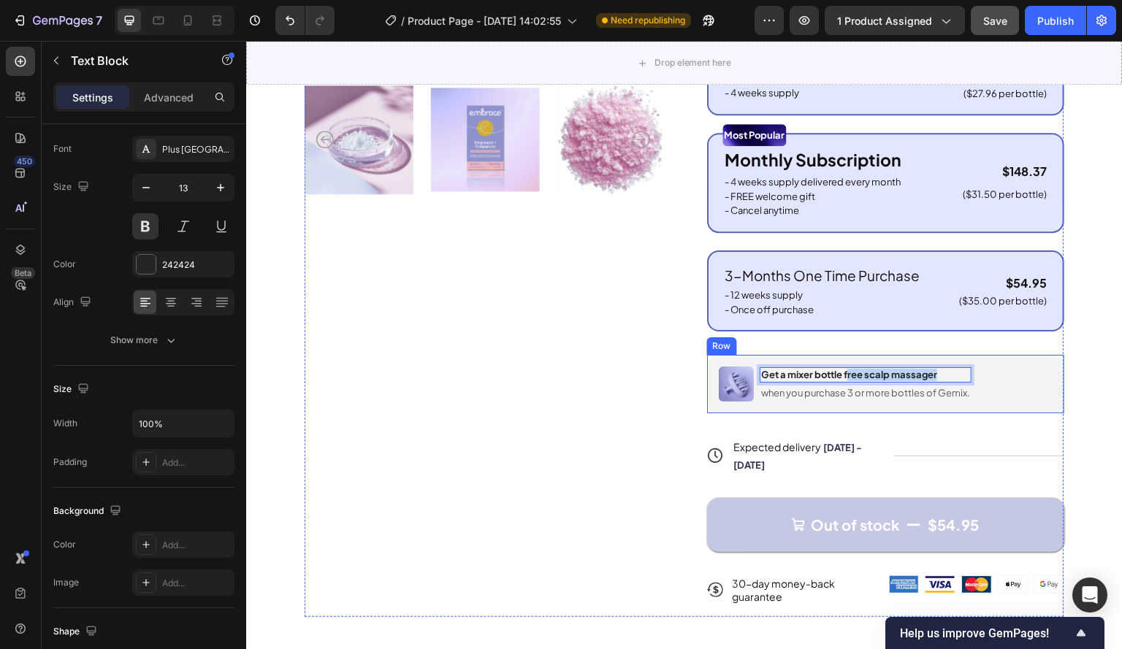
drag, startPoint x: 841, startPoint y: 383, endPoint x: 974, endPoint y: 383, distance: 132.9
click at [974, 383] on div "Image Get a mixer bottle free scalp massager Text Block 4 when you purchase 3 o…" at bounding box center [885, 384] width 357 height 58
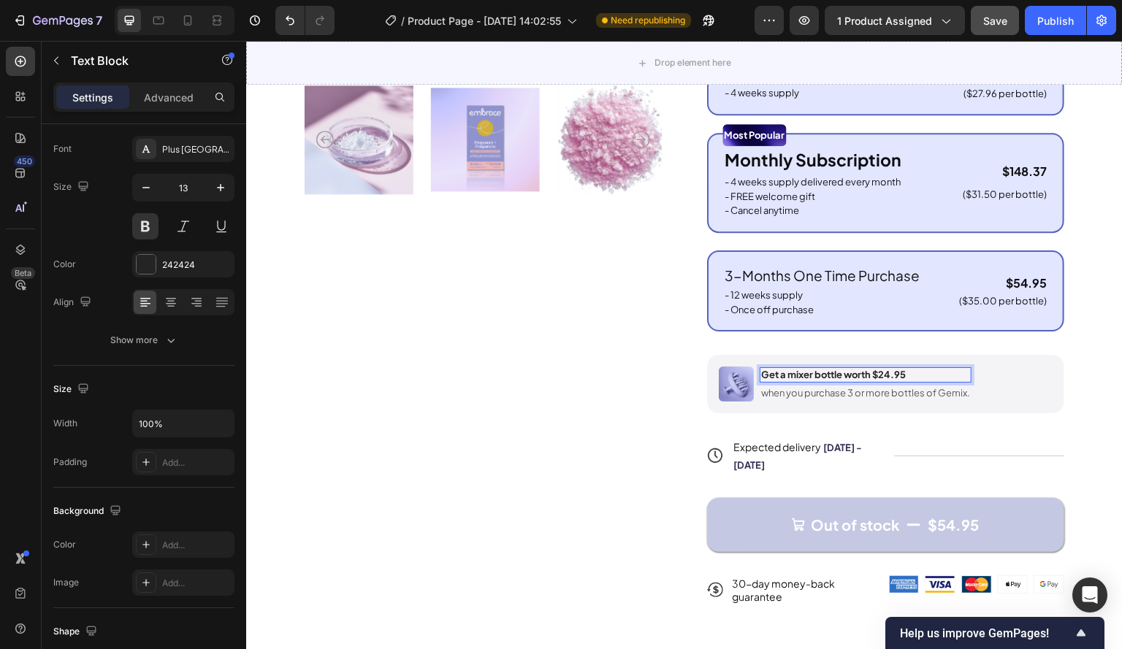
click at [785, 381] on p "Get a mixer bottle worth $24.95" at bounding box center [865, 375] width 209 height 12
click at [801, 399] on p "when you purchase 3 or more bottles of Gemix." at bounding box center [865, 393] width 209 height 12
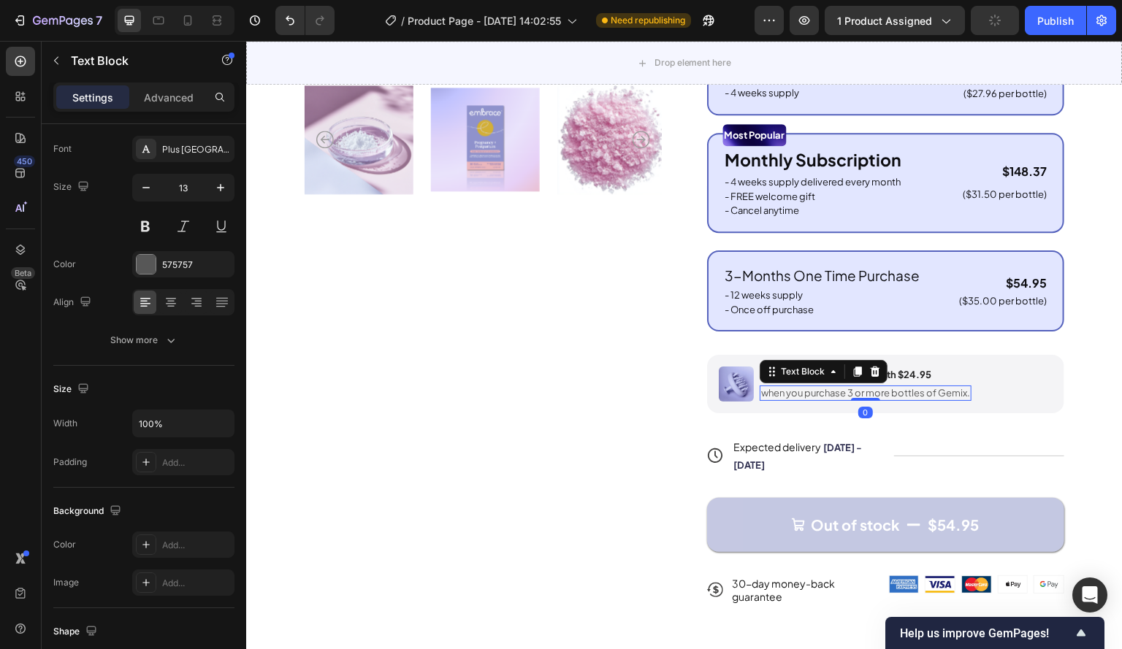
click at [785, 399] on p "when you purchase 3 or more bottles of Gemix." at bounding box center [865, 393] width 209 height 12
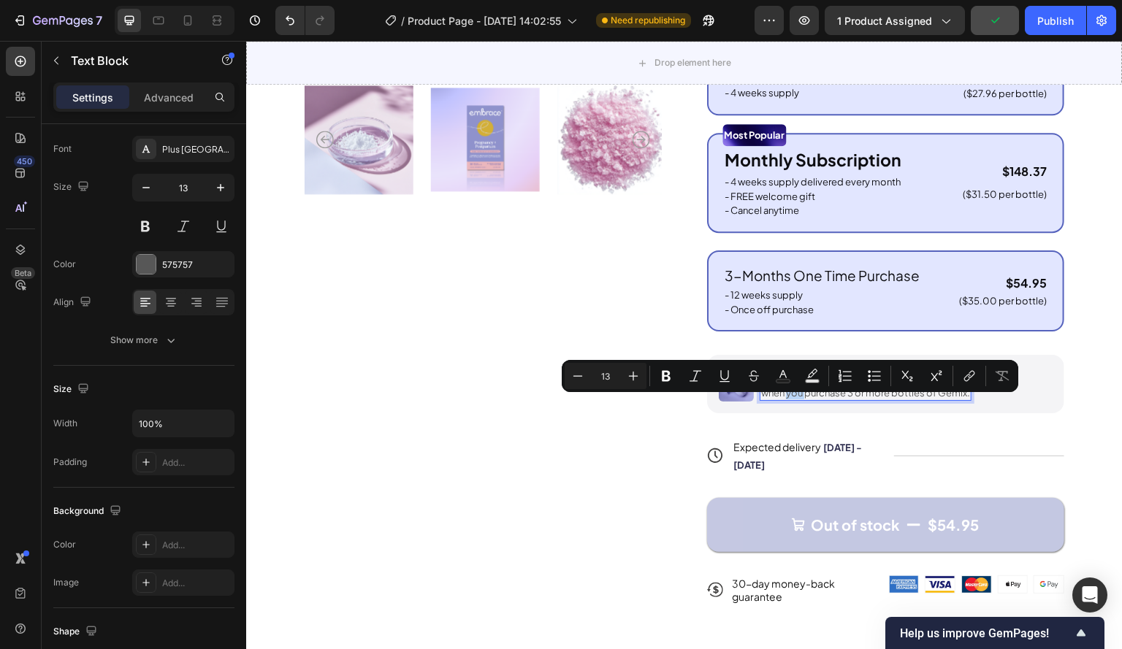
click at [767, 399] on p "when you purchase 3 or more bottles of Gemix." at bounding box center [865, 393] width 209 height 12
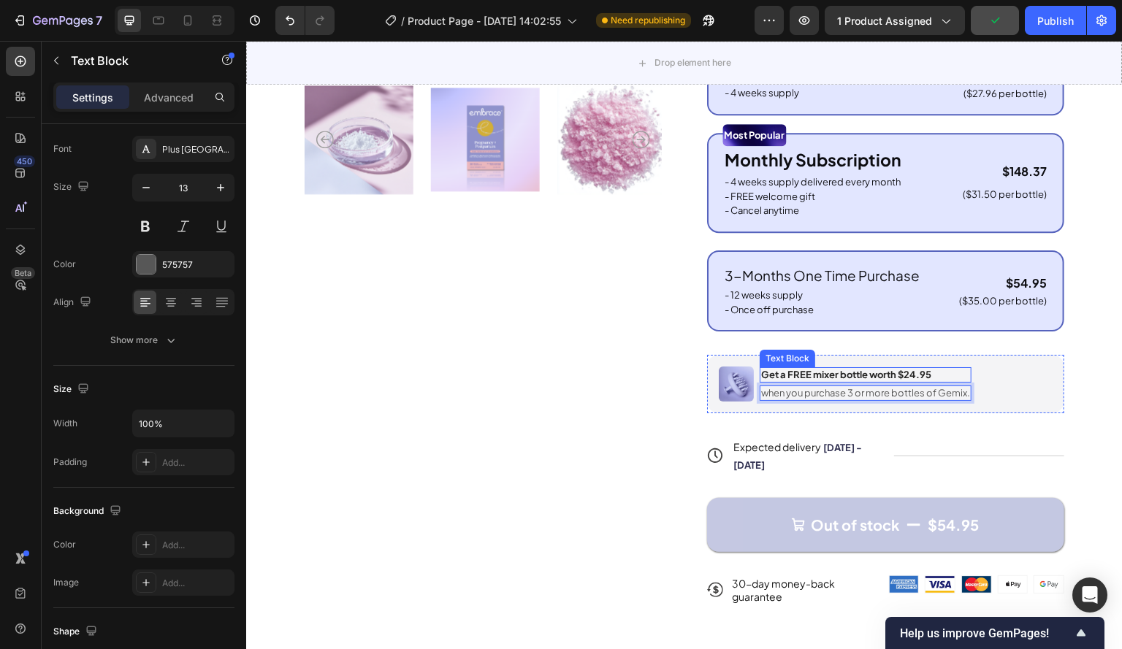
click at [832, 381] on p "Get a FREE mixer bottle worth $24.95" at bounding box center [865, 375] width 209 height 12
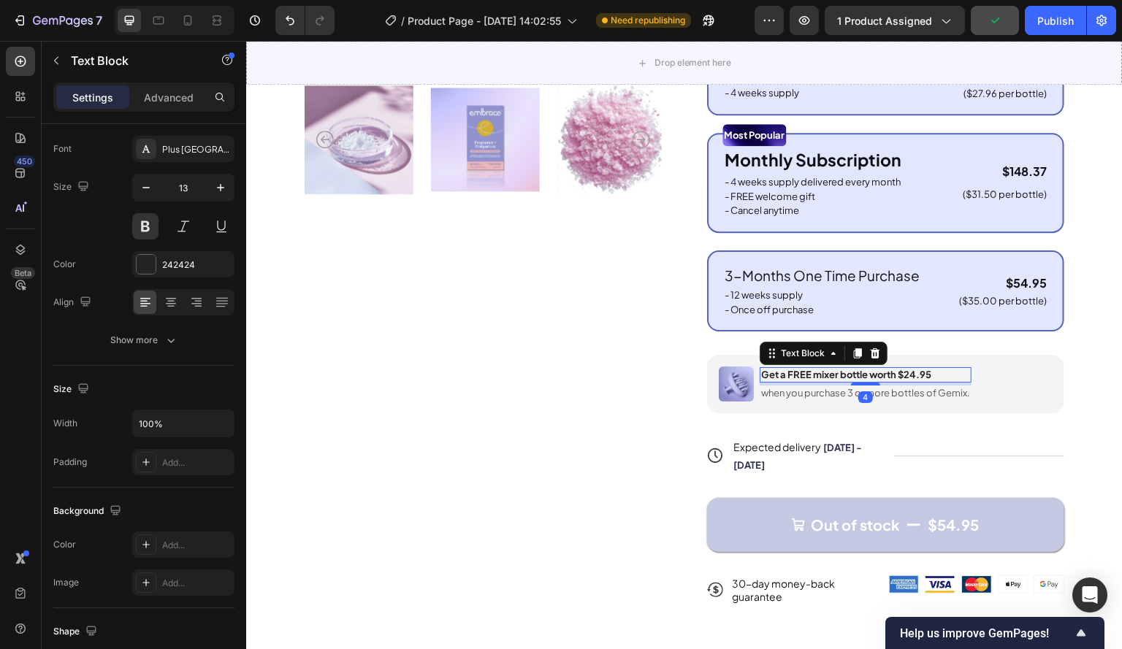
click at [808, 381] on p "Get a FREE mixer bottle worth $24.95" at bounding box center [865, 375] width 209 height 12
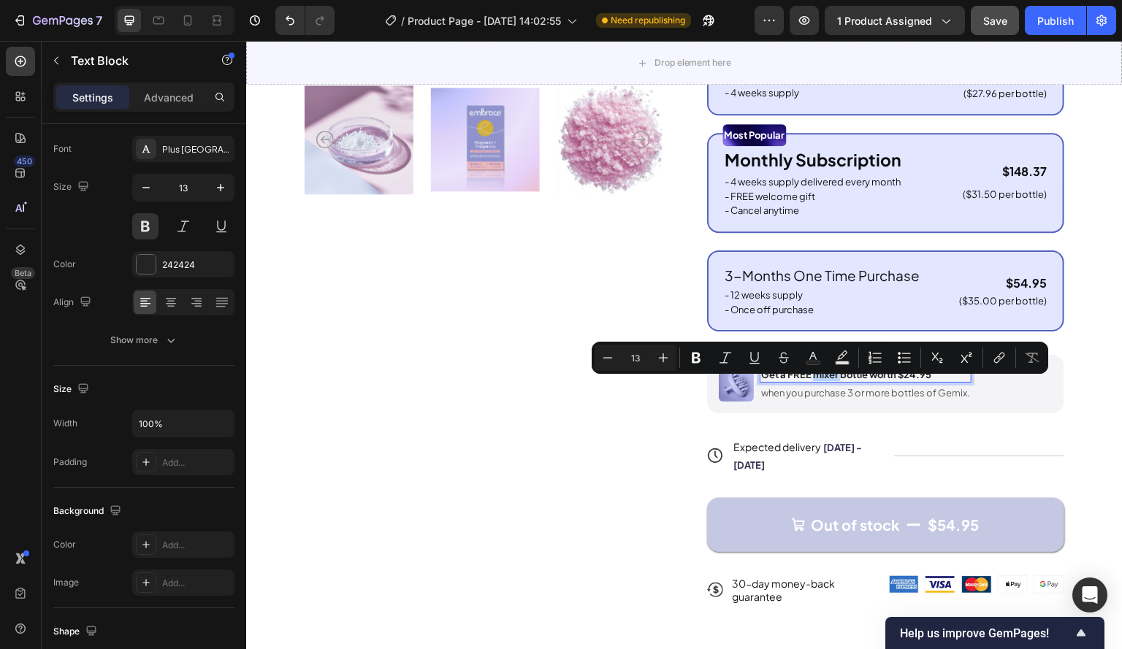
click at [812, 381] on p "Get a FREE mixer bottle worth $24.95" at bounding box center [865, 375] width 209 height 12
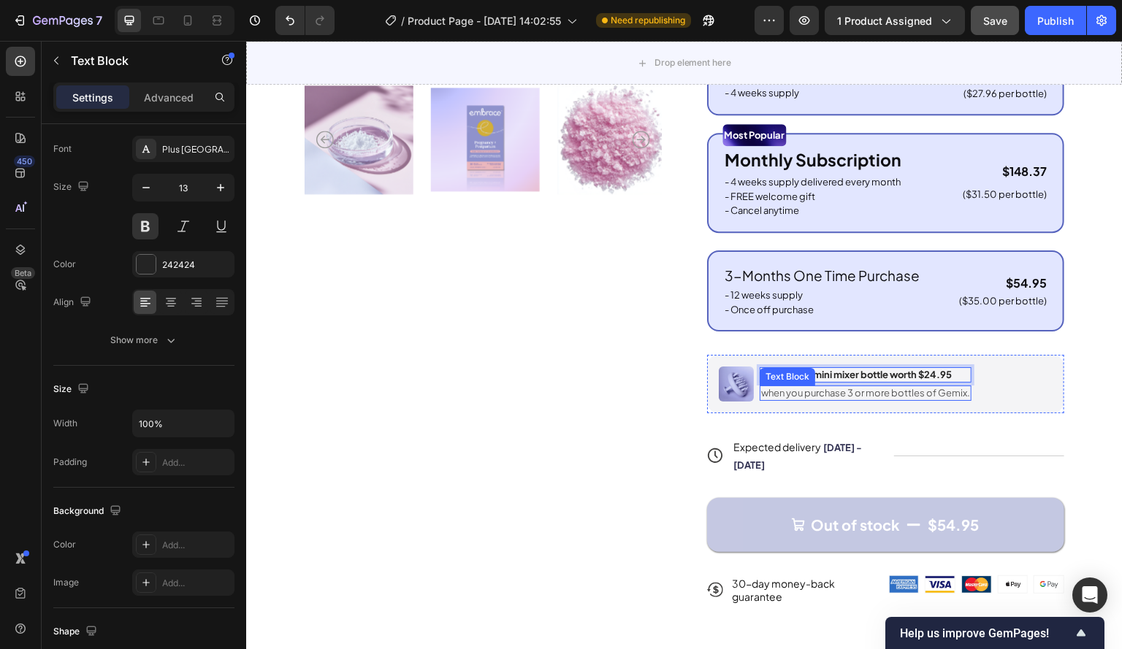
click at [894, 399] on p "when you purchase 3 or more bottles of Gemix." at bounding box center [865, 393] width 209 height 12
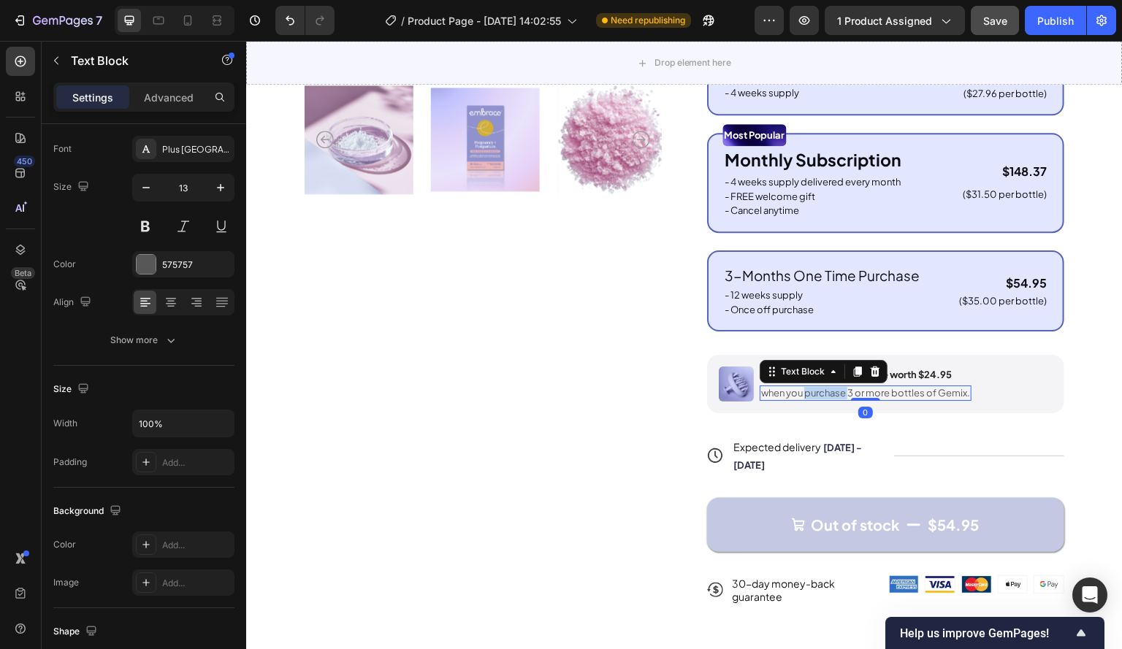
click at [818, 399] on p "when you purchase 3 or more bottles of Gemix." at bounding box center [865, 393] width 209 height 12
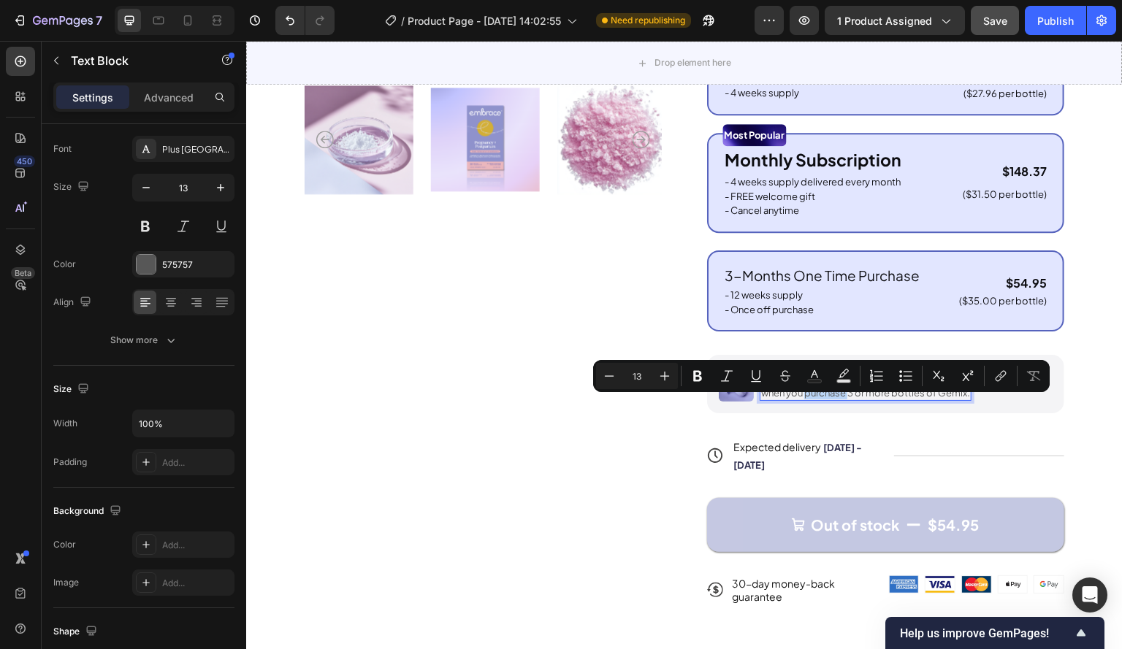
click at [794, 399] on p "when you purchase 3 or more bottles of Gemix." at bounding box center [865, 393] width 209 height 12
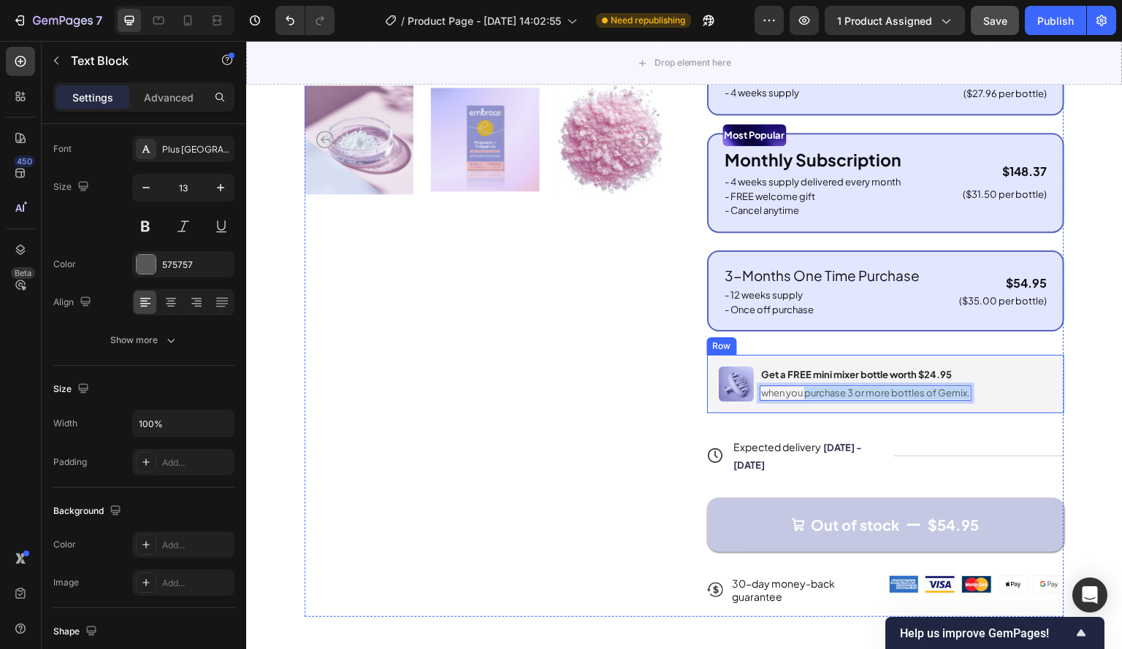
drag, startPoint x: 802, startPoint y: 405, endPoint x: 1032, endPoint y: 403, distance: 230.0
click at [1032, 403] on div "Image Get a FREE mini mixer bottle worth $24.95 Text Block when you purchase 3 …" at bounding box center [885, 384] width 357 height 58
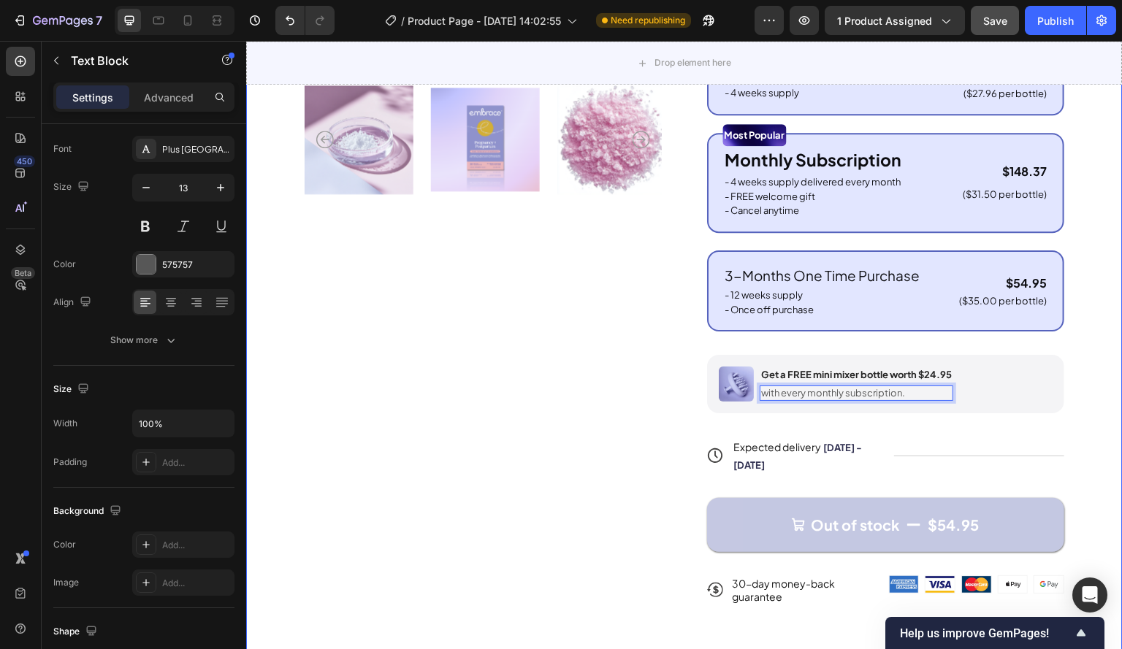
click at [1101, 365] on div "Product Images Icon Icon Icon Icon Icon Icon List 122,000+ Happy Customers Text…" at bounding box center [684, 146] width 876 height 1087
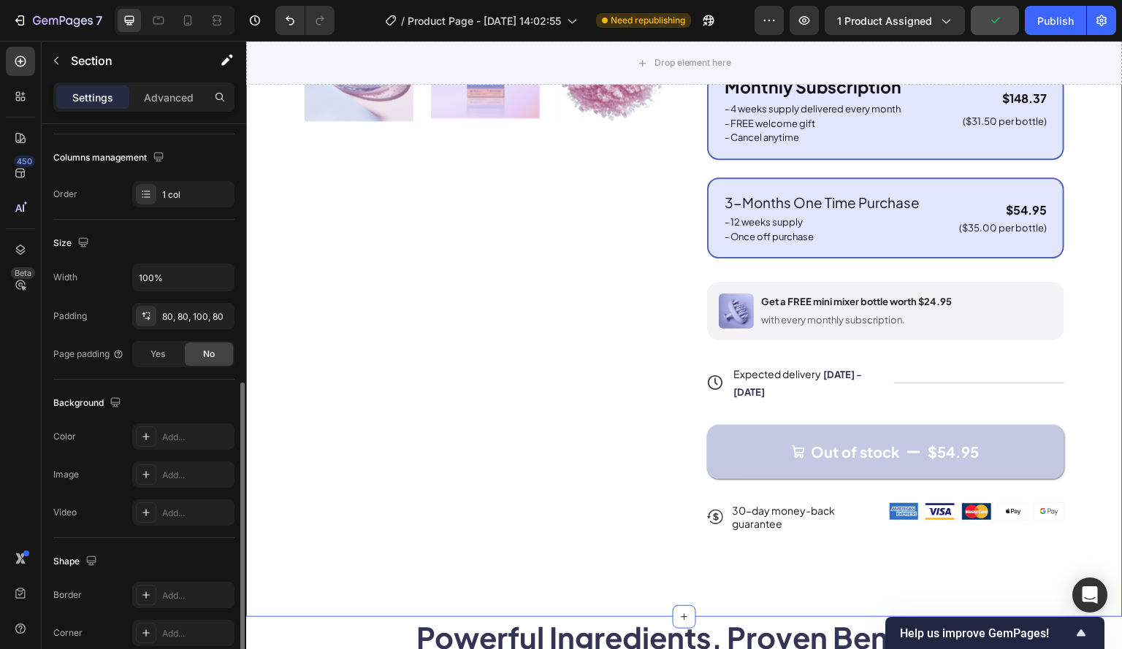
scroll to position [324, 0]
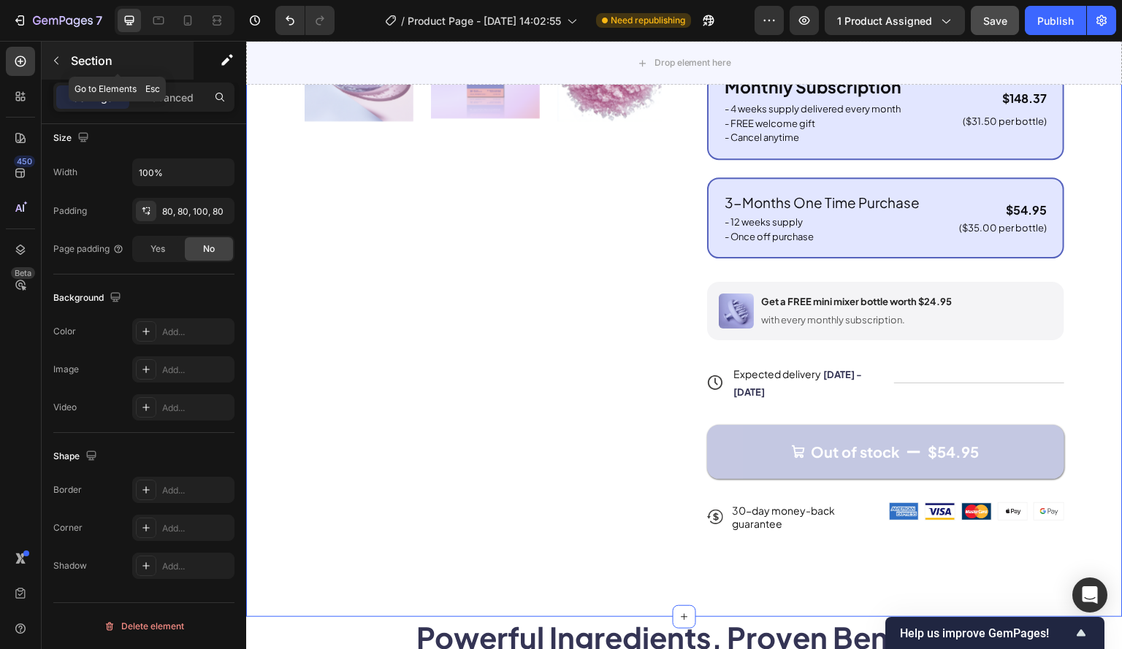
click at [55, 55] on icon "button" at bounding box center [56, 61] width 12 height 12
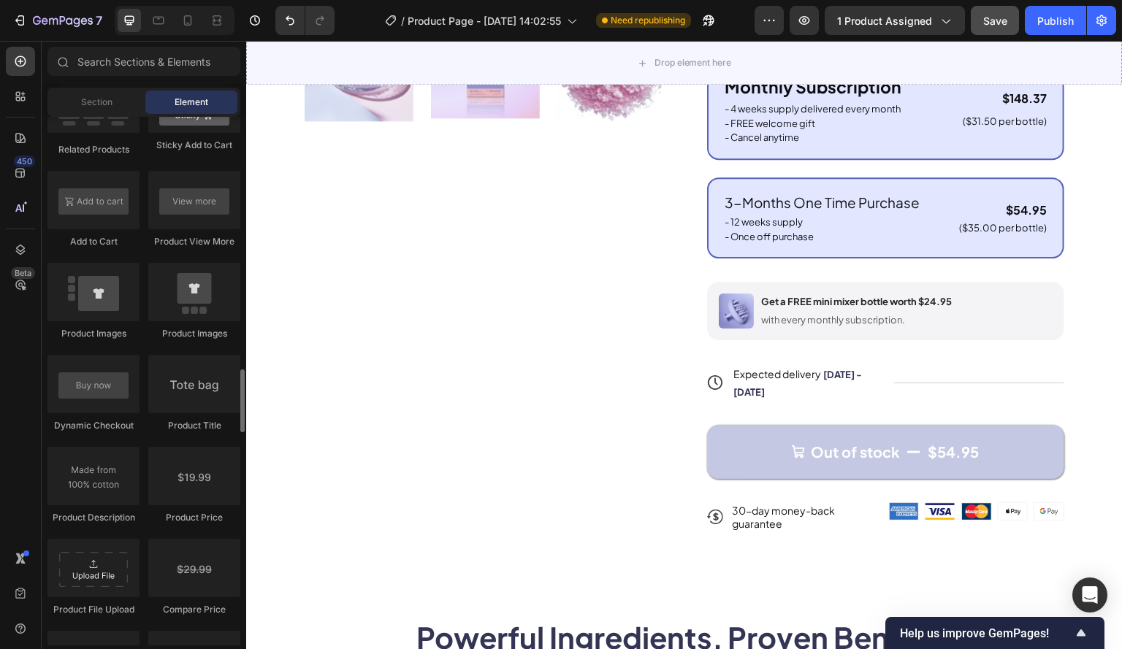
scroll to position [2264, 0]
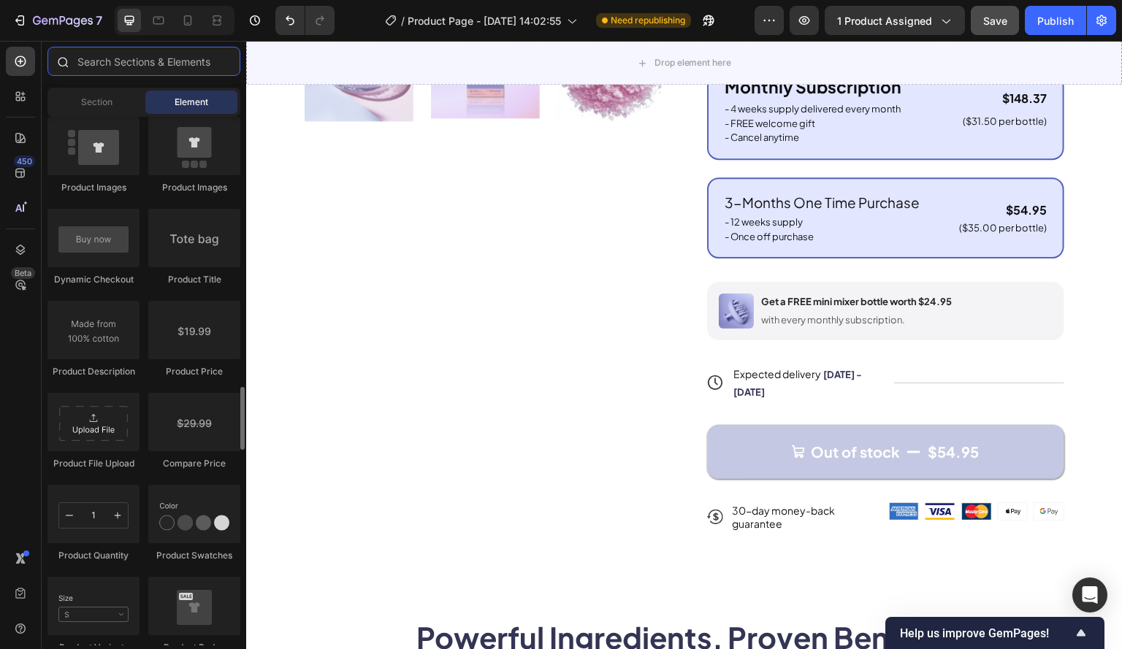
click at [145, 58] on input "text" at bounding box center [143, 61] width 193 height 29
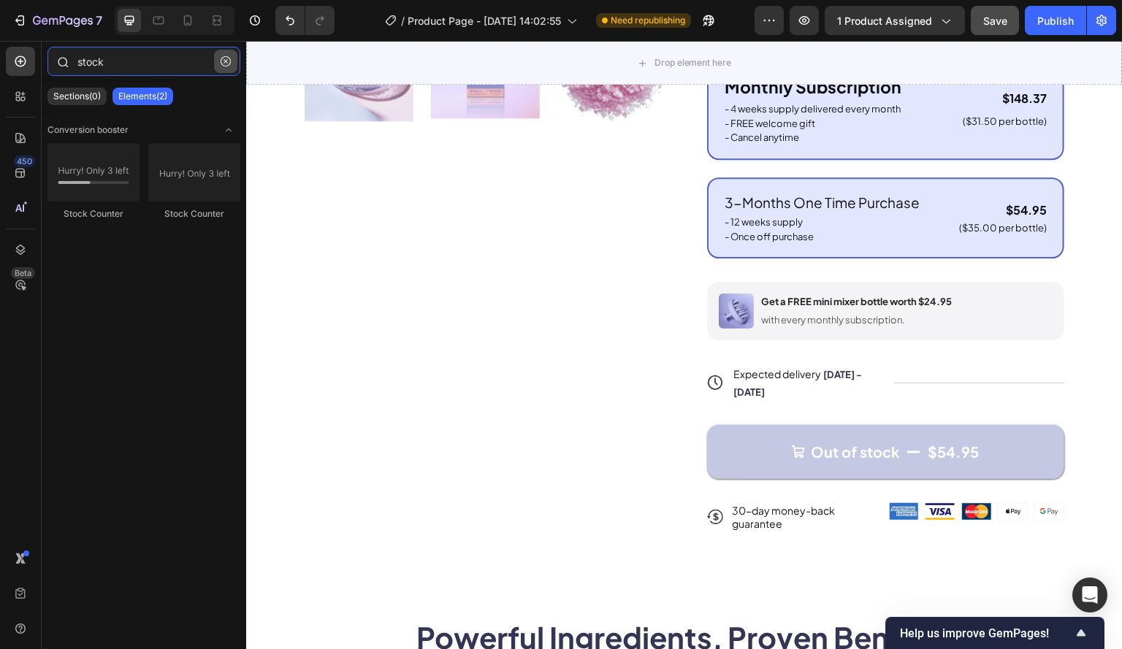
type input "stock"
click at [221, 61] on icon "button" at bounding box center [226, 61] width 10 height 10
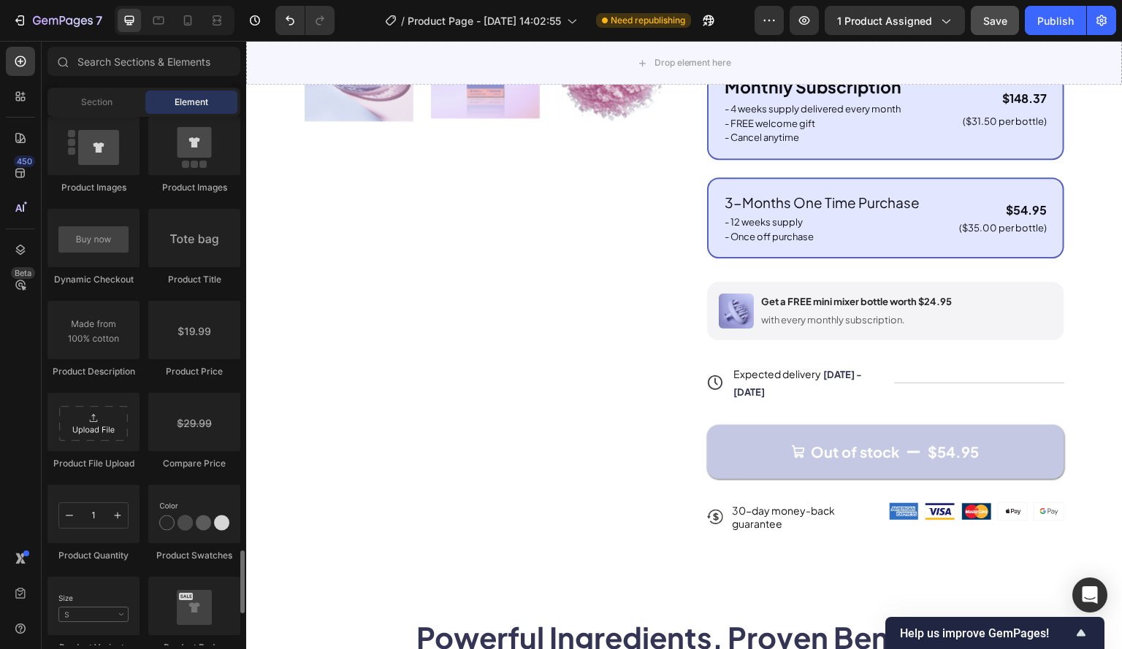
scroll to position [2410, 0]
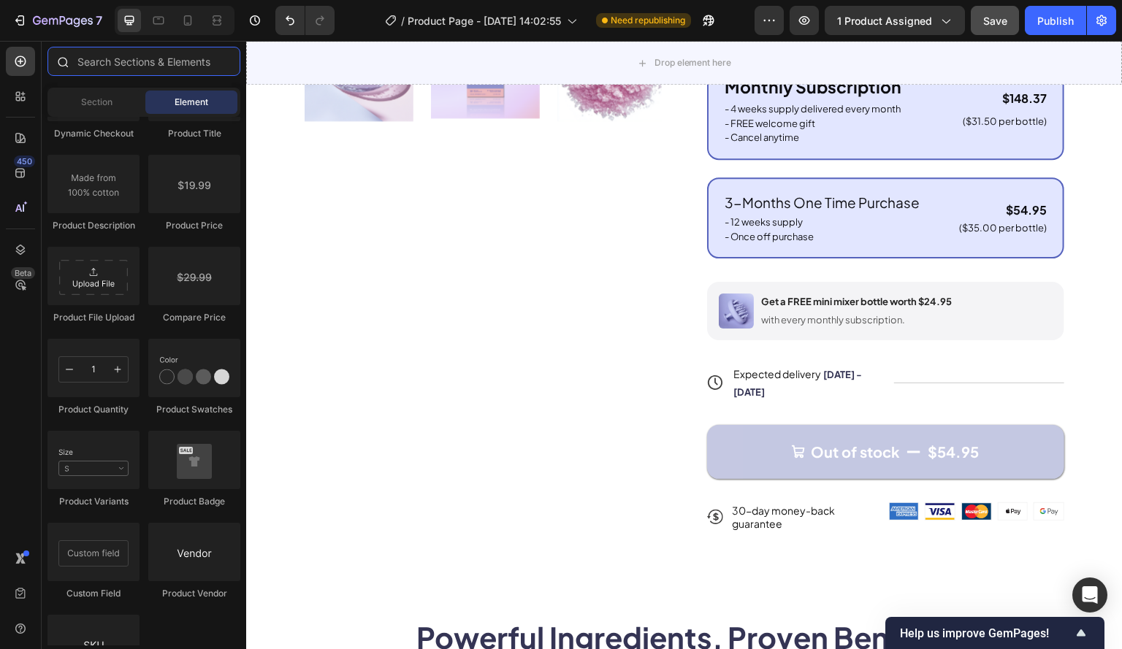
click at [164, 50] on input "text" at bounding box center [143, 61] width 193 height 29
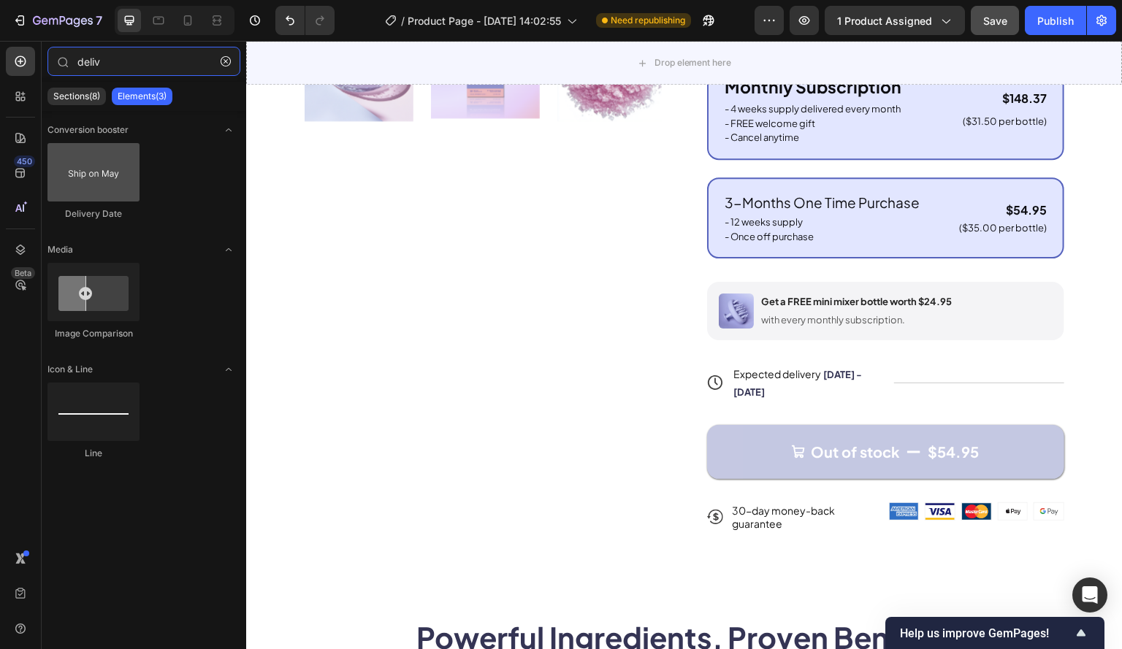
type input "deliv"
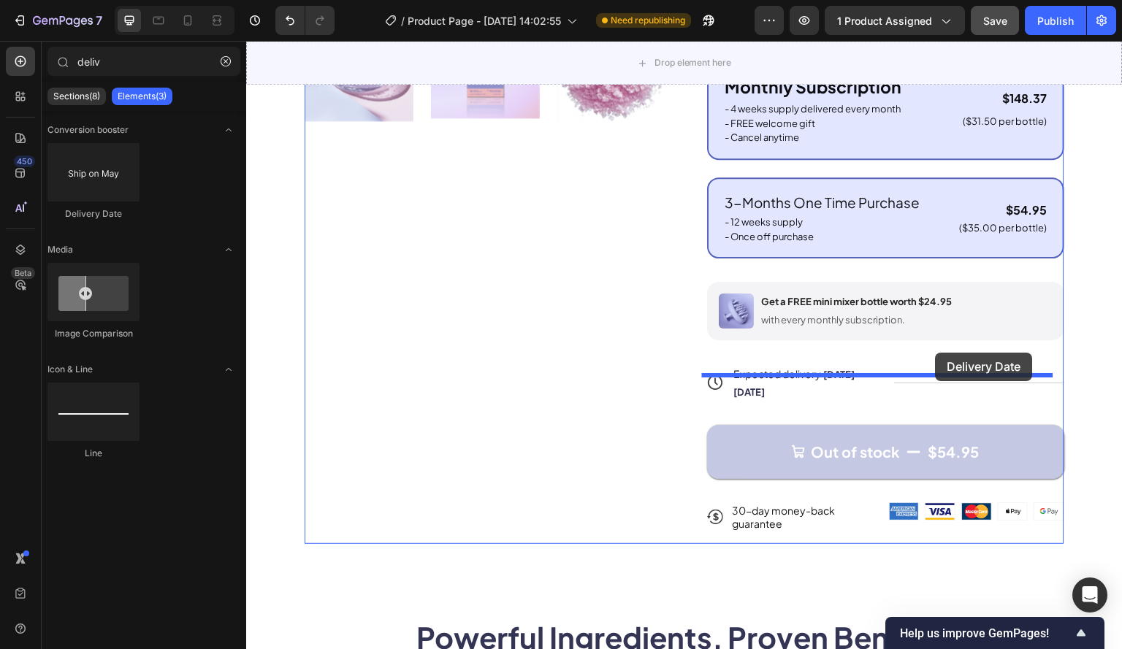
drag, startPoint x: 337, startPoint y: 221, endPoint x: 935, endPoint y: 353, distance: 613.0
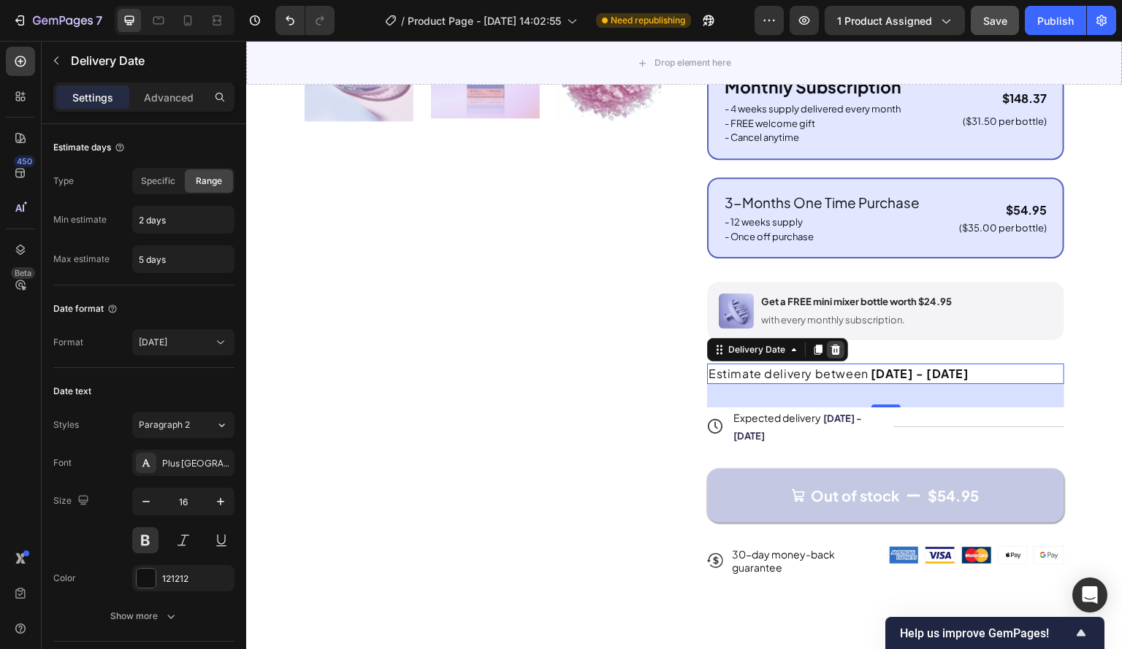
click at [832, 356] on icon at bounding box center [836, 350] width 12 height 12
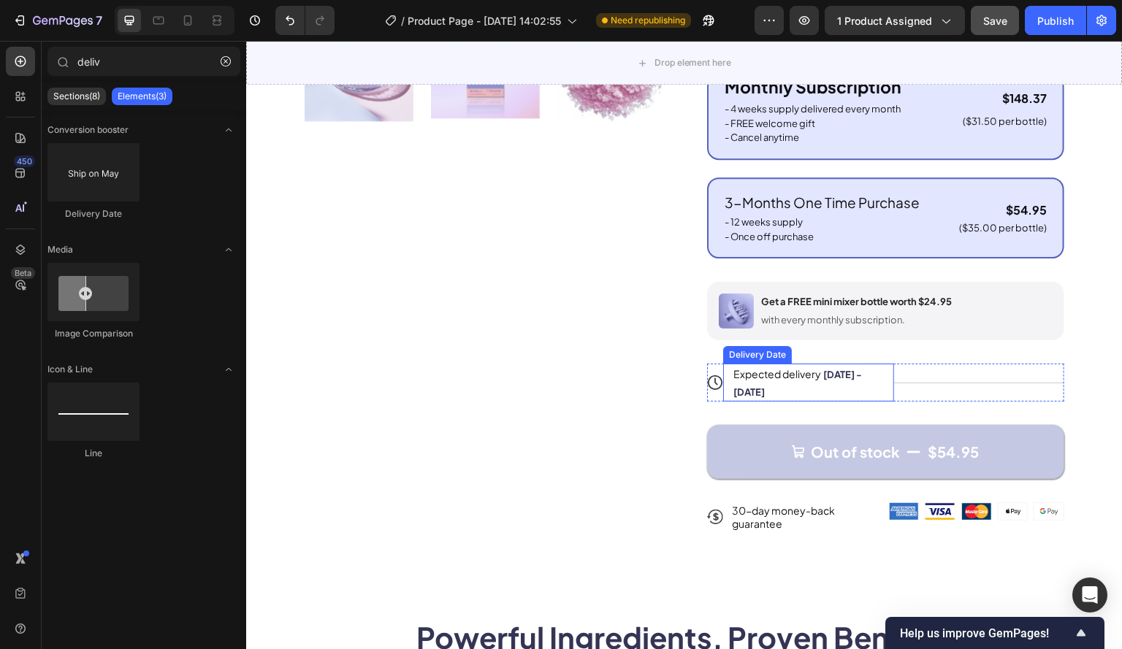
click at [794, 380] on span "Expected delivery" at bounding box center [777, 373] width 88 height 13
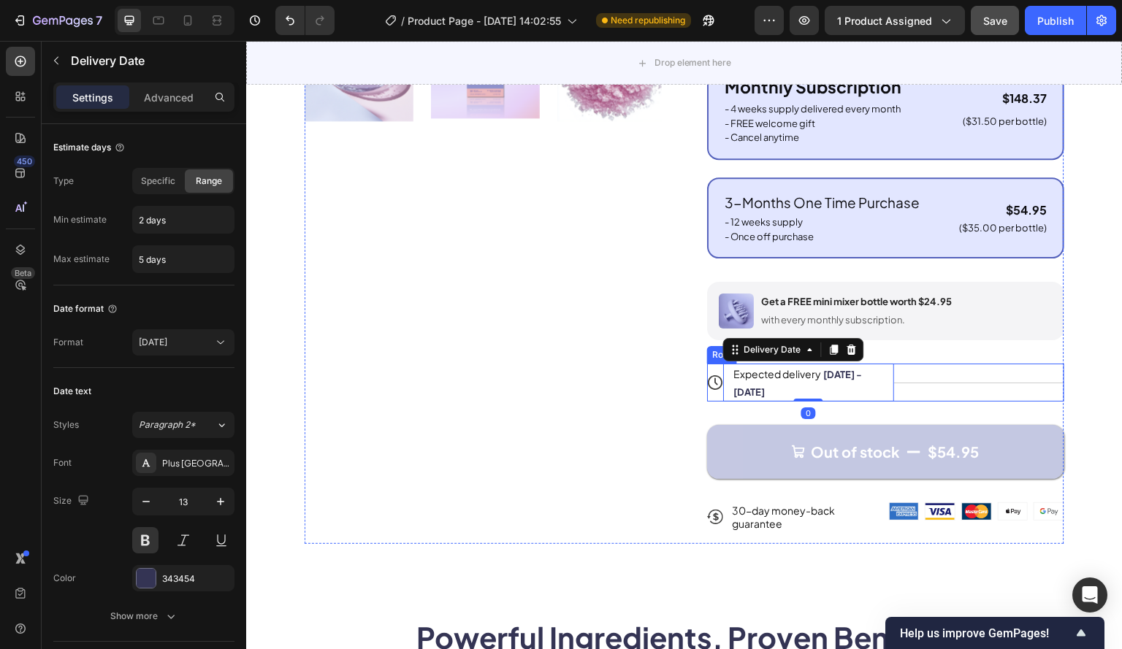
click at [949, 389] on div "Title Line" at bounding box center [979, 383] width 171 height 38
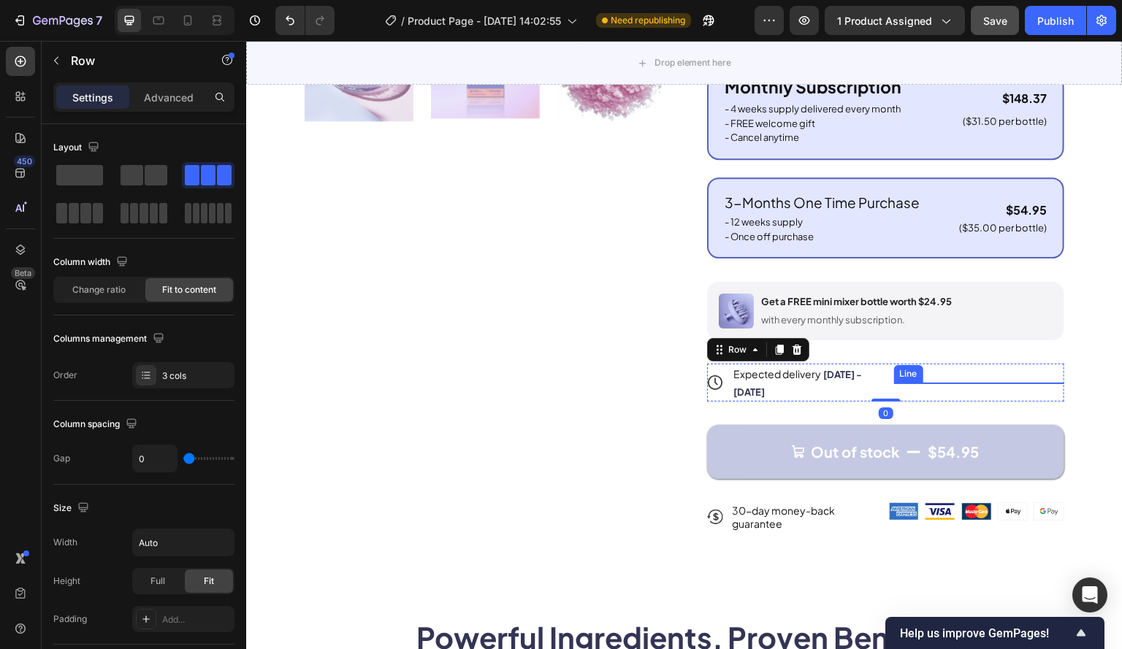
click at [939, 383] on div at bounding box center [979, 383] width 171 height 1
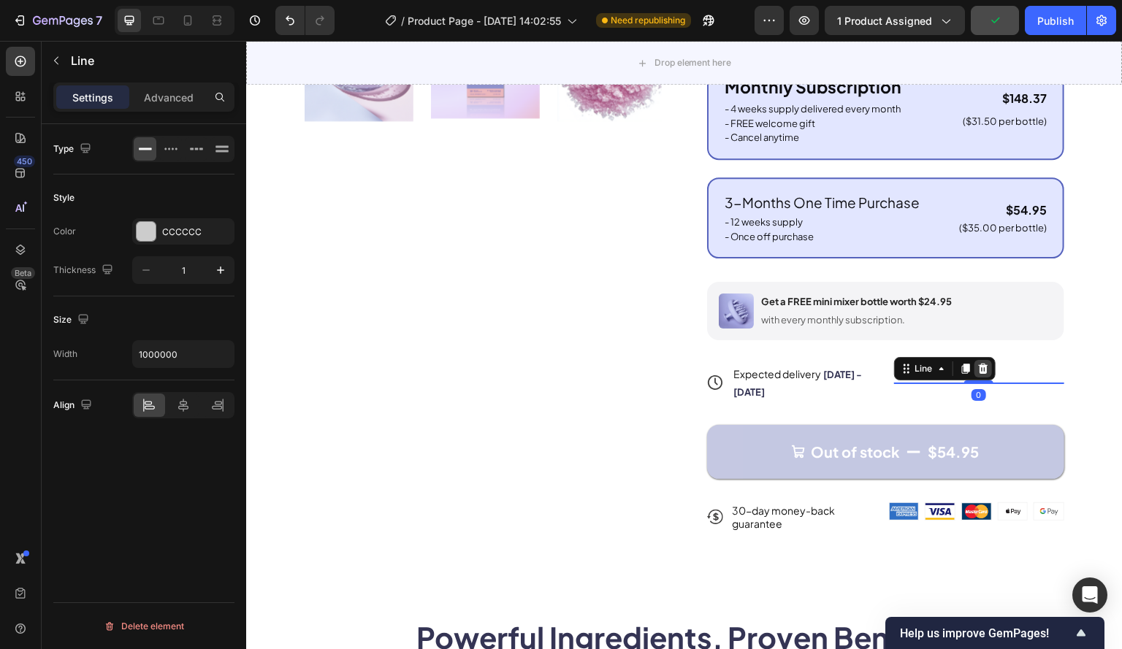
click at [978, 375] on icon at bounding box center [983, 369] width 12 height 12
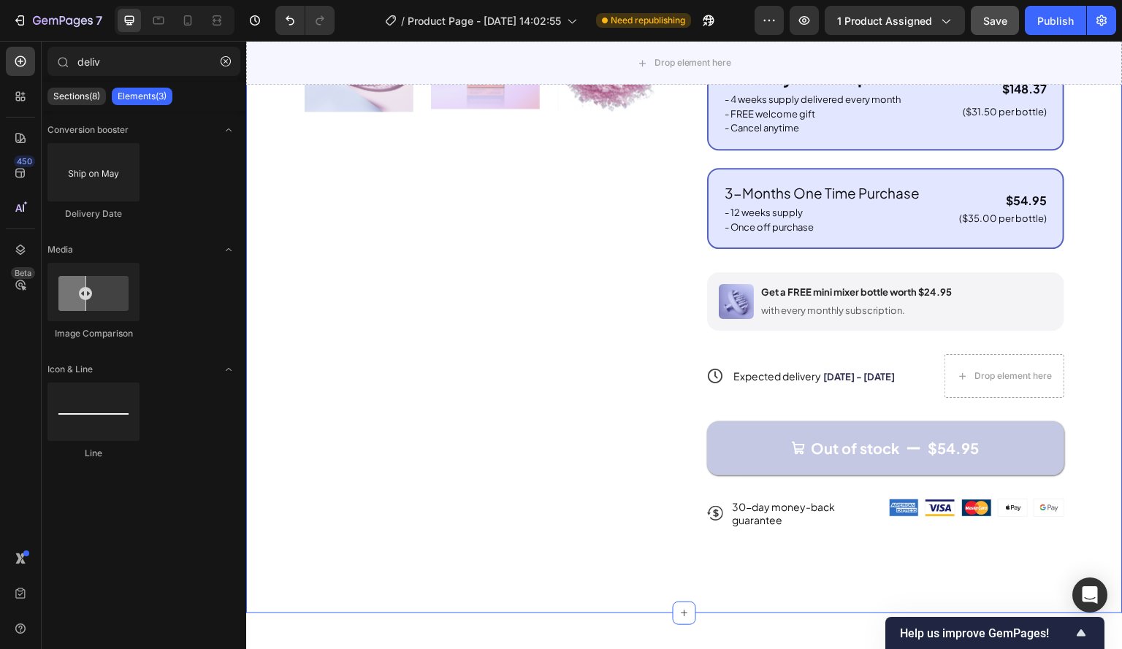
scroll to position [657, 0]
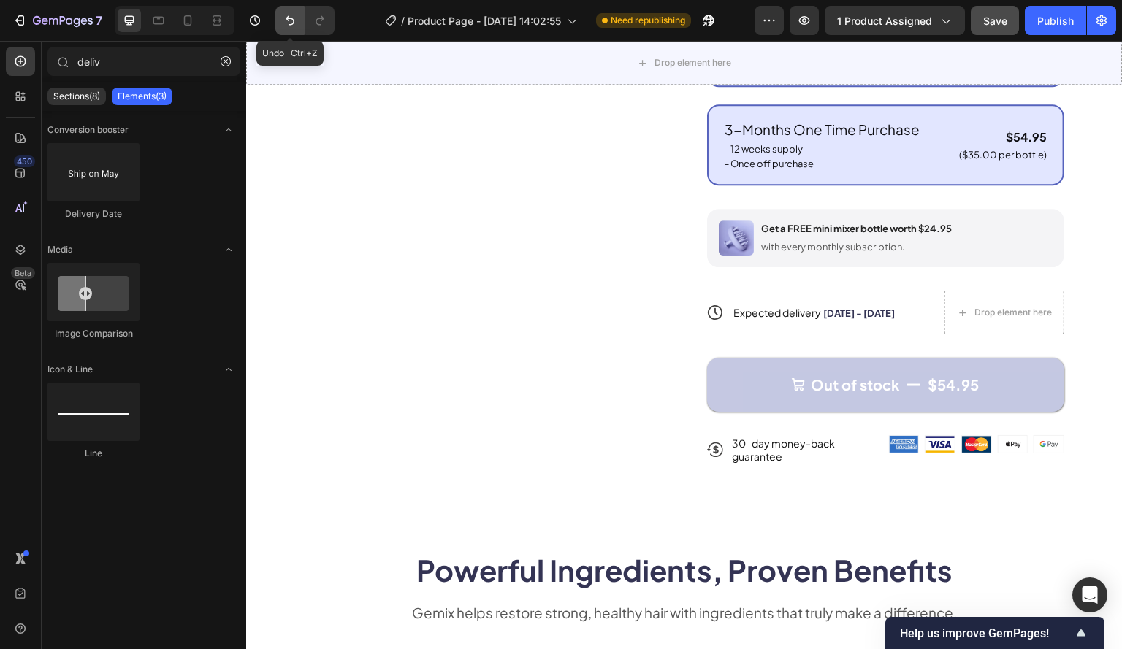
click at [287, 22] on icon "Undo/Redo" at bounding box center [290, 20] width 15 height 15
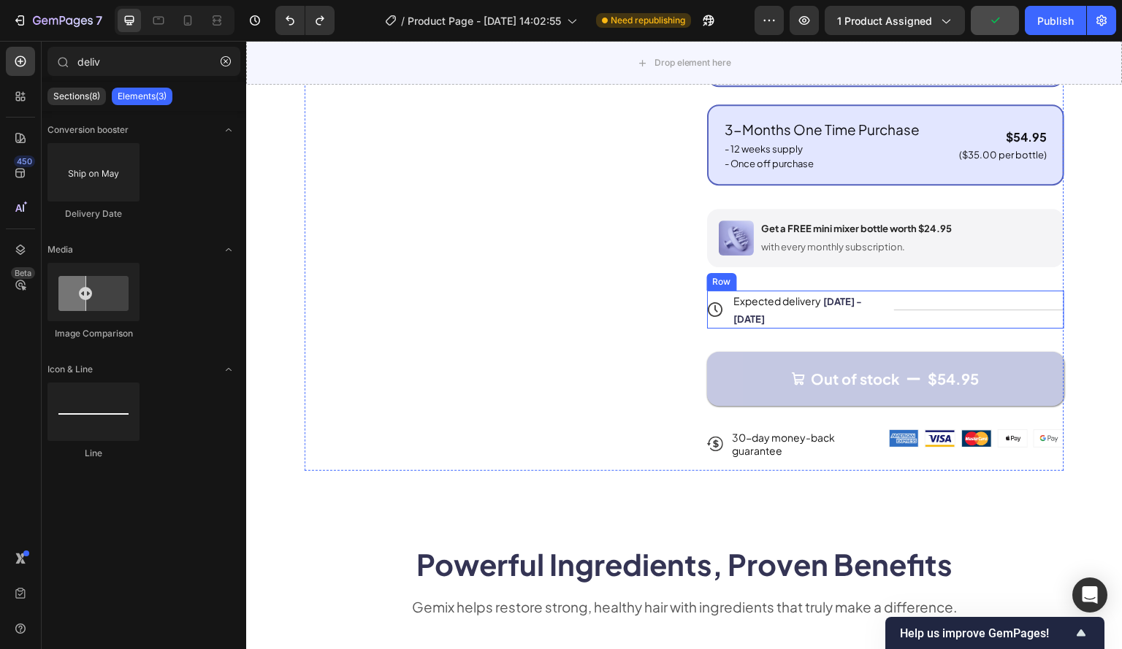
click at [946, 319] on div "Title Line" at bounding box center [979, 310] width 171 height 38
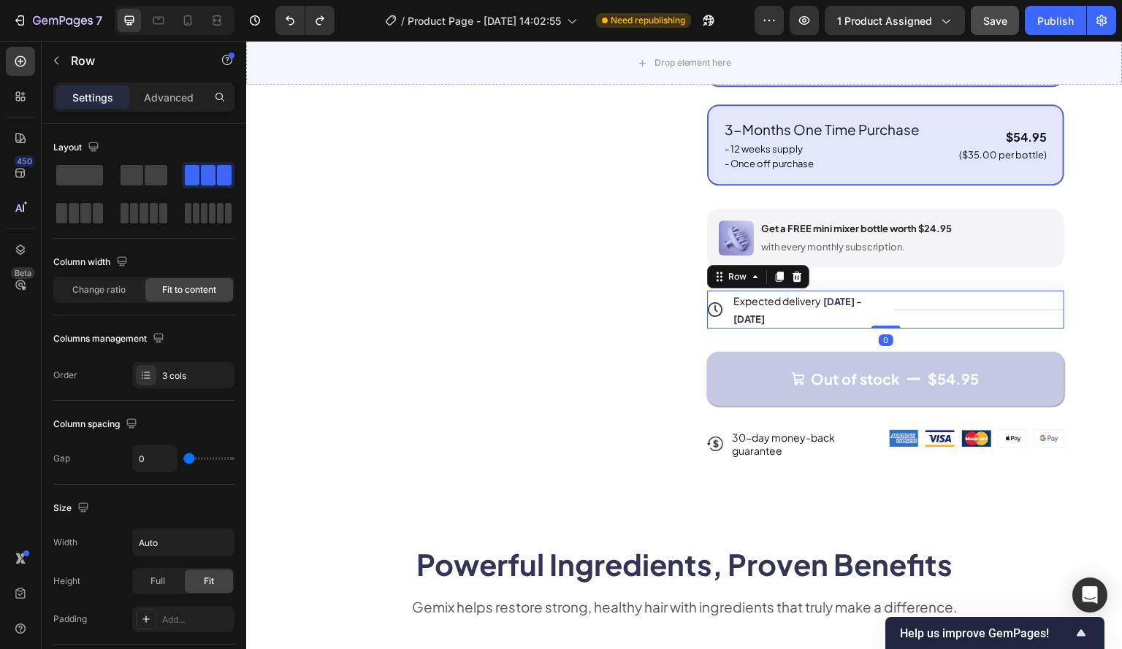
click at [1000, 317] on div "Title Line" at bounding box center [979, 310] width 171 height 38
click at [834, 324] on div "Expected delivery Sep 30 - Oct 03" at bounding box center [801, 310] width 139 height 38
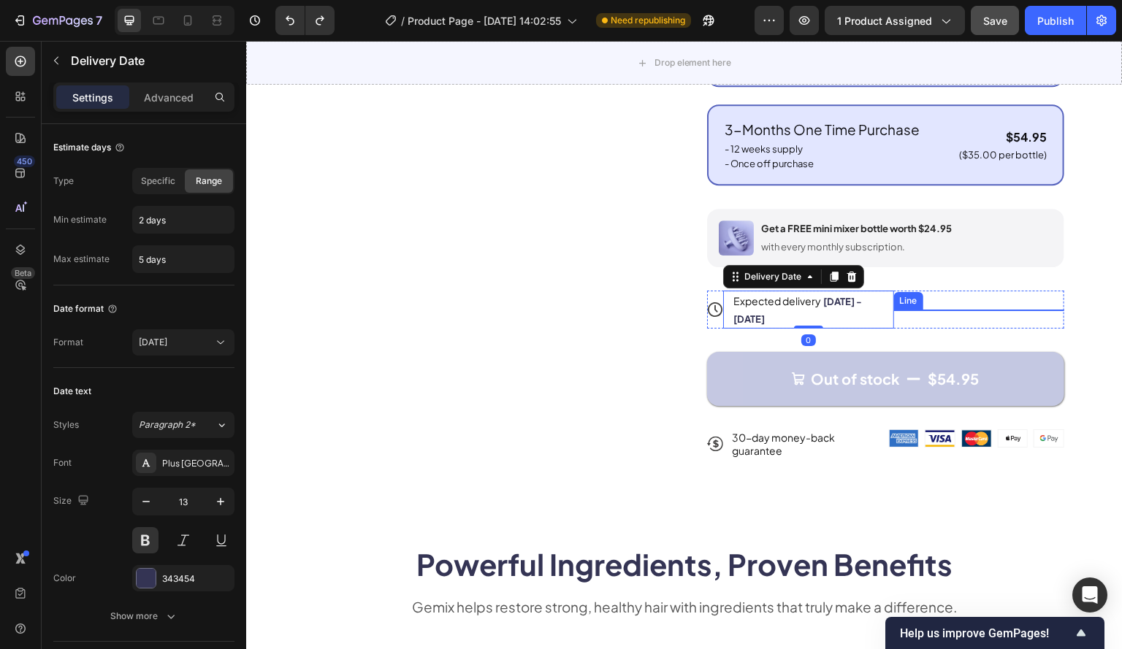
click at [919, 310] on div at bounding box center [979, 310] width 171 height 1
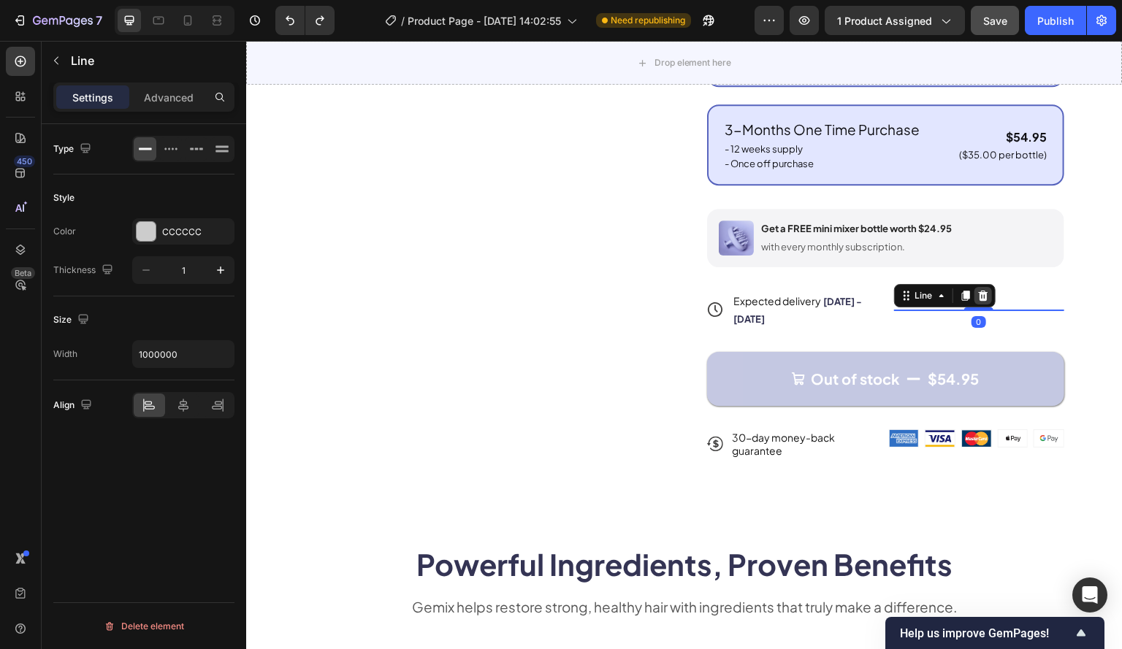
click at [977, 302] on icon at bounding box center [983, 296] width 12 height 12
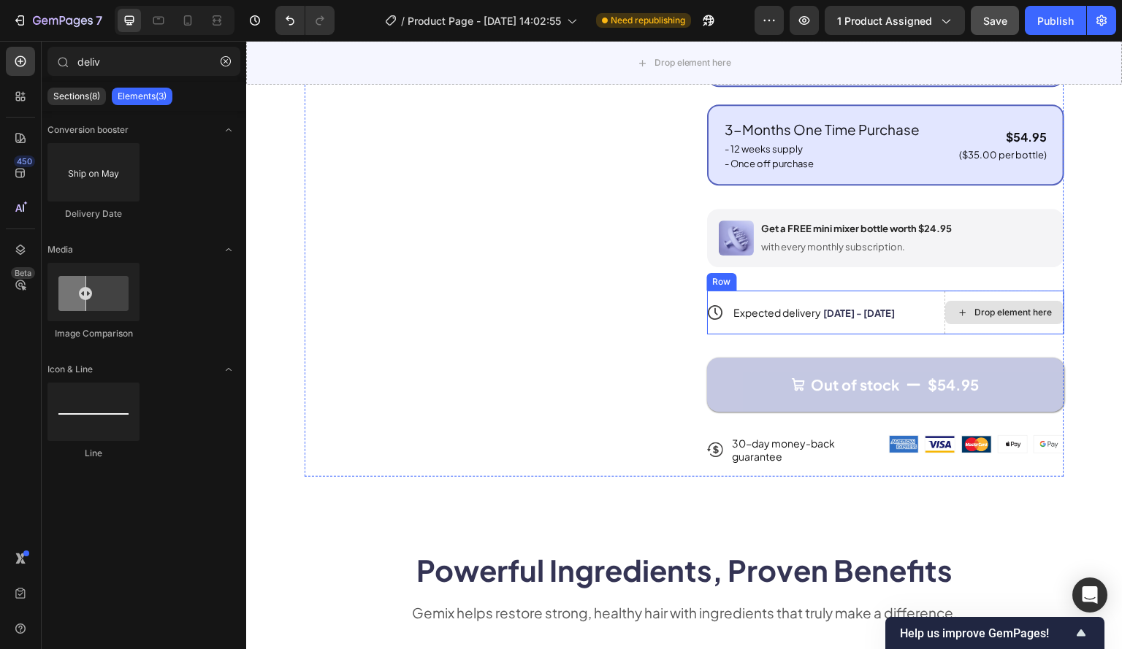
click at [958, 324] on div "Drop element here" at bounding box center [1004, 312] width 118 height 23
click at [905, 307] on div "Expected delivery Sep 30 - Oct 03 Delivery Date" at bounding box center [833, 313] width 221 height 44
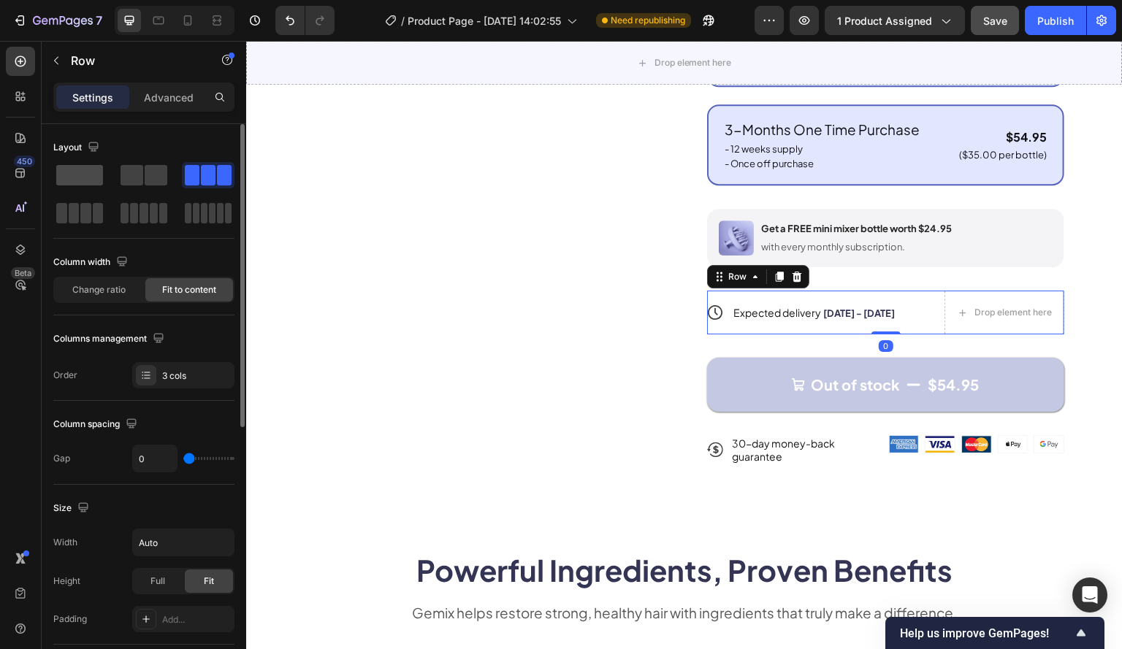
click at [74, 167] on span at bounding box center [79, 175] width 47 height 20
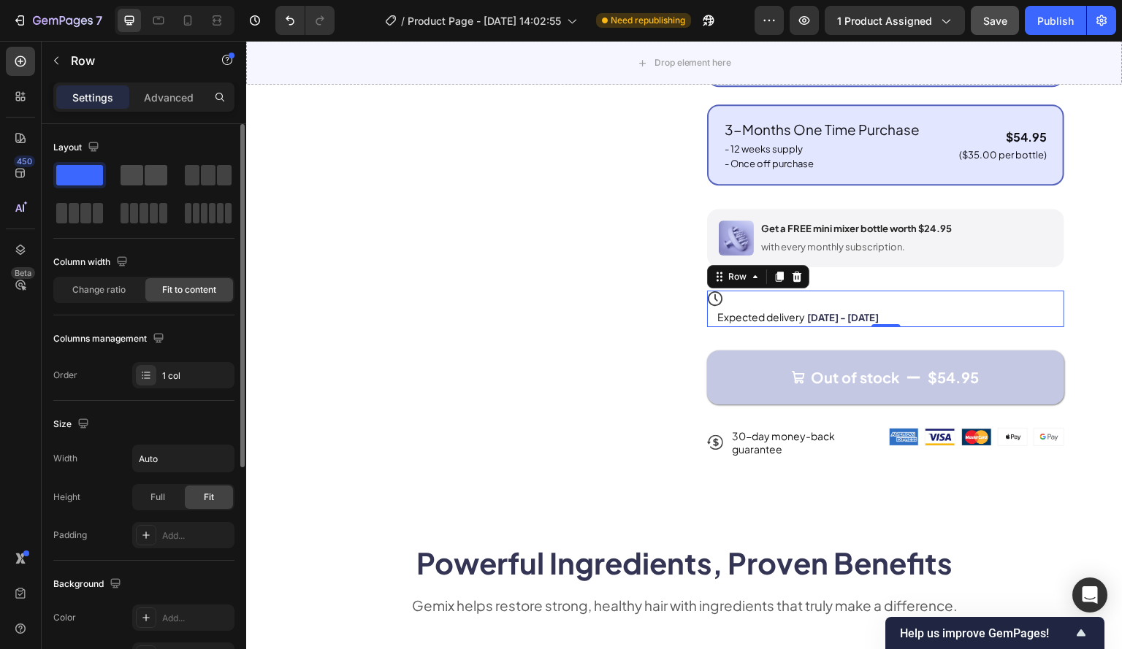
click at [149, 163] on div at bounding box center [144, 175] width 53 height 26
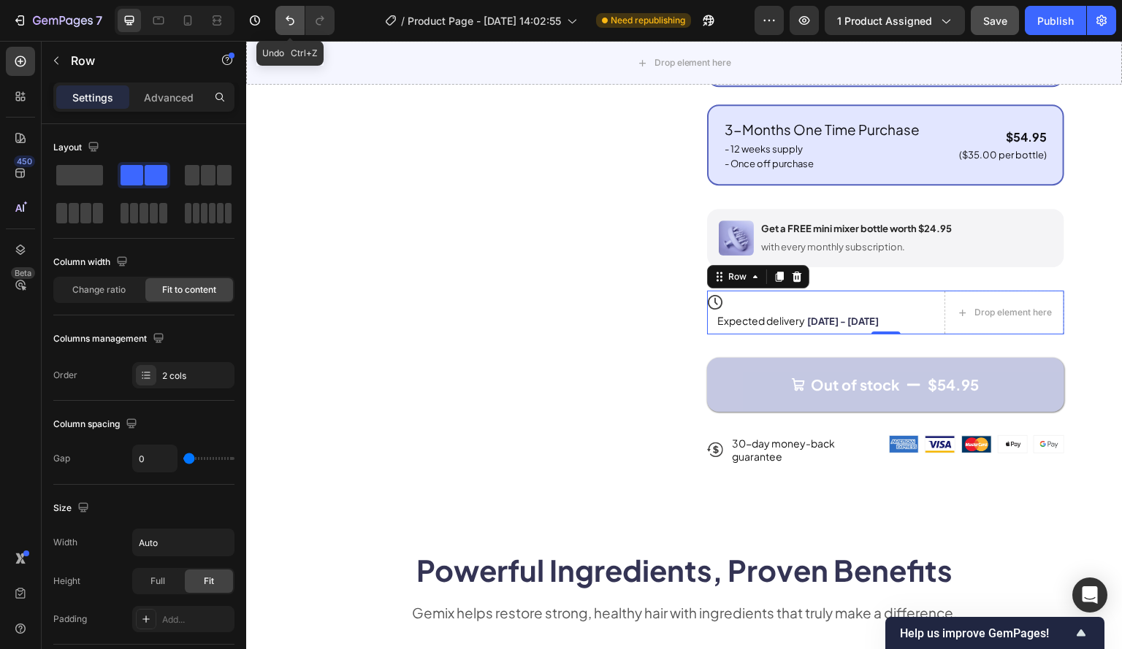
click at [290, 15] on icon "Undo/Redo" at bounding box center [290, 20] width 15 height 15
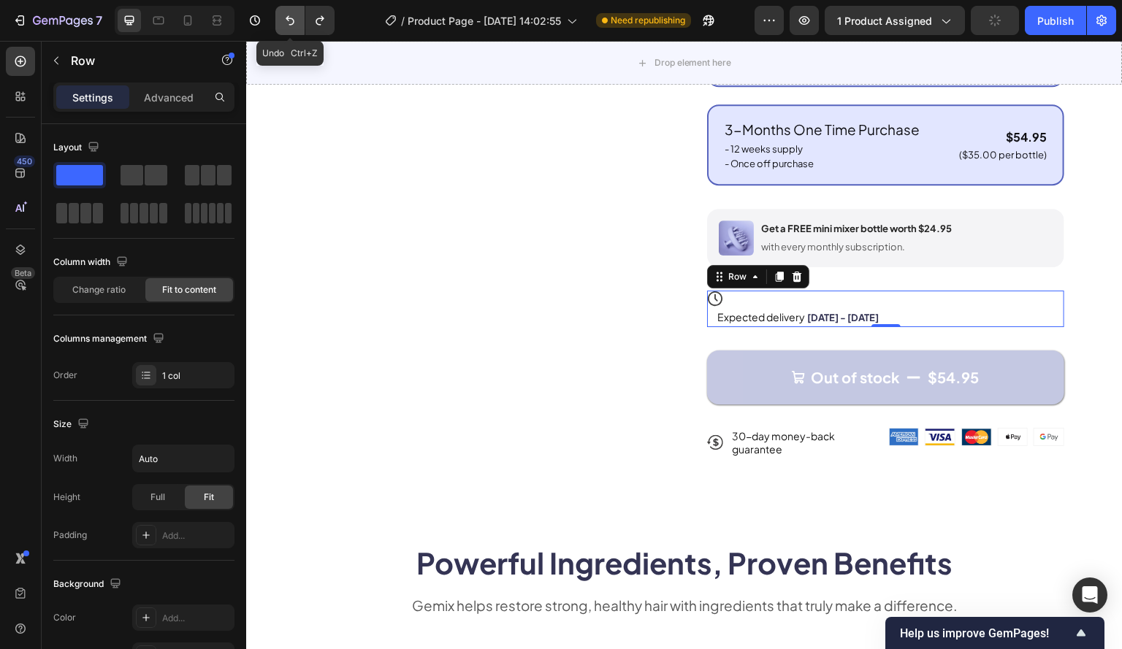
click at [290, 15] on icon "Undo/Redo" at bounding box center [290, 20] width 15 height 15
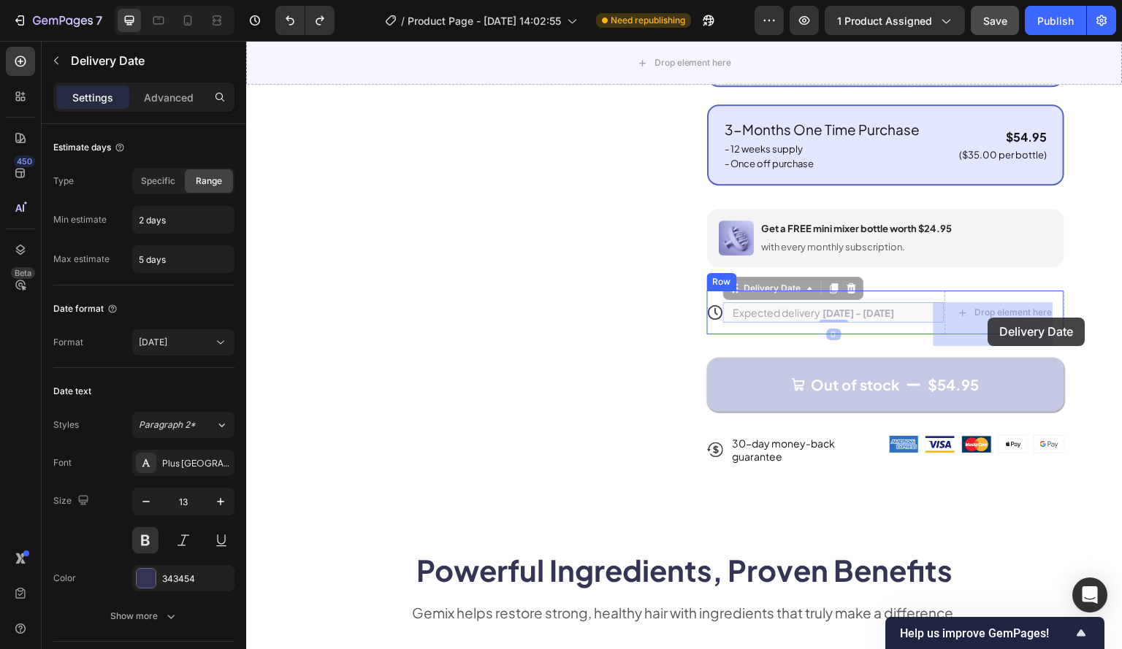
drag, startPoint x: 968, startPoint y: 318, endPoint x: 988, endPoint y: 318, distance: 19.7
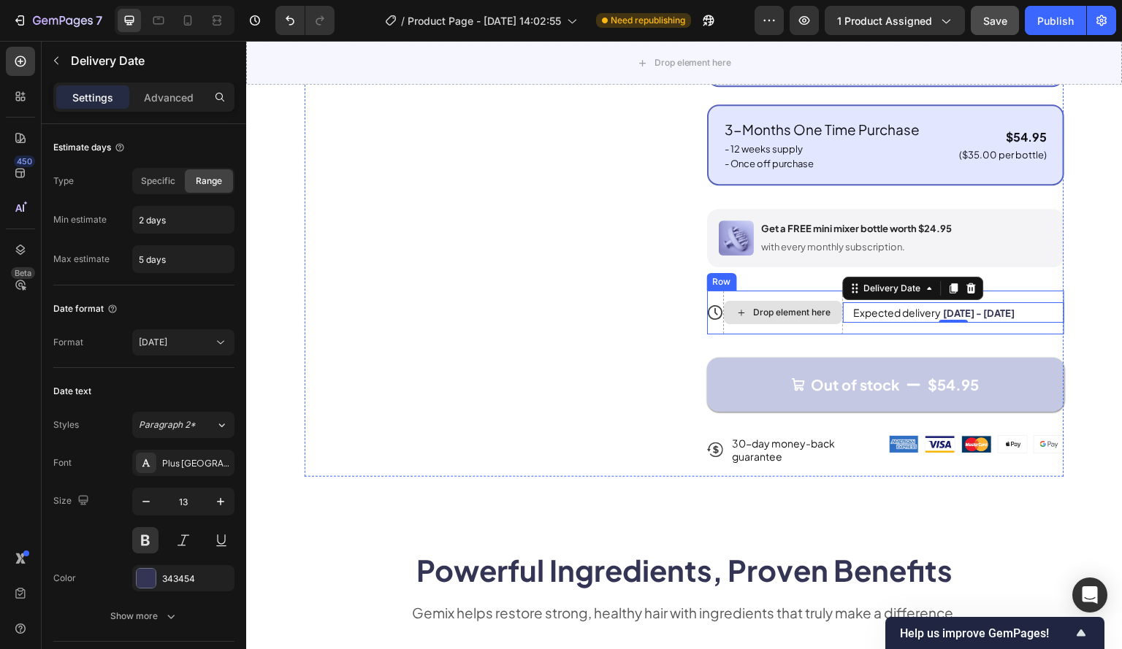
click at [755, 308] on div "Drop element here" at bounding box center [783, 313] width 120 height 44
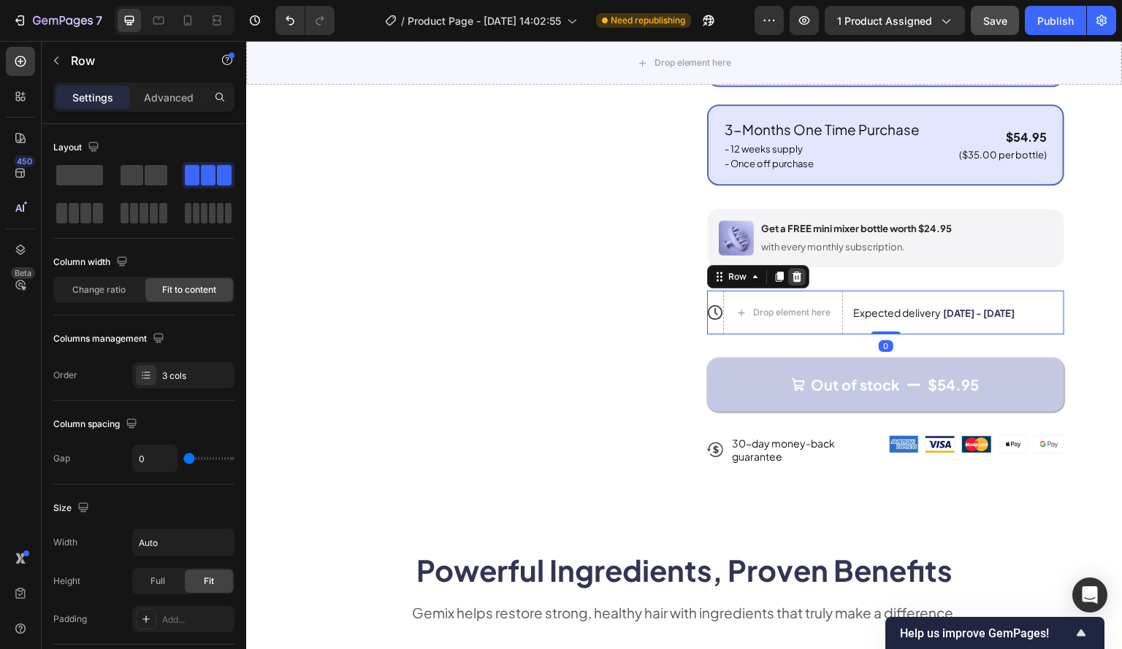
click at [794, 282] on icon at bounding box center [796, 277] width 9 height 10
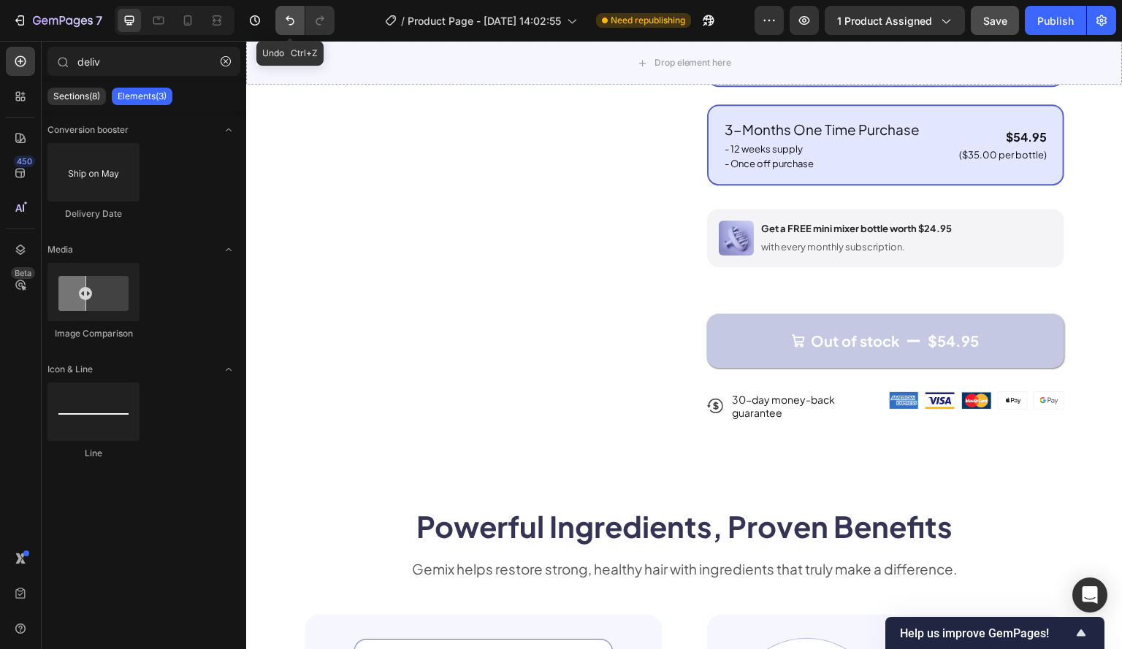
click at [295, 23] on icon "Undo/Redo" at bounding box center [290, 20] width 15 height 15
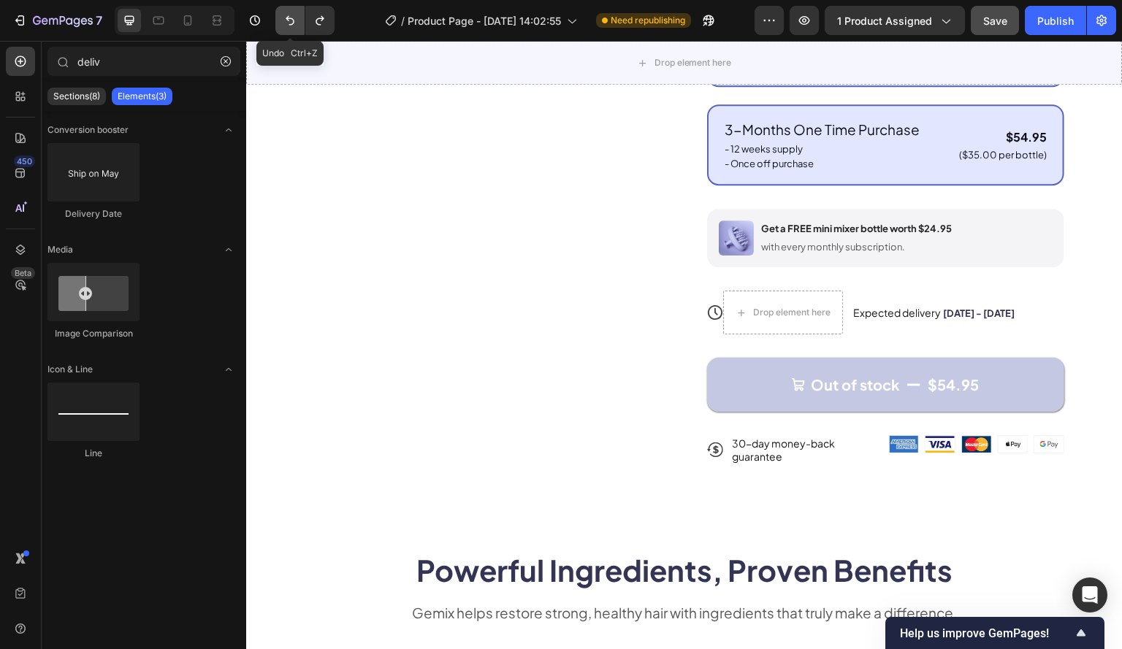
click at [295, 23] on icon "Undo/Redo" at bounding box center [290, 20] width 15 height 15
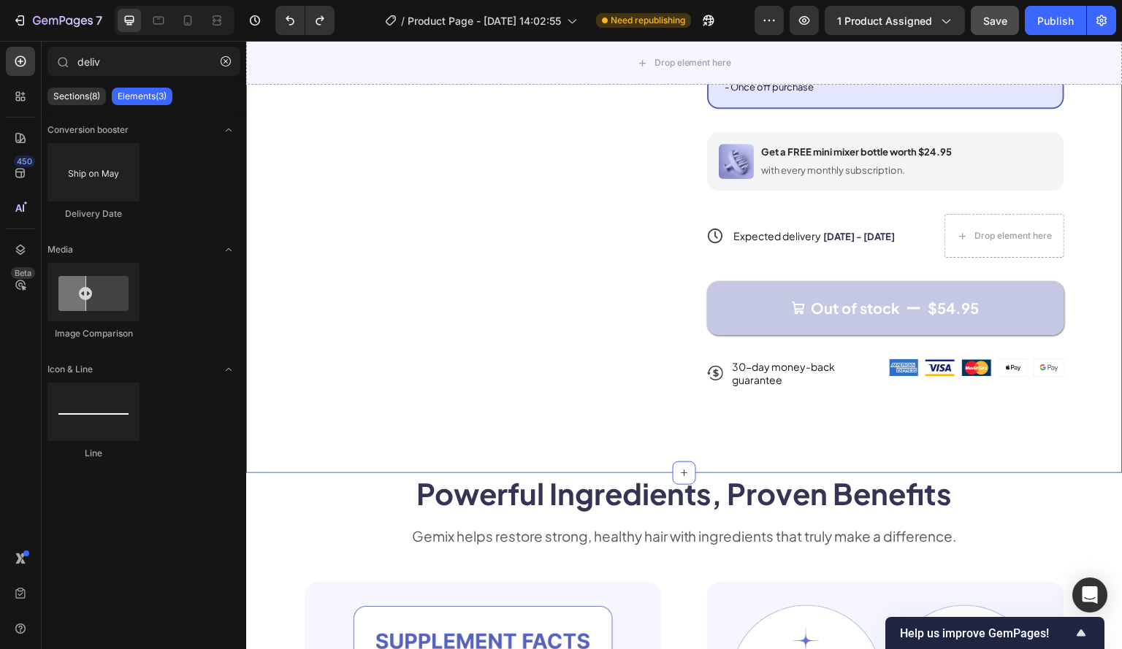
scroll to position [803, 0]
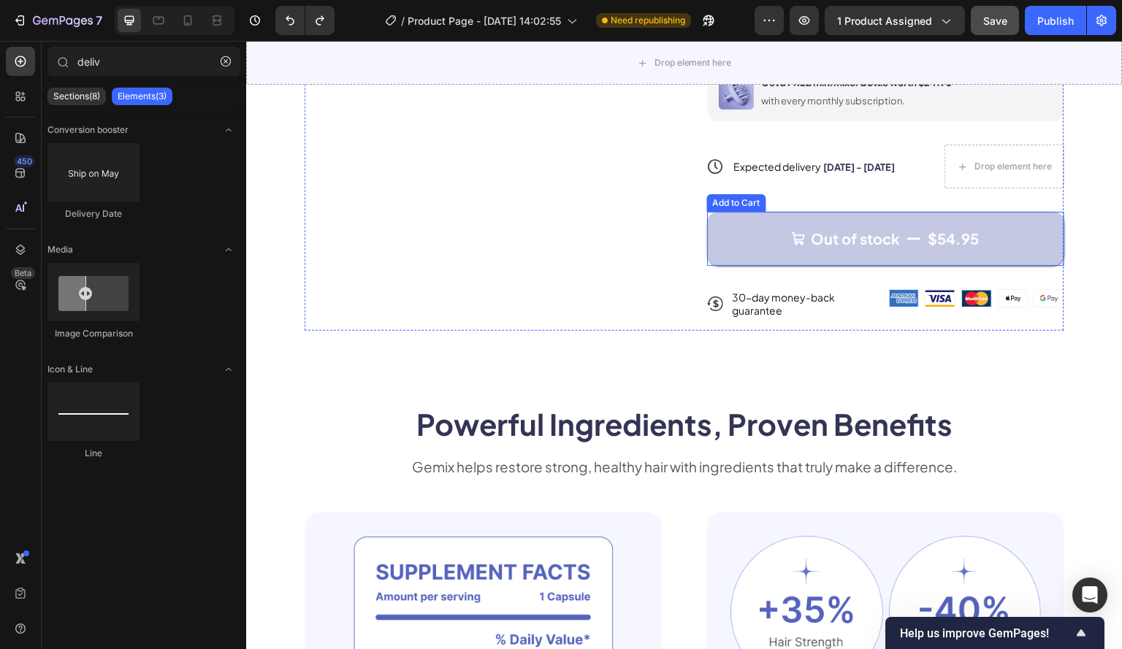
click at [756, 240] on button "Out of stock $54.95" at bounding box center [885, 239] width 357 height 54
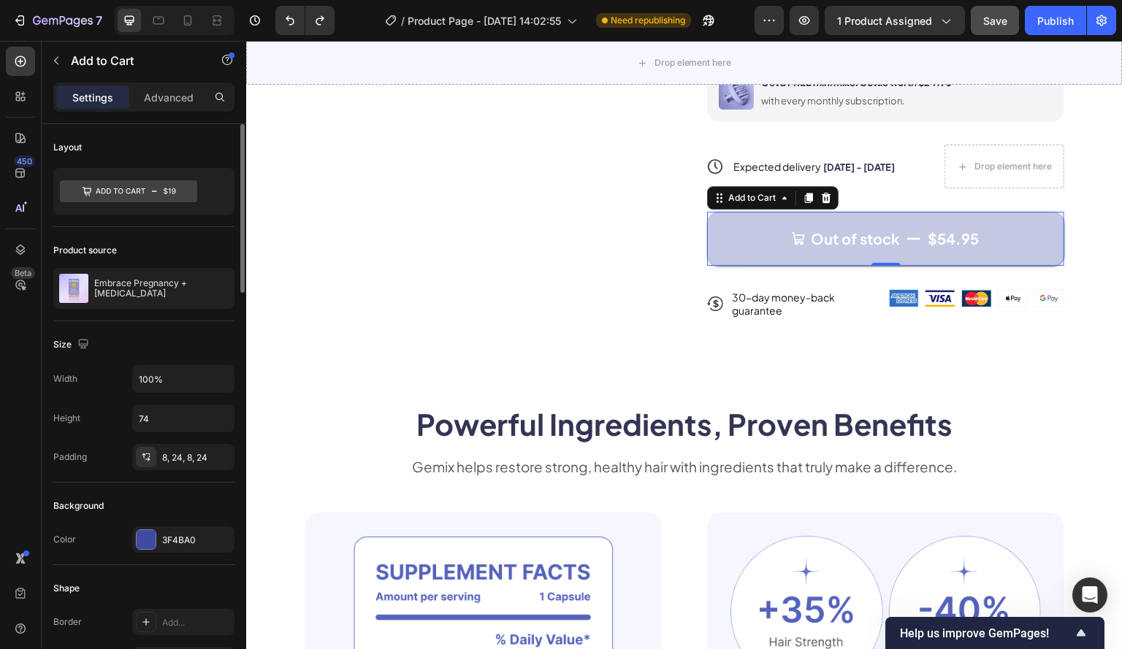
scroll to position [219, 0]
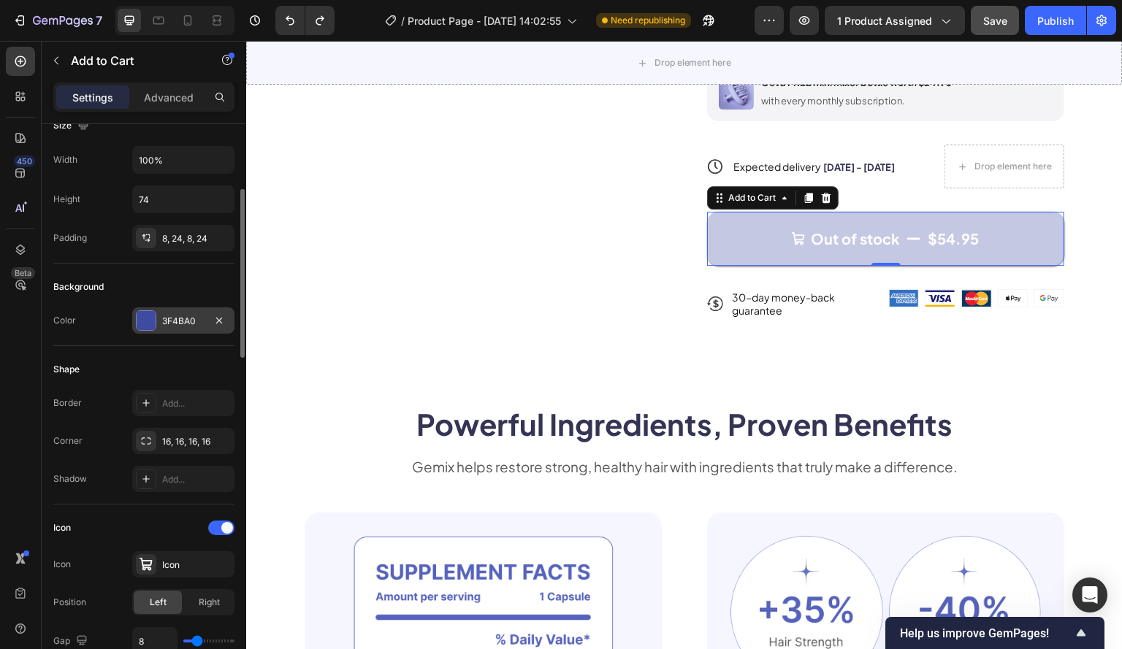
click at [176, 323] on div "3F4BA0" at bounding box center [183, 321] width 42 height 13
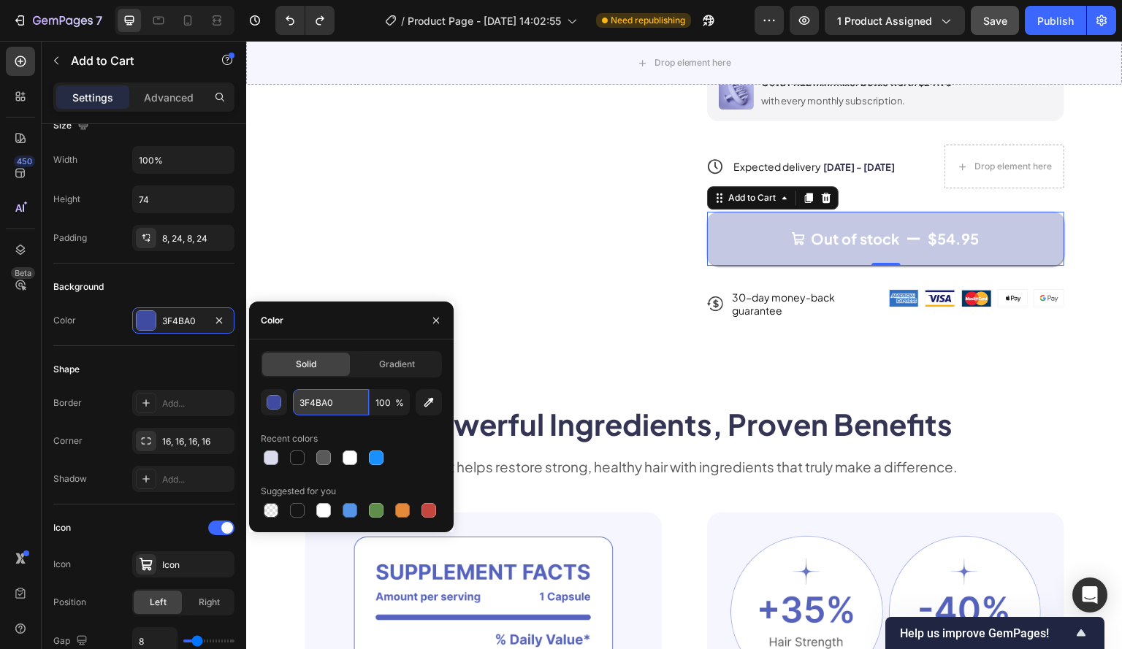
click at [320, 399] on input "3F4BA0" at bounding box center [331, 402] width 76 height 26
paste input "8F92CC"
type input "8F92CC"
click at [415, 440] on div "Recent colors" at bounding box center [351, 438] width 181 height 23
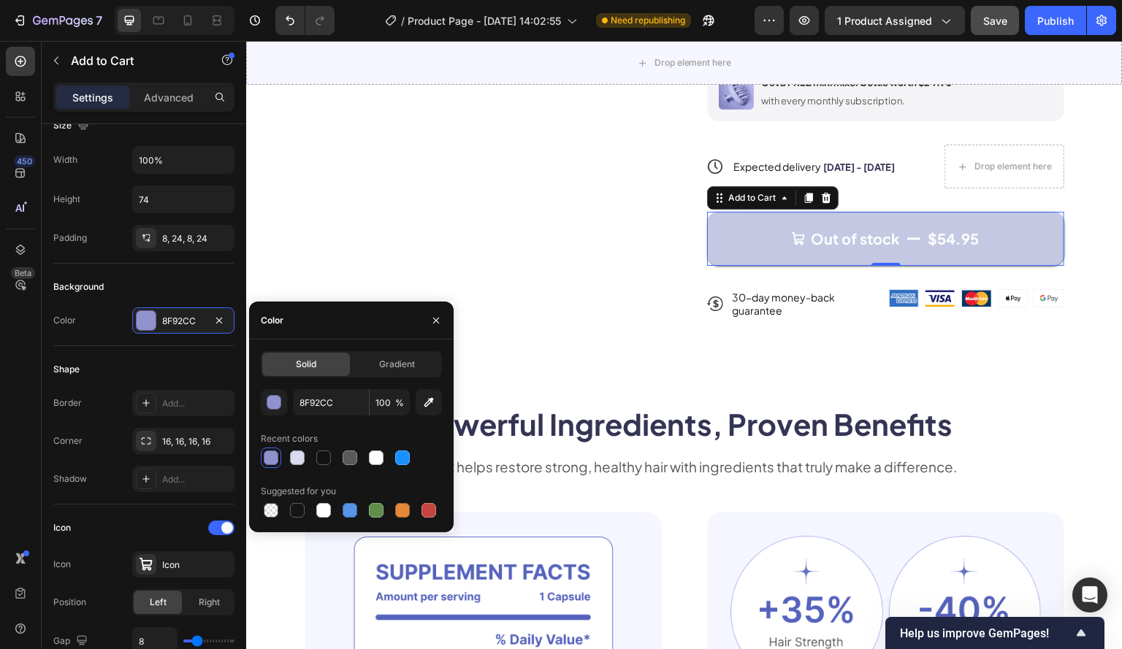
click at [4, 398] on div "450 Beta" at bounding box center [21, 345] width 42 height 608
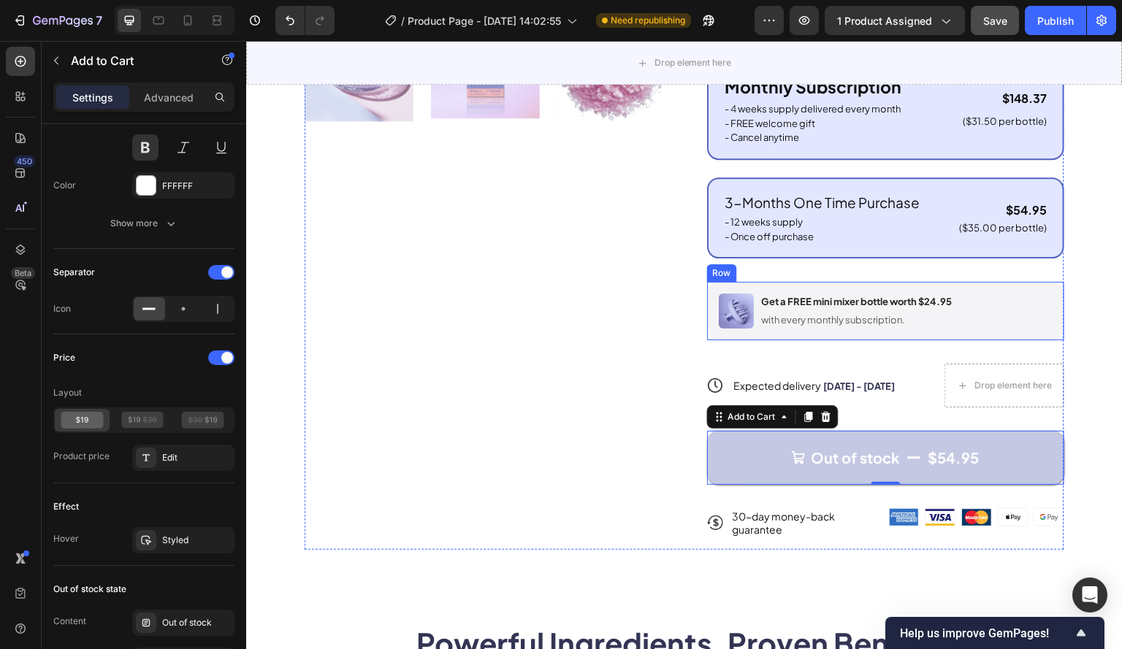
scroll to position [730, 0]
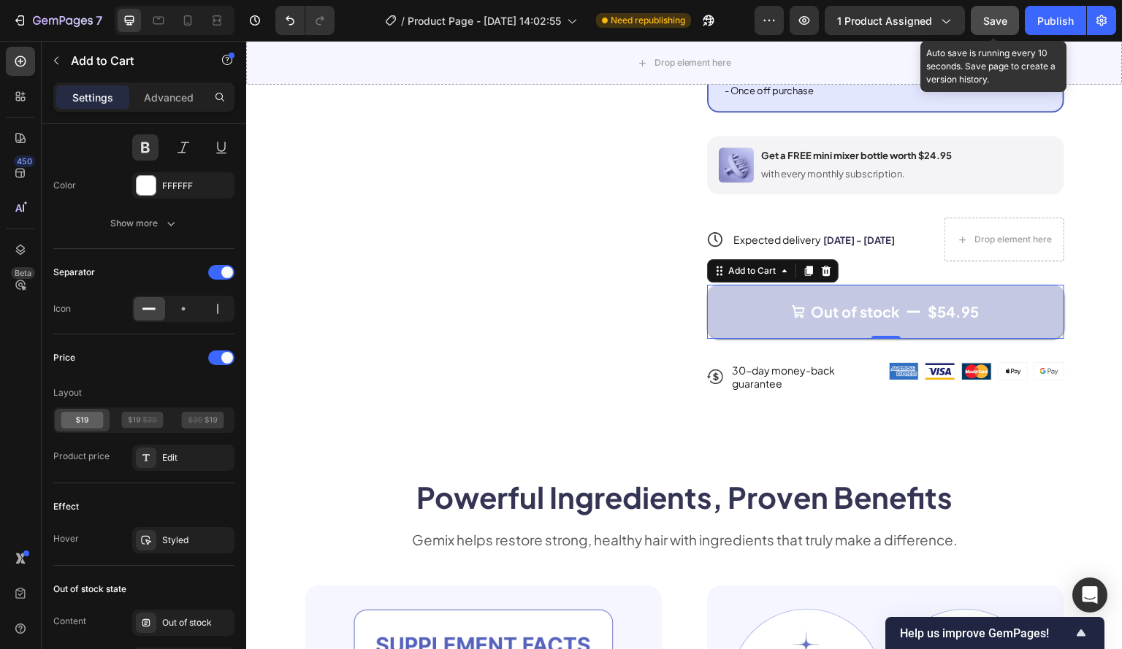
click at [997, 29] on button "Save" at bounding box center [994, 20] width 48 height 29
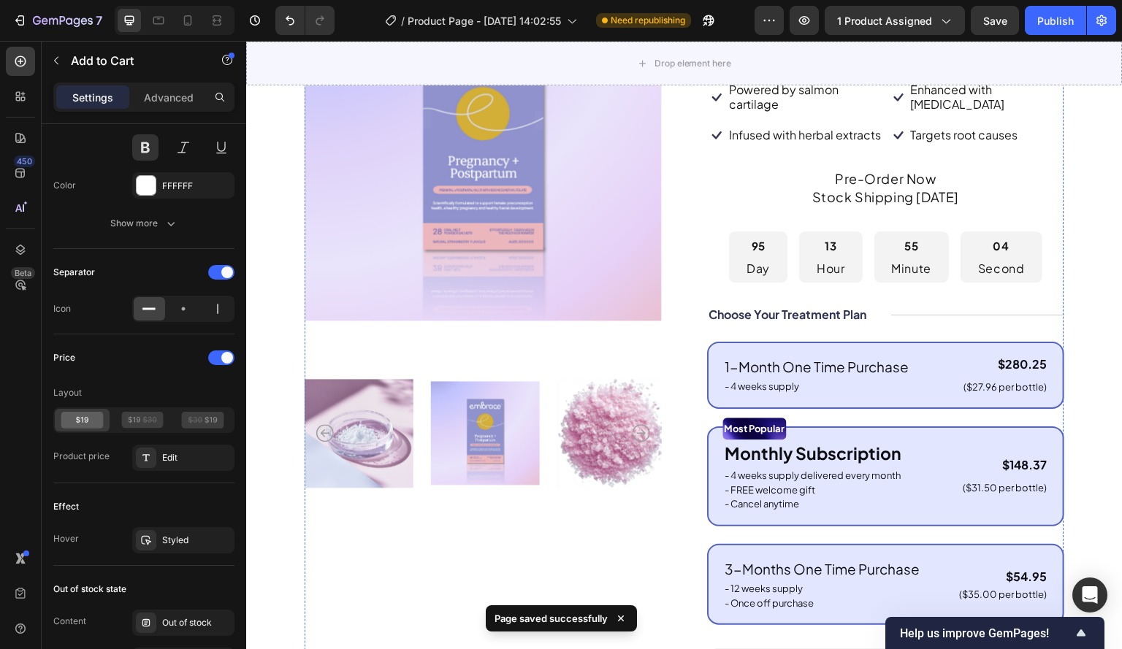
scroll to position [219, 0]
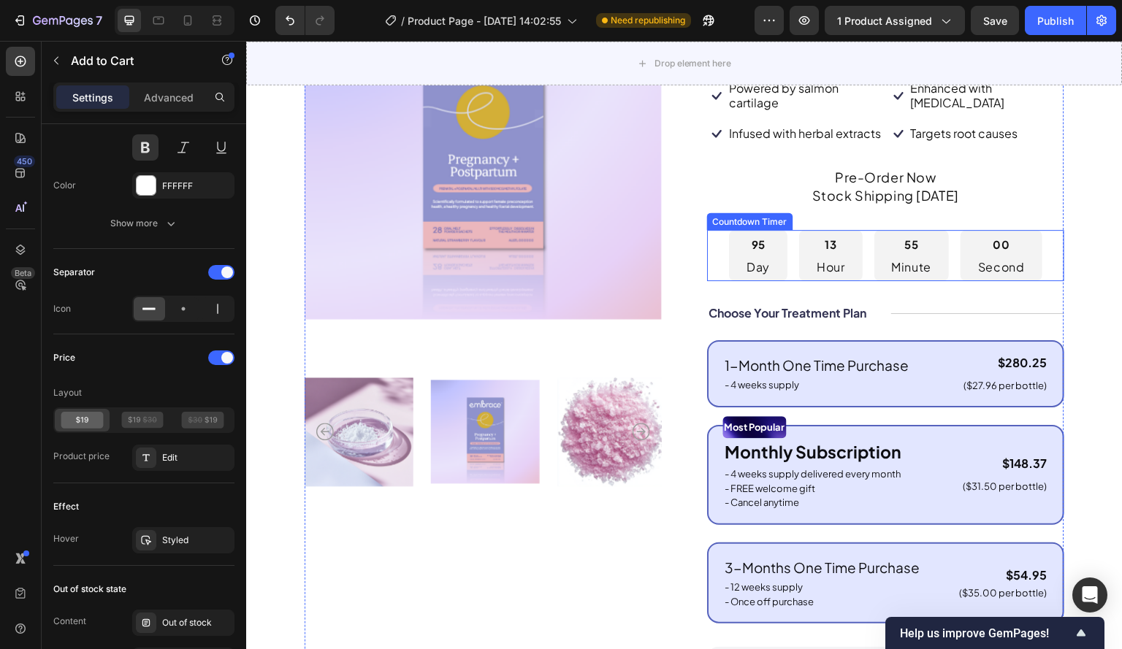
click at [715, 258] on div "95 Day 13 Hour 55 Minute 00 Second" at bounding box center [885, 255] width 357 height 51
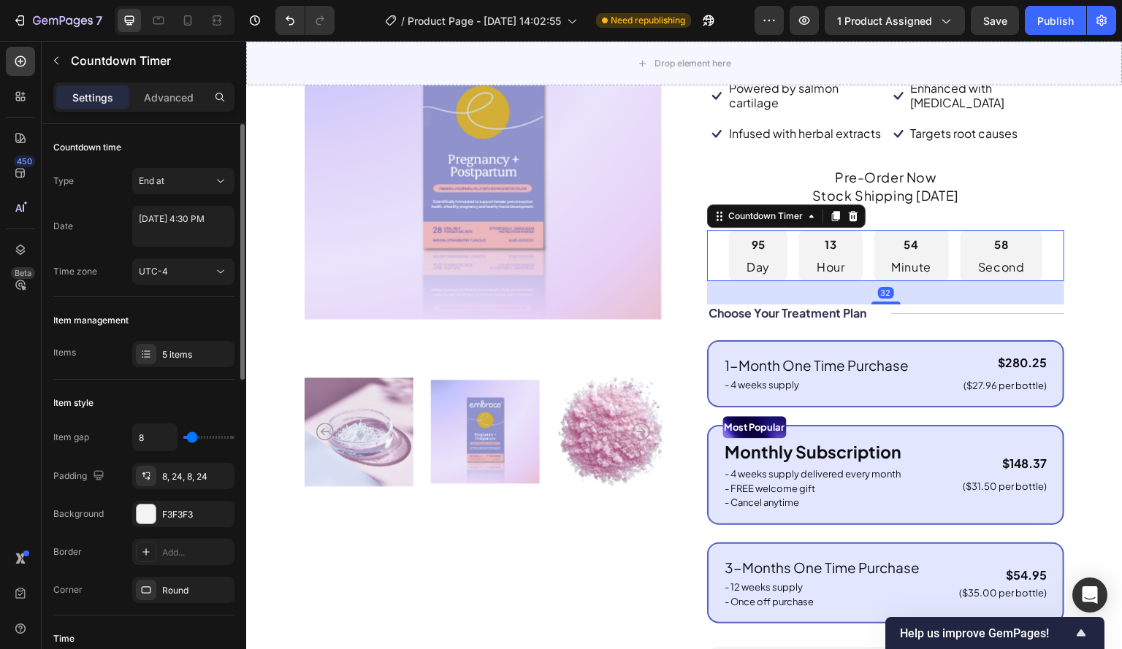
scroll to position [146, 0]
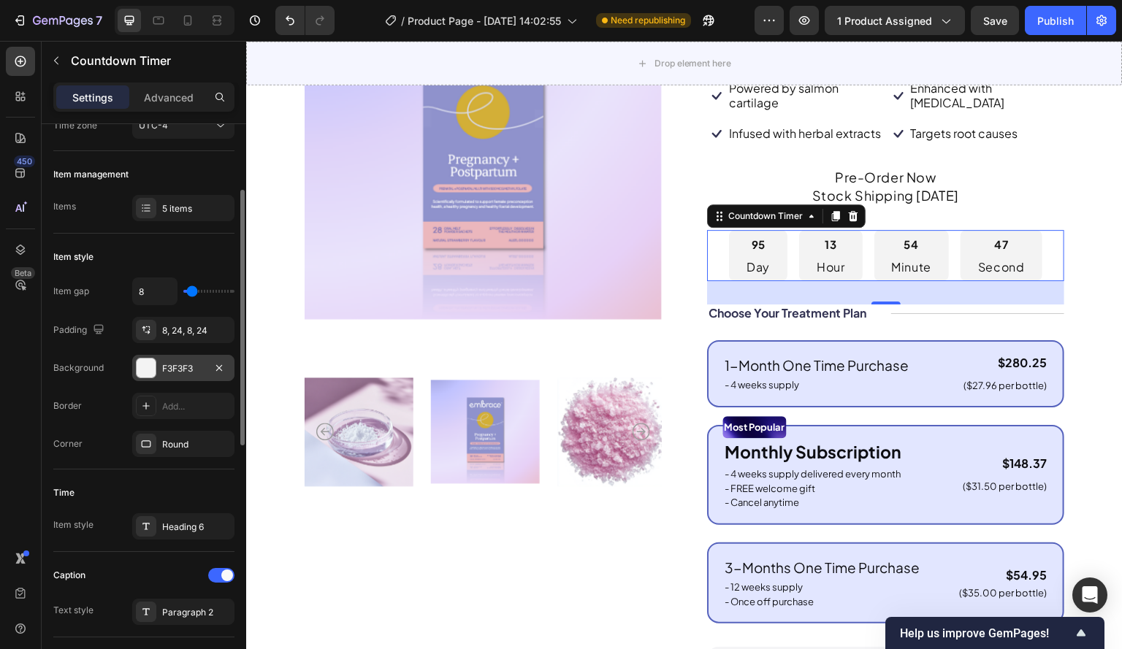
click at [179, 369] on div "F3F3F3" at bounding box center [183, 368] width 42 height 13
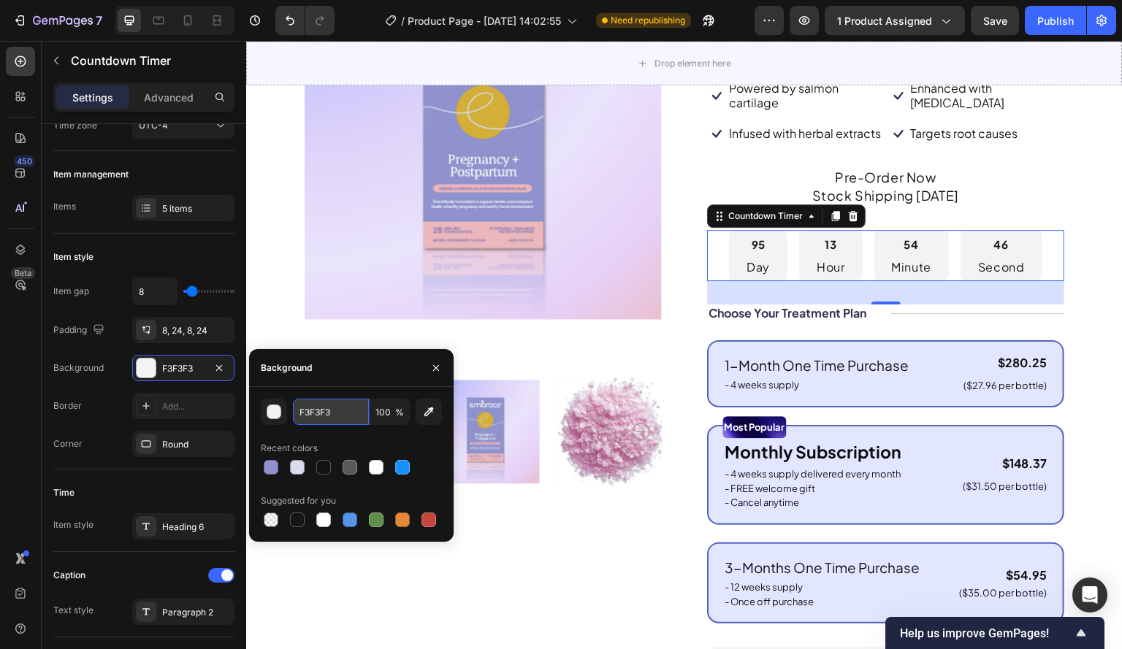
click at [323, 413] on input "F3F3F3" at bounding box center [331, 412] width 76 height 26
paste input "CEAC6"
type input "FCEAC6"
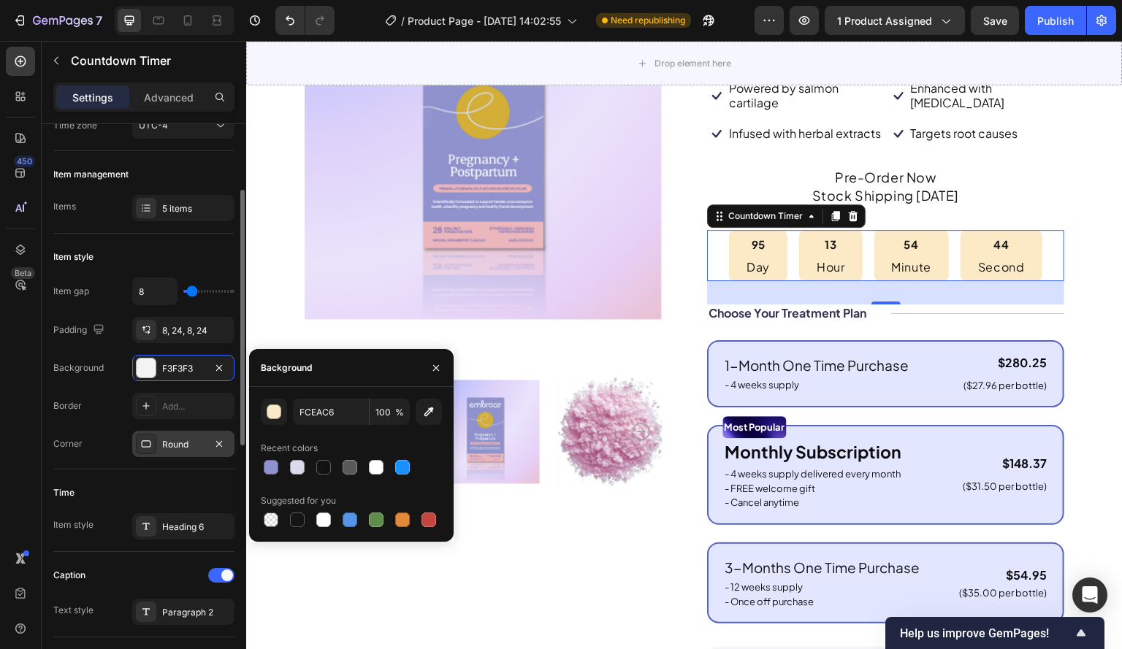
click at [0, 445] on div "450 Beta" at bounding box center [21, 345] width 42 height 608
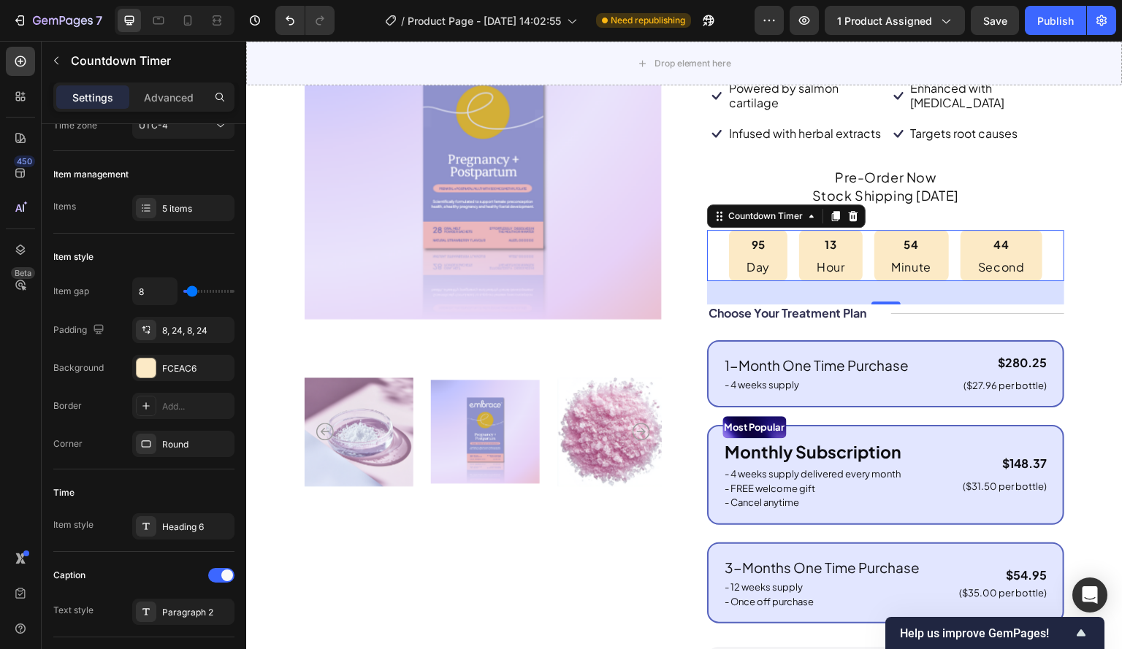
scroll to position [0, 0]
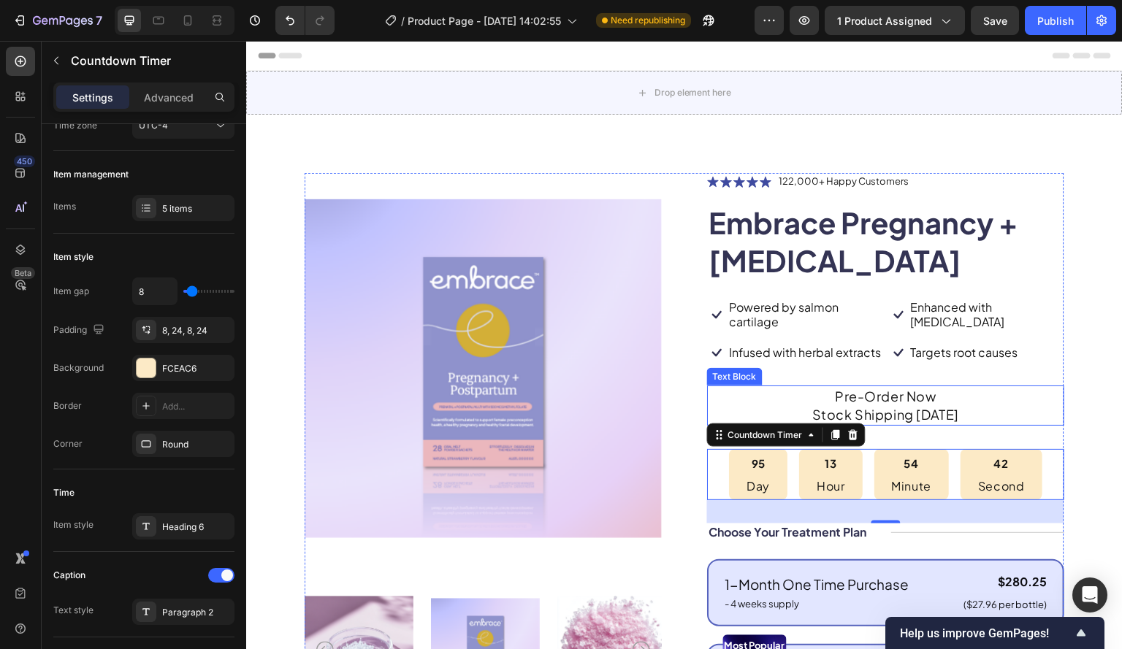
click at [937, 424] on p "Stock Shipping 1st January 2025" at bounding box center [885, 414] width 354 height 18
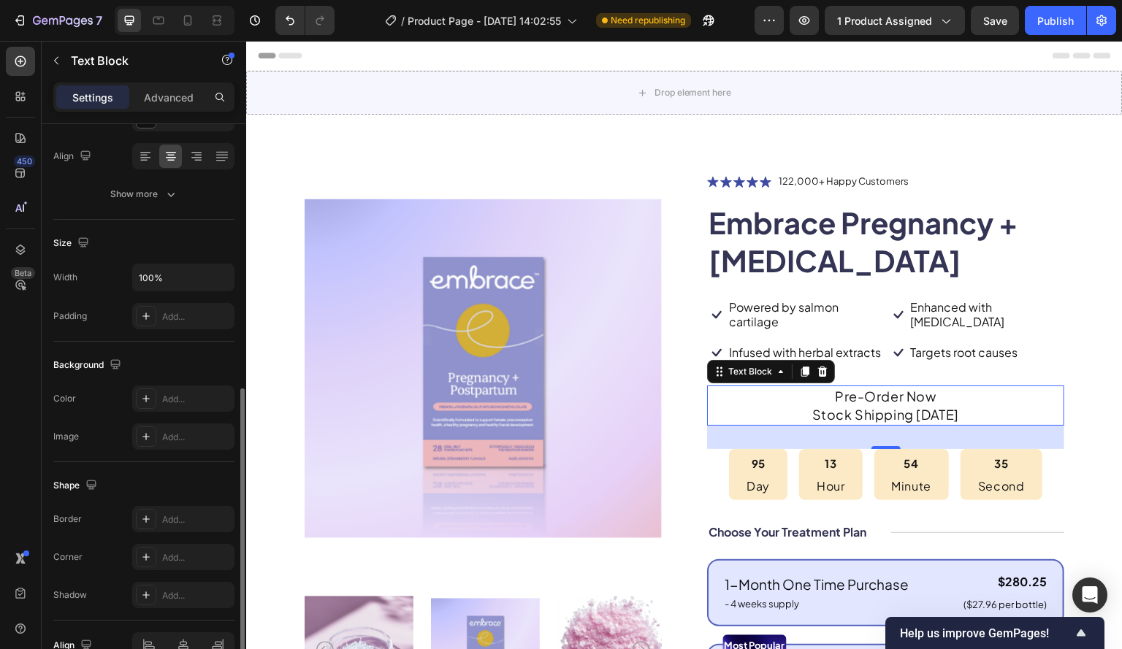
scroll to position [299, 0]
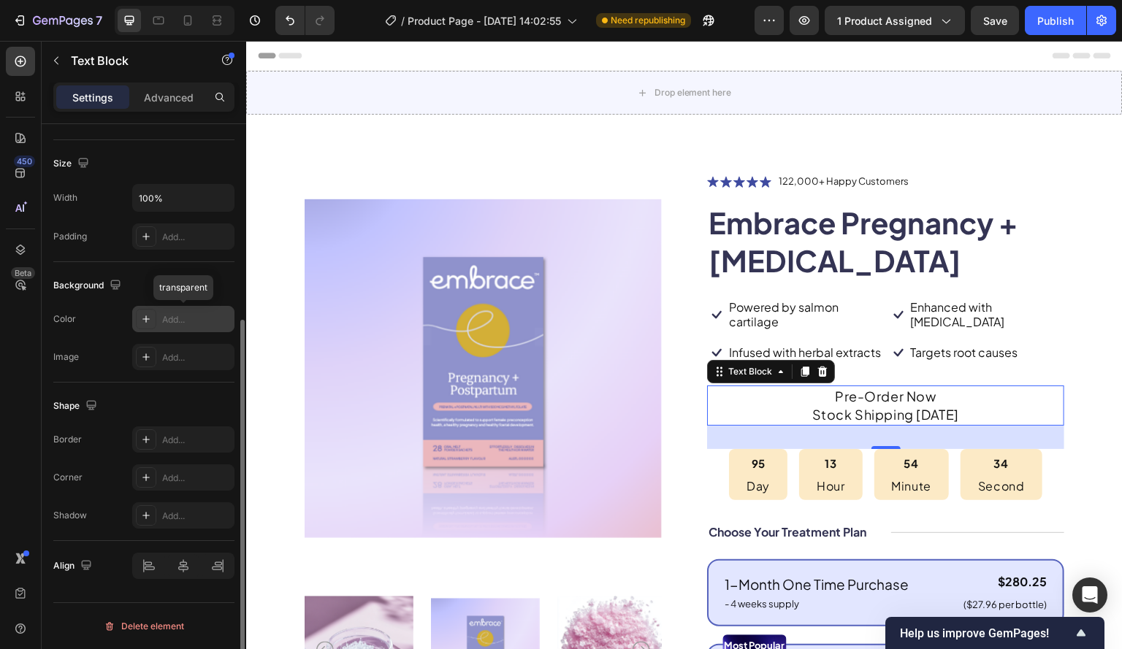
click at [145, 316] on icon at bounding box center [146, 319] width 12 height 12
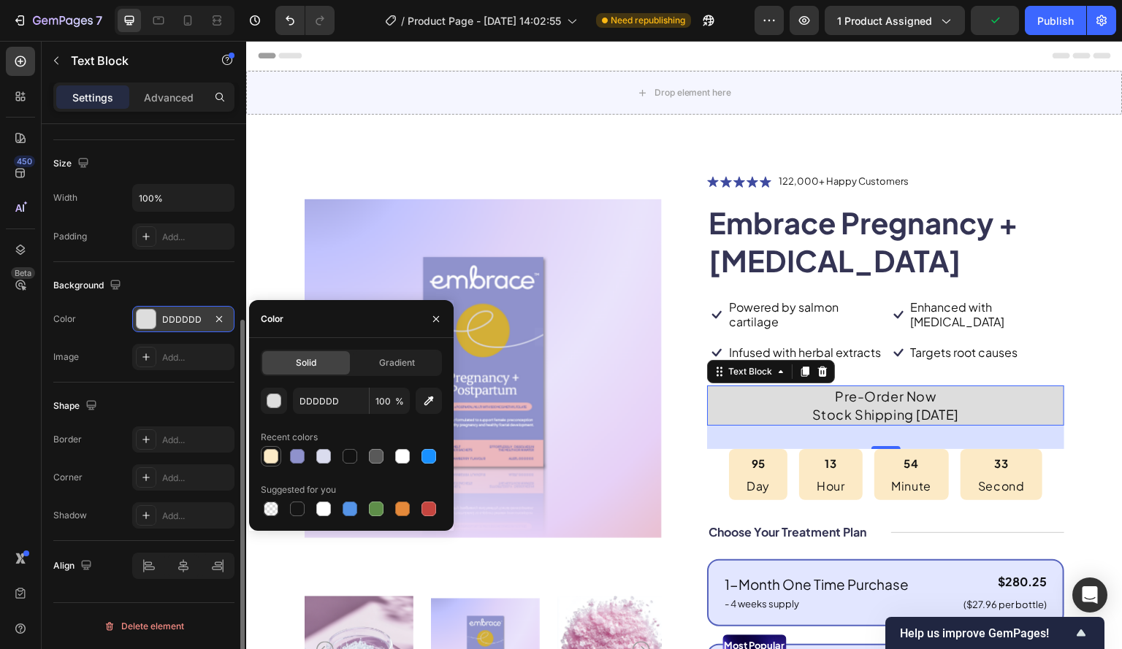
click at [273, 453] on div at bounding box center [271, 456] width 15 height 15
type input "FCEAC6"
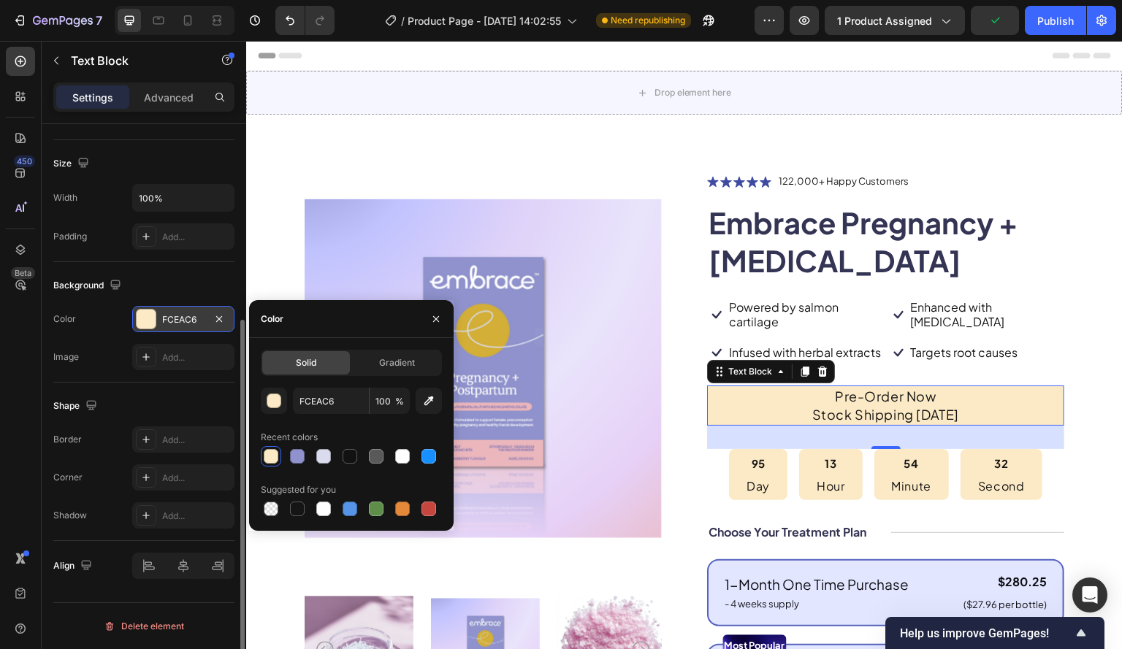
click at [0, 397] on div "450 Beta" at bounding box center [21, 345] width 42 height 608
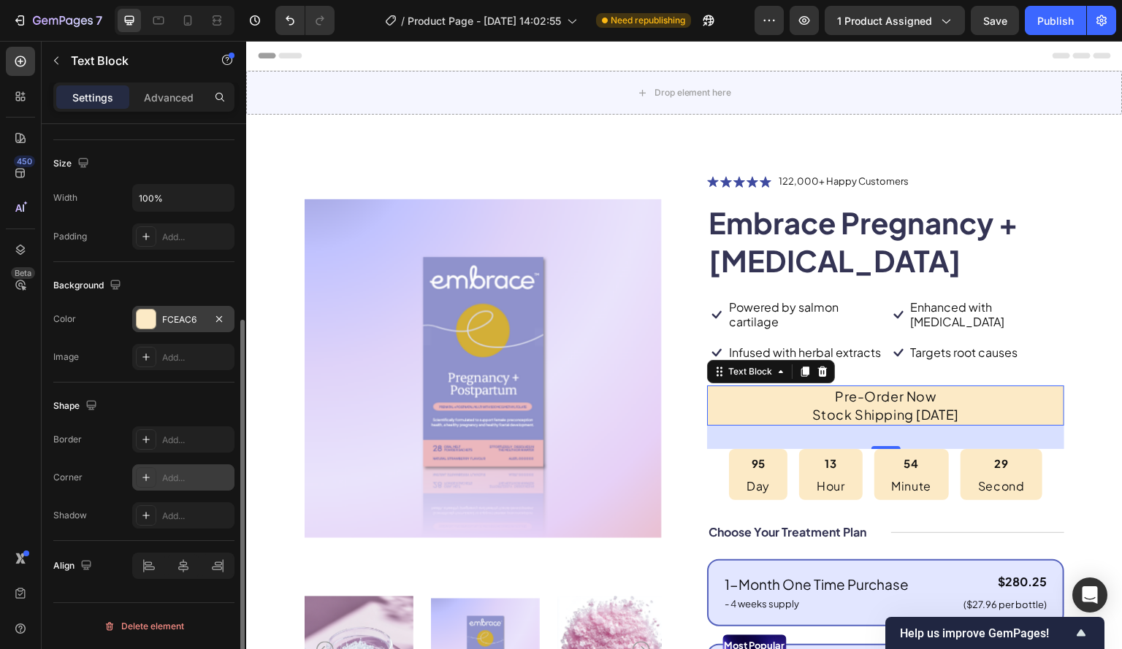
click at [150, 477] on icon at bounding box center [146, 478] width 12 height 12
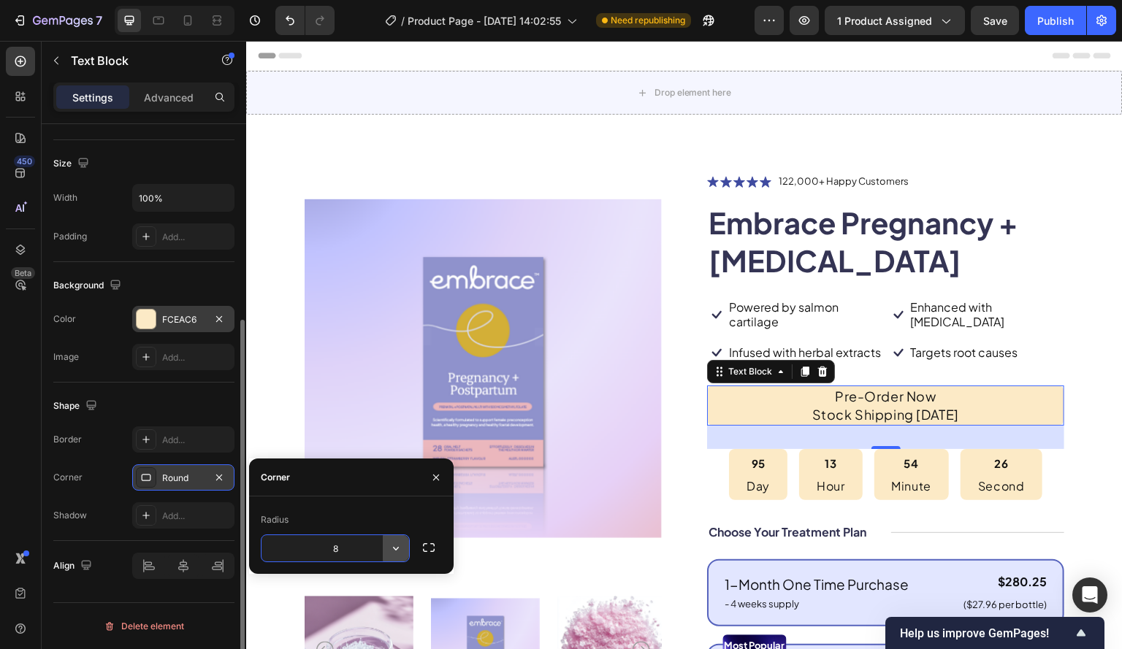
click at [394, 548] on icon "button" at bounding box center [396, 549] width 6 height 4
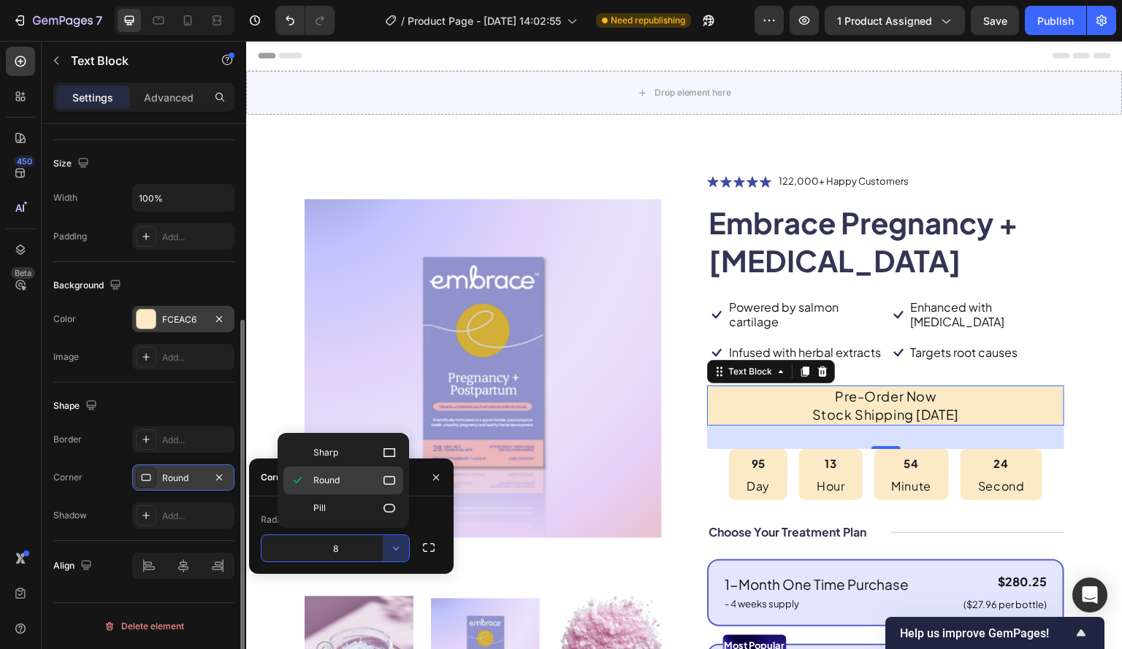
click at [351, 480] on p "Round" at bounding box center [354, 480] width 83 height 15
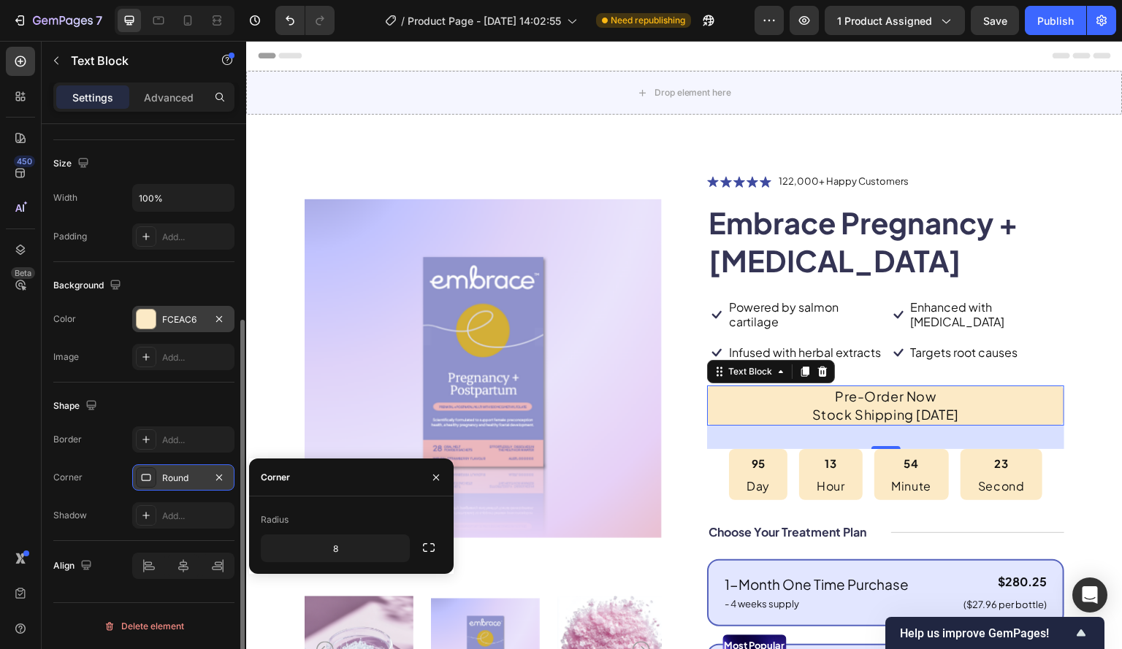
click at [1, 461] on div "450 Beta" at bounding box center [21, 345] width 42 height 608
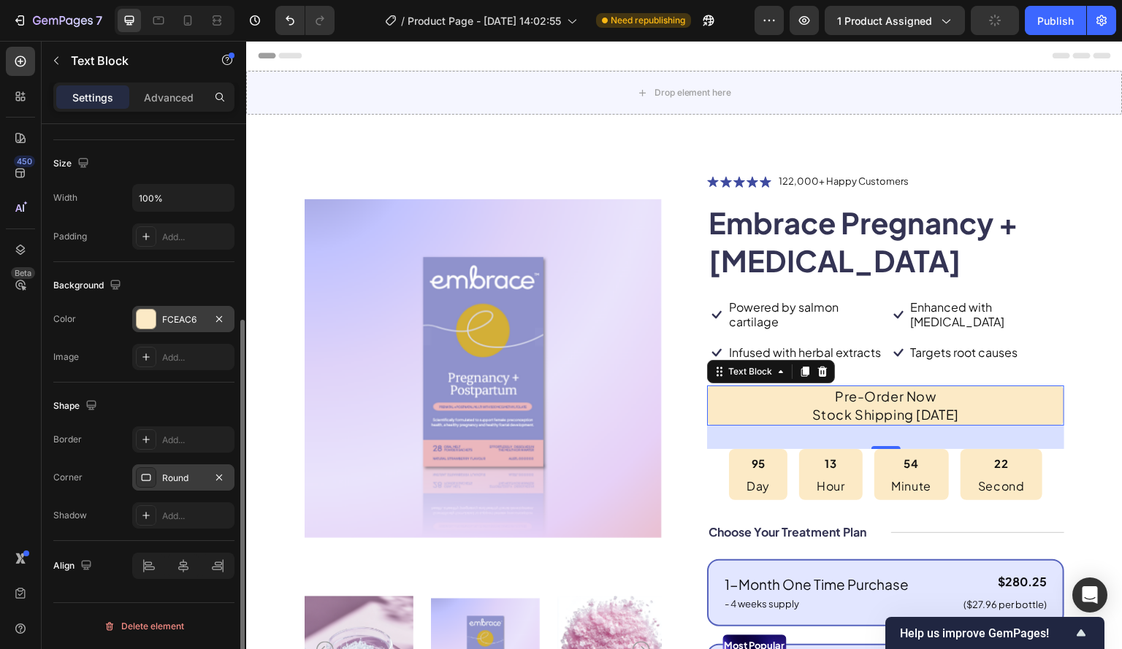
click at [1099, 334] on div "Product Images Icon Icon Icon Icon Icon Icon List 122,000+ Happy Customers Text…" at bounding box center [684, 661] width 876 height 1092
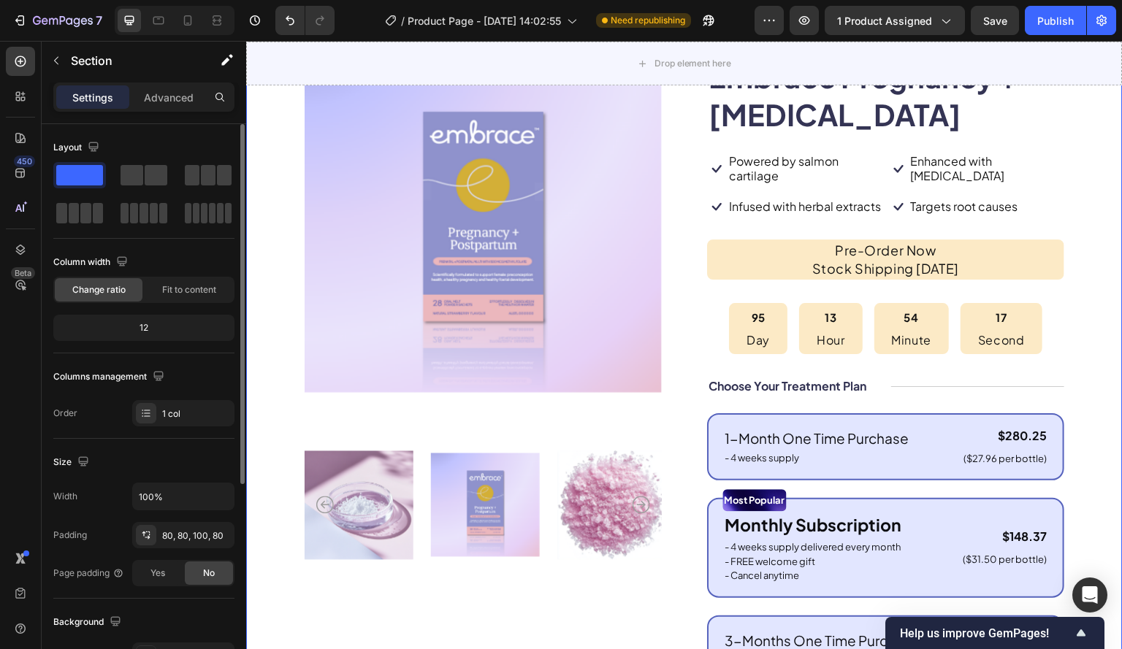
scroll to position [0, 0]
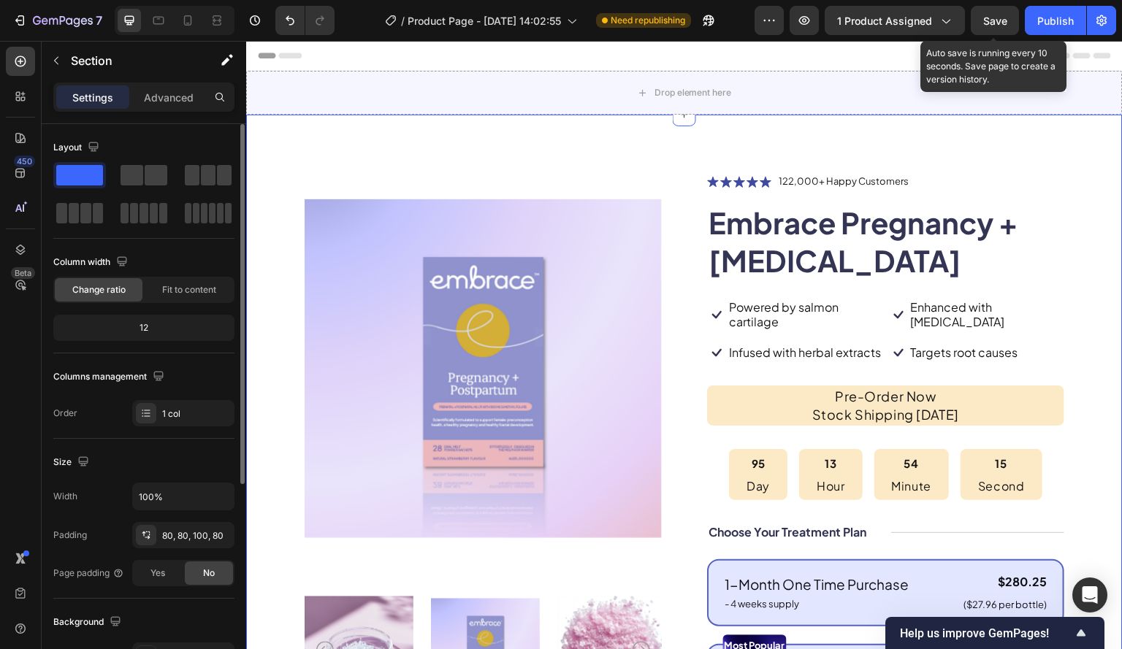
click at [995, 21] on span "Save" at bounding box center [995, 21] width 24 height 12
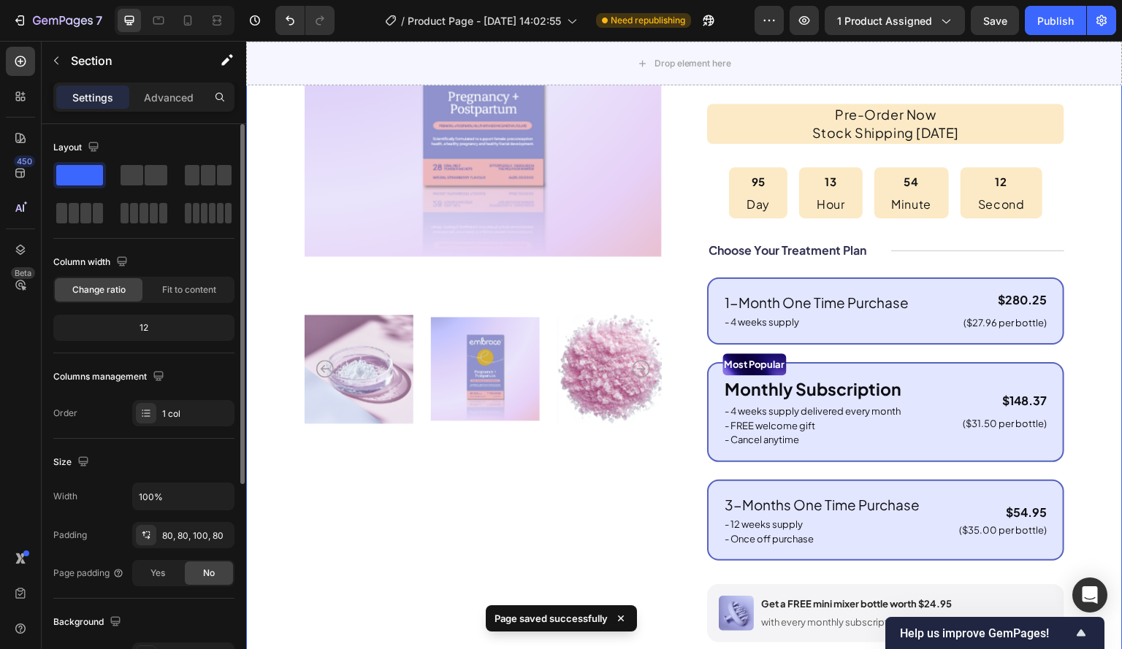
scroll to position [365, 0]
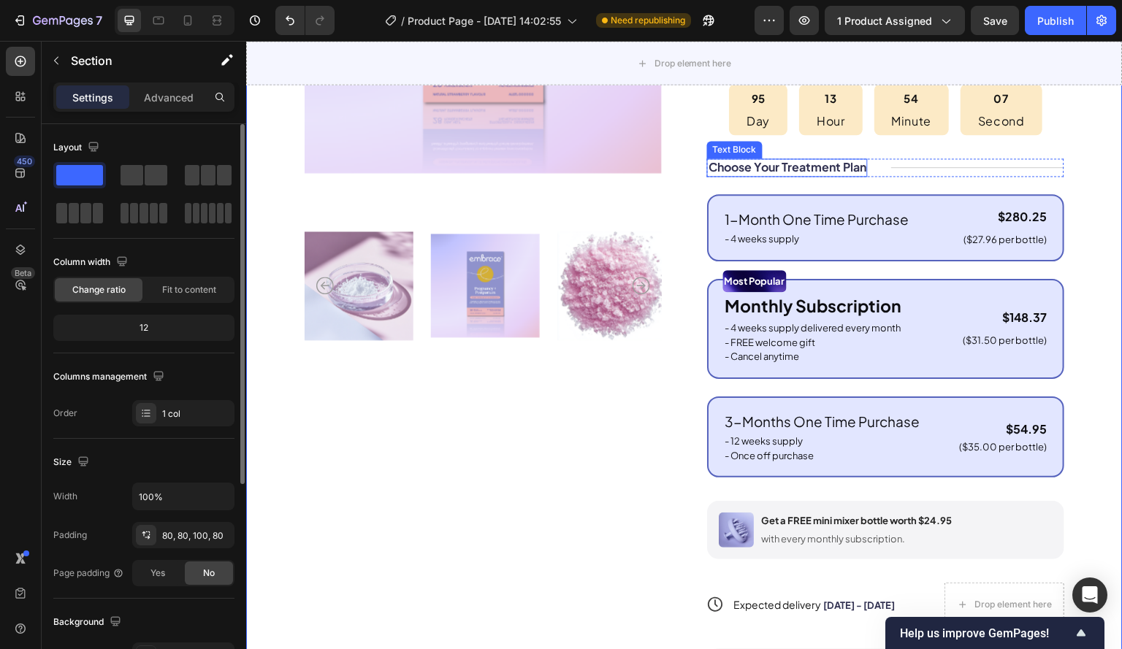
click at [790, 175] on p "Choose Your Treatment Plan" at bounding box center [787, 167] width 158 height 15
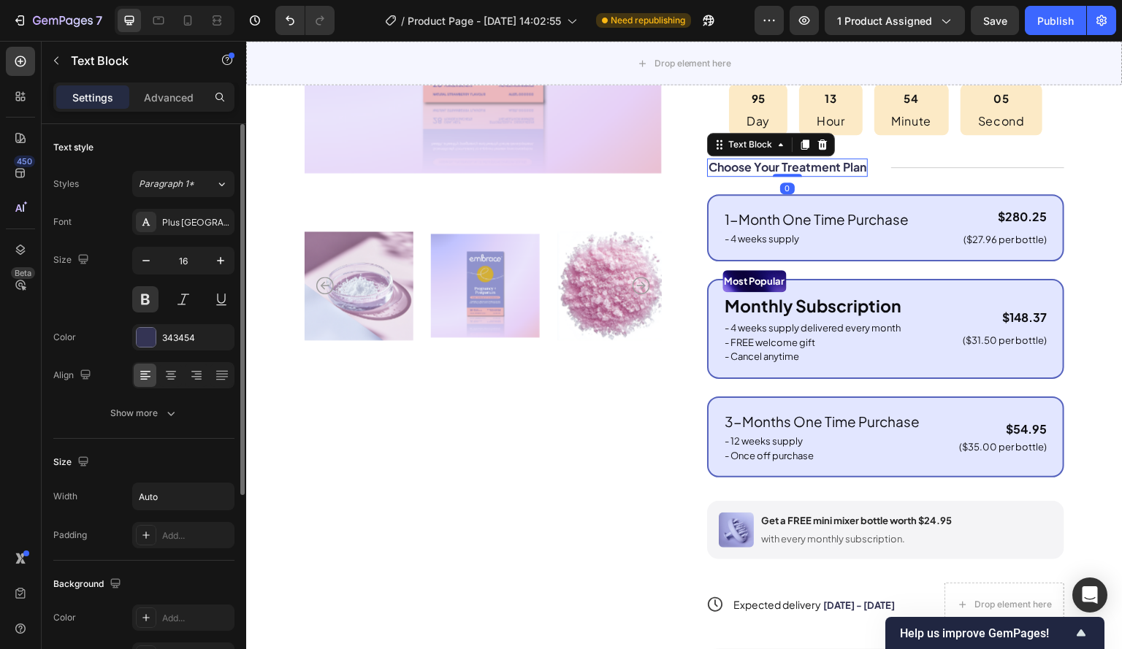
click at [806, 175] on p "Choose Your Treatment Plan" at bounding box center [787, 167] width 158 height 15
click at [841, 175] on p "Choose Your Purchase Plan" at bounding box center [783, 167] width 150 height 15
click at [765, 175] on p "Choose Your Purchase" at bounding box center [770, 167] width 125 height 15
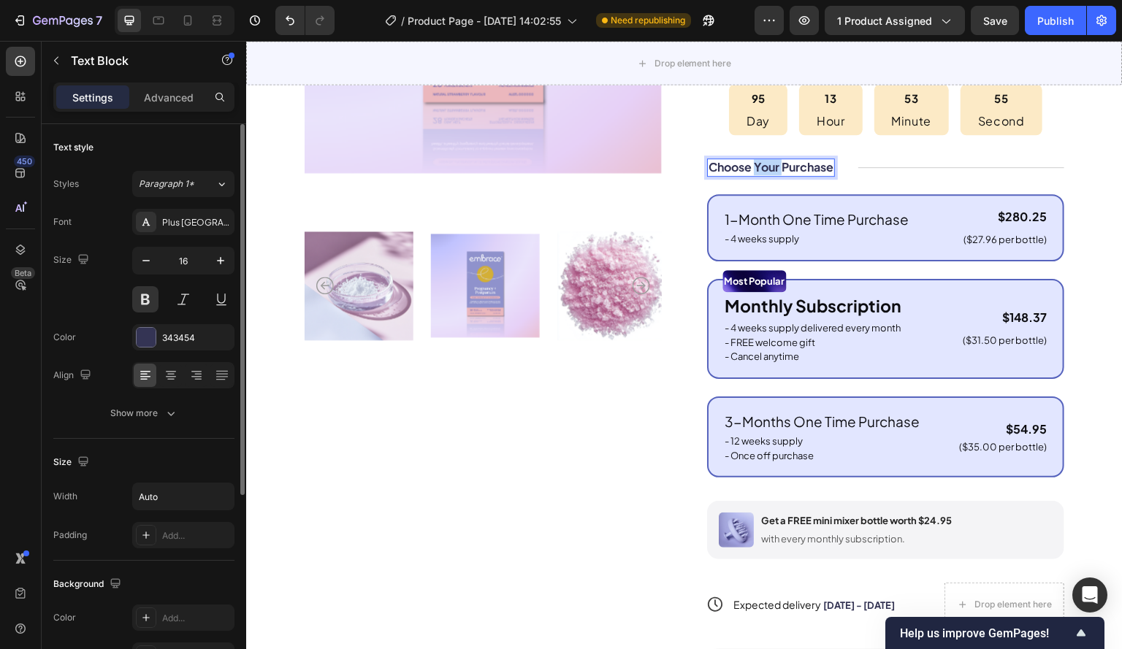
click at [765, 175] on p "Choose Your Purchase" at bounding box center [770, 167] width 125 height 15
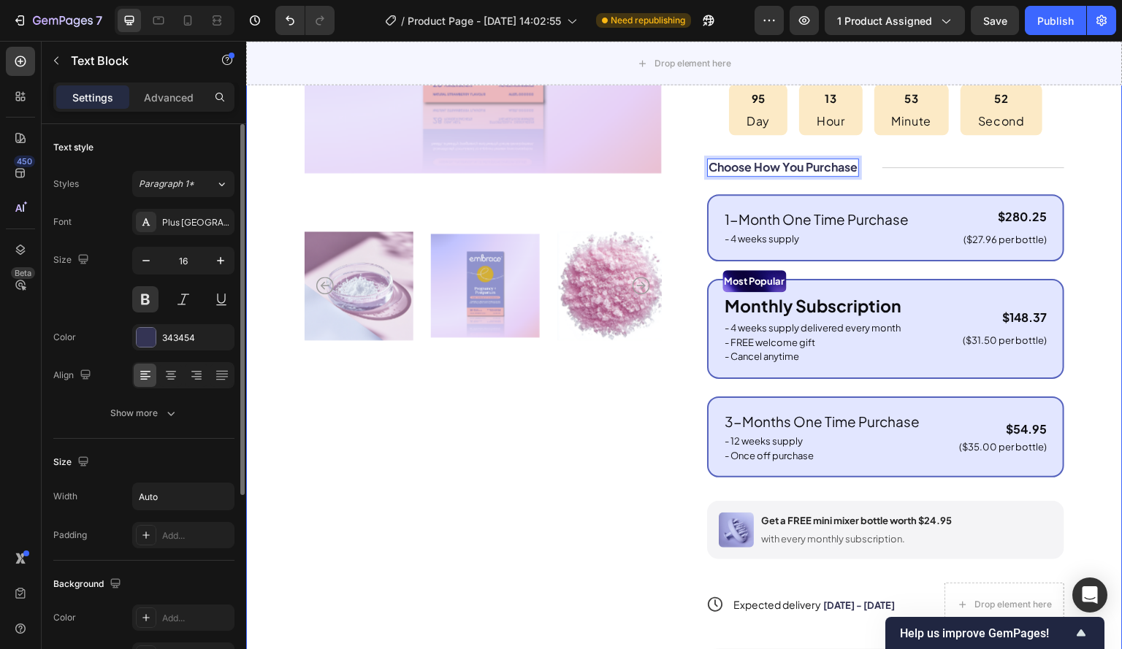
click at [1103, 162] on div "Product Images Icon Icon Icon Icon Icon Icon List 122,000+ Happy Customers Text…" at bounding box center [684, 296] width 876 height 1092
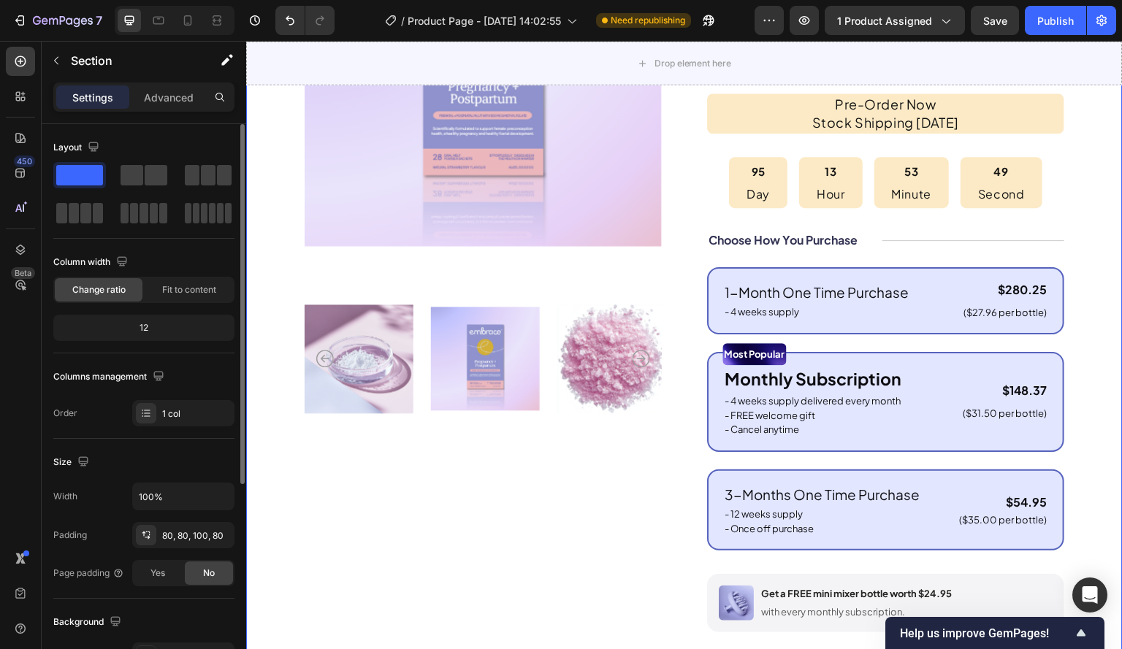
scroll to position [438, 0]
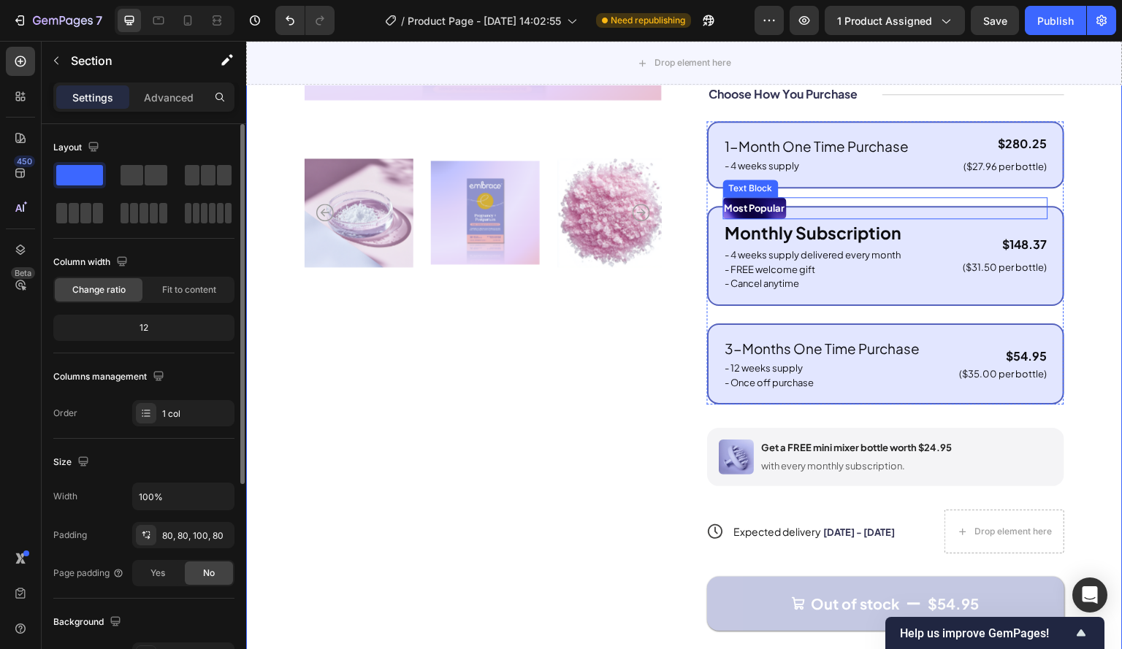
click at [755, 213] on p "Most Popular" at bounding box center [754, 208] width 61 height 19
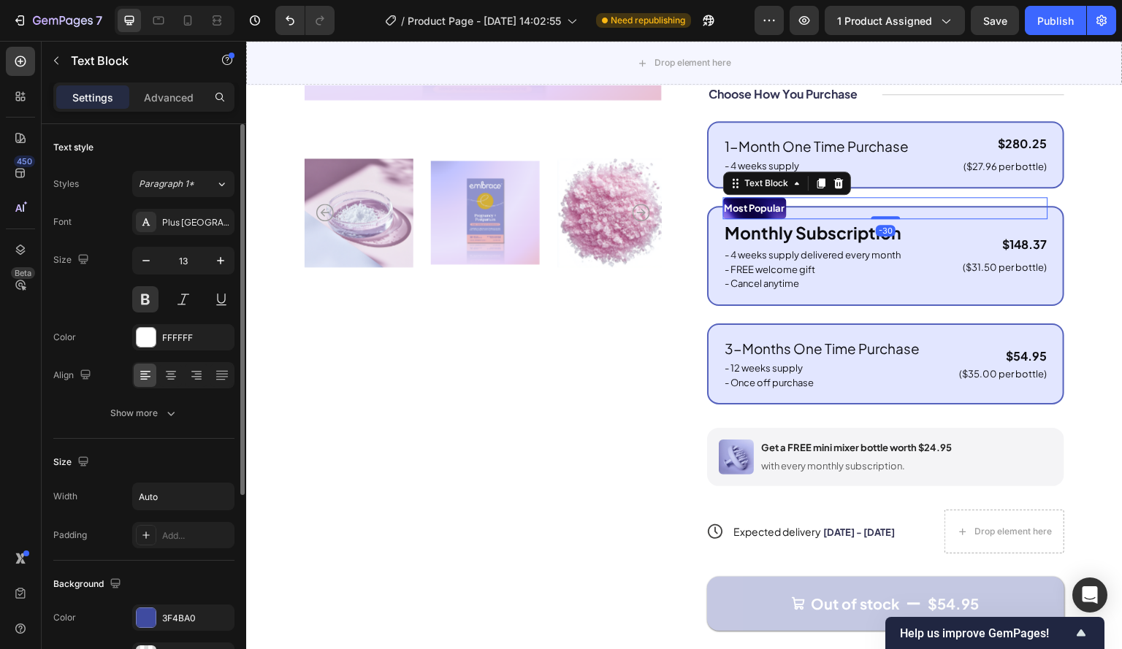
scroll to position [292, 0]
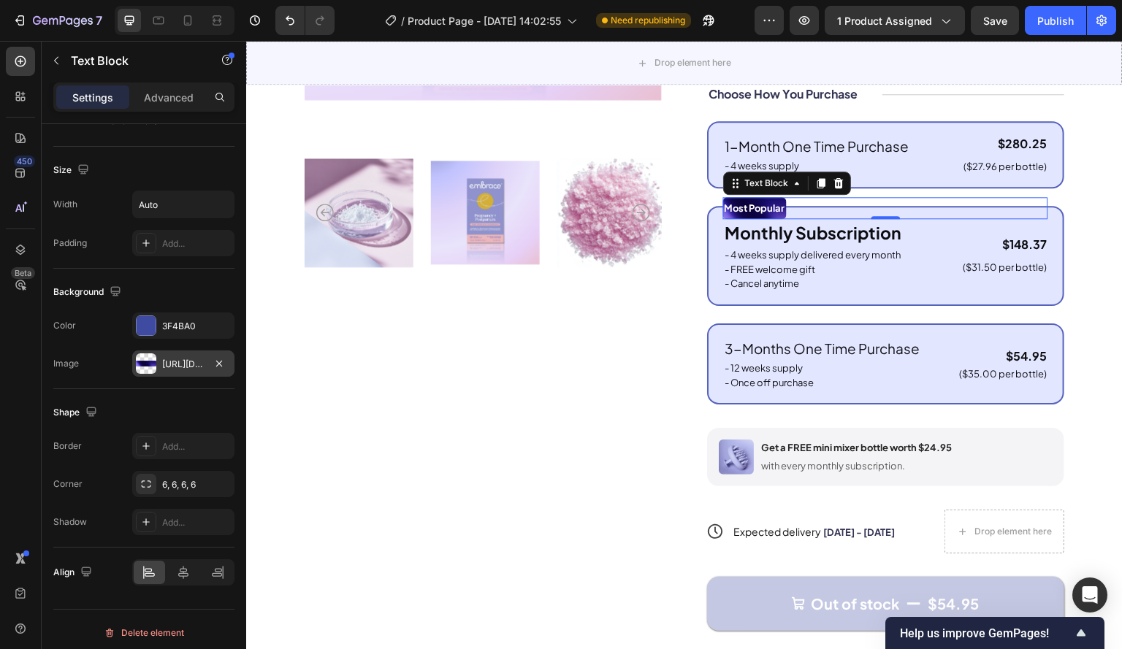
click at [185, 361] on div "https://cdn.shopify.com/s/files/1/0628/6691/5462/files/gempages_586367693435699…" at bounding box center [183, 364] width 42 height 13
click at [0, 394] on div "450 Beta" at bounding box center [21, 345] width 42 height 608
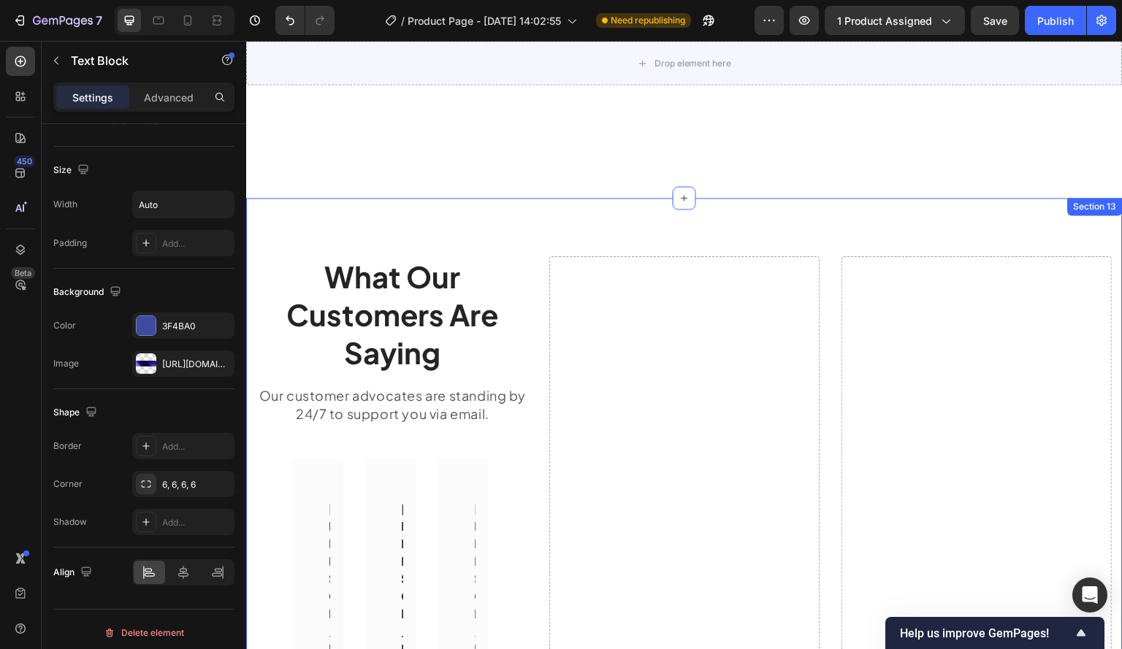
scroll to position [5477, 0]
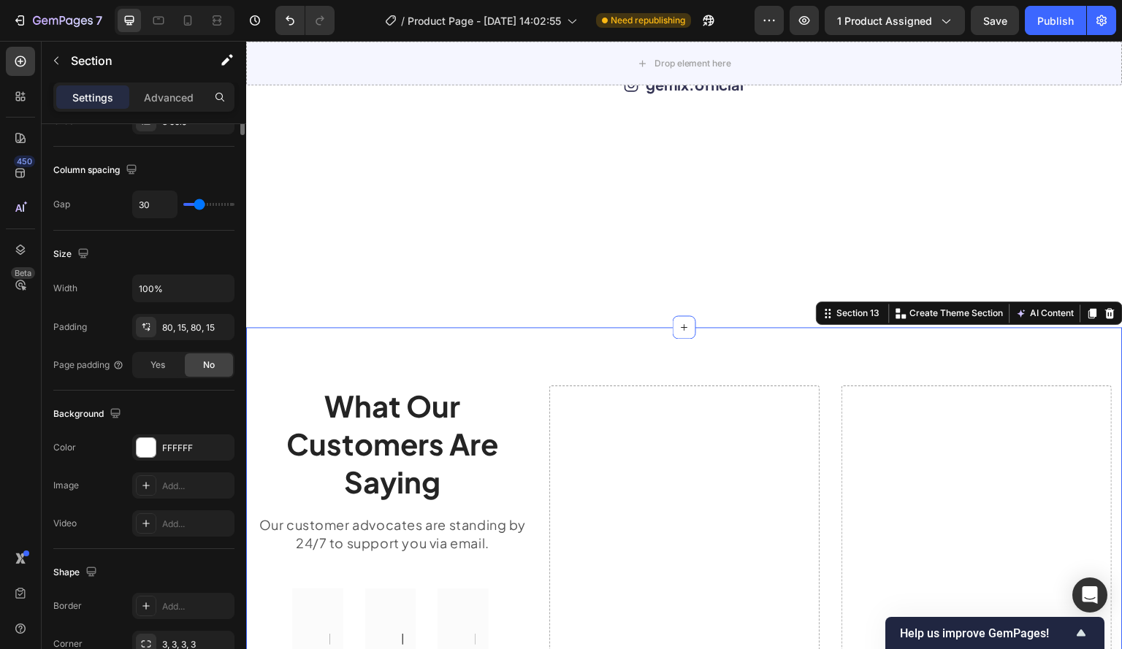
scroll to position [0, 0]
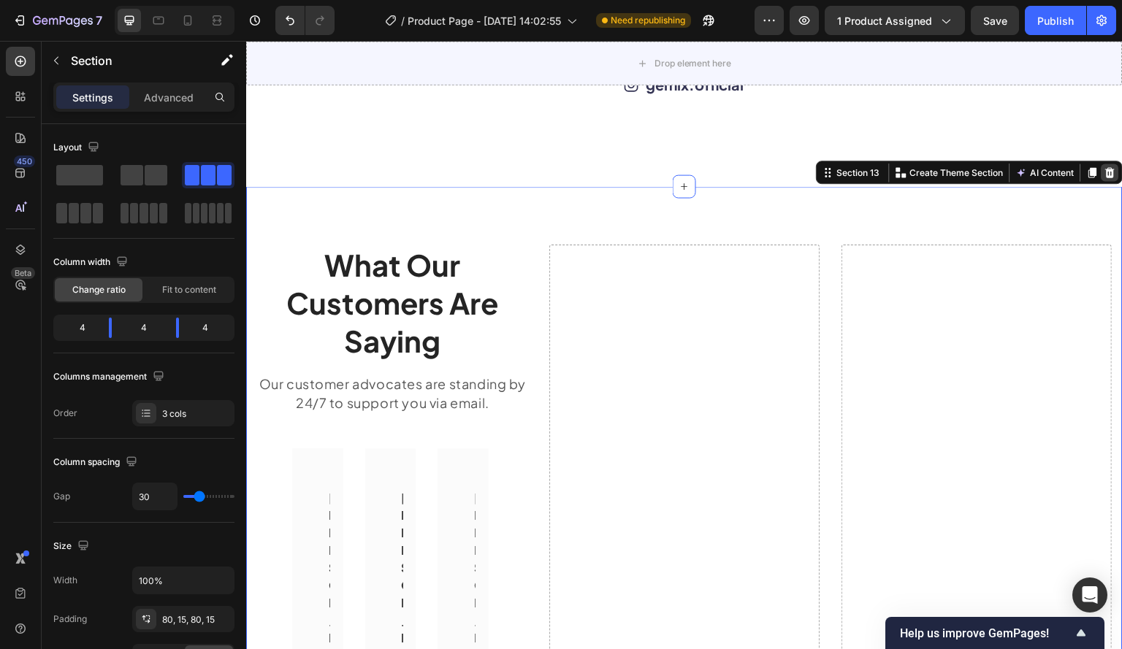
click at [1106, 177] on icon at bounding box center [1110, 172] width 9 height 10
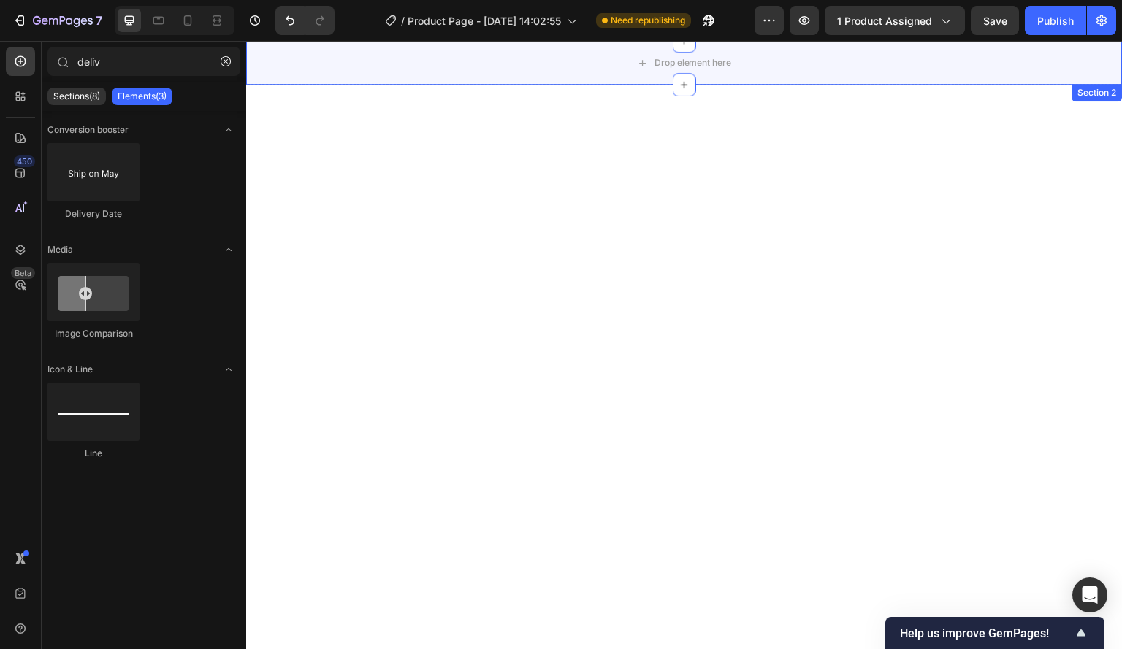
scroll to position [2808, 0]
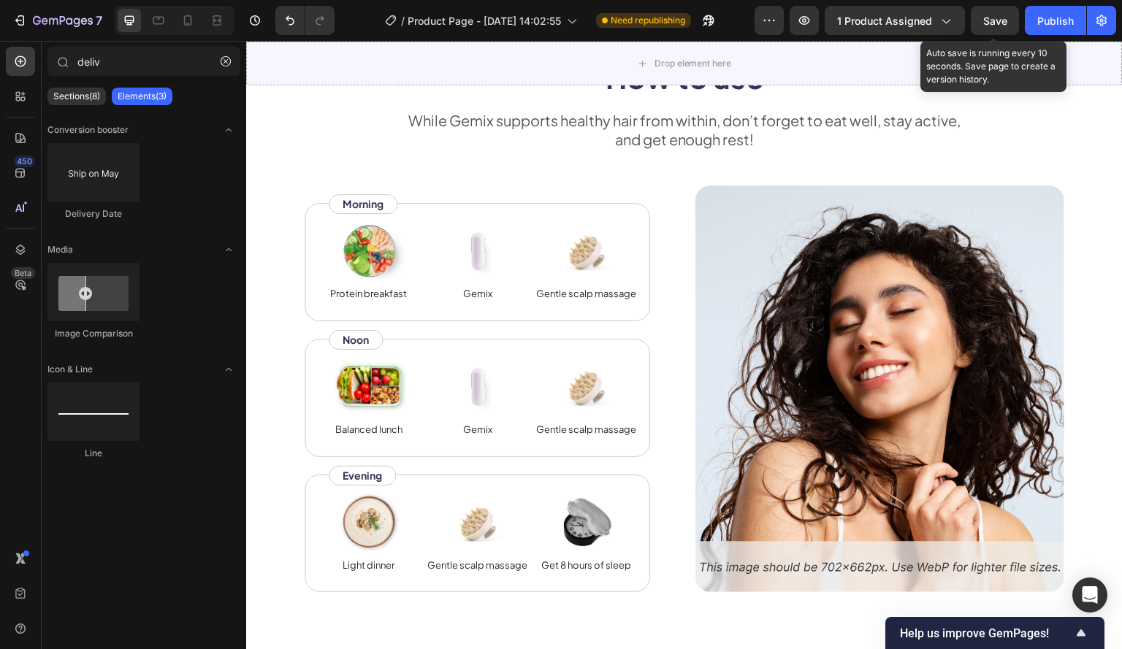
click at [1004, 19] on span "Save" at bounding box center [995, 21] width 24 height 12
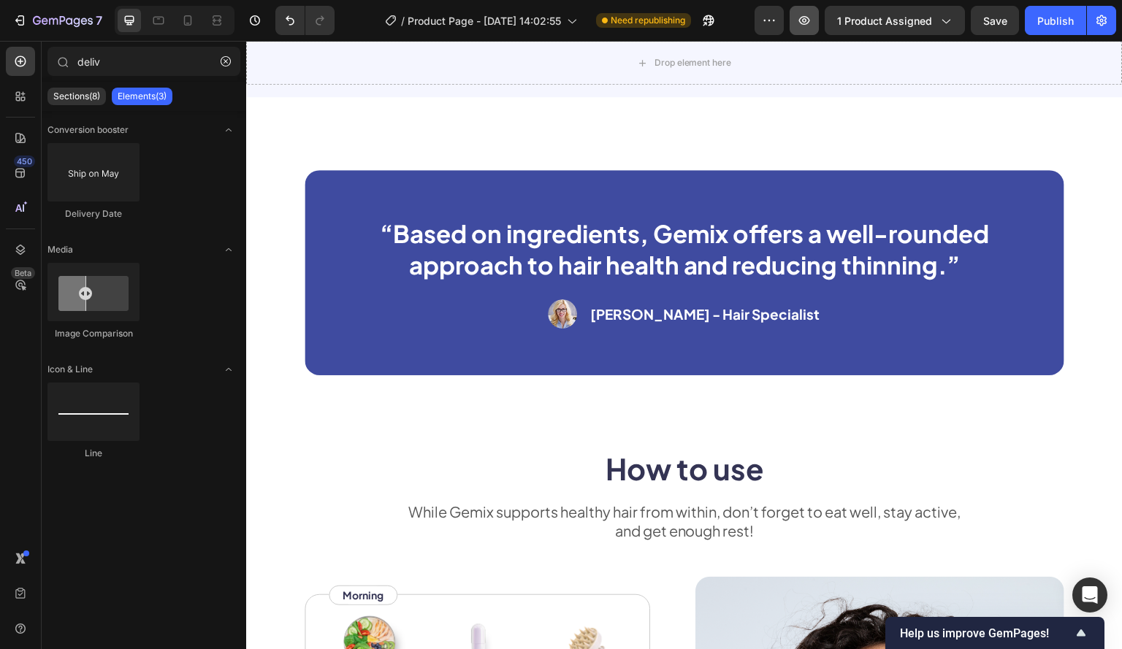
scroll to position [2370, 0]
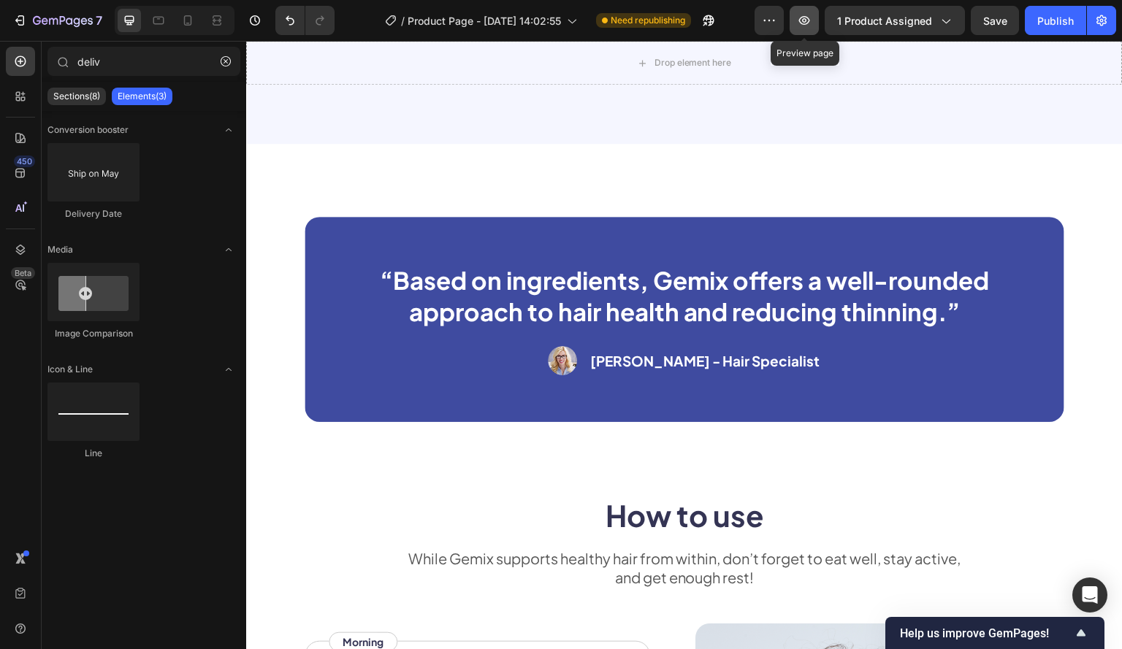
click at [801, 16] on icon "button" at bounding box center [804, 20] width 15 height 15
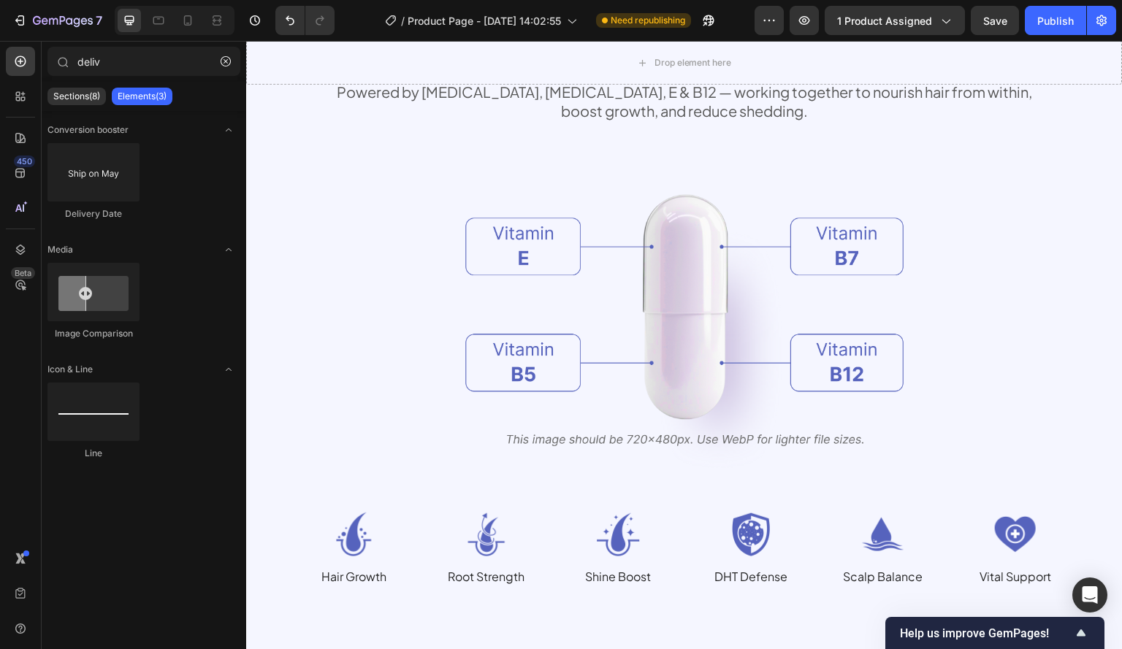
scroll to position [1421, 0]
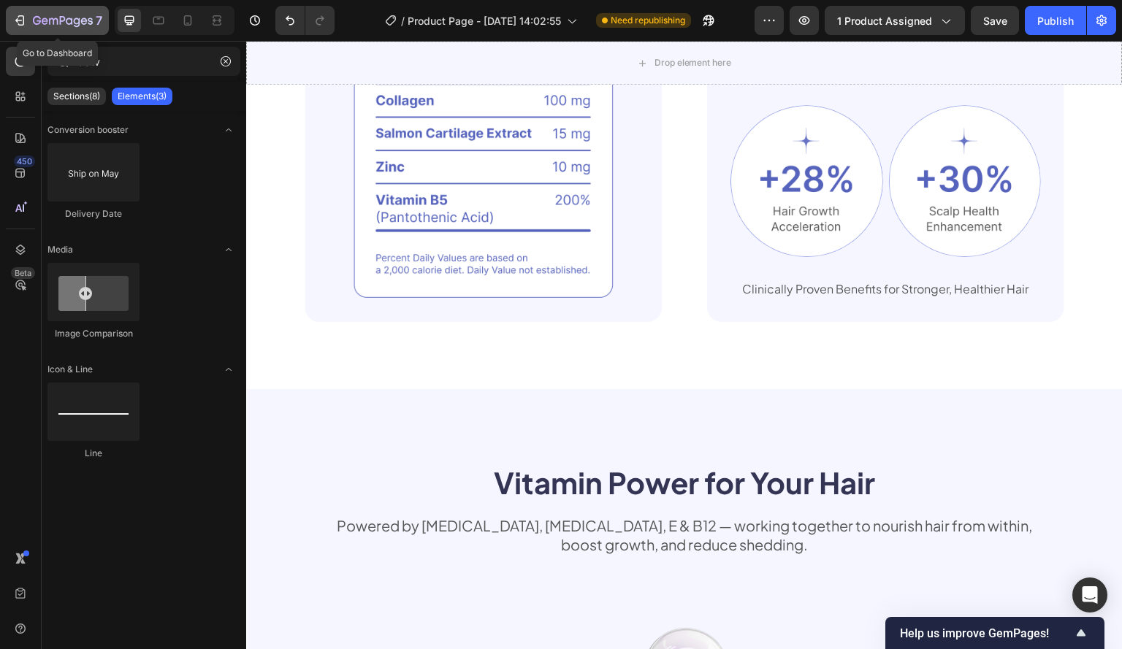
click at [31, 18] on div "7" at bounding box center [57, 21] width 90 height 18
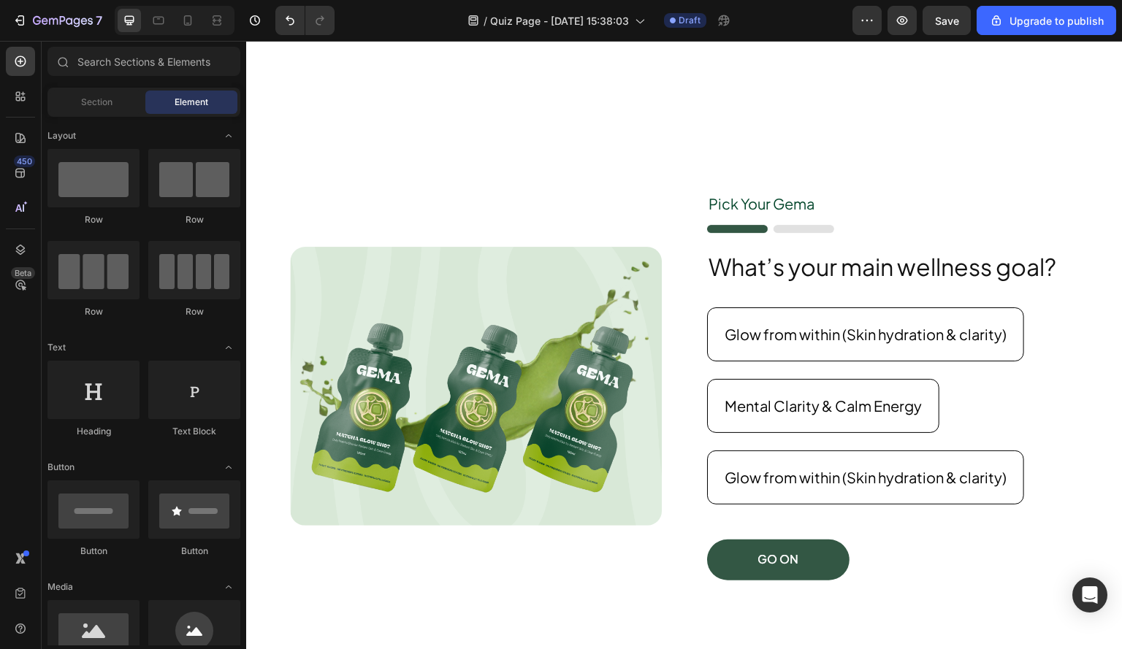
scroll to position [292, 0]
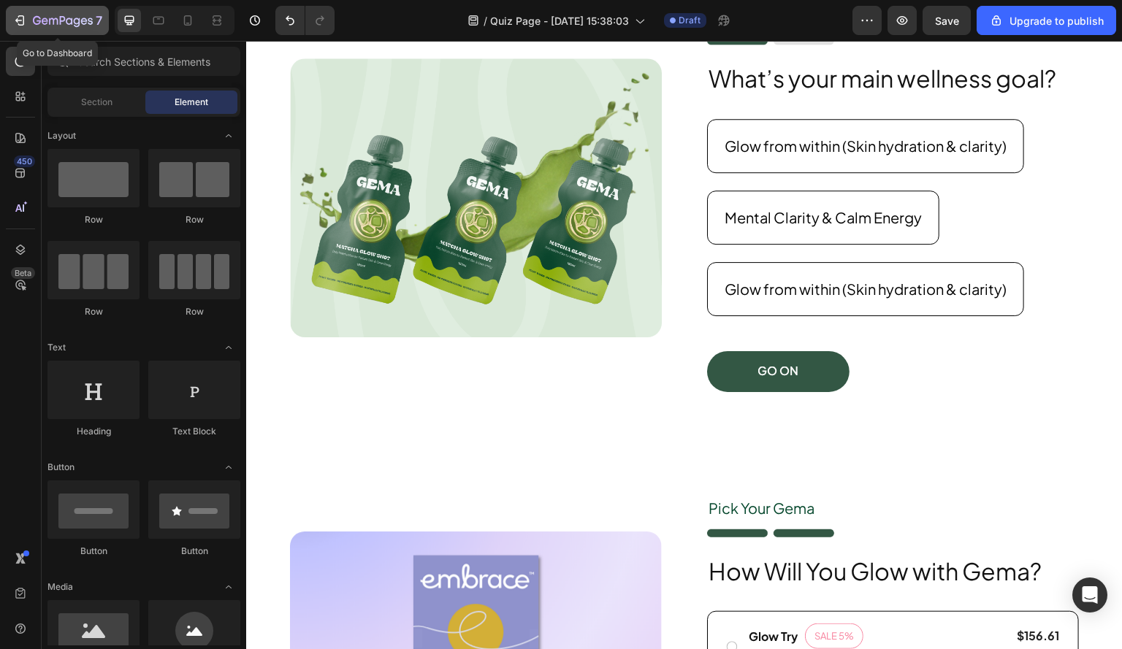
click at [18, 16] on icon "button" at bounding box center [21, 20] width 7 height 10
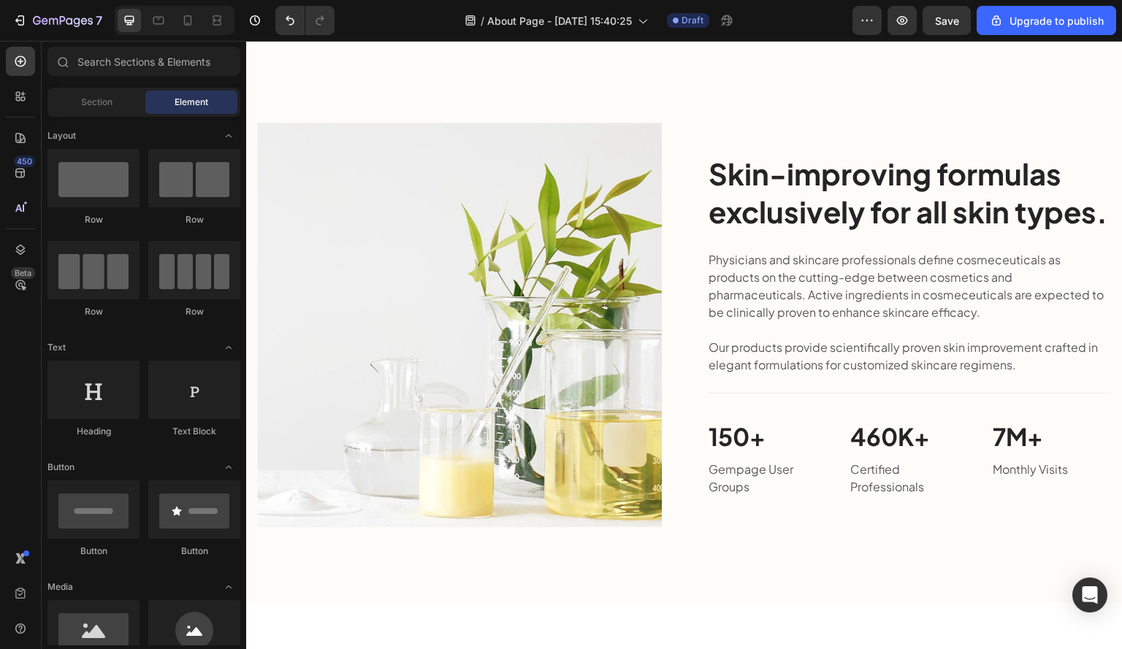
scroll to position [1292, 0]
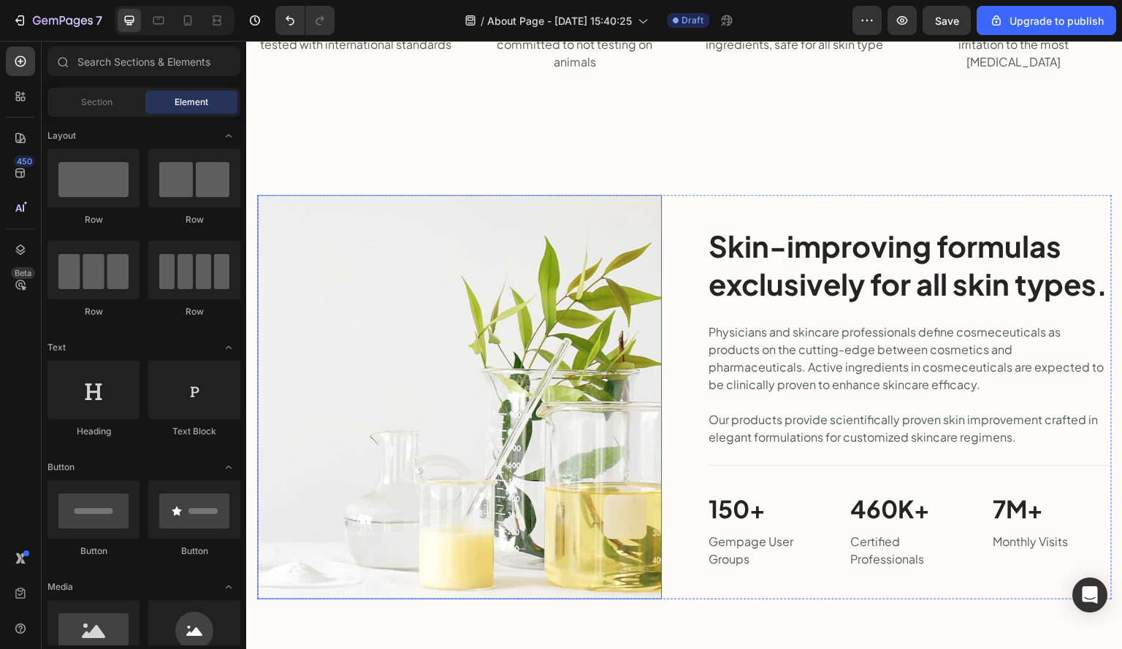
click at [359, 211] on img at bounding box center [459, 397] width 405 height 405
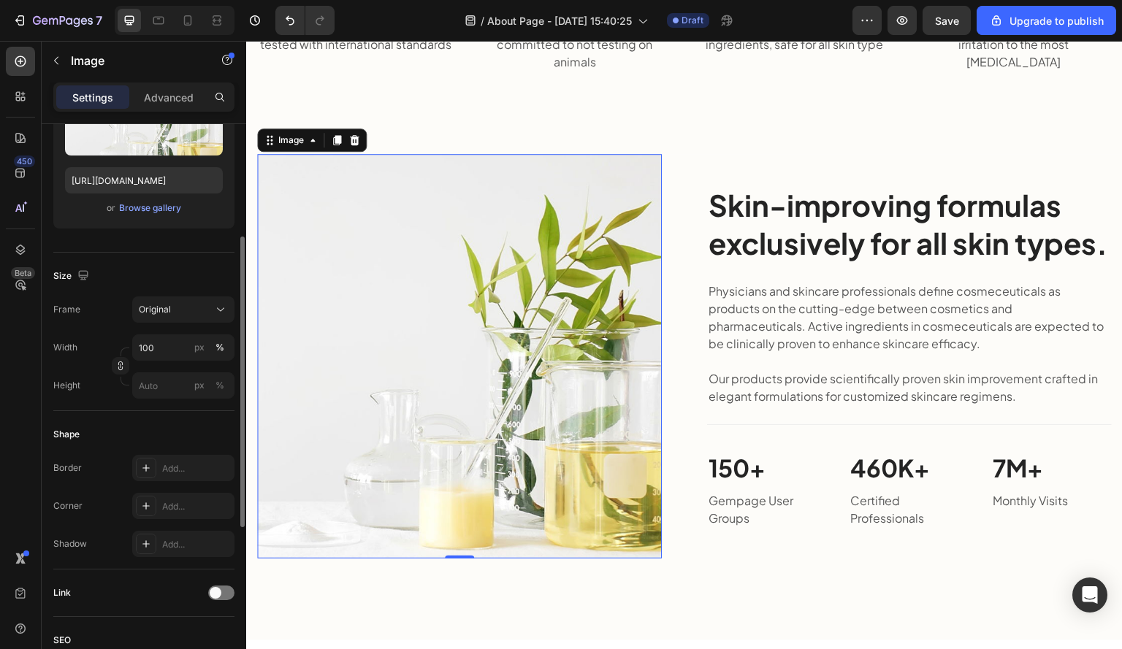
scroll to position [292, 0]
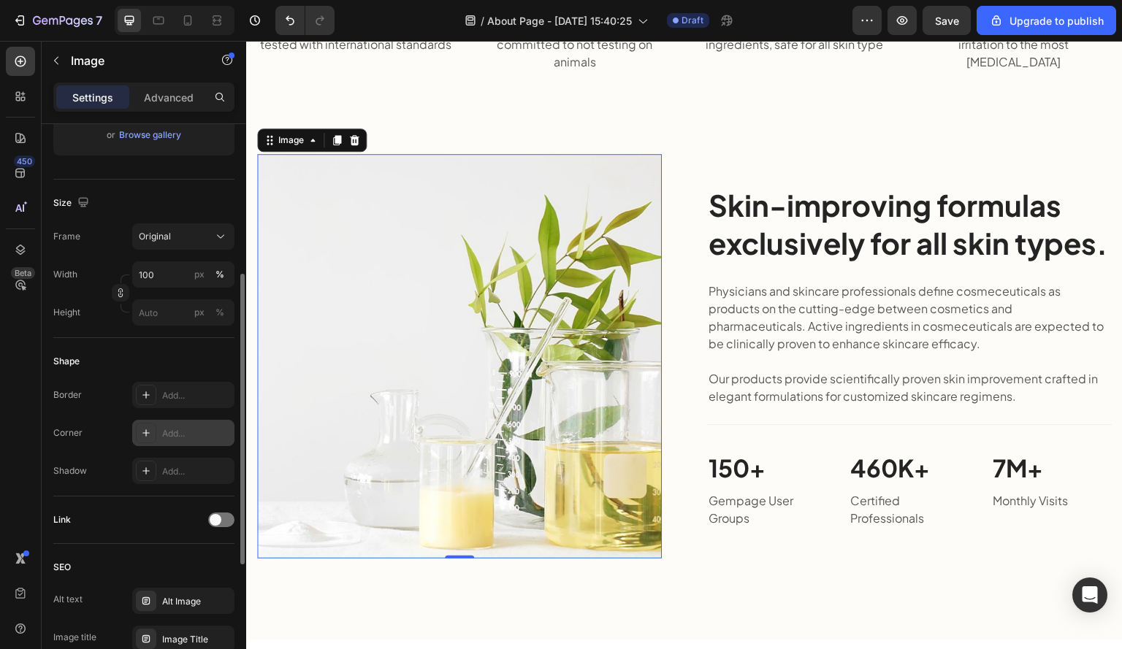
click at [188, 430] on div "Add..." at bounding box center [196, 433] width 69 height 13
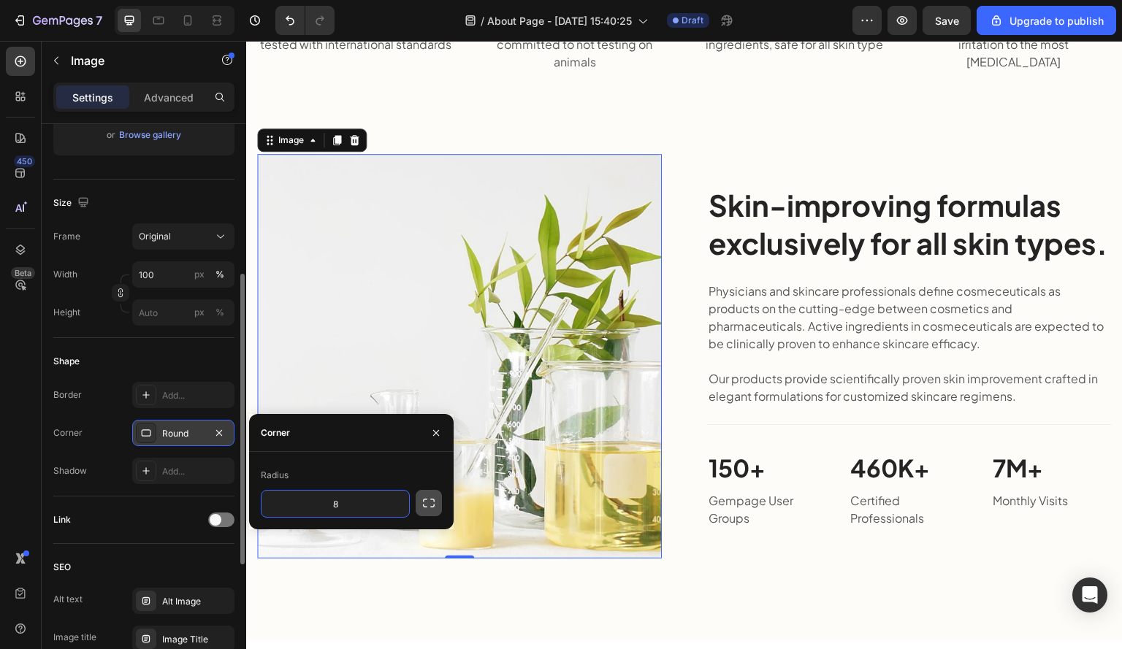
click at [425, 505] on icon "button" at bounding box center [428, 503] width 15 height 15
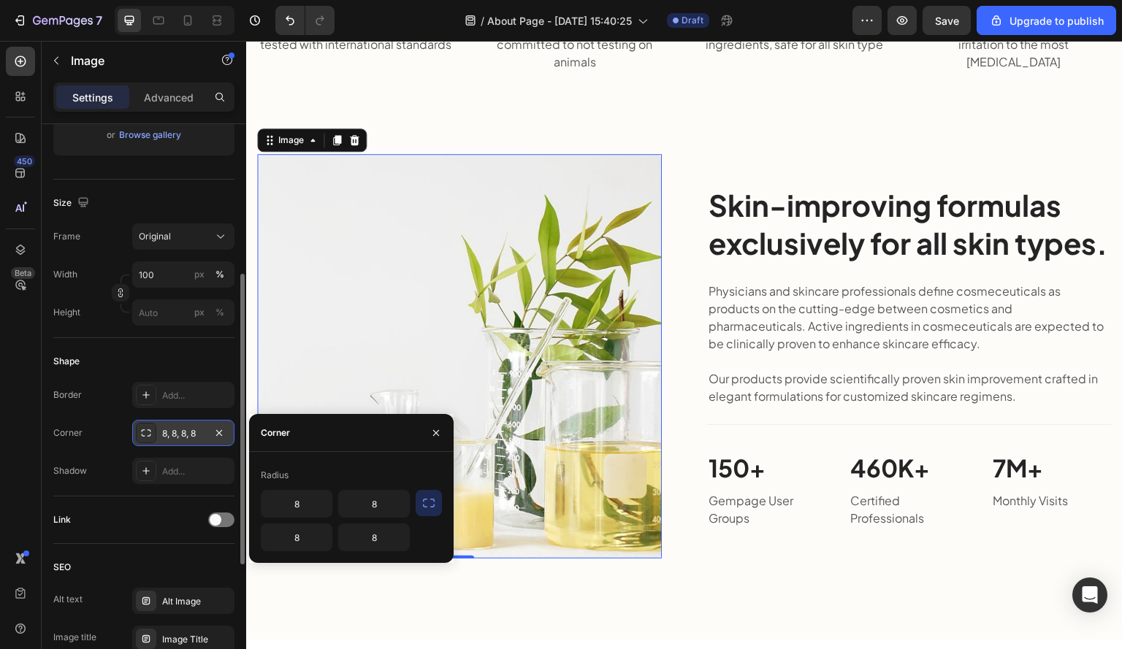
click at [0, 427] on div "450 Beta" at bounding box center [21, 345] width 42 height 608
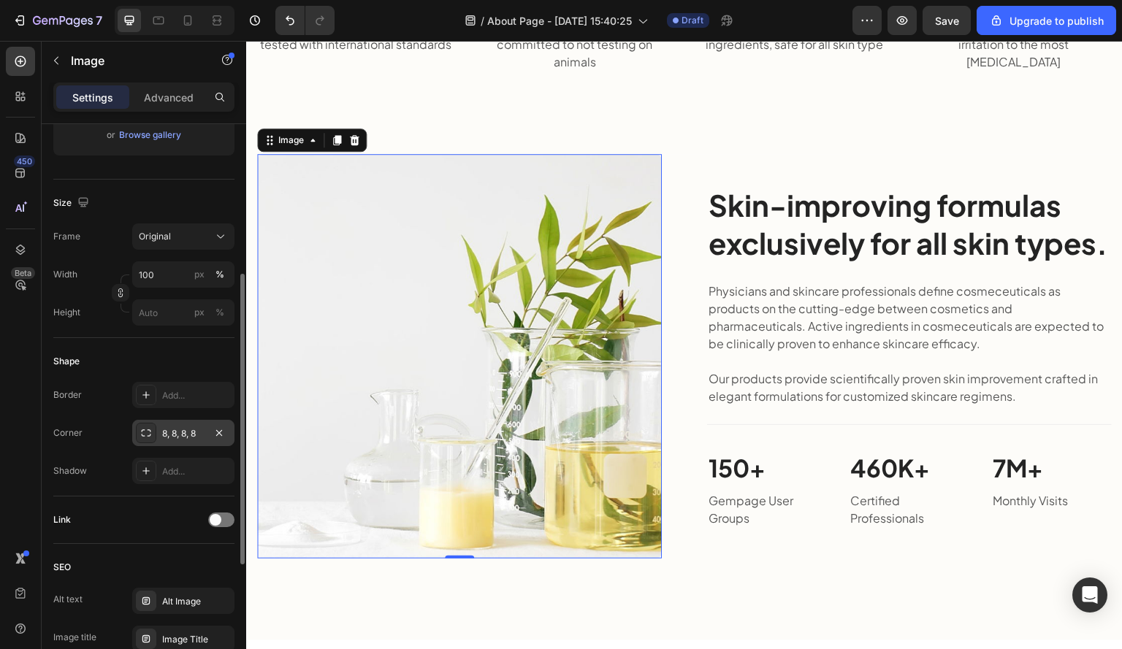
click at [196, 427] on div "8, 8, 8, 8" at bounding box center [183, 433] width 42 height 13
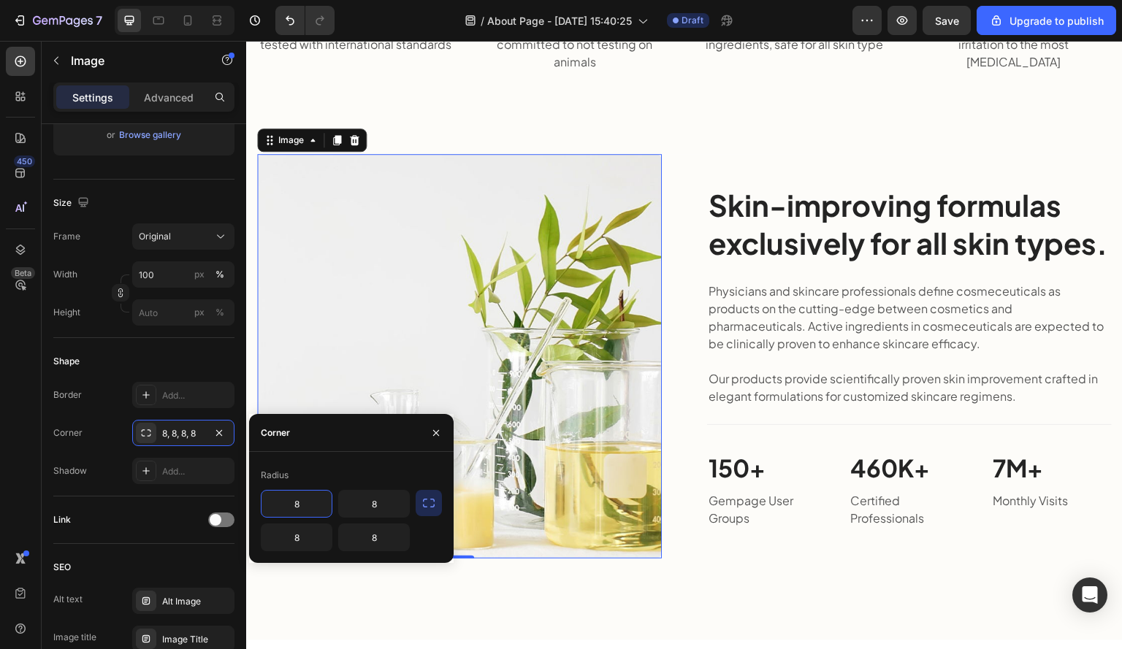
click at [303, 486] on div "Radius" at bounding box center [351, 475] width 181 height 23
click at [304, 494] on input "8" at bounding box center [296, 504] width 70 height 26
click at [139, 436] on div at bounding box center [146, 433] width 20 height 20
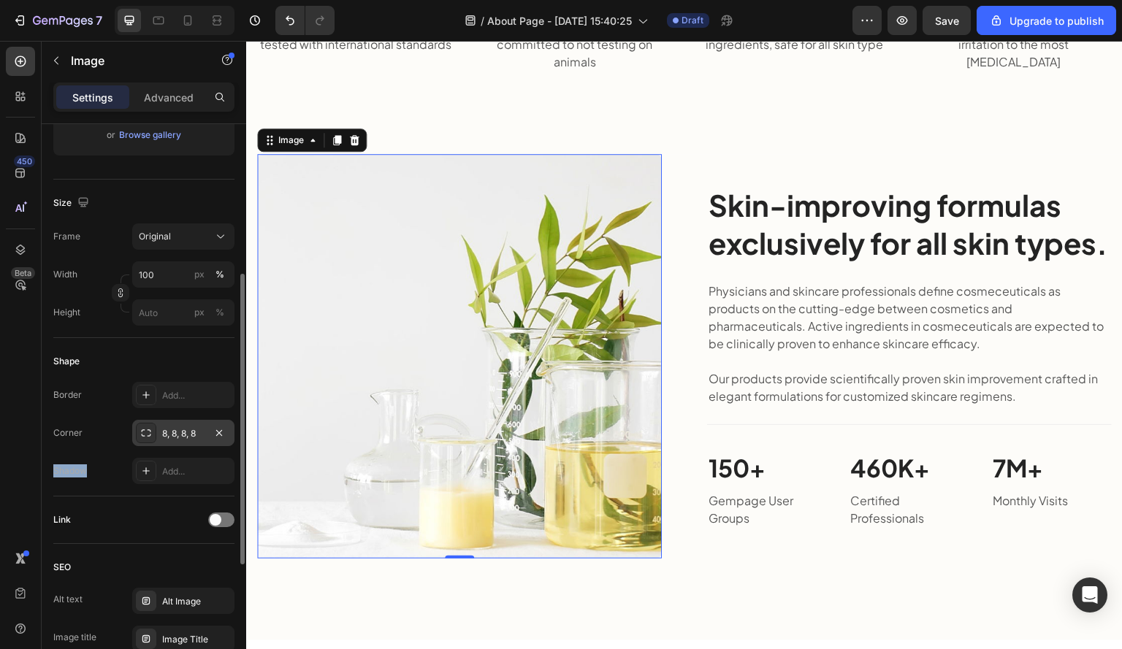
click at [139, 436] on div at bounding box center [146, 433] width 20 height 20
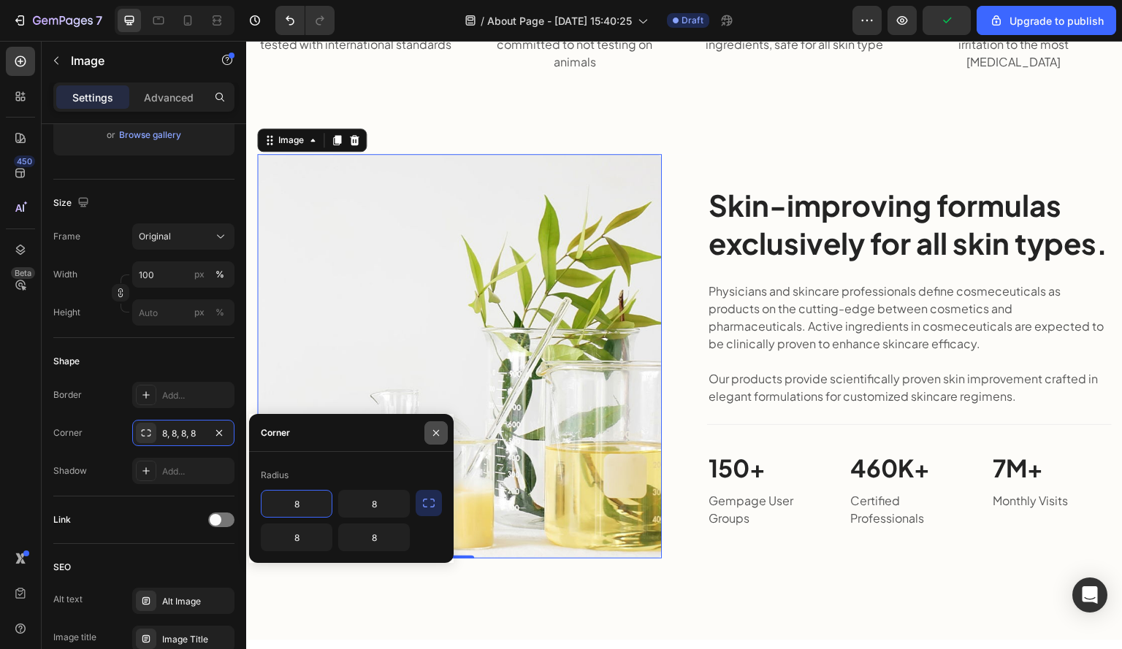
click at [435, 435] on icon "button" at bounding box center [436, 433] width 12 height 12
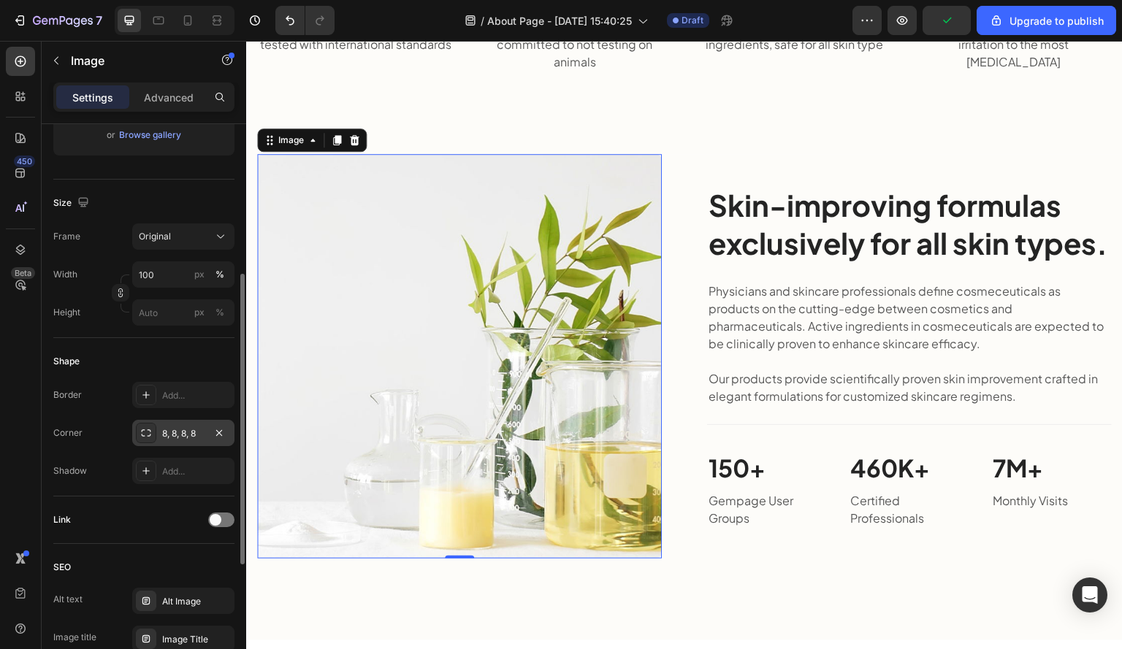
click at [172, 432] on div "8, 8, 8, 8" at bounding box center [183, 433] width 42 height 13
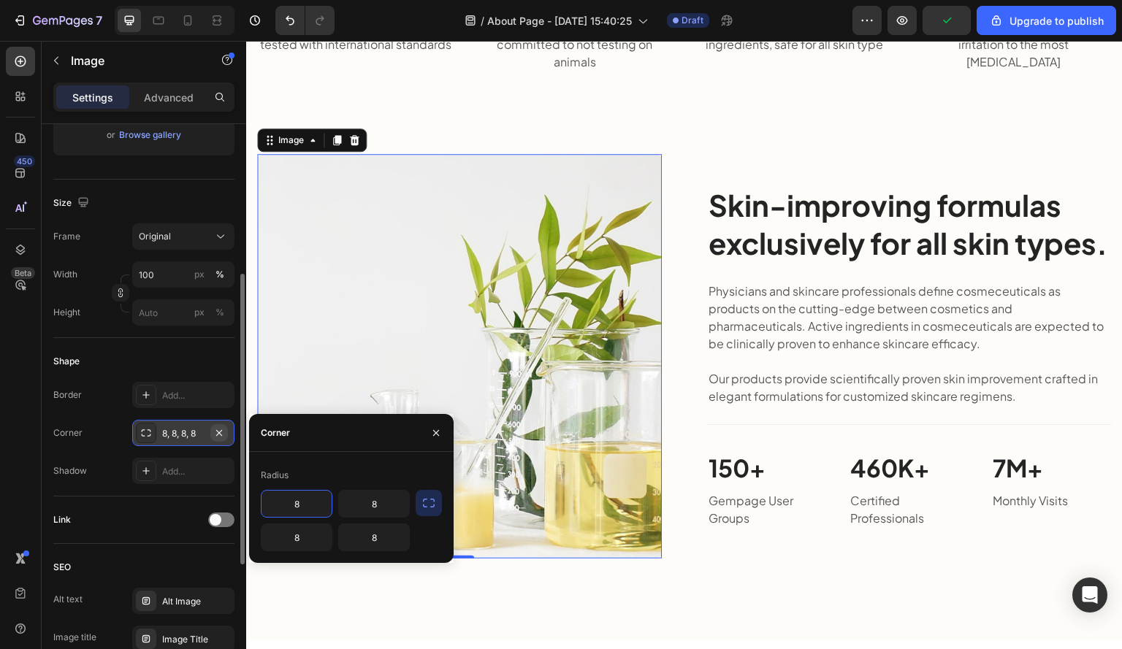
click at [216, 436] on icon "button" at bounding box center [219, 433] width 12 height 12
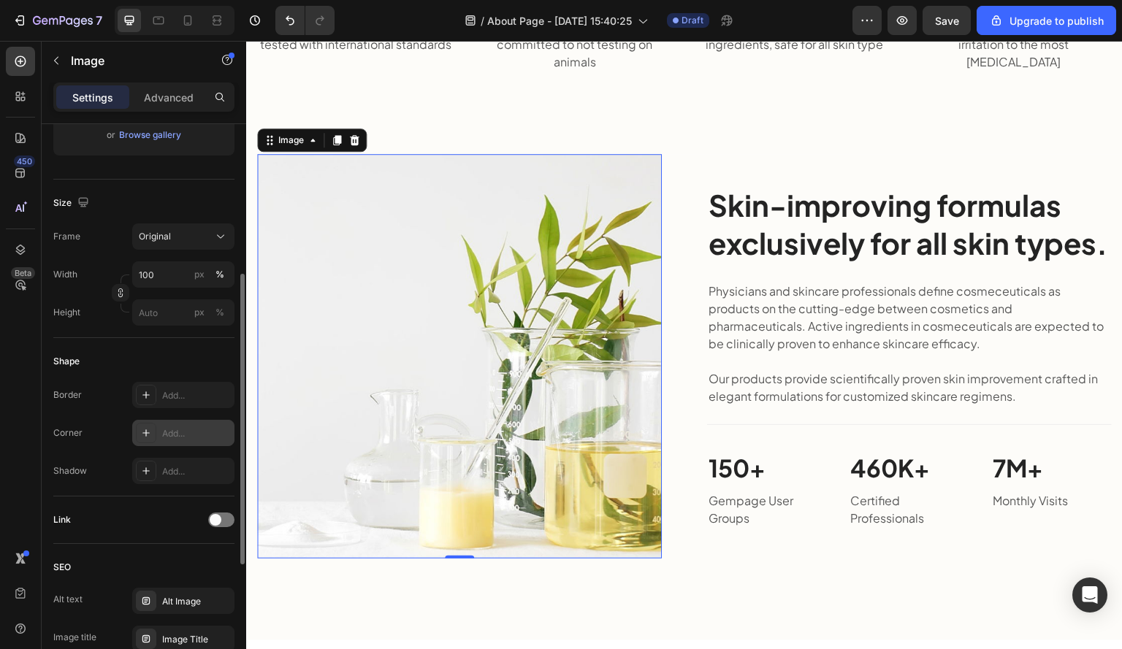
click at [166, 432] on div "Add..." at bounding box center [196, 433] width 69 height 13
type input "8"
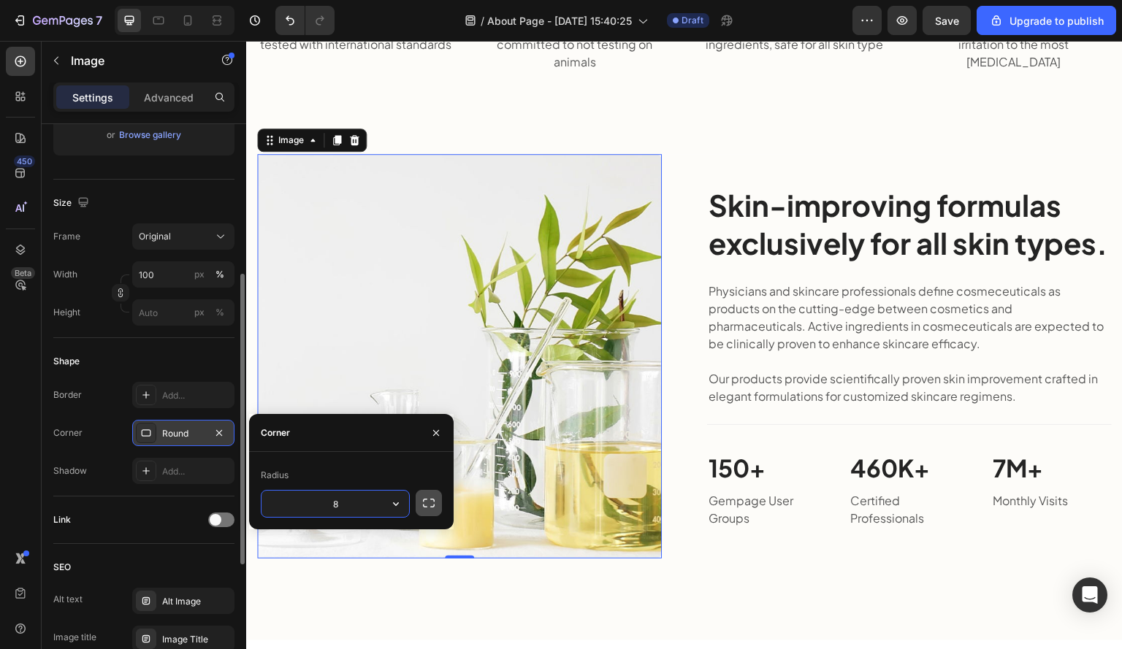
click at [425, 501] on icon "button" at bounding box center [428, 503] width 15 height 15
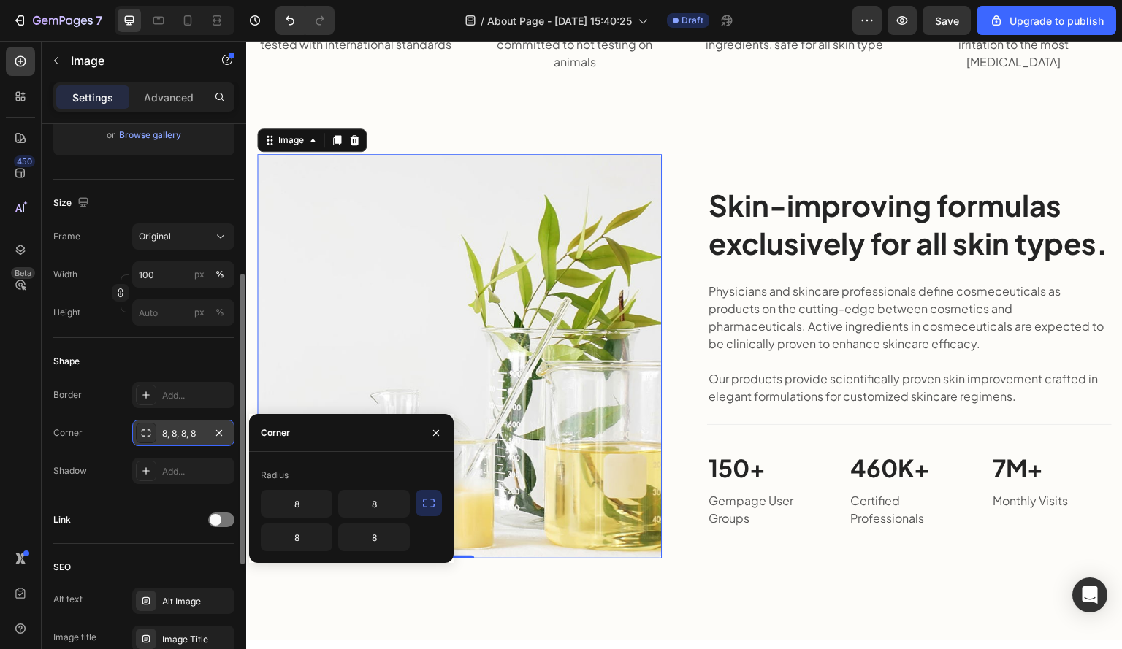
click at [15, 432] on div "450 Beta" at bounding box center [20, 295] width 29 height 497
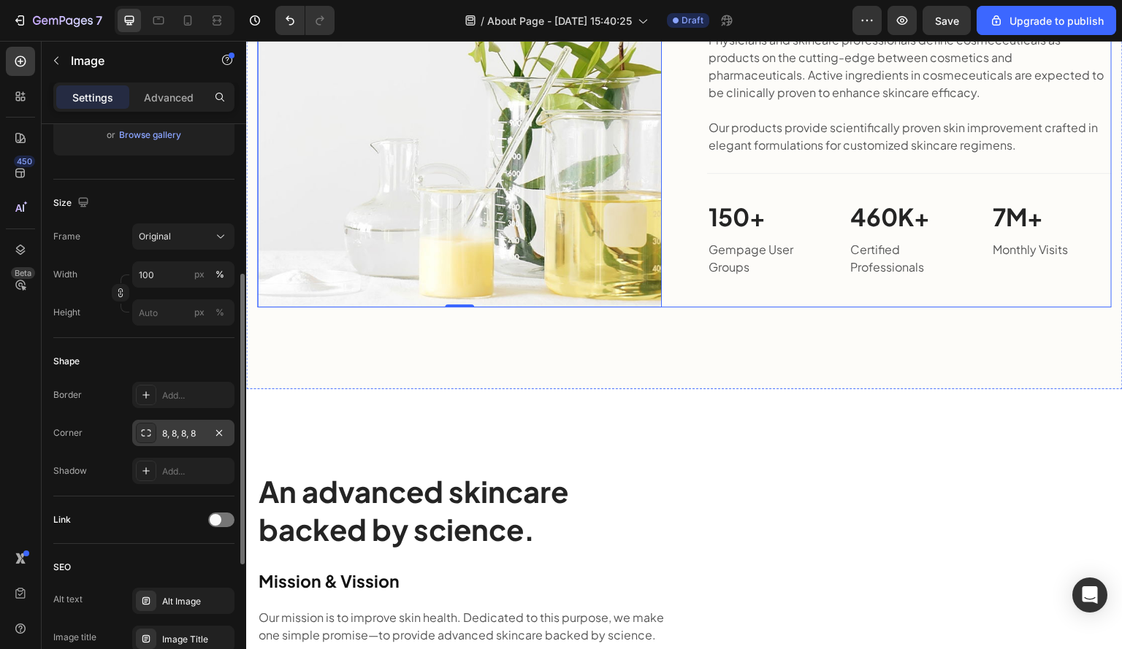
scroll to position [1804, 0]
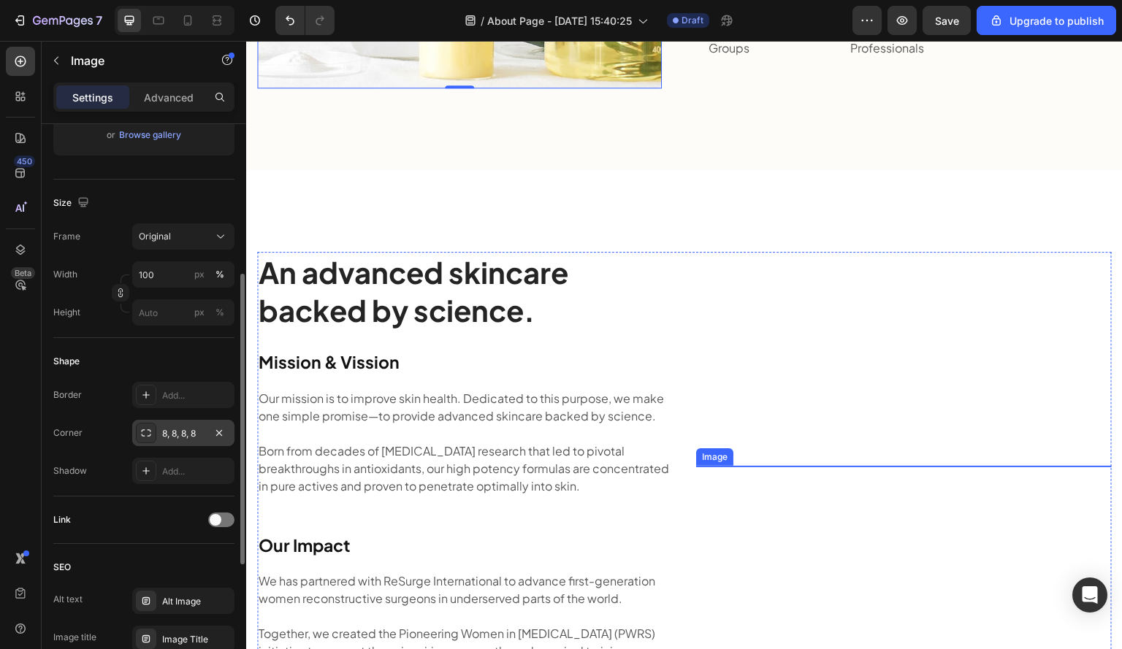
click at [735, 313] on img at bounding box center [903, 512] width 415 height 521
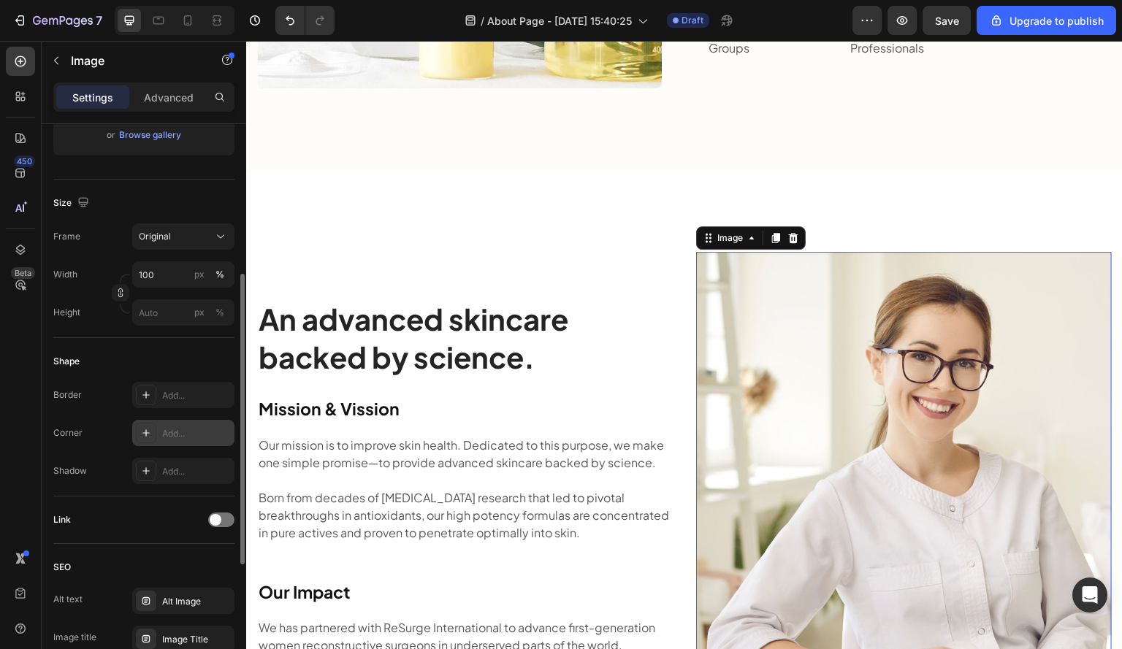
click at [151, 429] on icon at bounding box center [146, 433] width 12 height 12
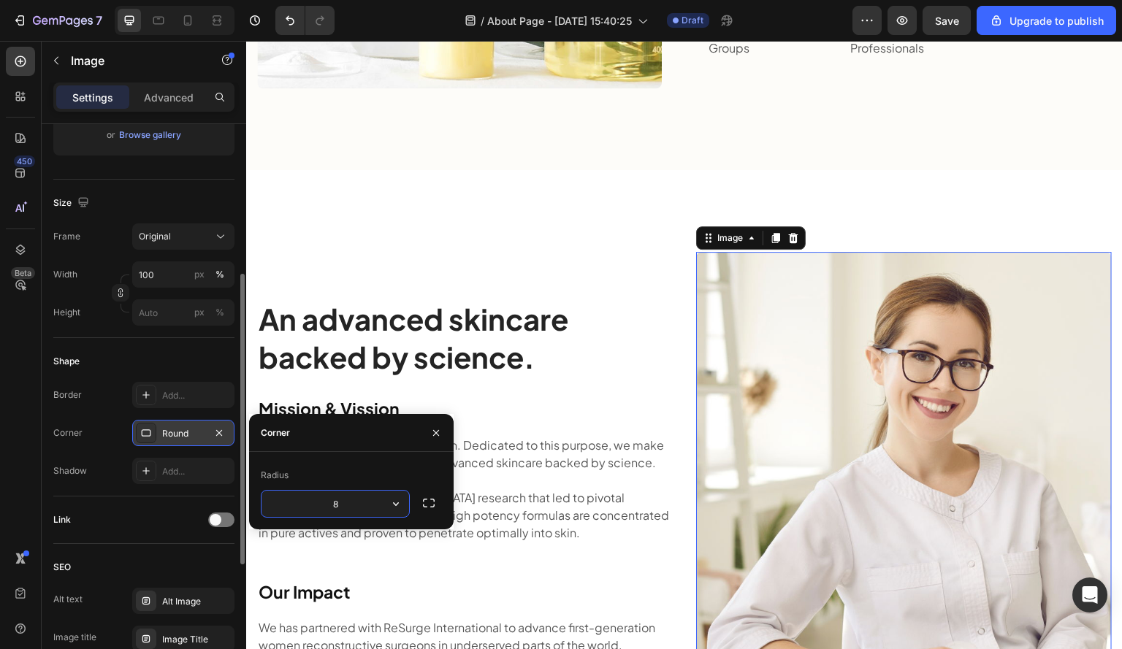
click at [23, 432] on div "450 Beta" at bounding box center [20, 295] width 29 height 497
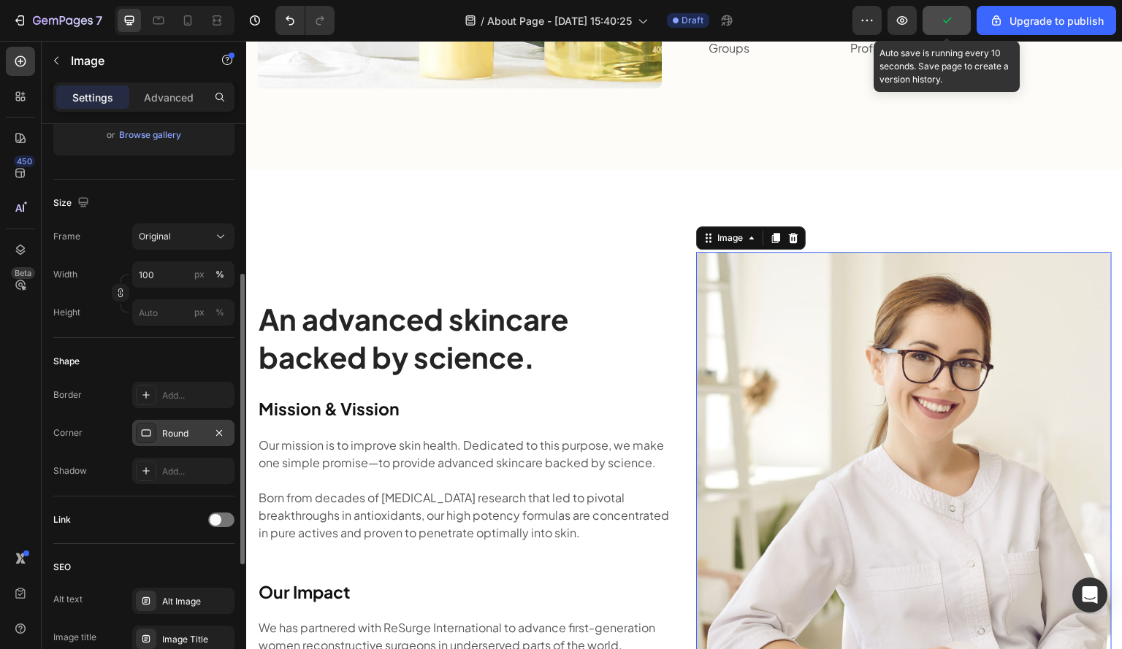
click at [954, 13] on div "button" at bounding box center [946, 20] width 15 height 15
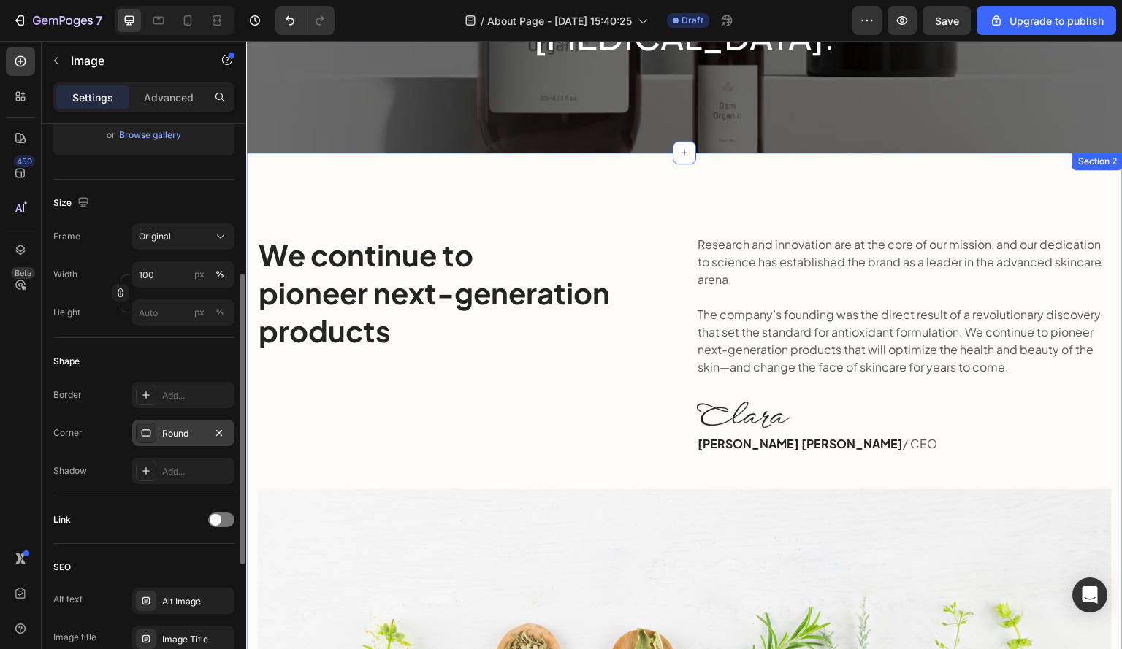
scroll to position [0, 0]
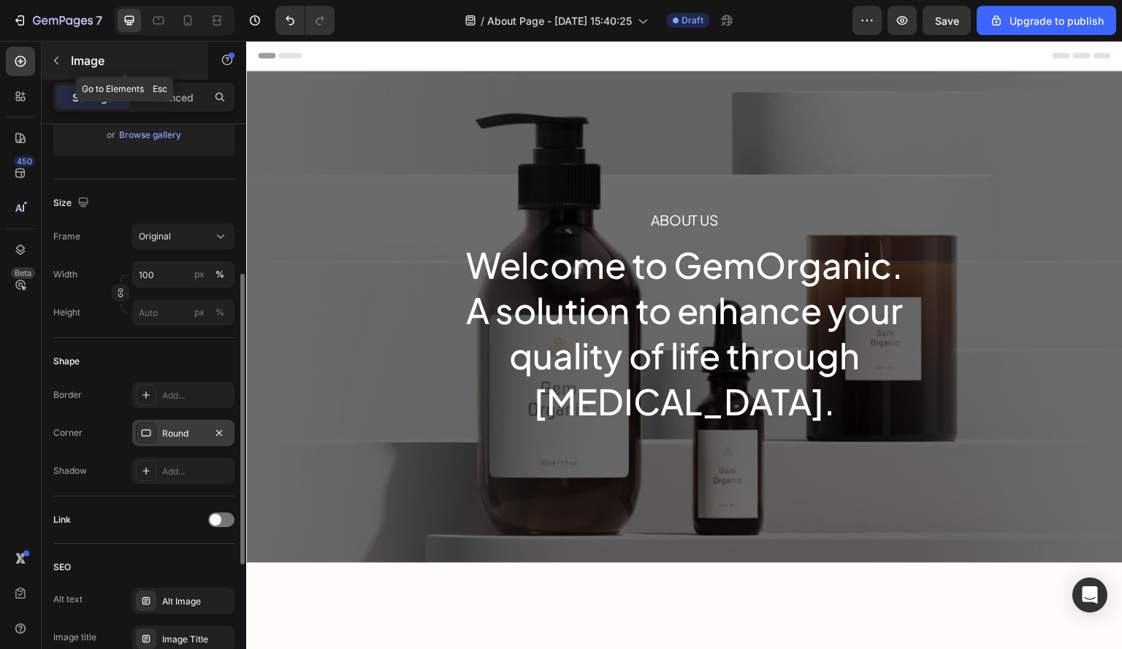
click at [77, 55] on p "Image" at bounding box center [133, 61] width 124 height 18
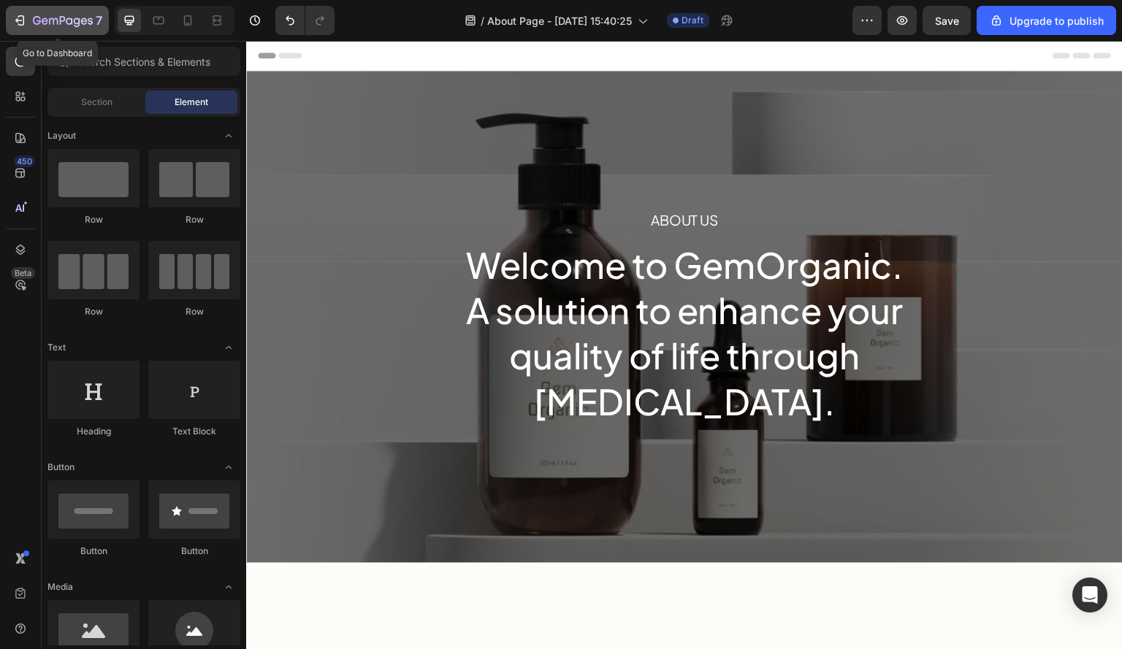
click at [70, 17] on icon "button" at bounding box center [63, 21] width 60 height 12
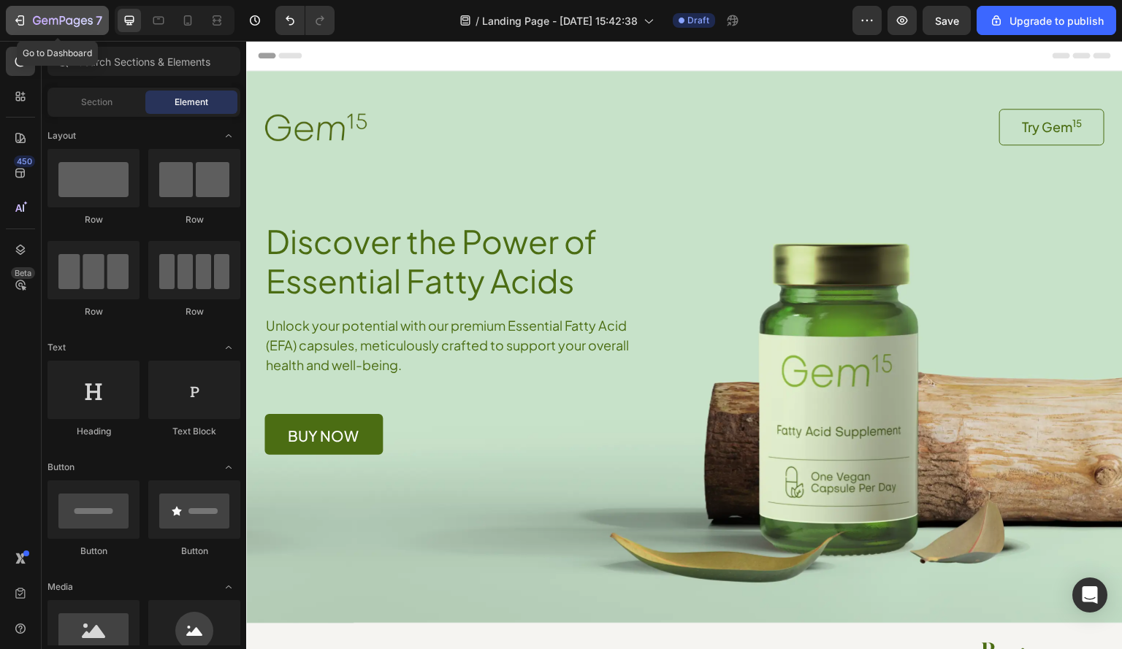
click at [61, 23] on icon "button" at bounding box center [63, 20] width 6 height 9
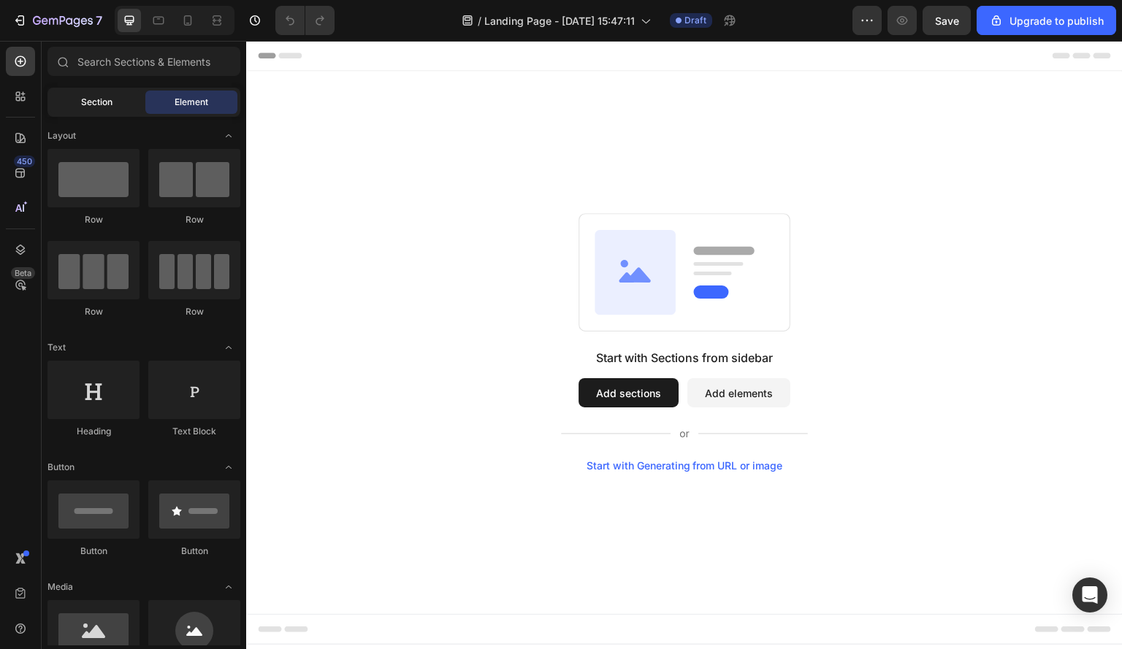
click at [106, 100] on span "Section" at bounding box center [96, 102] width 31 height 13
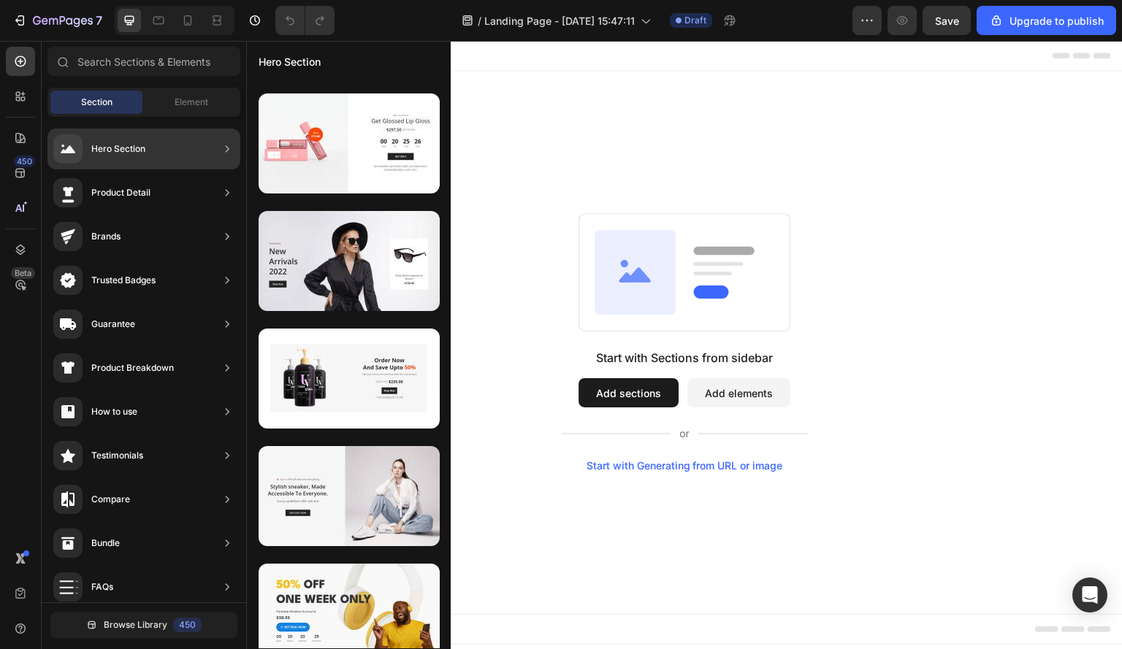
scroll to position [6396, 0]
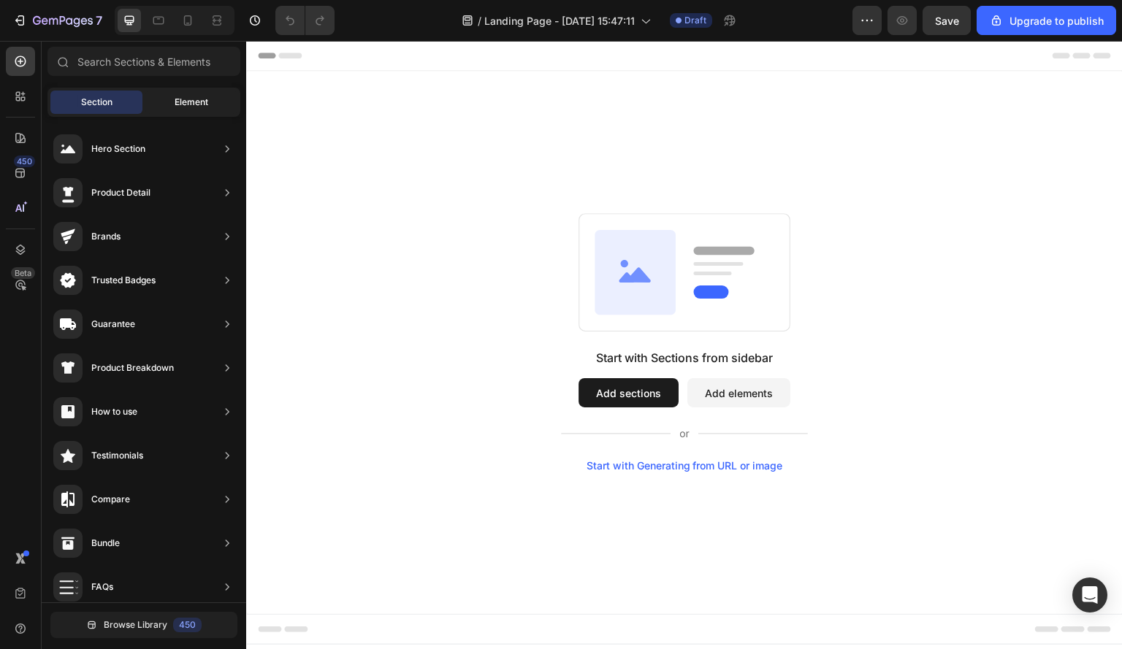
click at [178, 96] on span "Element" at bounding box center [192, 102] width 34 height 13
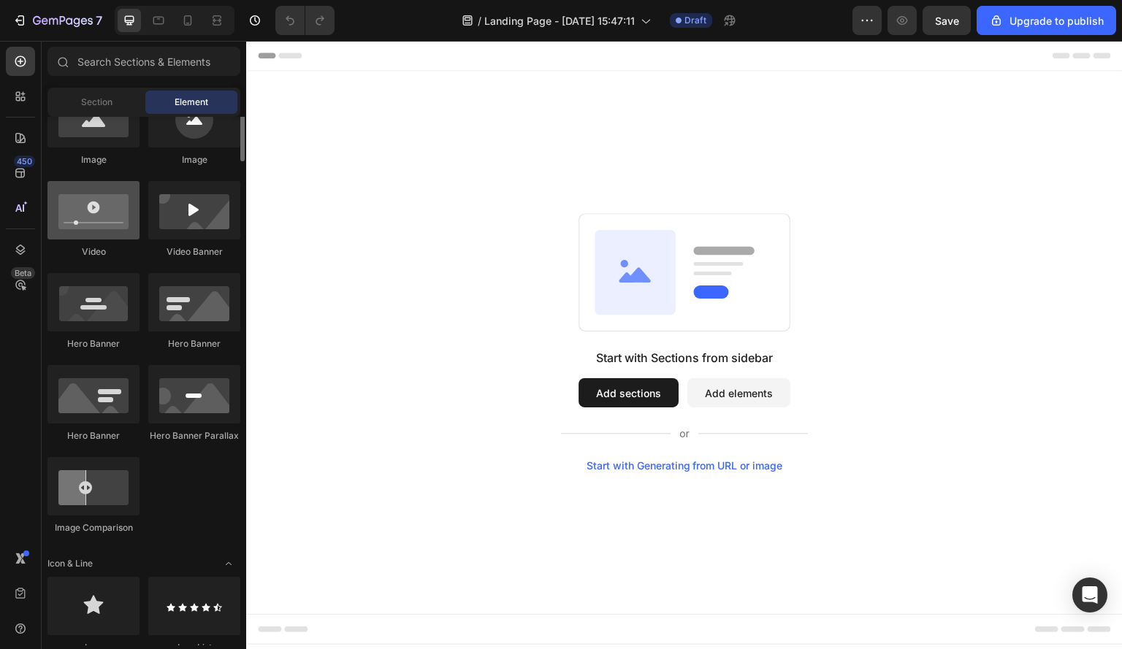
scroll to position [438, 0]
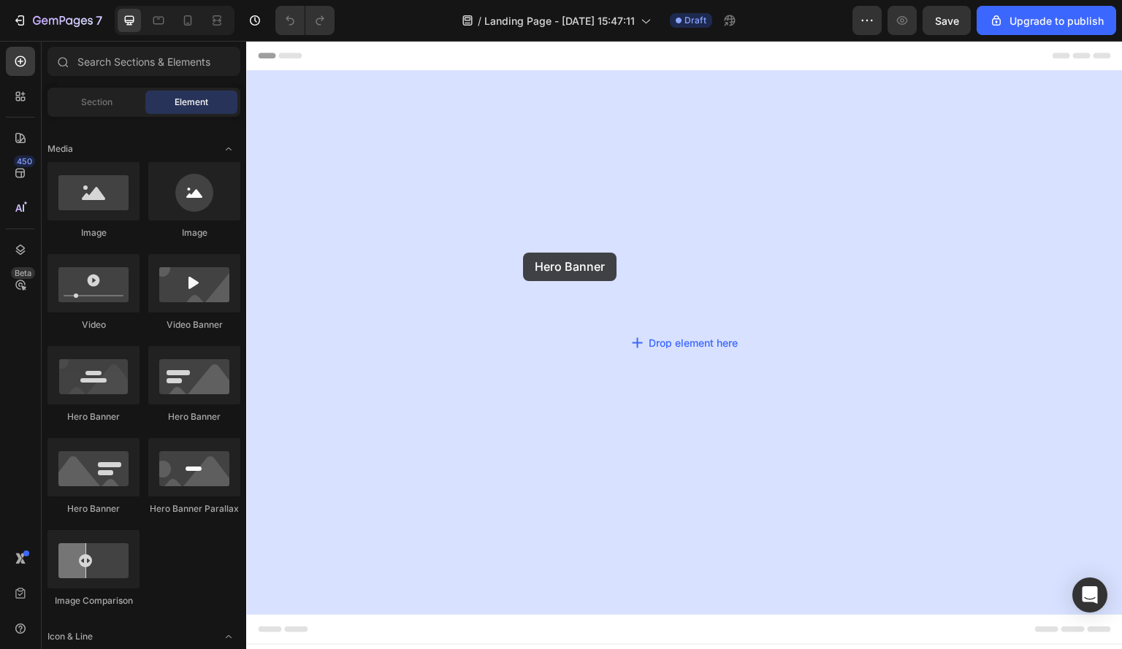
drag, startPoint x: 365, startPoint y: 421, endPoint x: 296, endPoint y: 317, distance: 125.0
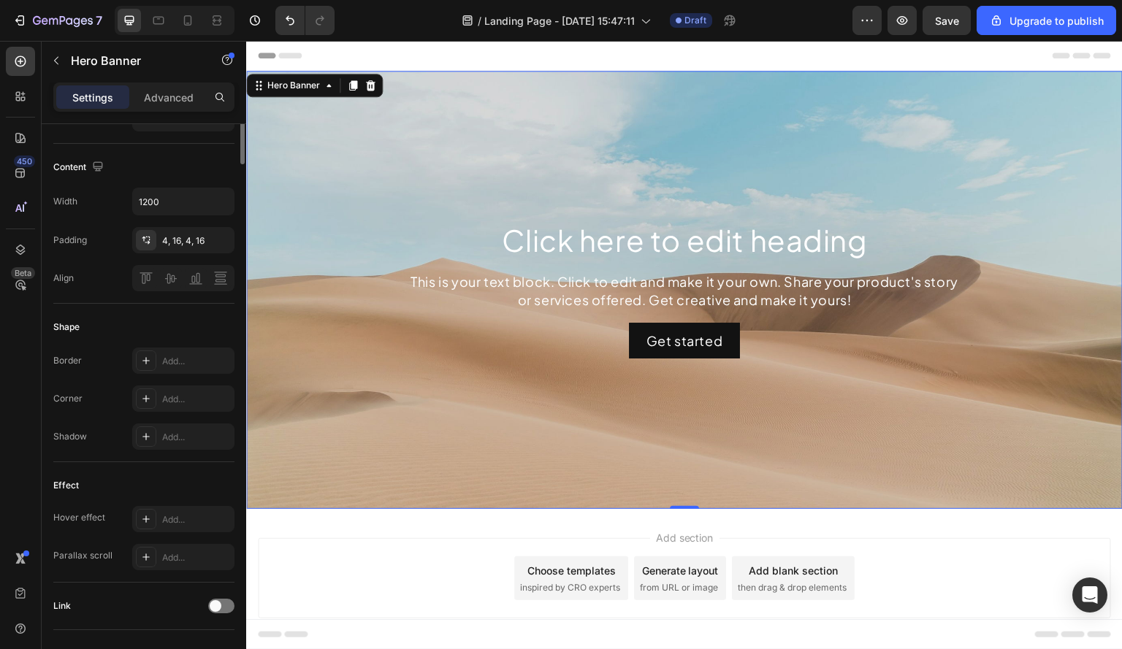
scroll to position [73, 0]
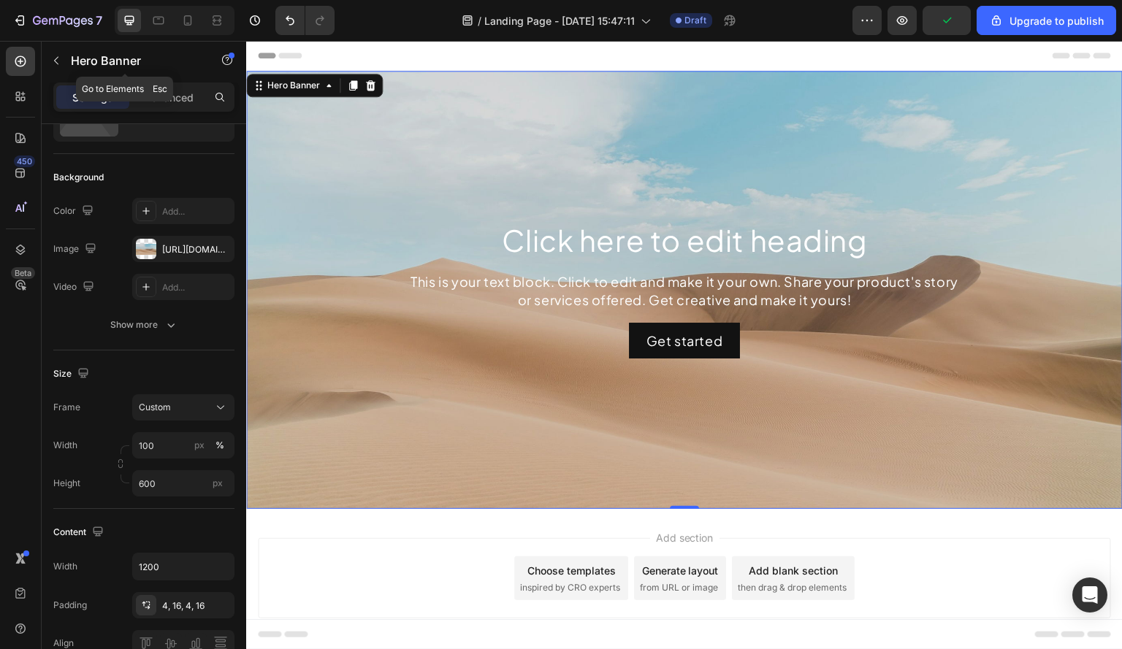
click at [54, 59] on icon "button" at bounding box center [56, 61] width 12 height 12
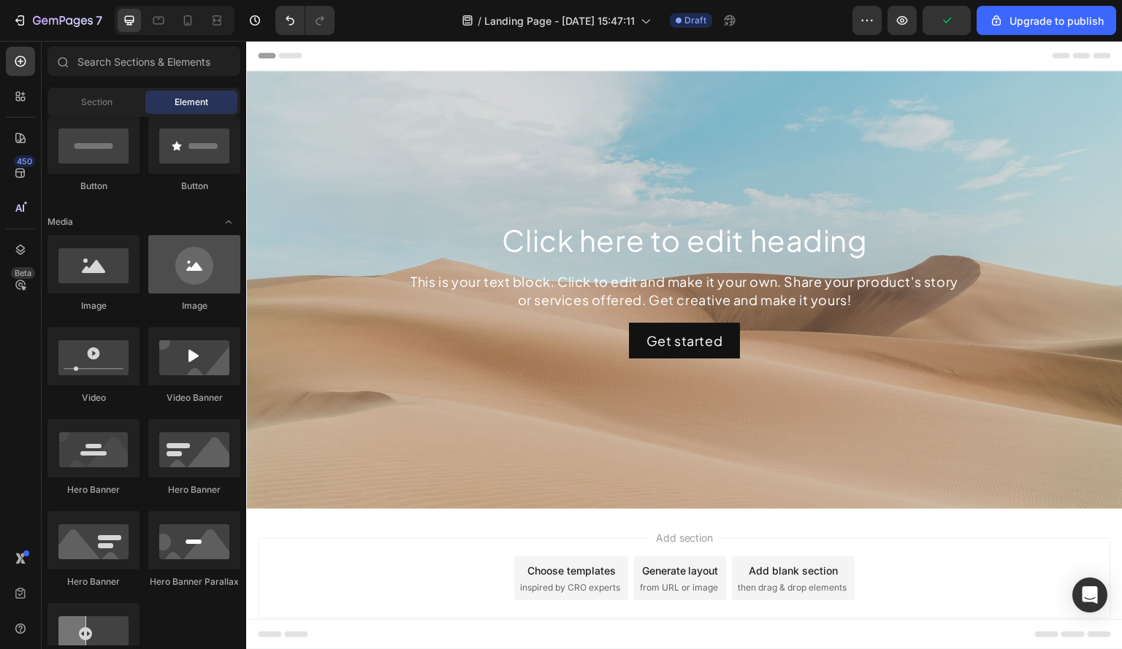
scroll to position [0, 0]
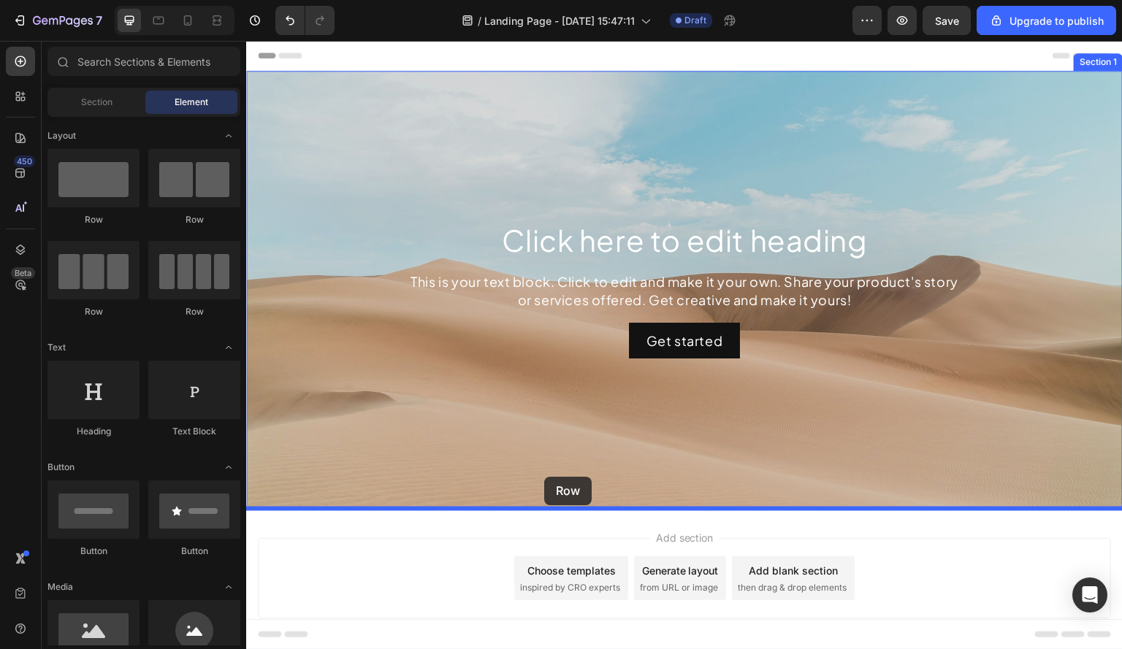
drag, startPoint x: 348, startPoint y: 217, endPoint x: 575, endPoint y: 483, distance: 349.6
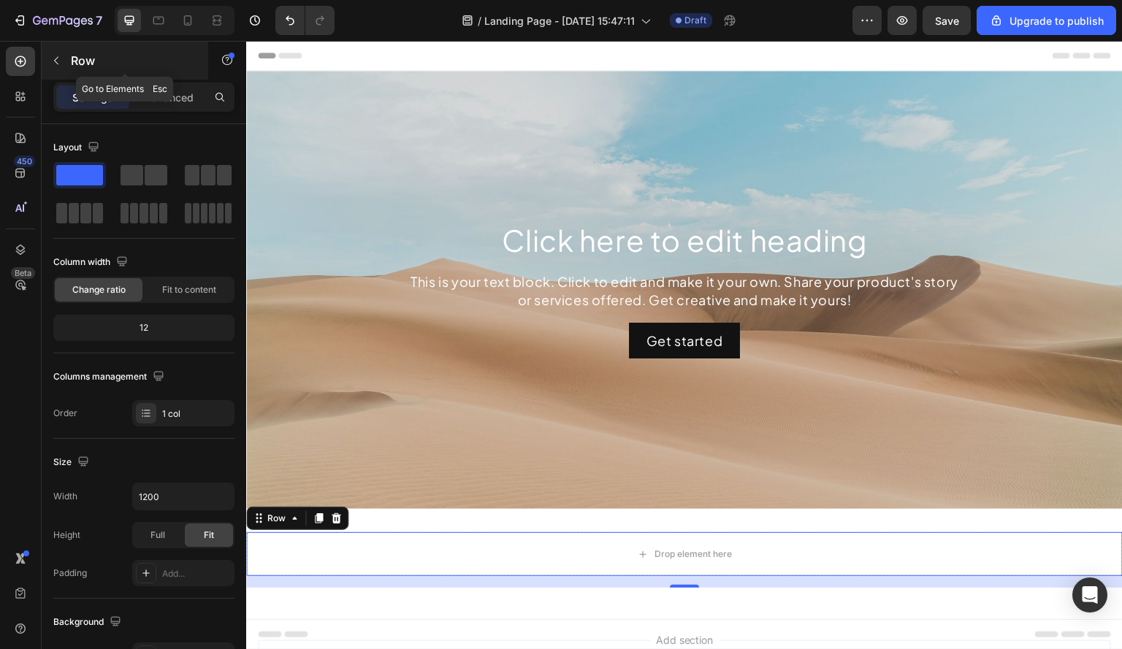
click at [53, 58] on icon "button" at bounding box center [56, 61] width 12 height 12
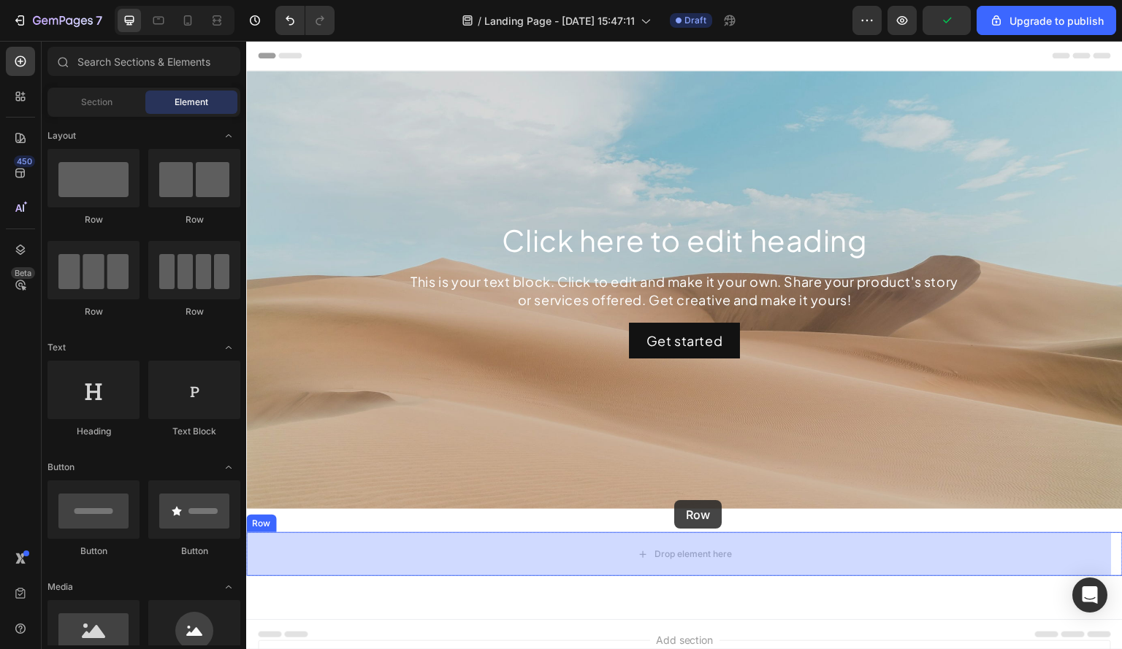
drag, startPoint x: 267, startPoint y: 347, endPoint x: 674, endPoint y: 501, distance: 435.6
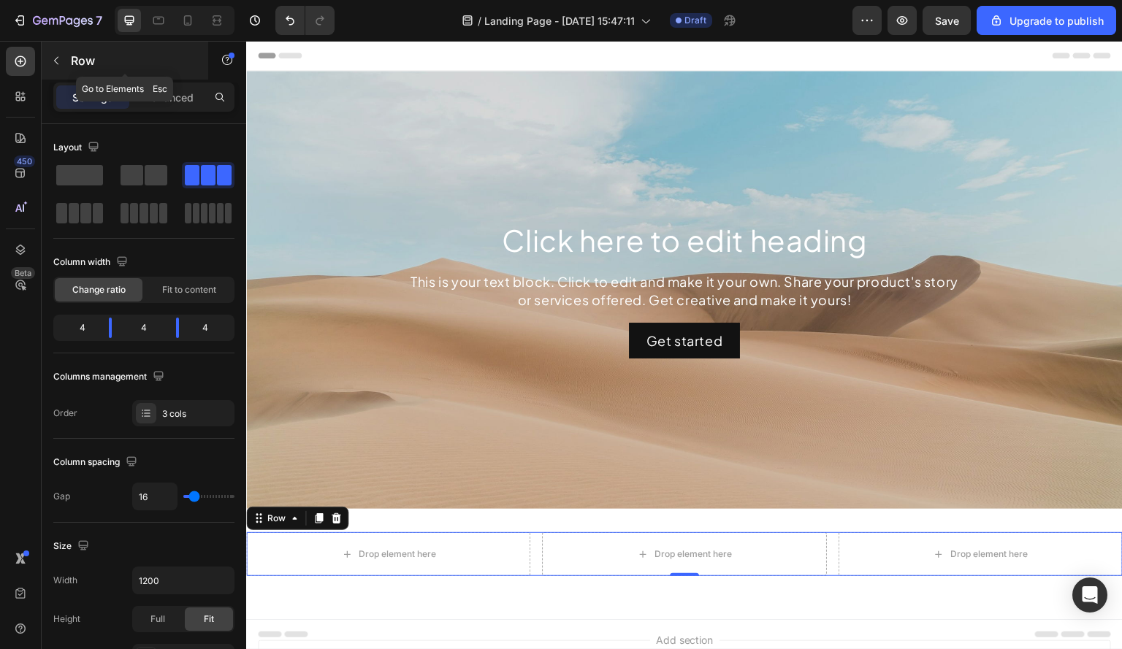
click at [55, 60] on icon "button" at bounding box center [56, 61] width 4 height 8
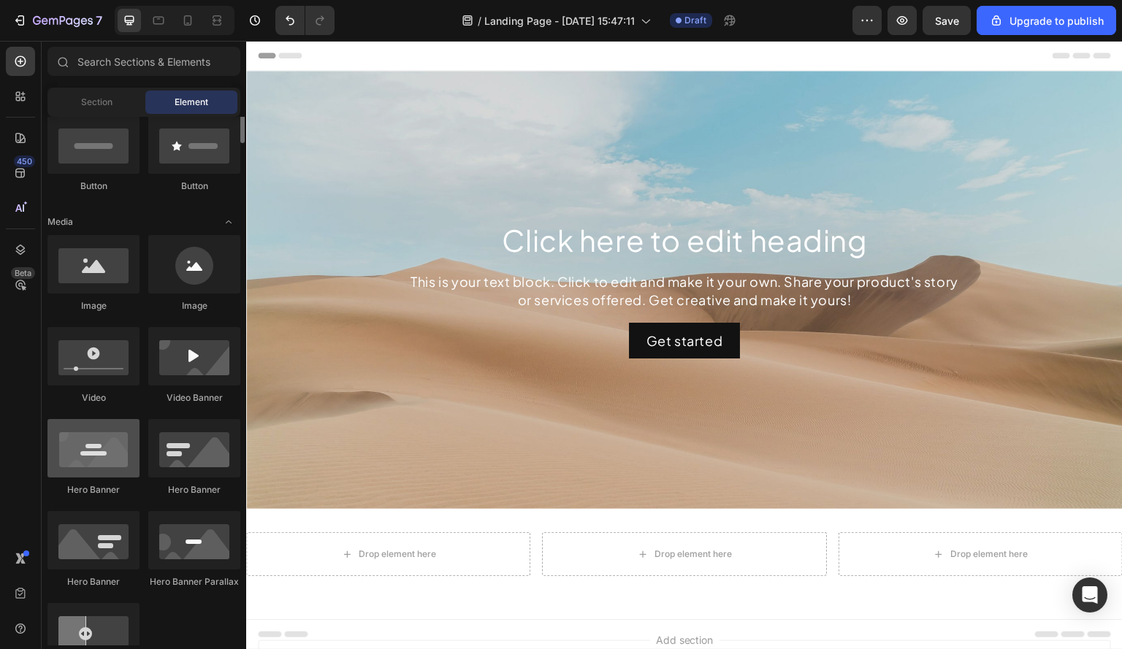
scroll to position [292, 0]
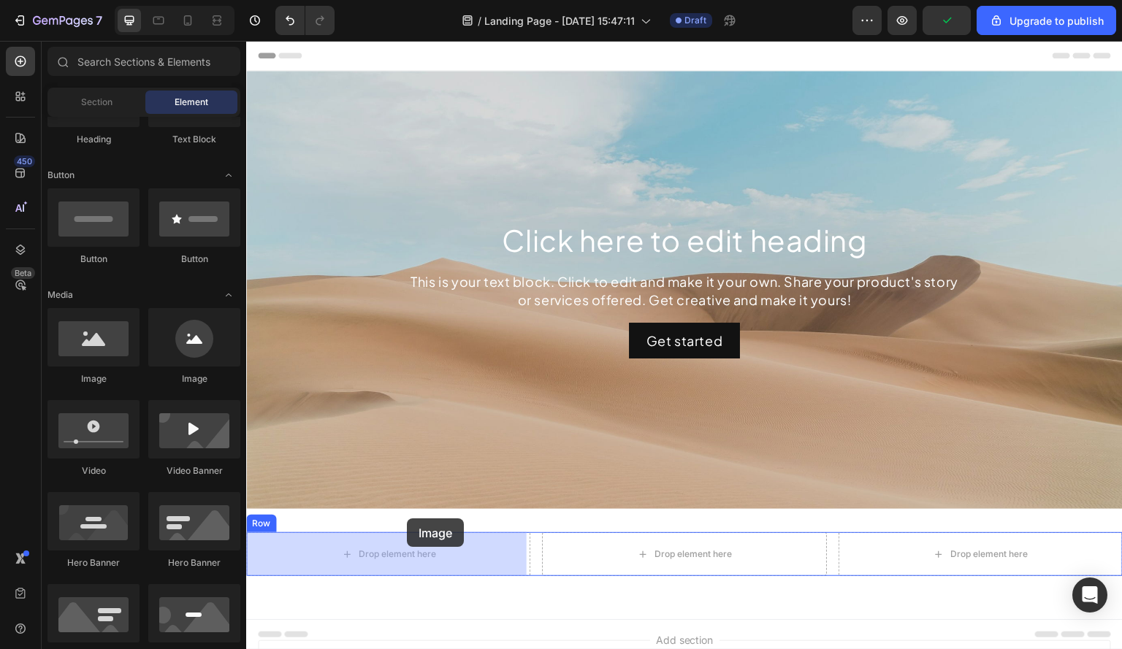
drag, startPoint x: 337, startPoint y: 399, endPoint x: 360, endPoint y: 491, distance: 94.9
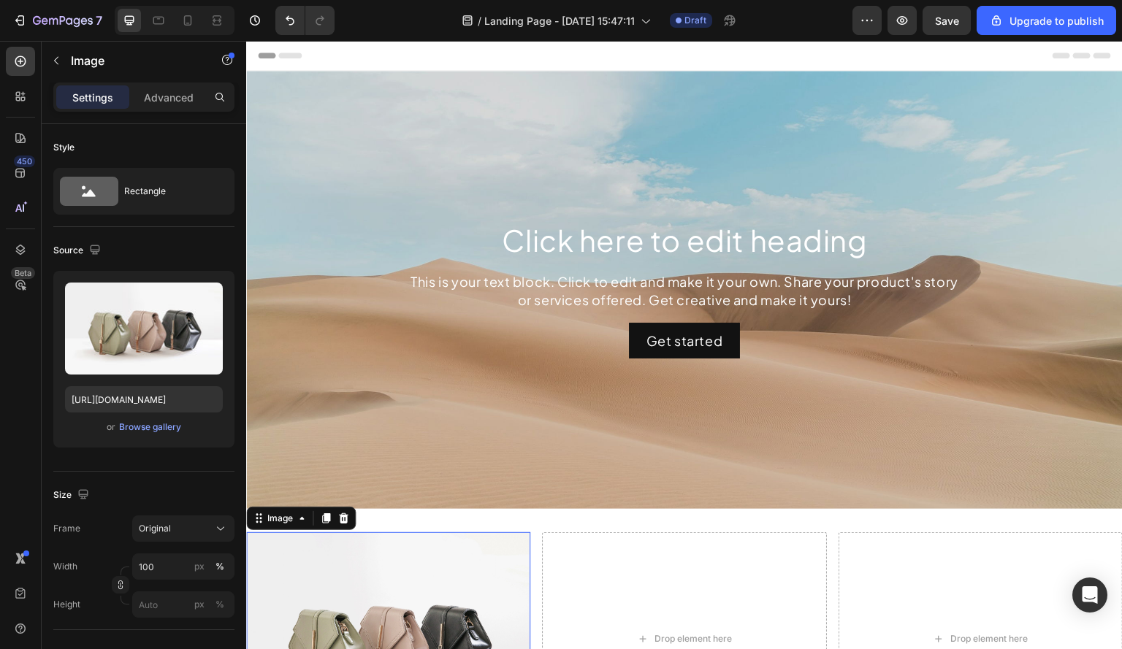
scroll to position [73, 0]
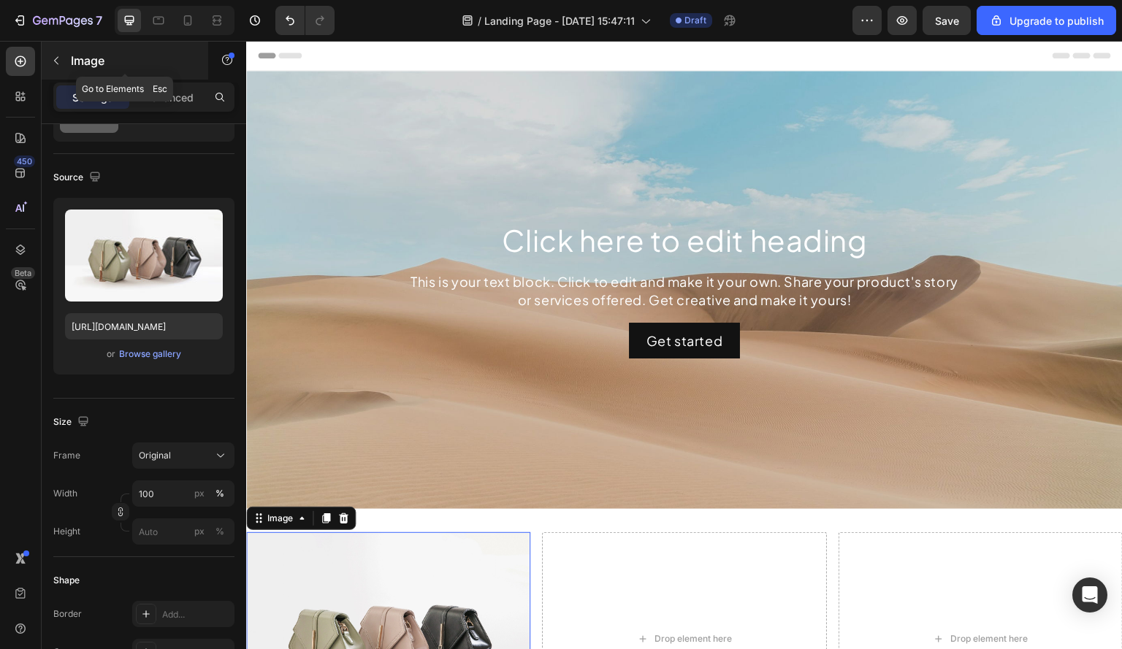
click at [61, 56] on icon "button" at bounding box center [56, 61] width 12 height 12
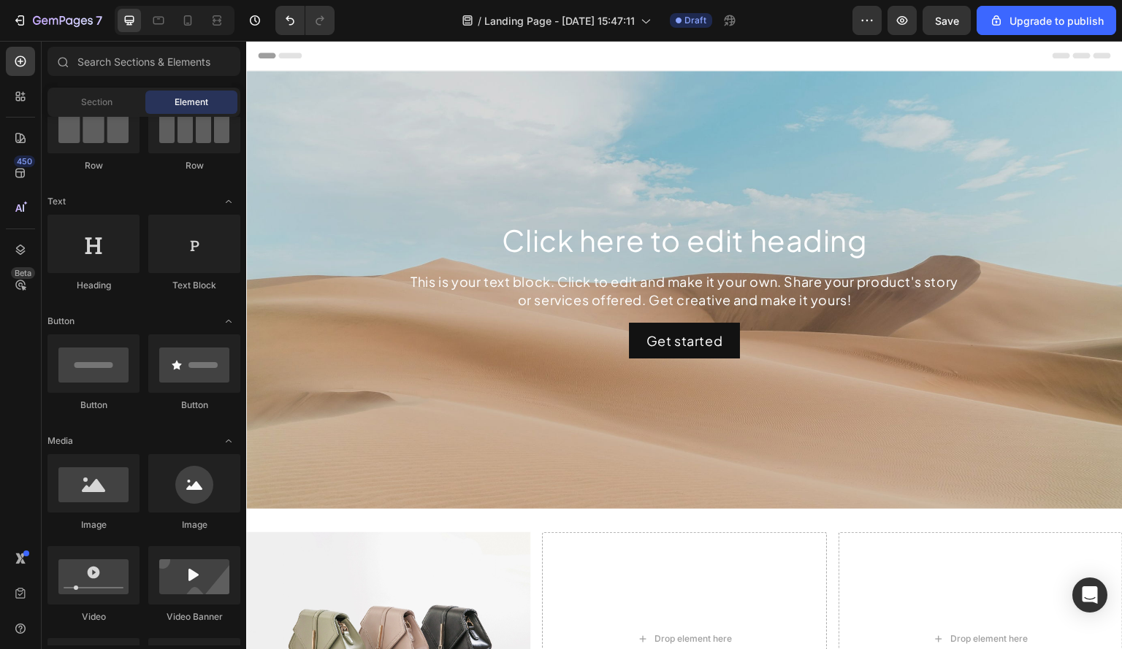
scroll to position [0, 0]
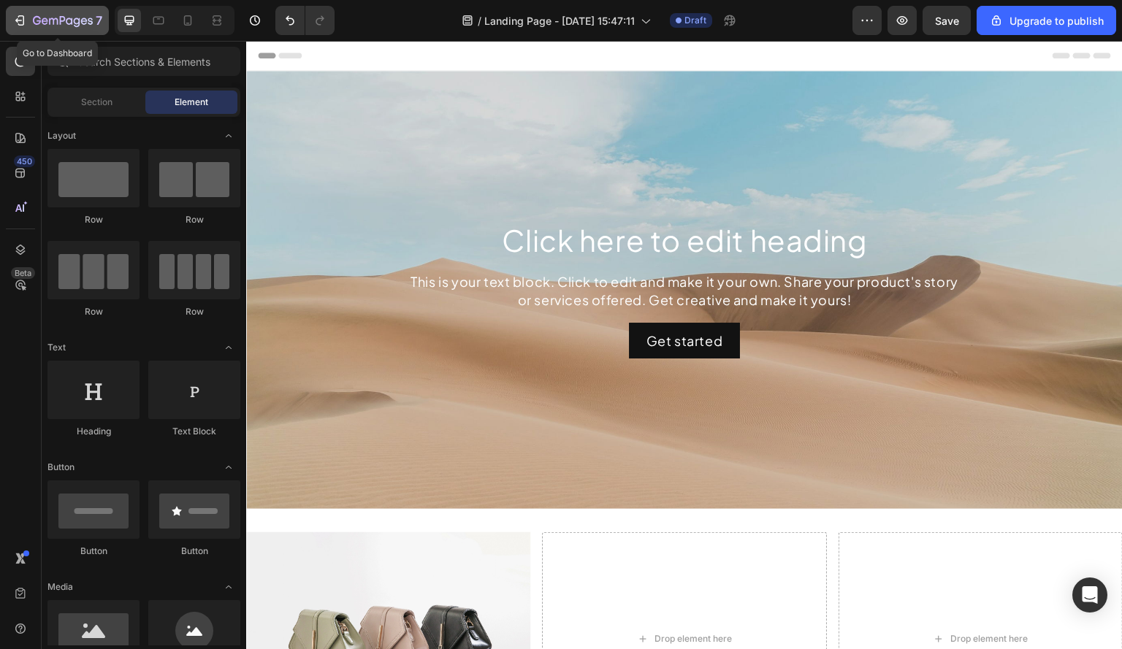
click at [43, 17] on icon "button" at bounding box center [63, 21] width 60 height 12
